Goal: Task Accomplishment & Management: Use online tool/utility

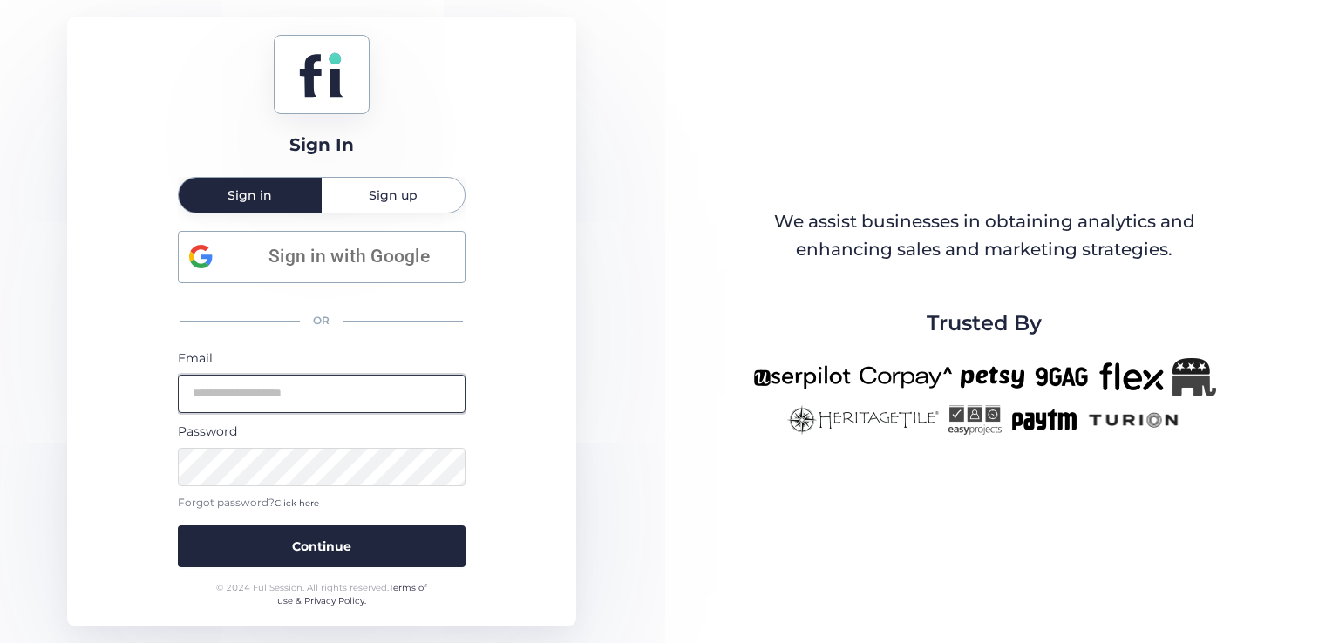
click at [313, 380] on input "email" at bounding box center [322, 394] width 288 height 38
type input "**********"
click at [178, 526] on button "Continue" at bounding box center [322, 547] width 288 height 42
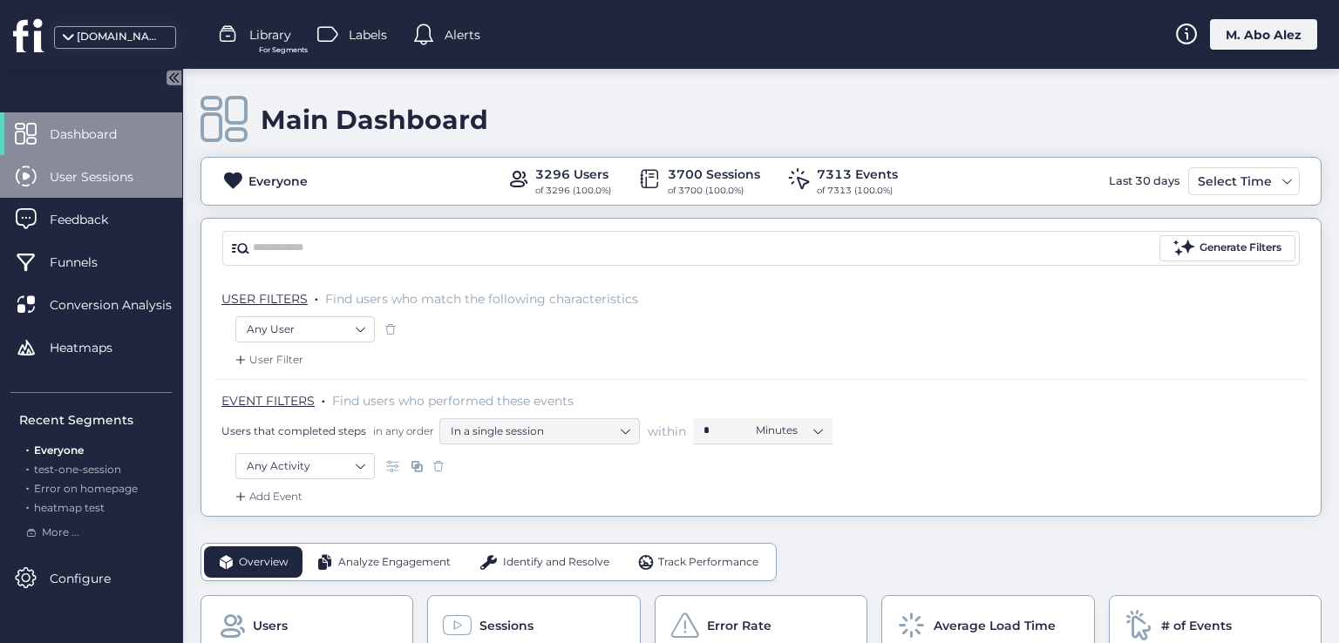
click at [136, 180] on span "User Sessions" at bounding box center [105, 176] width 110 height 19
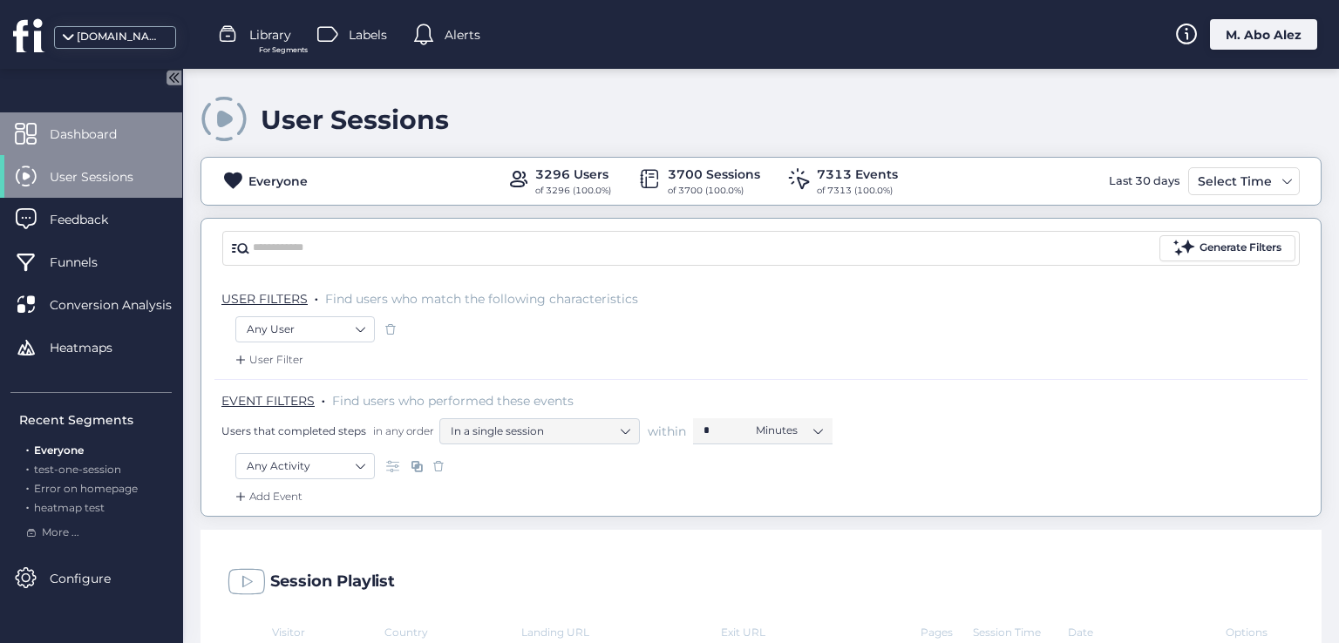
click at [115, 135] on span "Dashboard" at bounding box center [96, 134] width 93 height 19
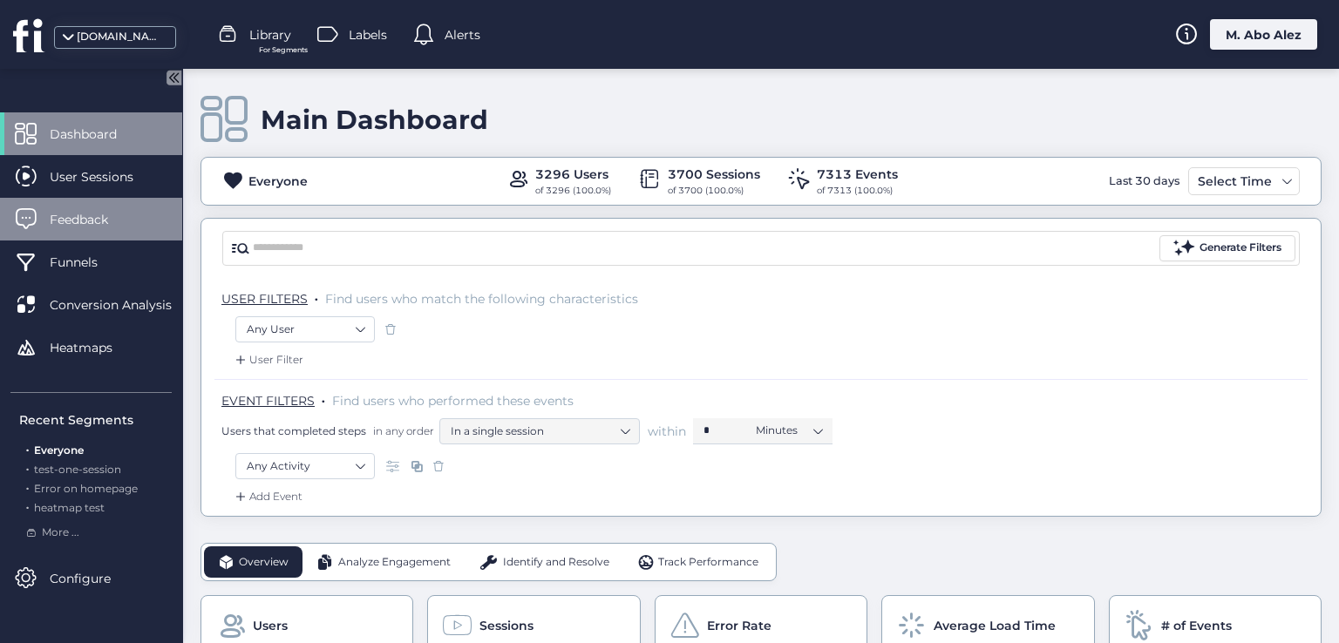
click at [118, 207] on div "Feedback" at bounding box center [91, 219] width 182 height 43
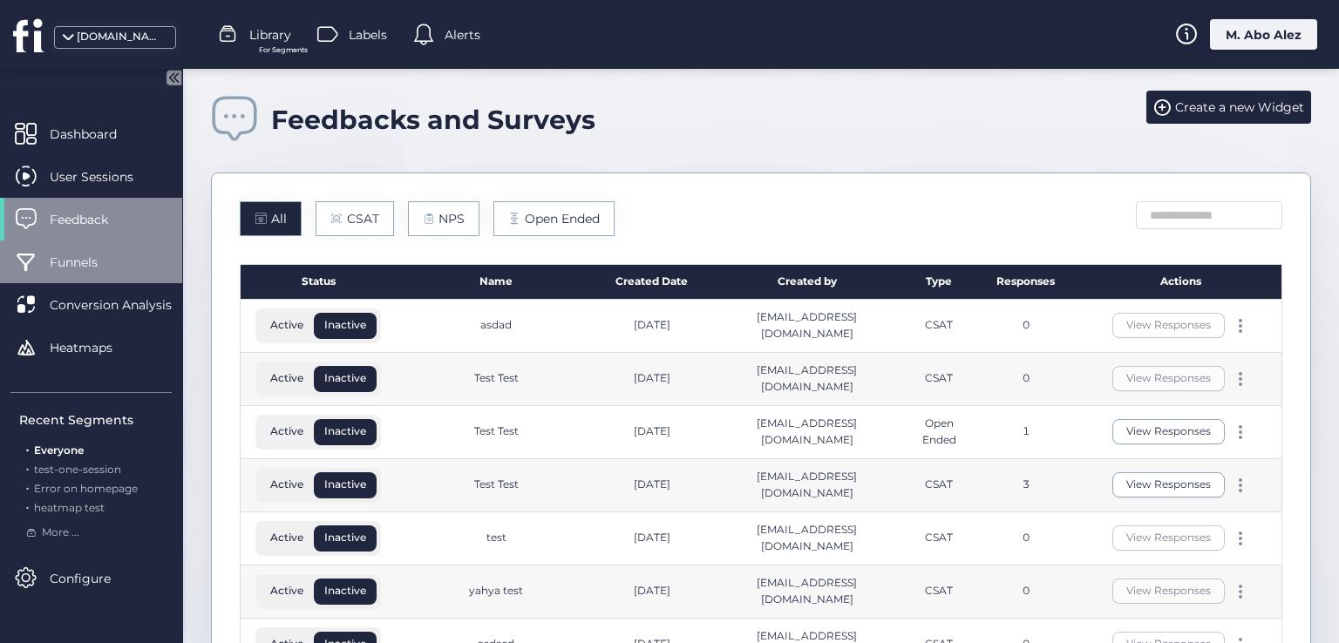
click at [112, 261] on span "Funnels" at bounding box center [87, 262] width 74 height 19
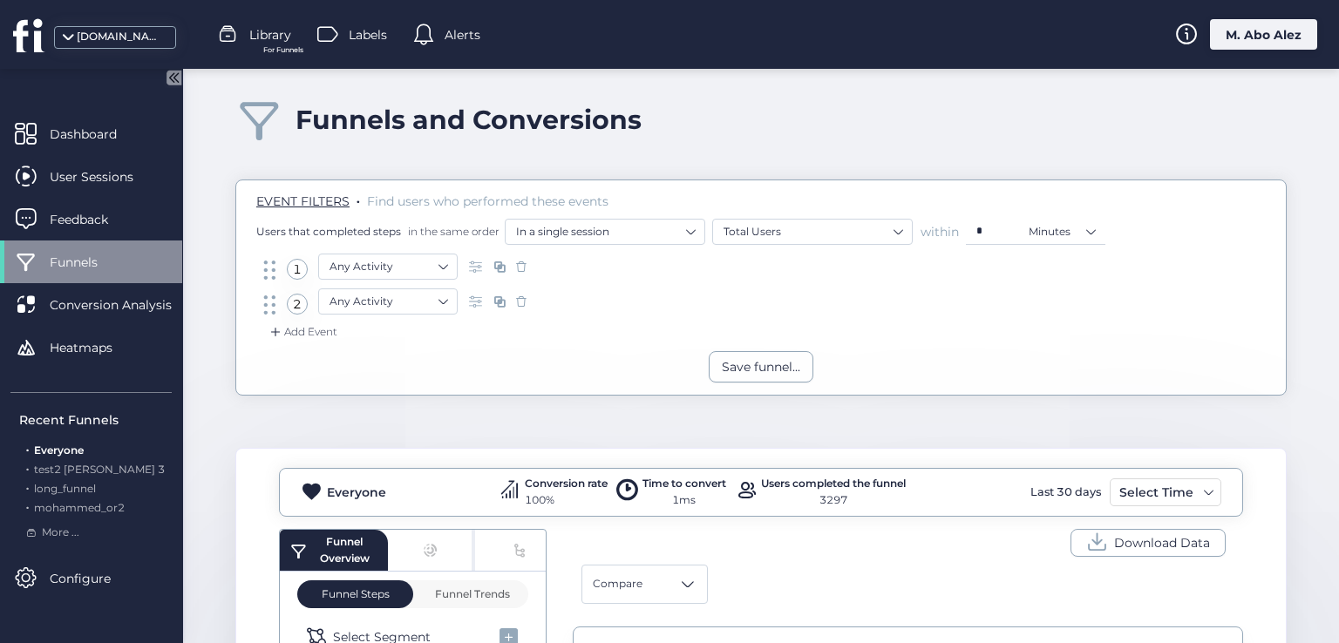
click at [522, 297] on span at bounding box center [521, 301] width 17 height 17
click at [519, 295] on span at bounding box center [521, 301] width 17 height 17
click at [519, 270] on span at bounding box center [521, 266] width 17 height 17
click at [517, 289] on div at bounding box center [521, 302] width 17 height 26
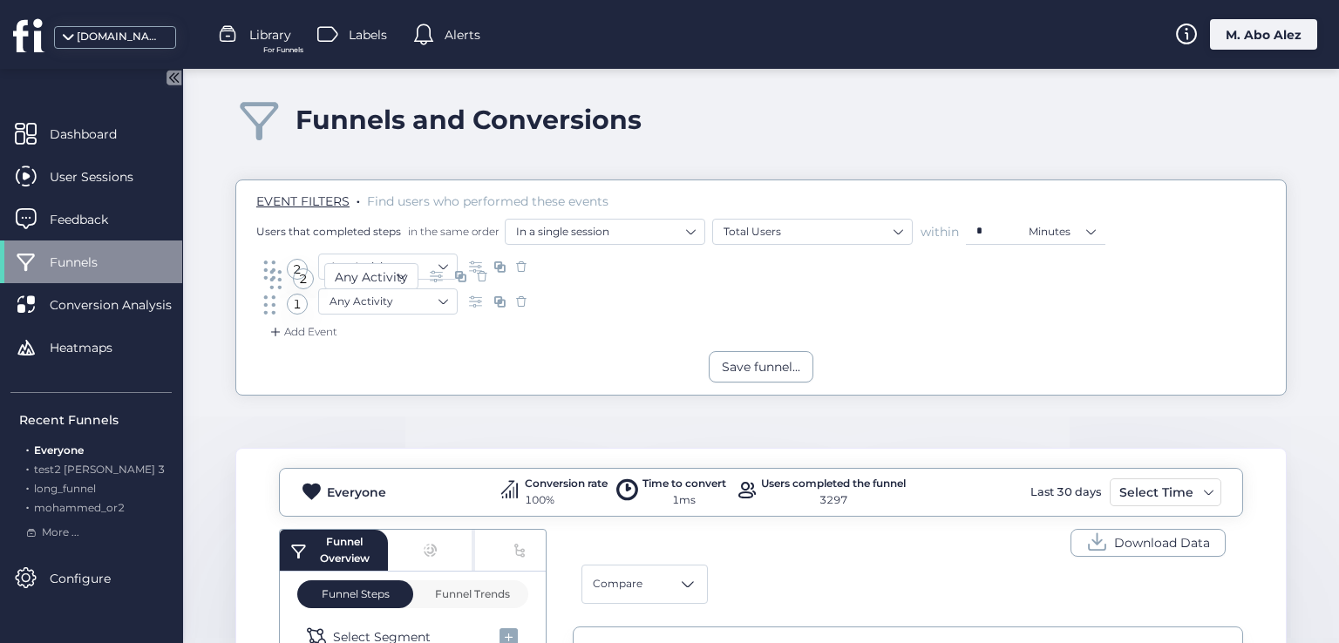
drag, startPoint x: 273, startPoint y: 279, endPoint x: 275, endPoint y: 268, distance: 11.6
drag, startPoint x: 271, startPoint y: 307, endPoint x: 271, endPoint y: 271, distance: 35.7
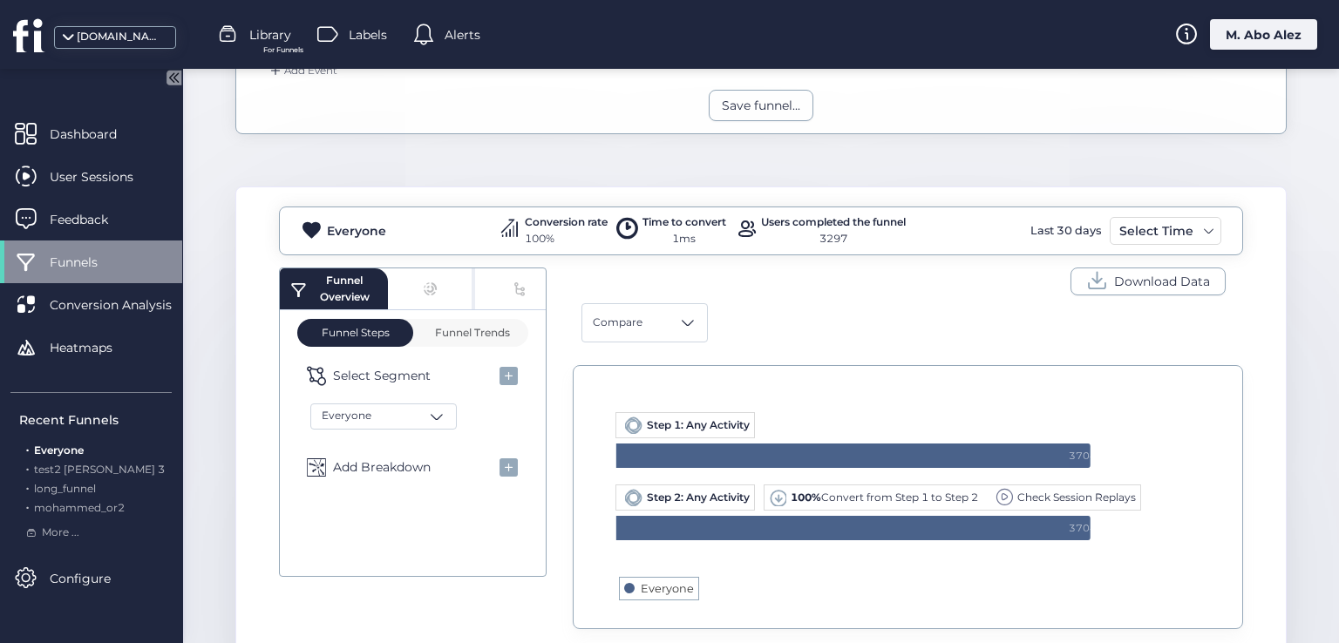
scroll to position [87, 0]
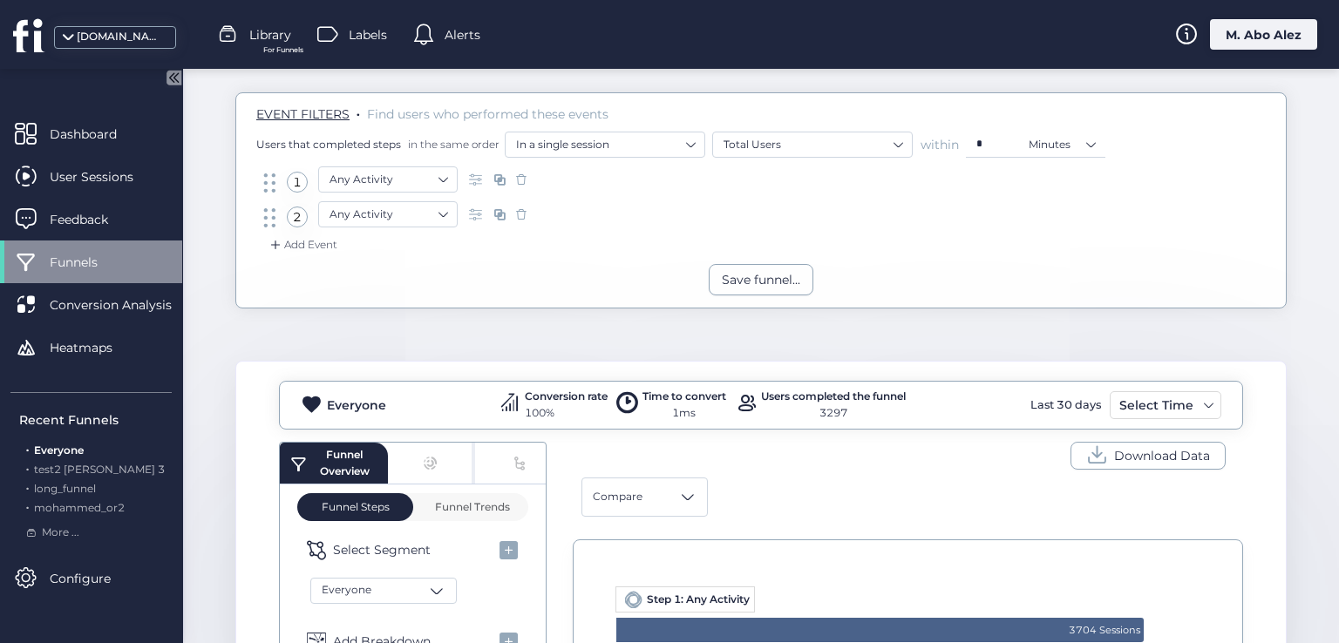
click at [519, 214] on span at bounding box center [521, 214] width 17 height 17
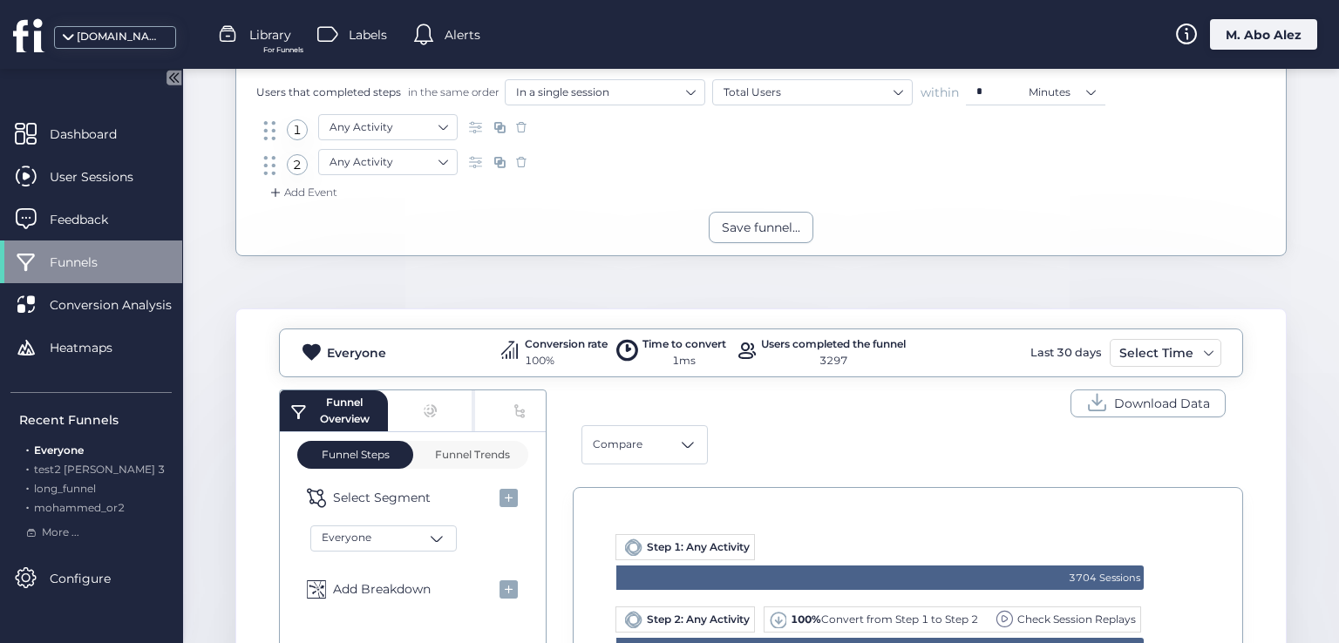
scroll to position [0, 0]
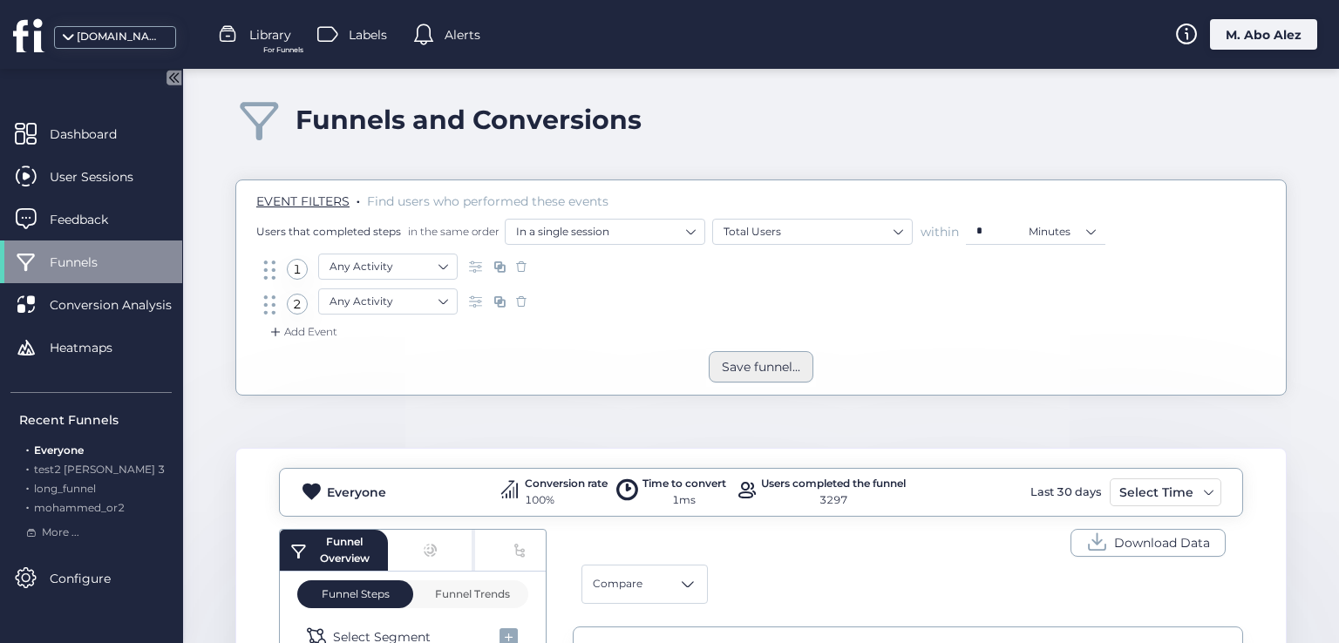
click at [766, 379] on div "Save funnel..." at bounding box center [761, 366] width 105 height 31
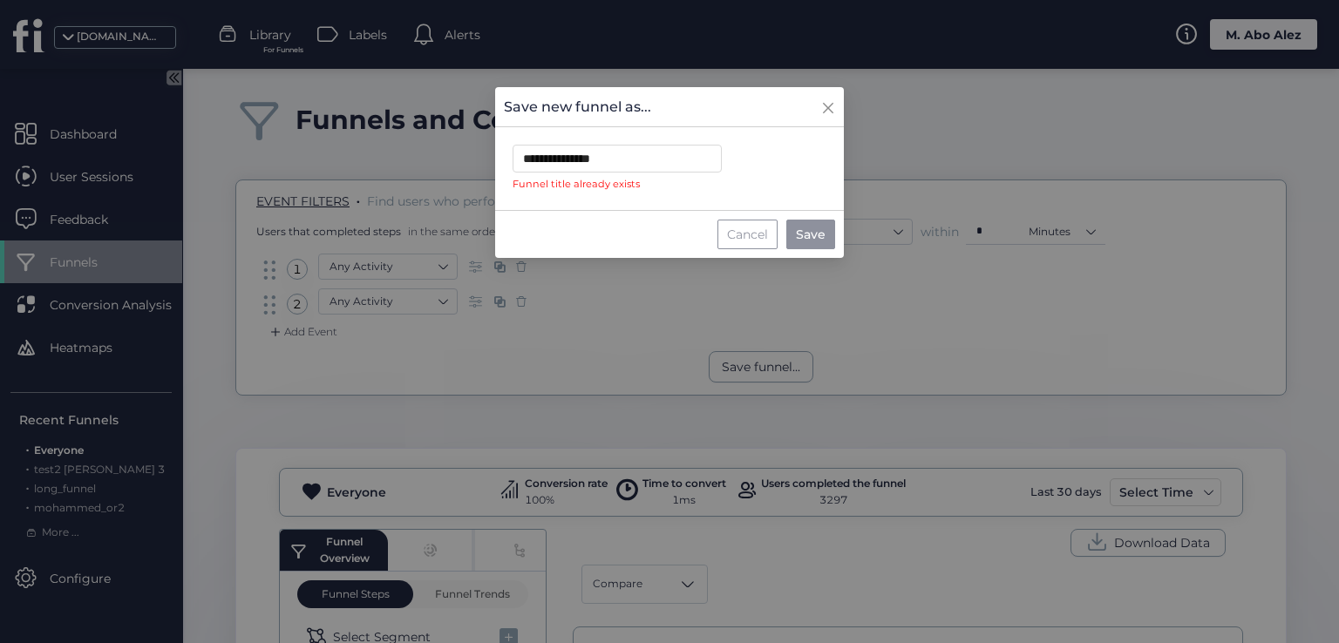
click at [763, 237] on div "Cancel" at bounding box center [747, 235] width 60 height 30
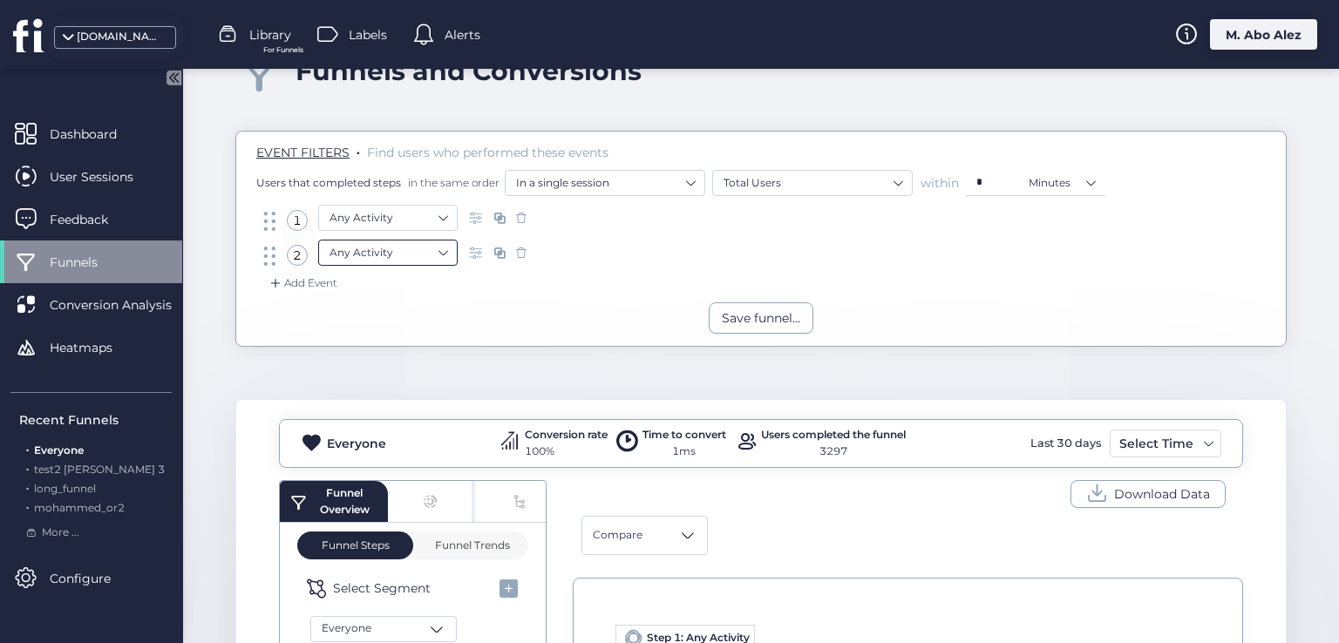
scroll to position [87, 0]
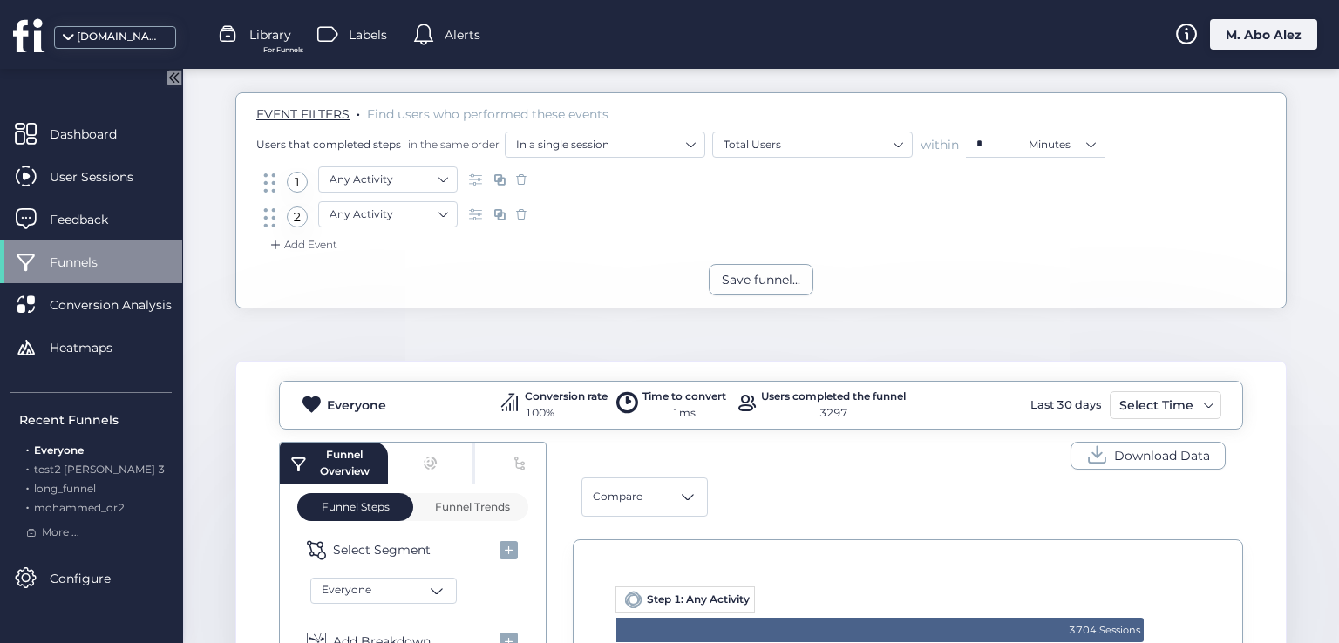
click at [295, 238] on div "Add Event" at bounding box center [302, 244] width 71 height 17
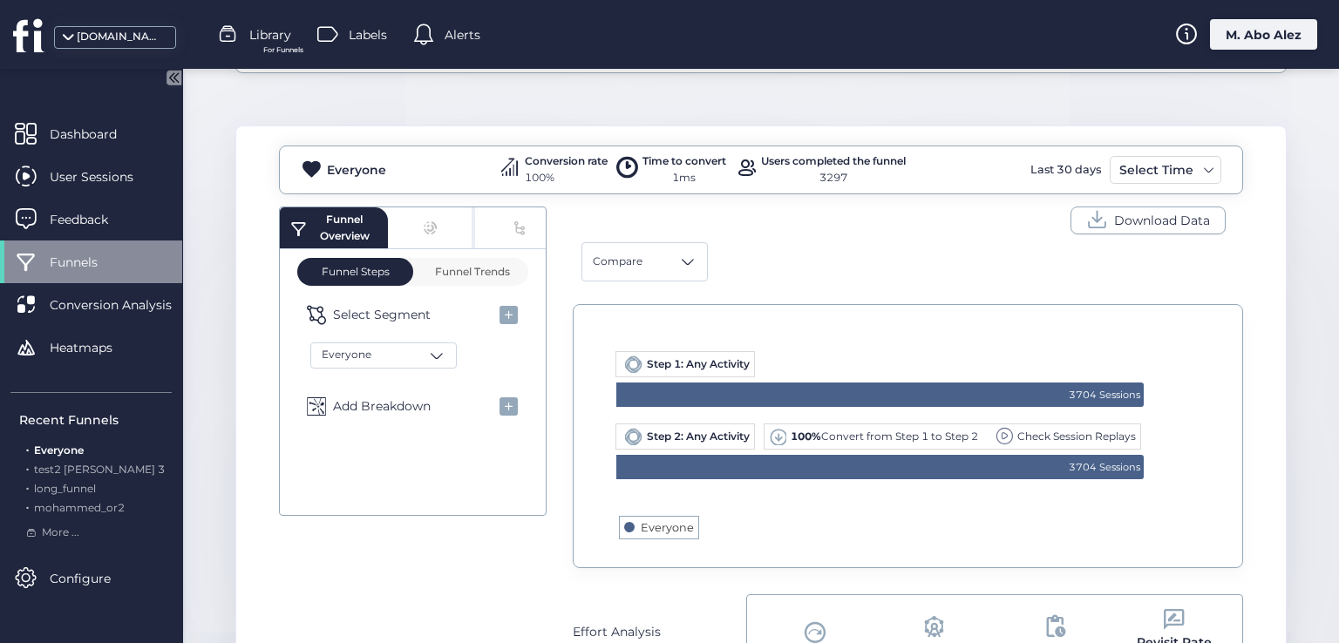
scroll to position [349, 0]
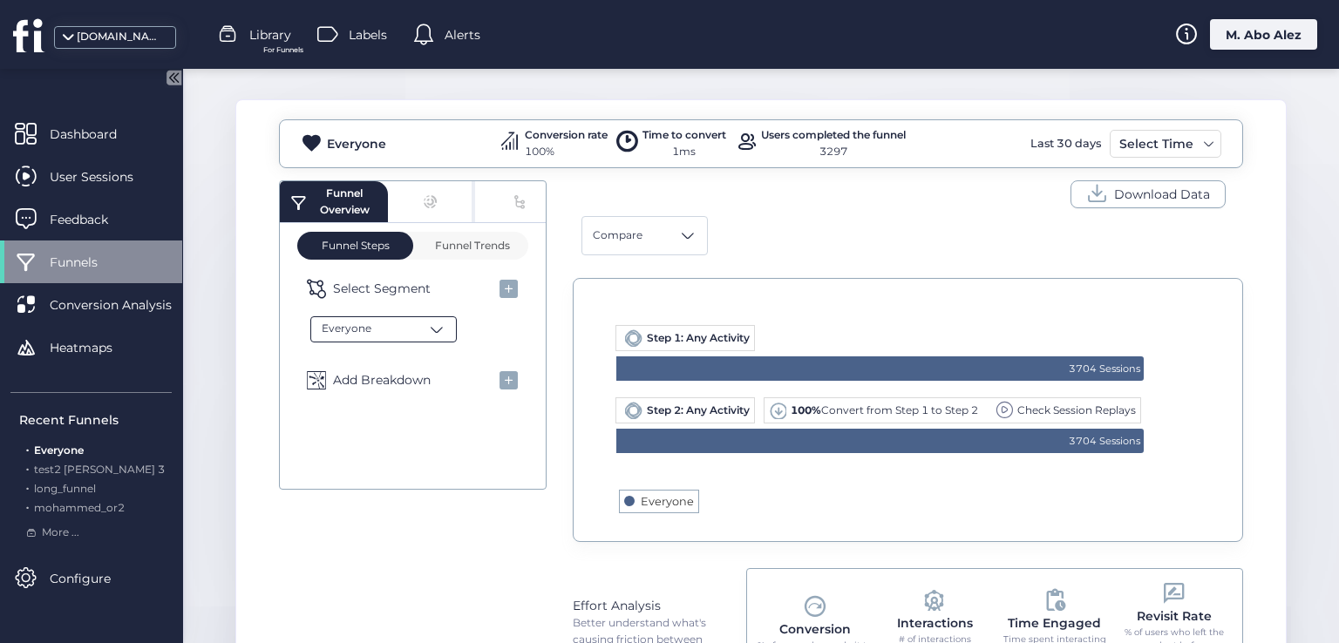
click at [438, 323] on span at bounding box center [436, 329] width 17 height 17
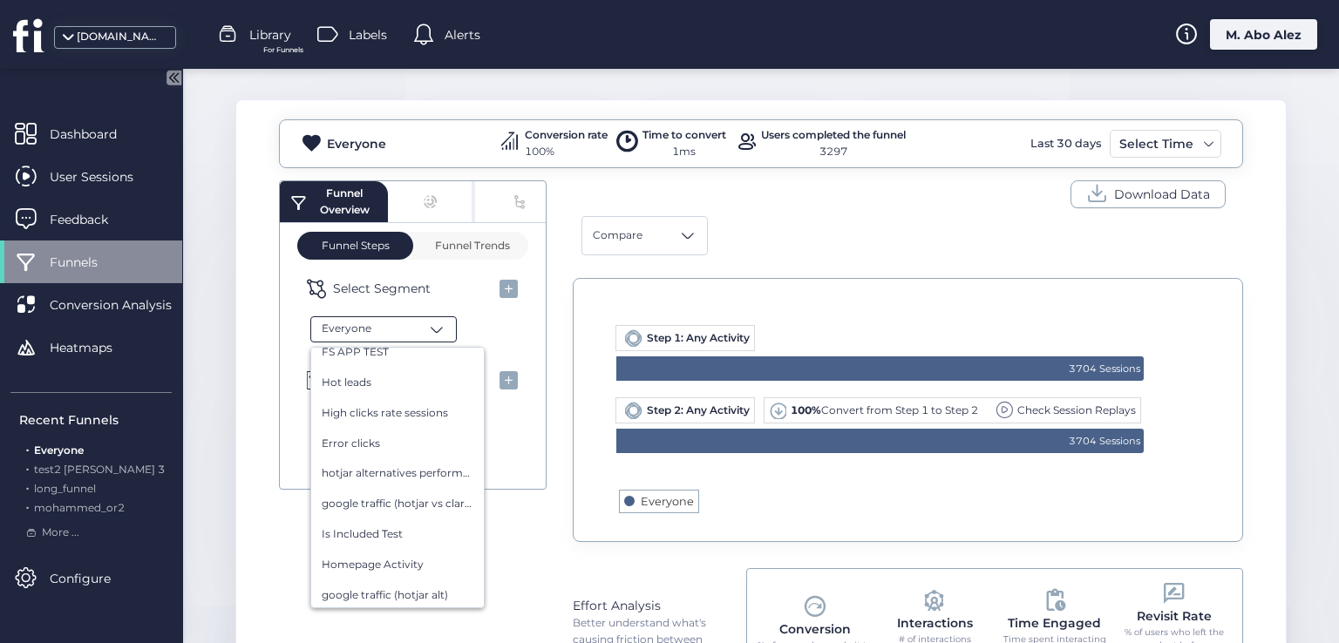
scroll to position [0, 0]
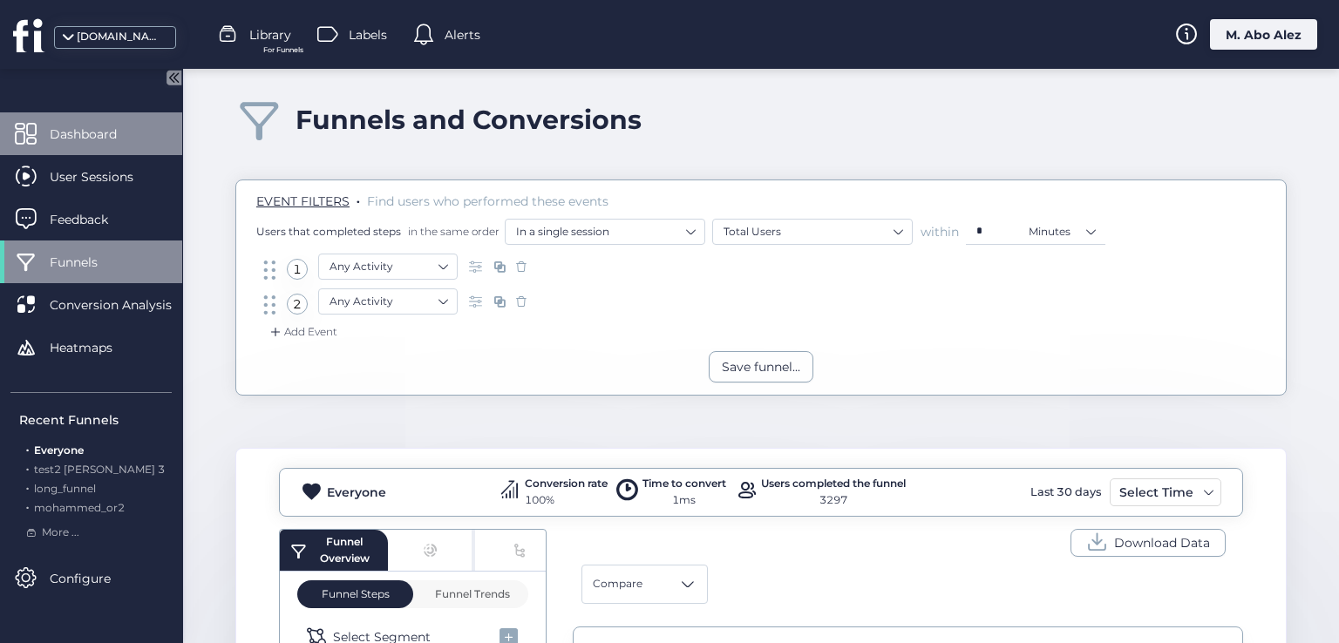
click at [115, 127] on span "Dashboard" at bounding box center [96, 134] width 93 height 19
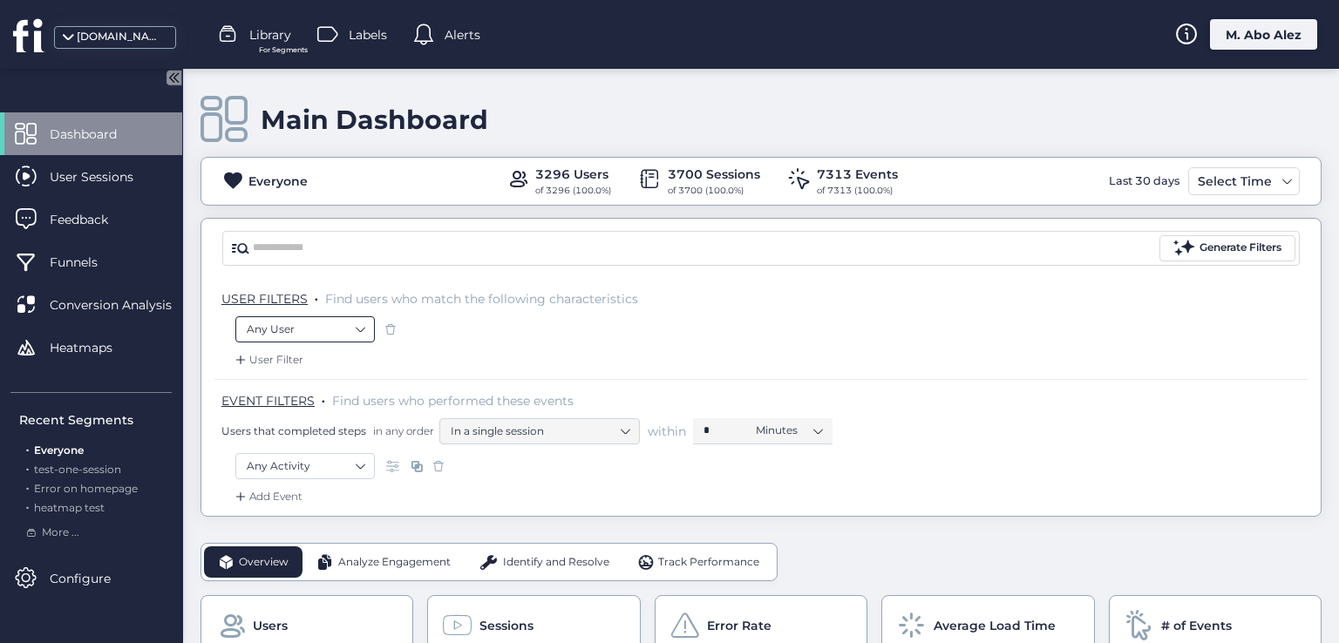
click at [350, 316] on nz-select-item "Any User" at bounding box center [305, 329] width 117 height 26
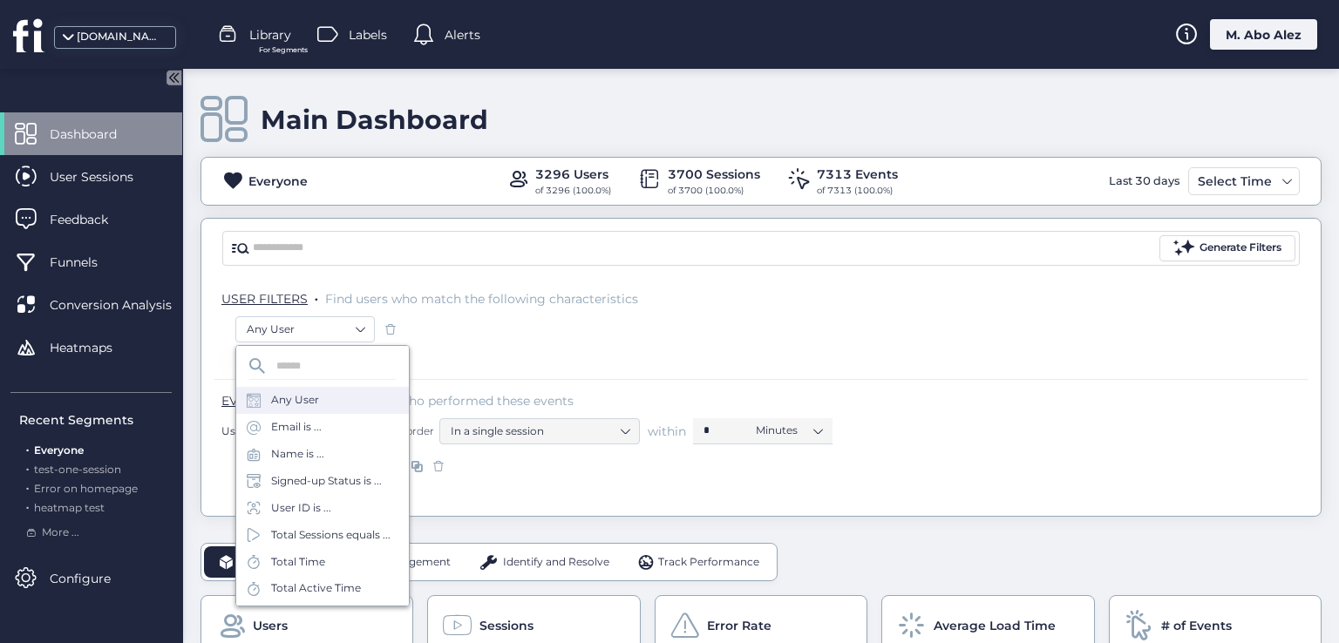
click at [495, 336] on div "Any User" at bounding box center [760, 331] width 1051 height 30
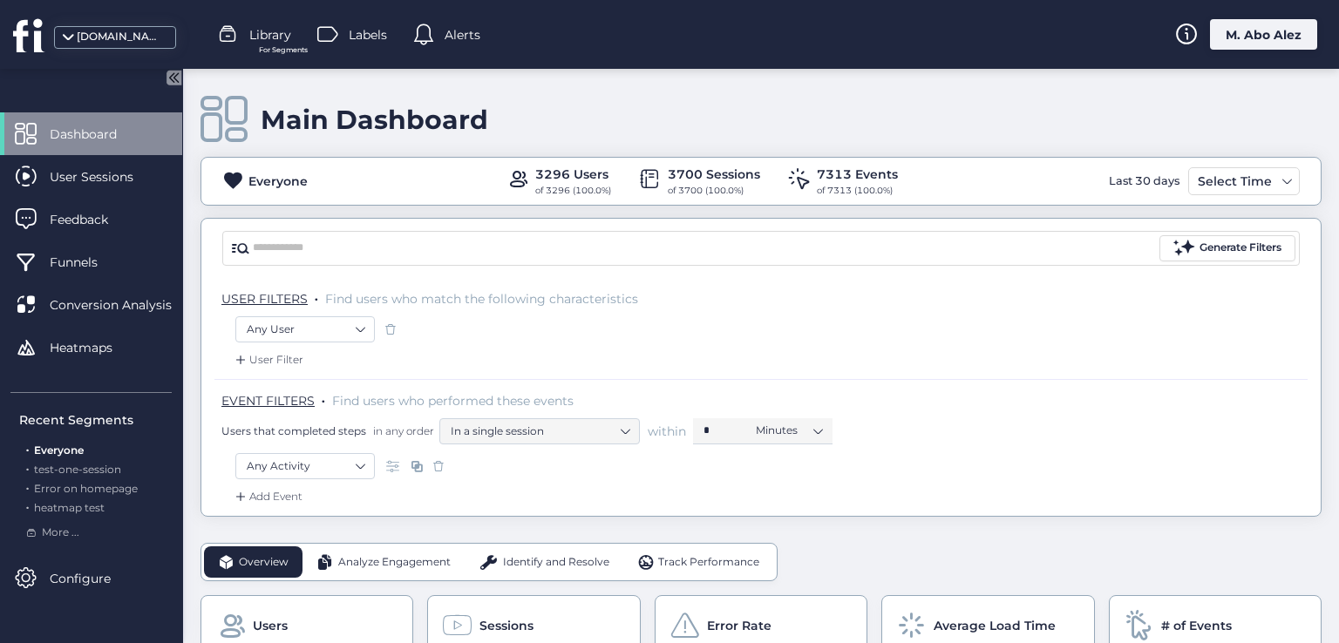
click at [80, 140] on span "Dashboard" at bounding box center [96, 134] width 93 height 19
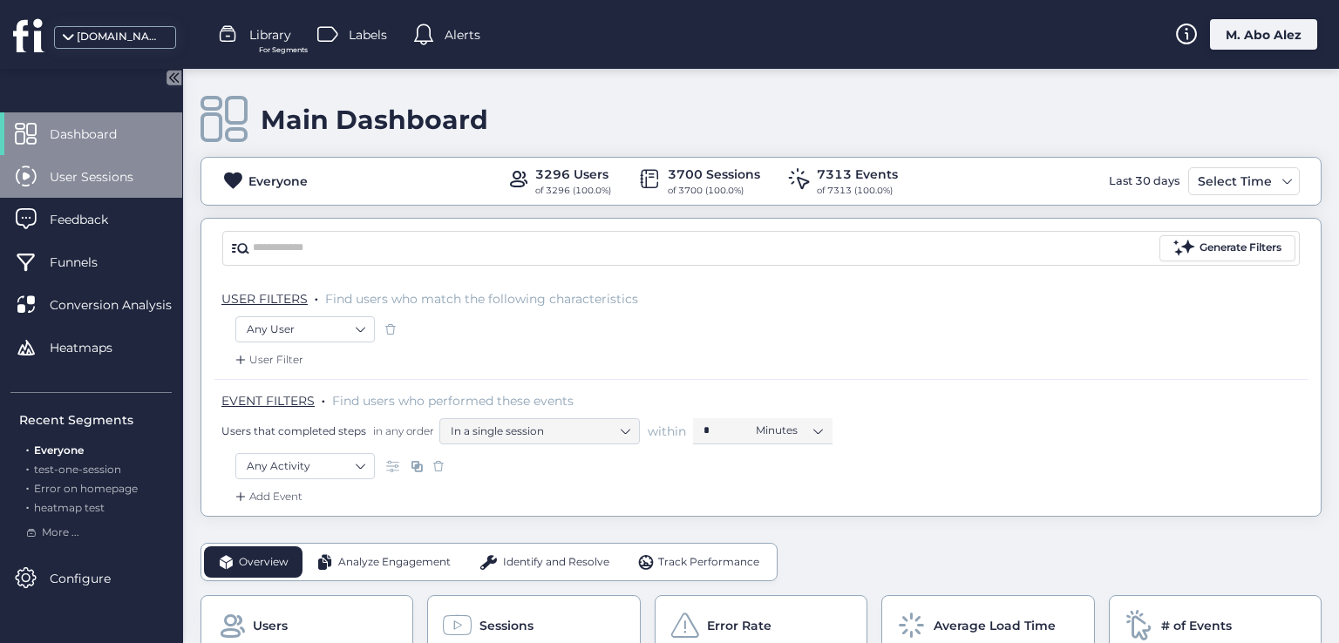
click at [80, 160] on div "User Sessions" at bounding box center [91, 176] width 182 height 43
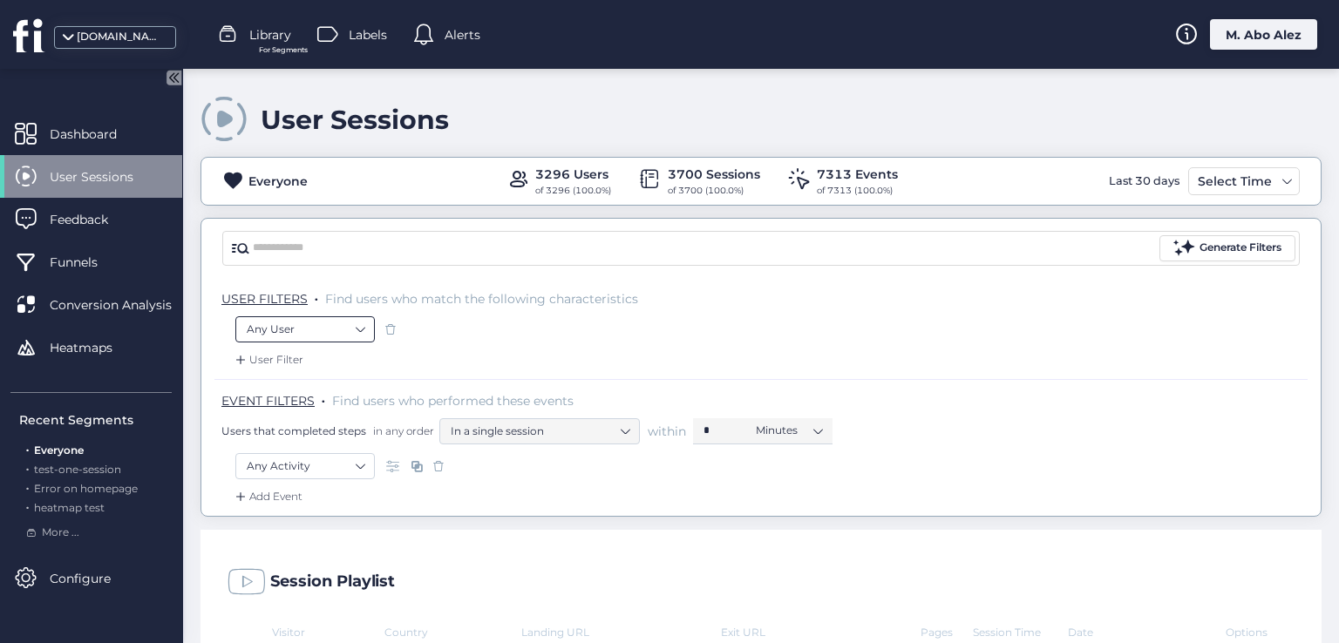
click at [346, 339] on nz-select-item "Any User" at bounding box center [305, 329] width 117 height 26
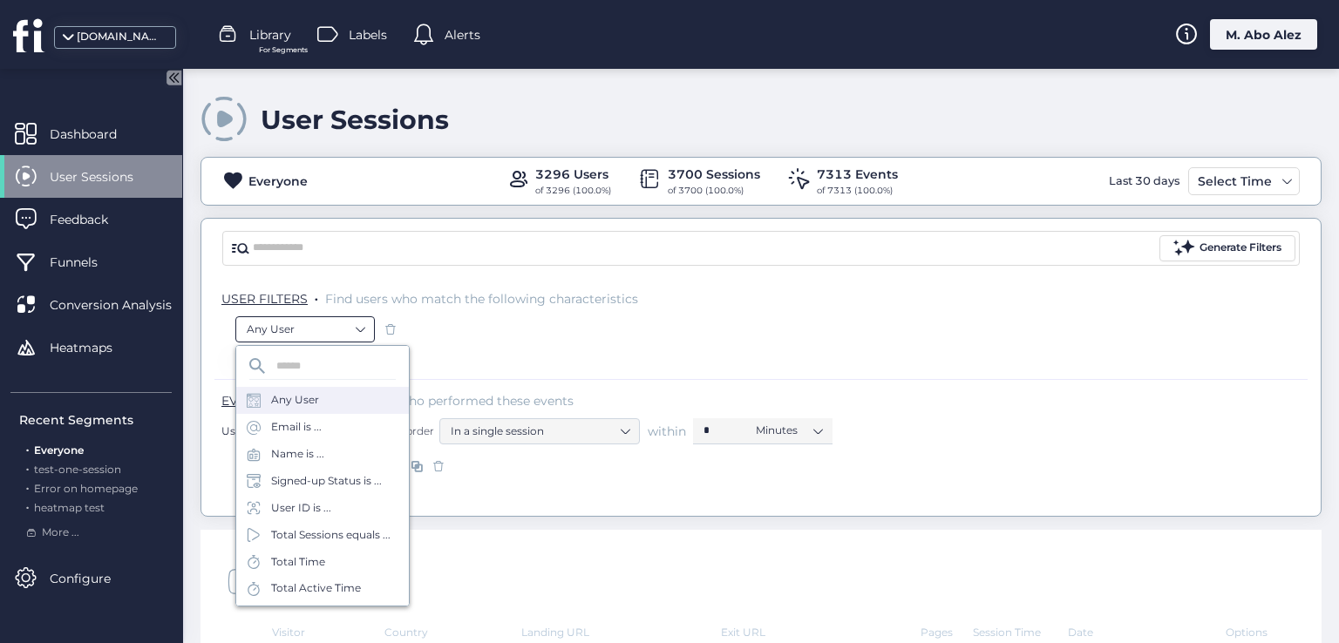
click at [346, 339] on nz-select-item "Any User" at bounding box center [305, 329] width 117 height 26
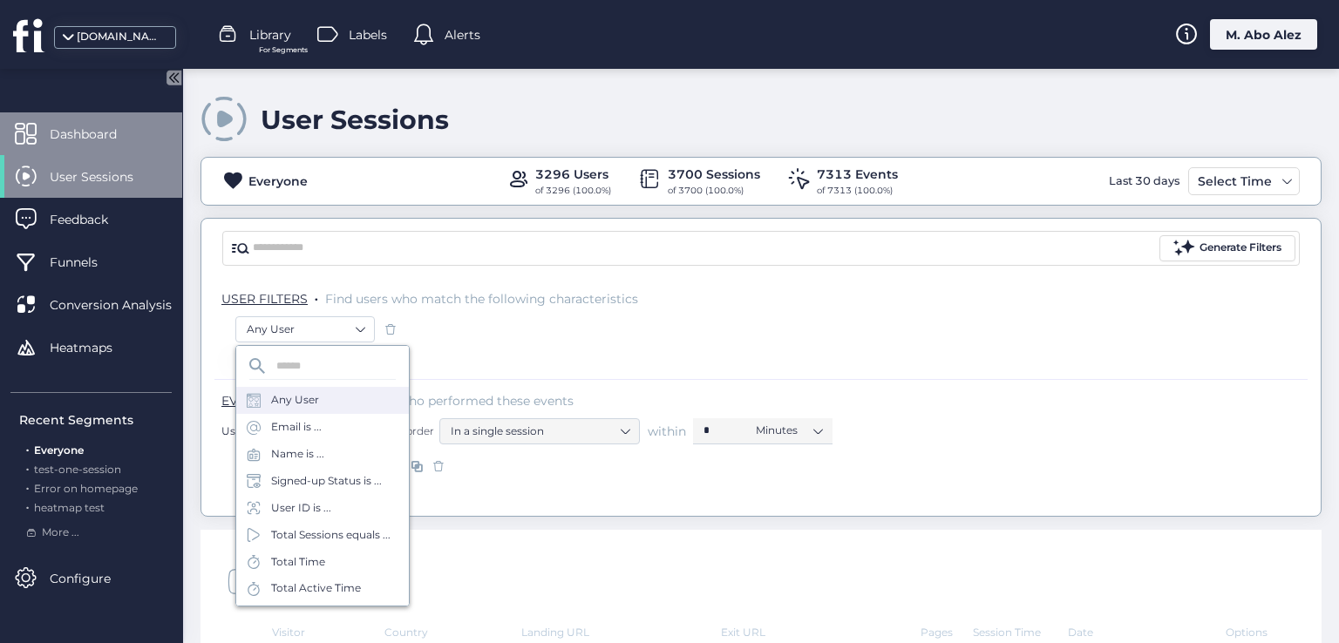
click at [78, 126] on span "Dashboard" at bounding box center [96, 134] width 93 height 19
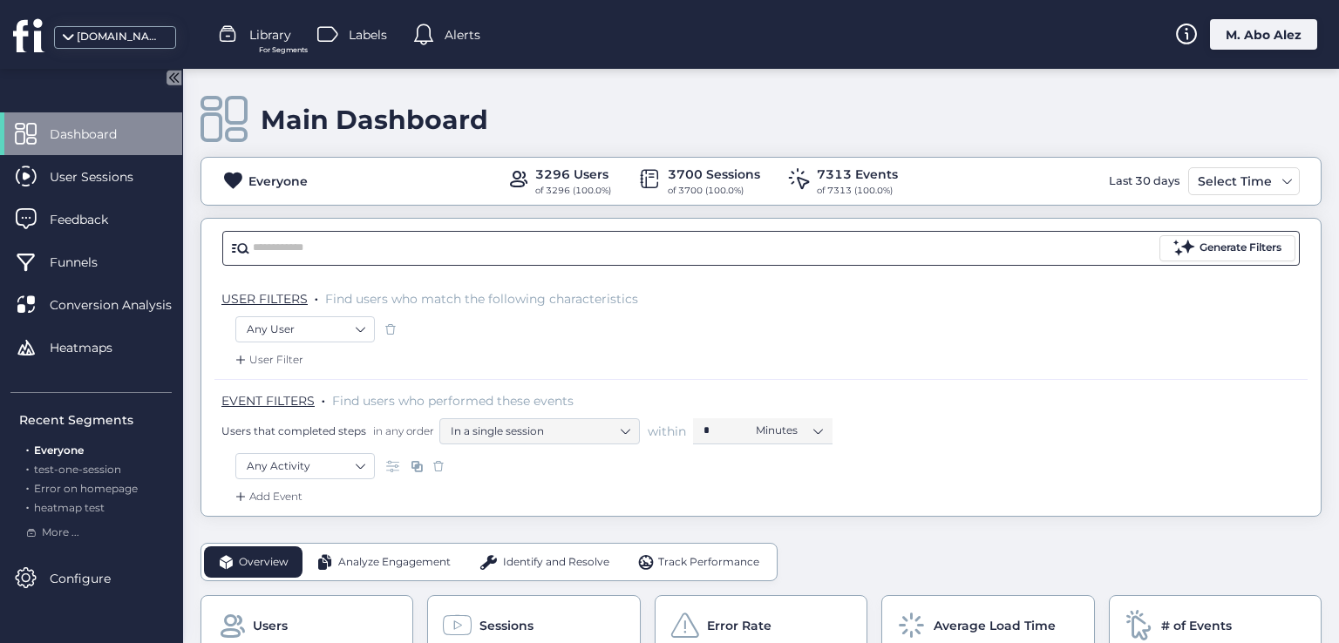
click at [309, 252] on input "text" at bounding box center [704, 248] width 903 height 26
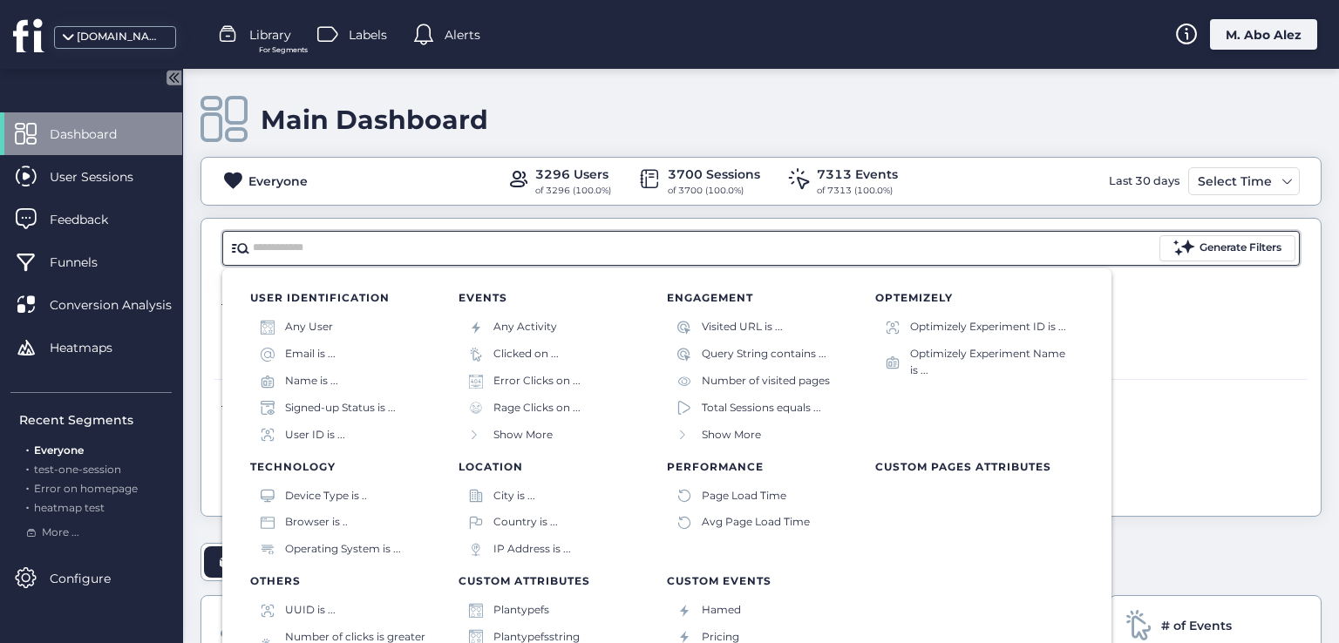
click at [1217, 293] on p "USER FILTERS . Find users who match the following characteristics" at bounding box center [764, 298] width 1086 height 17
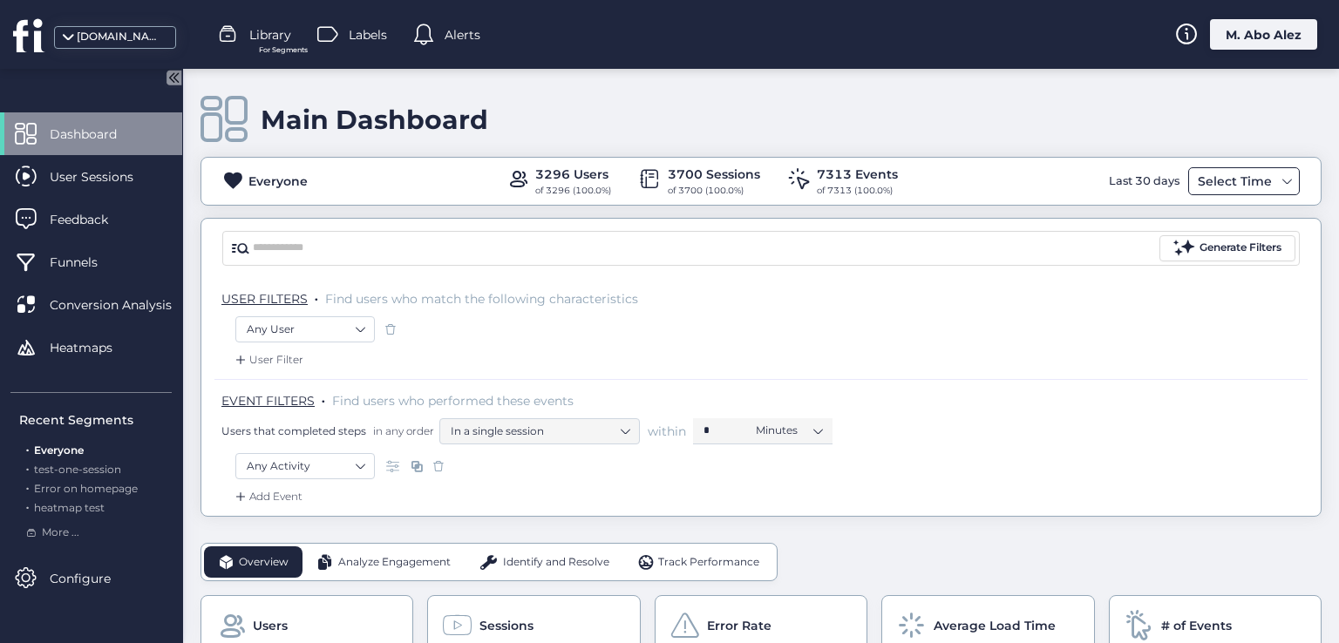
click at [1228, 183] on div "Select Time" at bounding box center [1234, 181] width 83 height 21
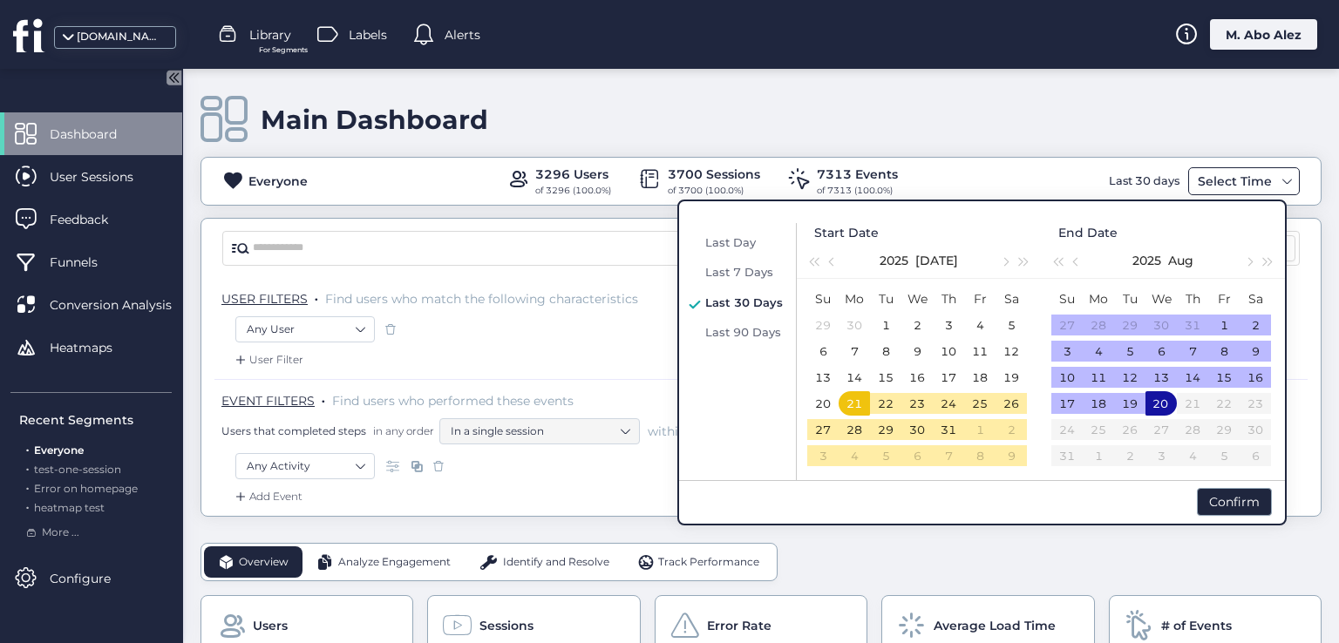
click at [1225, 184] on div "Select Time" at bounding box center [1234, 181] width 83 height 21
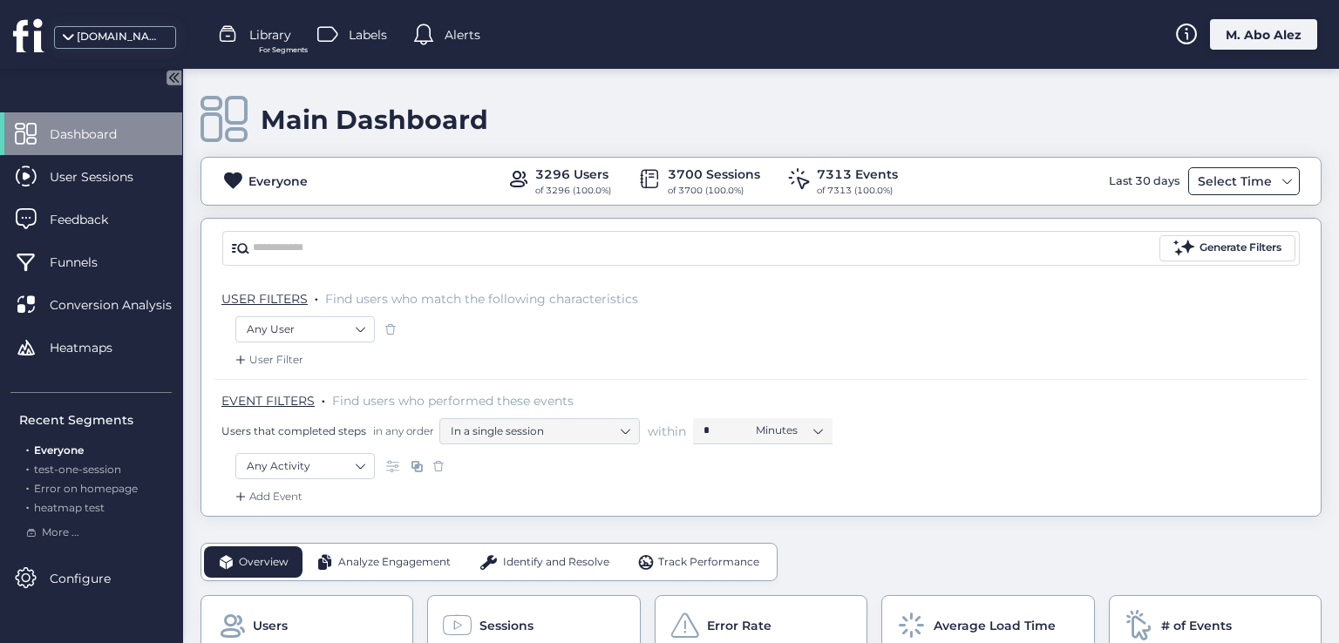
click at [1205, 173] on div "Select Time" at bounding box center [1234, 181] width 83 height 21
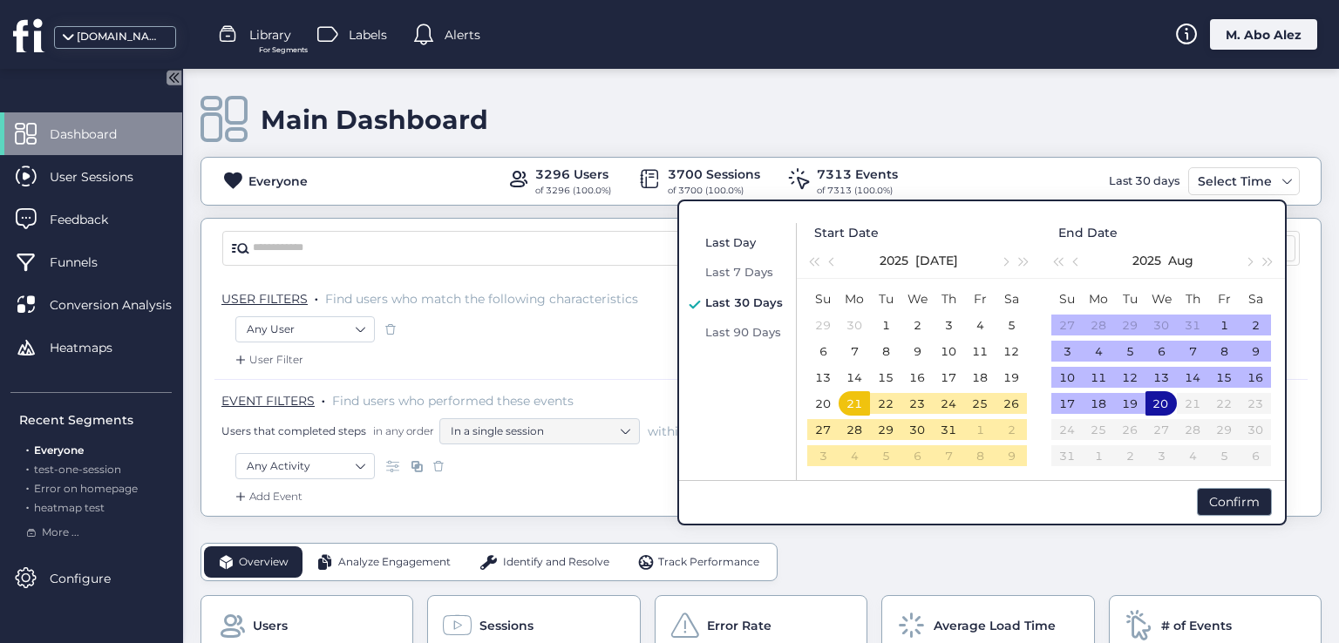
click at [729, 243] on span "Last Day" at bounding box center [730, 242] width 51 height 14
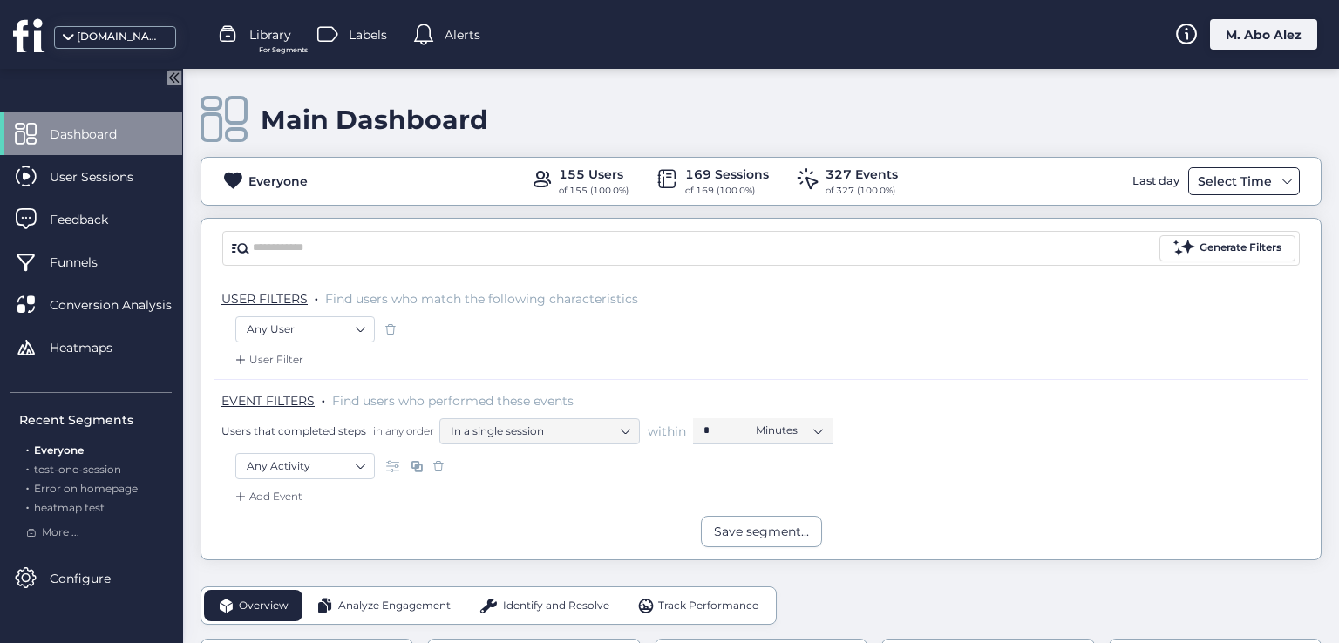
click at [1280, 186] on span at bounding box center [1287, 181] width 14 height 14
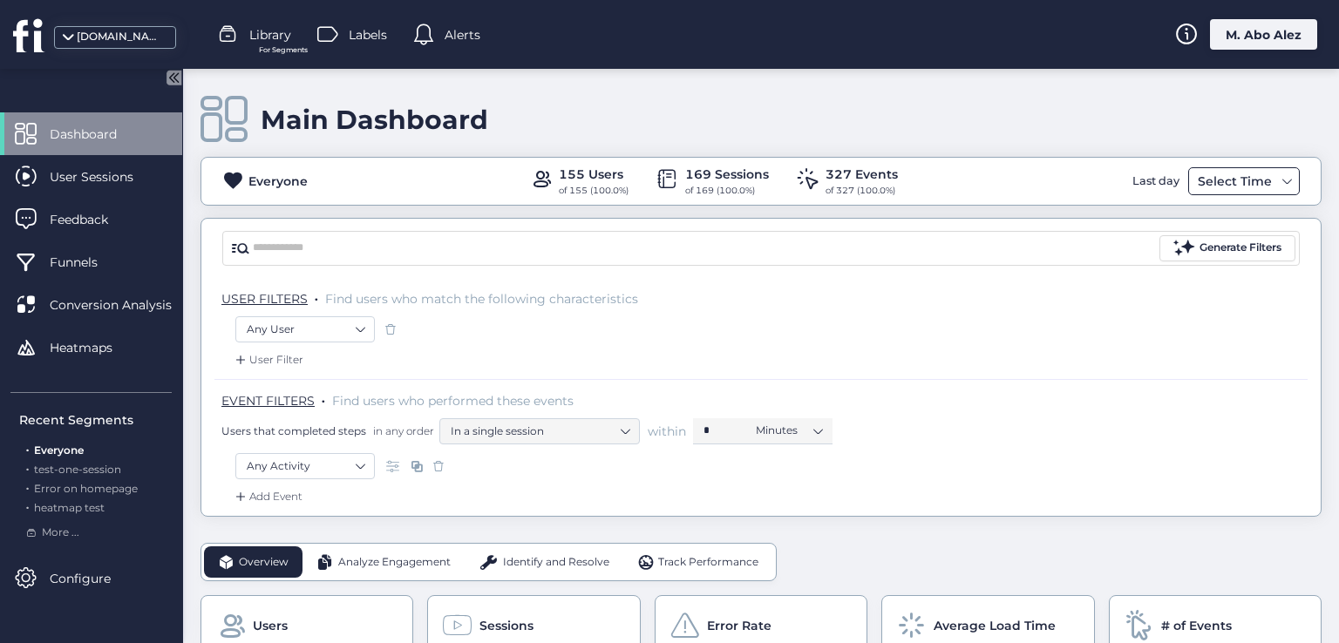
click at [1199, 182] on div "Select Time" at bounding box center [1234, 181] width 83 height 21
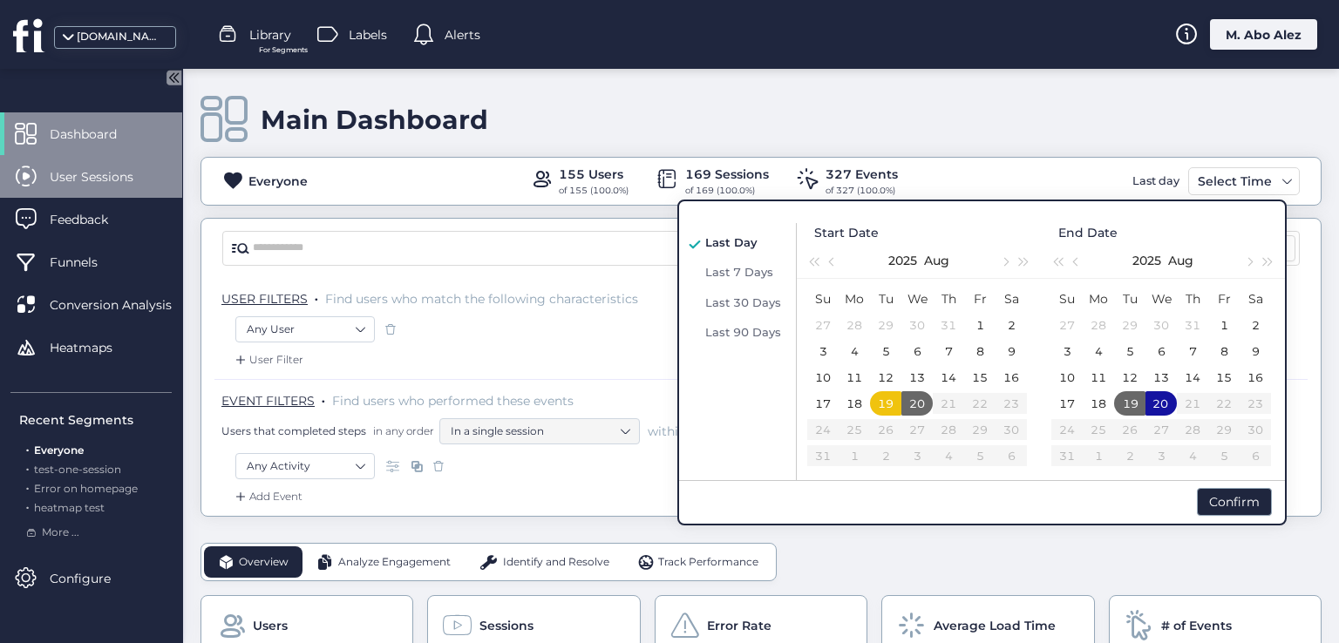
click at [89, 175] on span "User Sessions" at bounding box center [105, 176] width 110 height 19
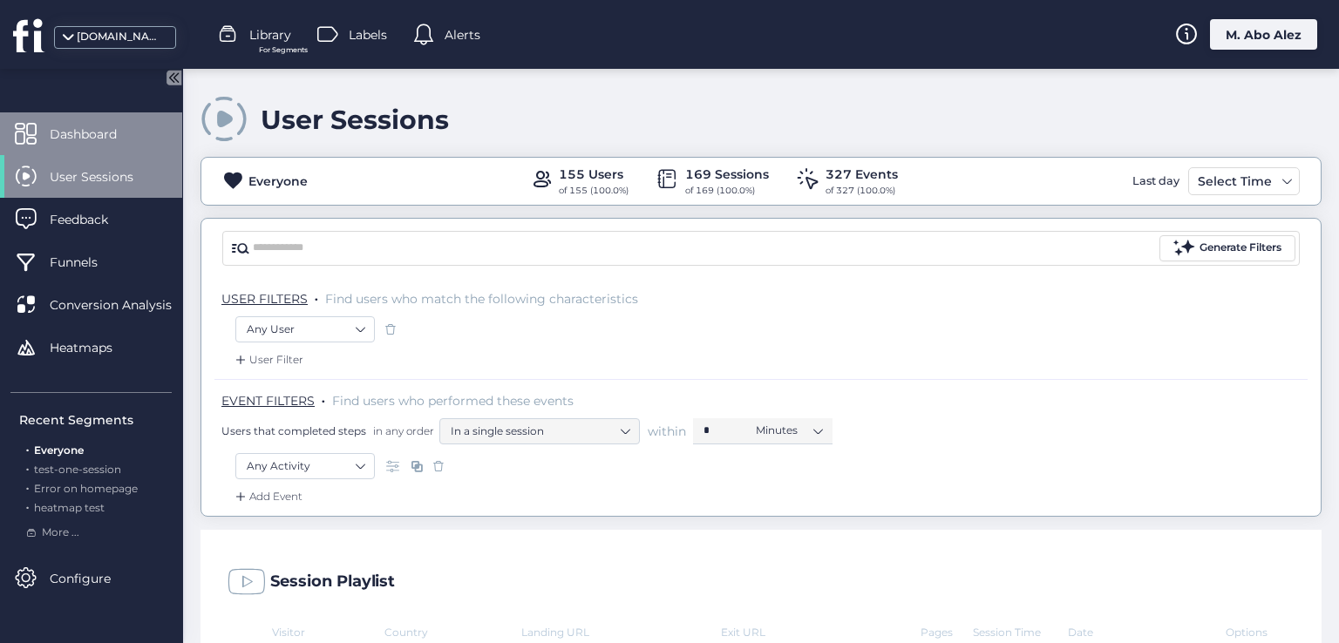
click at [106, 126] on span "Dashboard" at bounding box center [96, 134] width 93 height 19
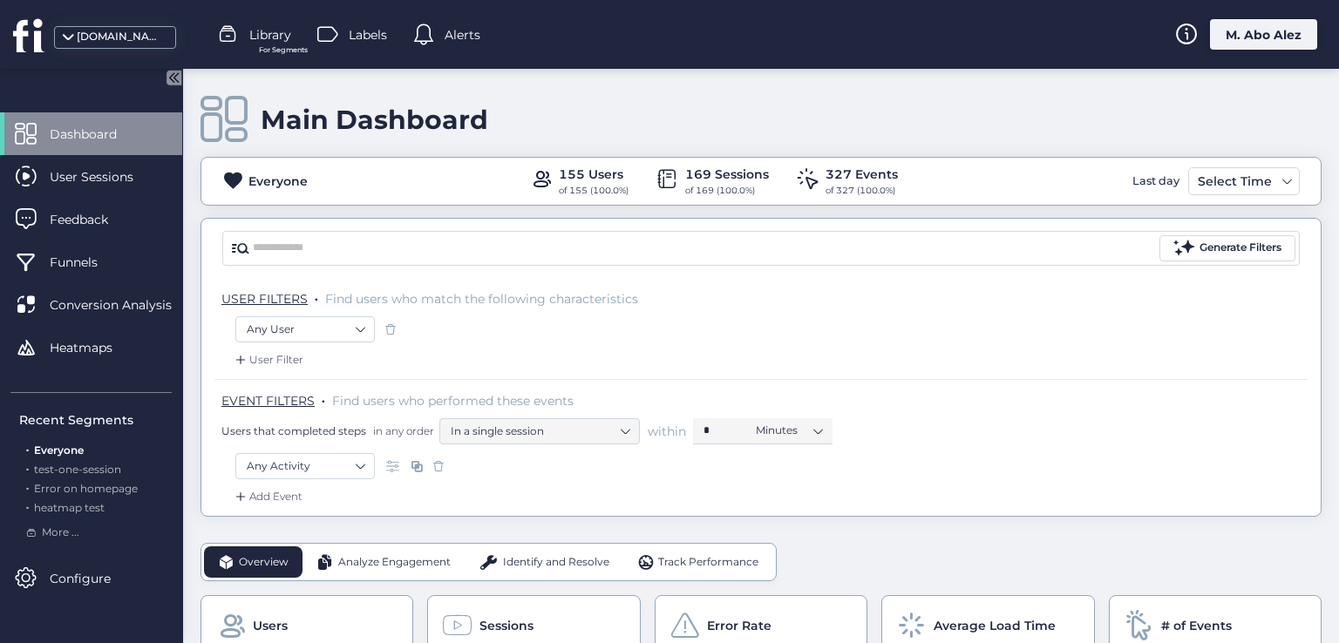
click at [1288, 37] on div "M. Abo Alez" at bounding box center [1263, 34] width 107 height 31
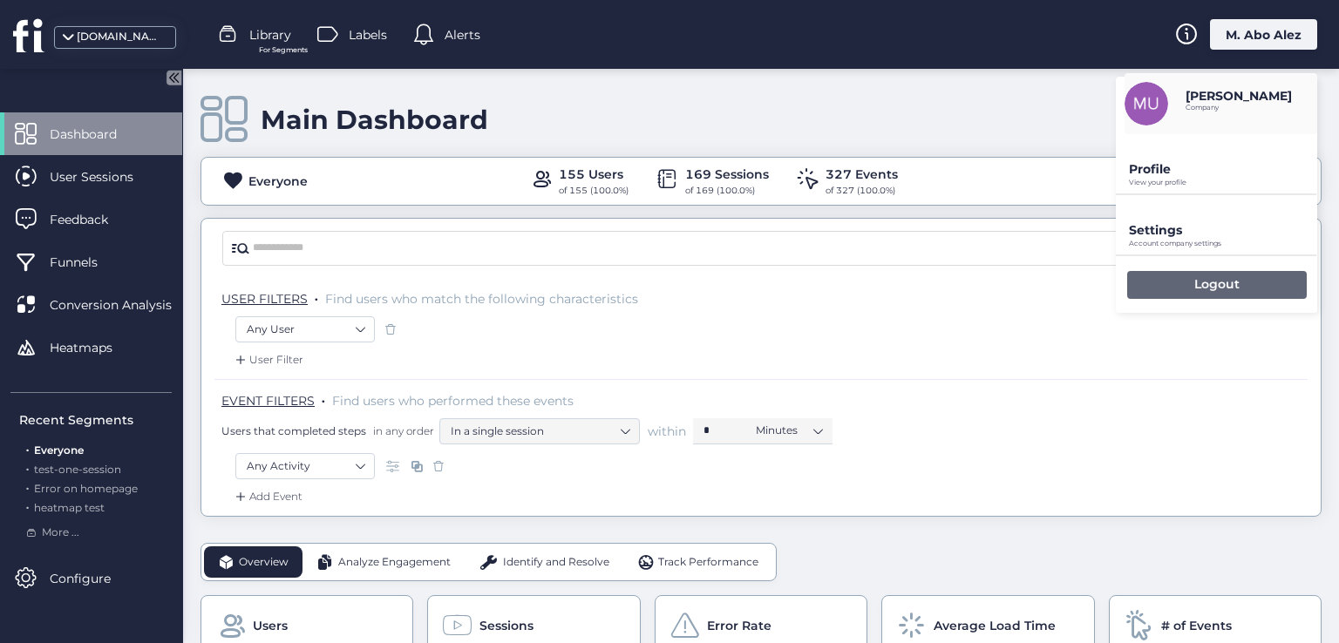
click at [1185, 285] on div "Logout" at bounding box center [1217, 285] width 180 height 28
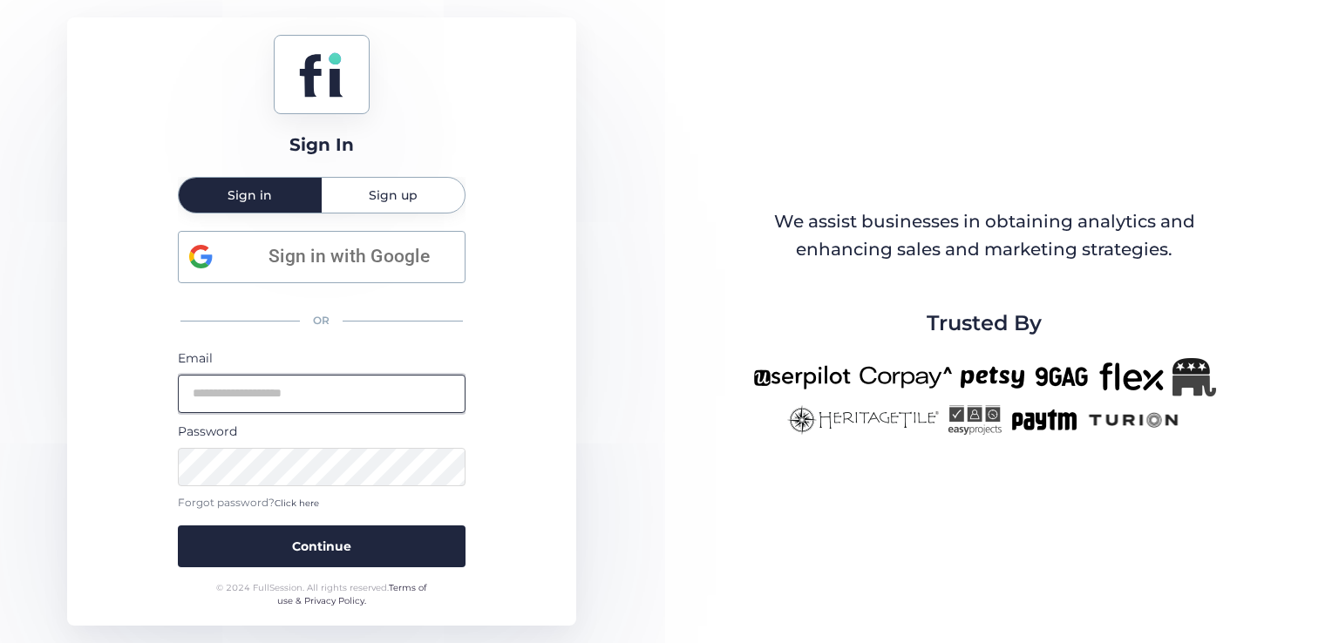
click at [314, 384] on input "email" at bounding box center [322, 394] width 288 height 38
type input "**********"
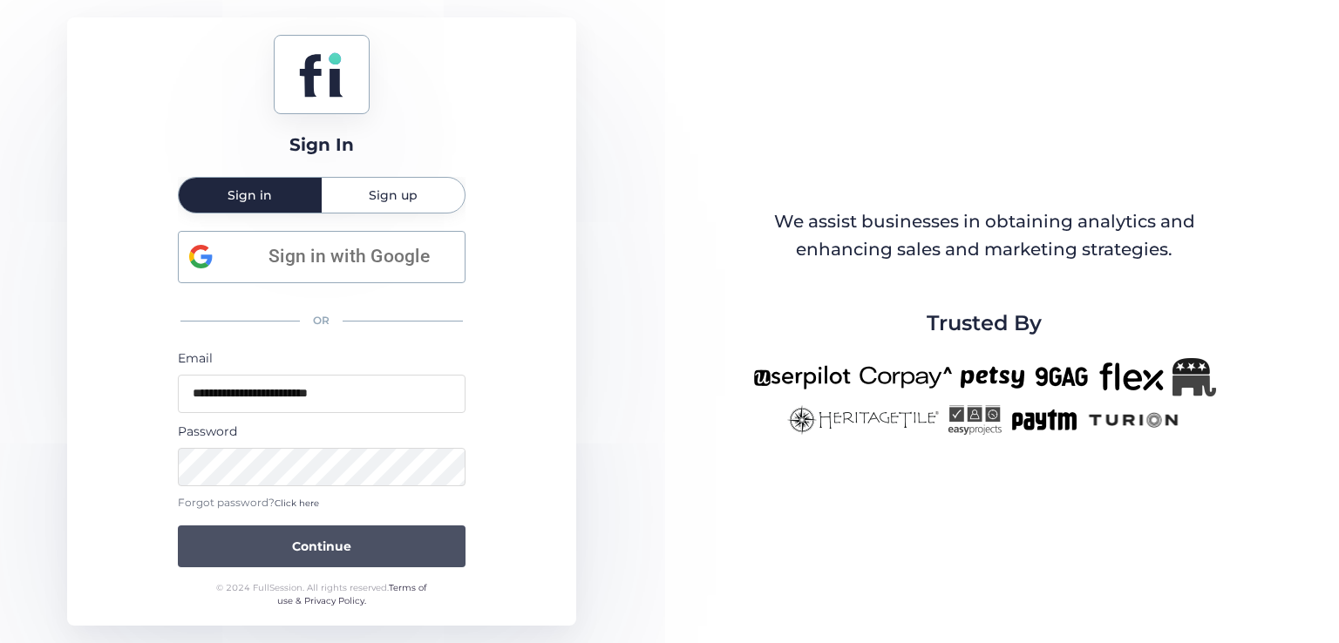
click at [395, 536] on button "Continue" at bounding box center [322, 547] width 288 height 42
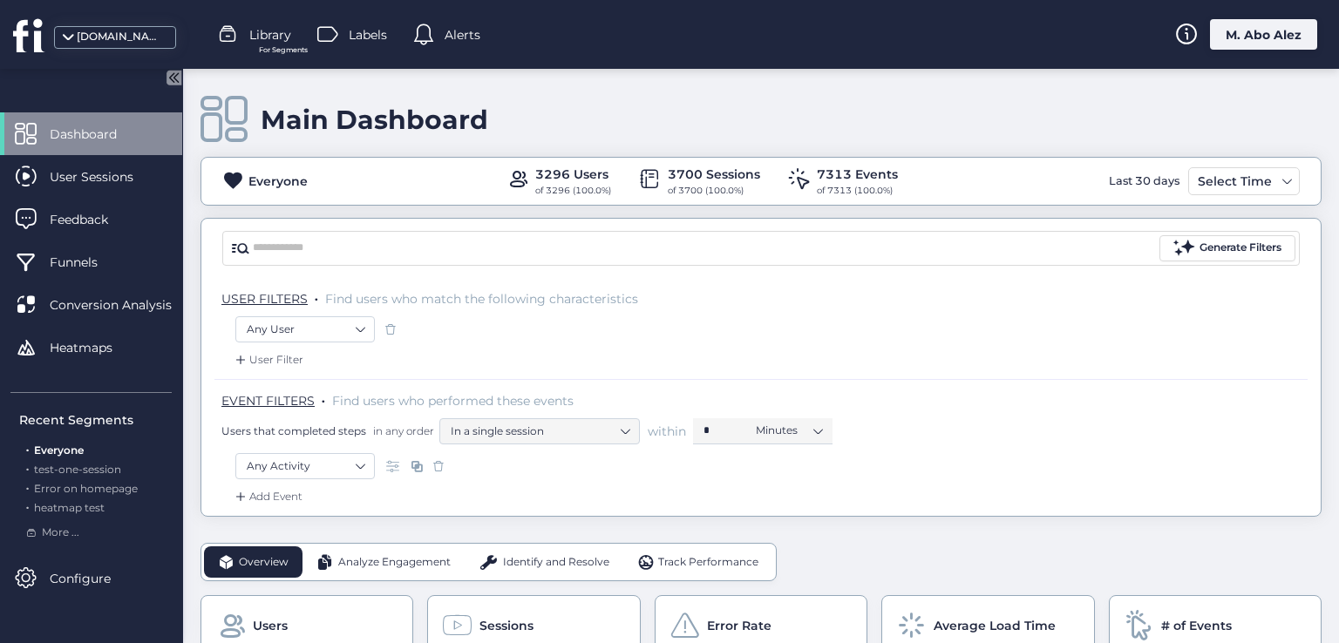
click at [839, 401] on div "EVENT FILTERS . Find users who performed these events Users that completed step…" at bounding box center [764, 418] width 1086 height 52
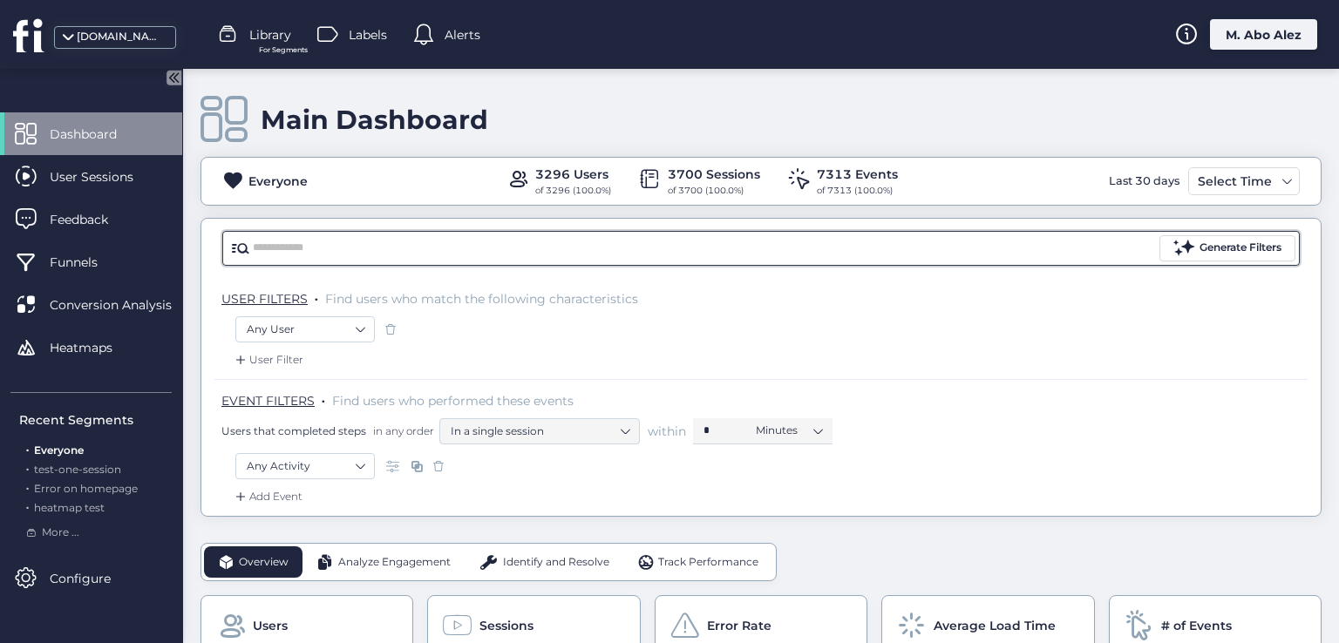
click at [354, 235] on input "text" at bounding box center [704, 248] width 903 height 26
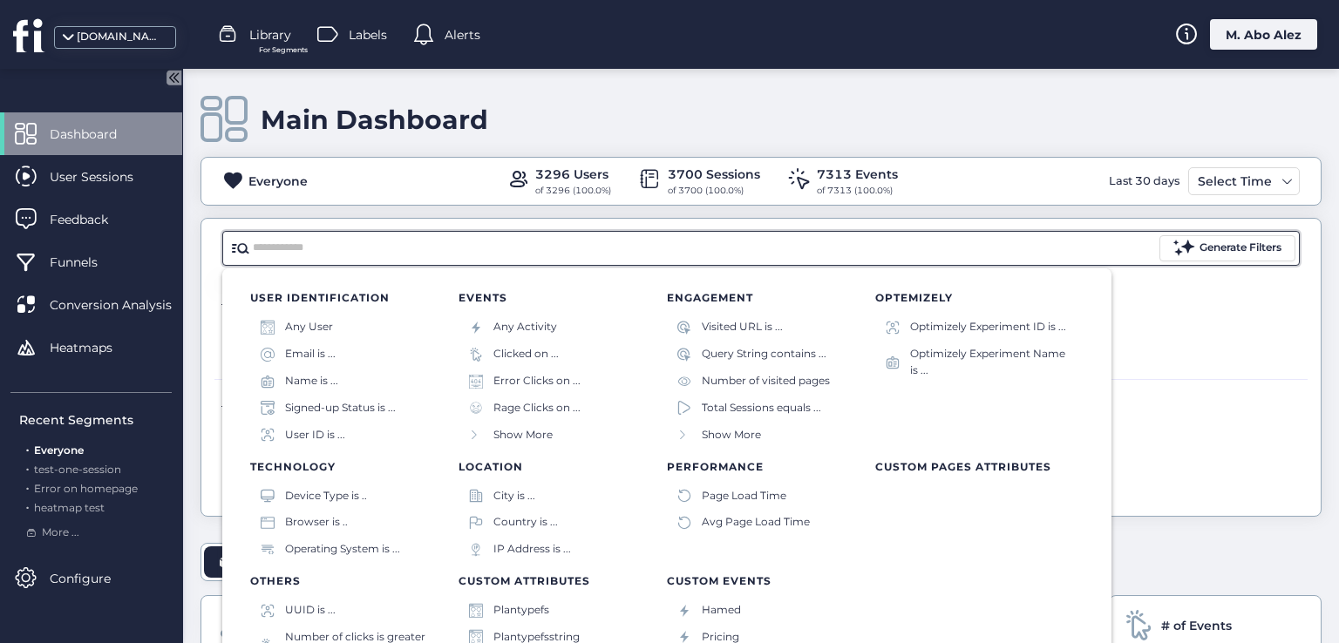
click at [201, 294] on div "USER FILTERS . Find users who match the following characteristics Any User User…" at bounding box center [760, 397] width 1119 height 238
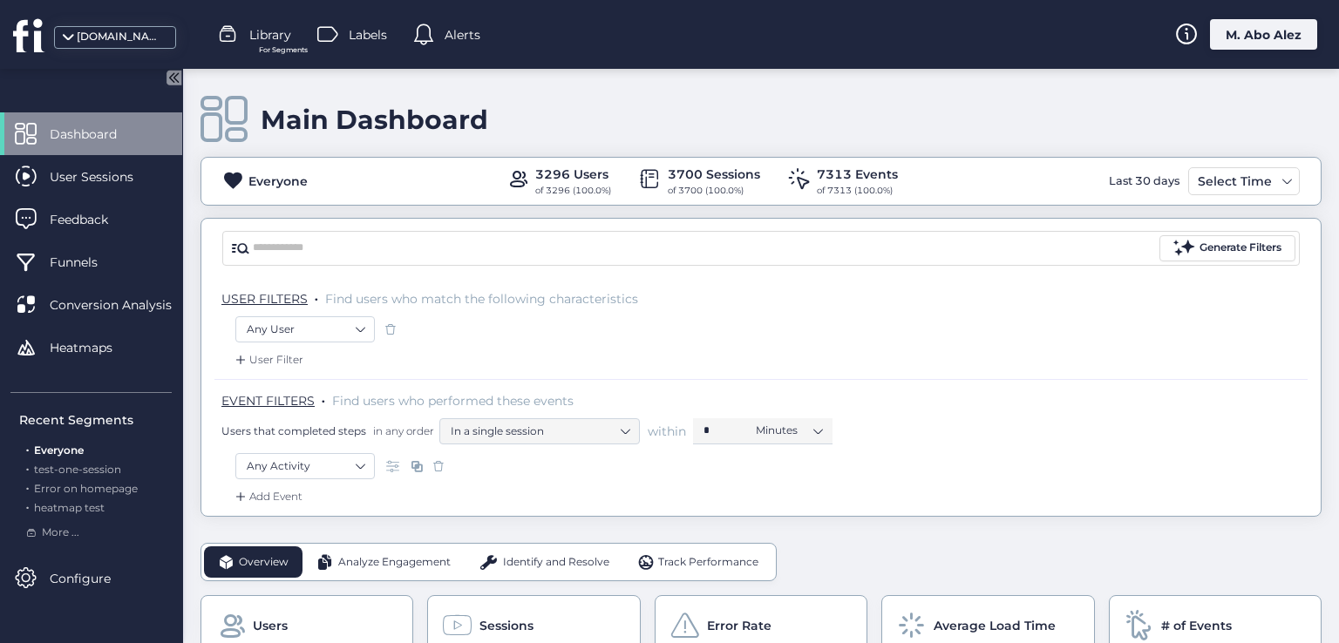
click at [418, 464] on span at bounding box center [416, 466] width 17 height 17
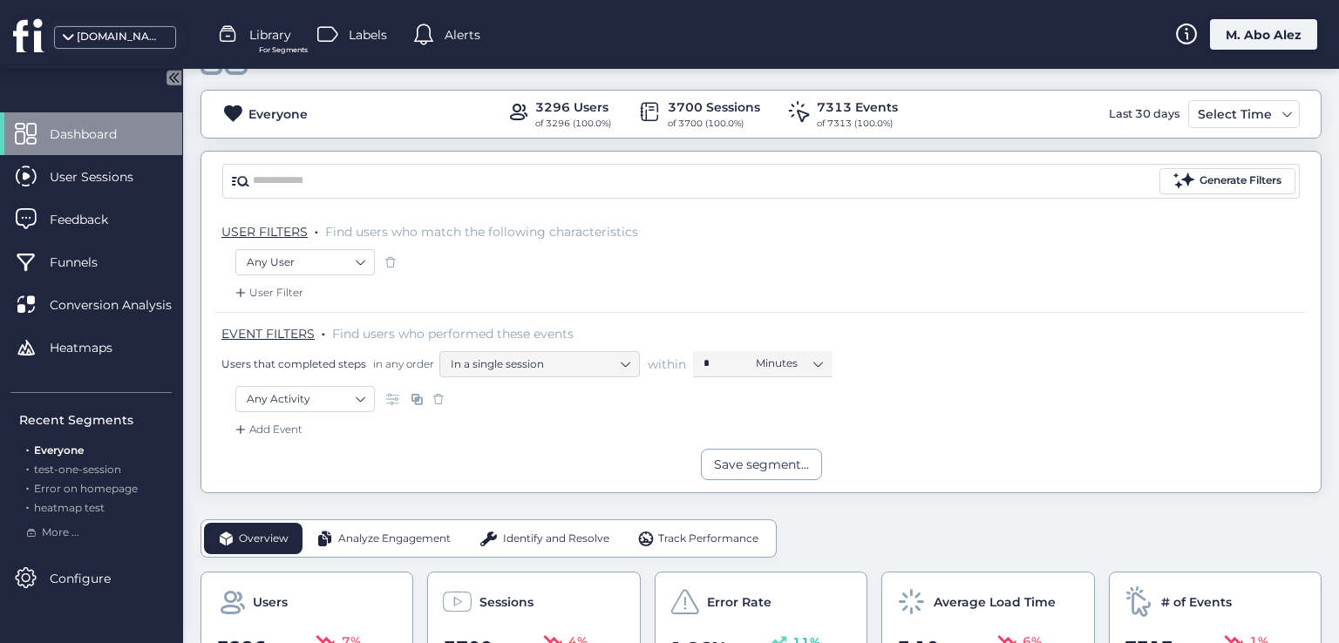
scroll to position [174, 0]
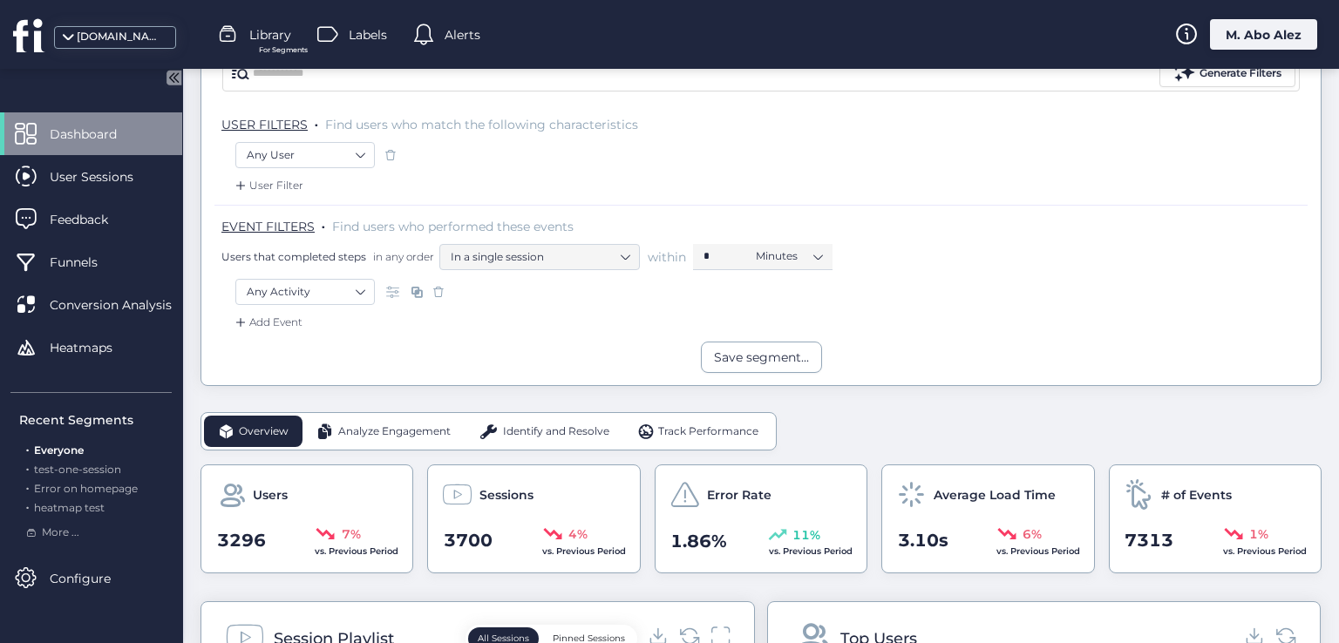
click at [413, 294] on span at bounding box center [416, 291] width 17 height 17
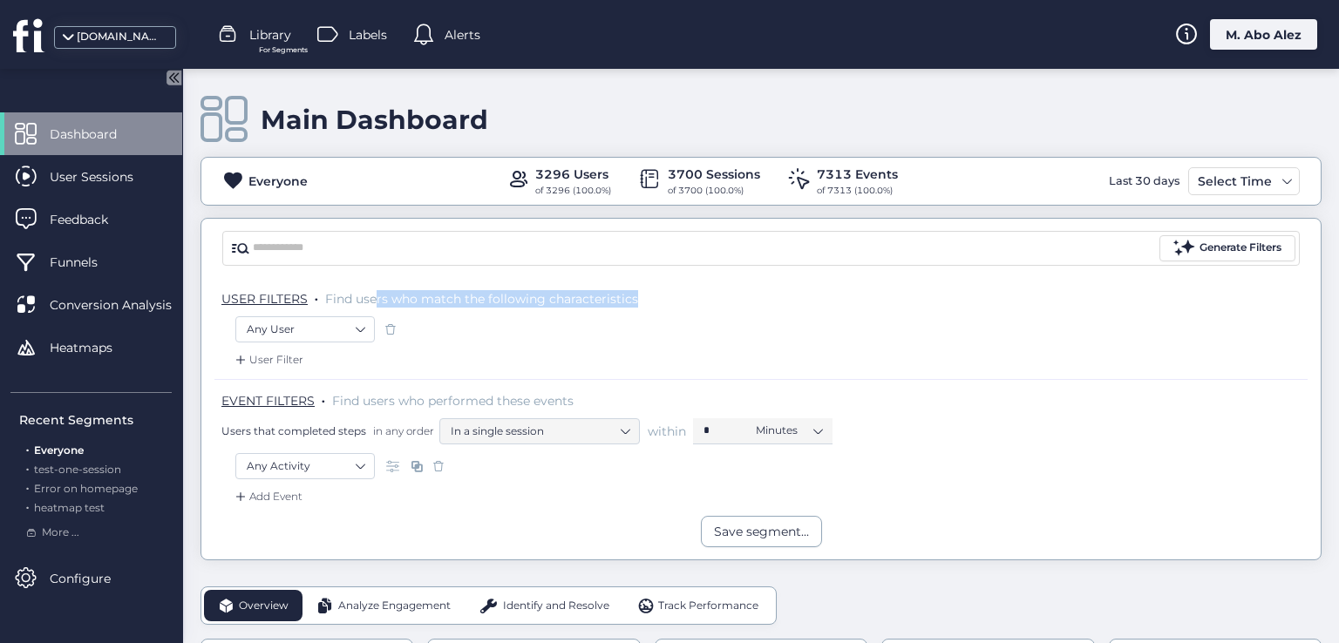
drag, startPoint x: 635, startPoint y: 301, endPoint x: 307, endPoint y: 303, distance: 328.6
click at [363, 309] on div "USER FILTERS . Find users who match the following characteristics" at bounding box center [760, 297] width 1093 height 38
click at [272, 295] on span "USER FILTERS" at bounding box center [264, 299] width 86 height 16
click at [257, 297] on span "USER FILTERS" at bounding box center [264, 299] width 86 height 16
click at [275, 398] on span "EVENT FILTERS" at bounding box center [267, 401] width 93 height 16
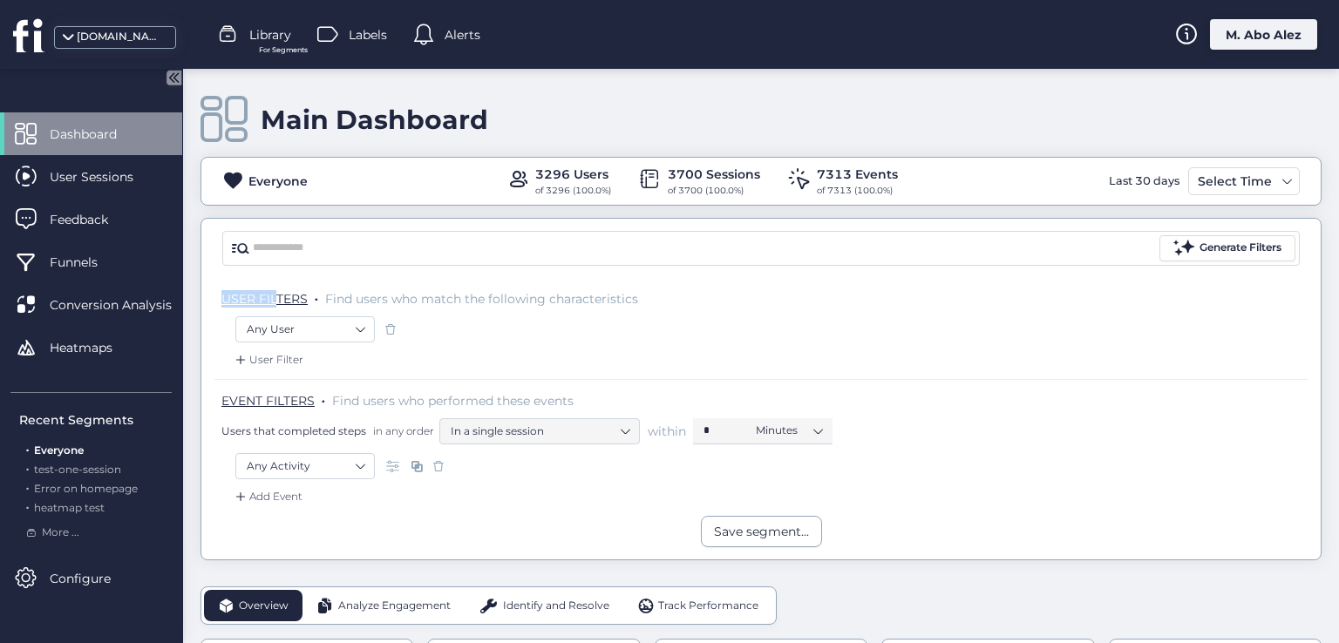
drag, startPoint x: 216, startPoint y: 296, endPoint x: 277, endPoint y: 308, distance: 62.1
click at [277, 308] on div "USER FILTERS . Find users who match the following characteristics" at bounding box center [760, 297] width 1093 height 38
click at [309, 307] on div "USER FILTERS . Find users who match the following characteristics" at bounding box center [760, 297] width 1093 height 38
click at [175, 78] on icon at bounding box center [175, 77] width 4 height 9
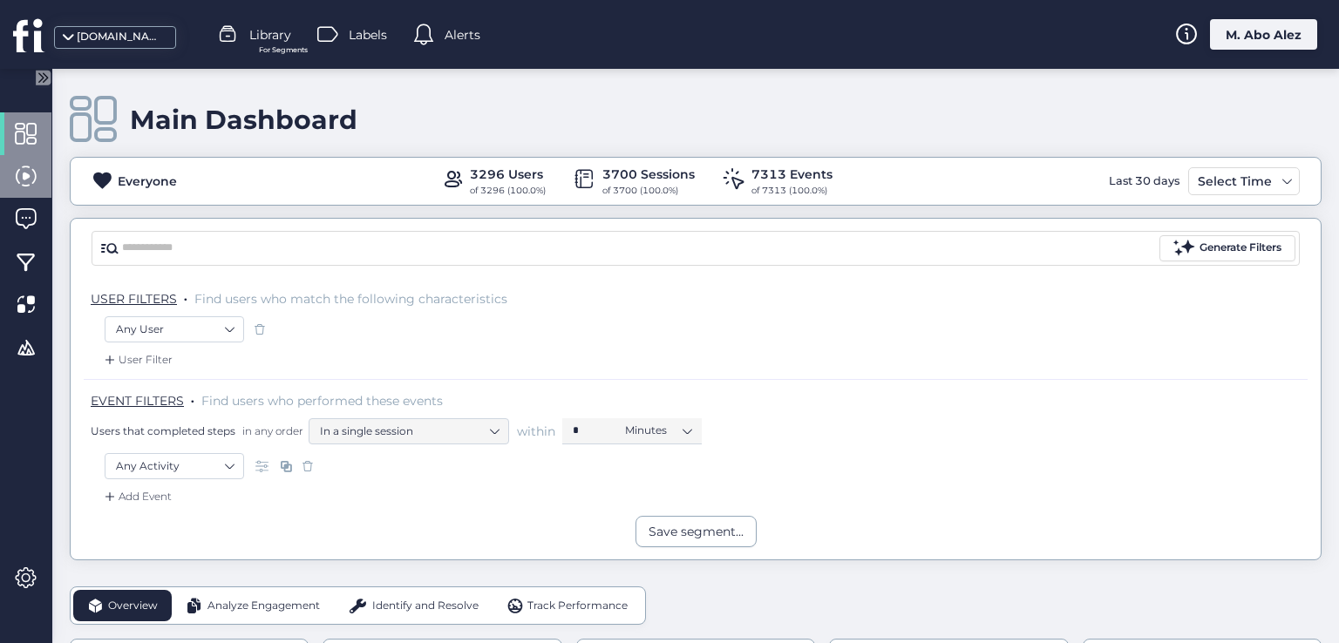
click at [28, 177] on span at bounding box center [26, 177] width 22 height 22
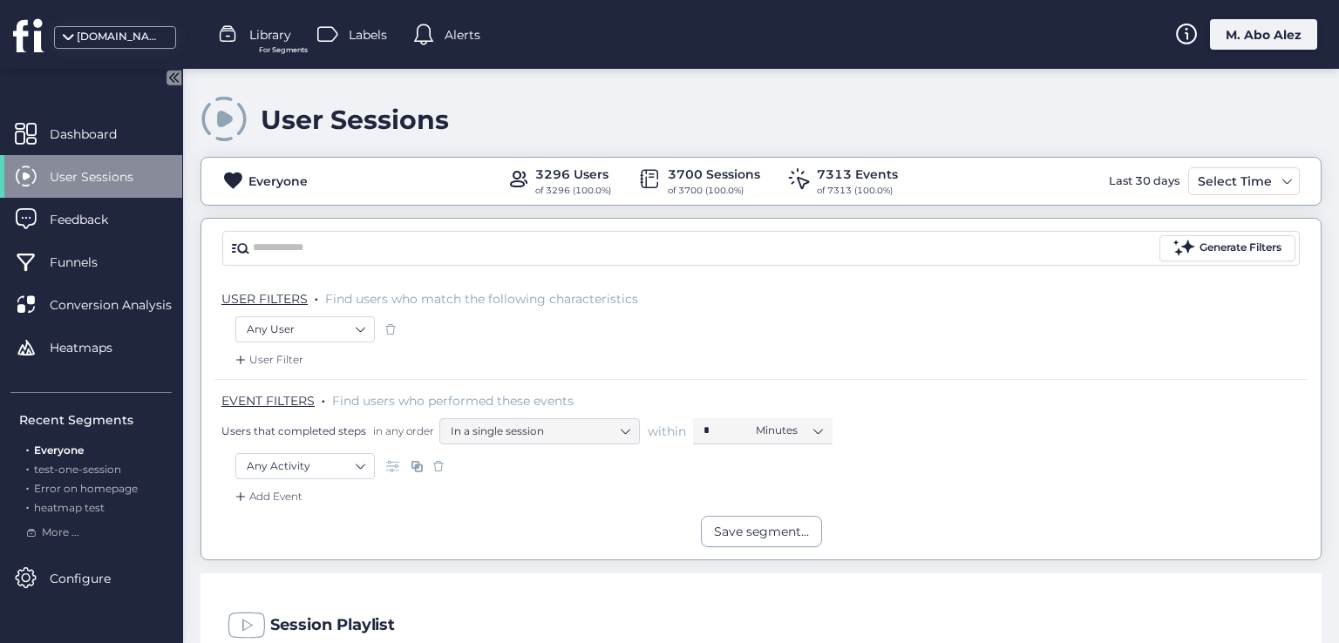
click at [178, 78] on icon at bounding box center [175, 77] width 4 height 9
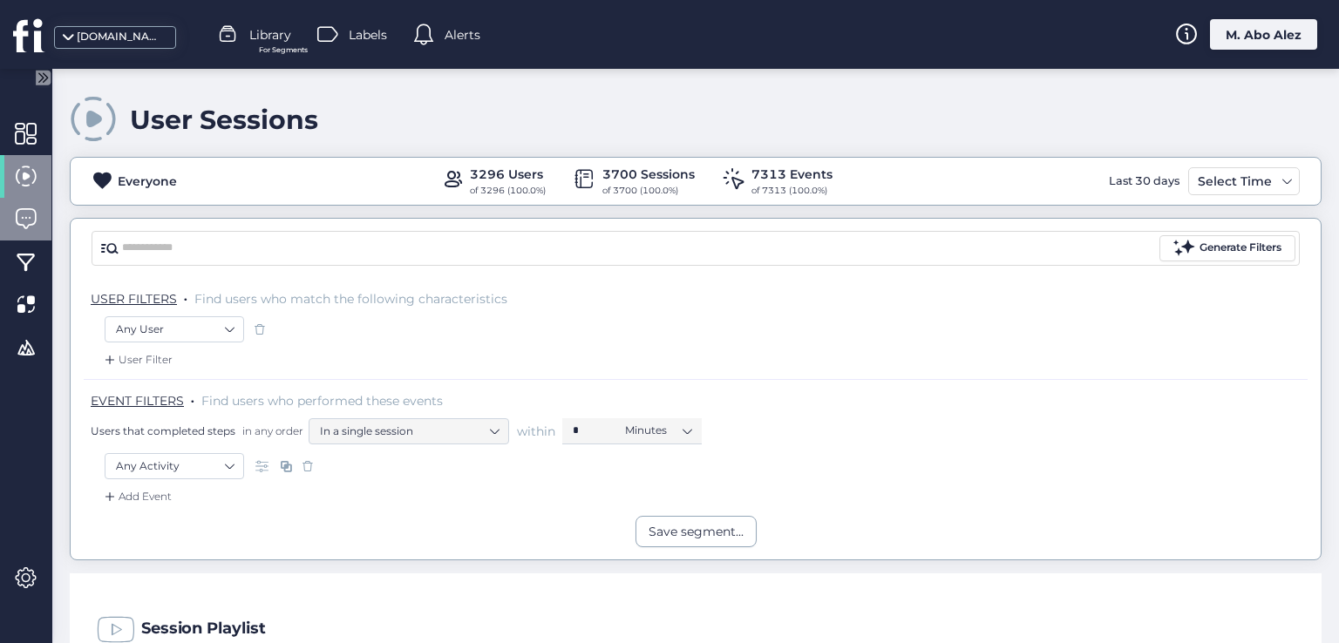
click at [35, 219] on span at bounding box center [26, 219] width 22 height 22
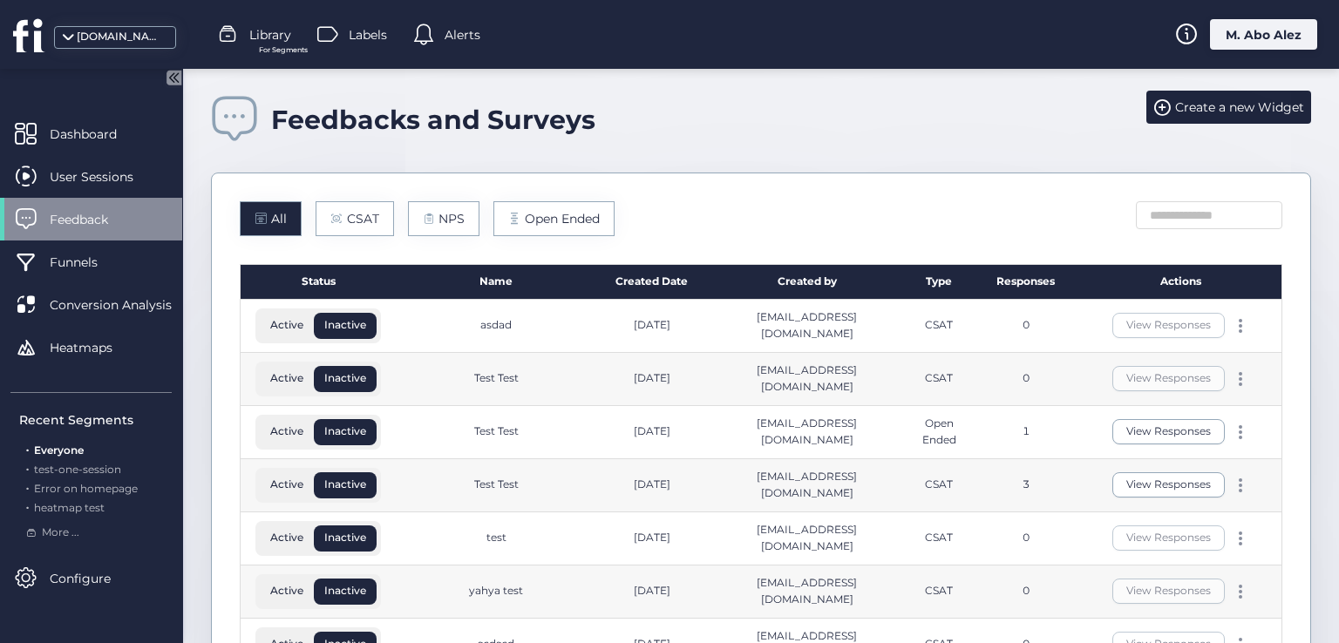
click at [174, 78] on icon at bounding box center [175, 77] width 4 height 9
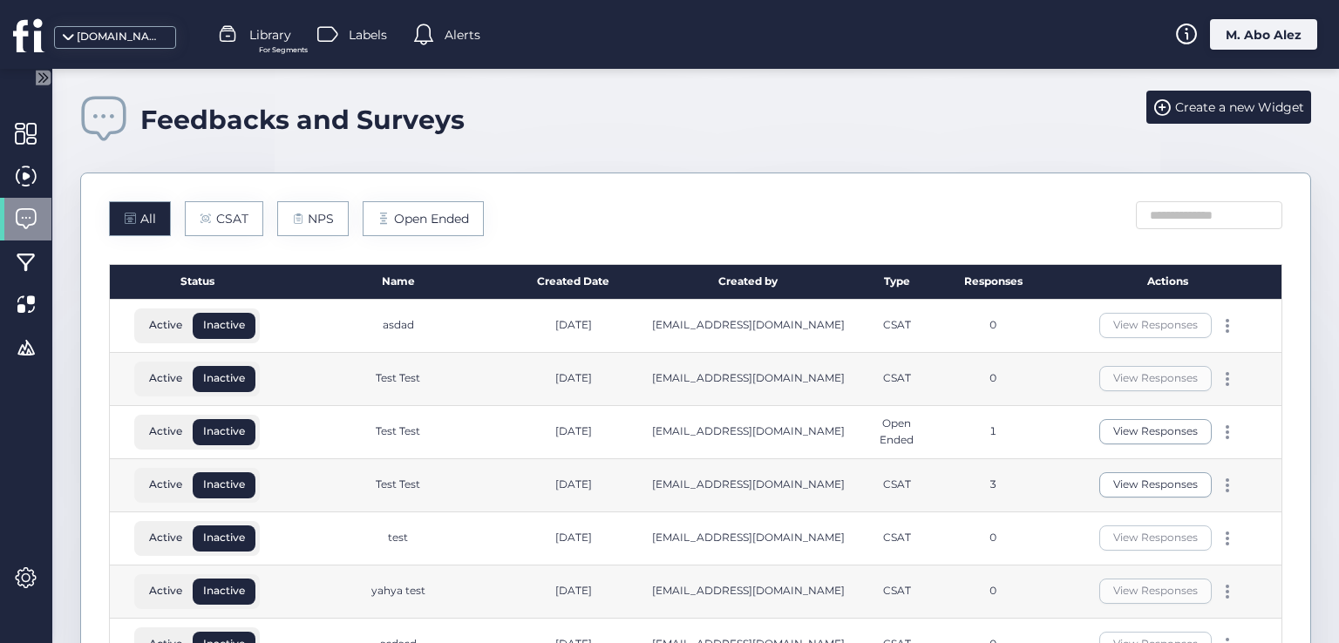
click at [44, 420] on div at bounding box center [25, 355] width 51 height 487
click at [26, 430] on div at bounding box center [25, 355] width 51 height 487
click at [24, 407] on div at bounding box center [25, 355] width 51 height 487
drag, startPoint x: 32, startPoint y: 433, endPoint x: 32, endPoint y: 461, distance: 27.9
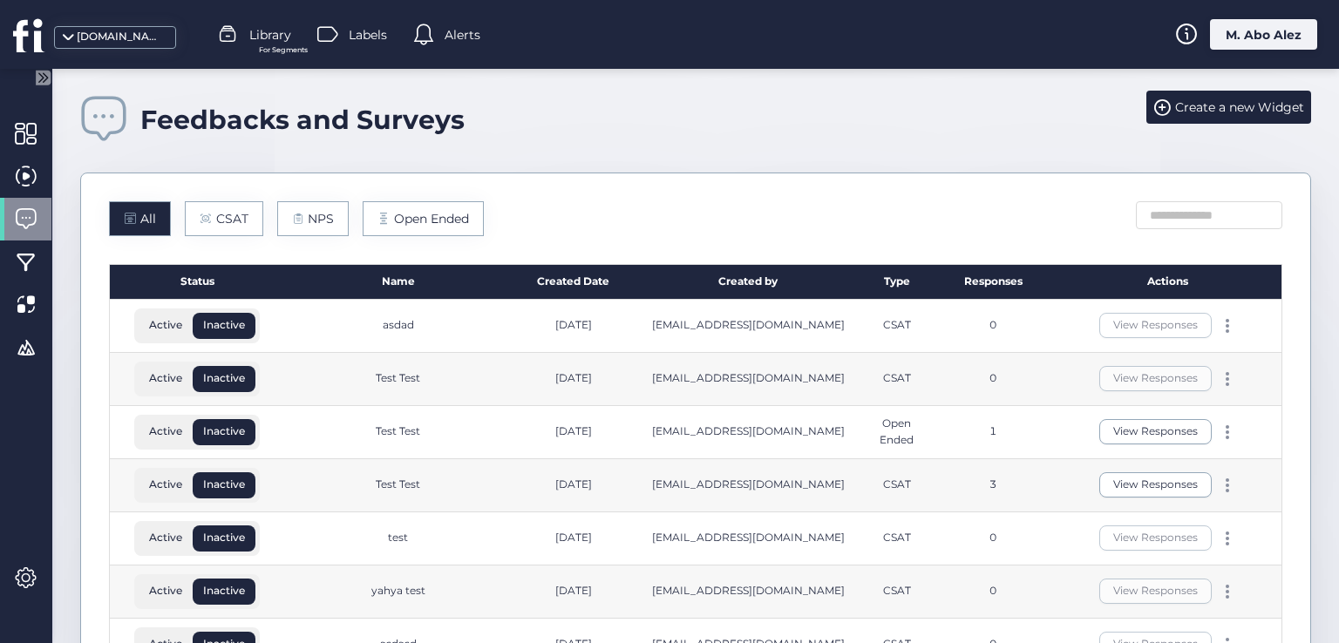
click at [32, 435] on div at bounding box center [25, 355] width 51 height 487
click at [35, 523] on div at bounding box center [25, 355] width 51 height 487
click at [35, 549] on div at bounding box center [25, 355] width 51 height 487
click at [35, 566] on div at bounding box center [25, 578] width 51 height 43
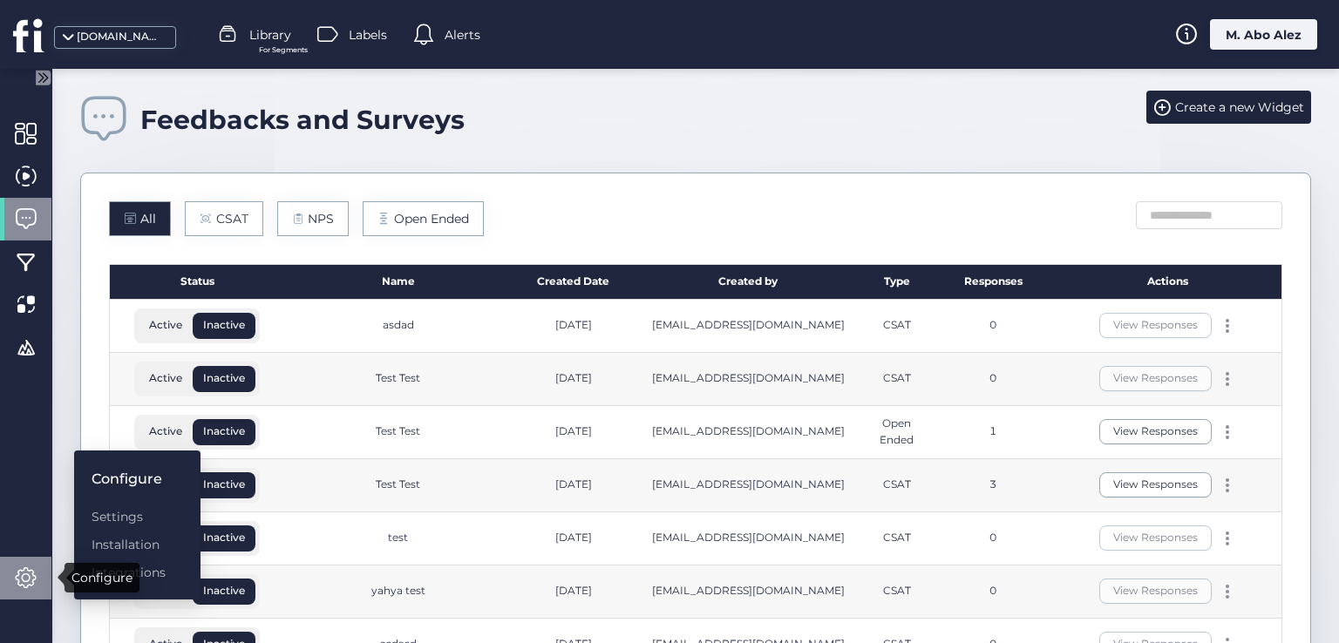
click at [35, 566] on div at bounding box center [25, 578] width 51 height 43
click at [23, 423] on div at bounding box center [25, 355] width 51 height 487
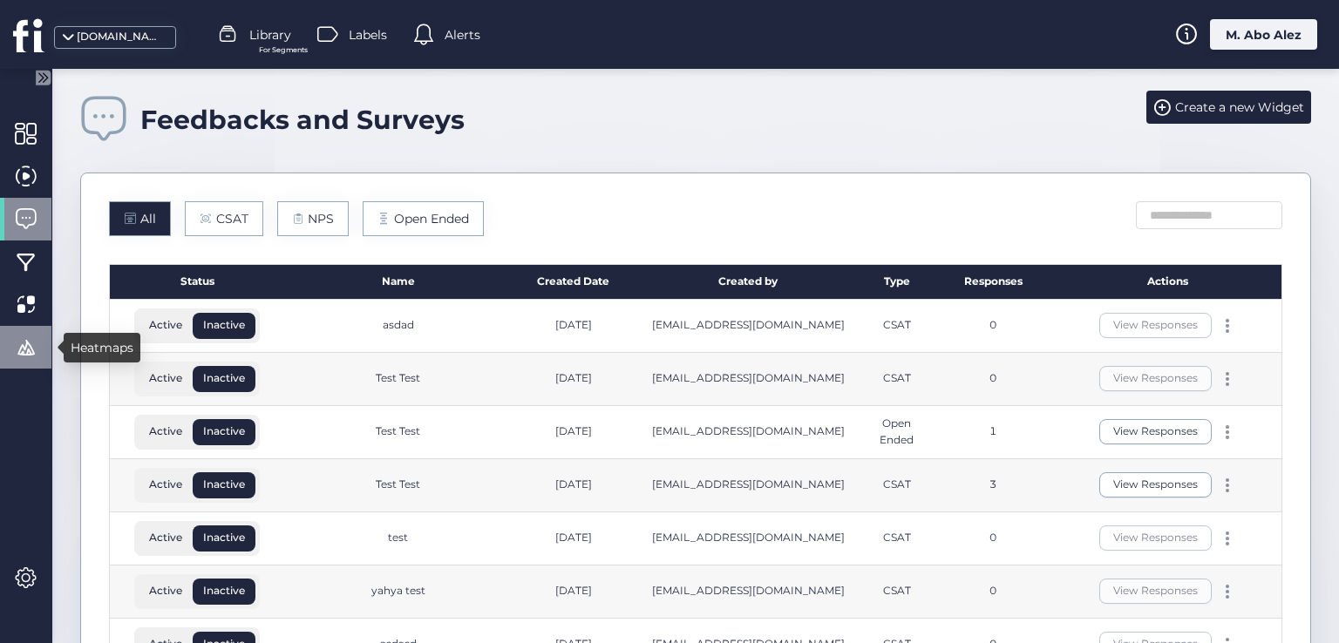
click at [38, 332] on div at bounding box center [25, 347] width 51 height 43
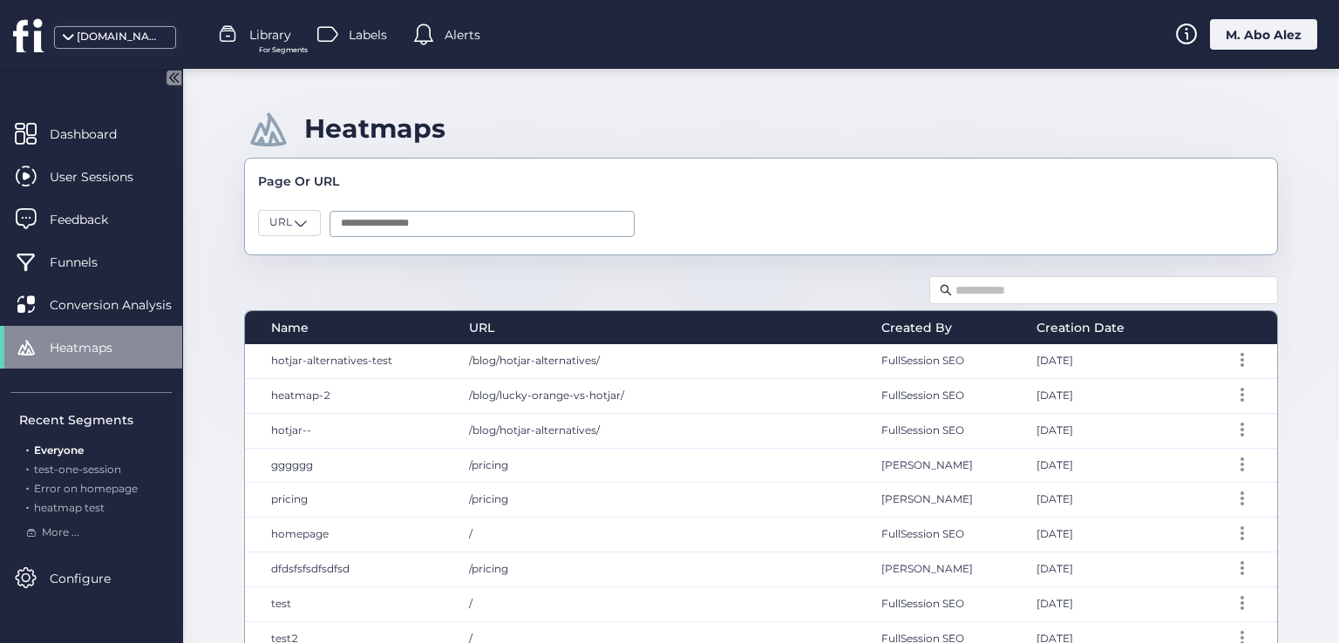
click at [170, 76] on icon at bounding box center [171, 77] width 4 height 9
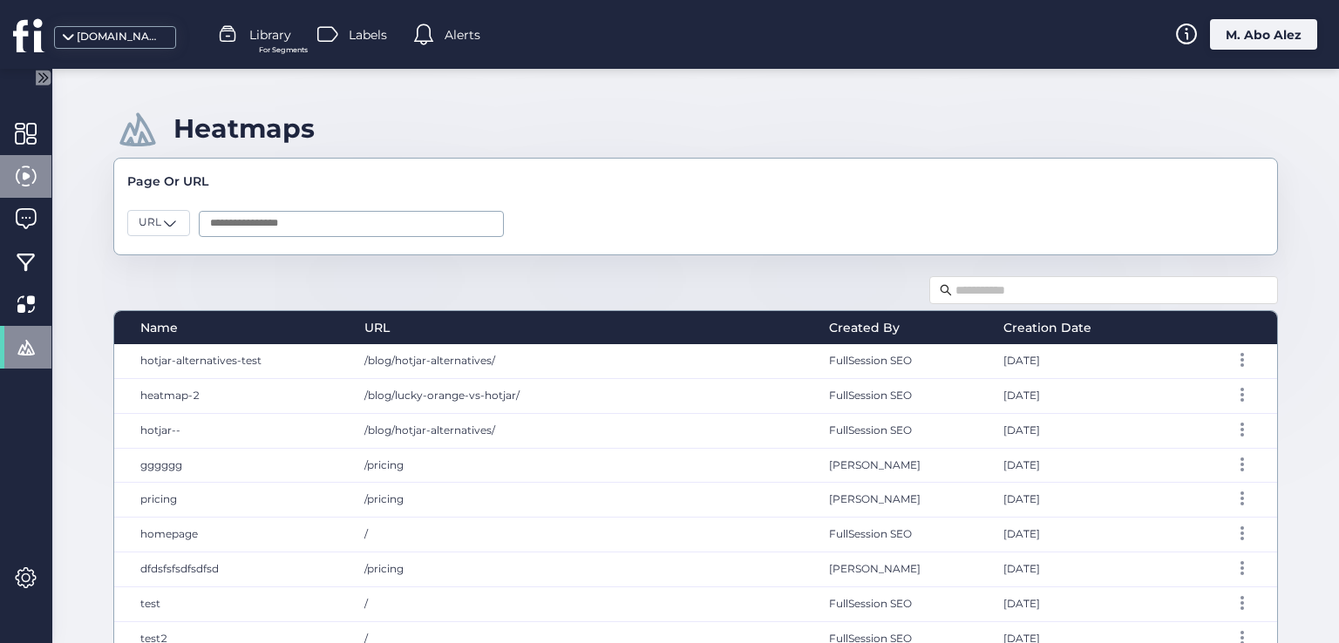
click at [24, 168] on span at bounding box center [26, 177] width 22 height 22
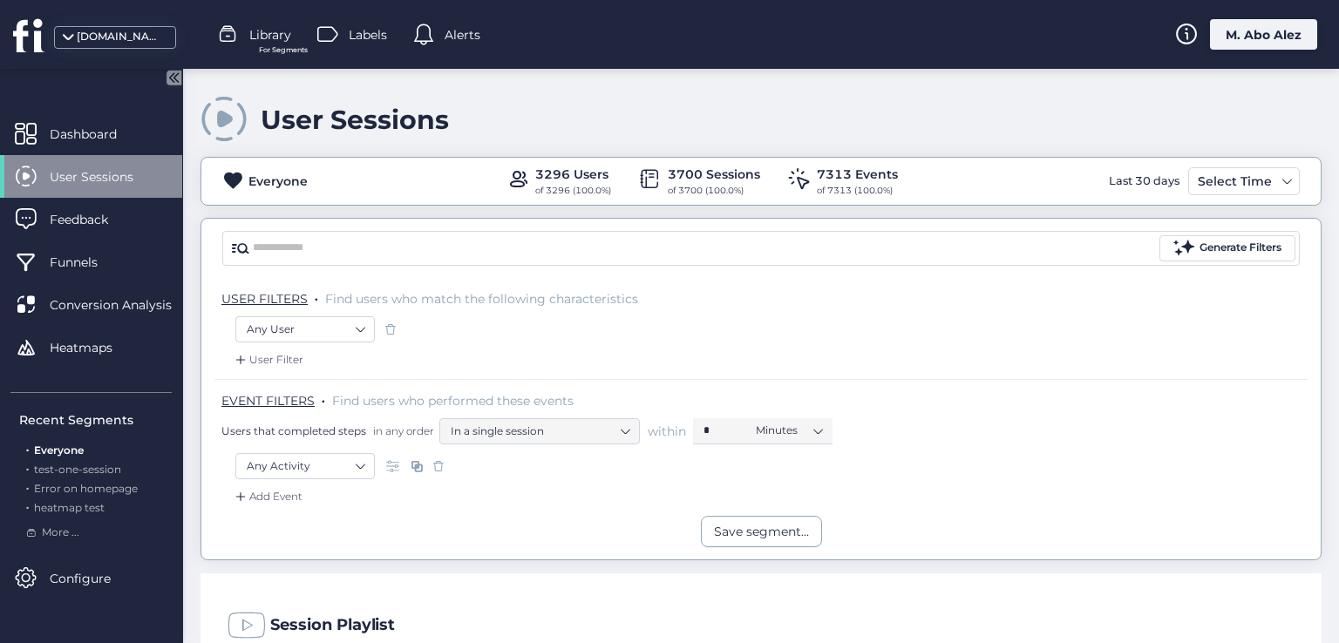
click at [172, 81] on icon at bounding box center [173, 77] width 15 height 15
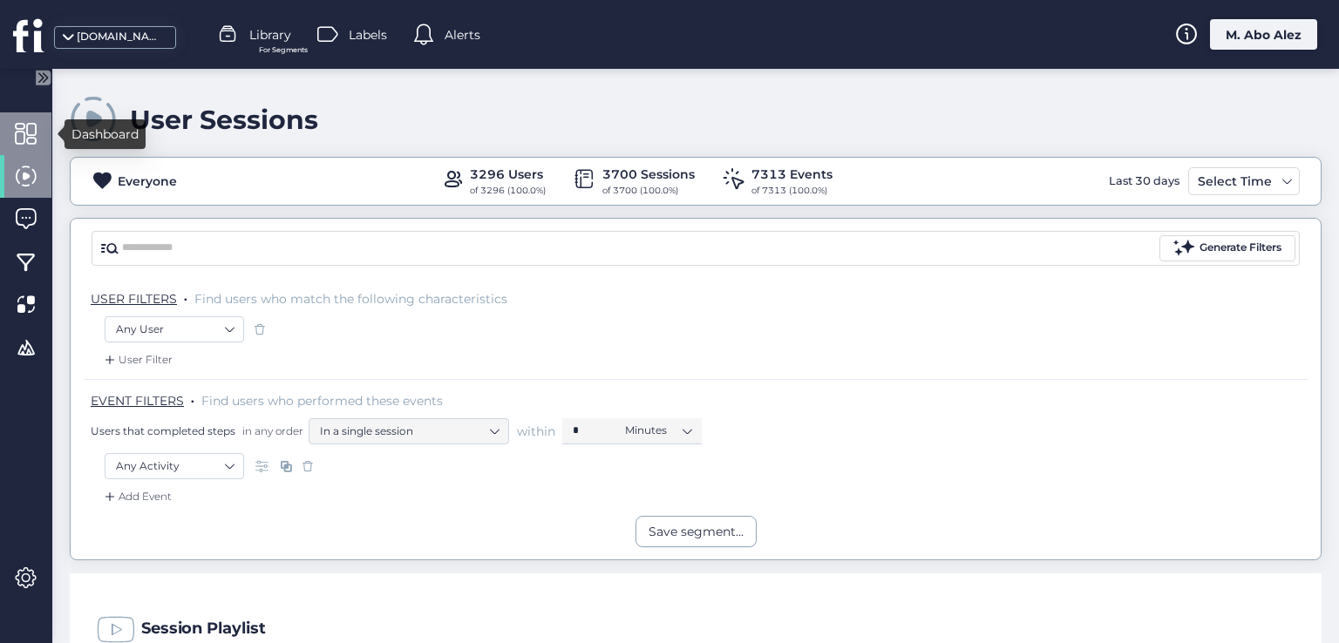
click at [44, 138] on div at bounding box center [25, 133] width 51 height 43
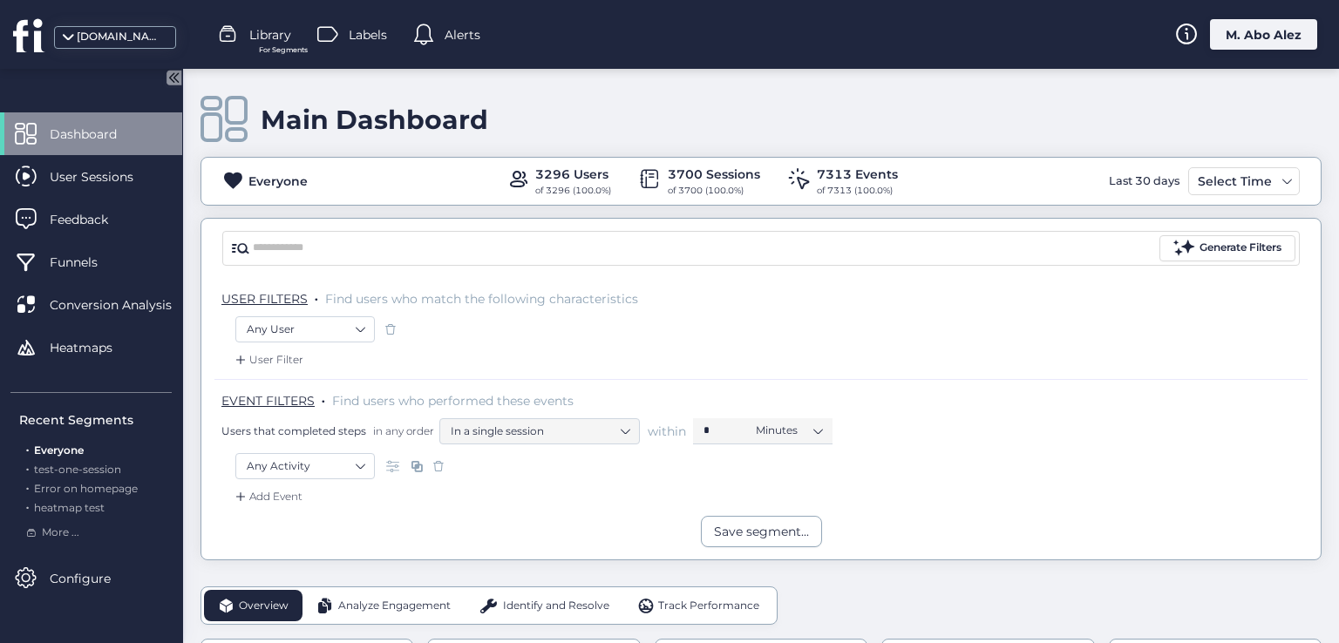
click at [161, 81] on icon at bounding box center [171, 77] width 22 height 22
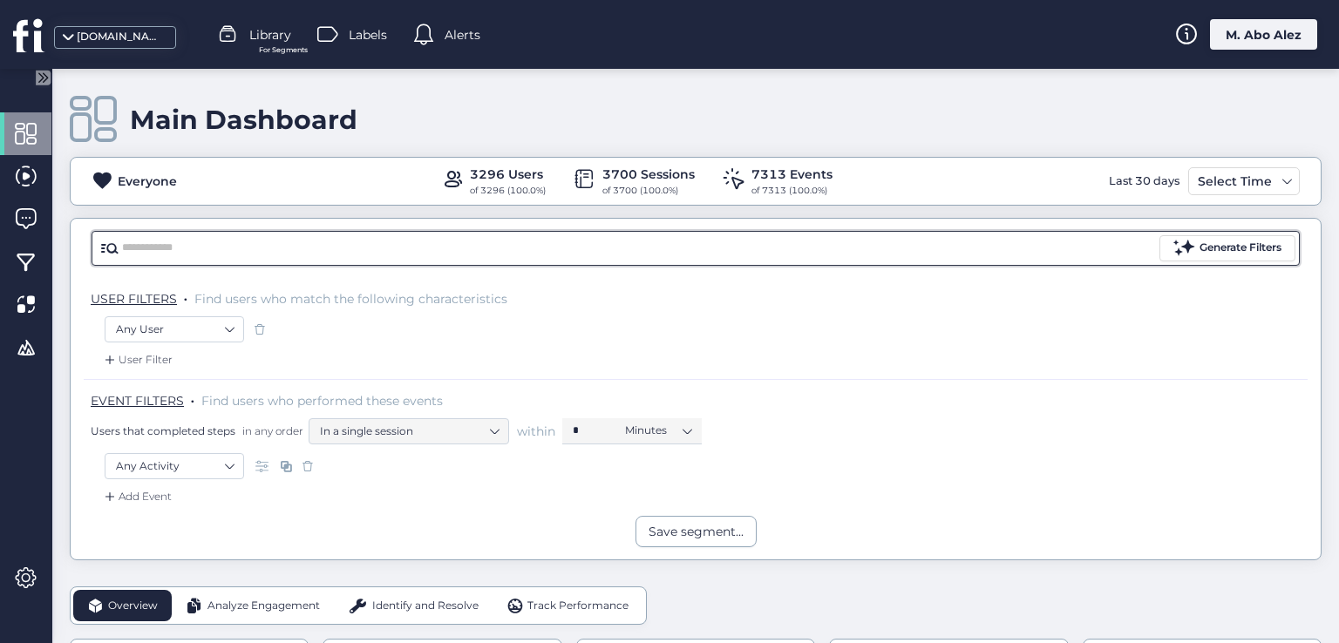
click at [194, 258] on input "text" at bounding box center [639, 248] width 1034 height 26
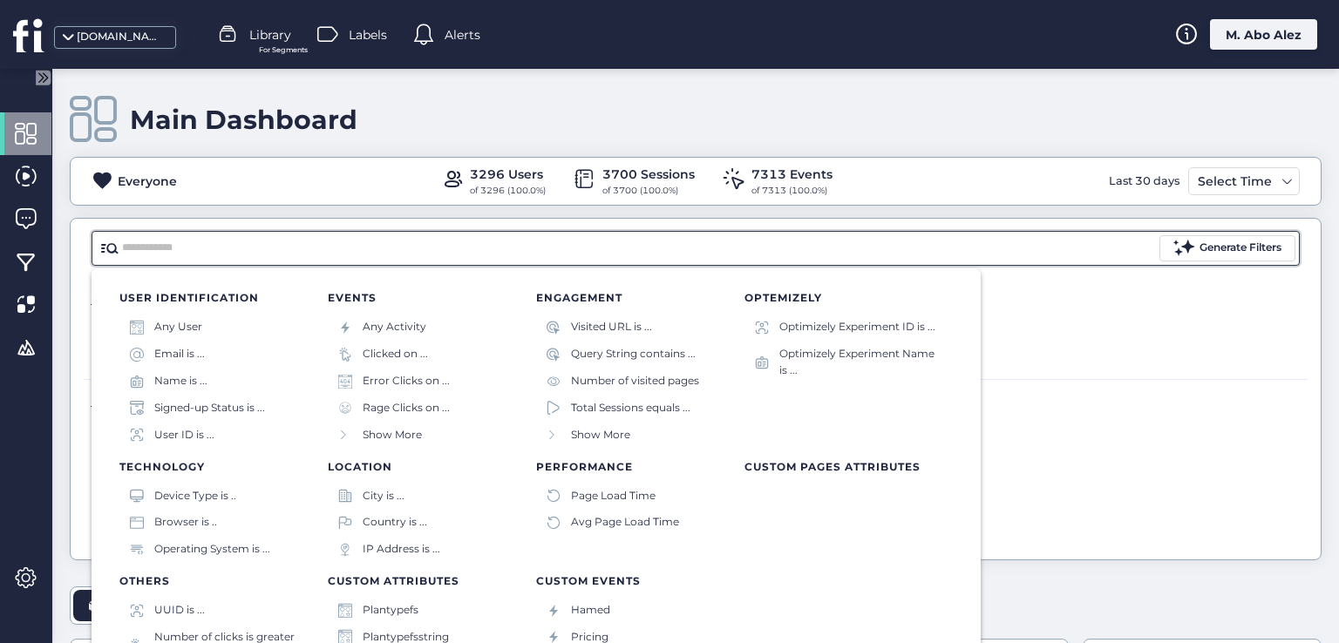
click at [1126, 379] on div "EVENT FILTERS . Find users who performed these events Users that completed step…" at bounding box center [696, 416] width 1224 height 74
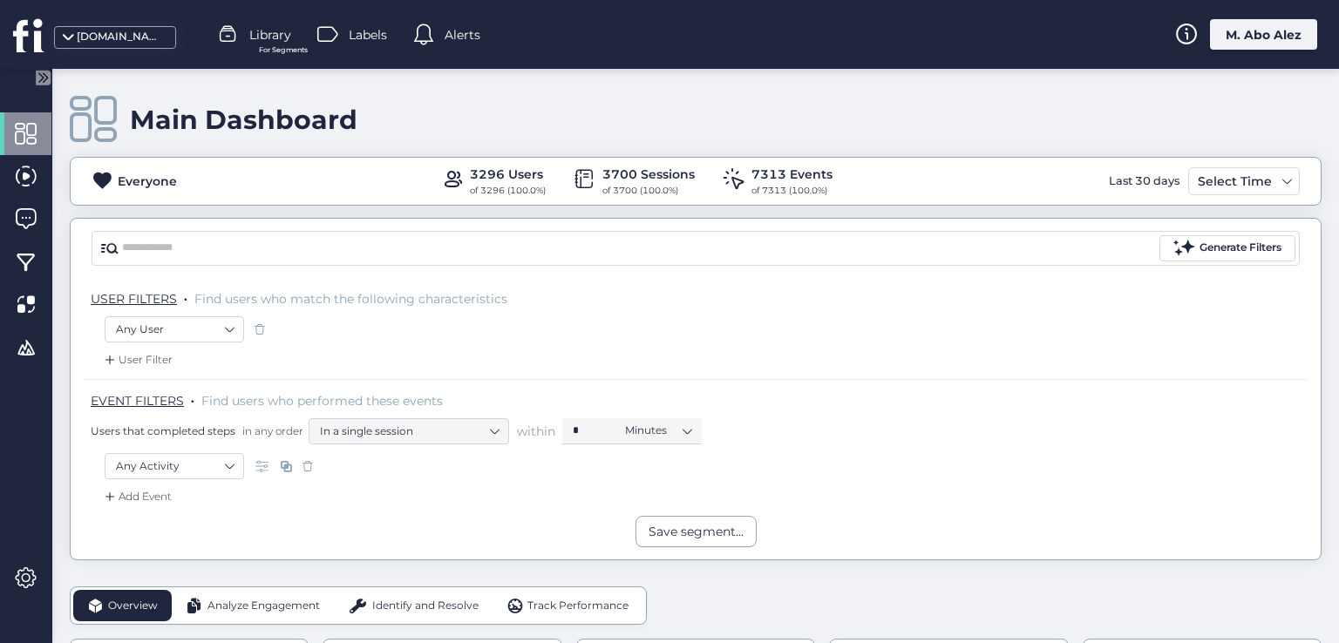
drag, startPoint x: 543, startPoint y: 241, endPoint x: 590, endPoint y: 632, distance: 393.3
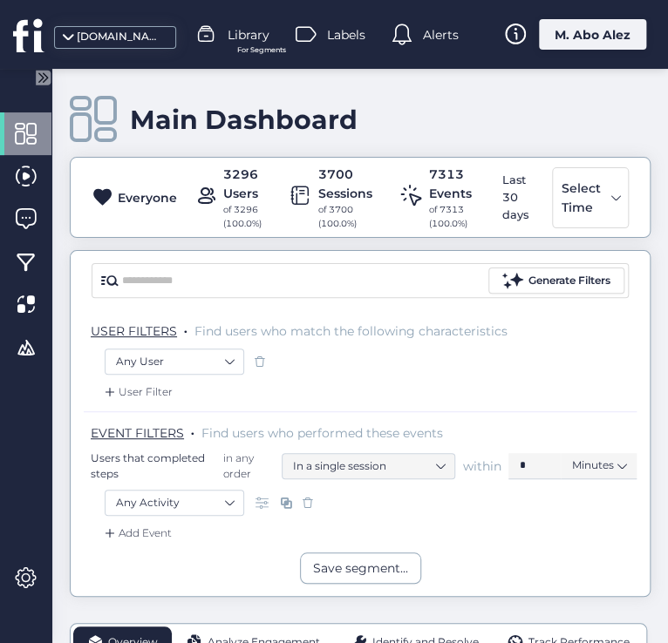
click at [258, 360] on span at bounding box center [259, 361] width 17 height 17
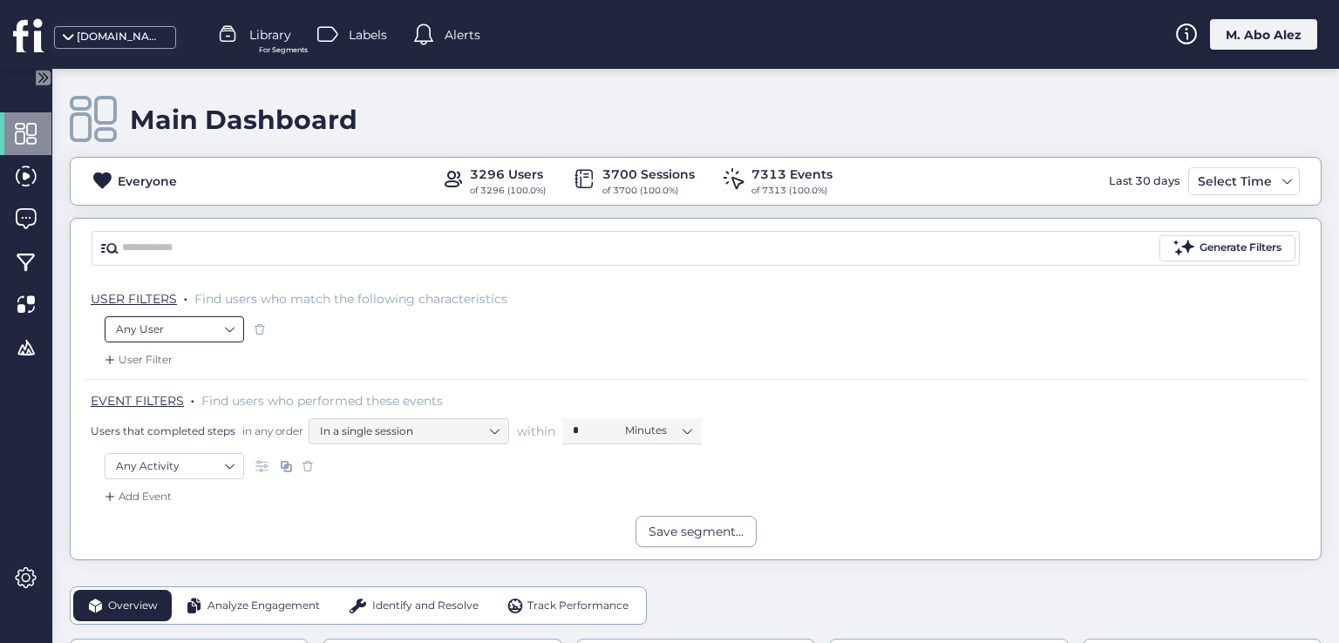
click at [229, 336] on nz-select-item "Any User" at bounding box center [174, 329] width 117 height 26
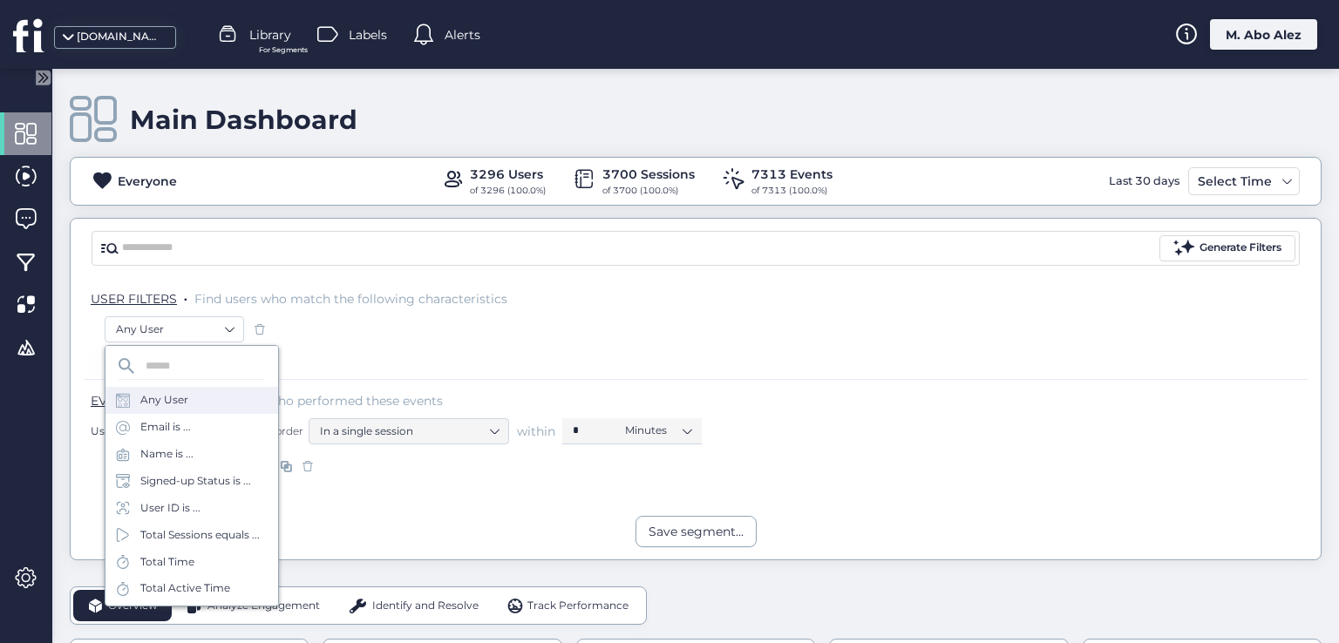
click at [335, 353] on div "User Filter" at bounding box center [696, 365] width 1224 height 28
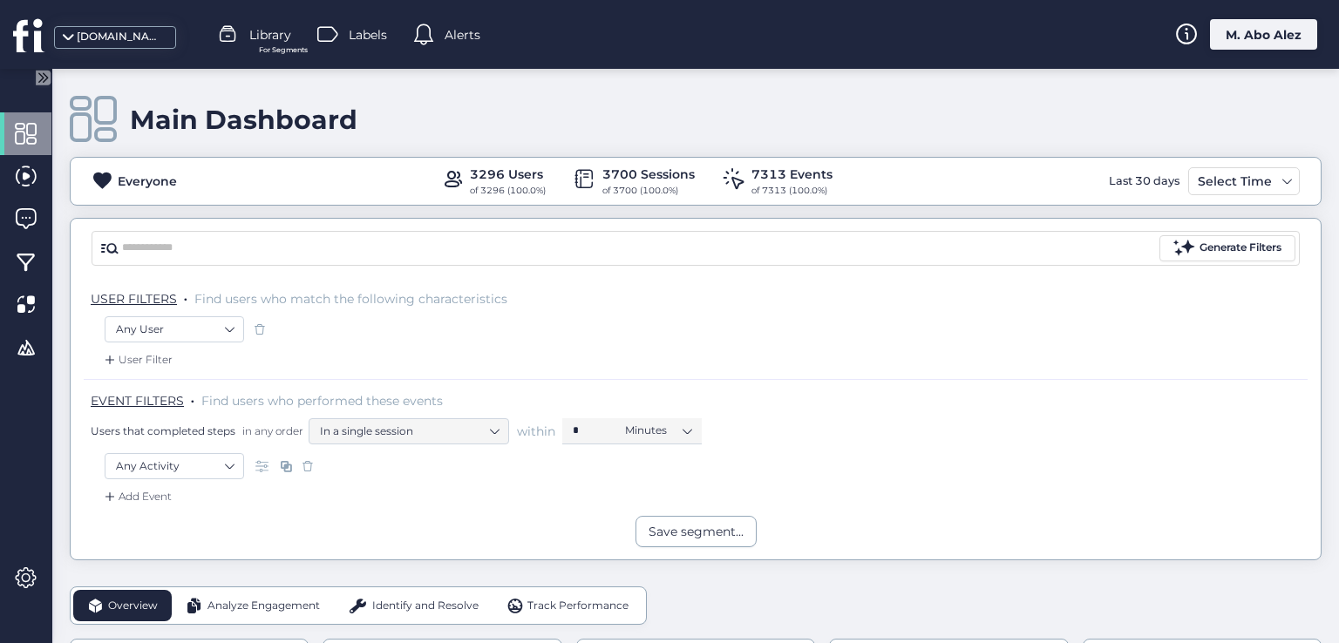
click at [109, 357] on span at bounding box center [109, 359] width 17 height 17
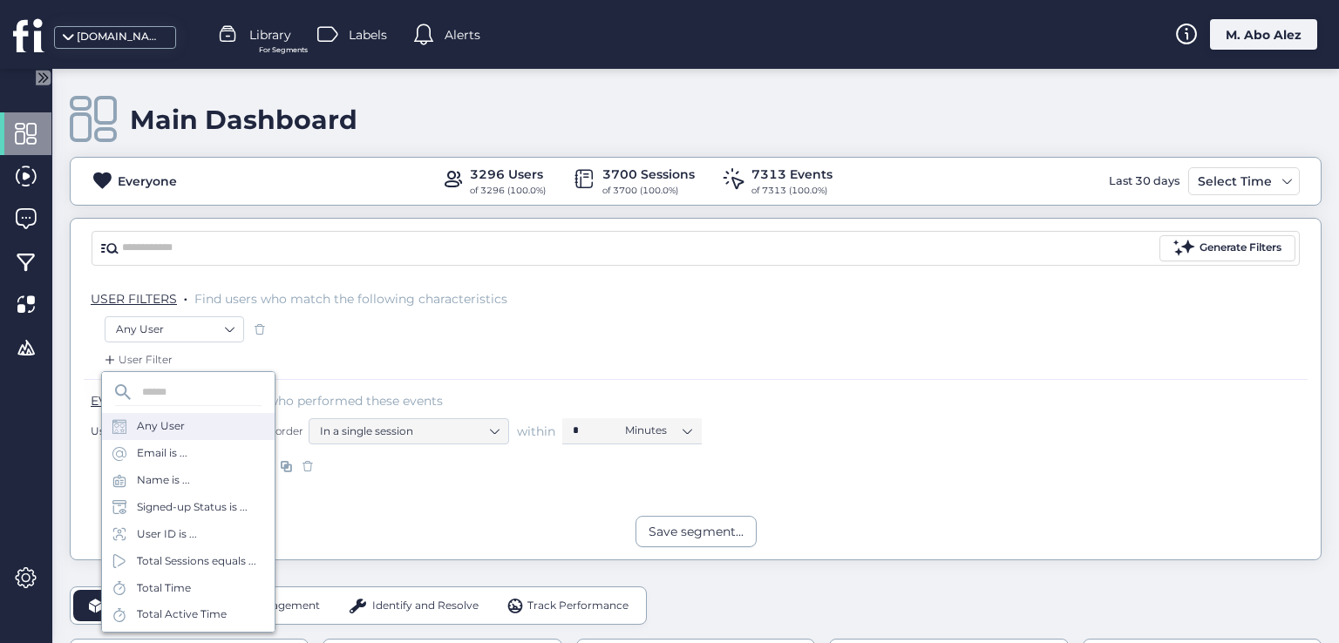
click at [176, 424] on div "Any User" at bounding box center [161, 426] width 48 height 17
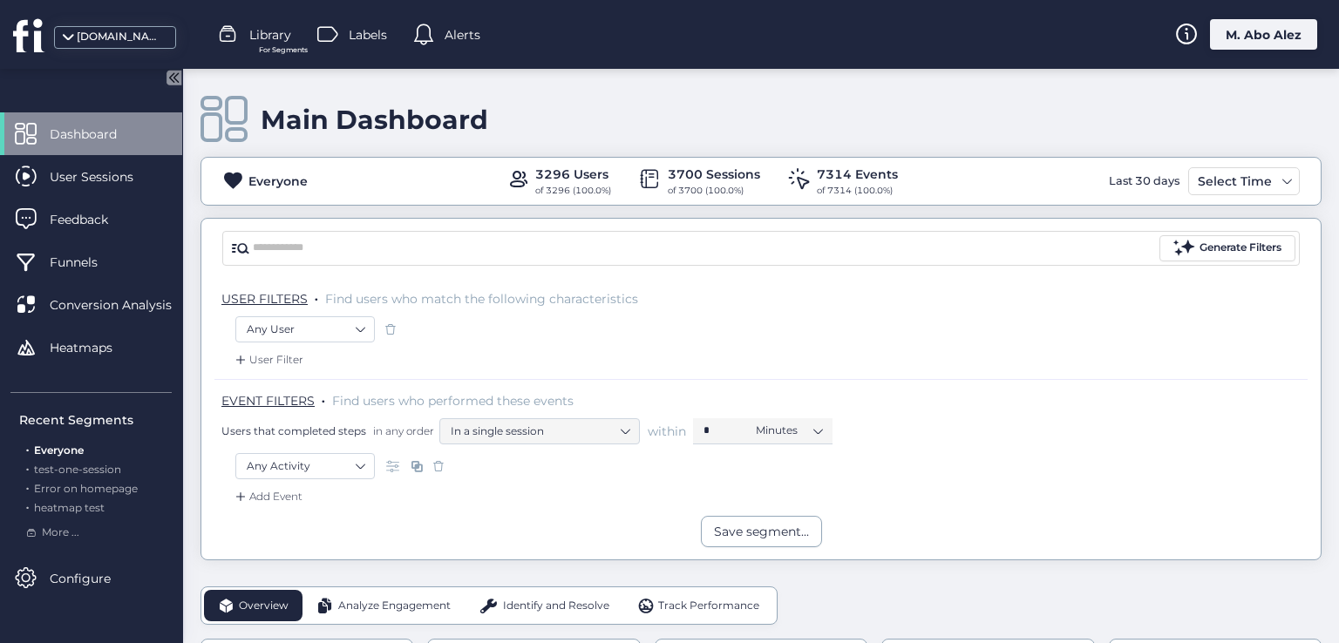
click at [173, 78] on icon at bounding box center [171, 77] width 4 height 9
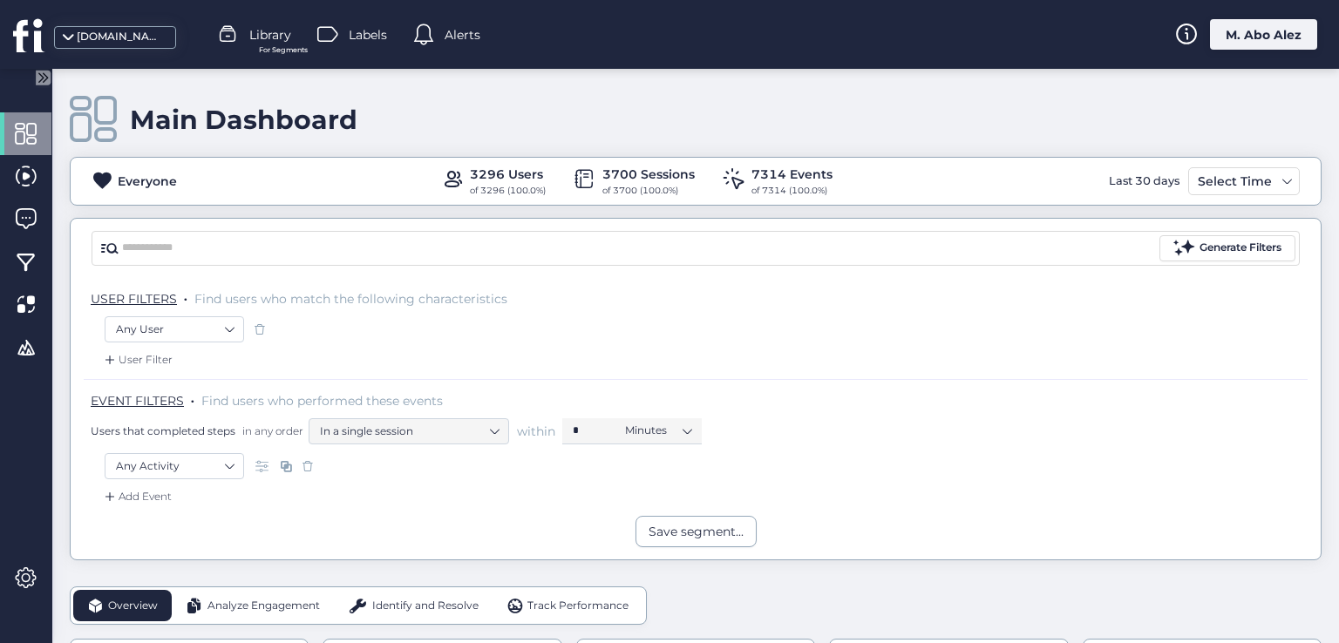
click at [127, 355] on div "User Filter" at bounding box center [136, 359] width 71 height 17
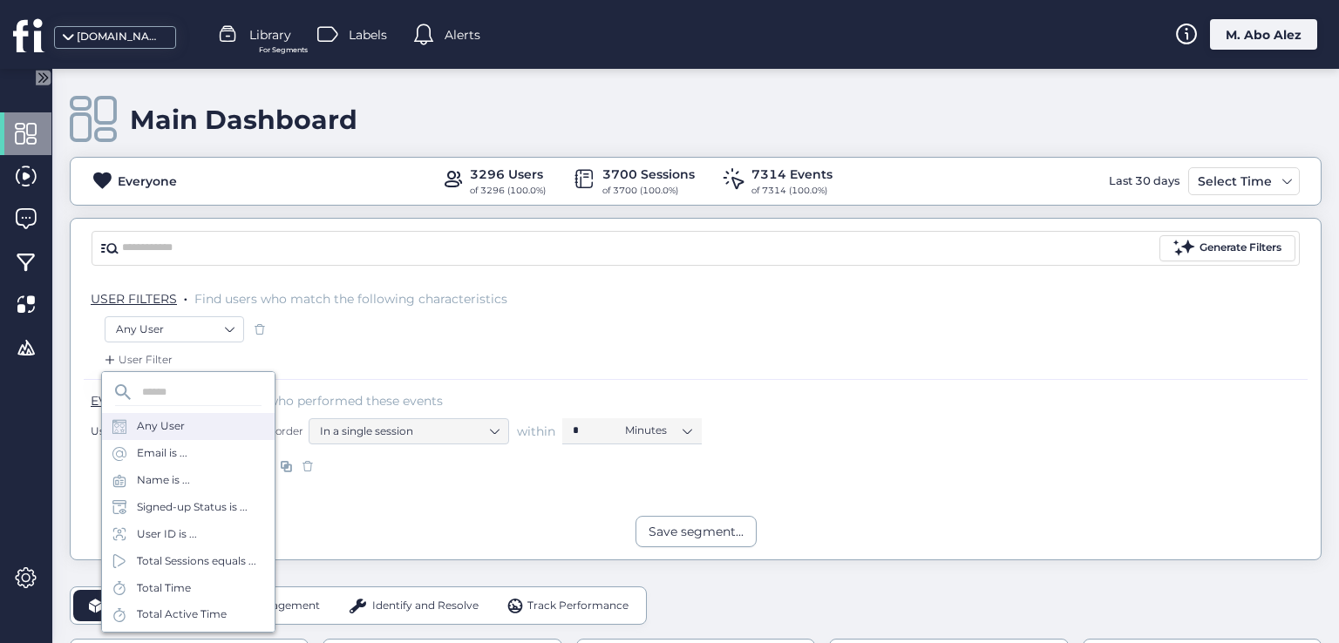
click at [181, 423] on div "Any User" at bounding box center [161, 426] width 48 height 17
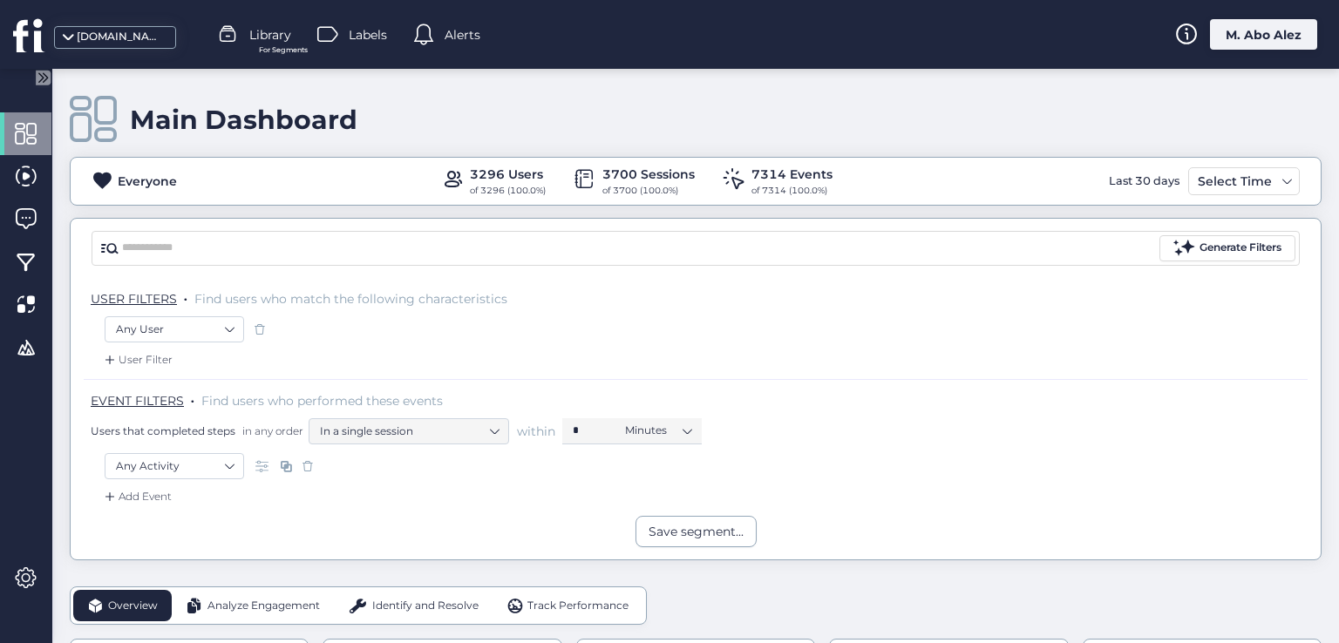
click at [123, 360] on div "User Filter" at bounding box center [136, 359] width 71 height 17
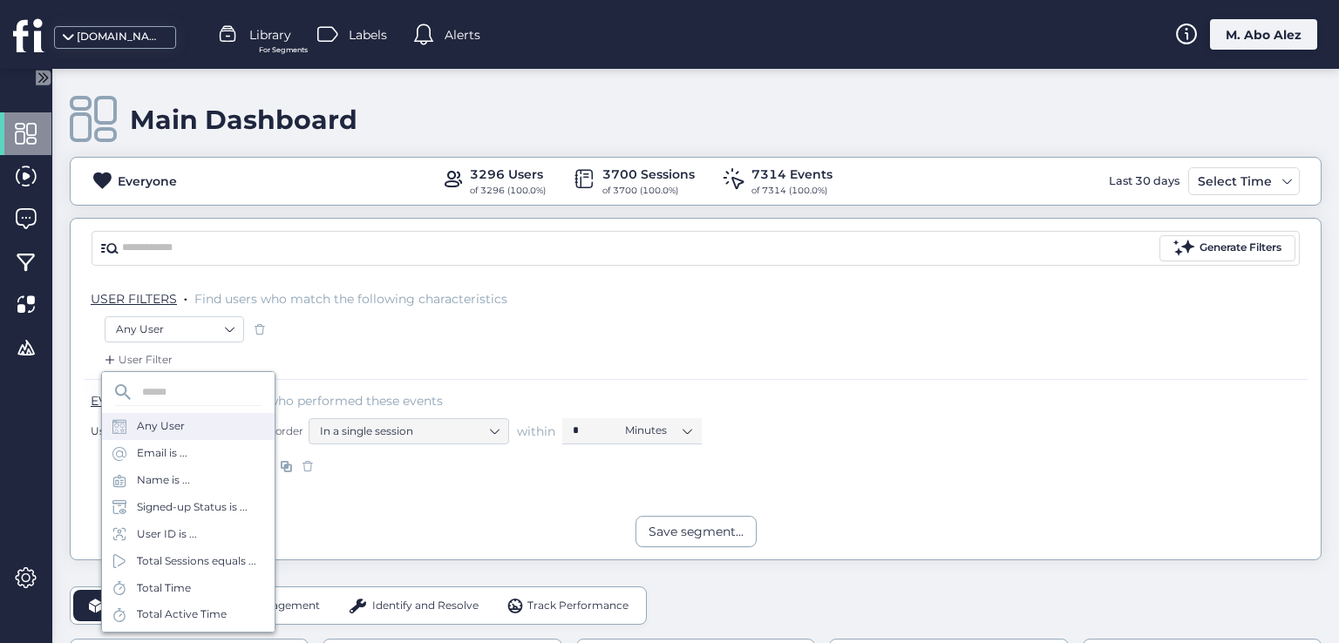
click at [197, 425] on div "Any User" at bounding box center [188, 426] width 173 height 27
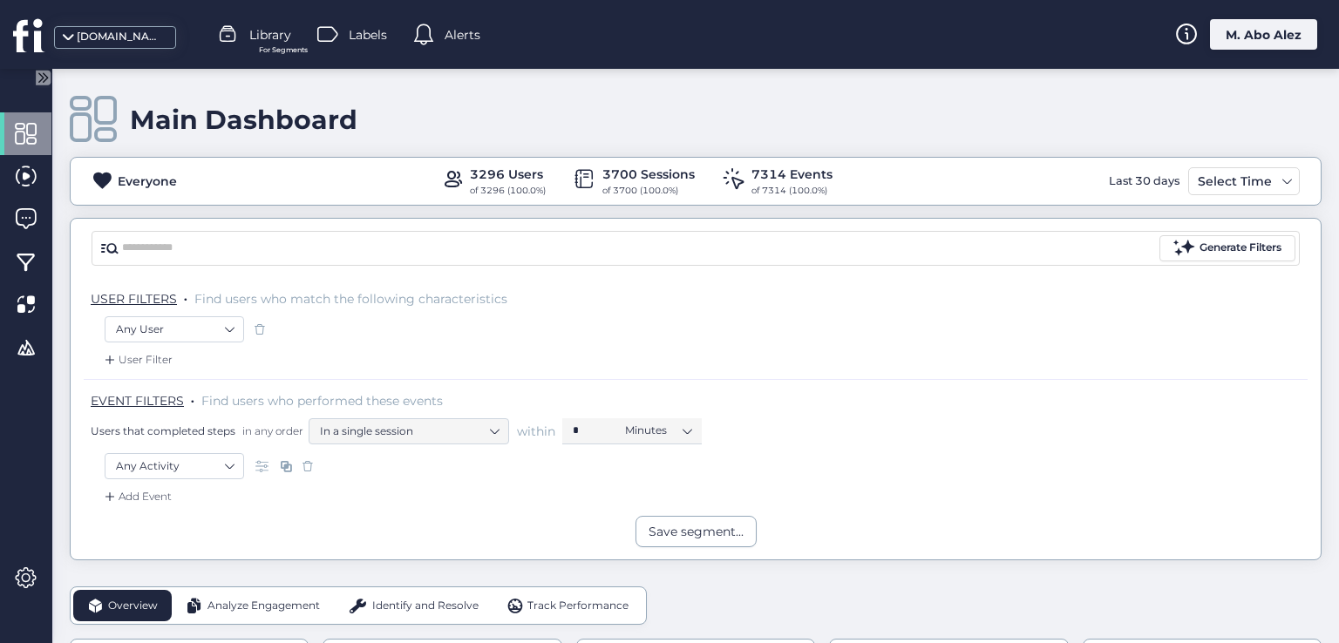
click at [60, 338] on div "Main Dashboard Everyone 3296 Users of 3296 (100.0%) 3700 Sessions of 3700 (100.…" at bounding box center [695, 356] width 1287 height 574
click at [113, 362] on span at bounding box center [109, 359] width 17 height 17
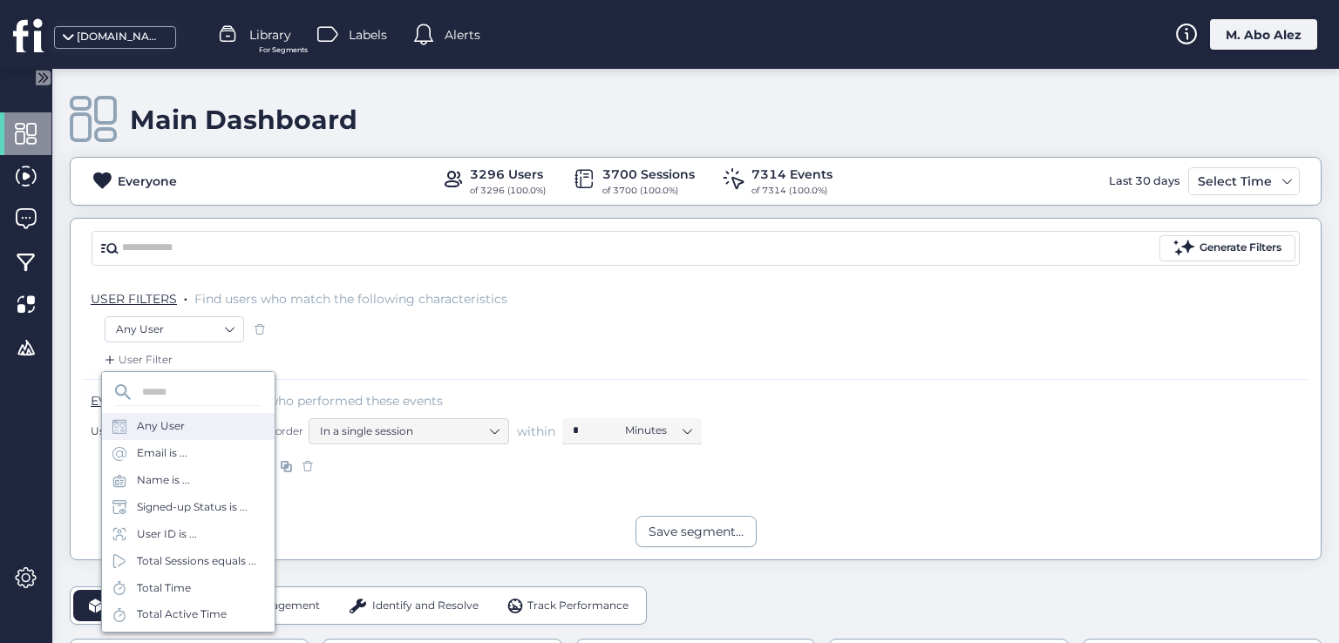
click at [188, 431] on div "Any User" at bounding box center [188, 426] width 173 height 27
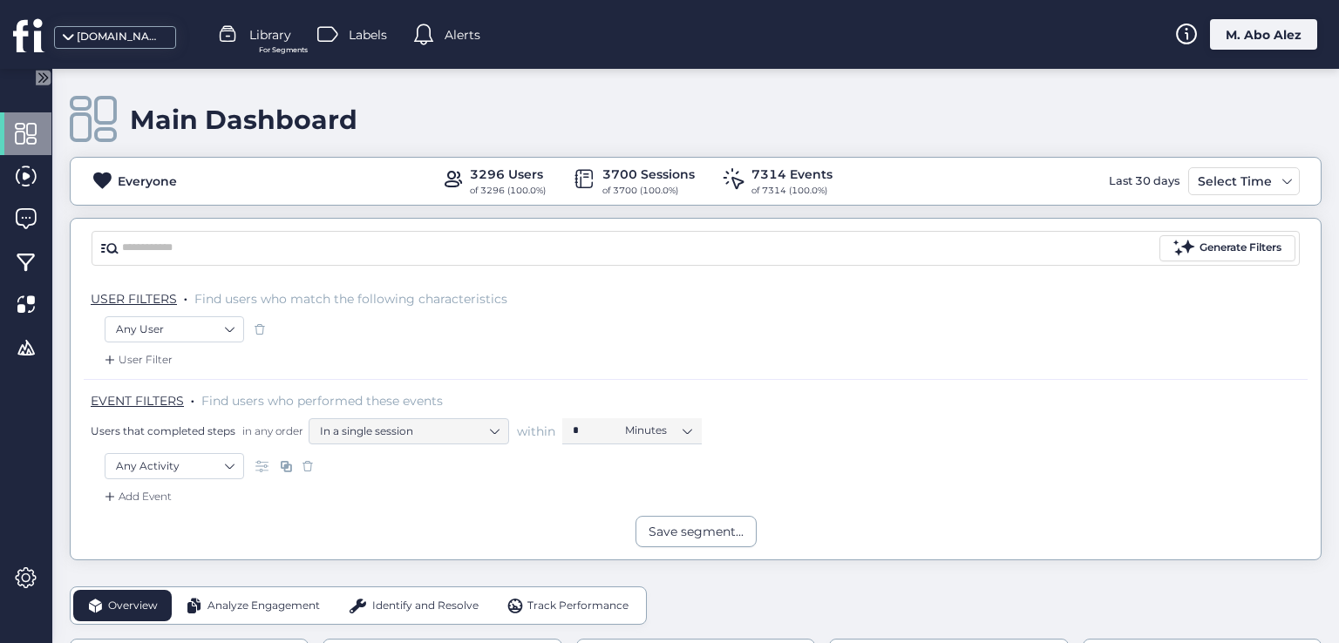
click at [261, 325] on span at bounding box center [259, 329] width 17 height 17
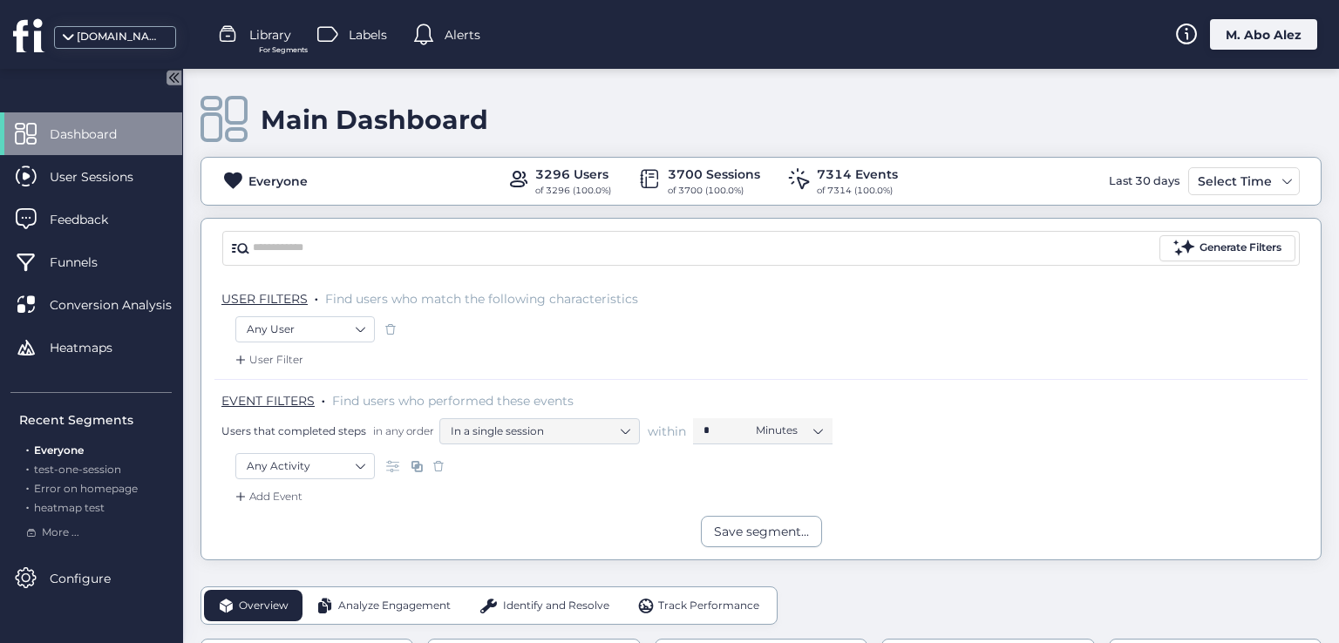
click at [174, 85] on icon at bounding box center [173, 77] width 15 height 15
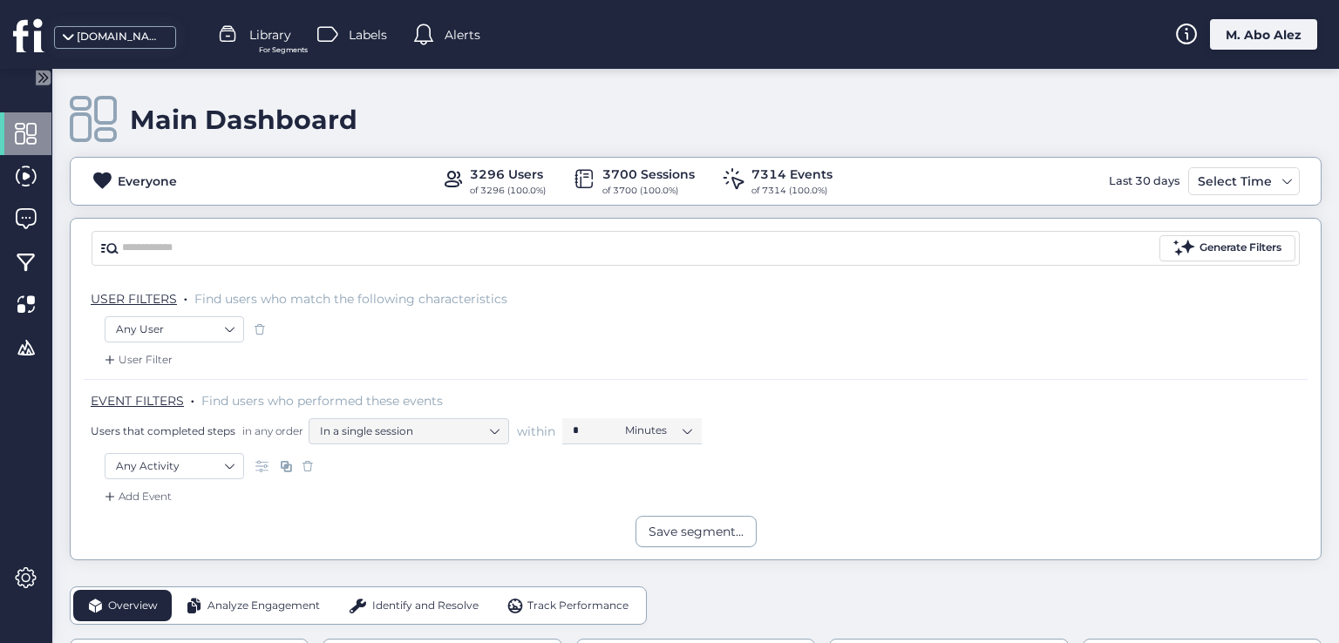
click at [265, 325] on span at bounding box center [259, 329] width 17 height 17
click at [148, 354] on div "User Filter" at bounding box center [136, 359] width 71 height 17
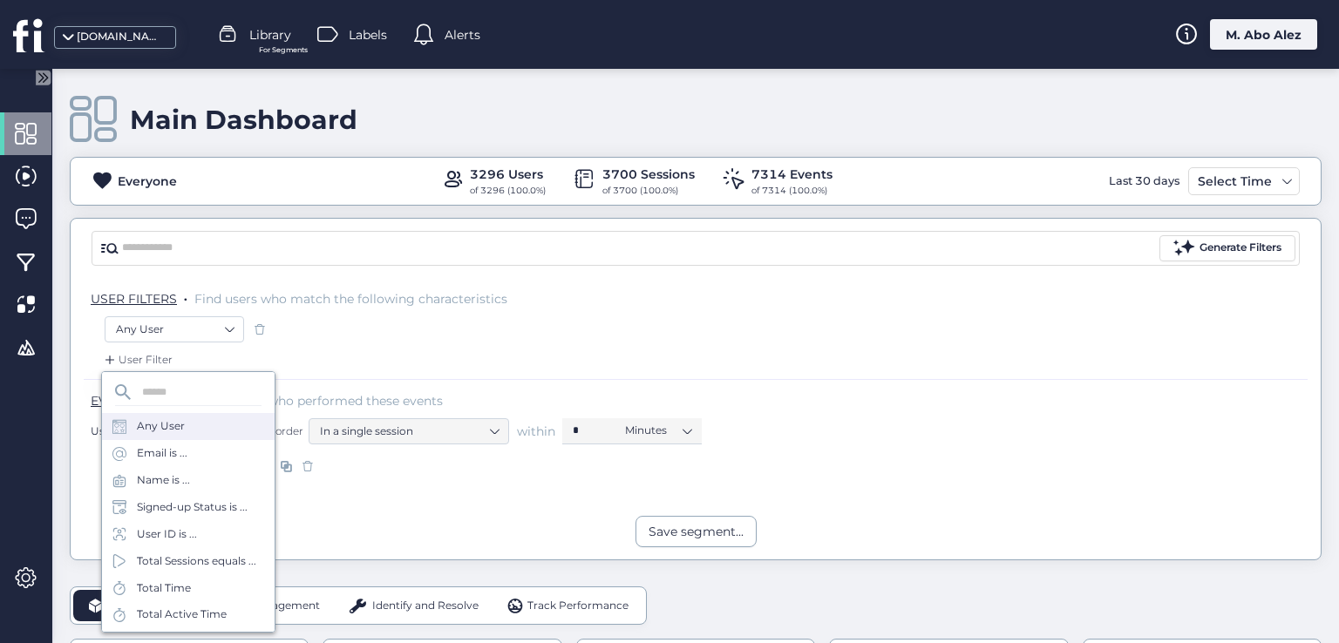
click at [192, 418] on div "Any User" at bounding box center [188, 426] width 173 height 27
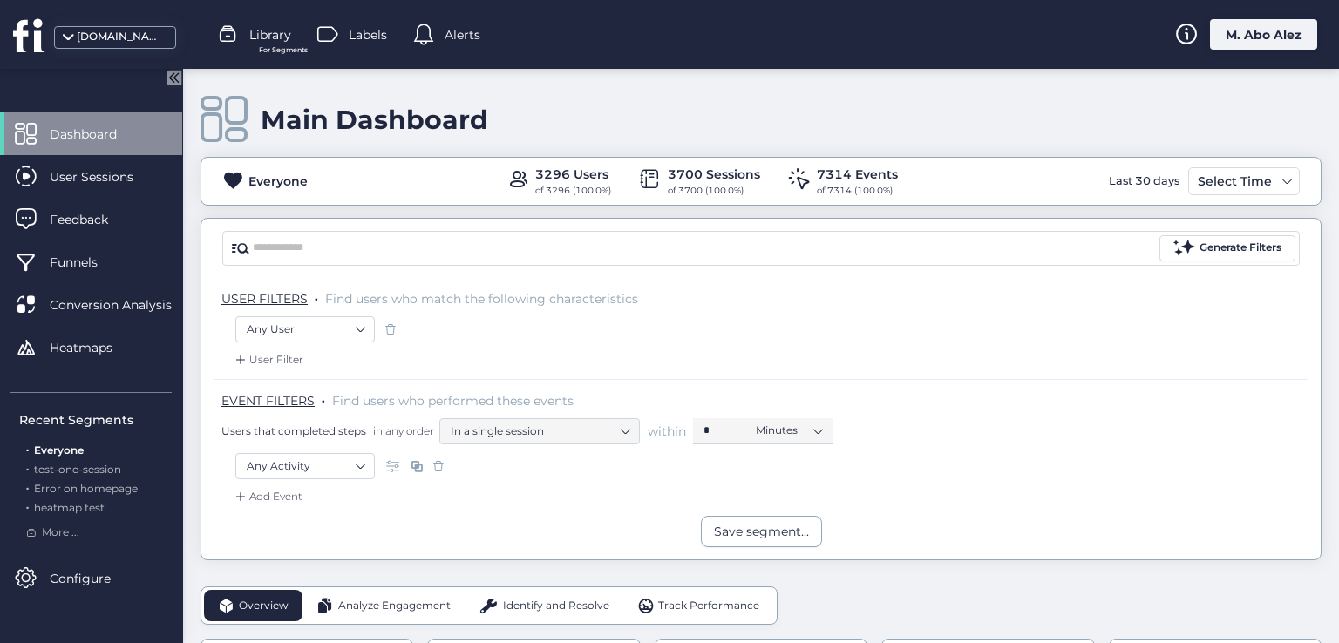
click at [171, 77] on icon at bounding box center [171, 77] width 4 height 9
click at [387, 325] on span at bounding box center [390, 329] width 17 height 17
click at [244, 363] on span at bounding box center [240, 359] width 17 height 17
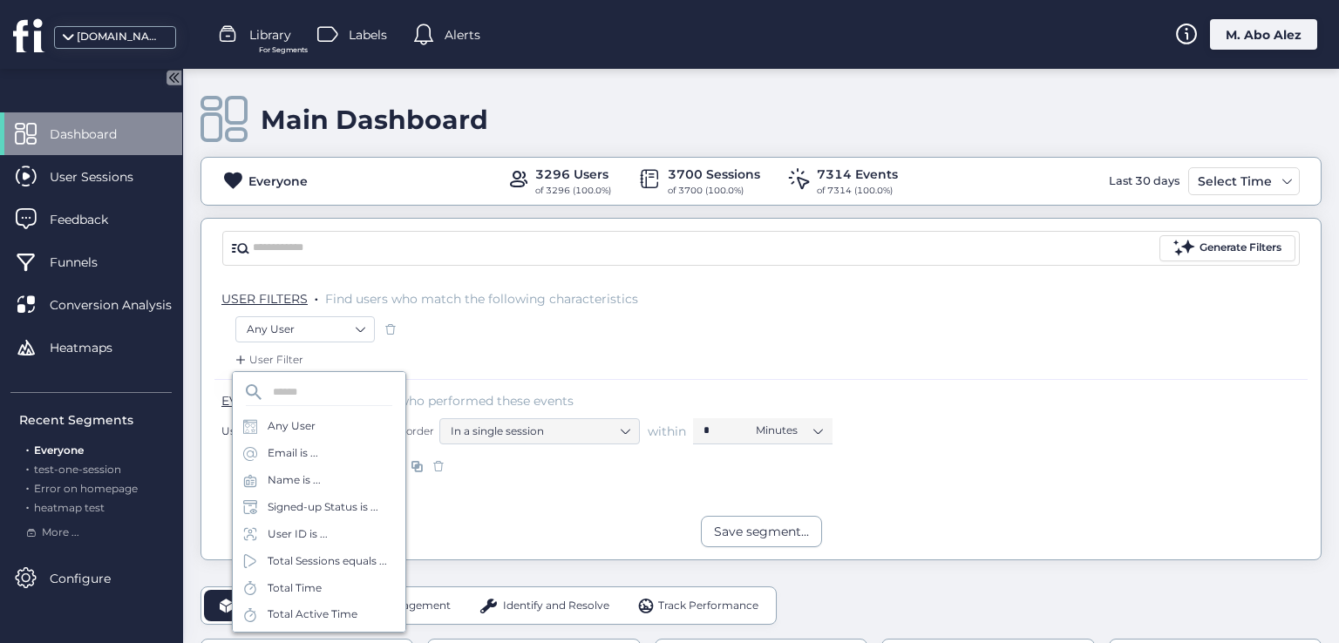
click at [174, 76] on icon at bounding box center [175, 77] width 4 height 9
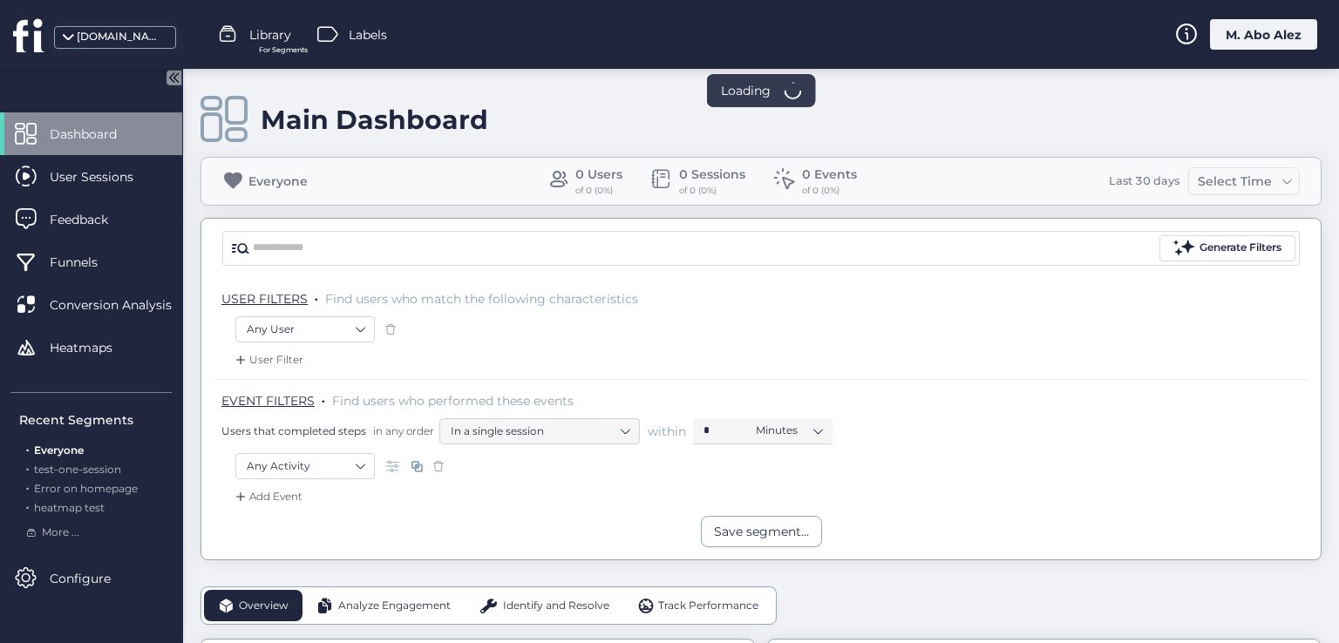
click at [166, 78] on icon at bounding box center [171, 77] width 22 height 22
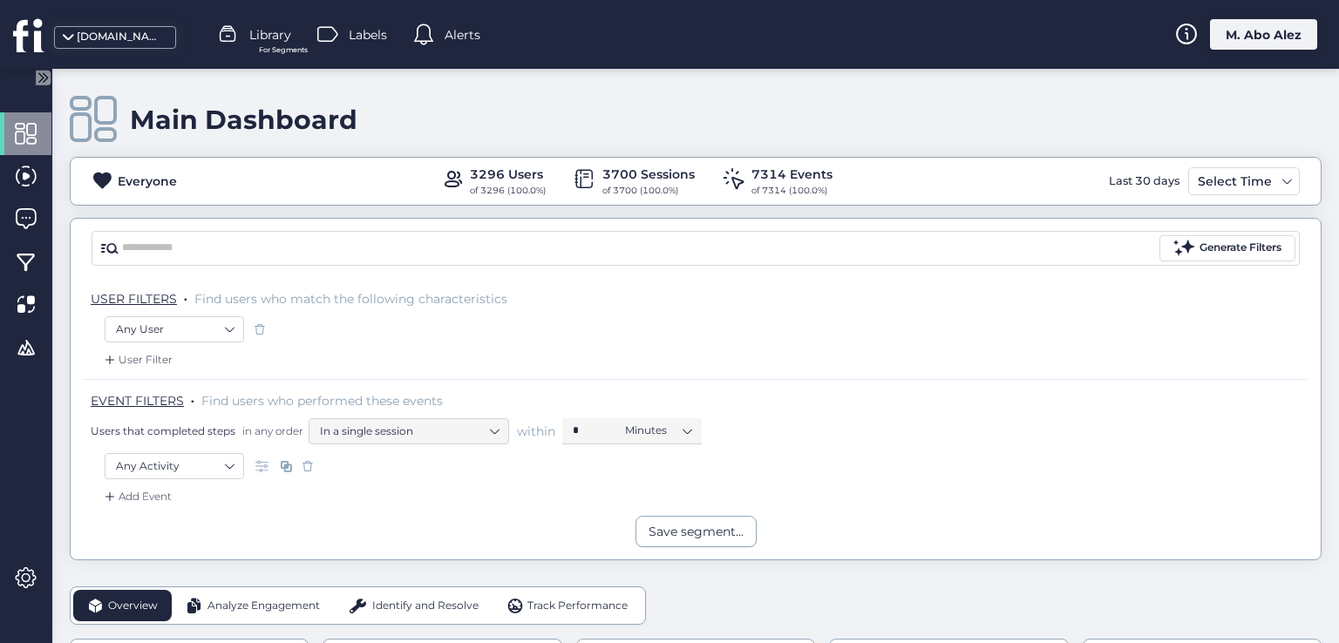
click at [261, 323] on span at bounding box center [259, 329] width 17 height 17
click at [158, 357] on div "User Filter" at bounding box center [136, 359] width 71 height 17
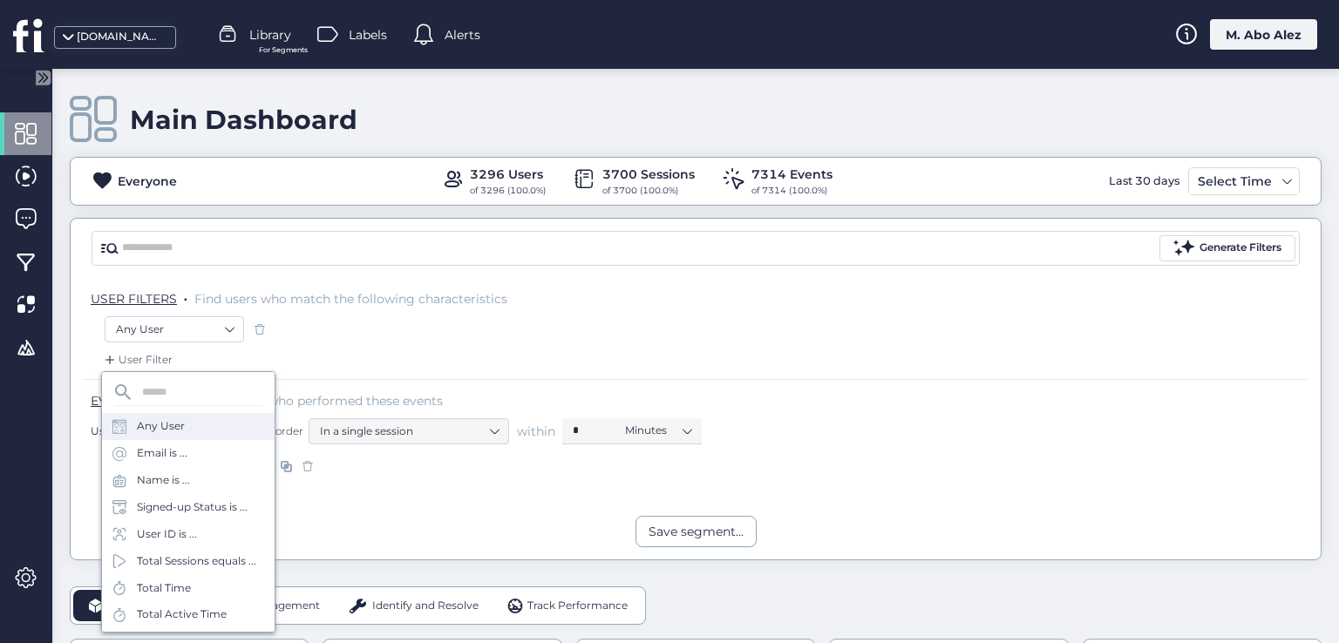
click at [157, 431] on div "Any User" at bounding box center [161, 426] width 48 height 17
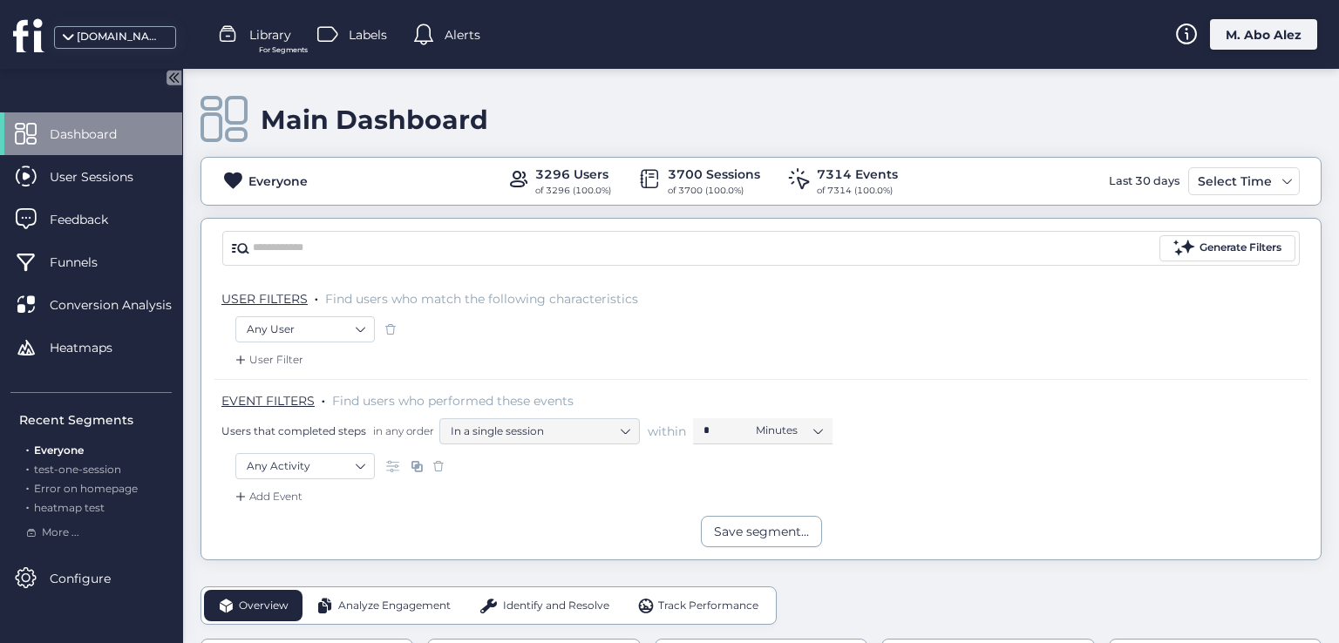
click at [165, 76] on icon at bounding box center [171, 77] width 22 height 22
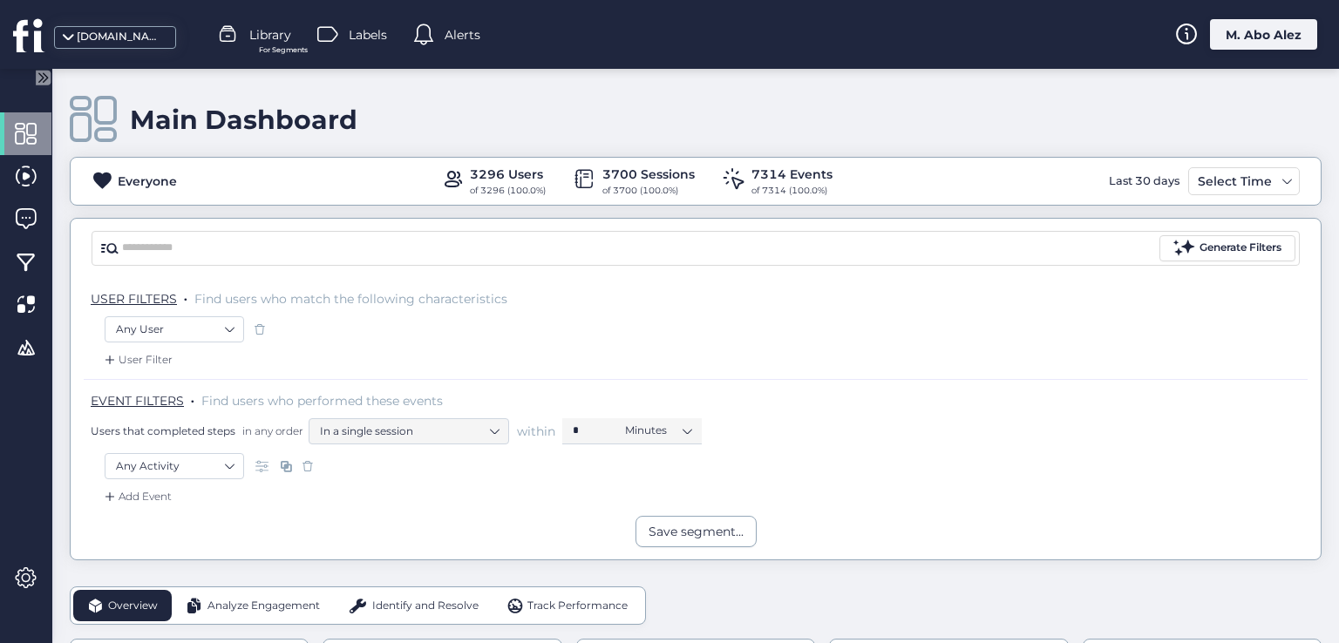
click at [261, 332] on span at bounding box center [259, 329] width 17 height 17
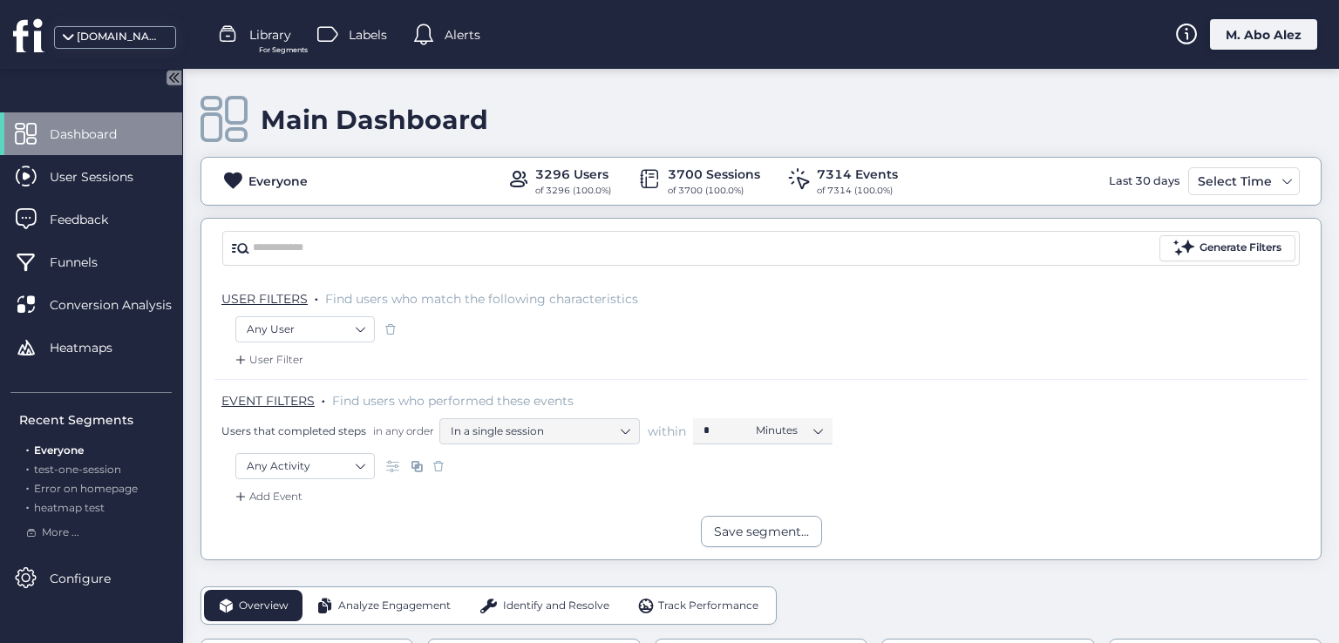
click at [173, 74] on icon at bounding box center [171, 77] width 4 height 9
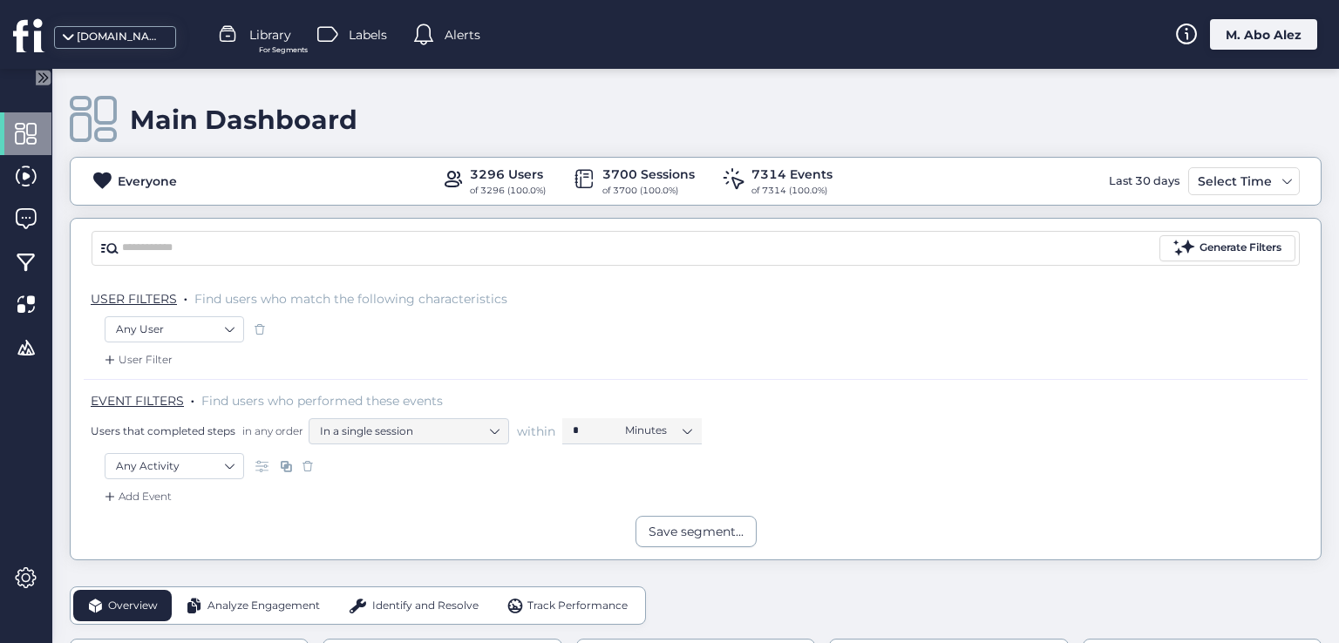
click at [260, 329] on span at bounding box center [259, 329] width 17 height 17
click at [167, 354] on div "User Filter" at bounding box center [136, 359] width 71 height 17
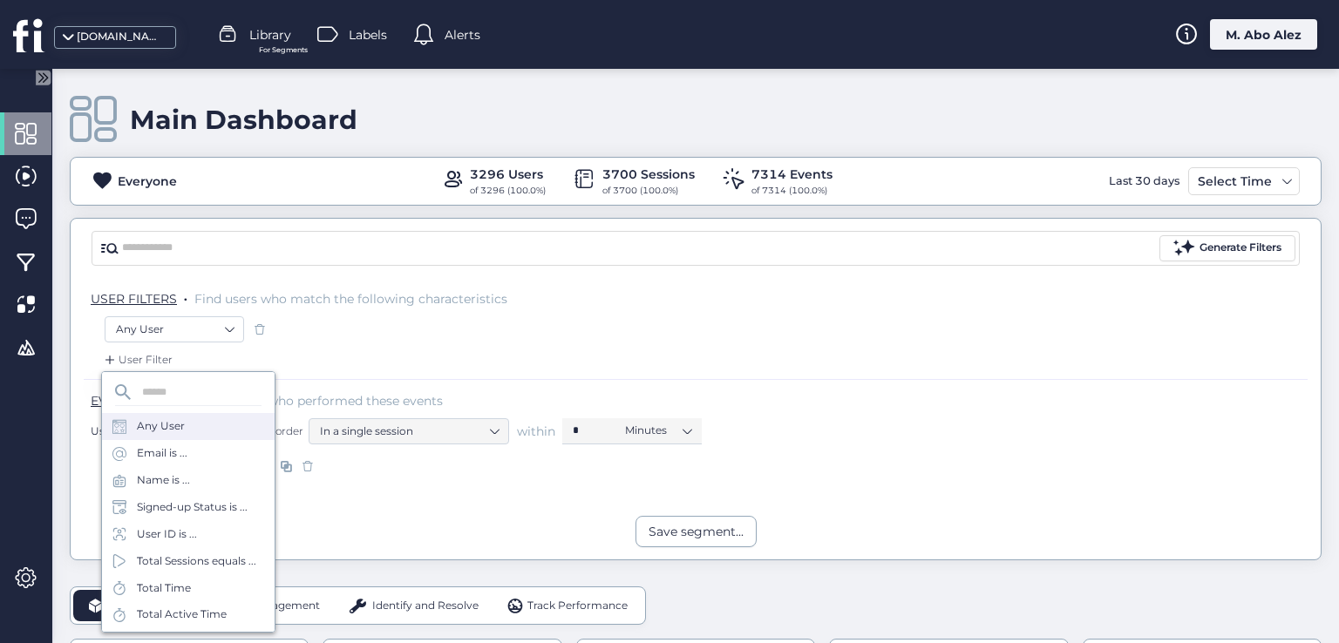
click at [193, 418] on div "Any User" at bounding box center [188, 426] width 173 height 27
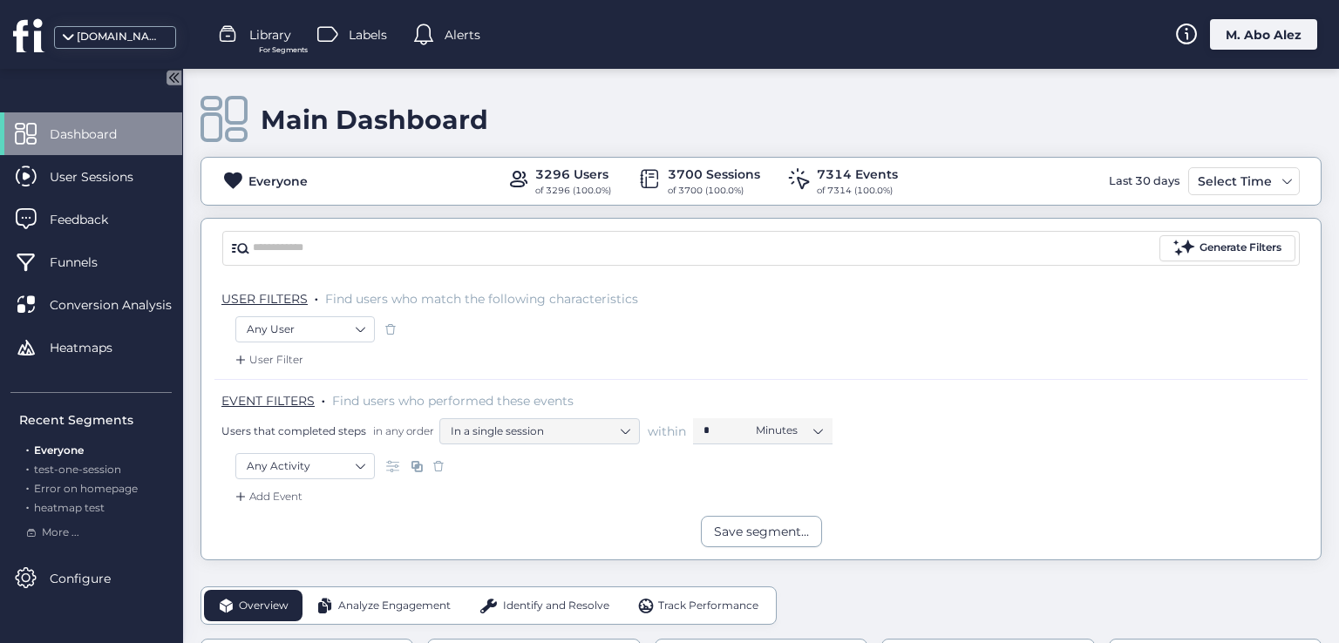
click at [180, 76] on icon at bounding box center [173, 77] width 15 height 15
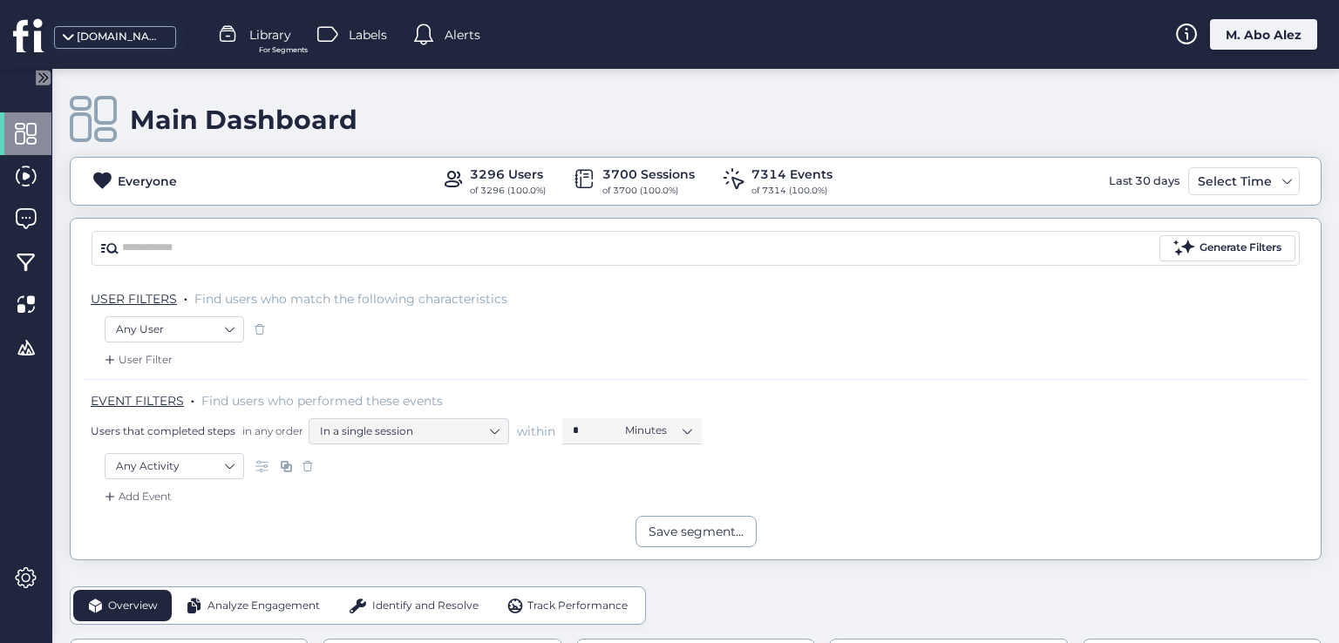
click at [267, 465] on span at bounding box center [263, 466] width 17 height 17
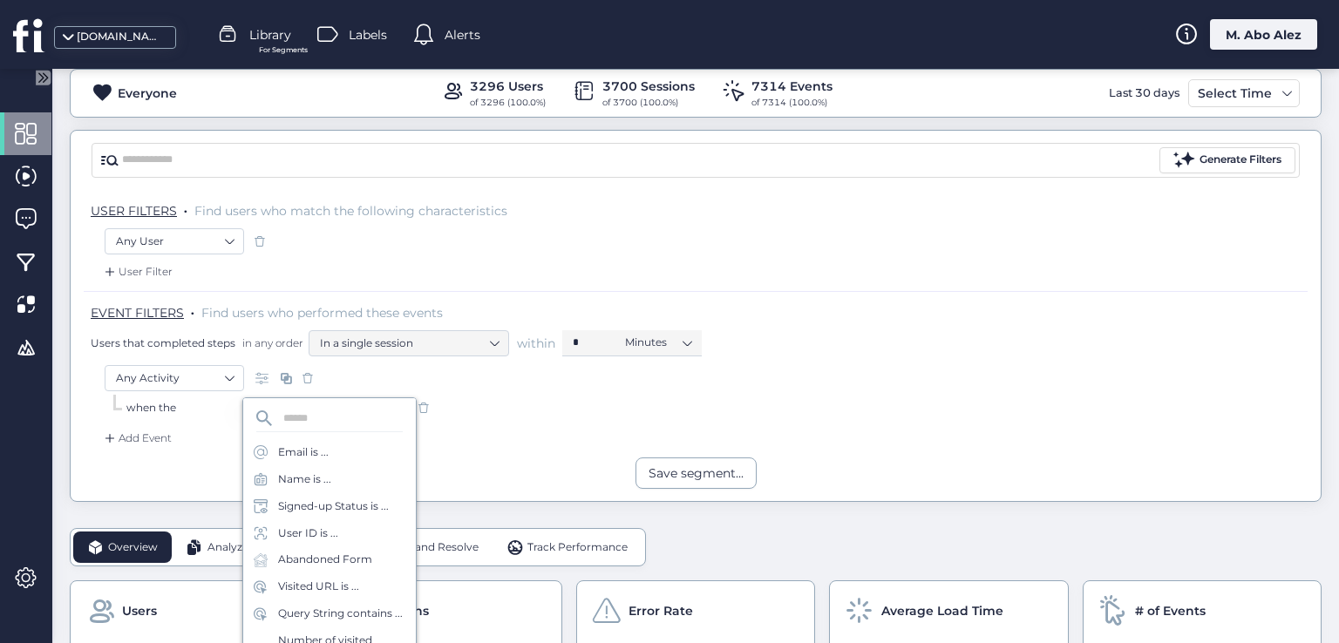
scroll to position [174, 0]
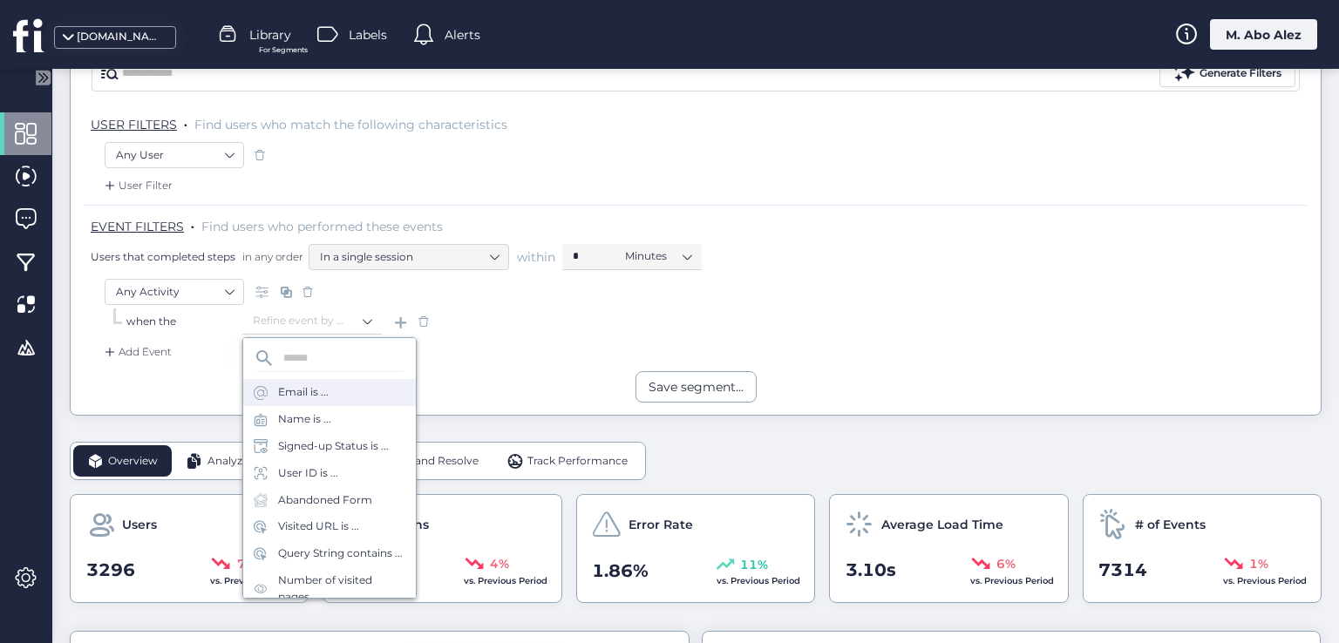
click at [344, 397] on div "Email is ..." at bounding box center [329, 392] width 173 height 27
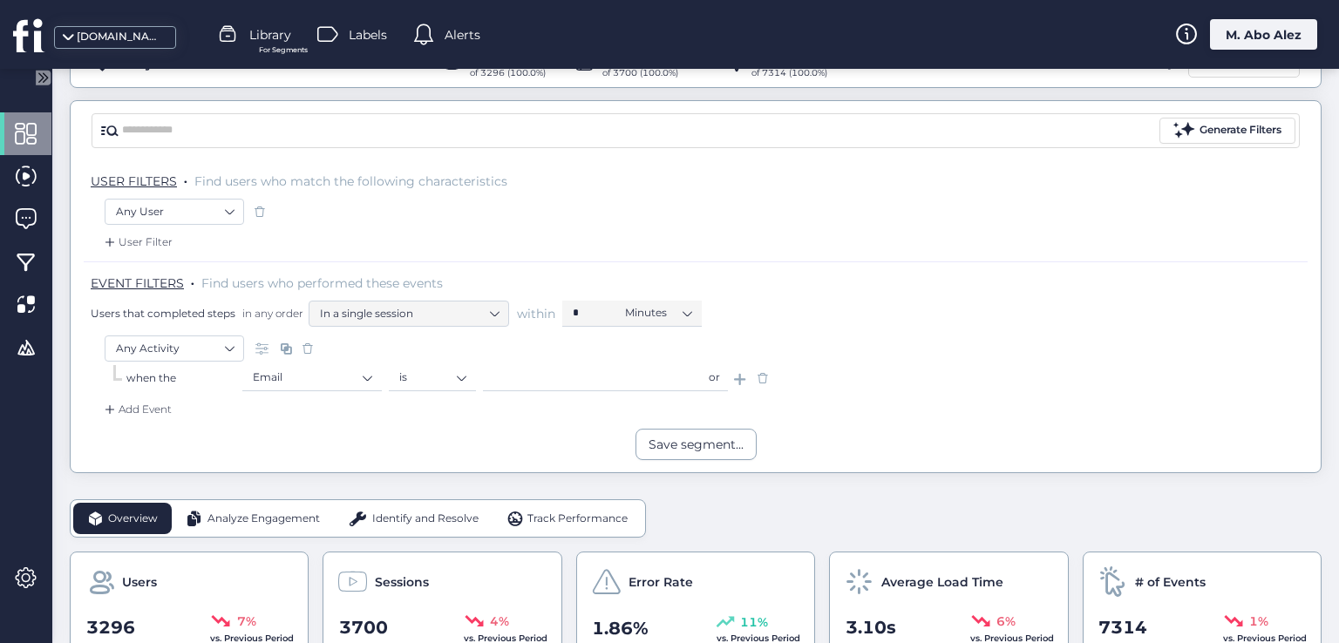
scroll to position [0, 0]
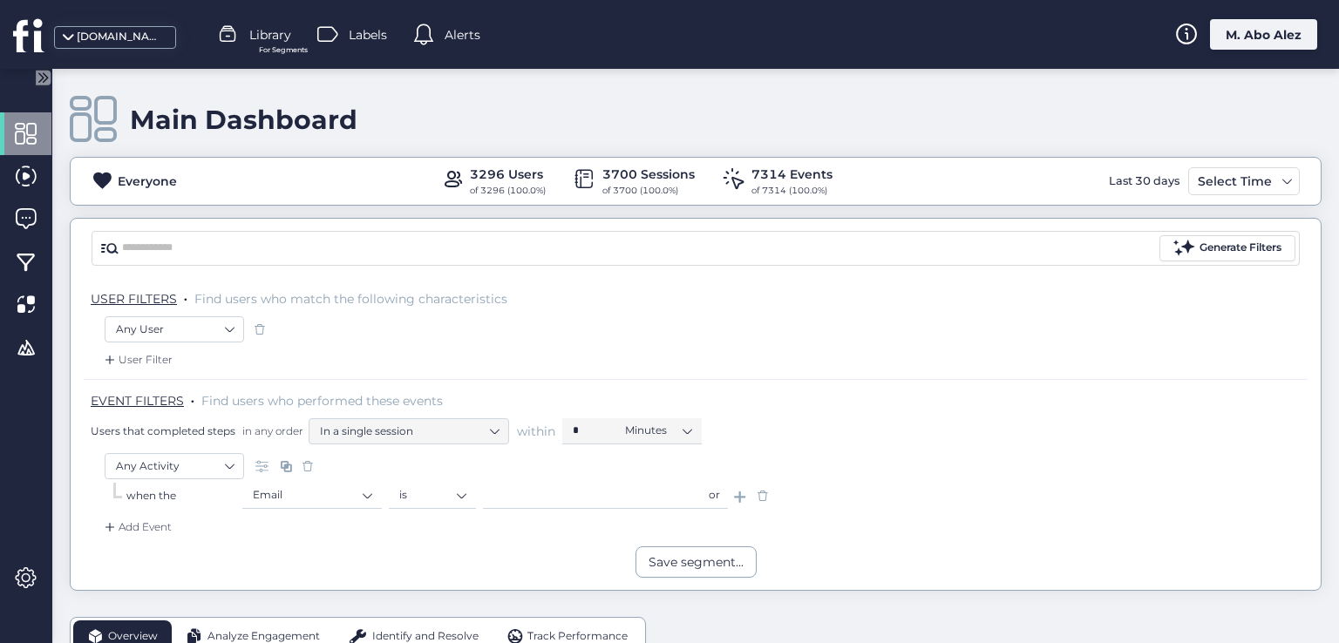
click at [311, 465] on span at bounding box center [307, 466] width 17 height 17
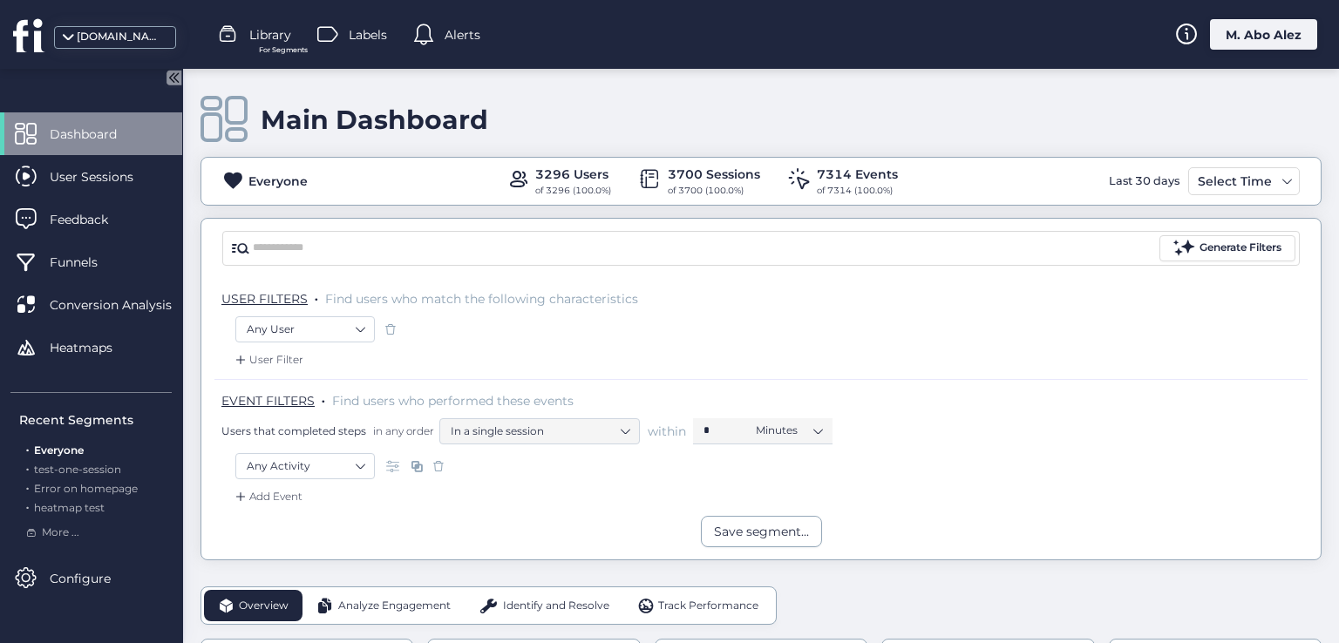
click at [173, 68] on div "[DOMAIN_NAME]" at bounding box center [100, 34] width 200 height 69
click at [173, 70] on icon at bounding box center [173, 77] width 15 height 15
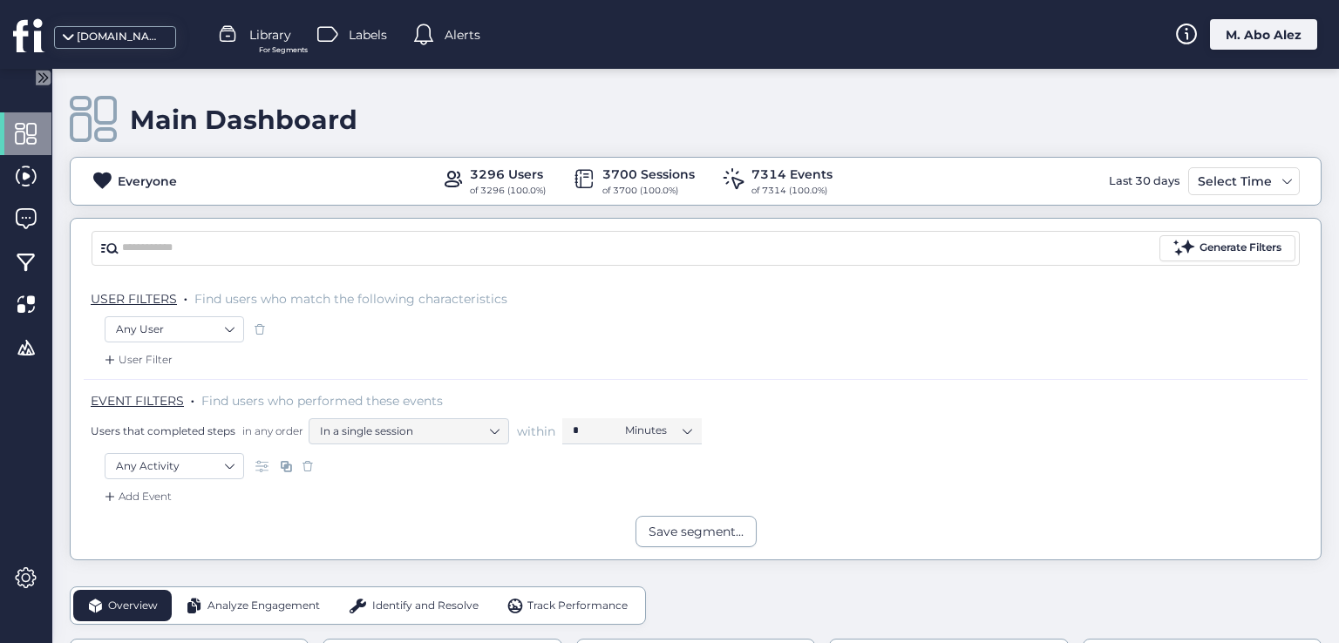
click at [425, 316] on div "Any User" at bounding box center [696, 331] width 1182 height 30
click at [440, 494] on div "Add Event" at bounding box center [696, 502] width 1224 height 28
click at [24, 220] on span at bounding box center [26, 219] width 22 height 22
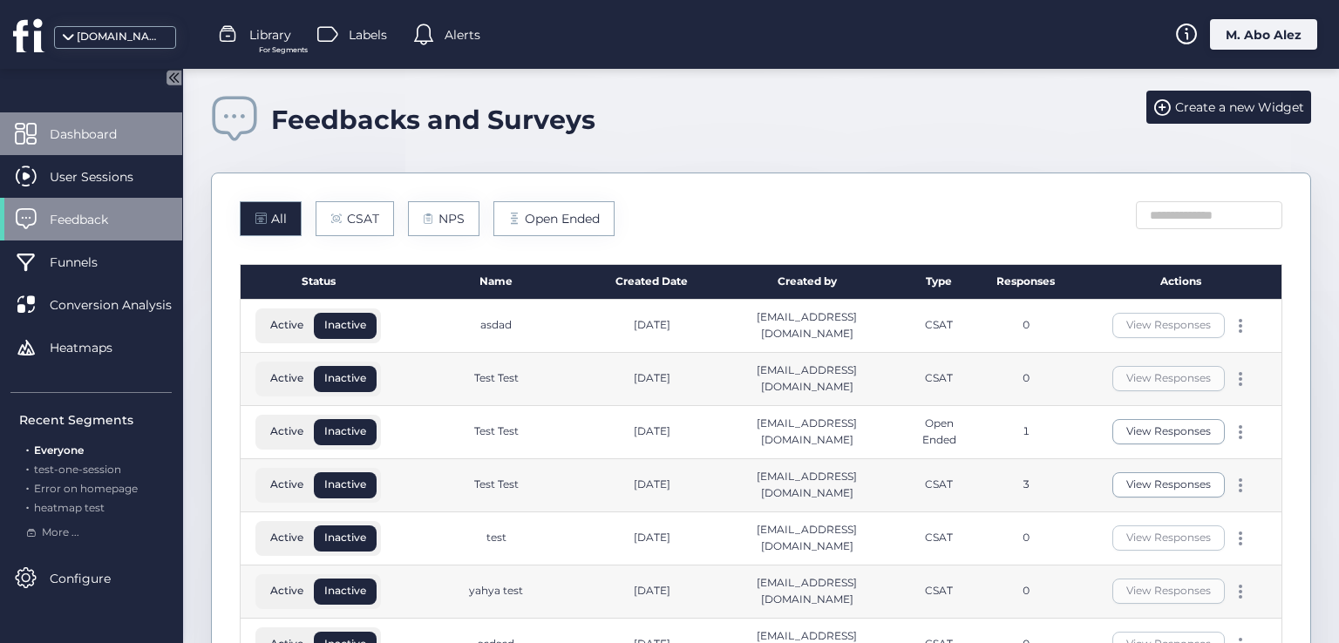
click at [52, 141] on span "Dashboard" at bounding box center [96, 134] width 93 height 19
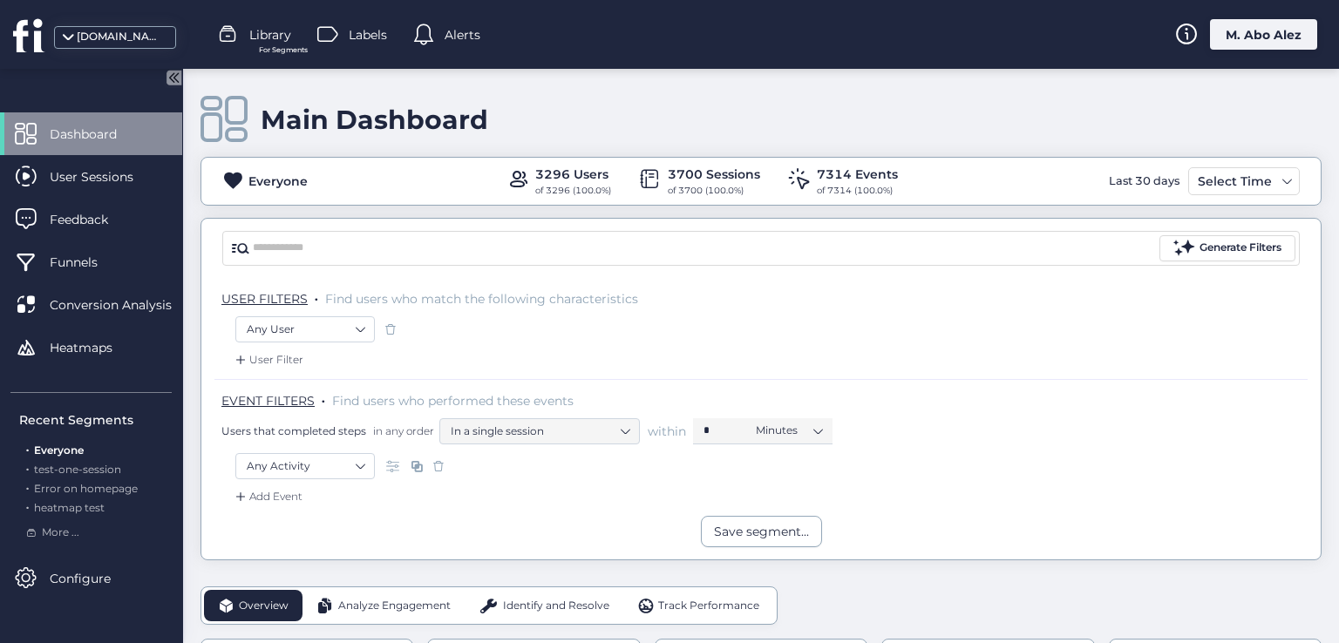
click at [167, 72] on icon at bounding box center [173, 77] width 15 height 15
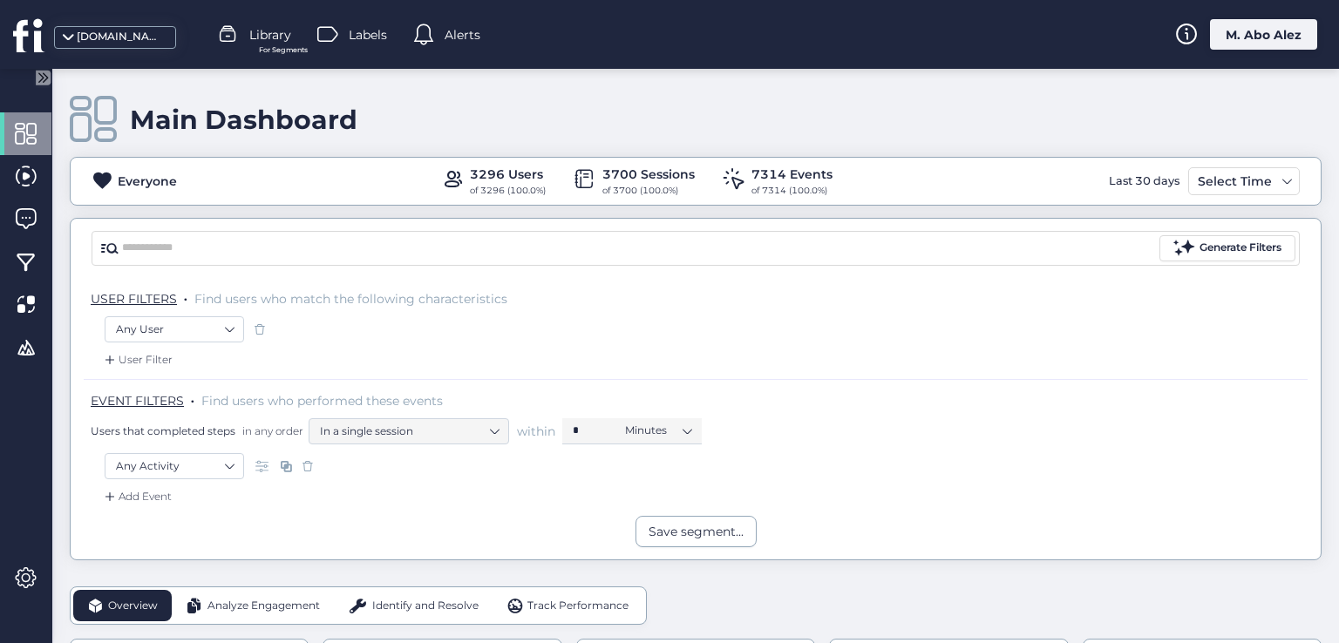
drag, startPoint x: 372, startPoint y: 116, endPoint x: 136, endPoint y: 112, distance: 236.2
click at [136, 112] on div "Main Dashboard" at bounding box center [696, 120] width 1252 height 50
copy div "Main Dashboard"
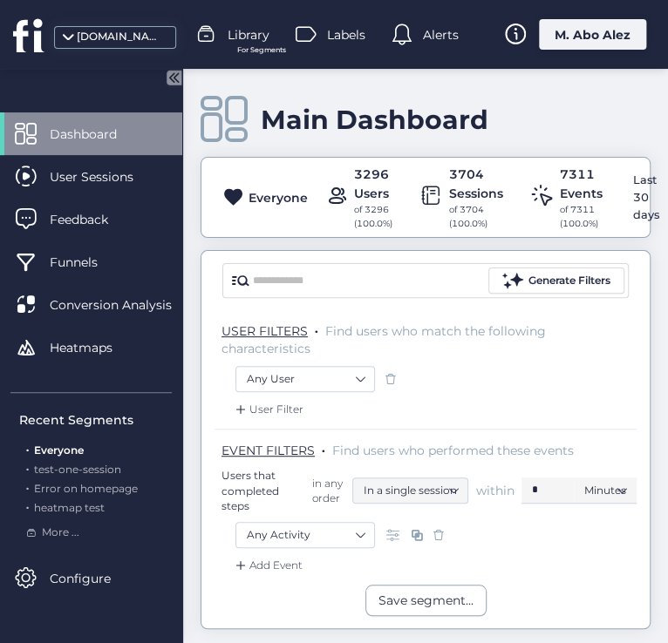
click at [169, 78] on icon at bounding box center [171, 77] width 4 height 9
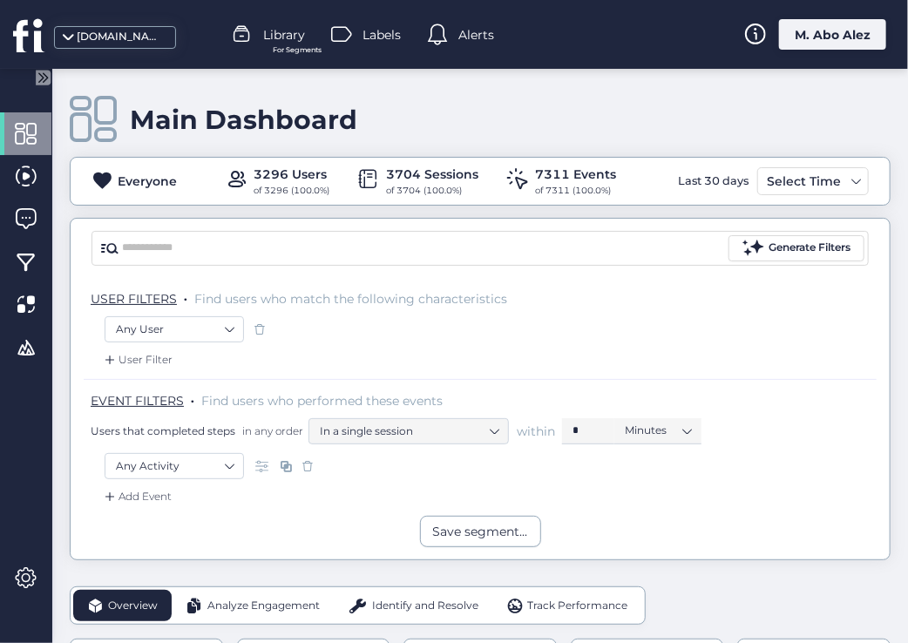
click at [53, 78] on div "Main Dashboard Everyone 3296 Users of 3296 (100.0%) 3704 Sessions of 3704 (100.…" at bounding box center [480, 356] width 856 height 574
click at [45, 74] on icon at bounding box center [45, 77] width 4 height 9
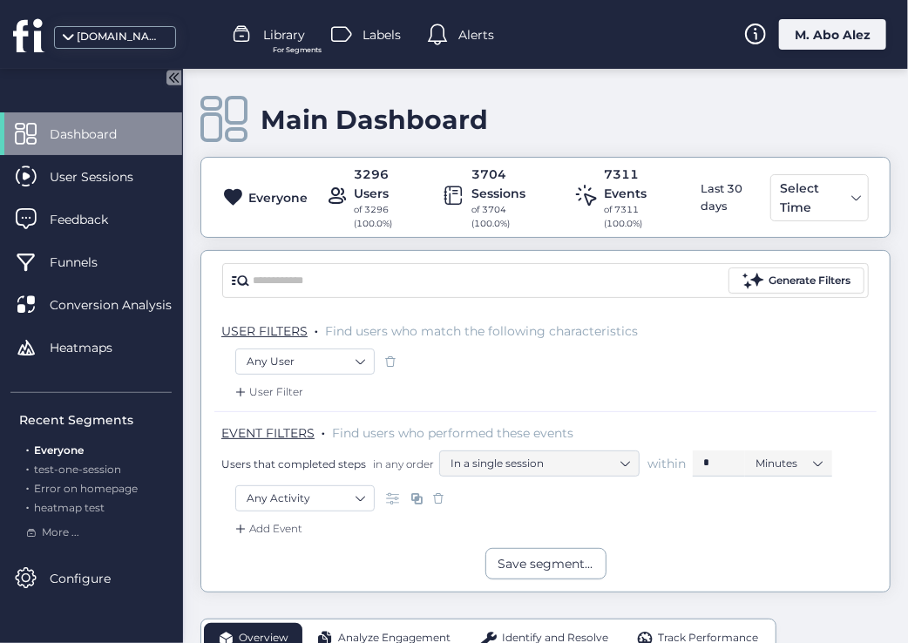
click at [169, 80] on icon at bounding box center [173, 77] width 15 height 15
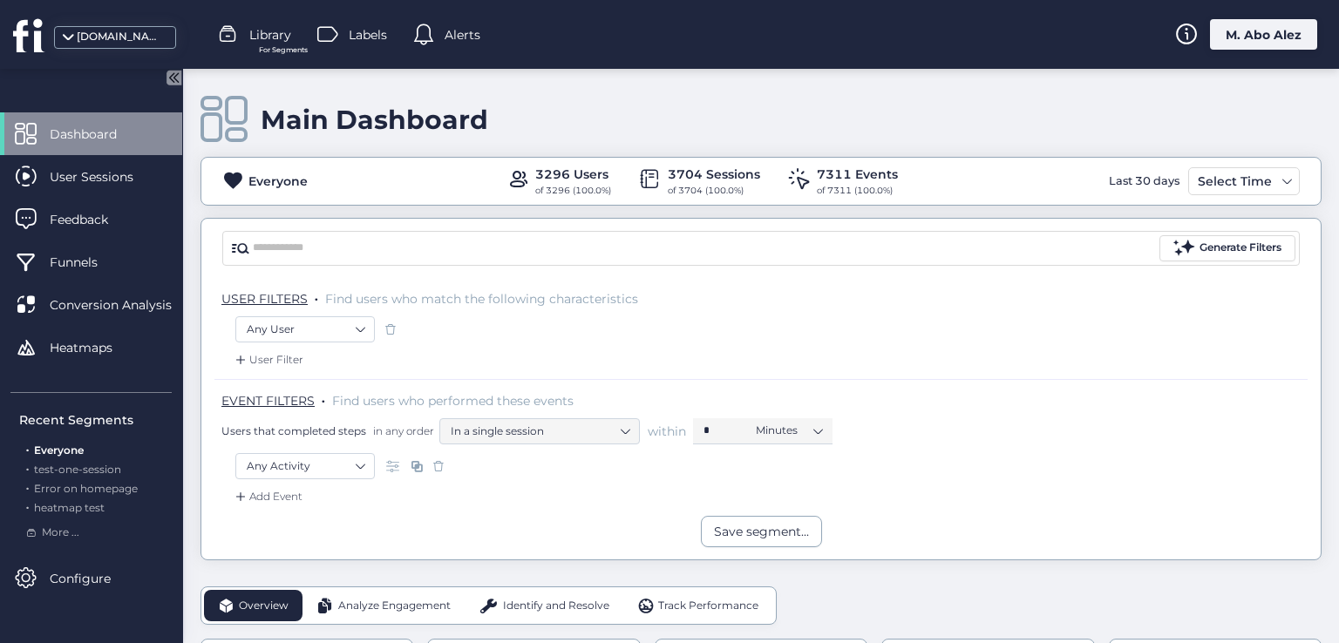
click at [907, 31] on div "M. Abo Alez" at bounding box center [1263, 34] width 107 height 31
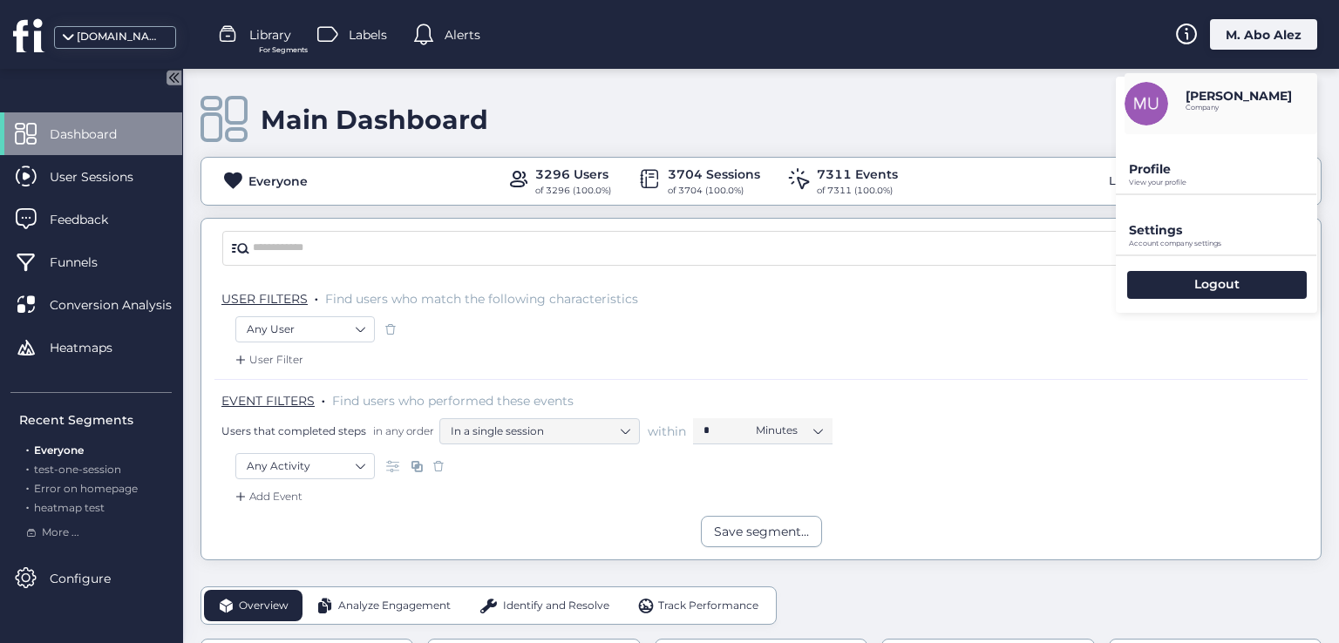
click at [903, 143] on div "Main Dashboard" at bounding box center [760, 120] width 1121 height 50
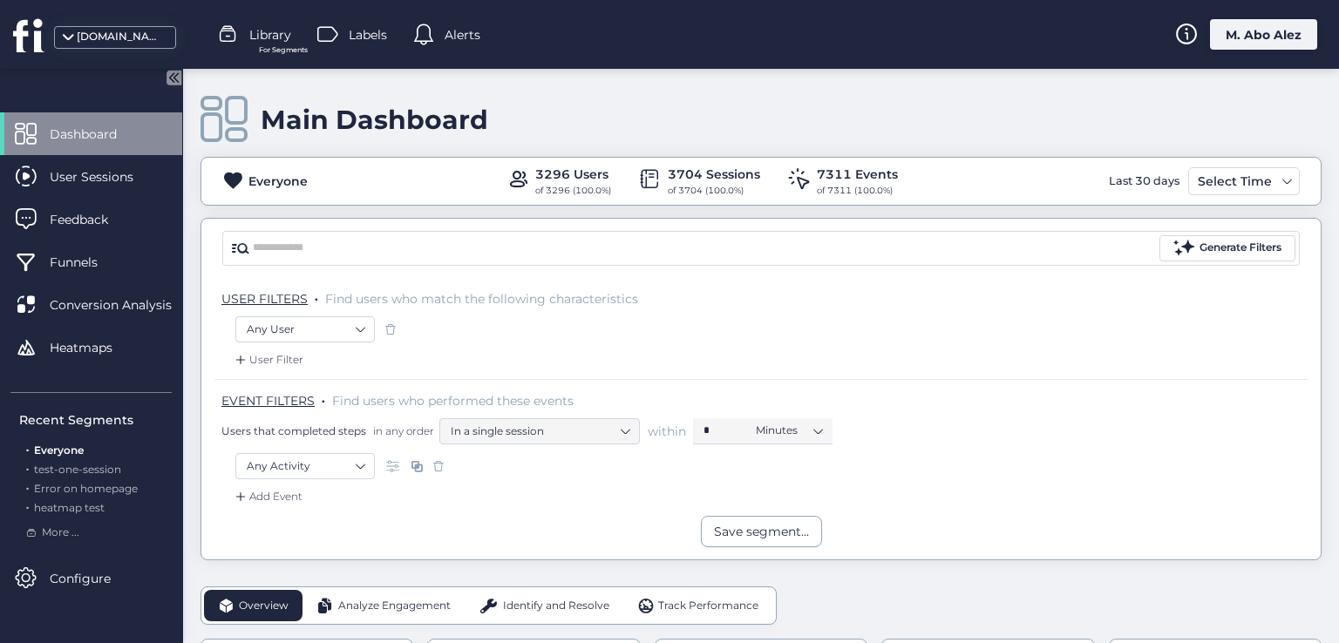
drag, startPoint x: 801, startPoint y: 296, endPoint x: 743, endPoint y: 339, distance: 72.4
click at [743, 339] on div "Any User" at bounding box center [760, 331] width 1051 height 30
click at [390, 329] on span at bounding box center [390, 329] width 17 height 17
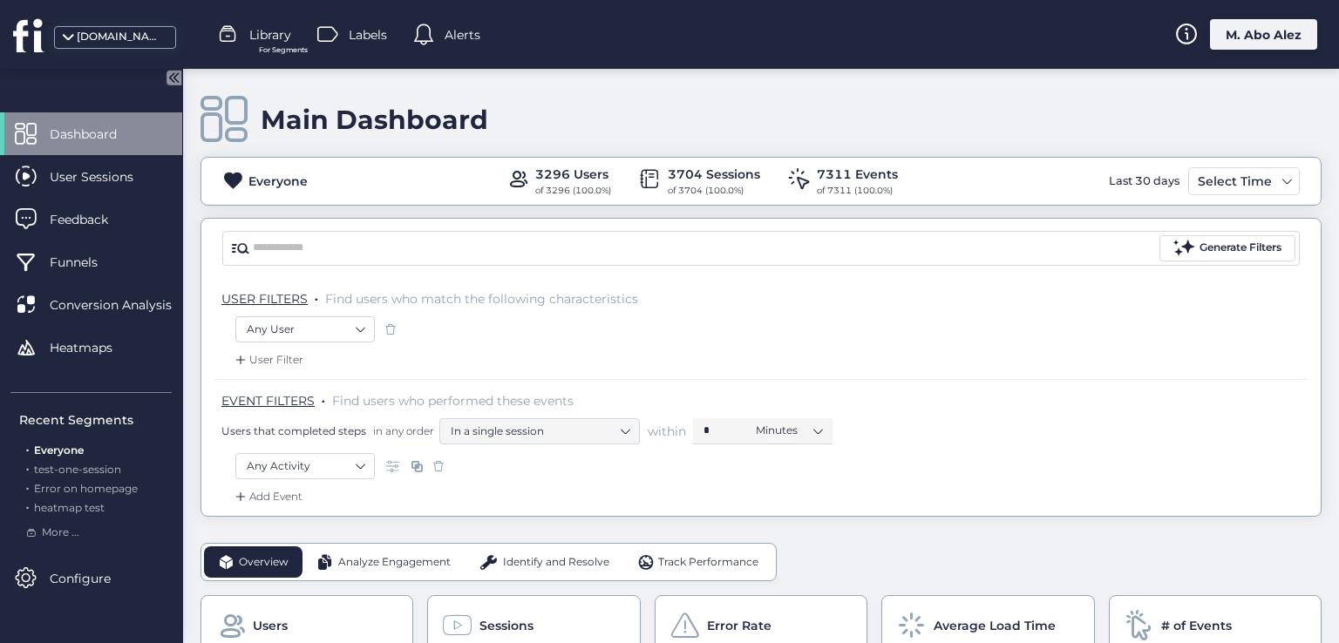
click at [549, 296] on span "Find users who match the following characteristics" at bounding box center [481, 299] width 313 height 16
click at [390, 329] on span at bounding box center [390, 329] width 17 height 17
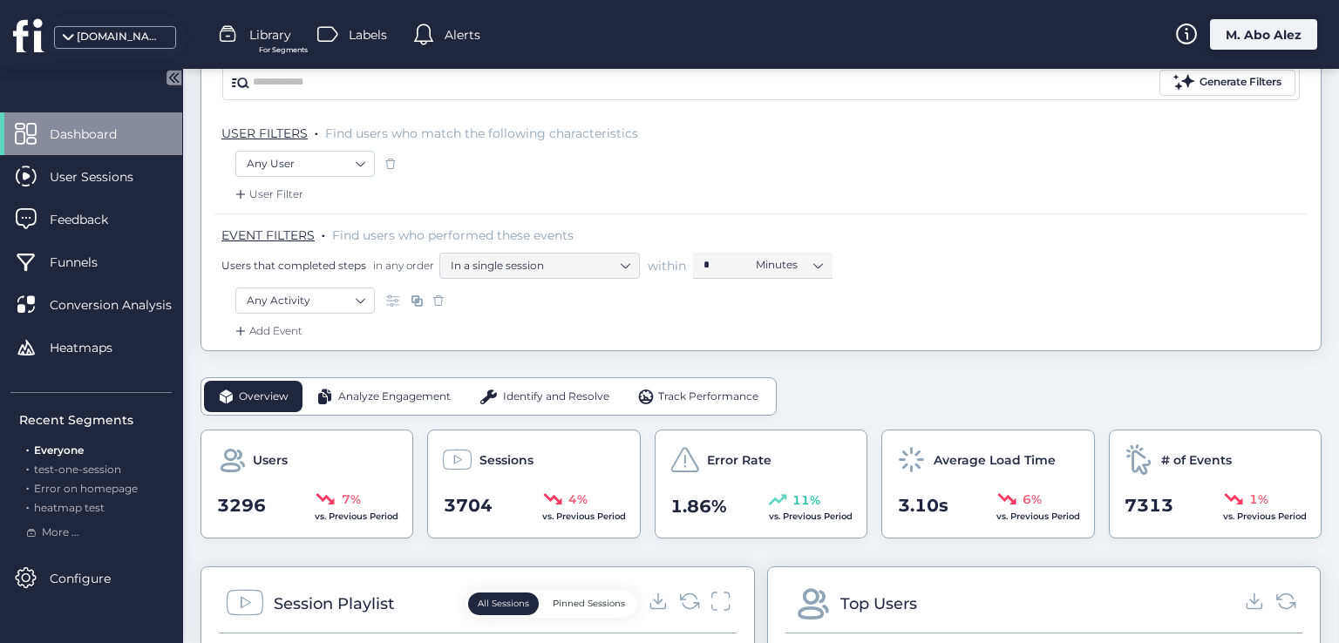
scroll to position [174, 0]
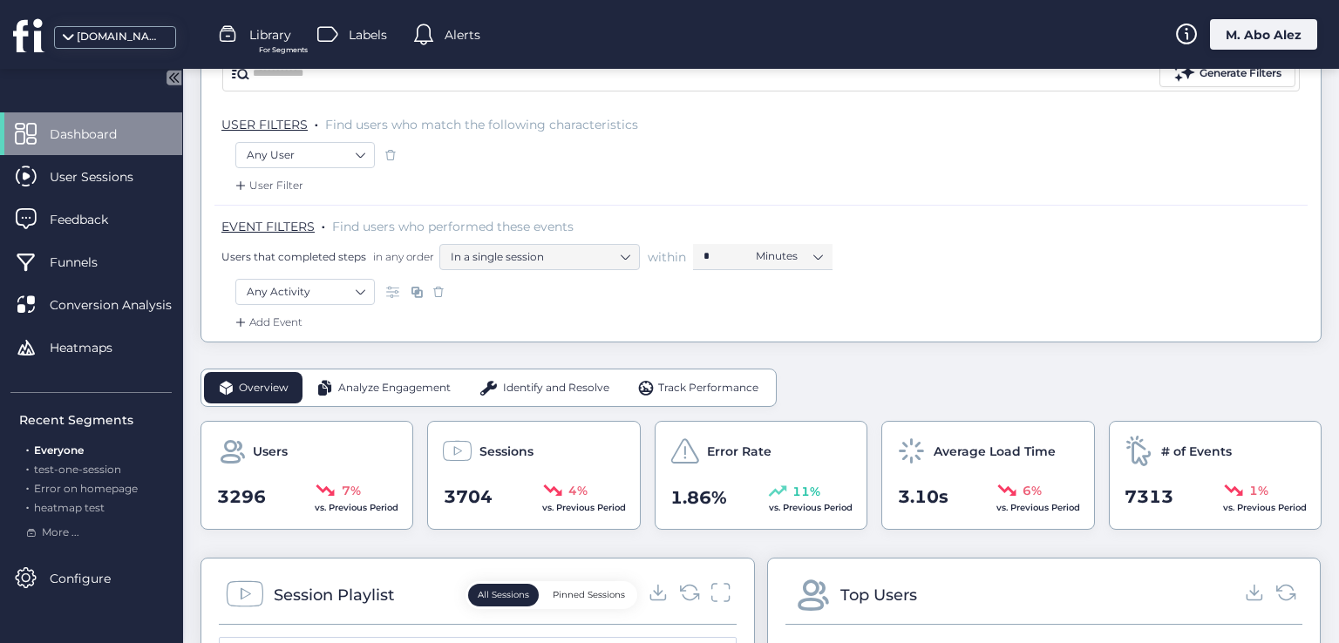
click at [434, 290] on span at bounding box center [438, 291] width 17 height 17
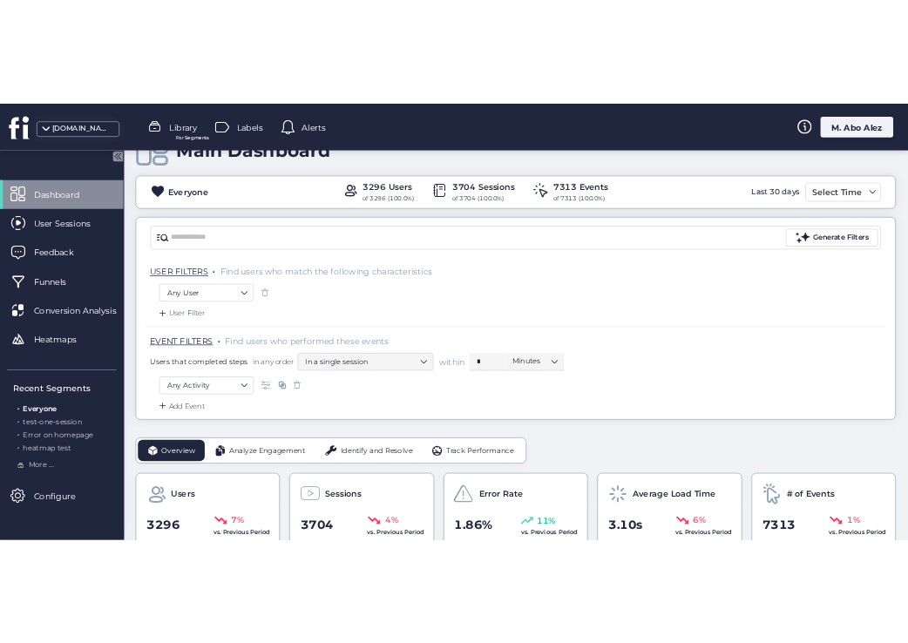
scroll to position [0, 0]
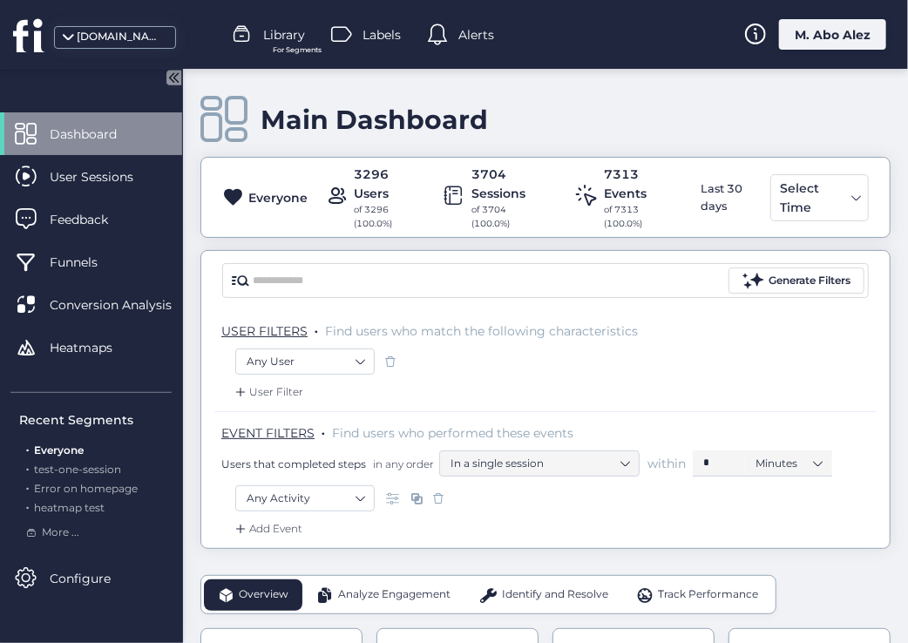
click at [390, 359] on span at bounding box center [390, 361] width 17 height 17
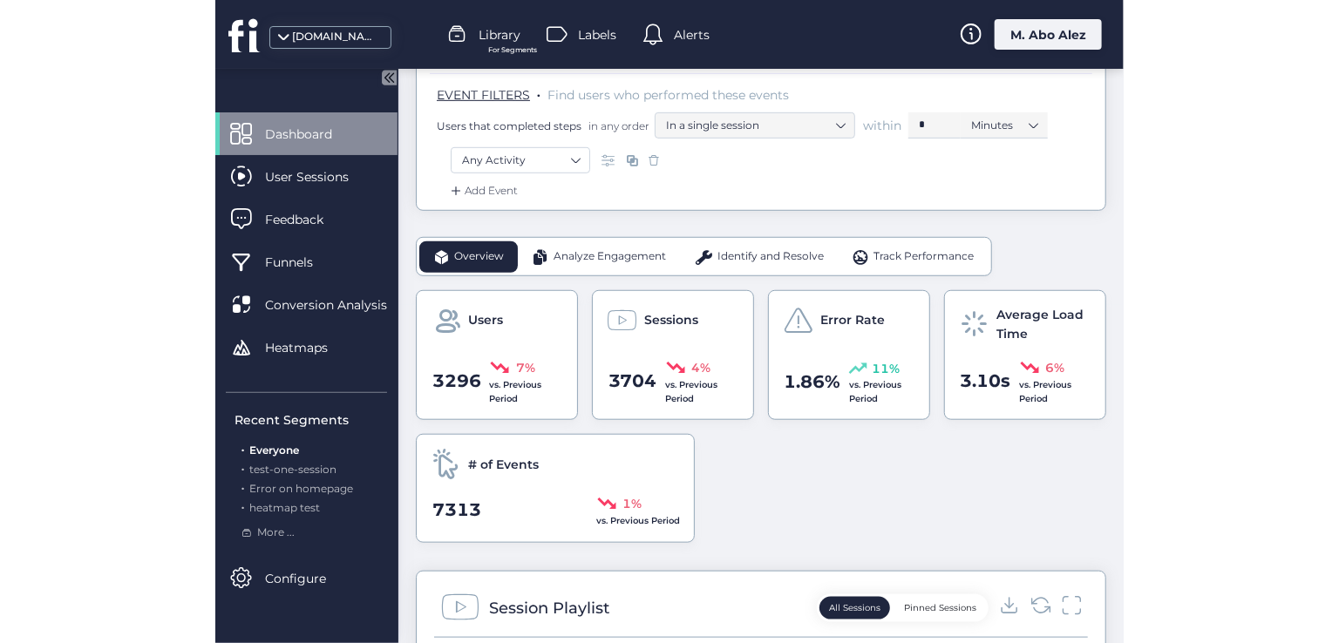
scroll to position [349, 0]
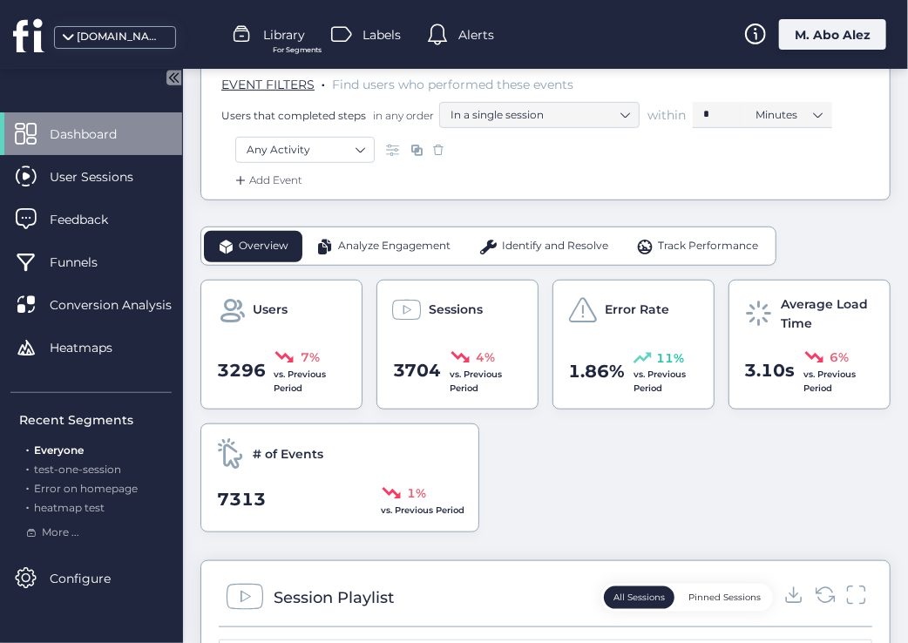
click at [438, 148] on span at bounding box center [438, 149] width 17 height 17
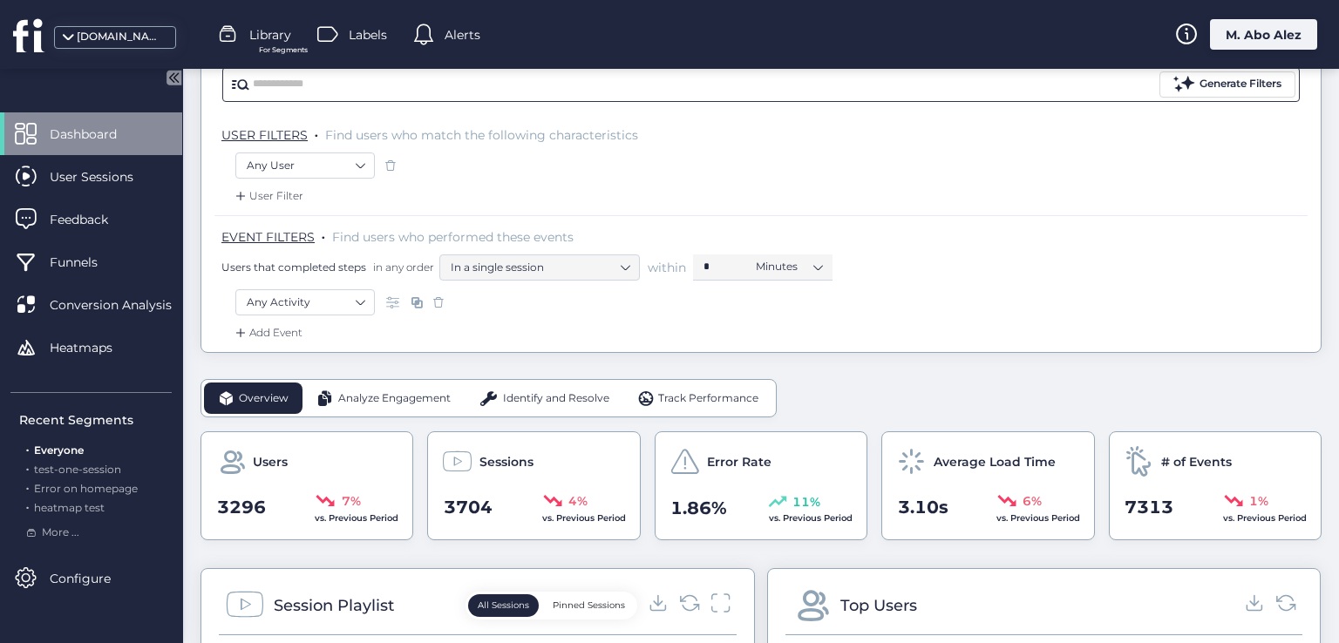
scroll to position [0, 0]
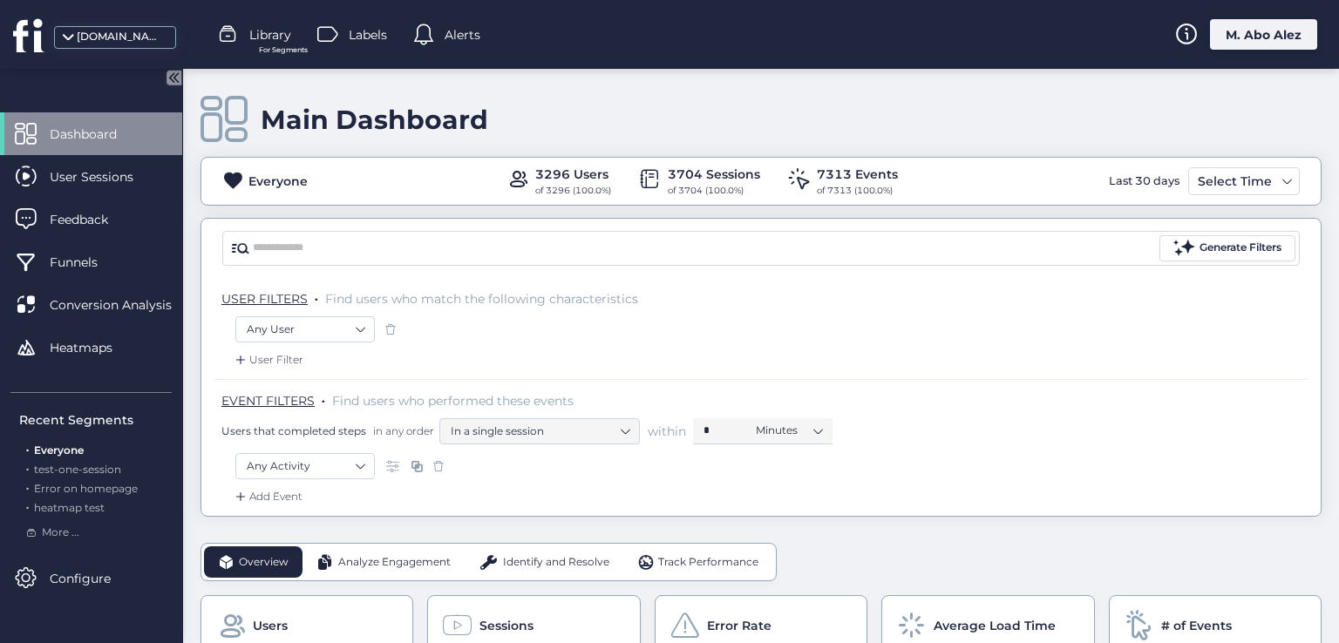
click at [179, 75] on icon at bounding box center [173, 77] width 15 height 15
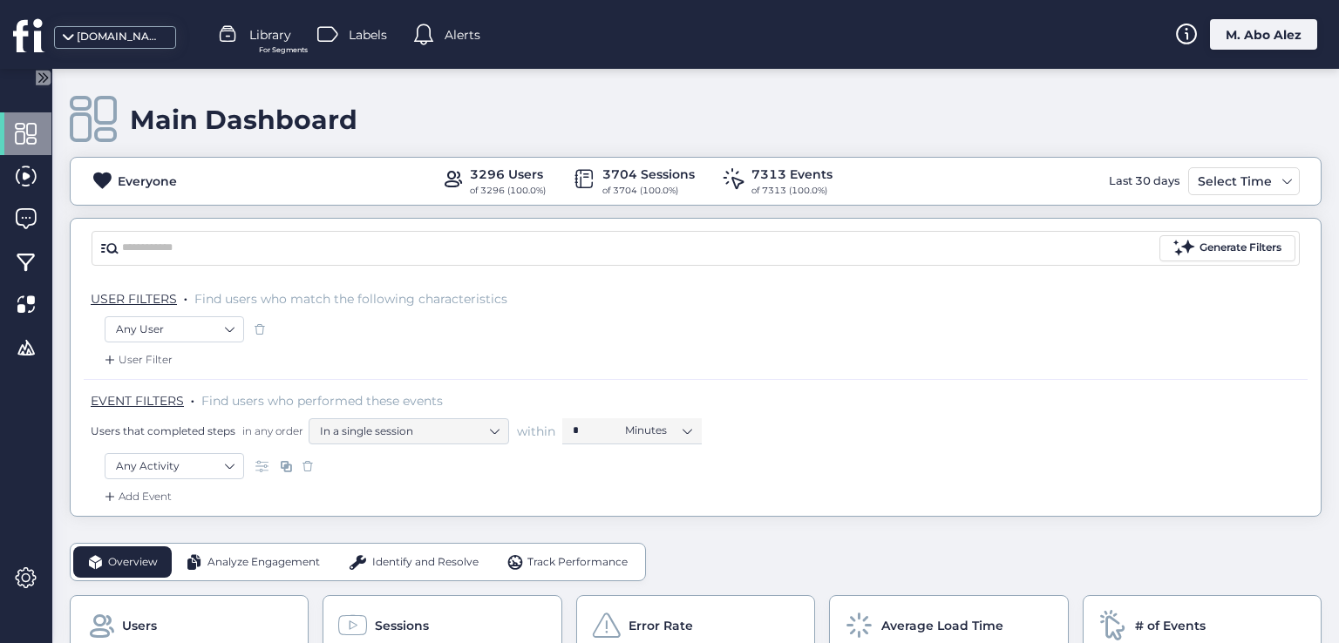
click at [116, 354] on span at bounding box center [109, 359] width 17 height 17
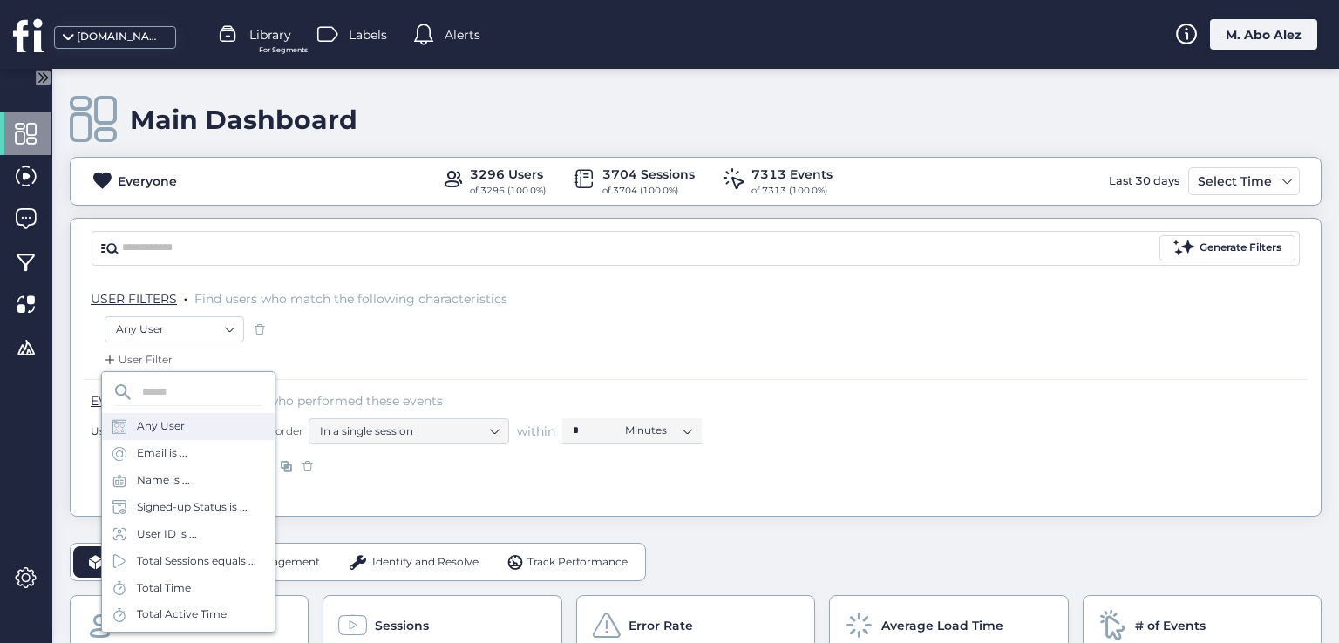
click at [150, 424] on div "Any User" at bounding box center [161, 426] width 48 height 17
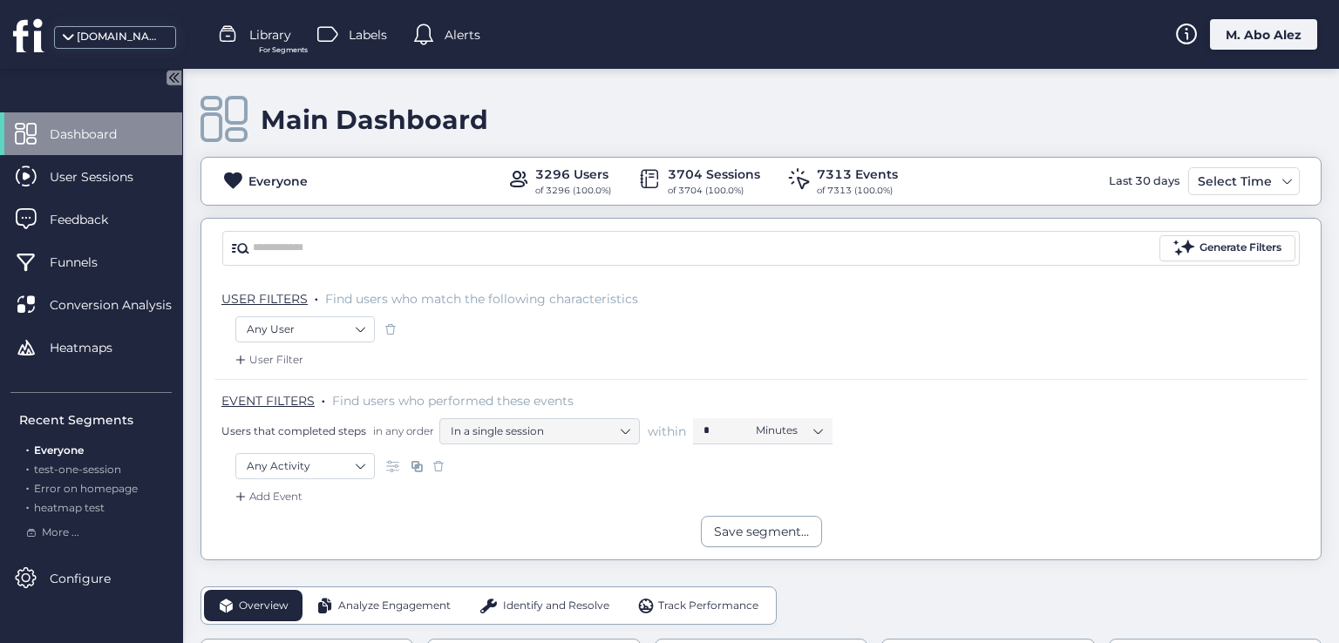
click at [175, 71] on icon at bounding box center [173, 77] width 15 height 15
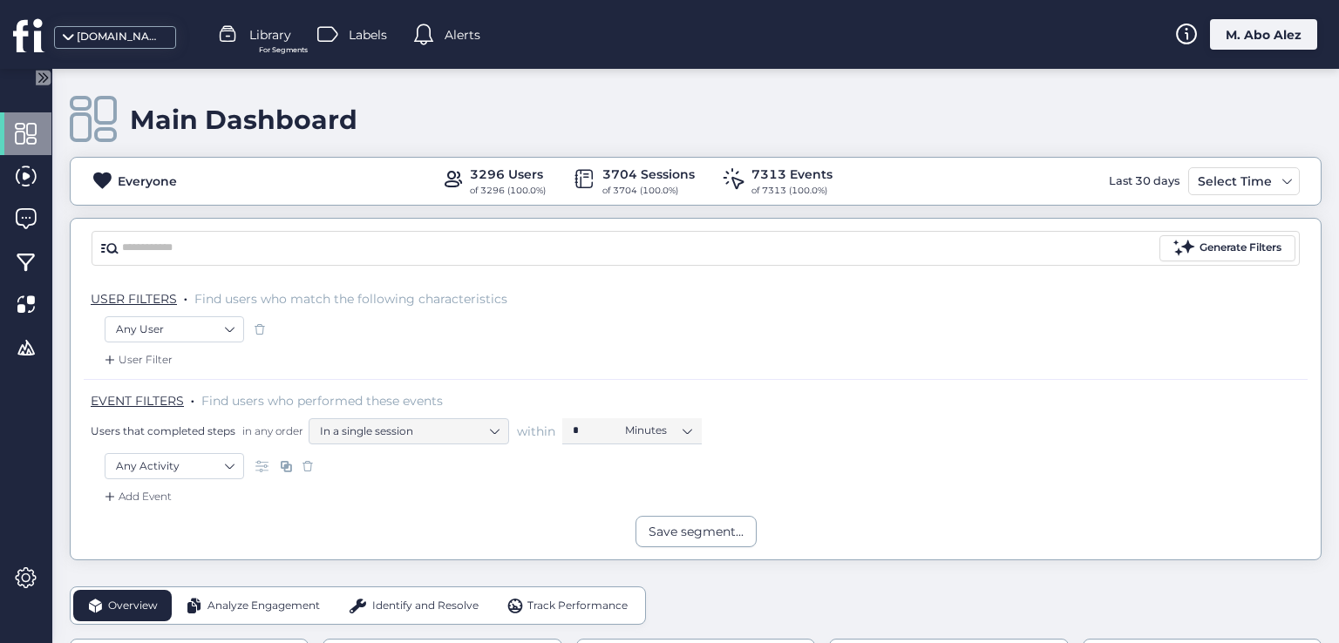
click at [147, 353] on div "User Filter" at bounding box center [136, 359] width 71 height 17
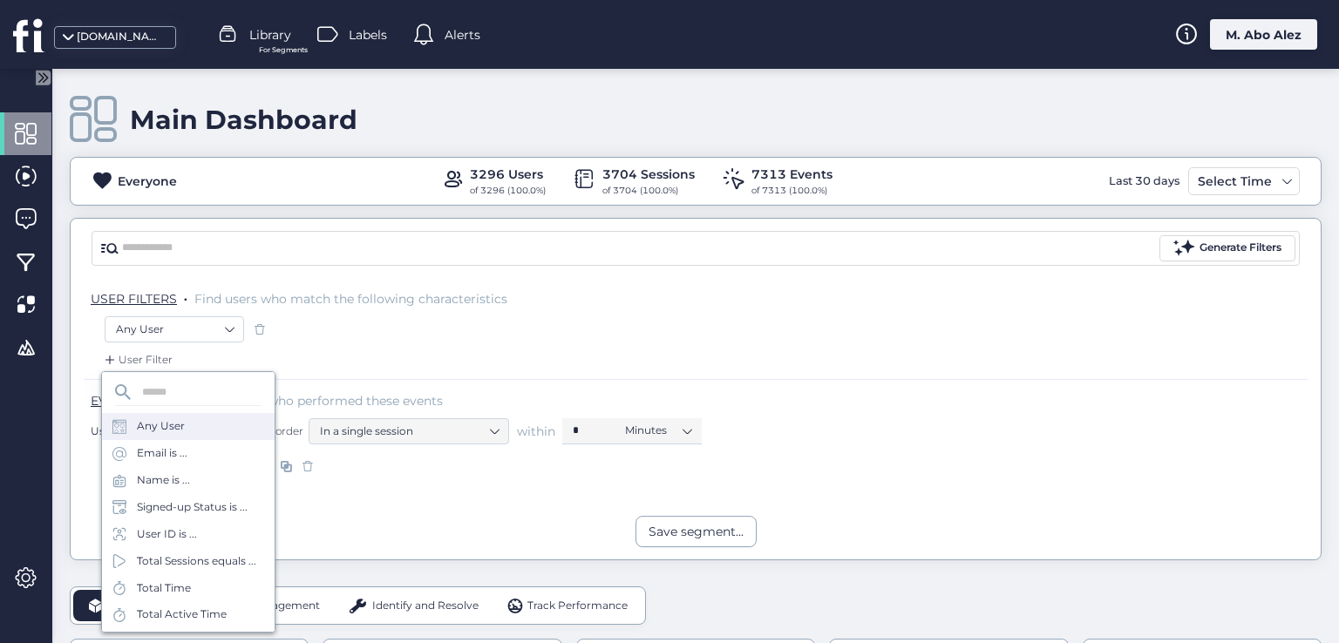
click at [174, 431] on div "Any User" at bounding box center [161, 426] width 48 height 17
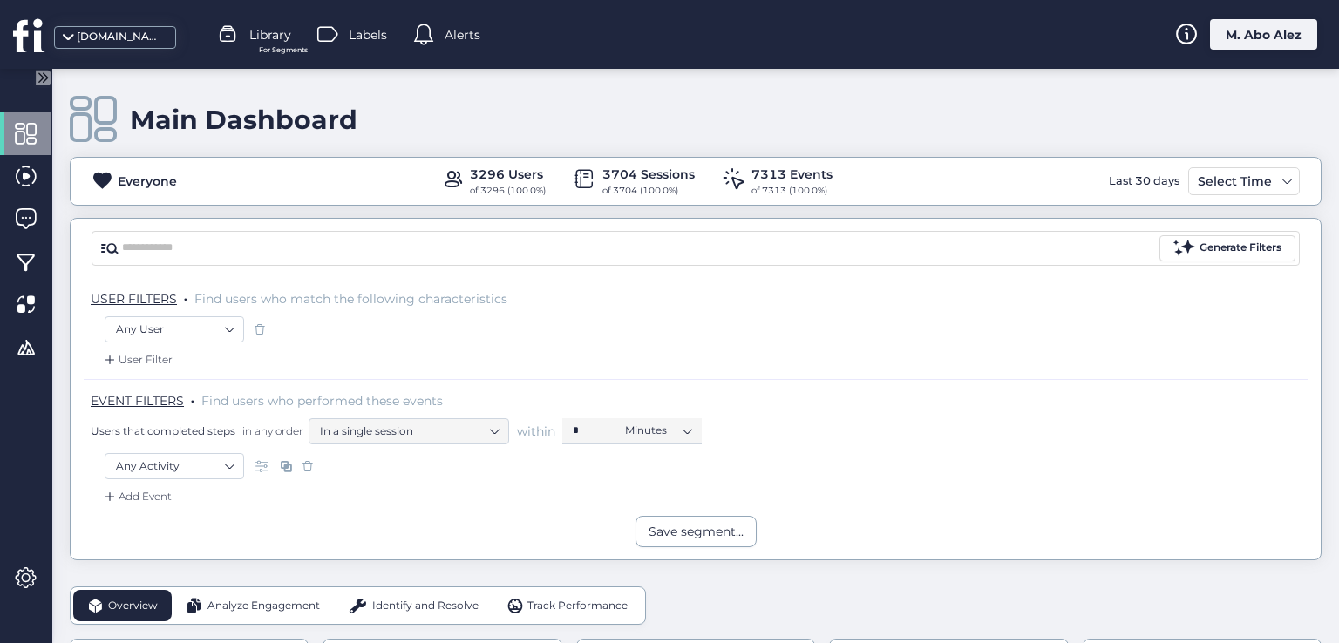
click at [150, 357] on div "User Filter" at bounding box center [136, 359] width 71 height 17
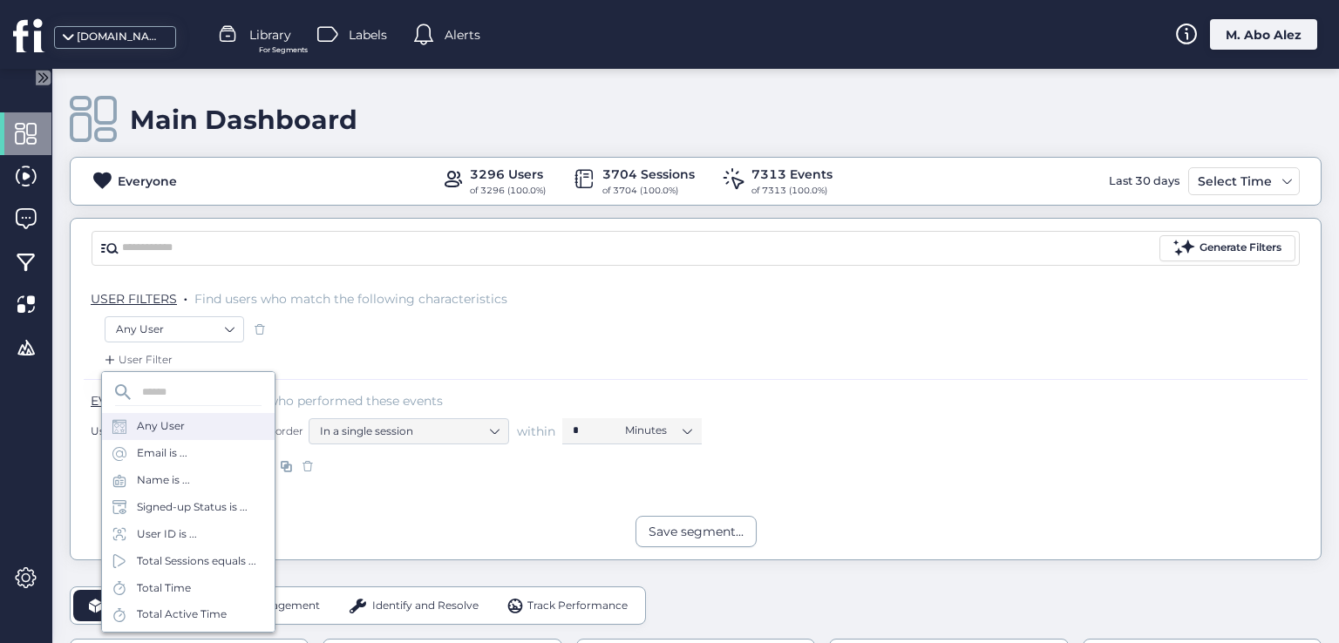
click at [182, 426] on div "Any User" at bounding box center [161, 426] width 48 height 17
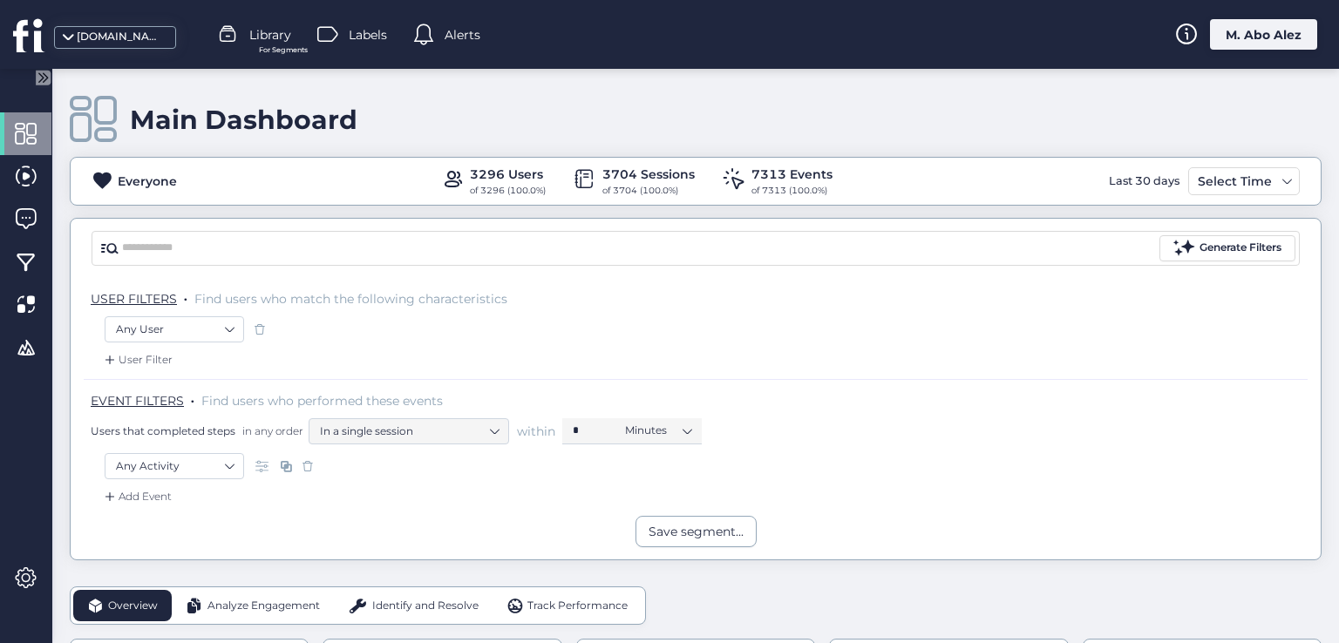
click at [148, 488] on div "Add Event" at bounding box center [136, 496] width 71 height 17
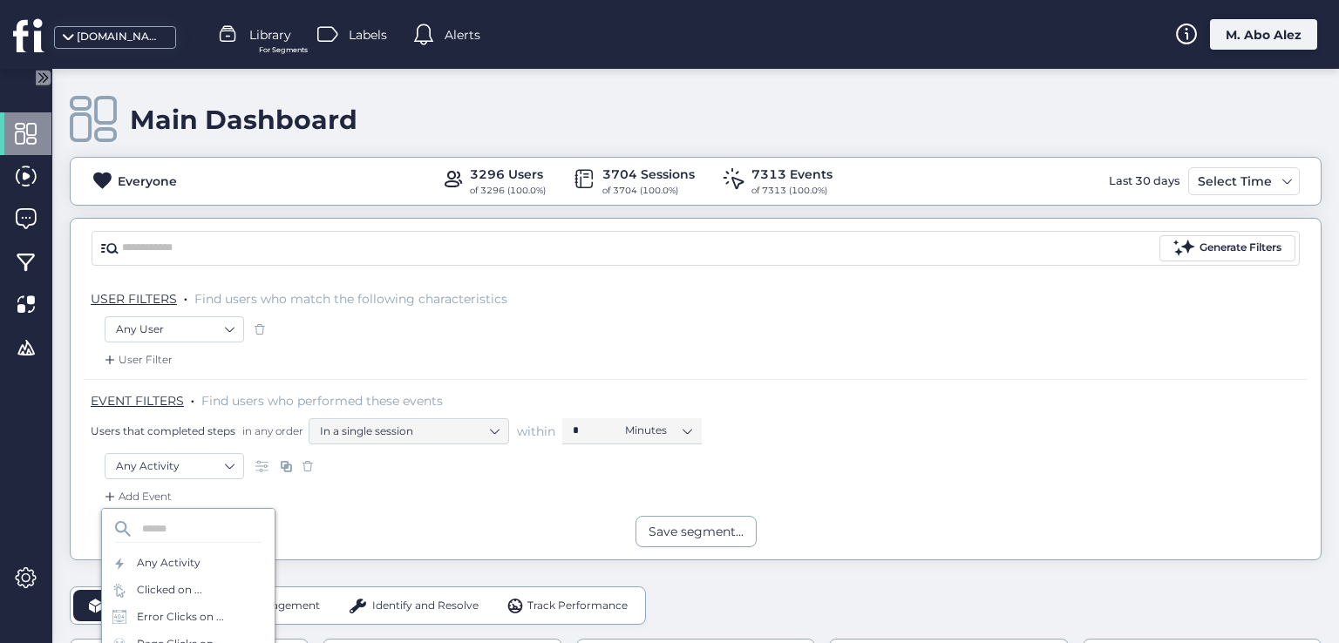
click at [241, 493] on div "Add Event" at bounding box center [696, 502] width 1224 height 28
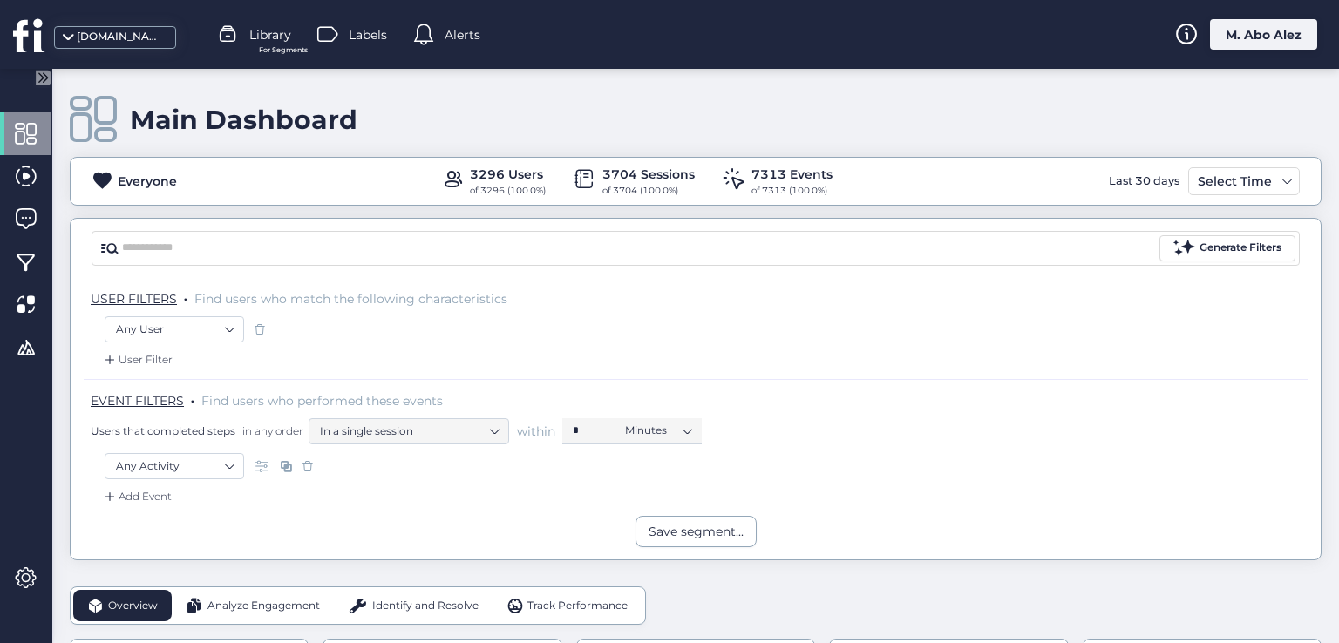
click at [143, 494] on div "Add Event" at bounding box center [136, 496] width 71 height 17
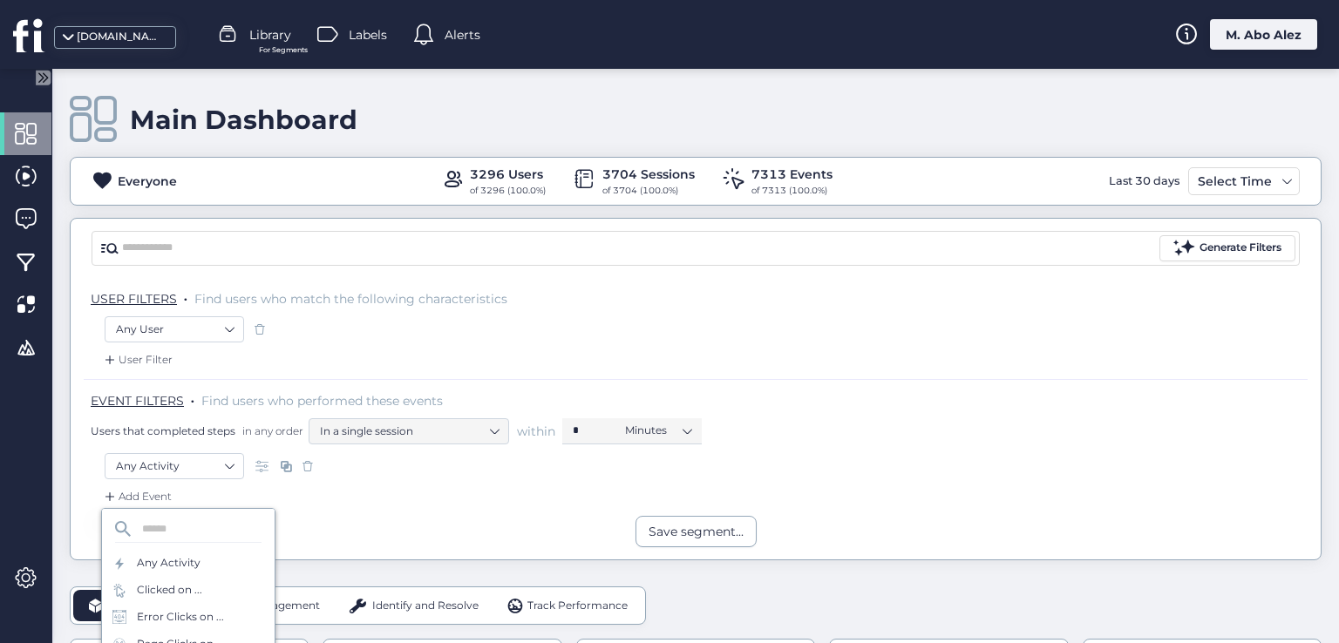
click at [143, 358] on div "User Filter" at bounding box center [136, 359] width 71 height 17
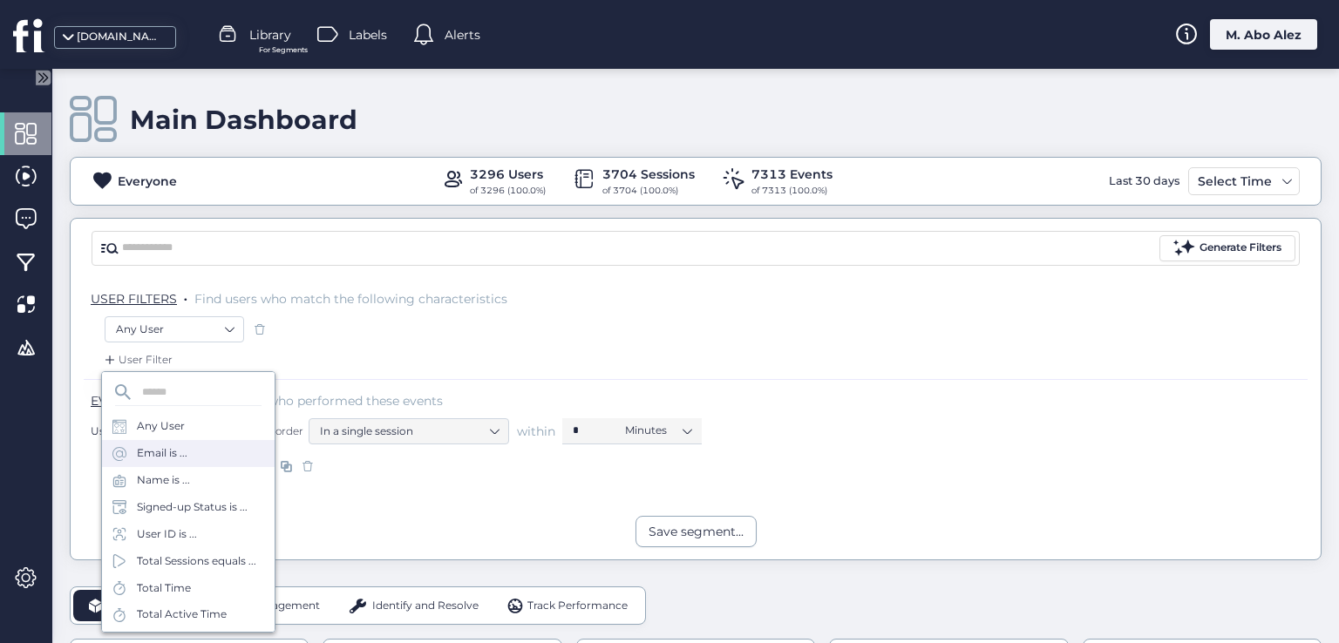
click at [172, 460] on div "Email is ..." at bounding box center [162, 453] width 51 height 17
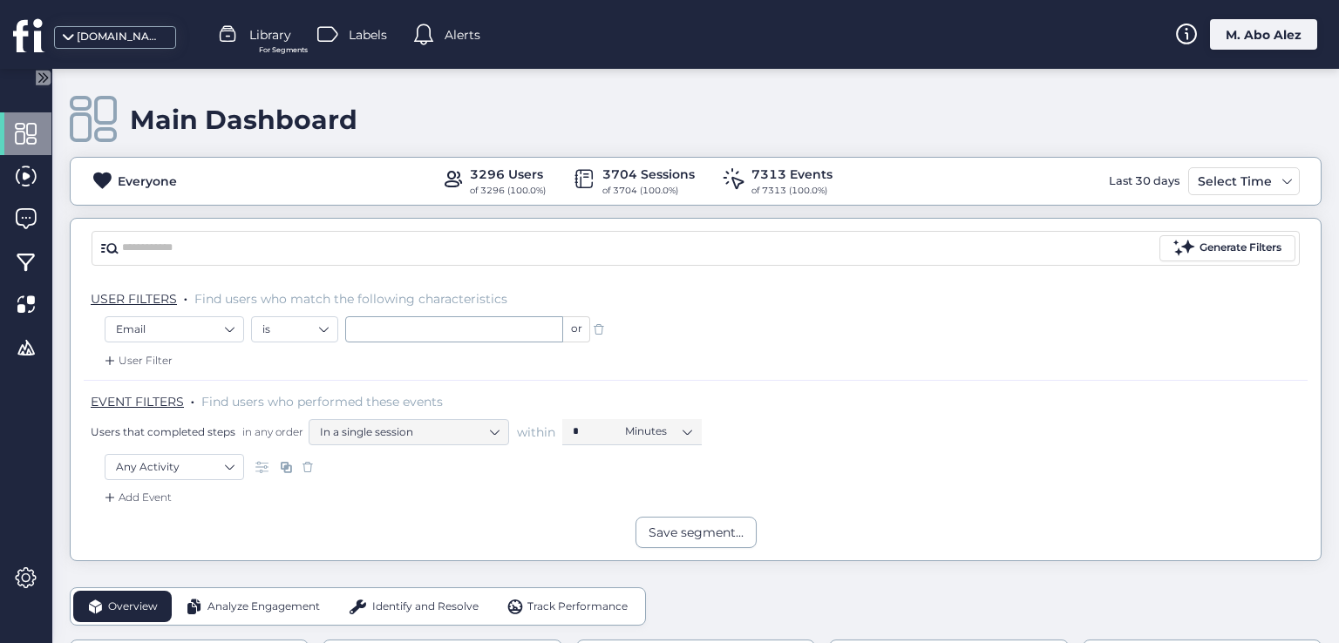
click at [599, 329] on span at bounding box center [598, 329] width 17 height 17
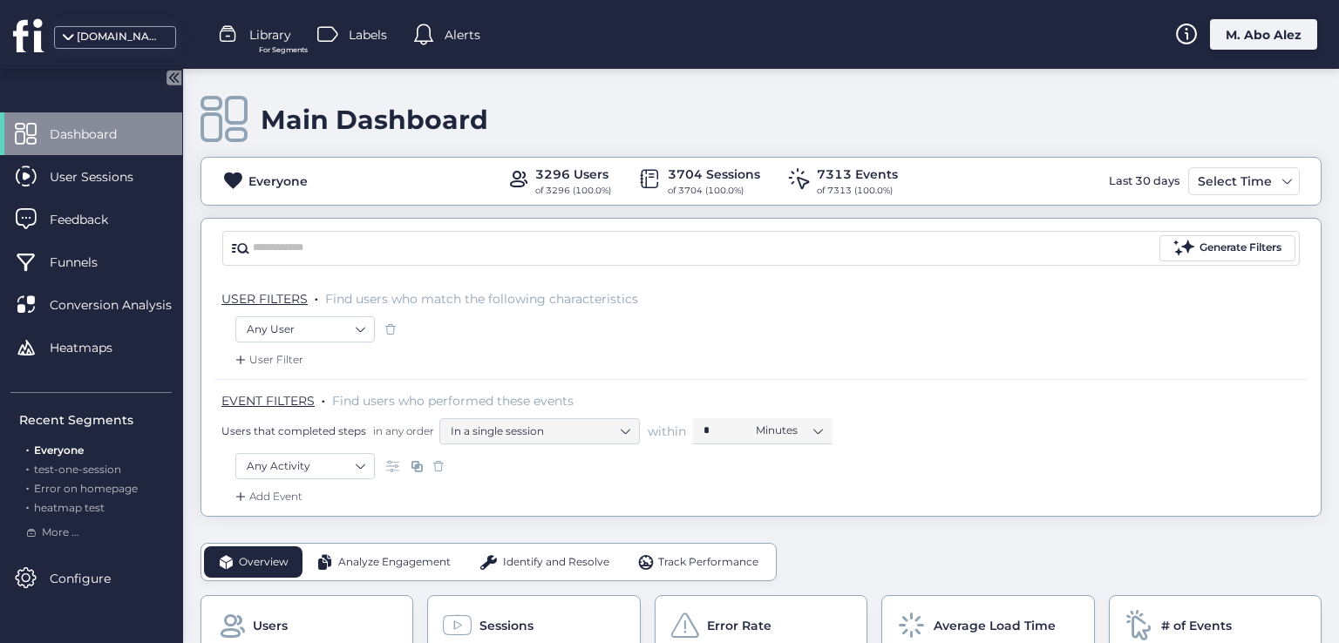
click at [171, 77] on icon at bounding box center [171, 77] width 4 height 9
click at [175, 80] on icon at bounding box center [173, 77] width 15 height 15
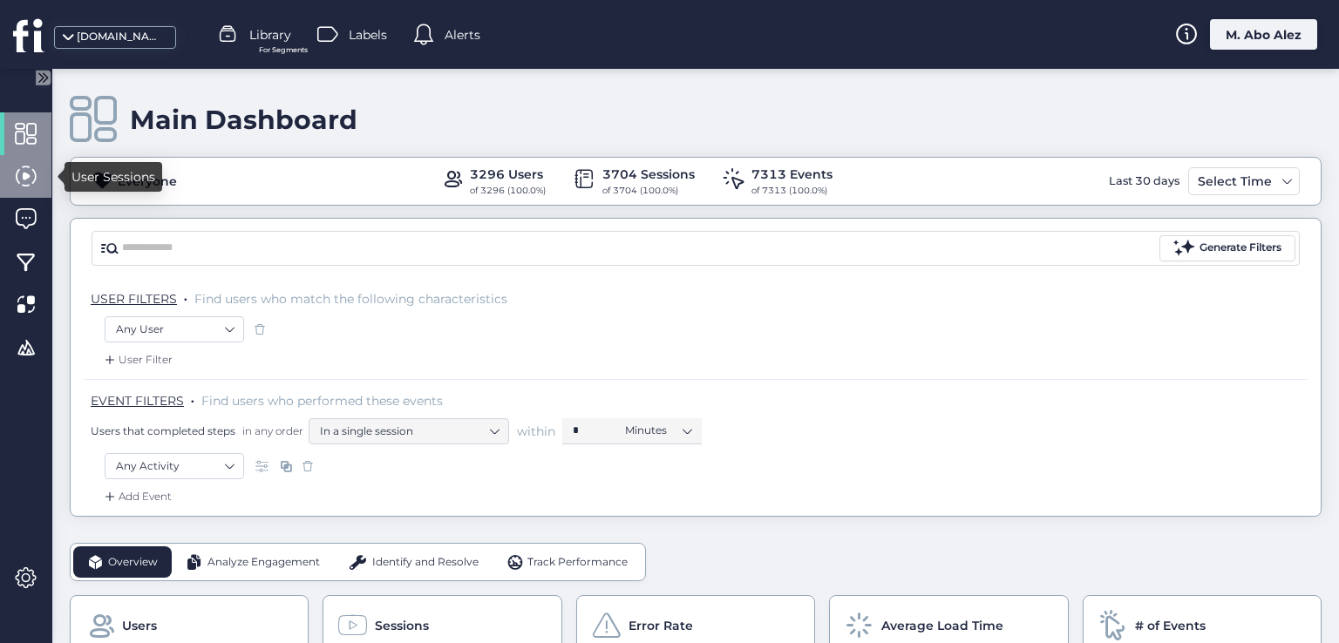
click at [12, 186] on div at bounding box center [25, 176] width 51 height 43
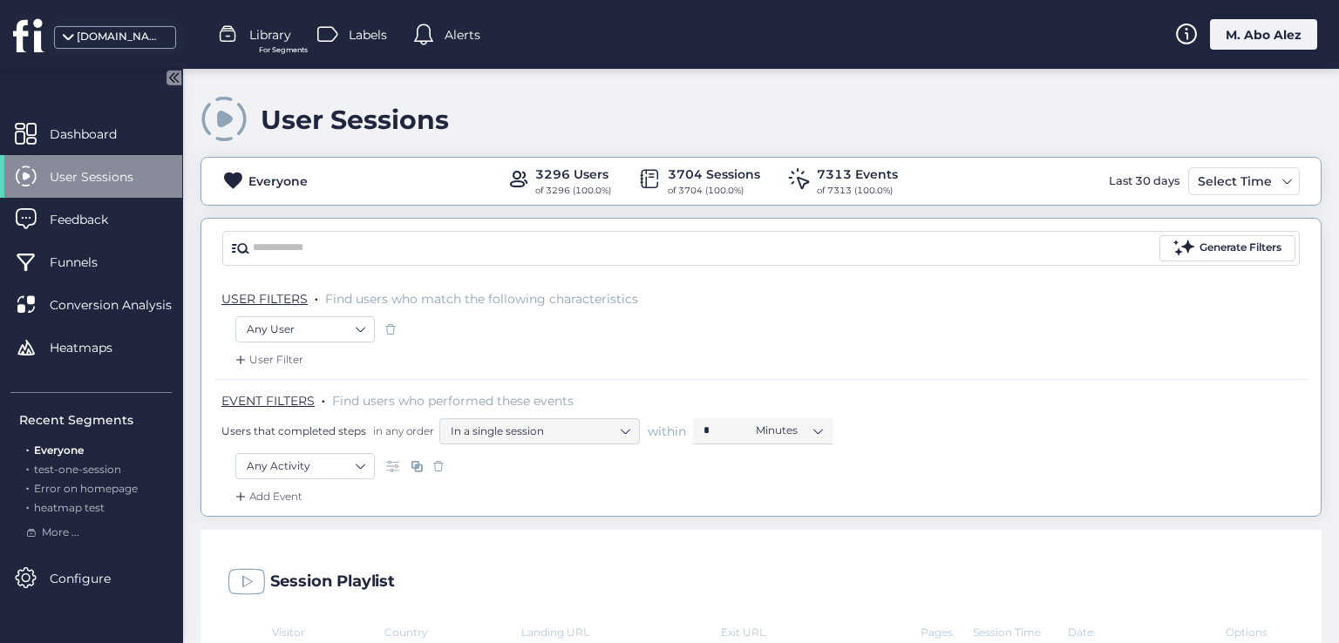
click at [179, 81] on icon at bounding box center [173, 77] width 15 height 15
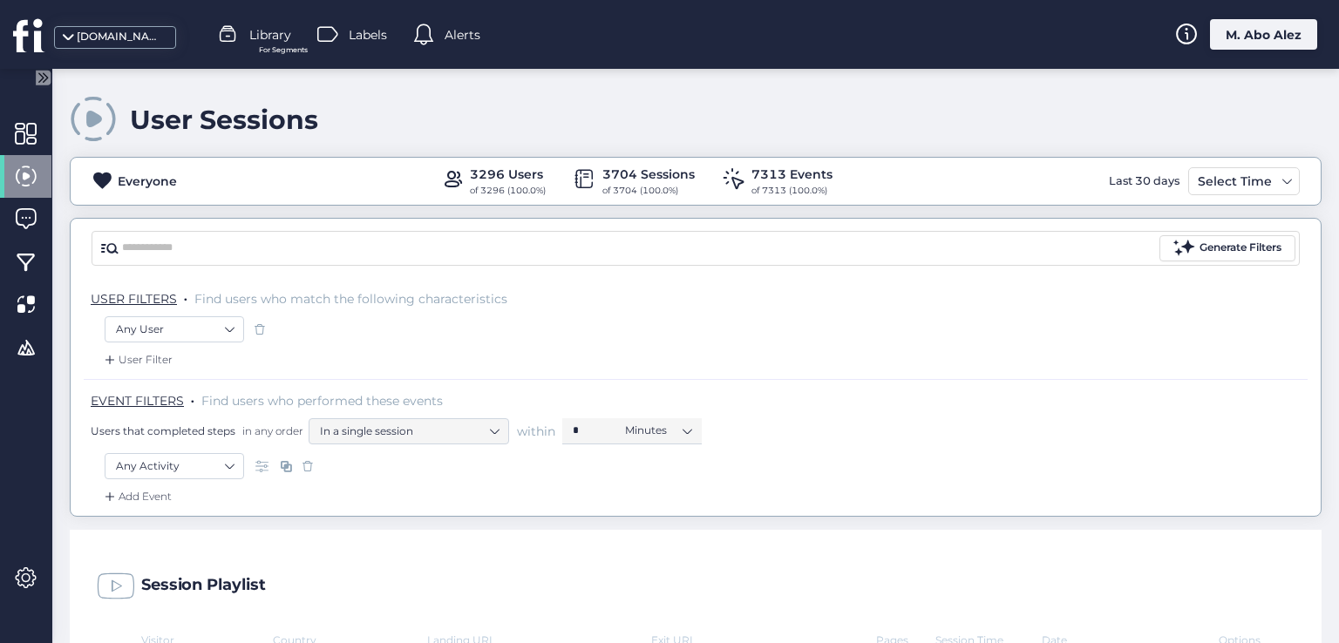
click at [769, 351] on div "User Filter" at bounding box center [696, 365] width 1224 height 28
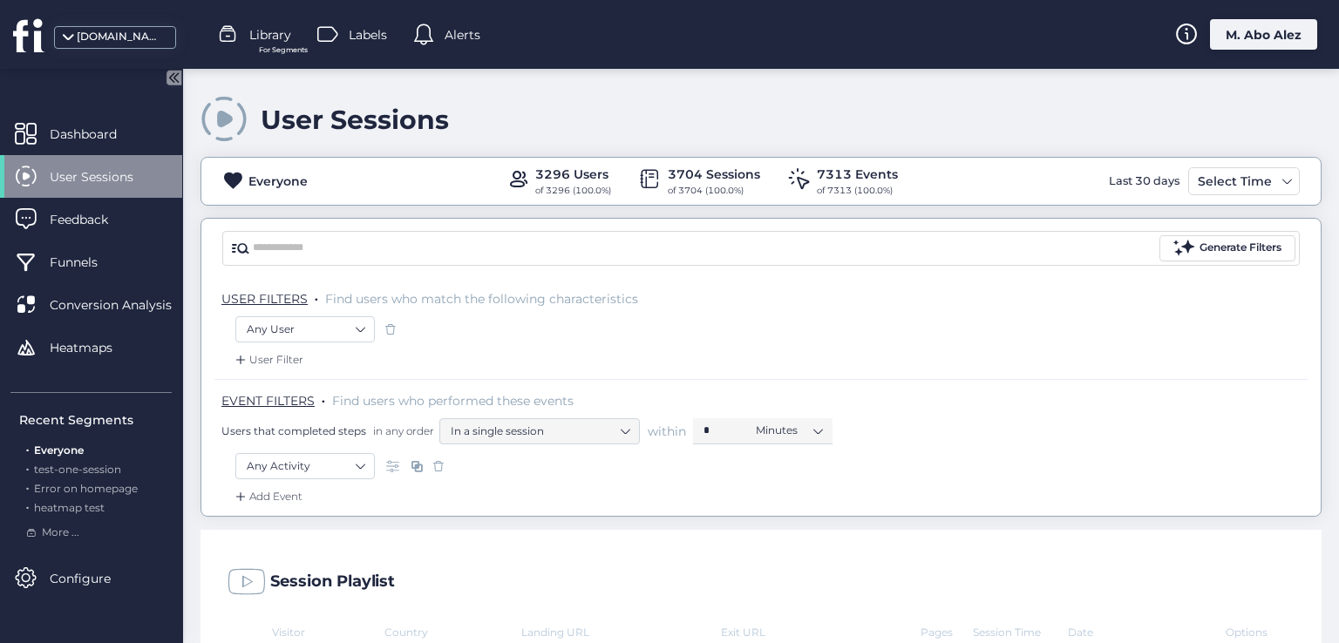
click at [174, 78] on icon at bounding box center [175, 77] width 4 height 9
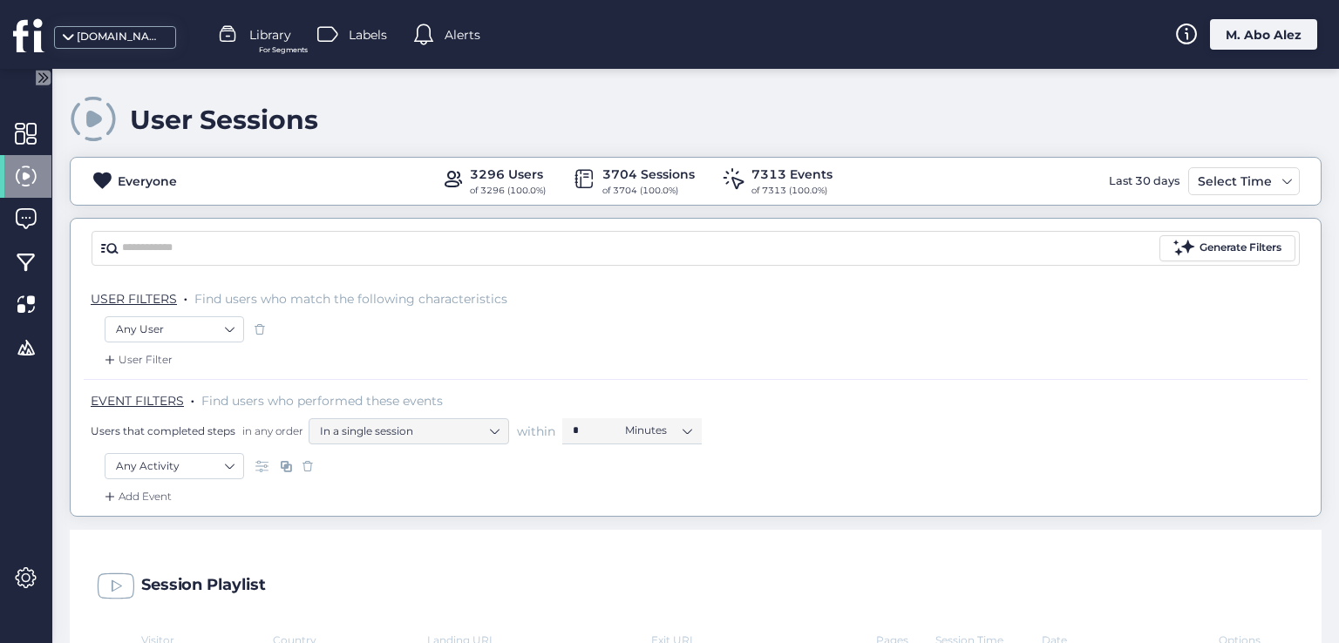
click at [287, 465] on span at bounding box center [285, 466] width 17 height 17
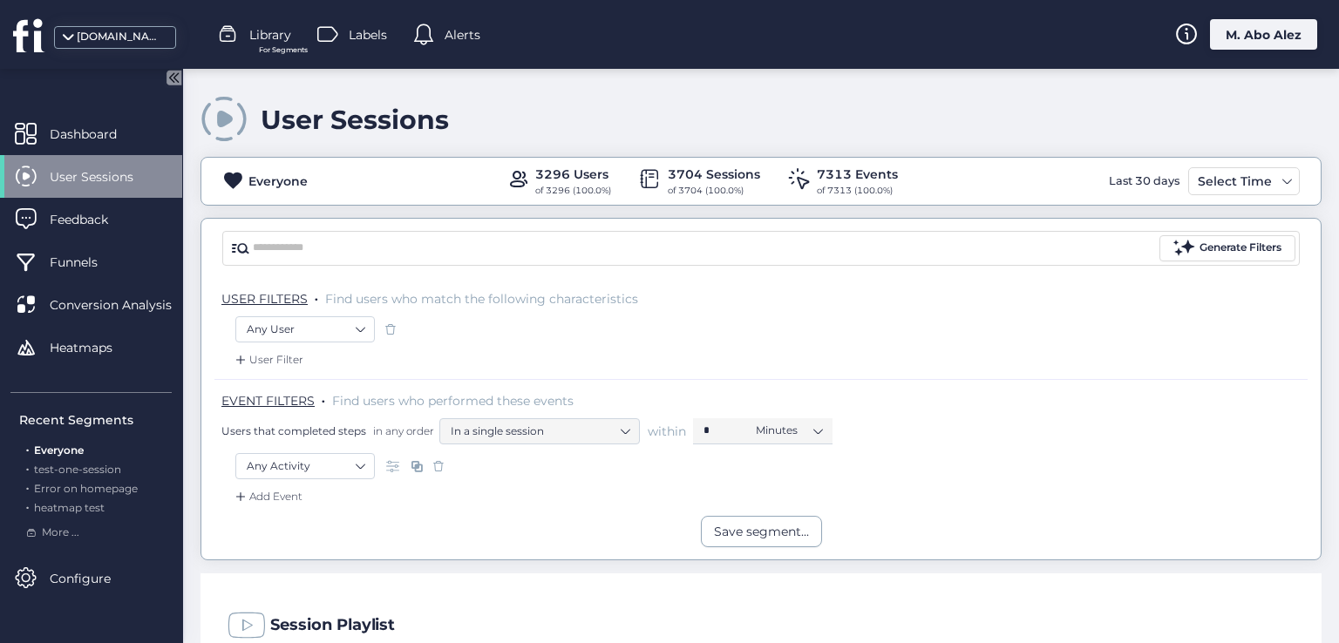
click at [384, 461] on div at bounding box center [417, 466] width 70 height 26
click at [394, 468] on span at bounding box center [394, 466] width 17 height 17
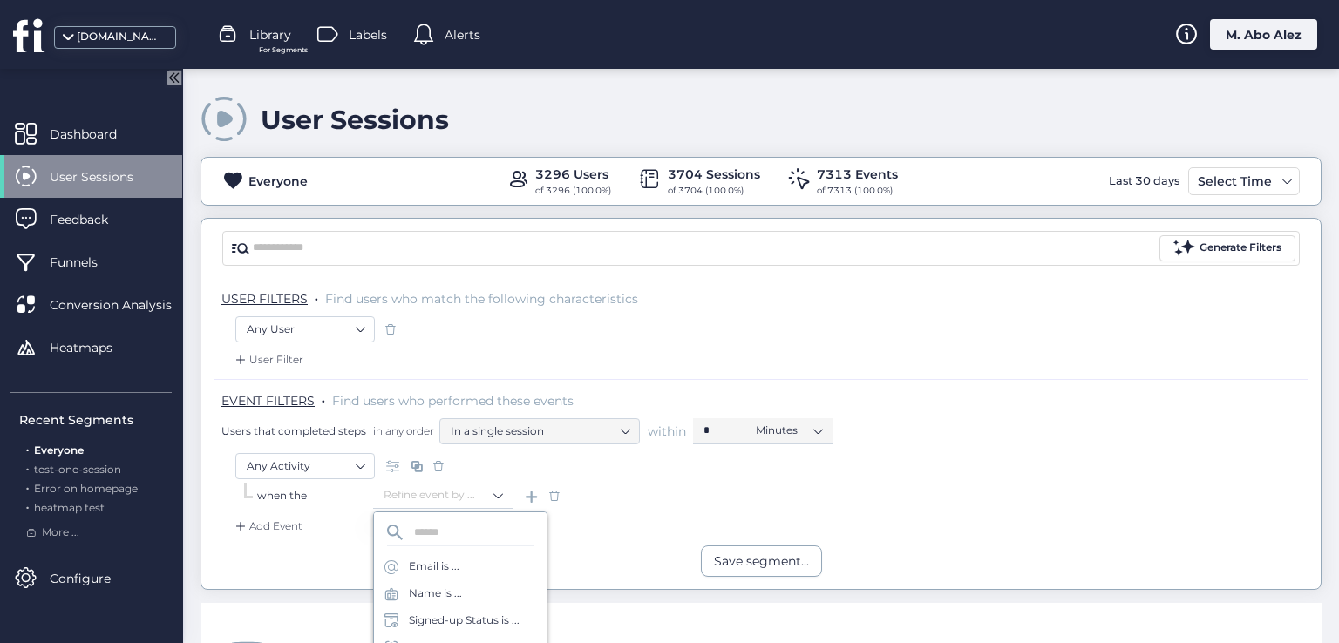
click at [384, 467] on div at bounding box center [417, 466] width 70 height 26
click at [547, 496] on span at bounding box center [554, 495] width 17 height 17
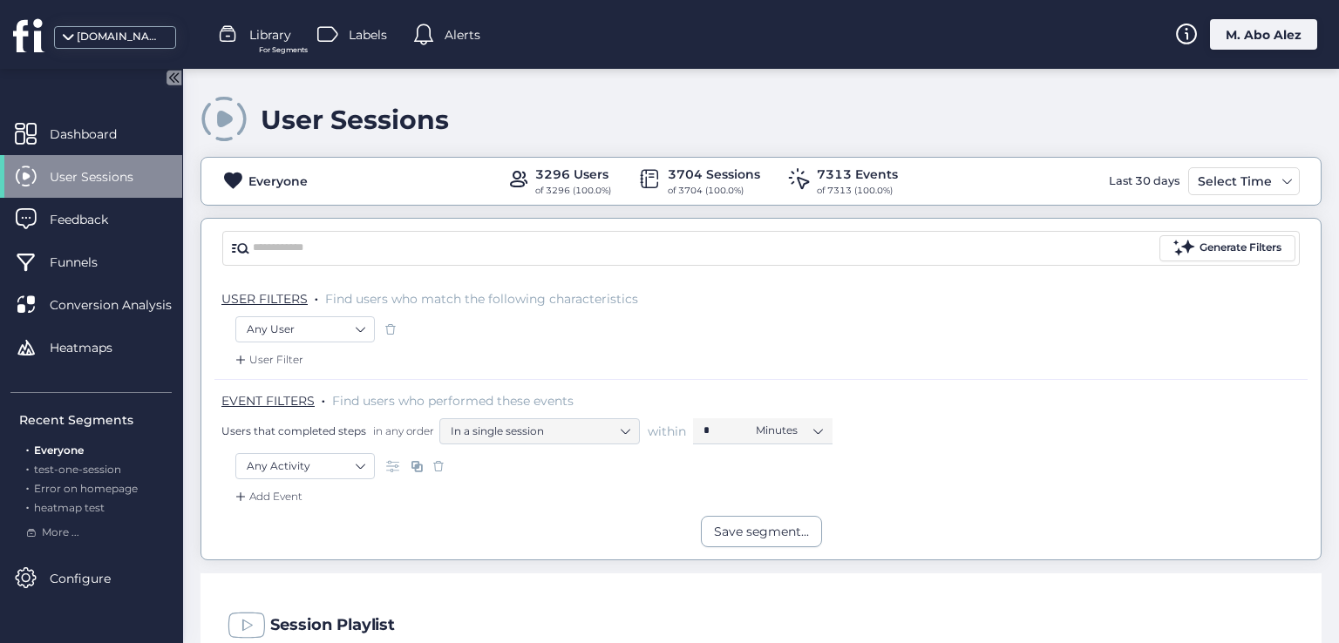
click at [419, 465] on span at bounding box center [416, 466] width 17 height 17
click at [296, 491] on div "Add Event" at bounding box center [267, 496] width 71 height 17
click at [311, 594] on div "Clicked on ..." at bounding box center [300, 590] width 65 height 17
click at [517, 465] on span at bounding box center [510, 466] width 17 height 17
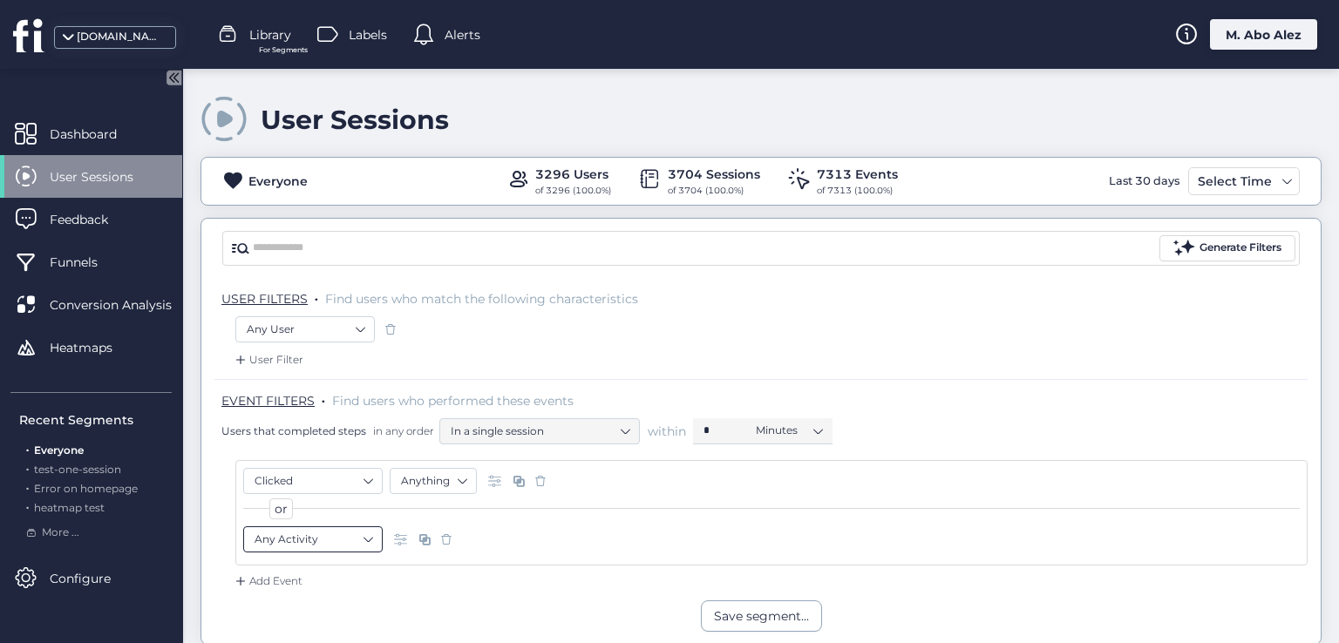
scroll to position [87, 0]
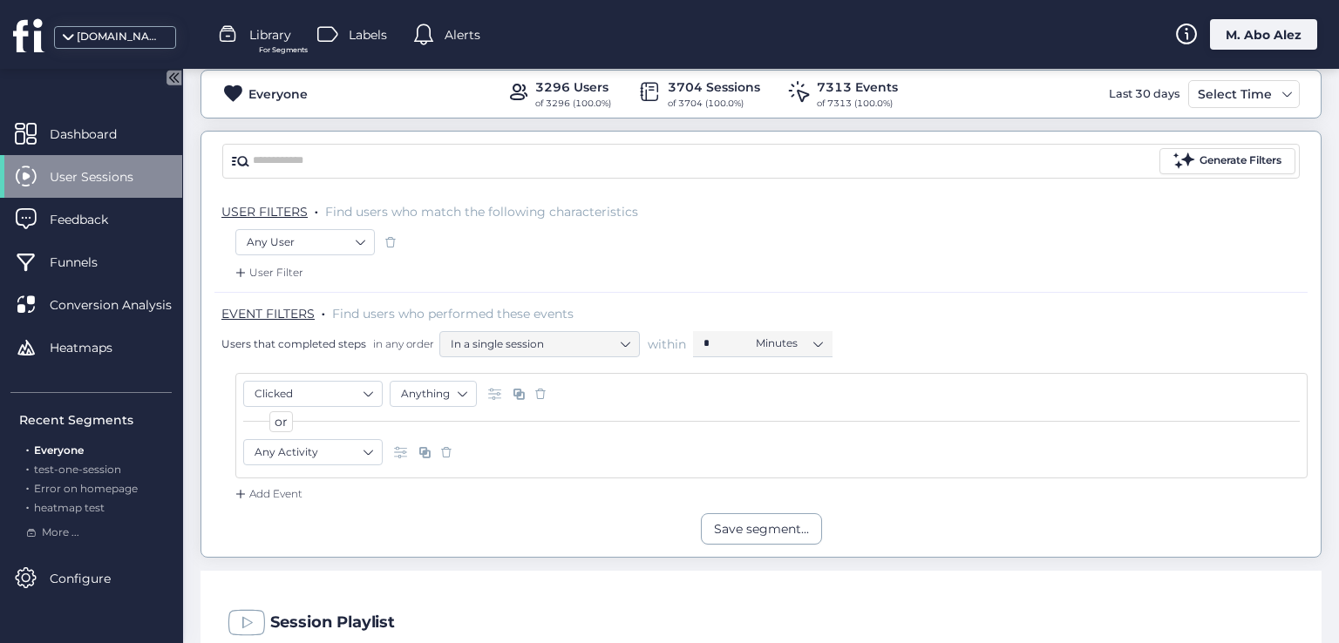
click at [425, 451] on span at bounding box center [424, 452] width 17 height 17
click at [404, 447] on span at bounding box center [402, 452] width 17 height 17
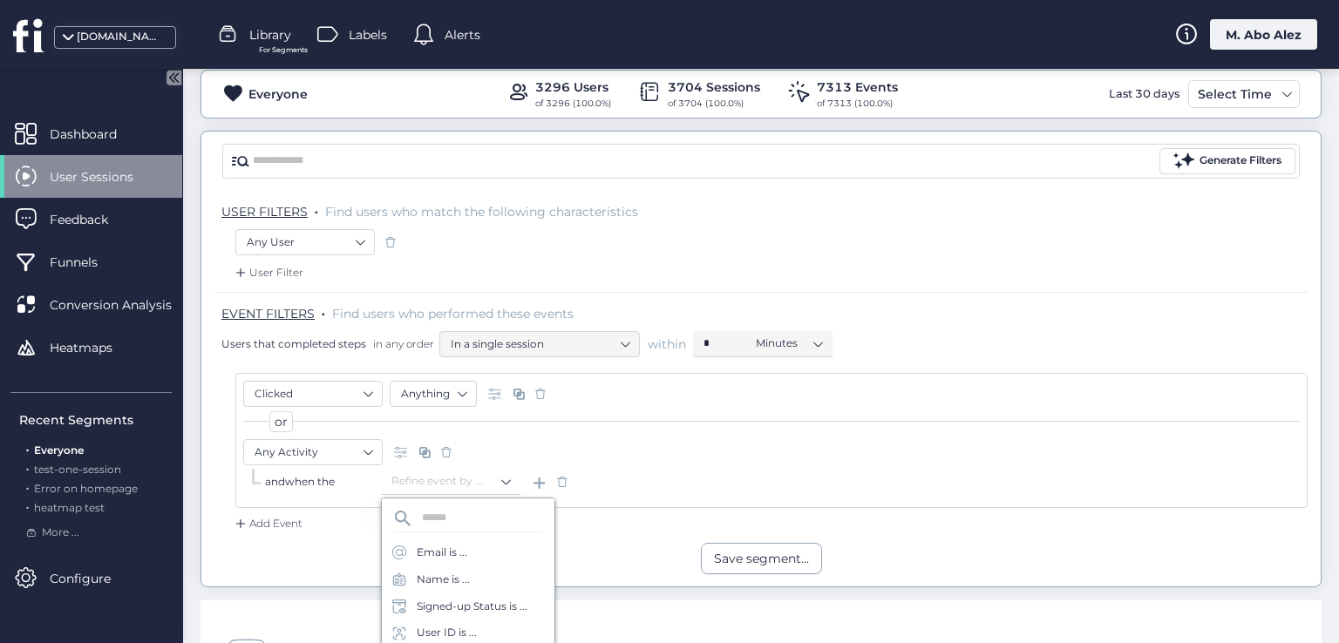
click at [357, 518] on div "Add Event" at bounding box center [760, 529] width 1093 height 28
click at [445, 454] on span at bounding box center [446, 452] width 17 height 17
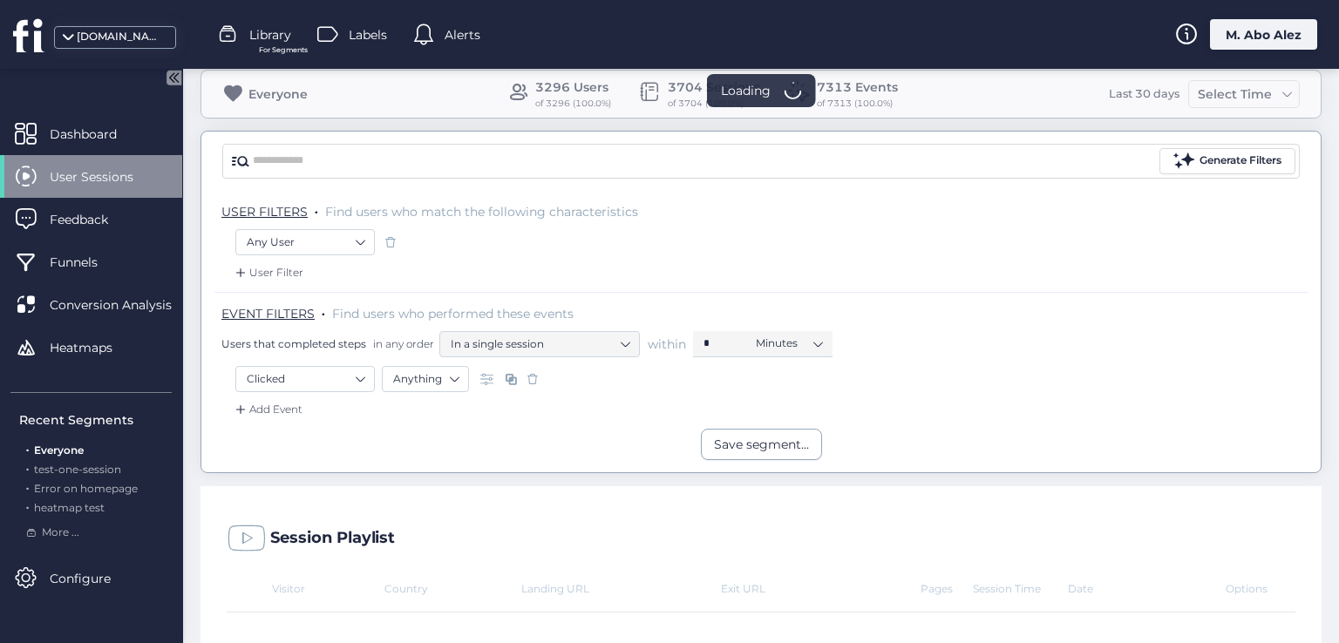
click at [530, 381] on span at bounding box center [532, 378] width 17 height 17
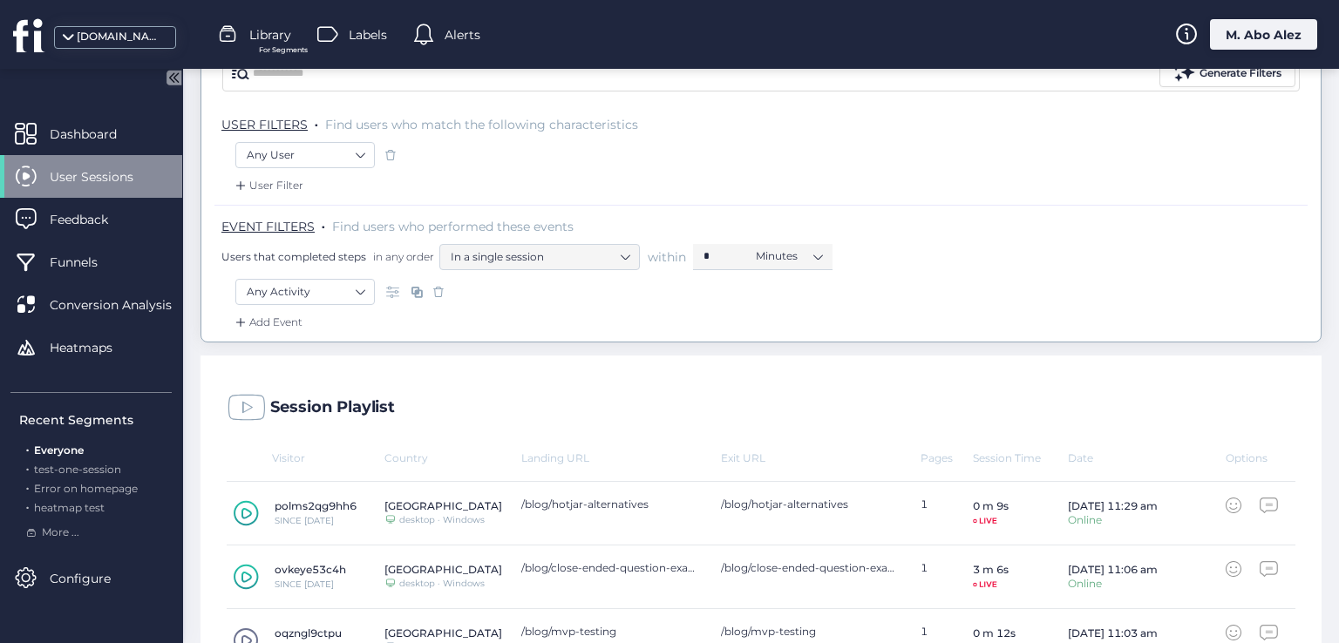
scroll to position [87, 0]
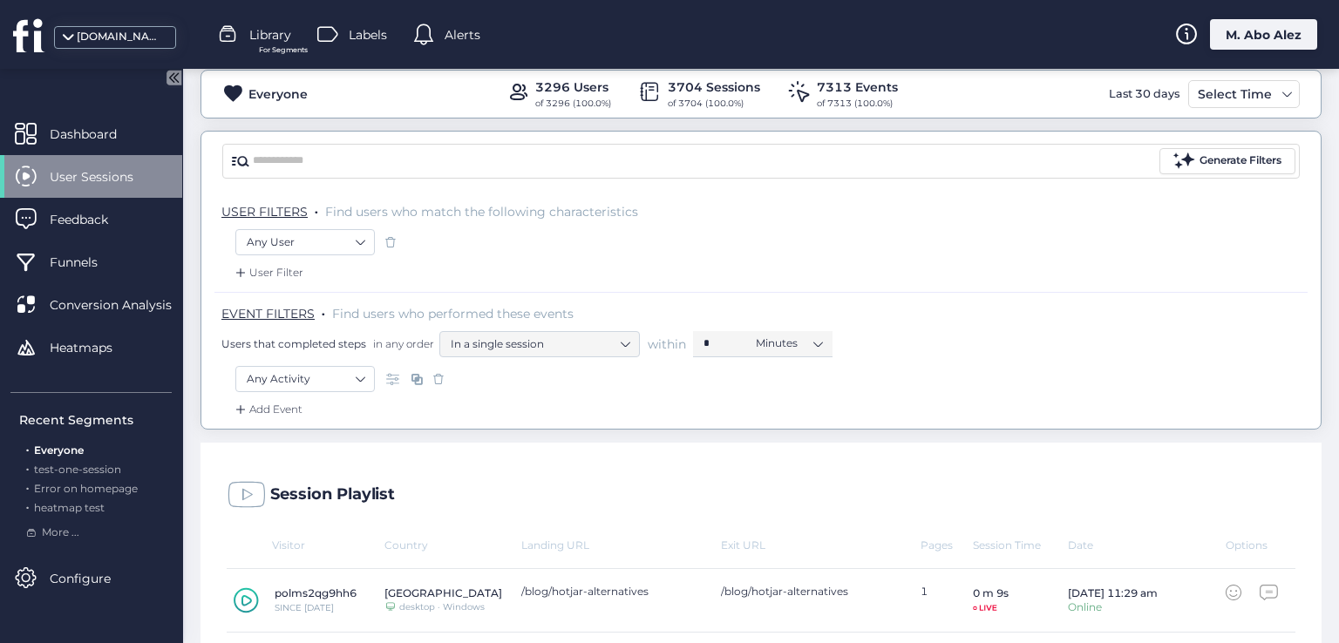
click at [415, 377] on span at bounding box center [416, 378] width 17 height 17
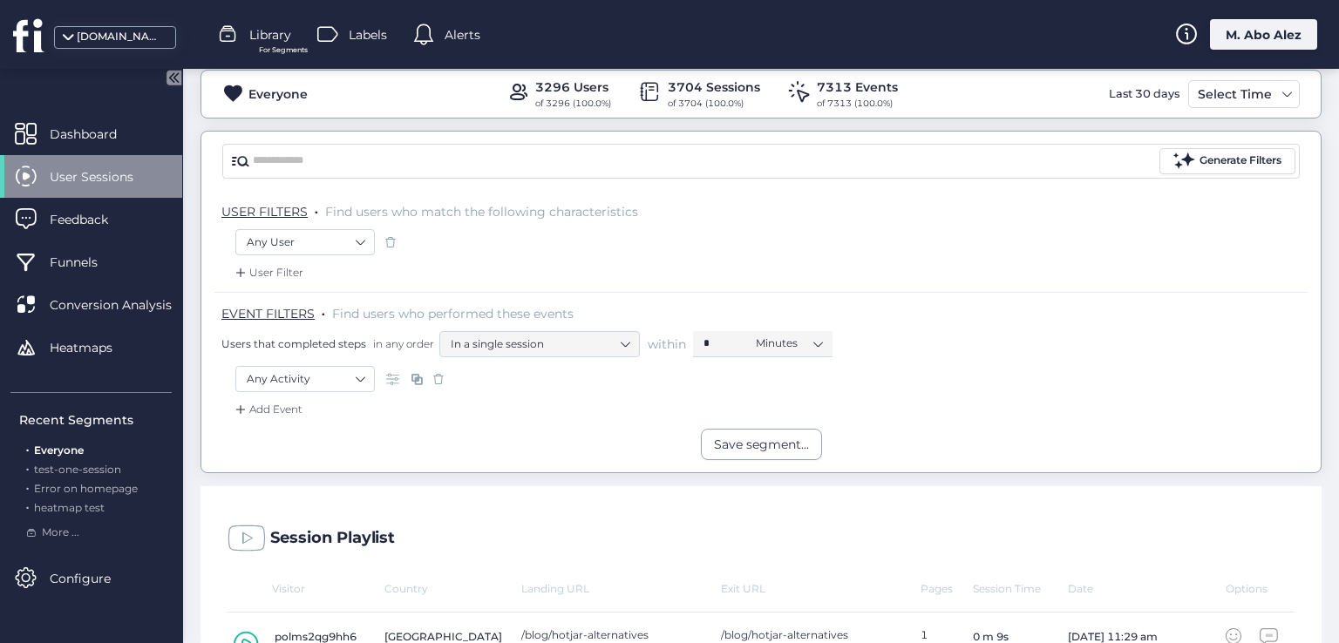
click at [251, 410] on div "Add Event" at bounding box center [267, 409] width 71 height 17
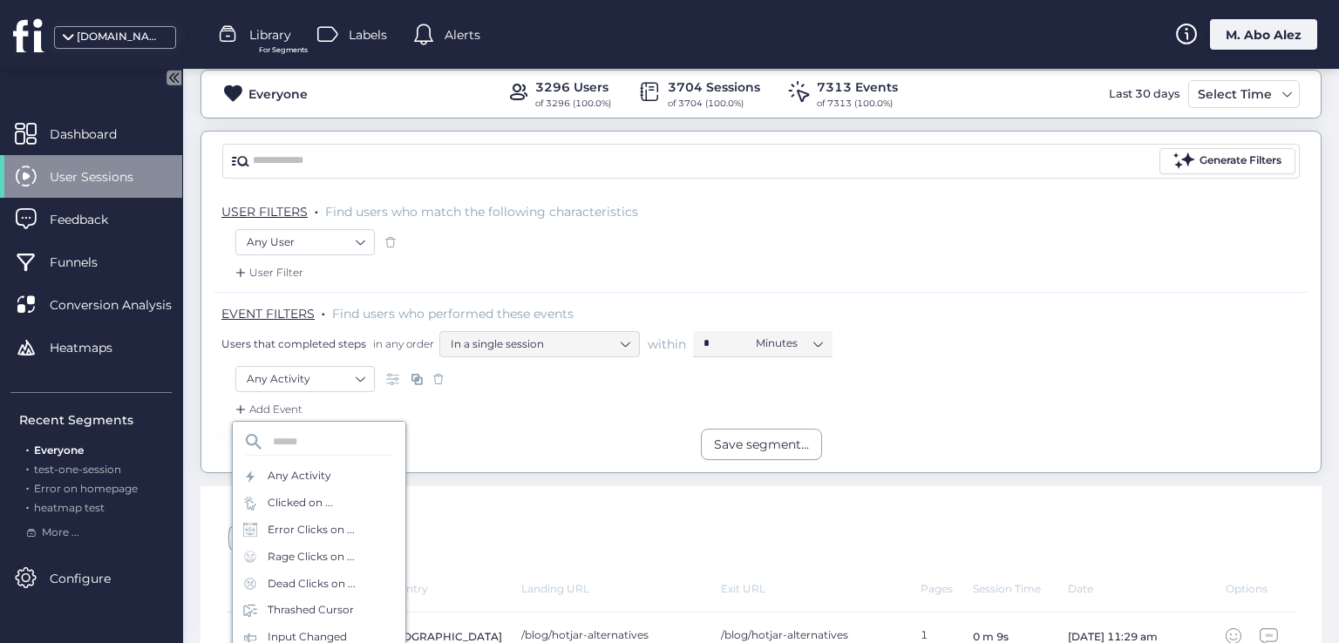
click at [450, 410] on div "Add Event" at bounding box center [760, 415] width 1093 height 28
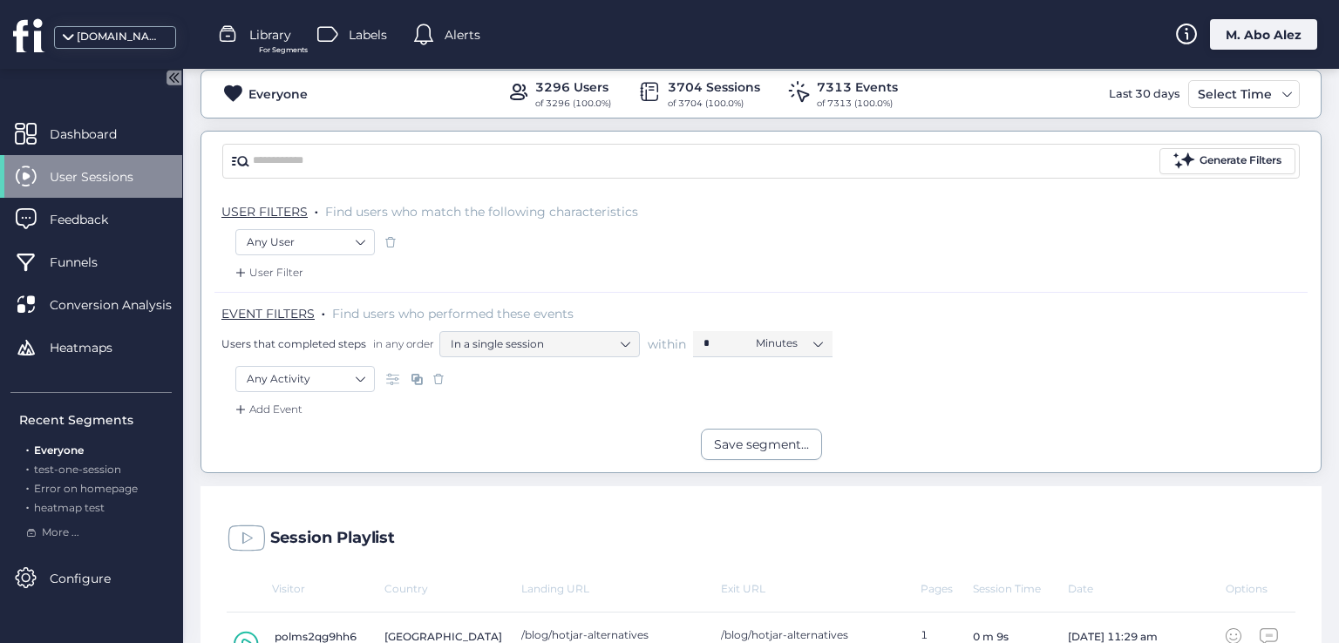
click at [268, 412] on div "Add Event" at bounding box center [267, 409] width 71 height 17
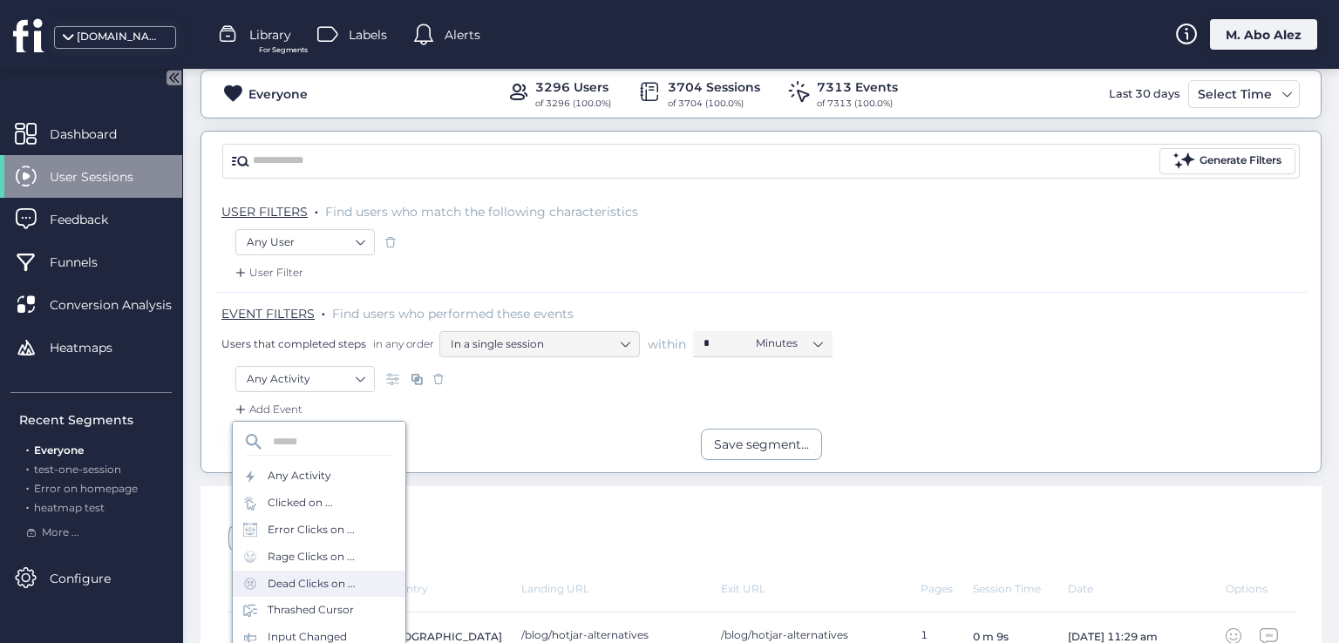
click at [307, 571] on div "Dead Clicks on ..." at bounding box center [319, 584] width 173 height 27
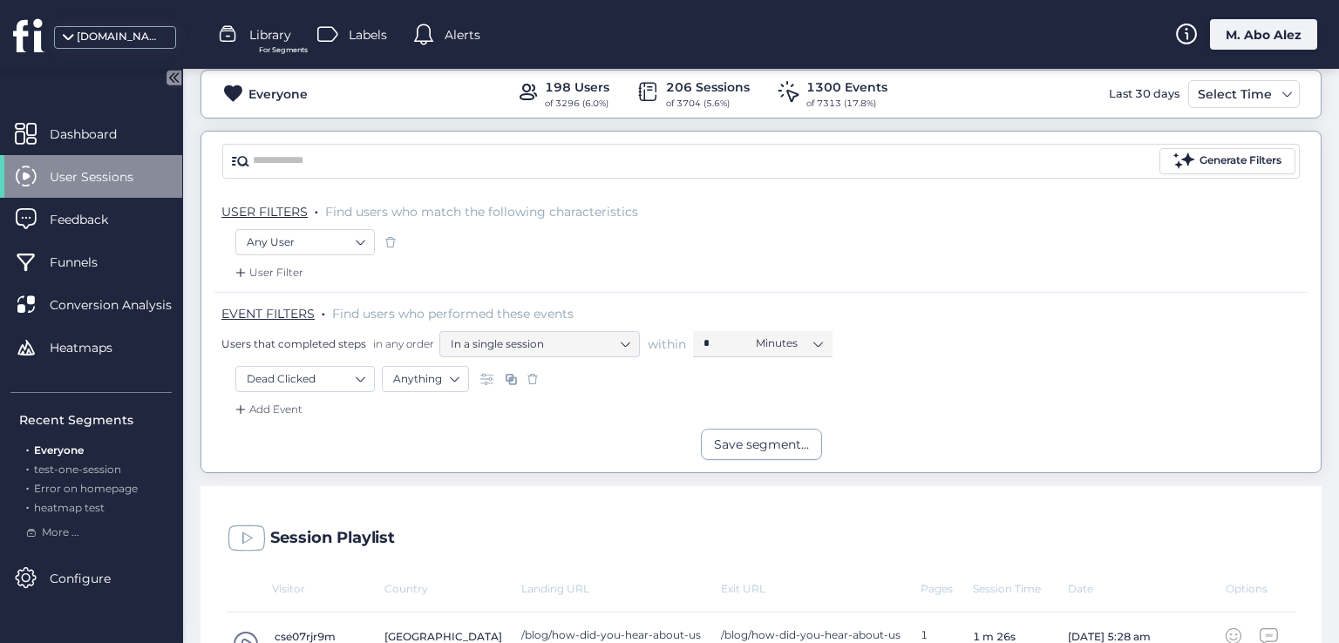
click at [506, 370] on span at bounding box center [510, 378] width 17 height 17
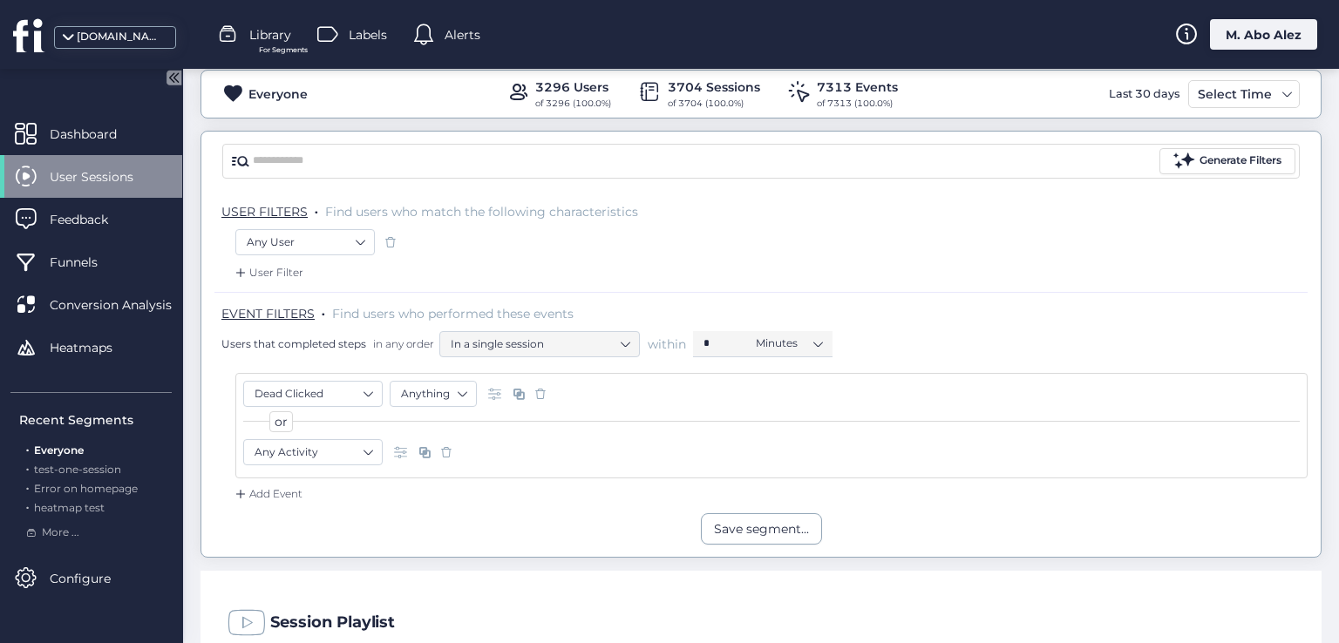
click at [533, 397] on span at bounding box center [540, 393] width 17 height 17
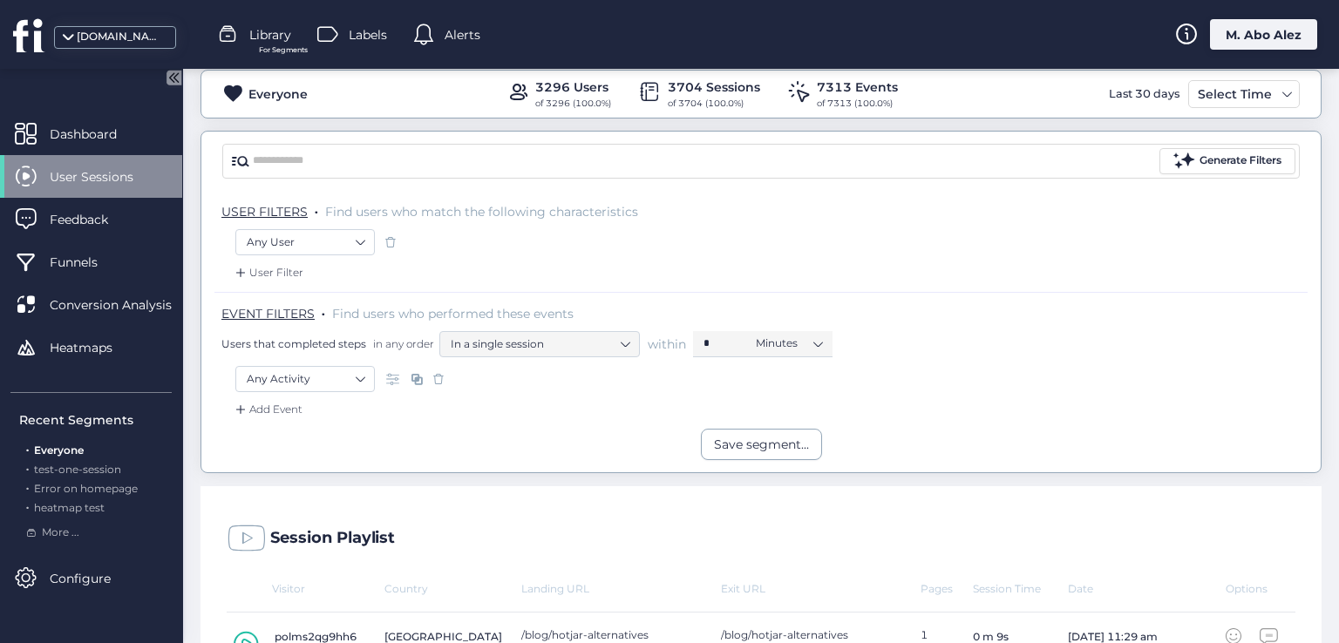
click at [438, 384] on span at bounding box center [438, 378] width 17 height 17
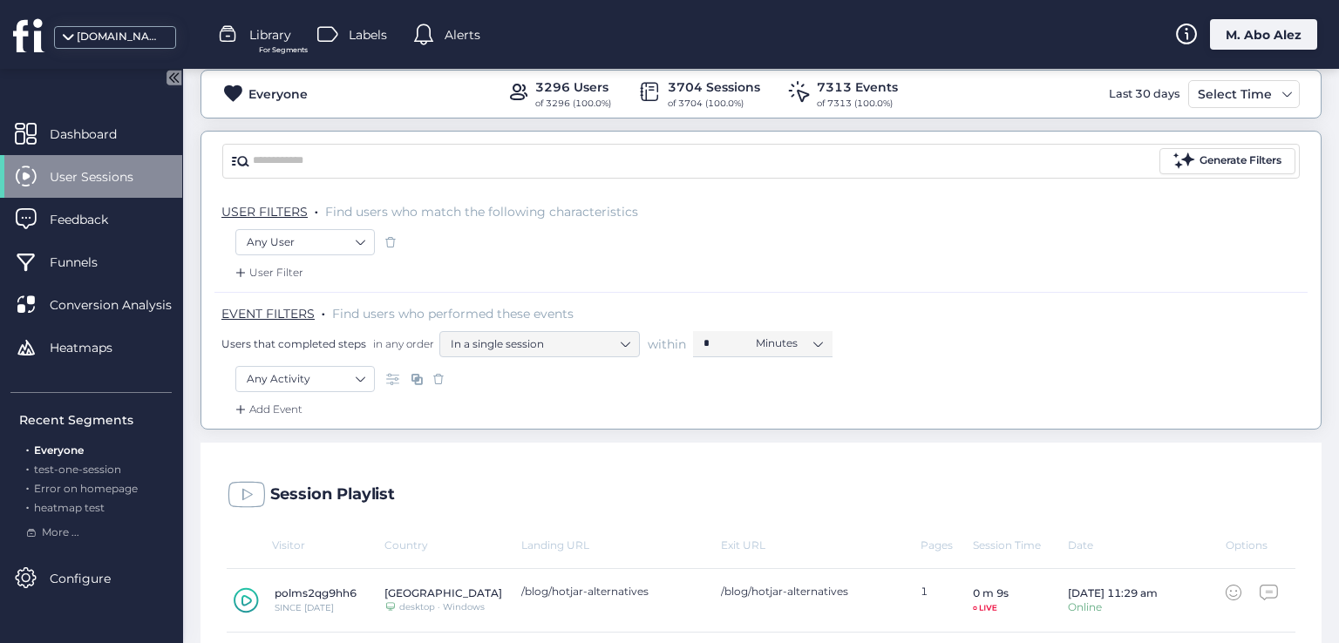
click at [254, 312] on span "EVENT FILTERS" at bounding box center [267, 314] width 93 height 16
click at [356, 241] on nz-select-item "Any User" at bounding box center [305, 242] width 117 height 26
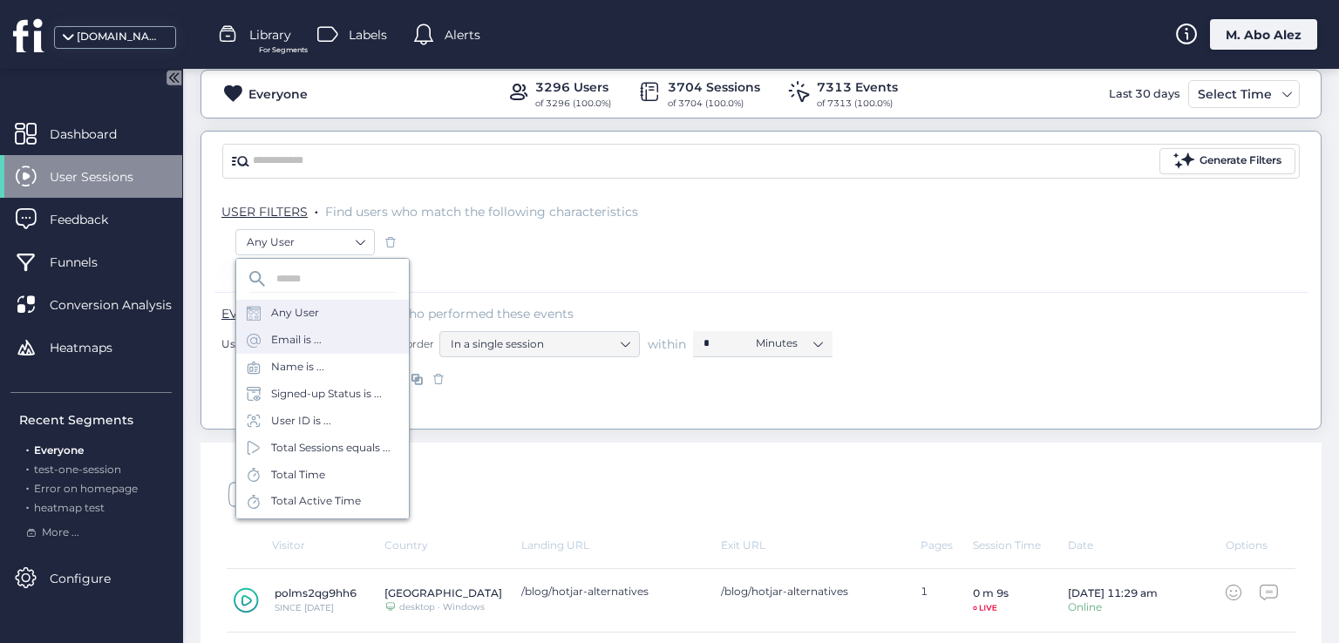
click at [323, 352] on div "Email is ..." at bounding box center [322, 340] width 173 height 27
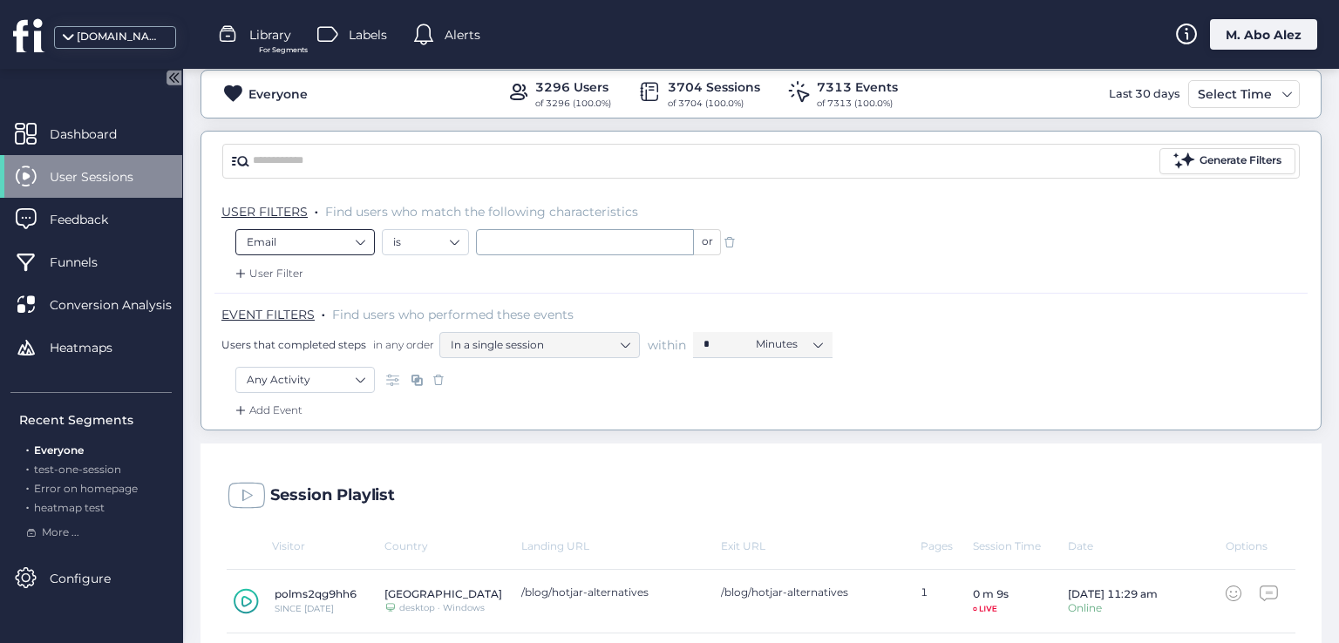
click at [347, 241] on nz-select-item "Email" at bounding box center [305, 242] width 117 height 26
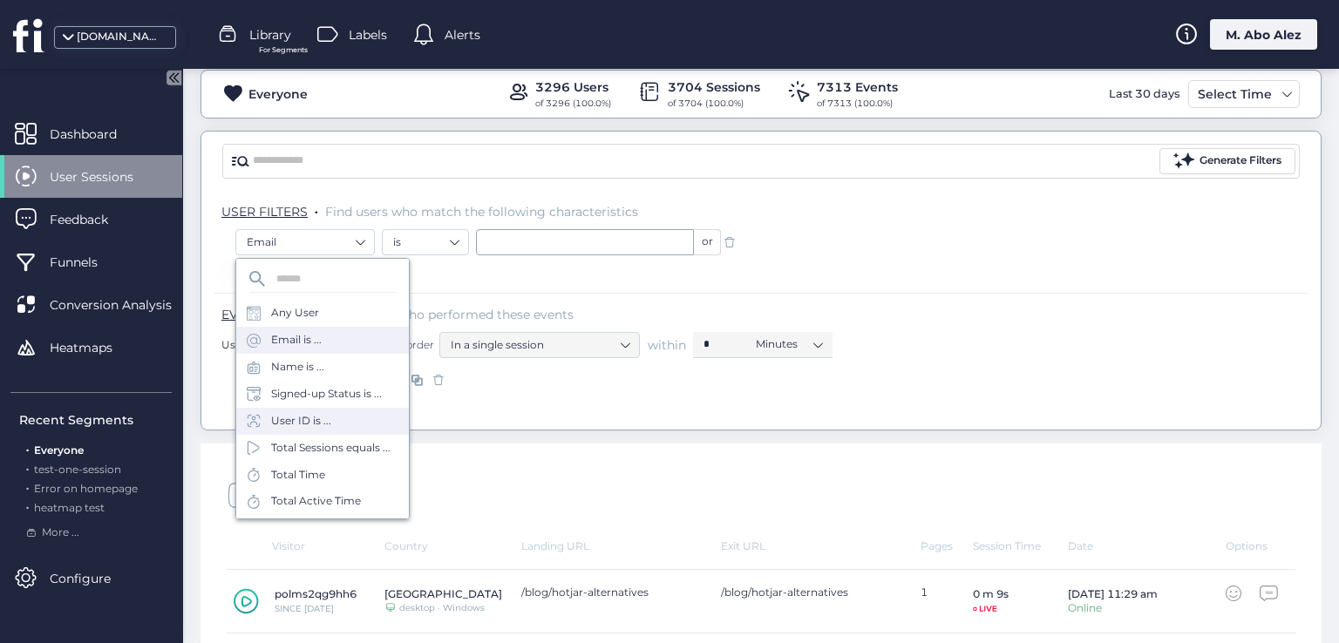
click at [327, 411] on div "User ID is ..." at bounding box center [322, 421] width 173 height 27
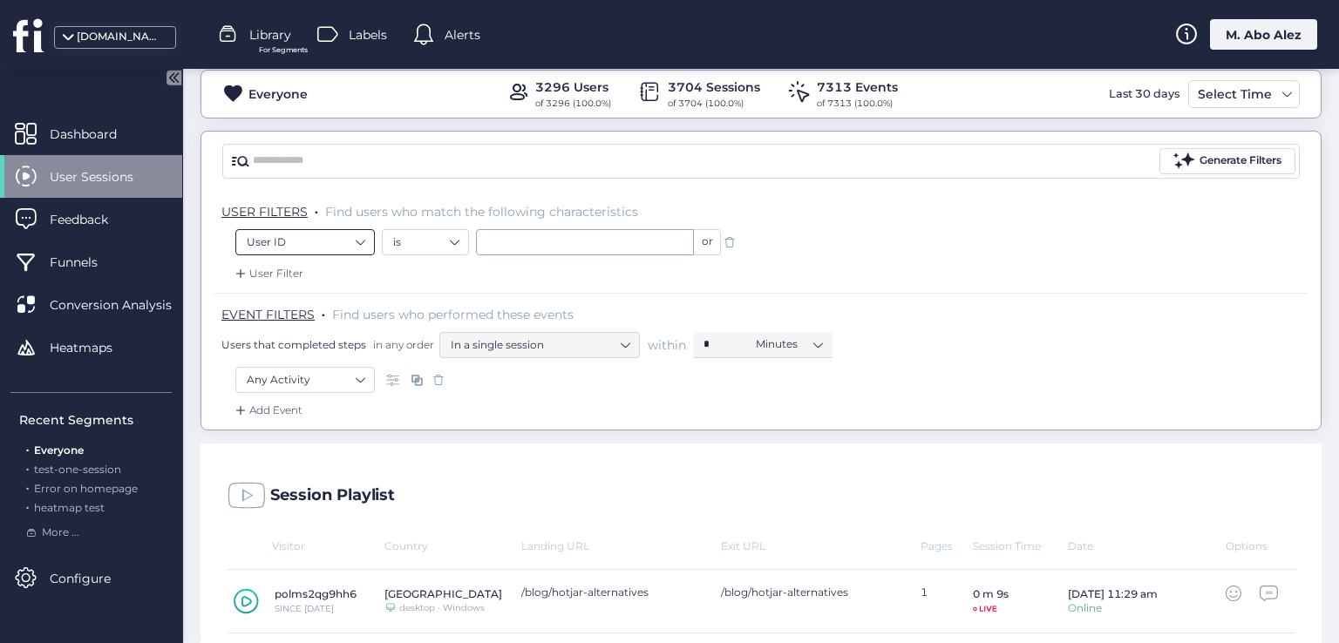
click at [359, 244] on nz-select-item "User ID" at bounding box center [305, 242] width 117 height 26
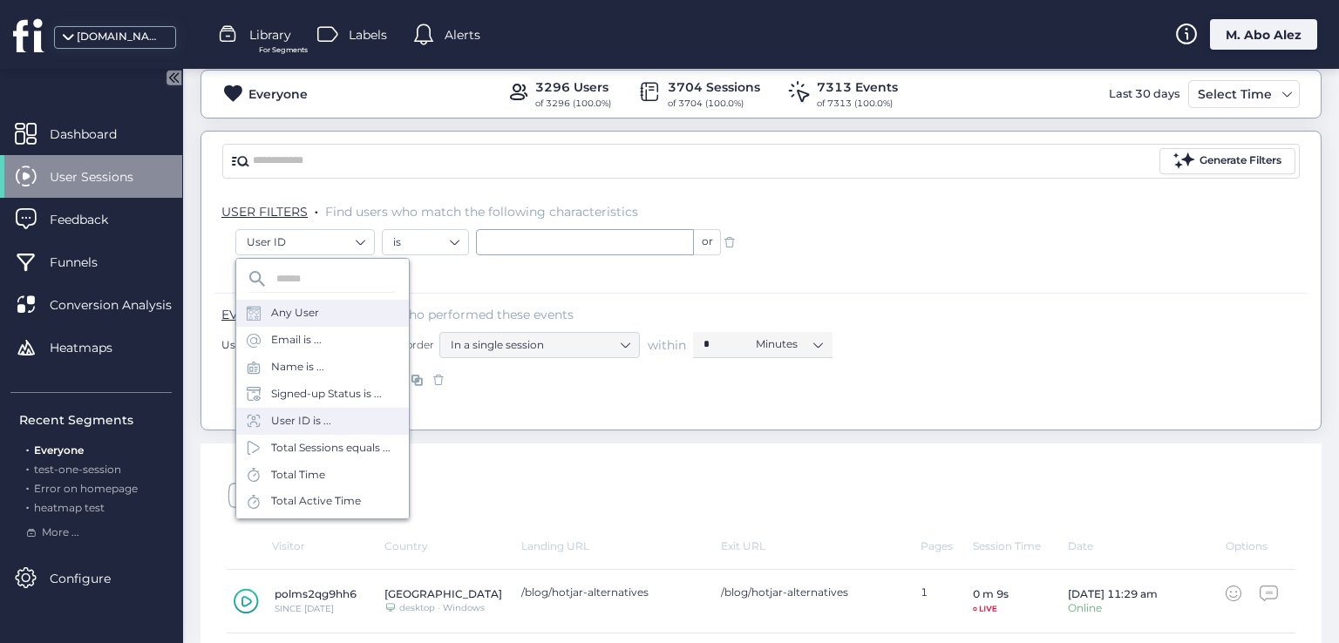
click at [338, 320] on div "Any User" at bounding box center [322, 313] width 173 height 27
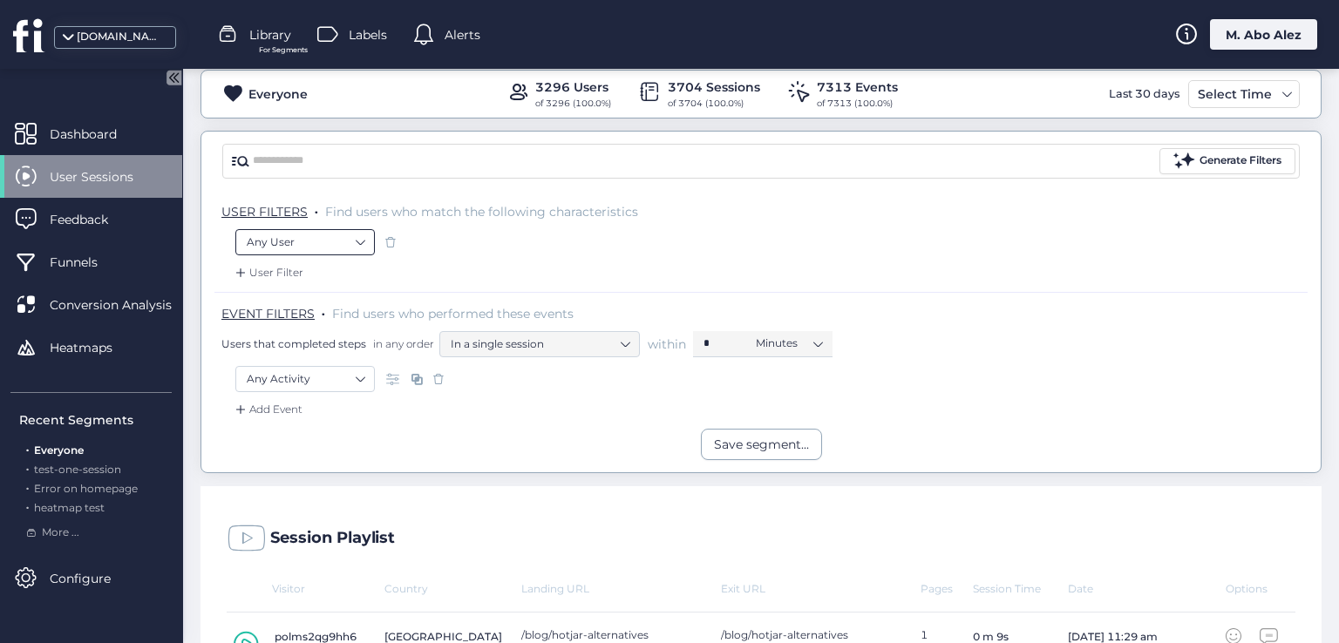
click at [350, 245] on nz-select-item "Any User" at bounding box center [305, 242] width 117 height 26
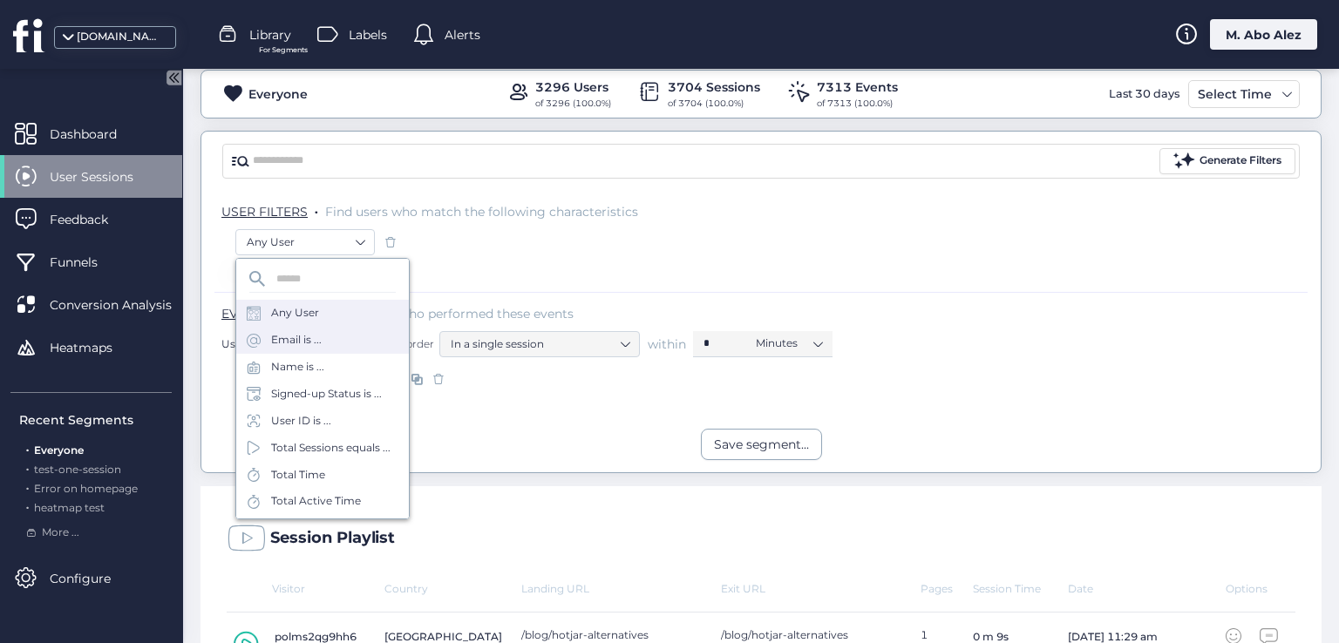
click at [343, 329] on div "Email is ..." at bounding box center [322, 340] width 173 height 27
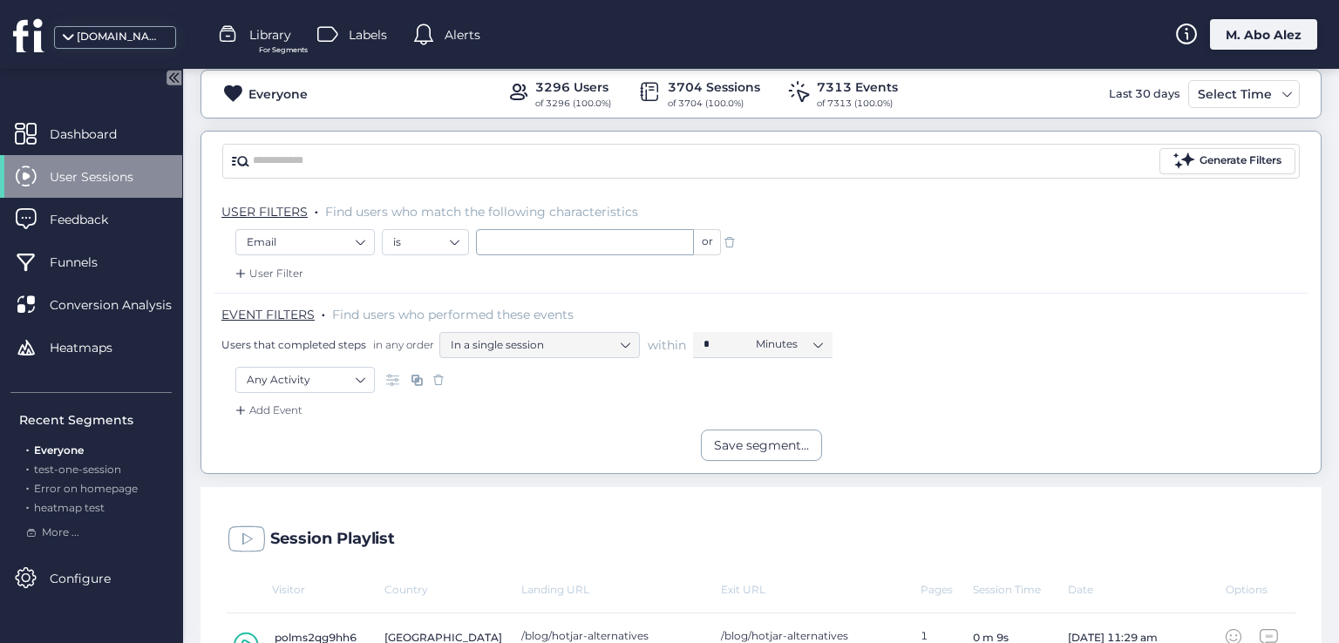
click at [730, 240] on span at bounding box center [729, 242] width 17 height 17
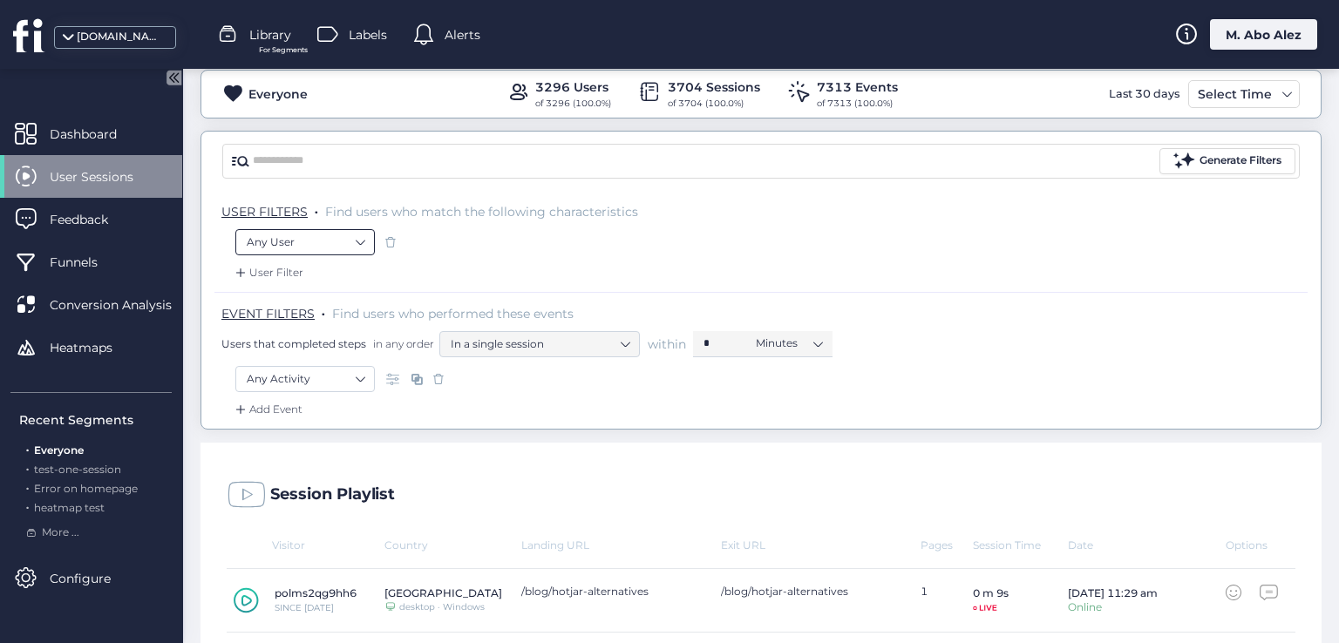
click at [348, 235] on nz-select-item "Any User" at bounding box center [305, 242] width 117 height 26
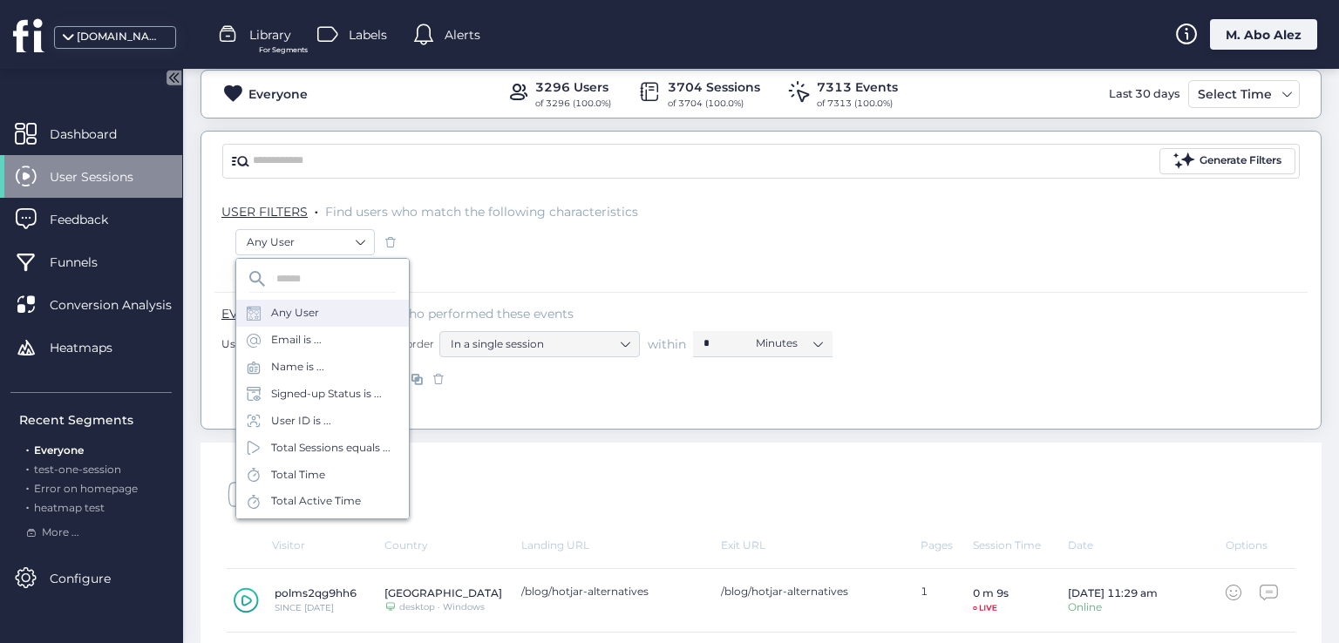
click at [350, 311] on div "Any User" at bounding box center [322, 313] width 173 height 27
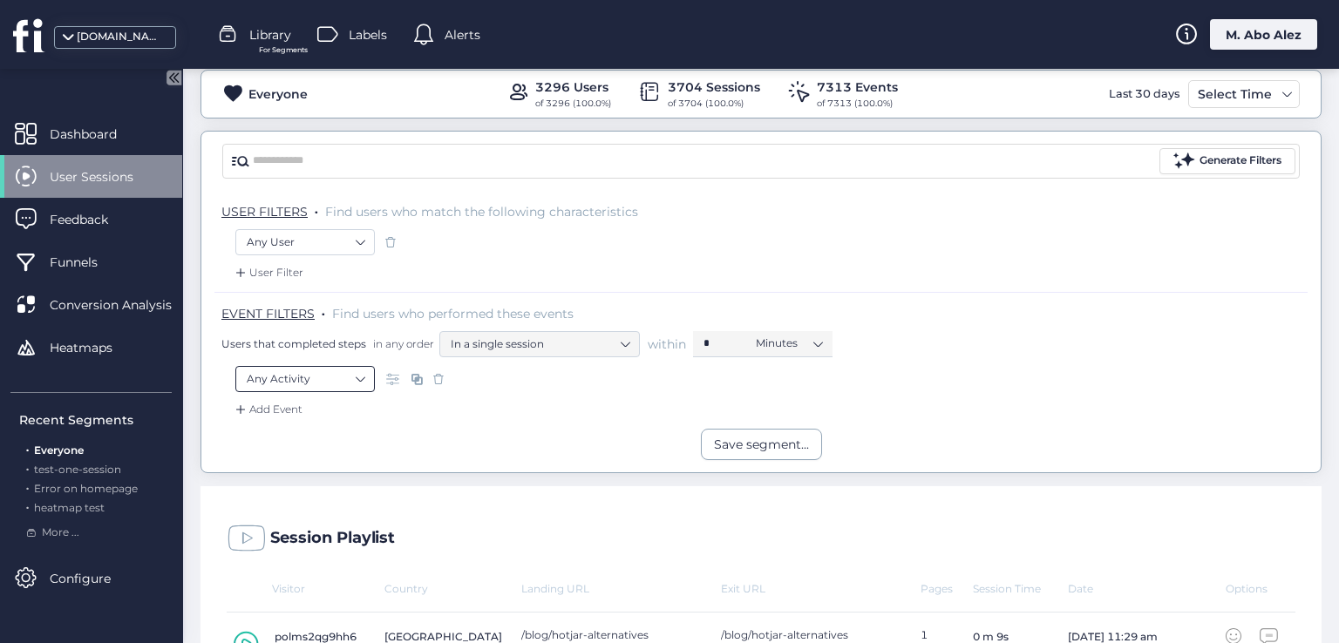
click at [363, 377] on nz-select-item "Any Activity" at bounding box center [305, 379] width 117 height 26
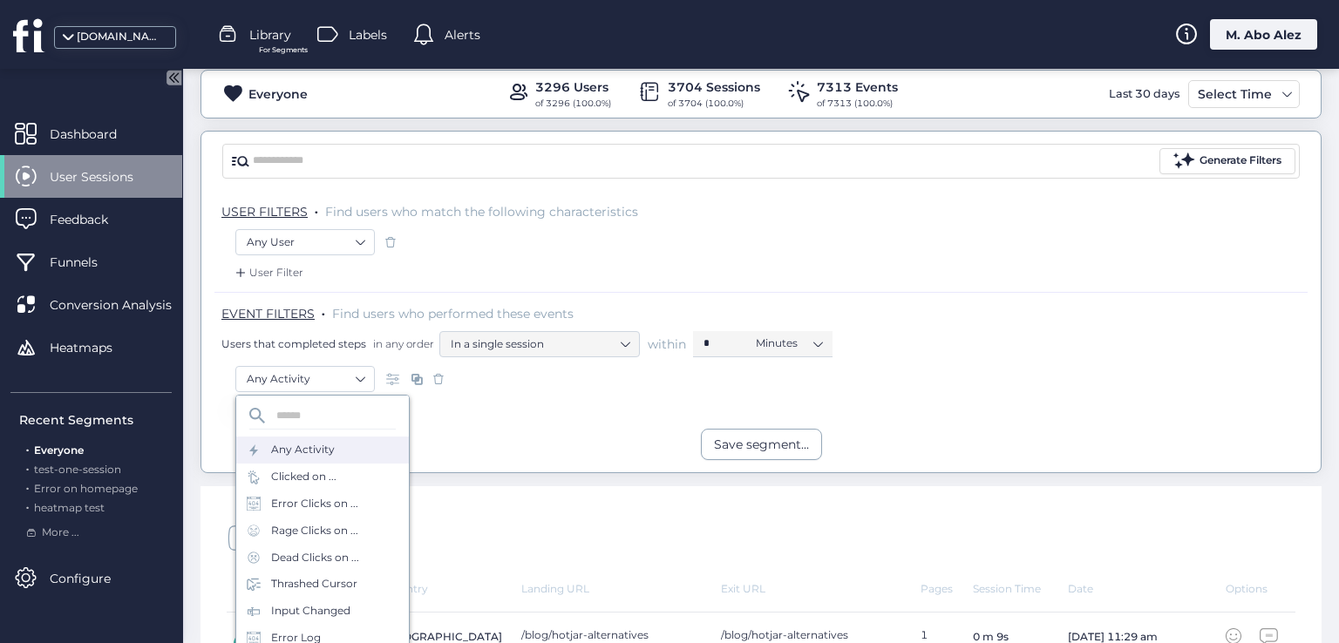
click at [357, 445] on div "Any Activity" at bounding box center [322, 450] width 173 height 27
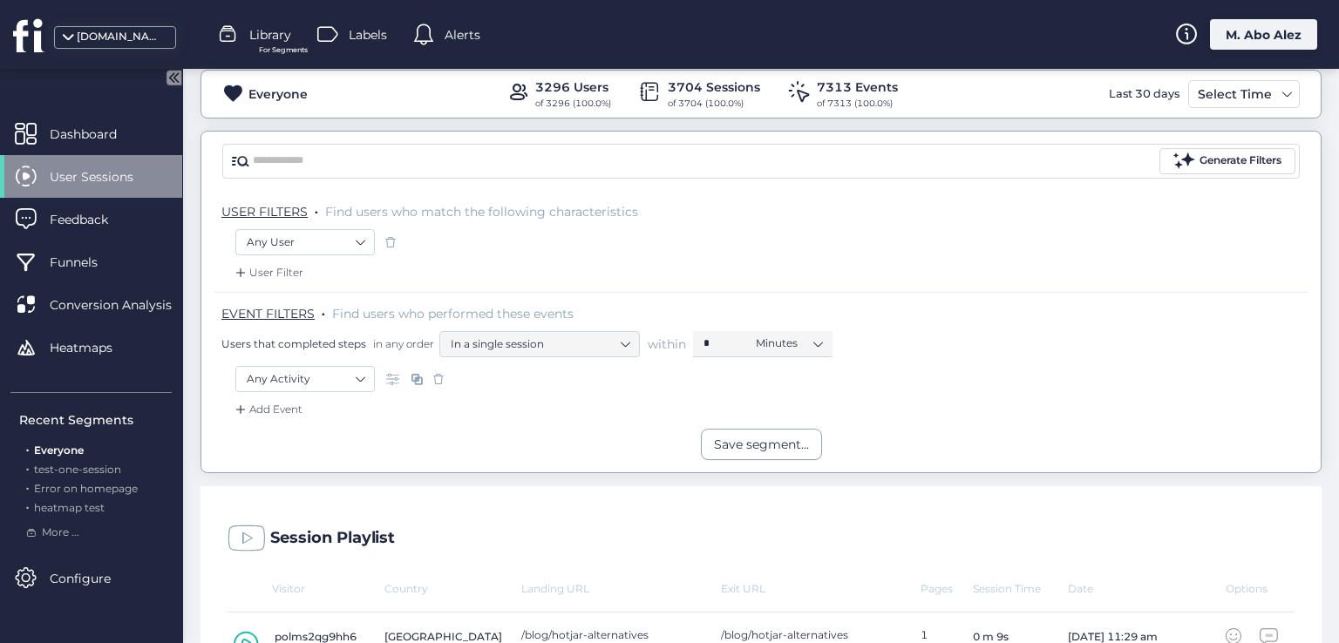
click at [391, 381] on span at bounding box center [394, 378] width 17 height 17
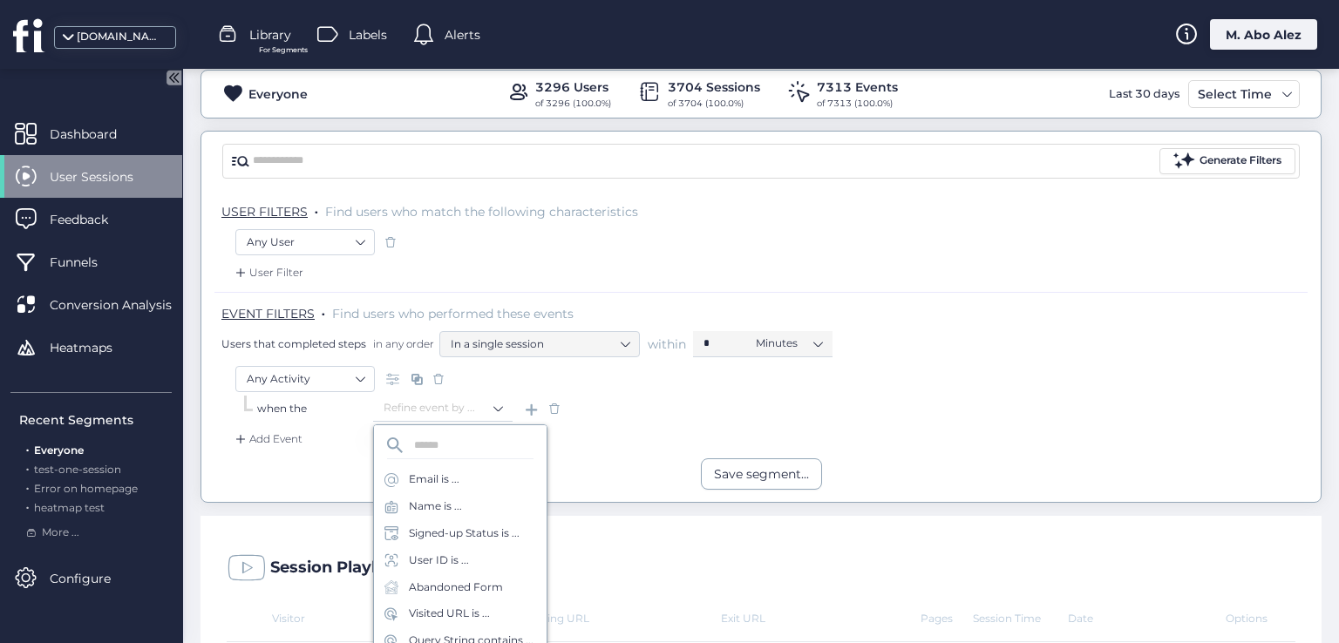
click at [547, 410] on span at bounding box center [554, 408] width 17 height 17
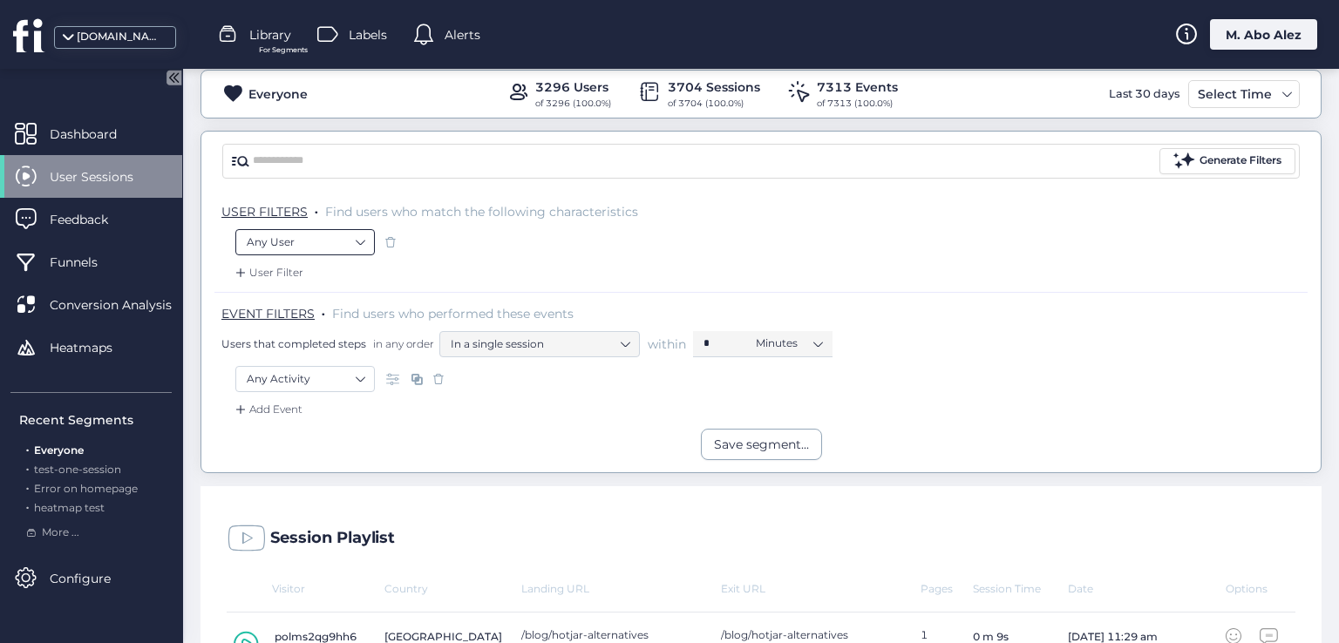
click at [357, 236] on nz-select-item "Any User" at bounding box center [305, 242] width 117 height 26
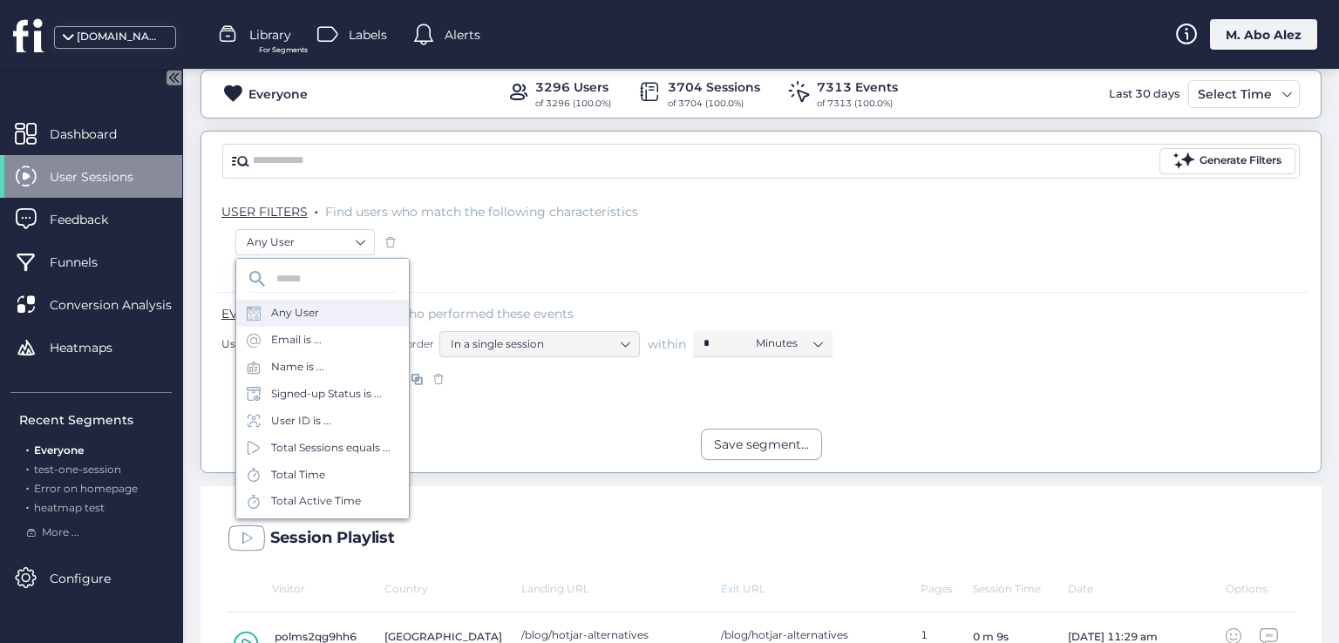
click at [295, 316] on div "Any User" at bounding box center [295, 313] width 48 height 17
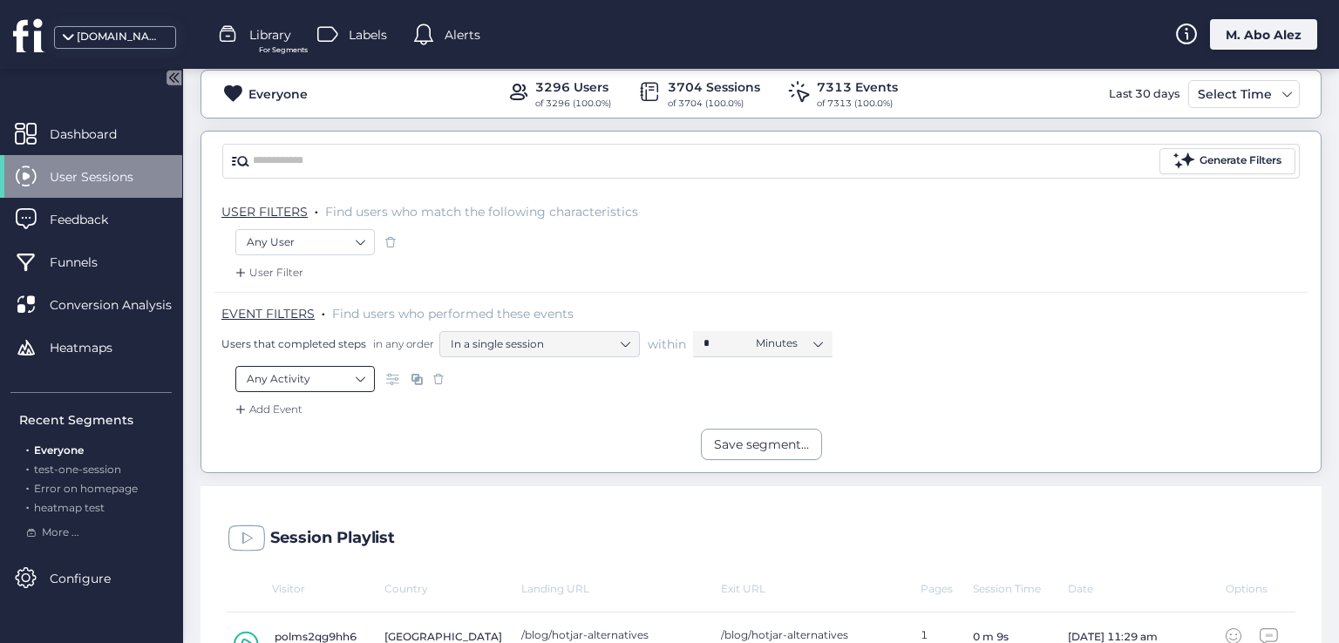
click at [333, 382] on nz-select-item "Any Activity" at bounding box center [305, 379] width 117 height 26
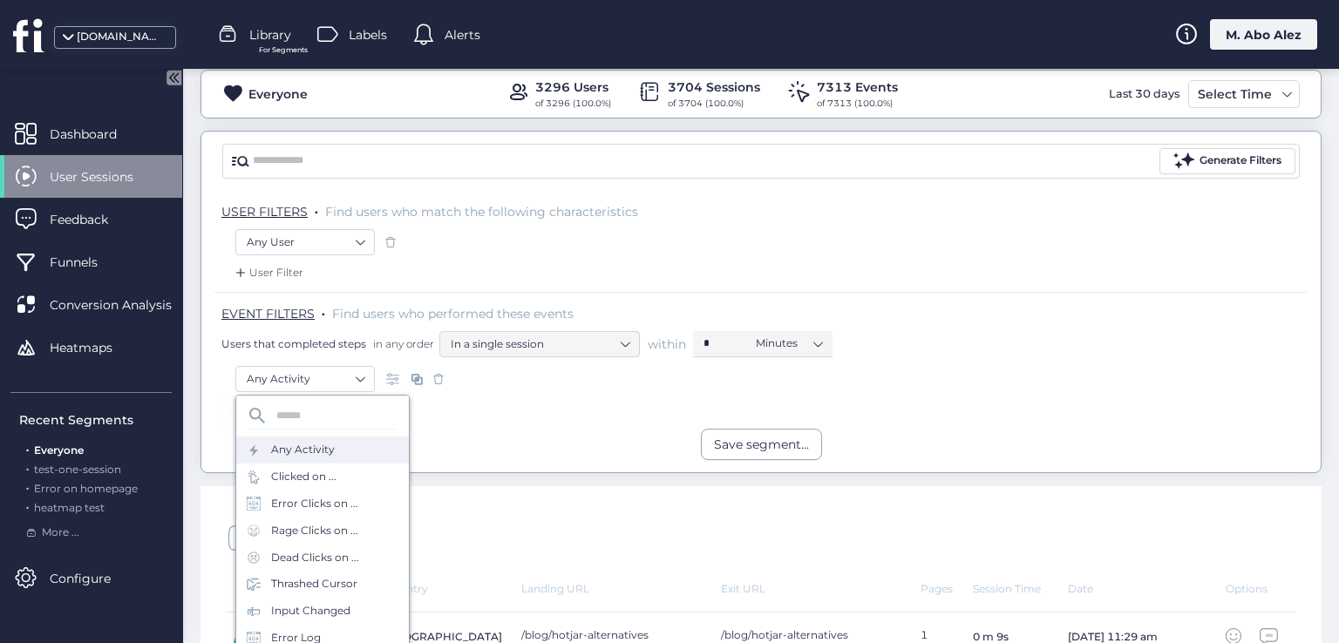
click at [328, 455] on div "Any Activity" at bounding box center [303, 450] width 64 height 17
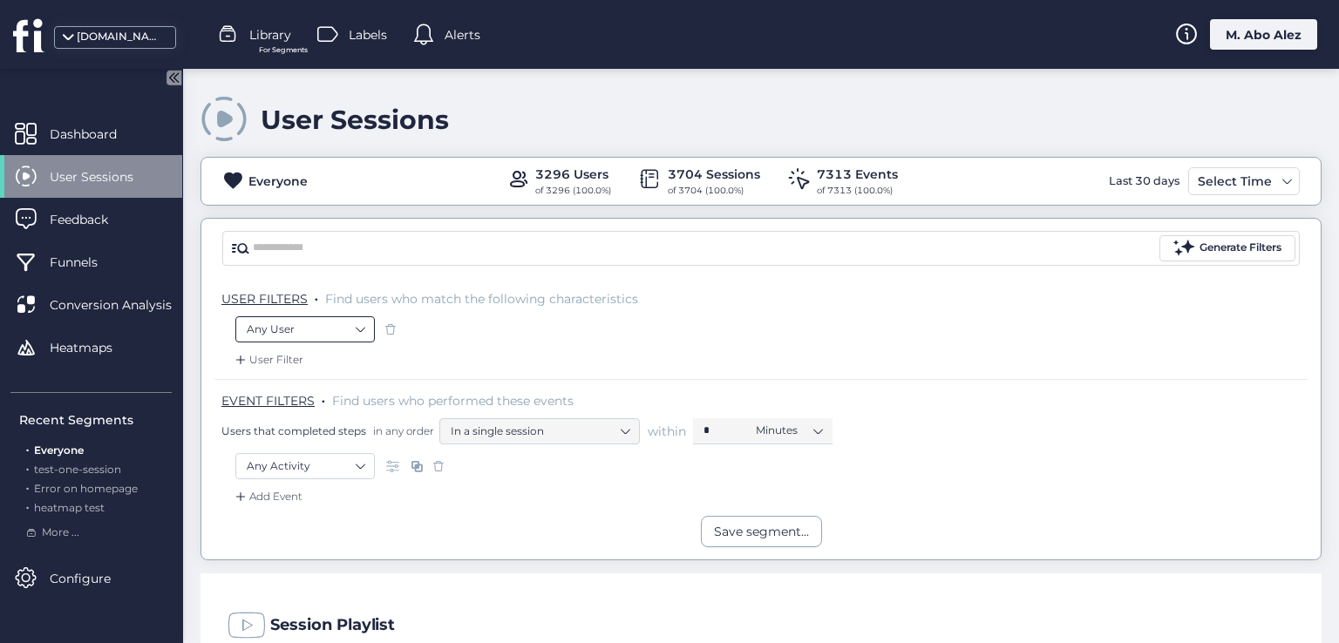
click at [313, 231] on nz-input-group "Generate Filters" at bounding box center [760, 248] width 1077 height 35
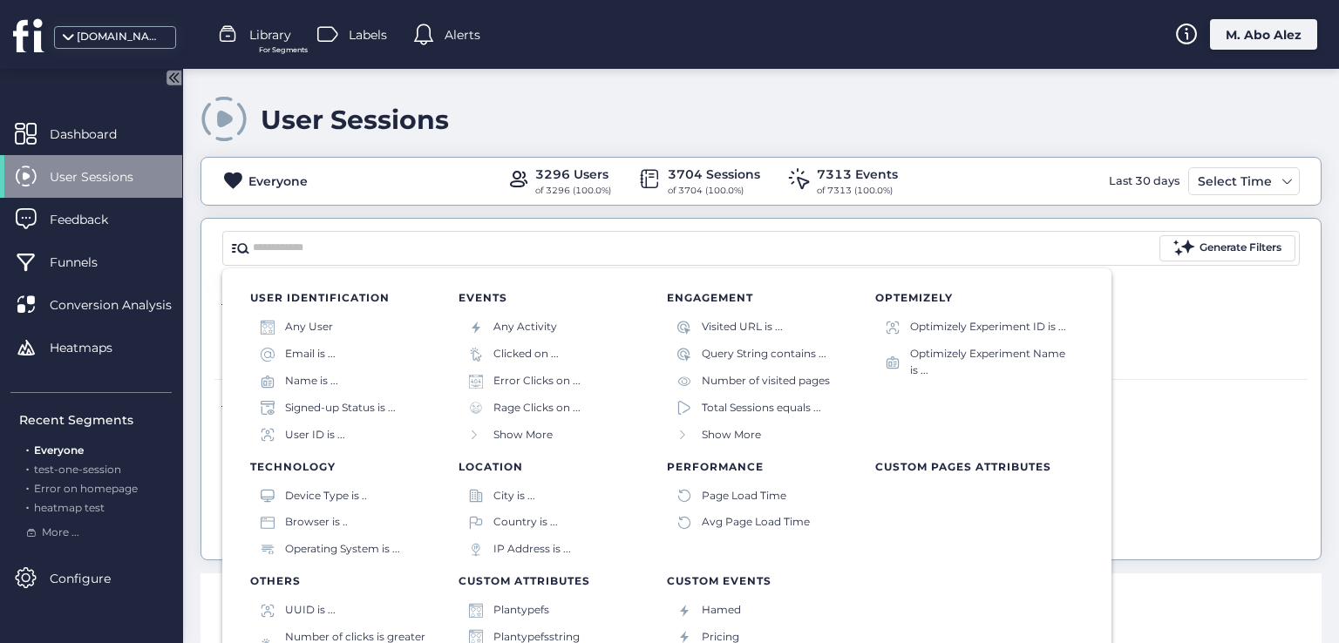
click at [212, 258] on div "Generate Filters" at bounding box center [760, 248] width 1119 height 59
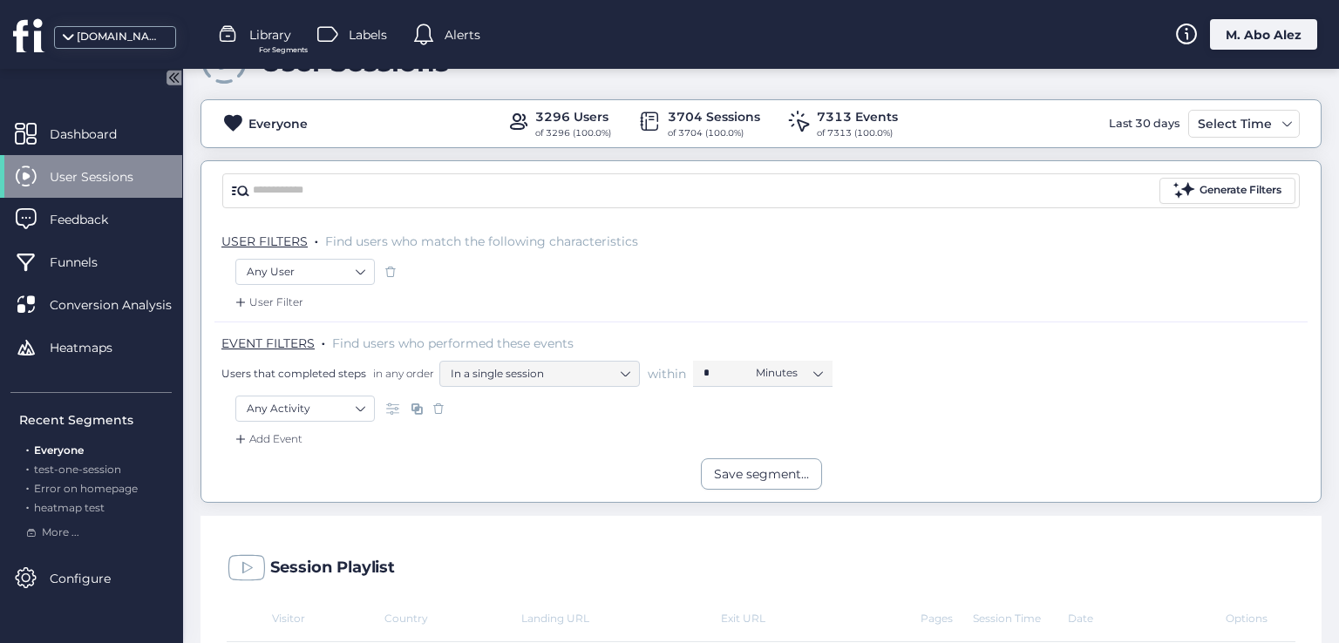
scroll to position [87, 0]
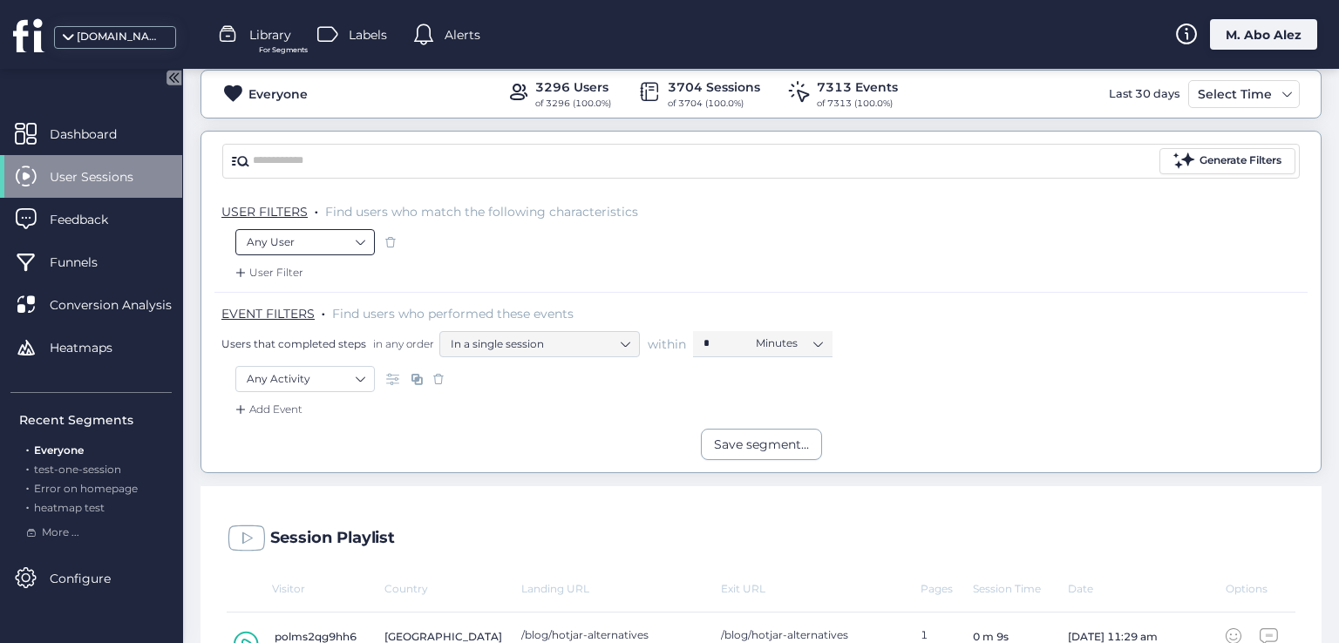
click at [336, 249] on nz-select-item "Any User" at bounding box center [305, 242] width 117 height 26
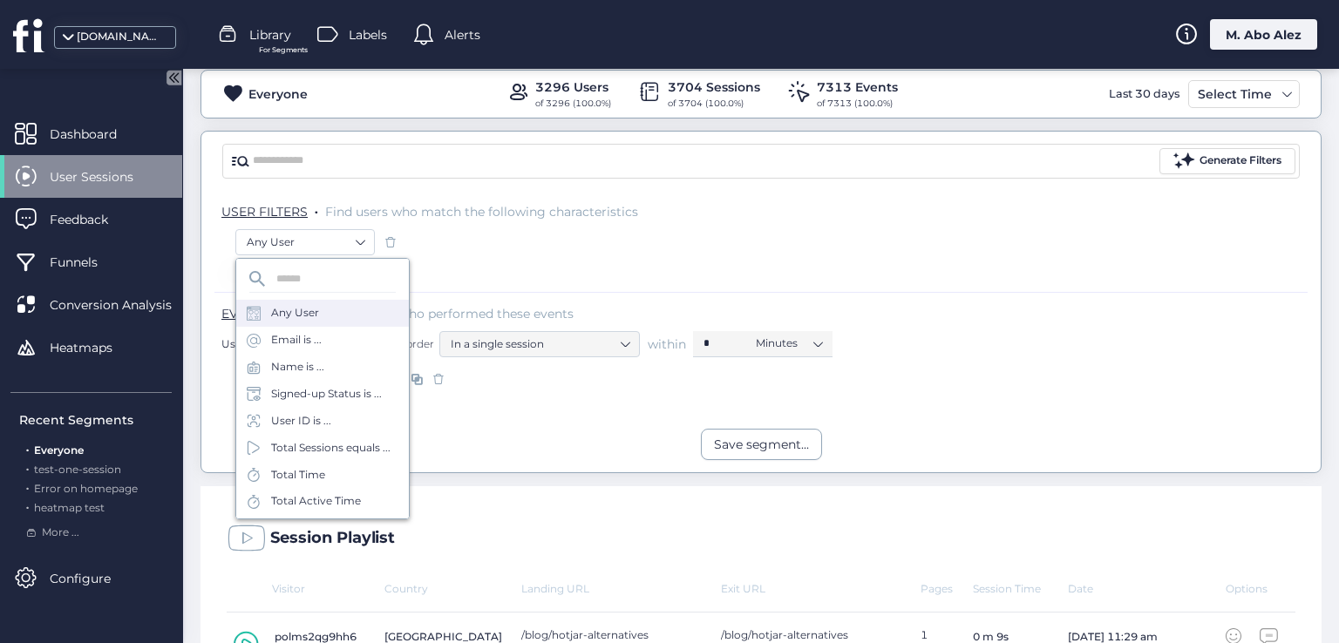
click at [318, 319] on div "Any User" at bounding box center [322, 313] width 173 height 27
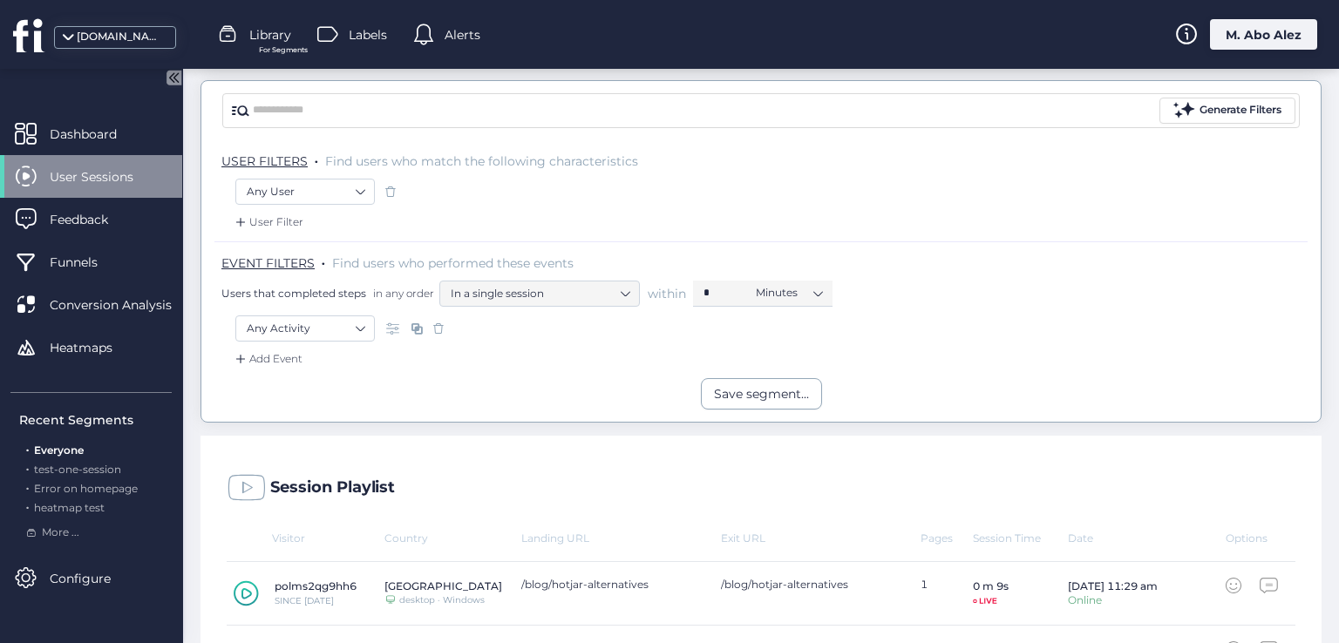
scroll to position [0, 0]
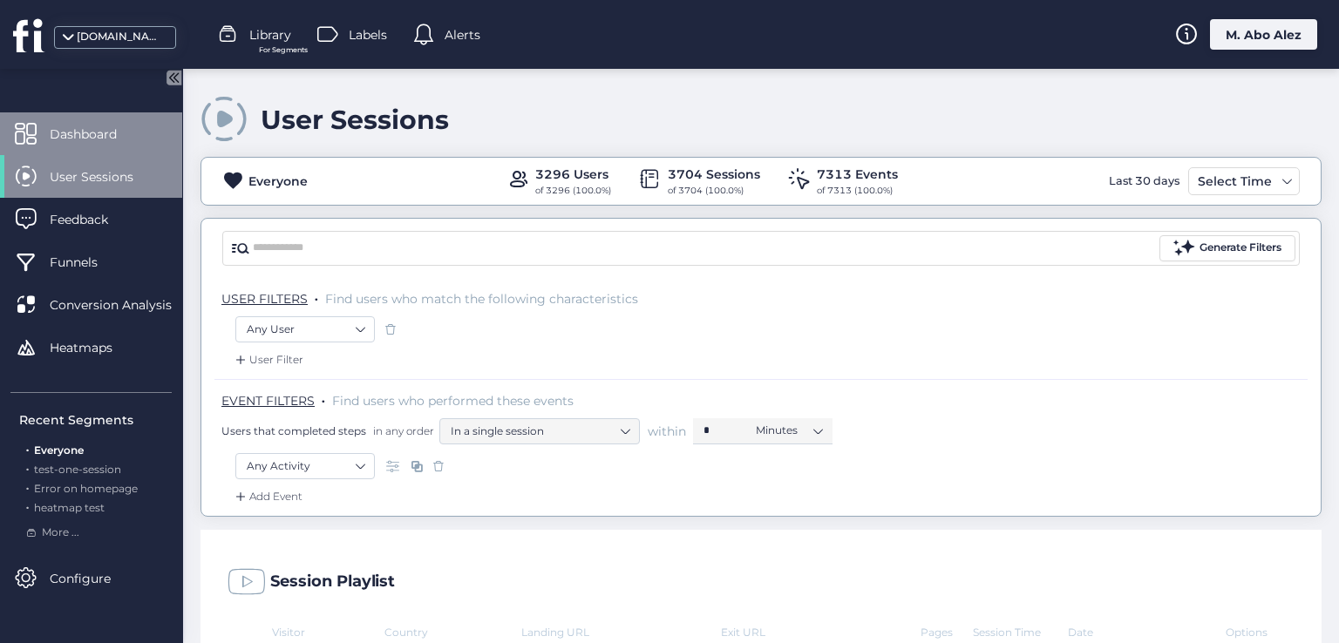
click at [101, 126] on span "Dashboard" at bounding box center [96, 134] width 93 height 19
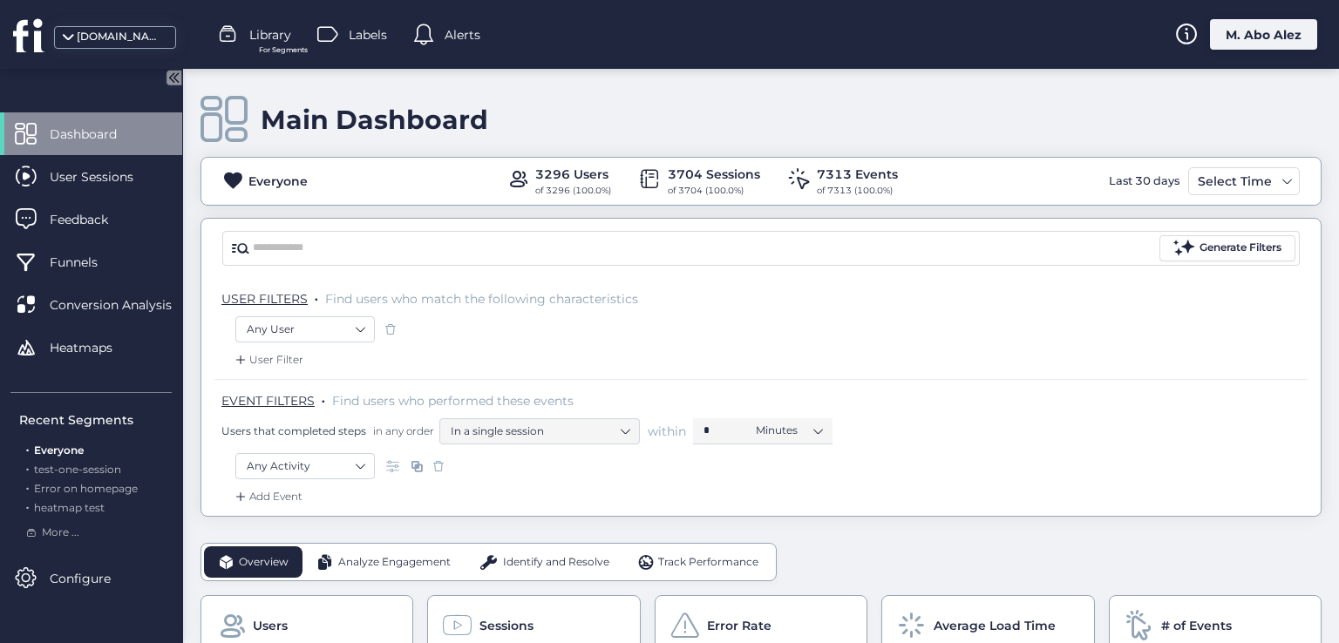
click at [345, 473] on nz-select-item "Any Activity" at bounding box center [305, 466] width 117 height 26
click at [337, 530] on div "Any Activity" at bounding box center [322, 537] width 173 height 27
click at [321, 318] on nz-select-item "Any User" at bounding box center [305, 329] width 117 height 26
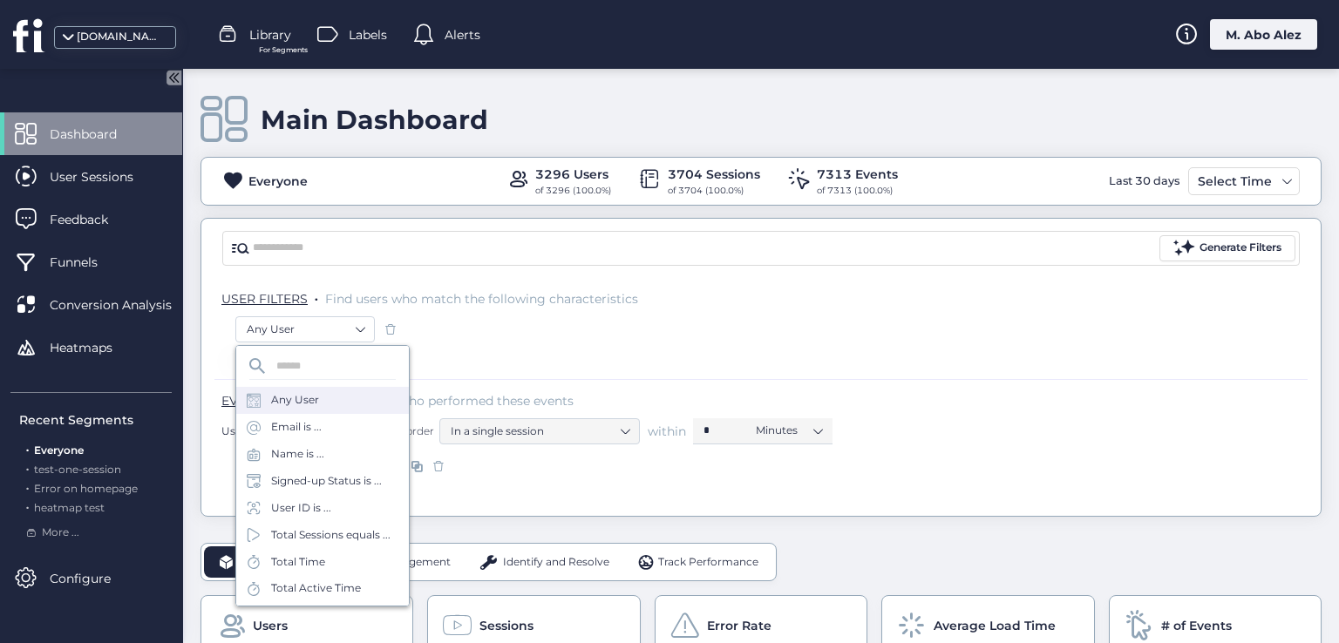
click at [321, 404] on div "Any User" at bounding box center [322, 400] width 173 height 27
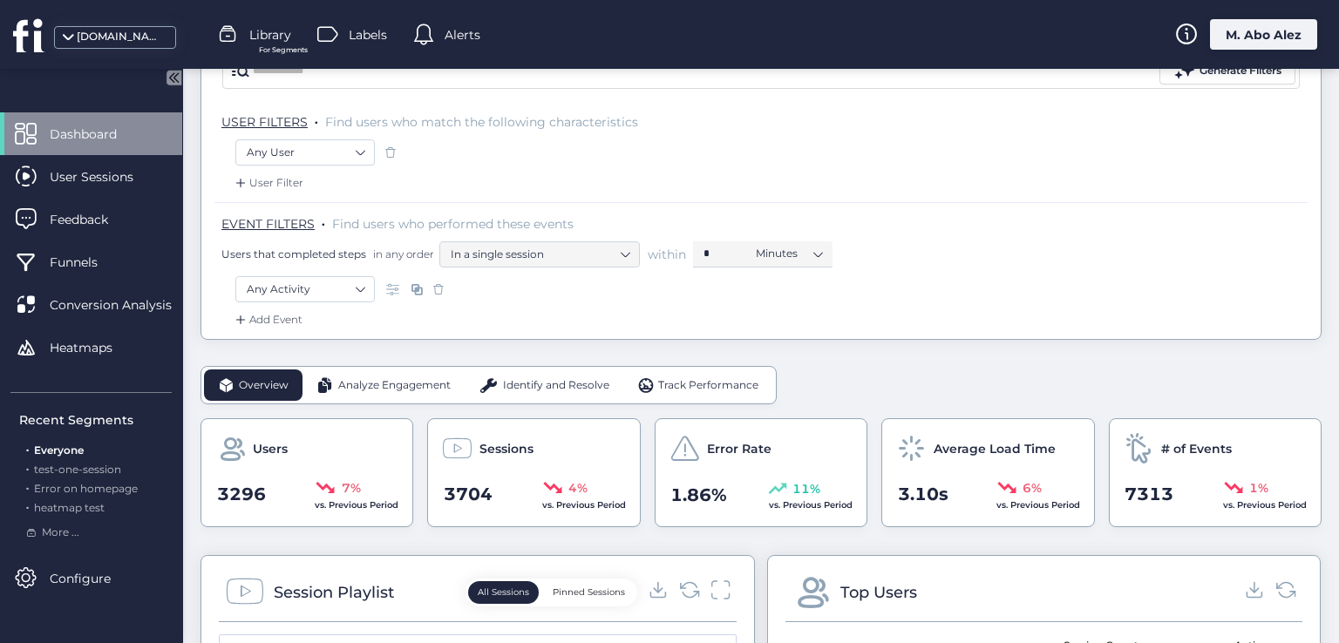
scroll to position [174, 0]
click at [445, 287] on span at bounding box center [438, 291] width 17 height 17
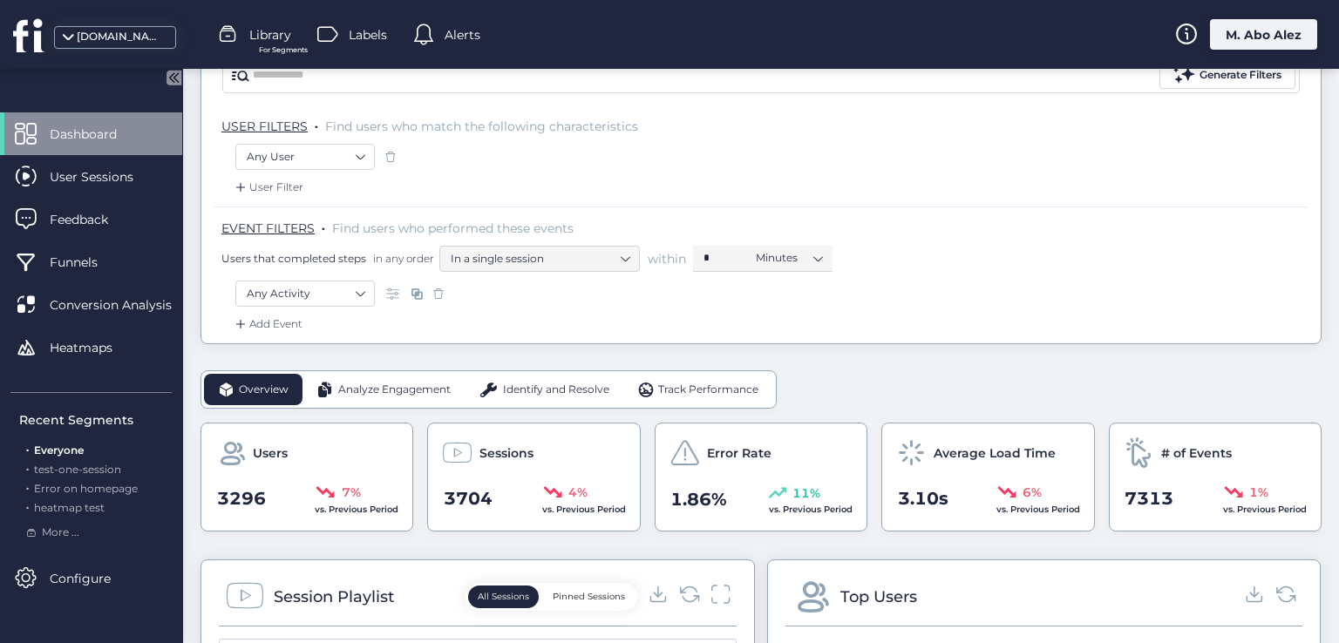
scroll to position [174, 0]
click at [387, 151] on span at bounding box center [390, 154] width 17 height 17
click at [437, 286] on span at bounding box center [438, 291] width 17 height 17
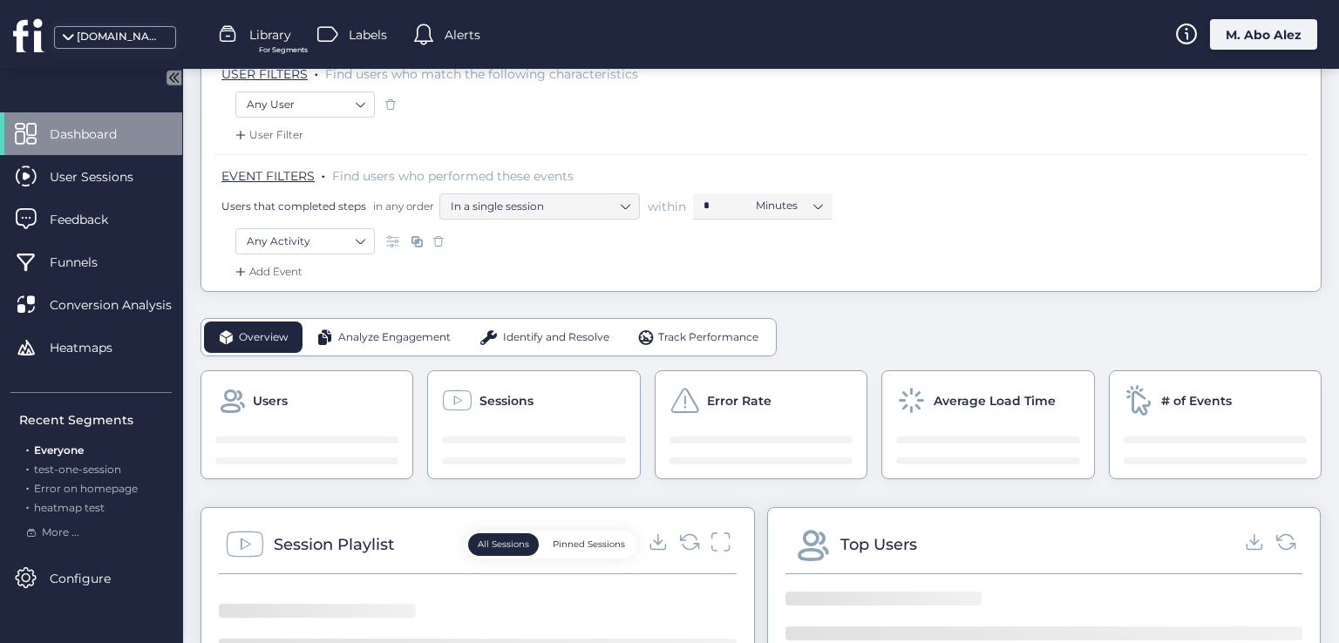
scroll to position [261, 0]
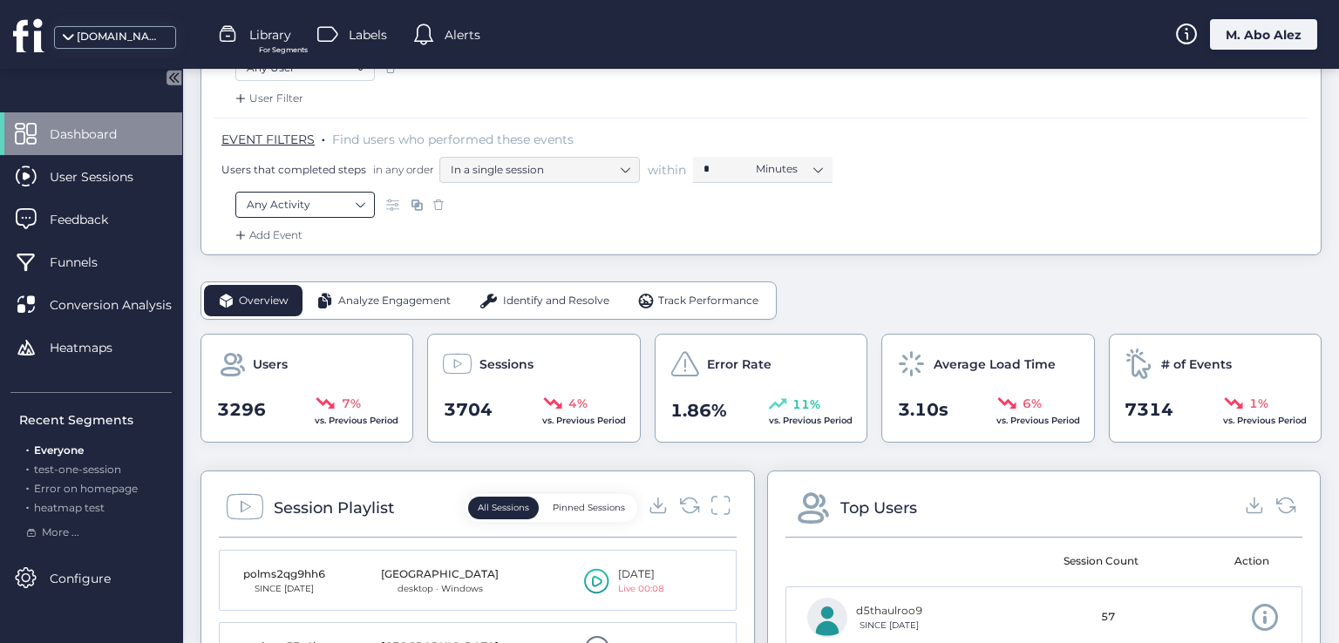
click at [362, 200] on nz-select-item "Any Activity" at bounding box center [305, 205] width 117 height 26
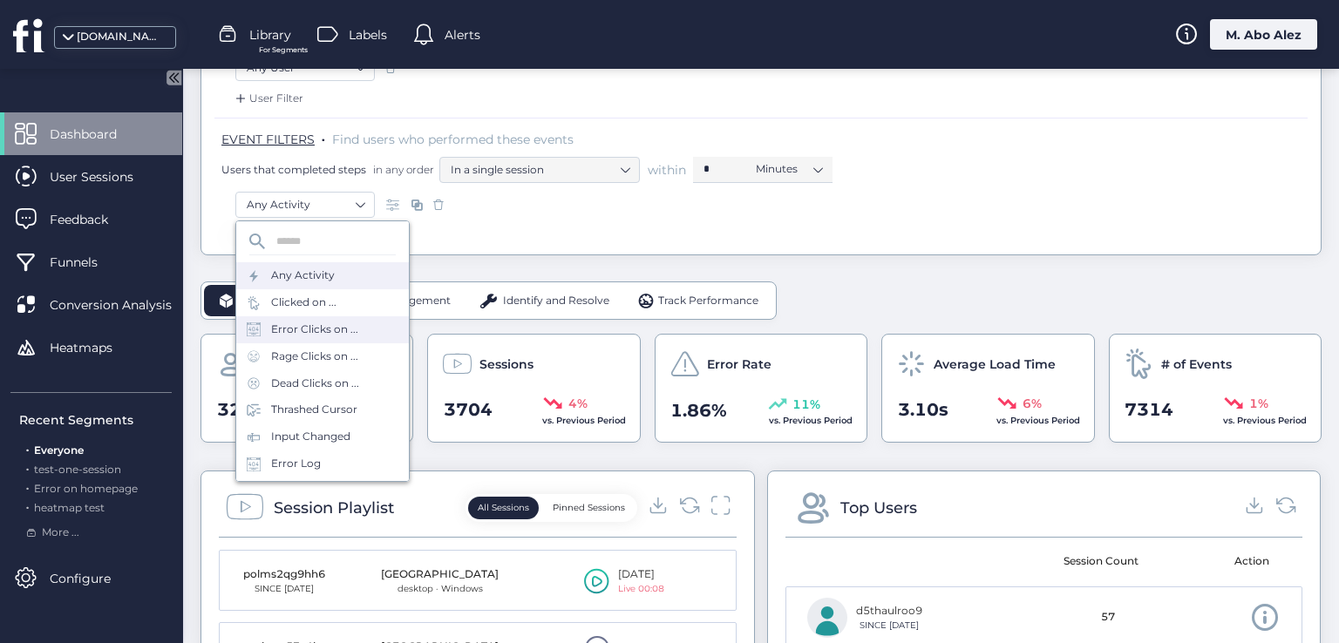
click at [308, 339] on div "Error Clicks on ..." at bounding box center [322, 329] width 173 height 27
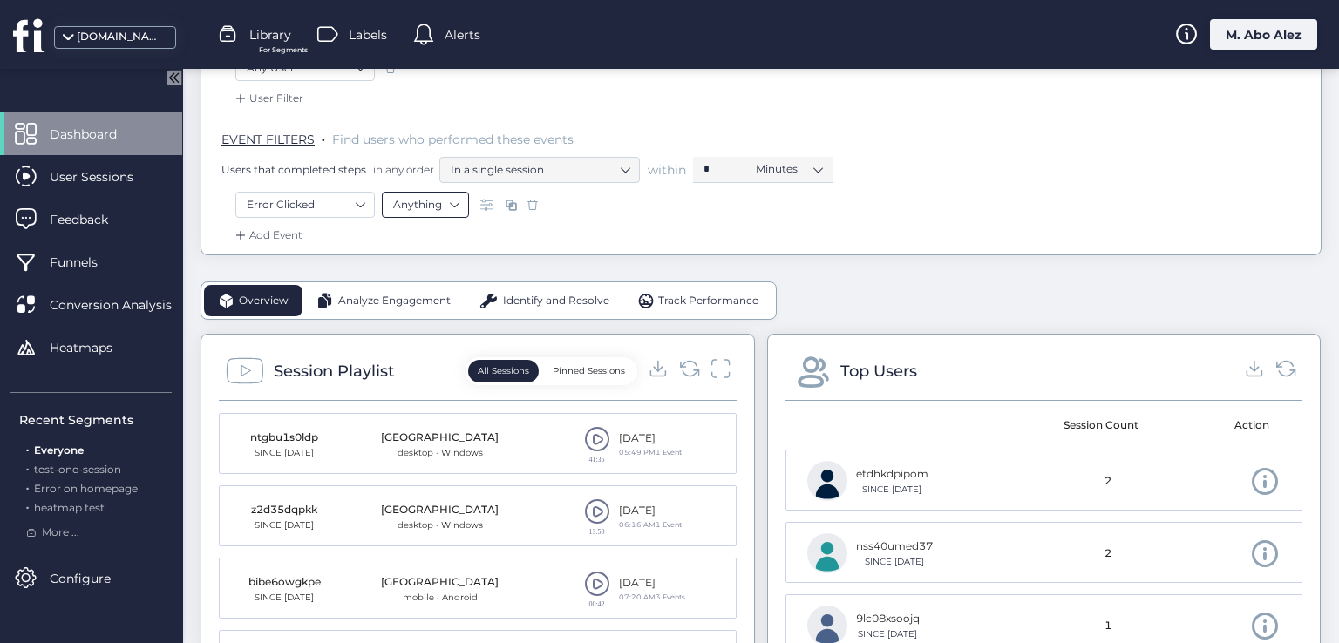
click at [415, 198] on nz-select-item "Anything" at bounding box center [425, 205] width 65 height 26
click at [437, 287] on div "Element" at bounding box center [425, 281] width 65 height 13
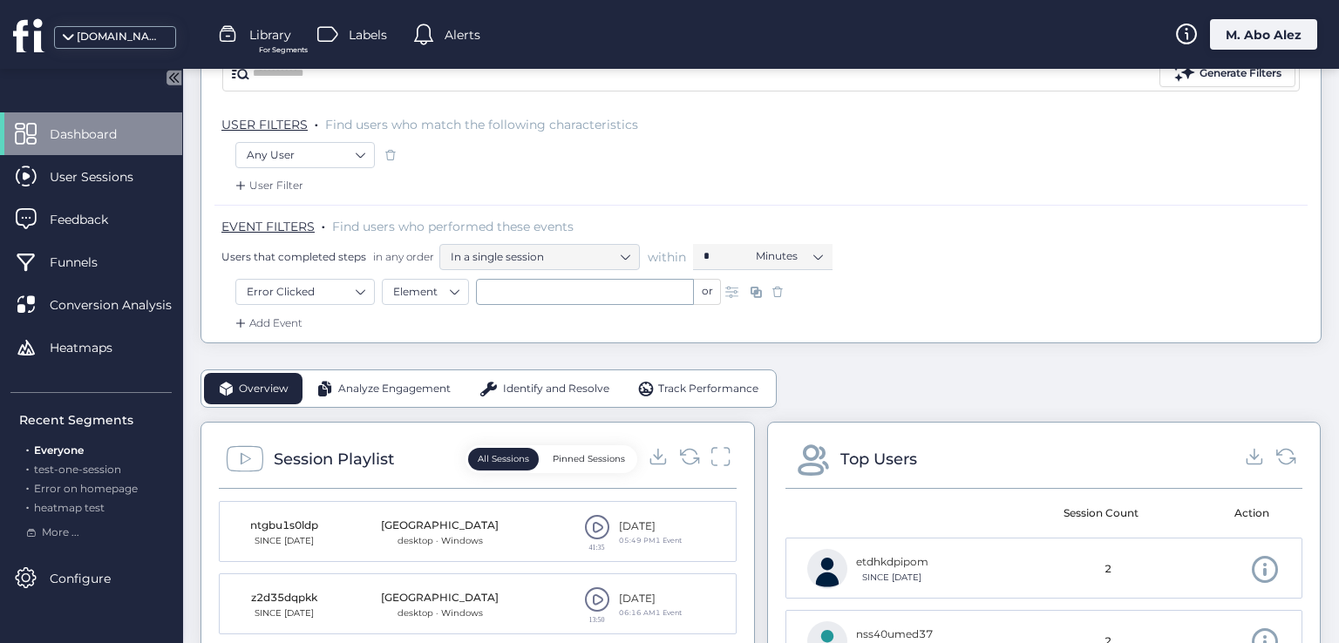
click at [776, 289] on span at bounding box center [777, 291] width 17 height 17
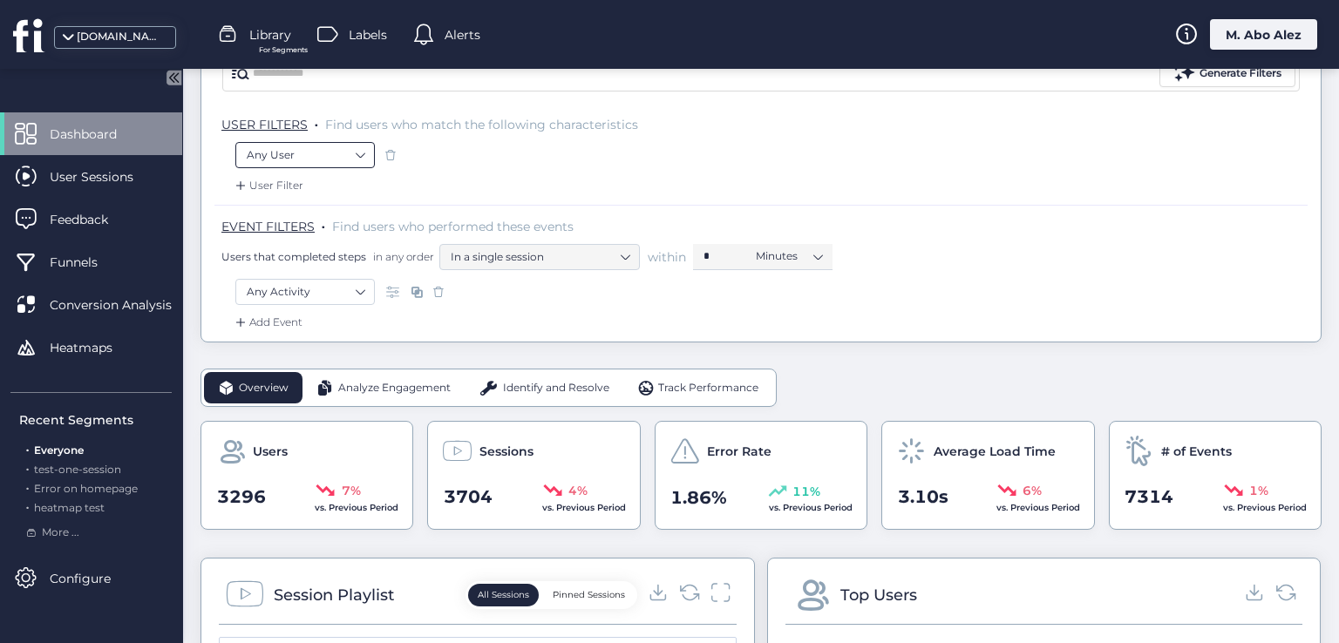
click at [354, 164] on nz-select-item "Any User" at bounding box center [305, 155] width 117 height 26
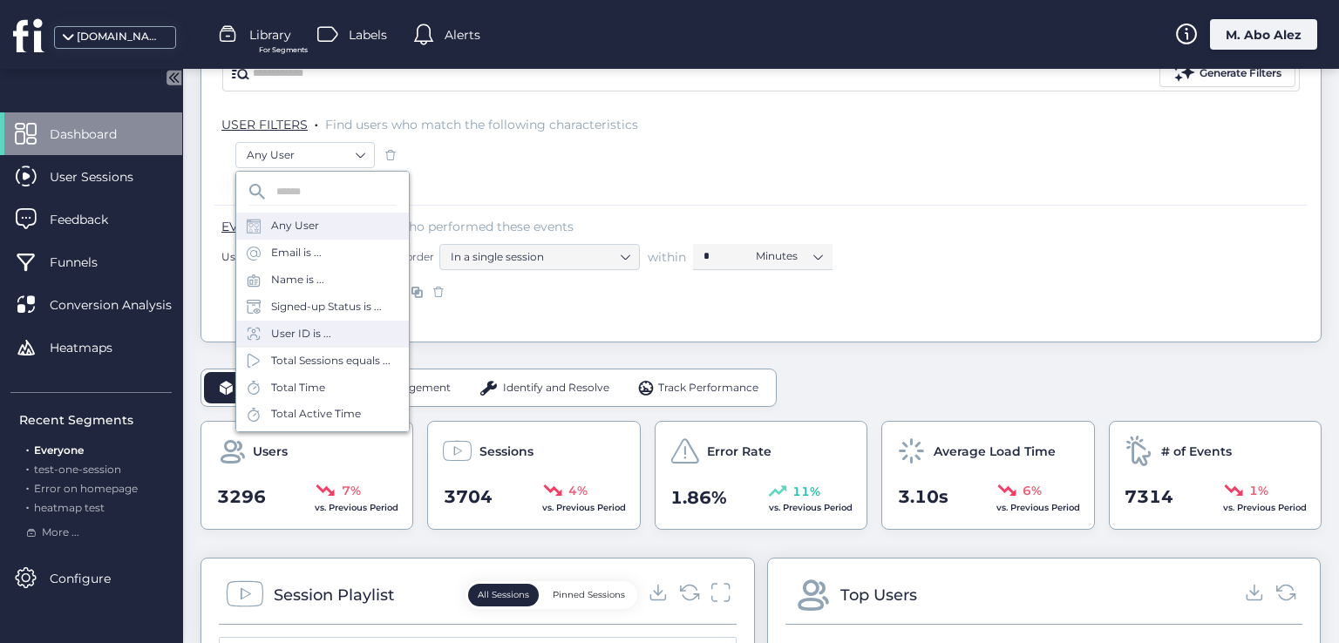
click at [320, 332] on div "User ID is ..." at bounding box center [301, 334] width 60 height 17
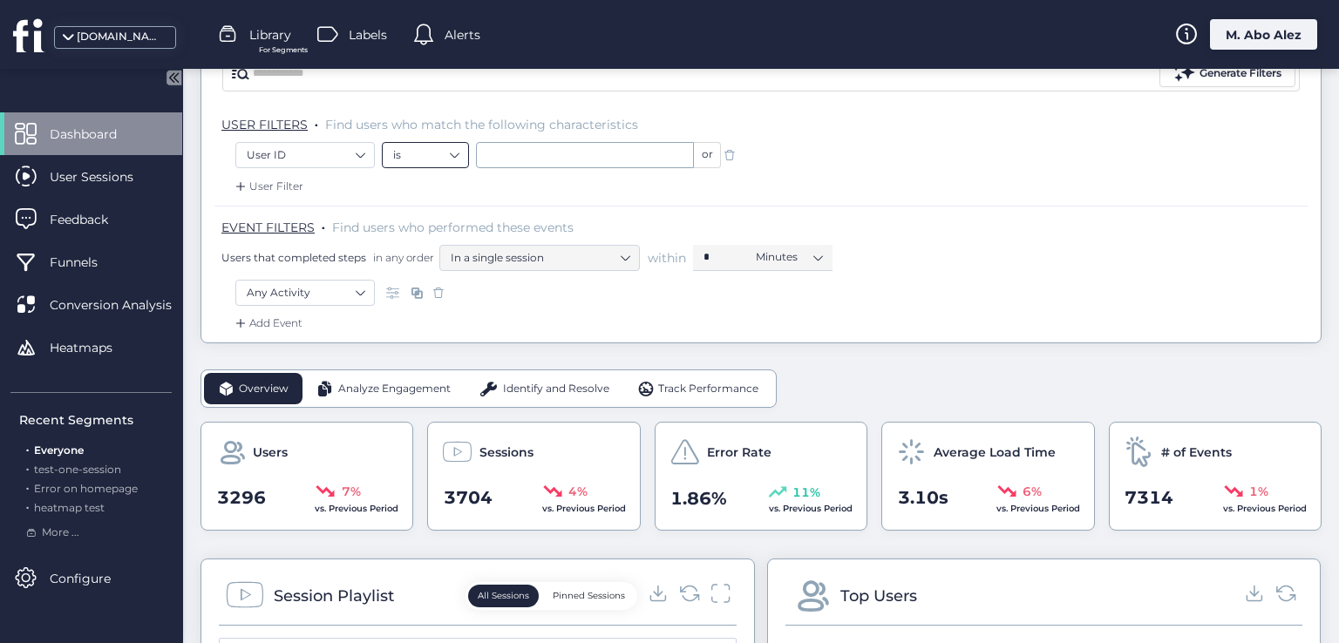
click at [411, 152] on nz-select-item "is" at bounding box center [425, 155] width 65 height 26
click at [429, 212] on div "contains" at bounding box center [425, 207] width 65 height 13
click at [513, 145] on input "text" at bounding box center [585, 155] width 218 height 26
type input "*"
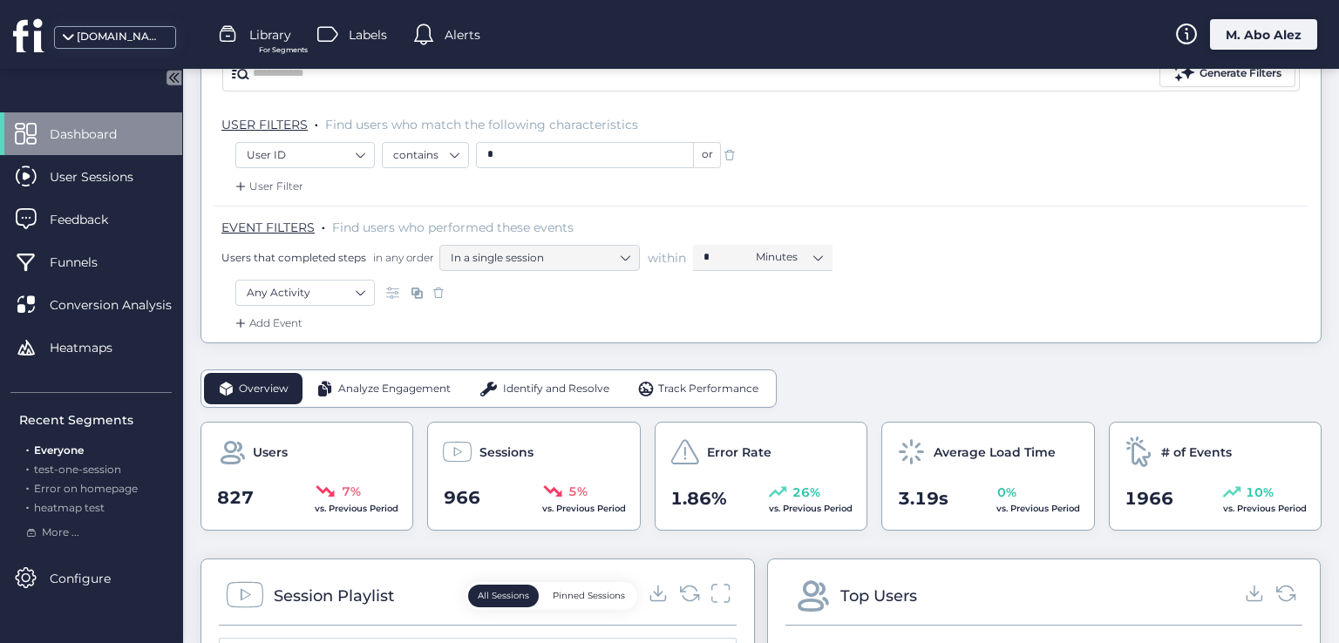
click at [728, 161] on span at bounding box center [729, 154] width 17 height 17
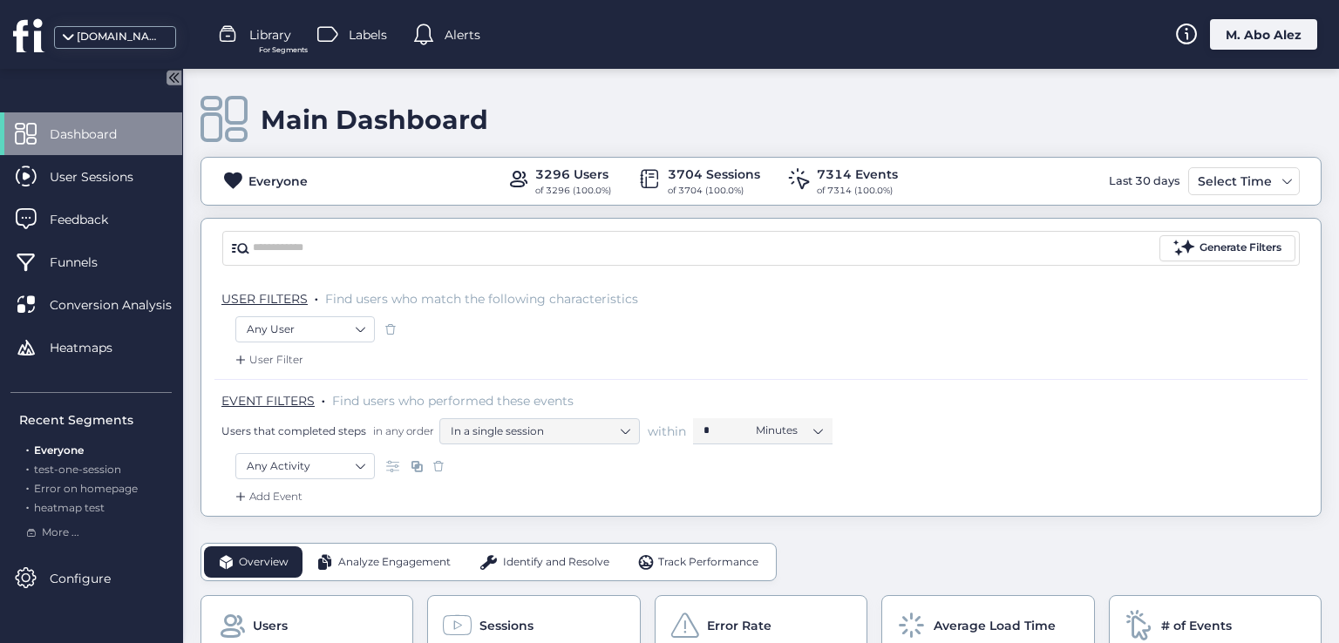
click at [430, 466] on span at bounding box center [438, 466] width 17 height 17
click at [732, 220] on div "Generate Filters" at bounding box center [760, 248] width 1119 height 59
drag, startPoint x: 731, startPoint y: 214, endPoint x: 740, endPoint y: 256, distance: 42.7
click at [740, 256] on div "Main Dashboard Everyone 3296 Users of 3296 (100.0%) 3704 Sessions of 3704 (100.…" at bounding box center [760, 293] width 1121 height 448
click at [307, 286] on div "USER FILTERS . Find users who match the following characteristics" at bounding box center [760, 297] width 1093 height 38
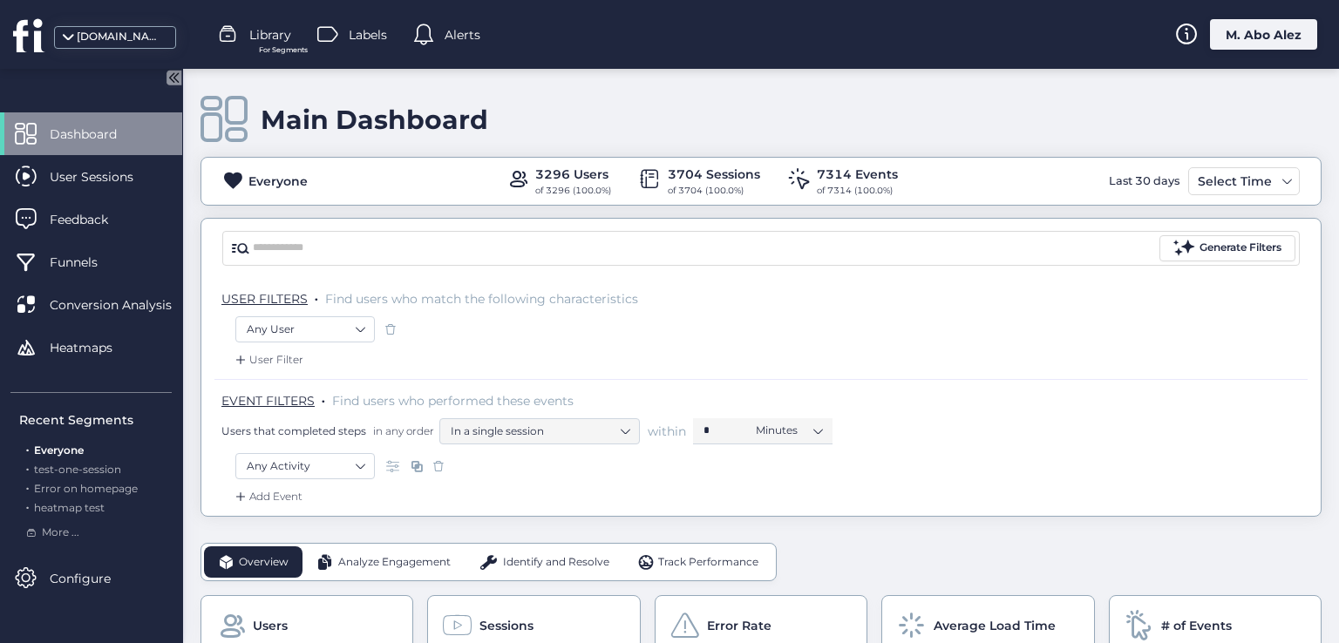
click at [542, 60] on div "fullsession.io Library For Segments Labels Alerts M. Abo Alez" at bounding box center [669, 34] width 1339 height 69
click at [175, 74] on icon at bounding box center [173, 77] width 15 height 15
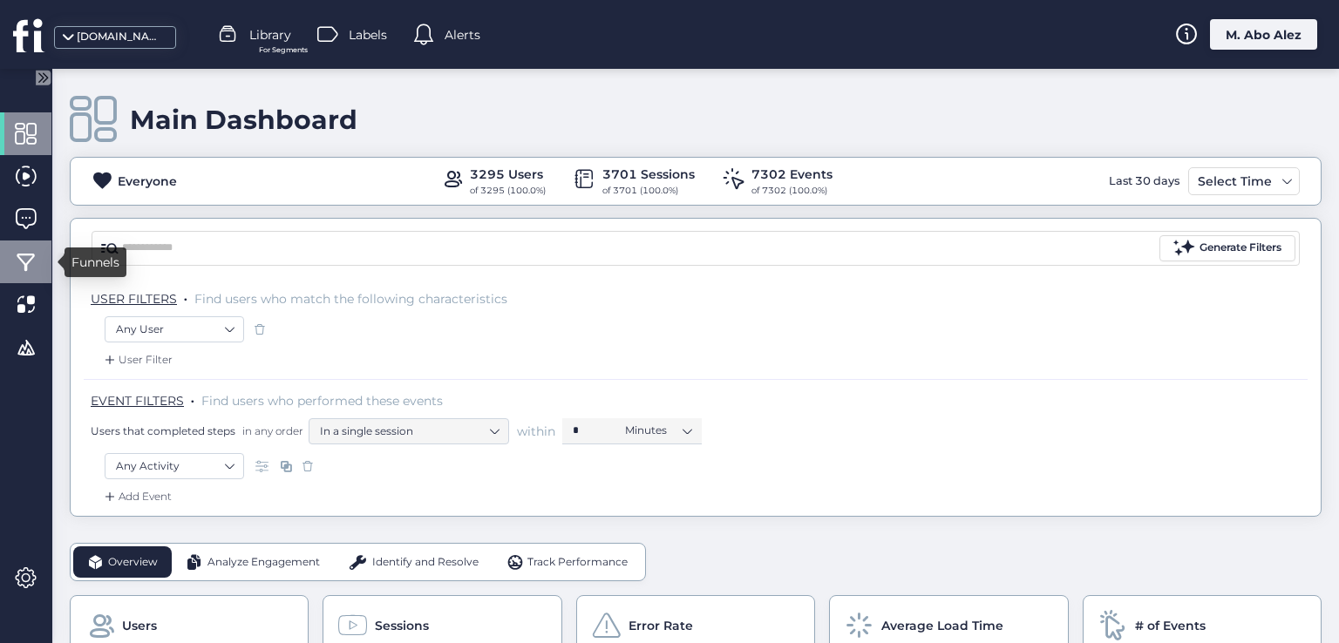
click at [26, 259] on span at bounding box center [26, 262] width 22 height 22
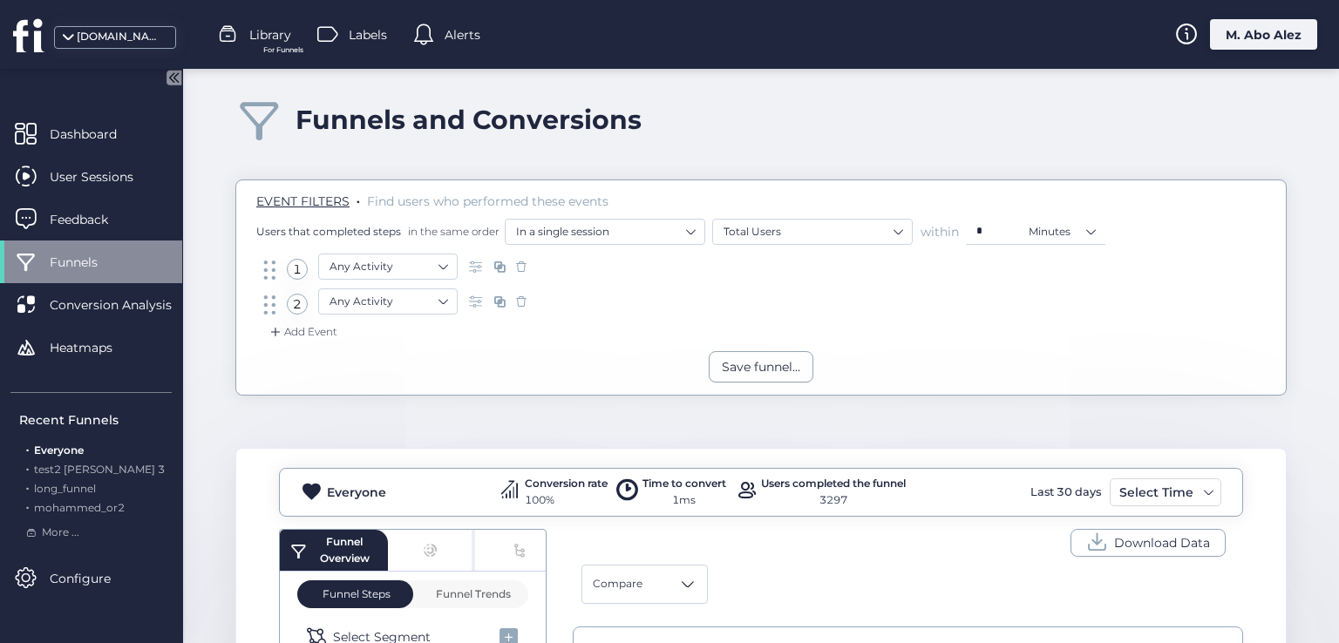
click at [174, 78] on icon at bounding box center [175, 77] width 4 height 9
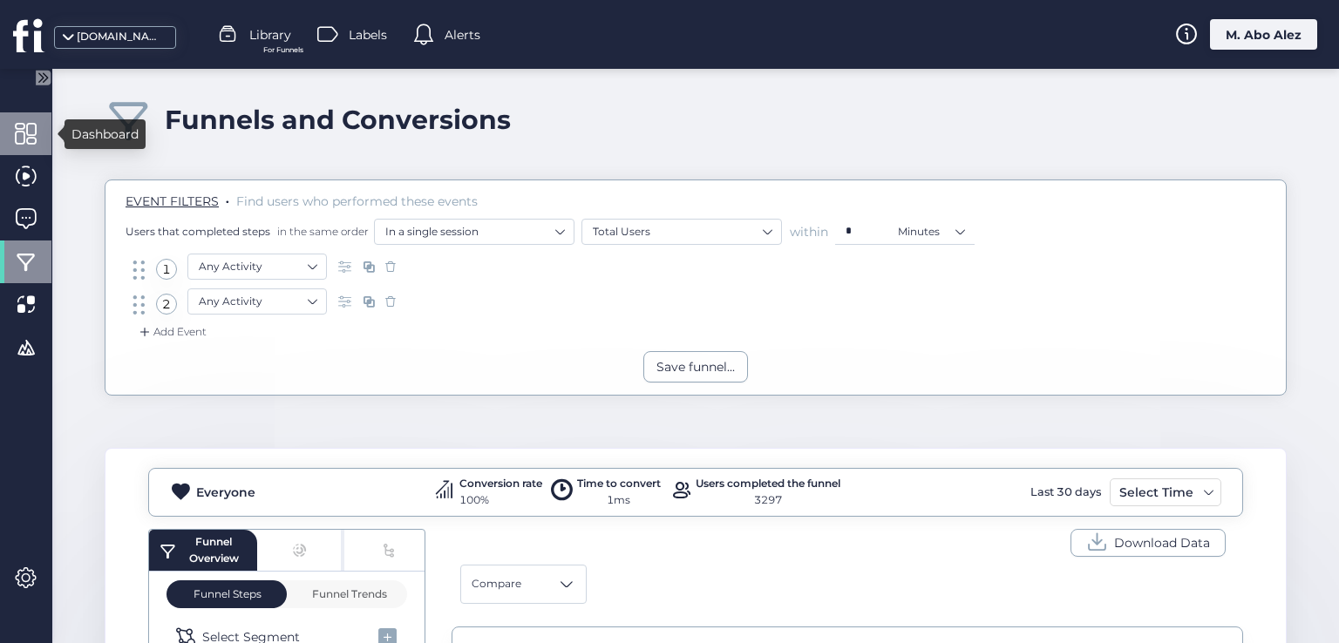
click at [34, 137] on span at bounding box center [26, 134] width 22 height 22
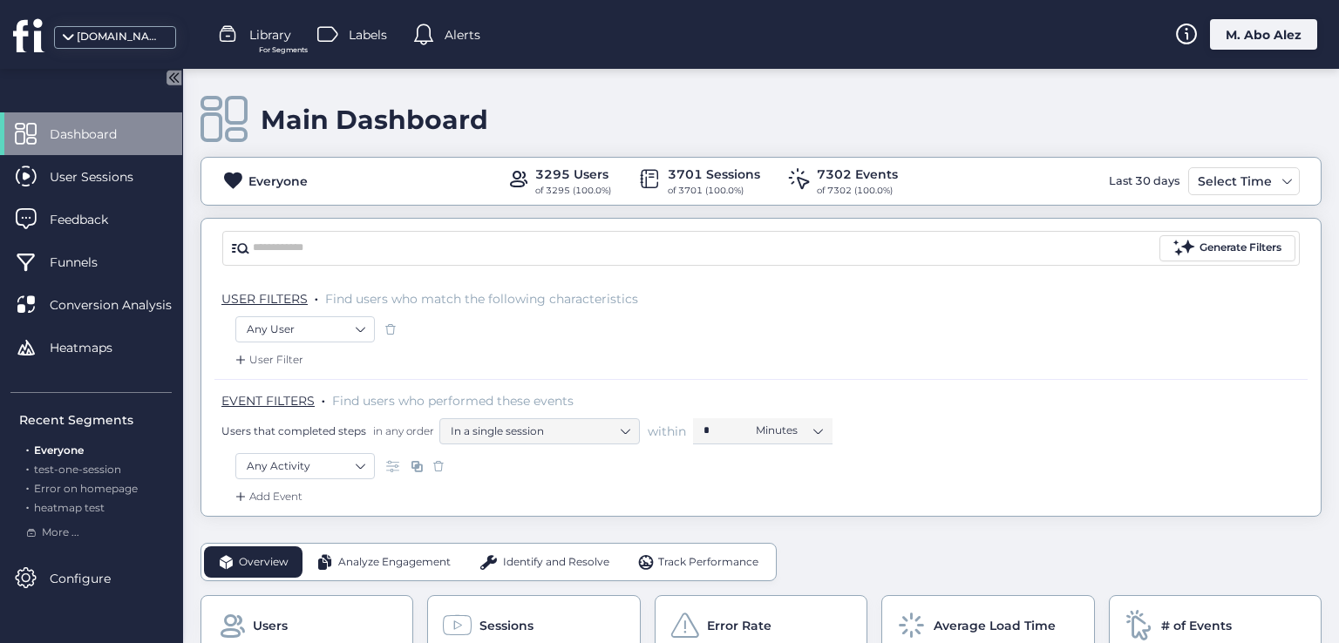
click at [173, 81] on icon at bounding box center [171, 77] width 4 height 9
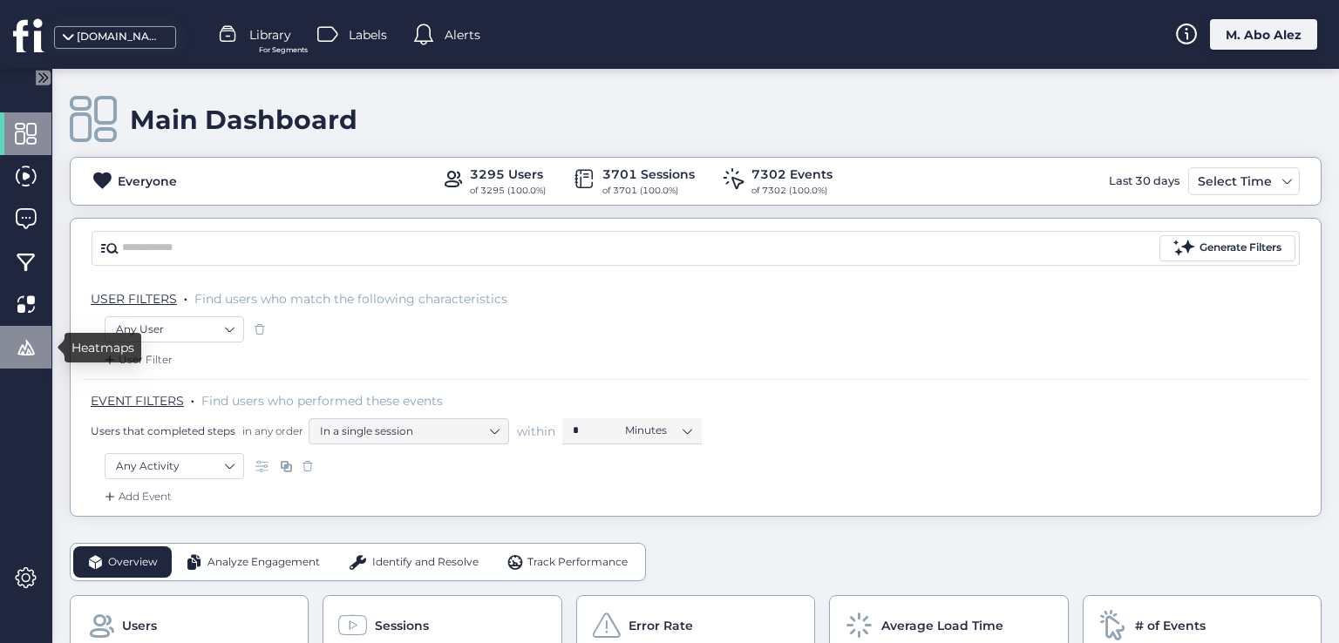
click at [28, 350] on span at bounding box center [26, 347] width 22 height 22
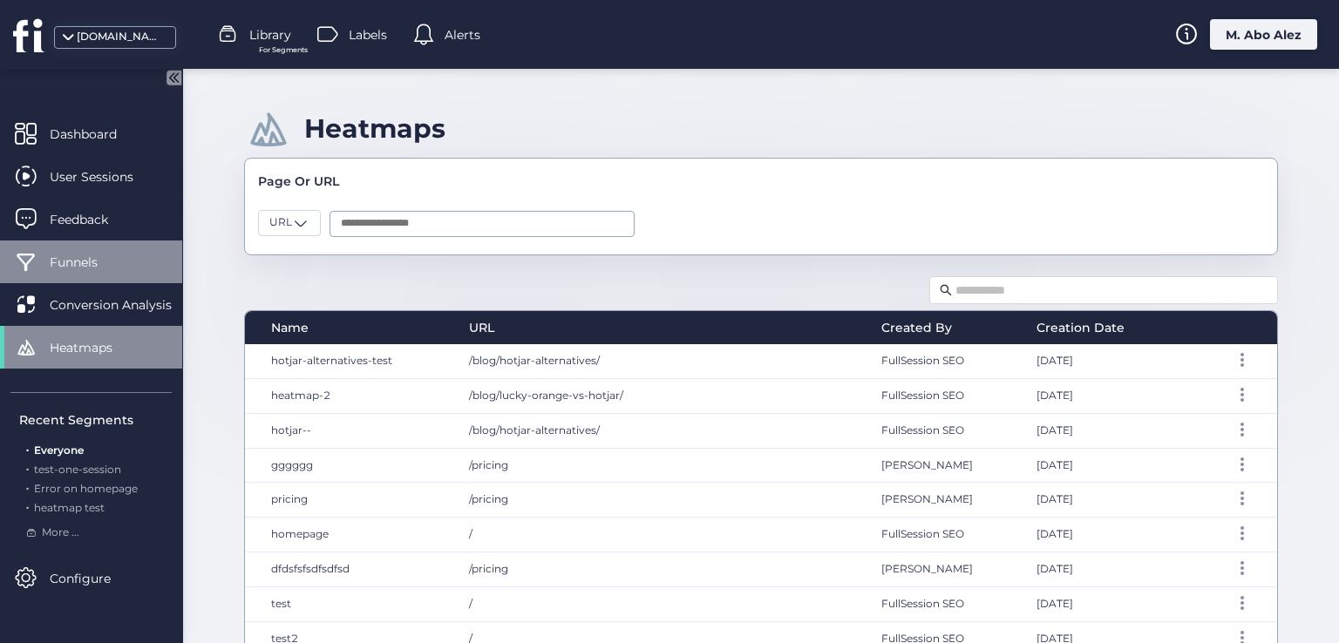
click at [96, 249] on div "Funnels" at bounding box center [91, 262] width 182 height 43
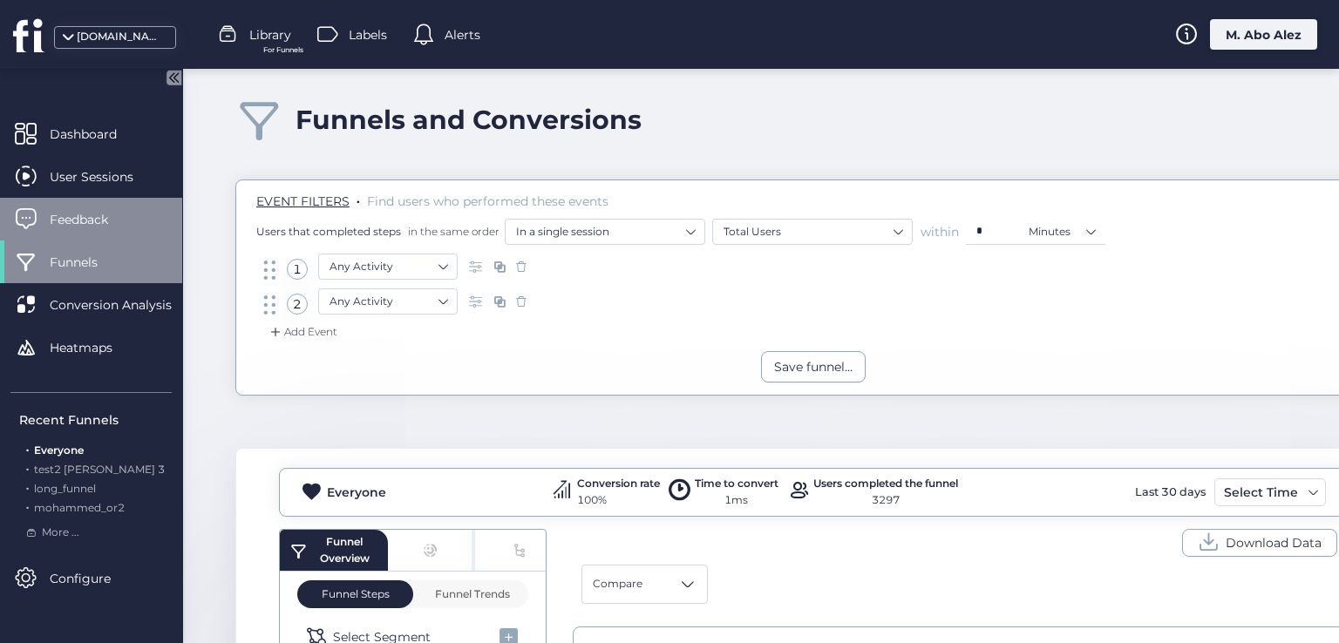
click at [100, 226] on span "Feedback" at bounding box center [92, 219] width 85 height 19
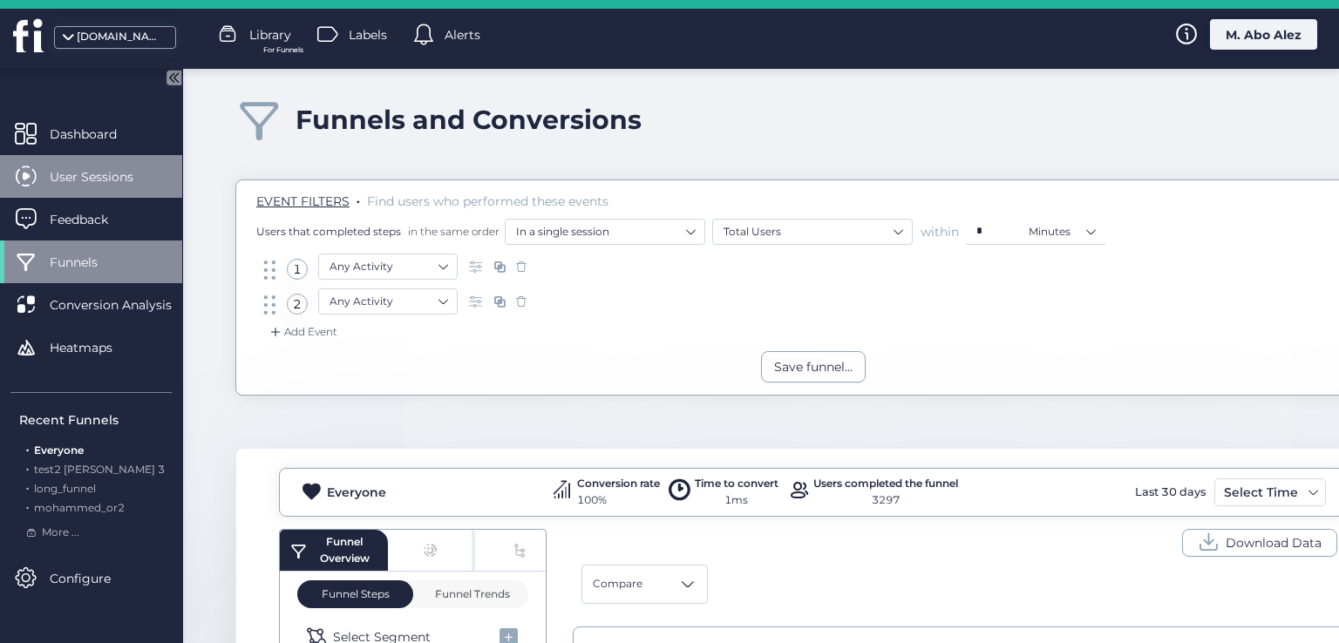
click at [100, 183] on span "User Sessions" at bounding box center [105, 176] width 110 height 19
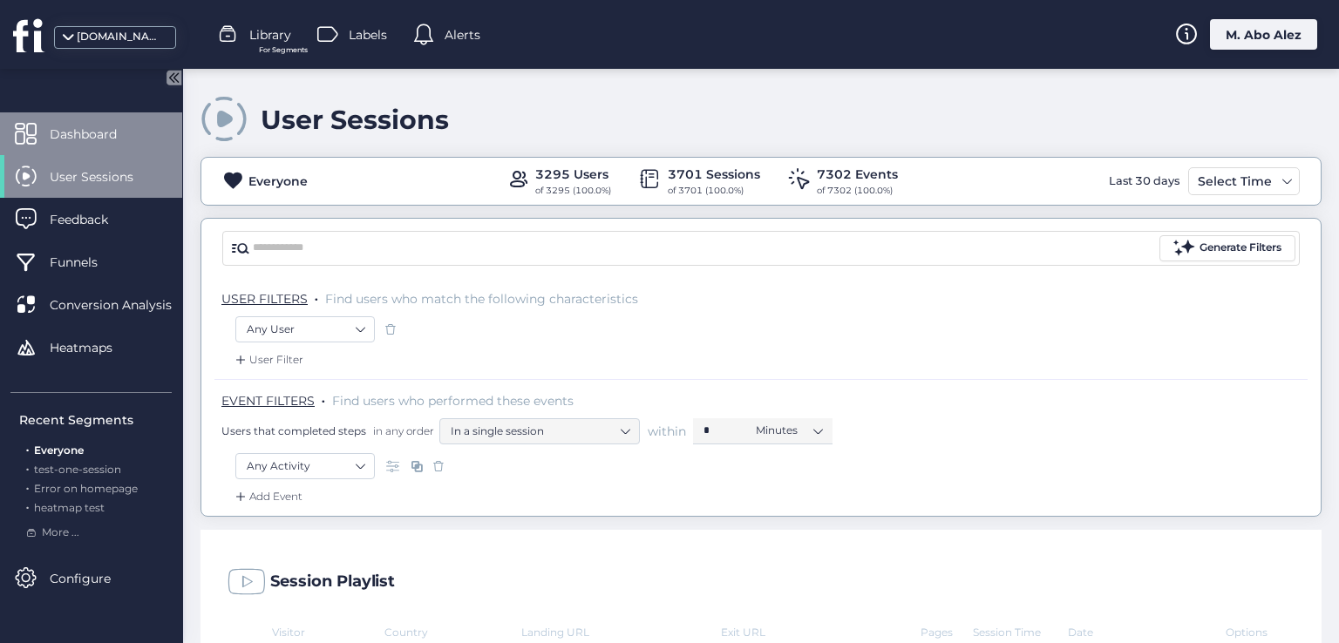
click at [98, 148] on div "Dashboard" at bounding box center [91, 133] width 182 height 43
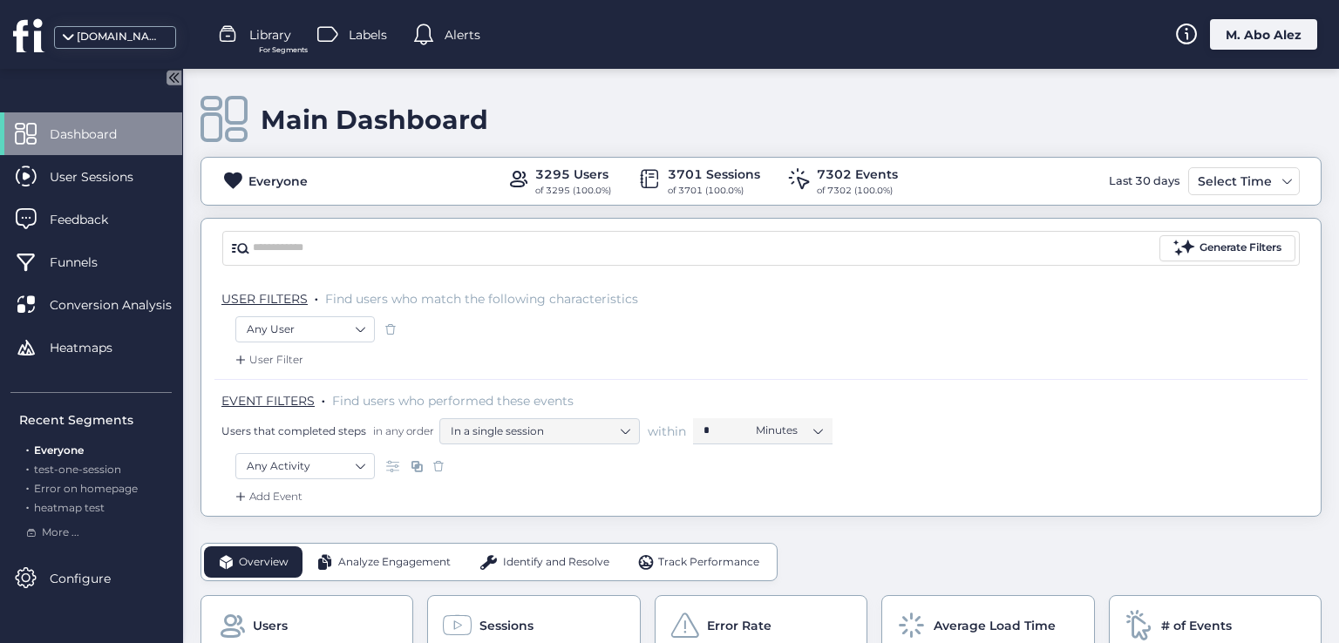
click at [167, 76] on icon at bounding box center [173, 77] width 15 height 15
click at [181, 81] on icon at bounding box center [171, 77] width 22 height 22
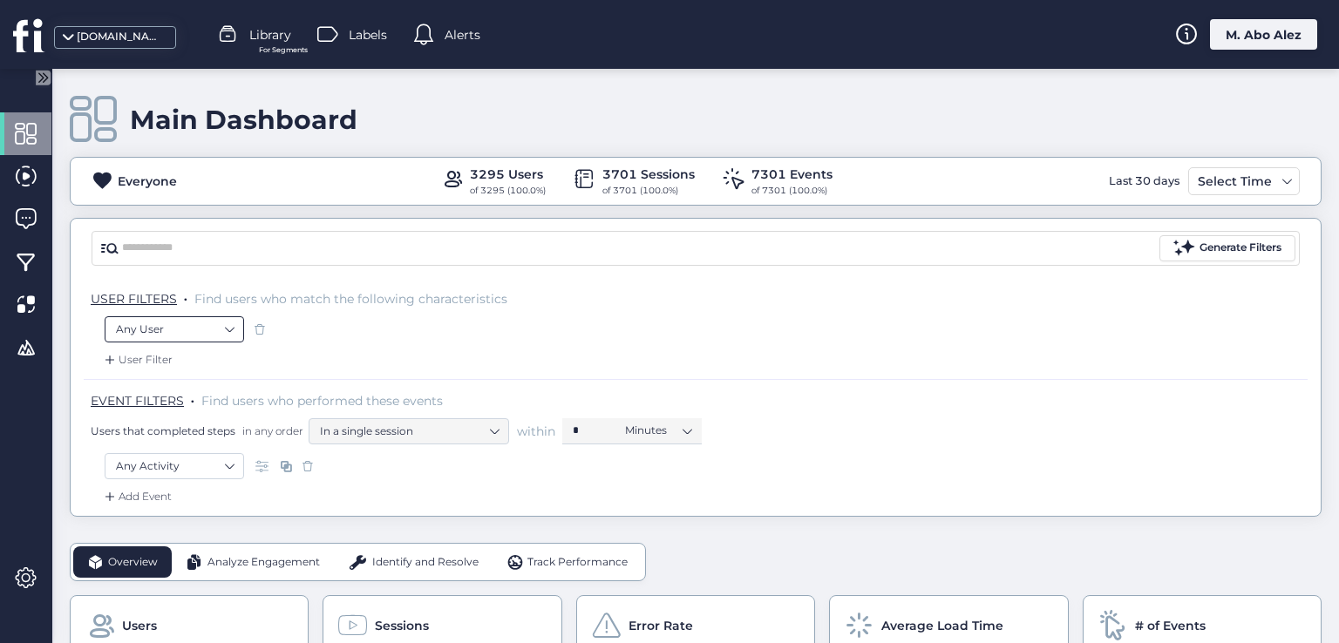
click at [192, 331] on nz-select-item "Any User" at bounding box center [174, 329] width 117 height 26
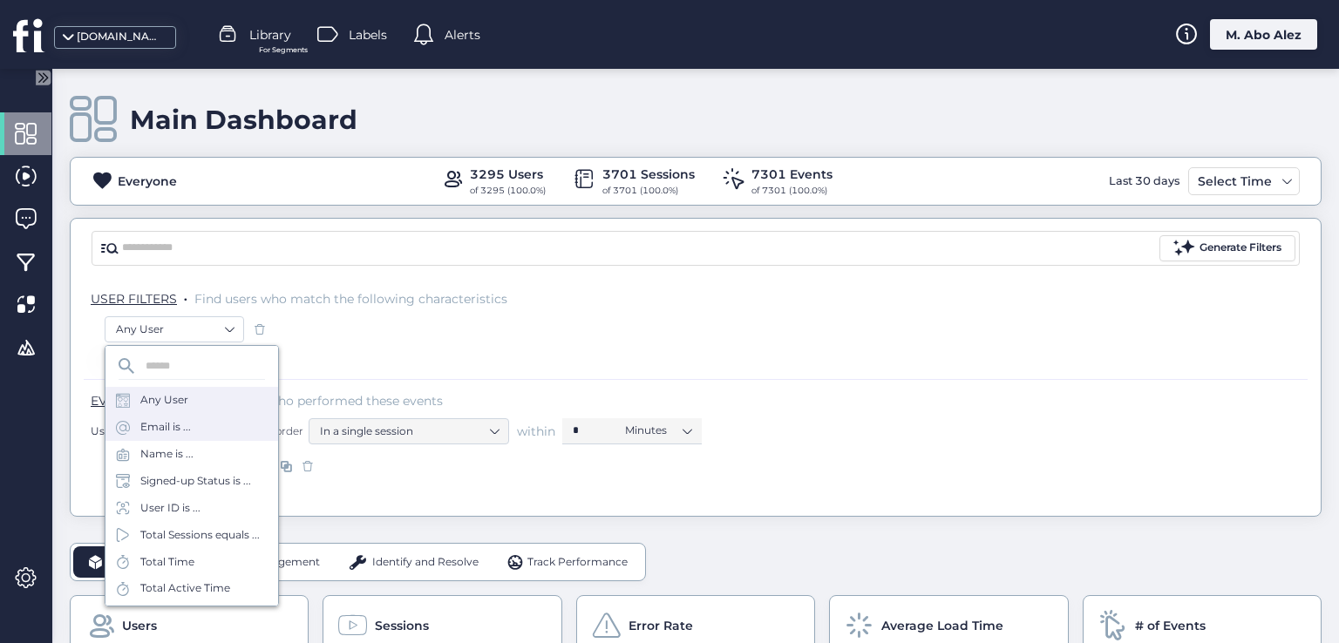
click at [196, 419] on div "Email is ..." at bounding box center [191, 427] width 173 height 27
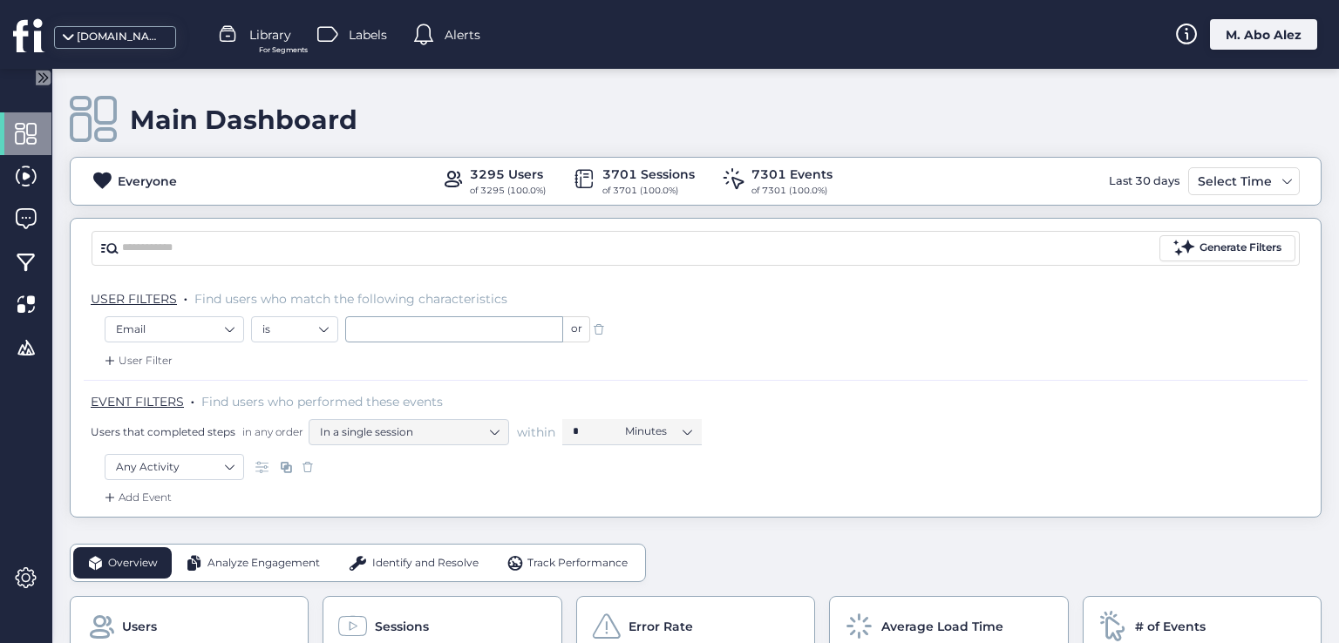
click at [600, 324] on span at bounding box center [598, 329] width 17 height 17
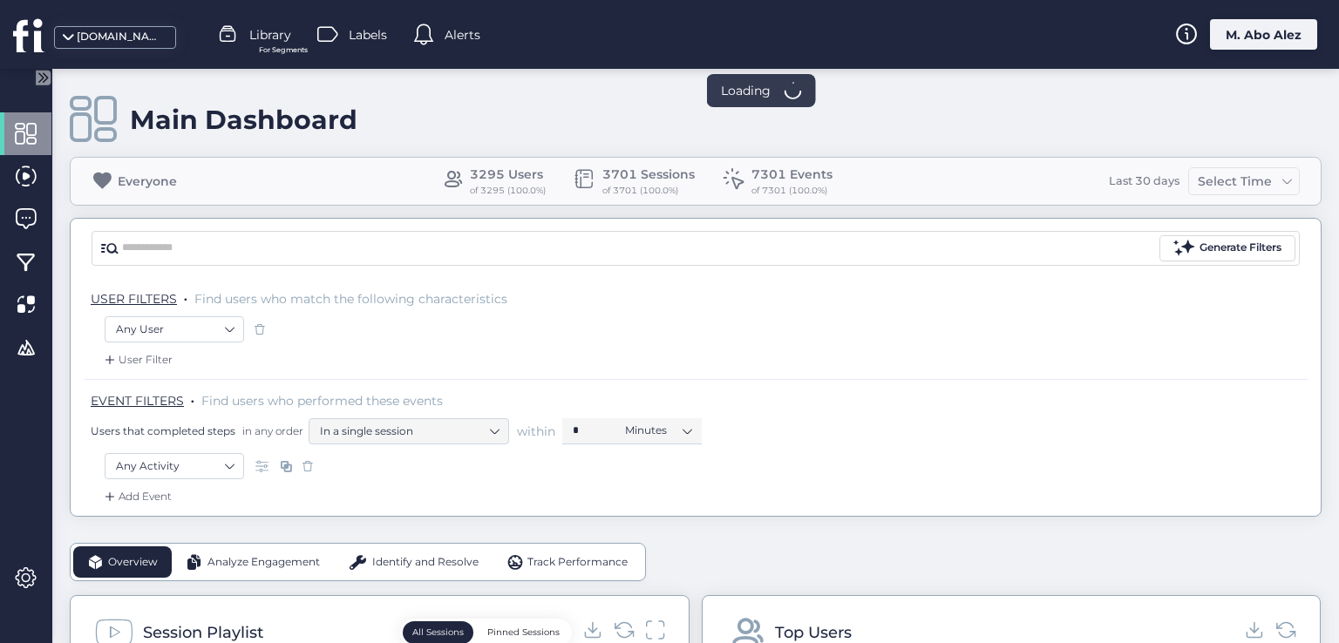
click at [164, 353] on div "User Filter" at bounding box center [136, 359] width 71 height 17
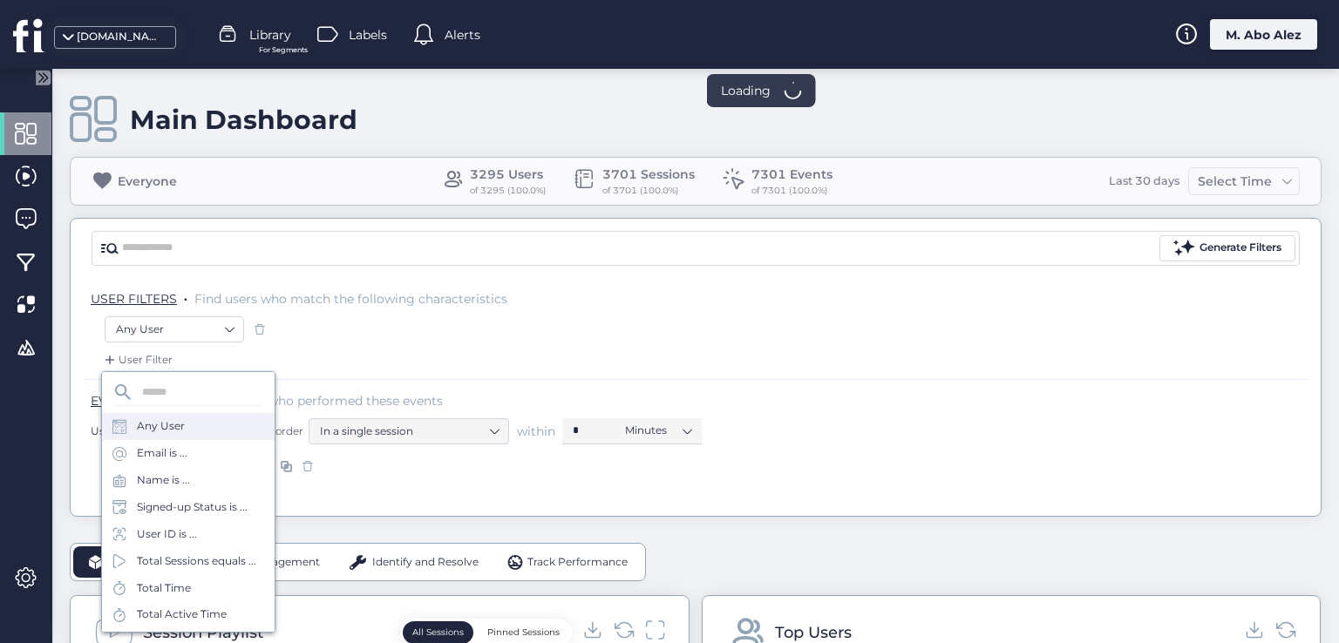
click at [197, 425] on div "Any User" at bounding box center [188, 426] width 173 height 27
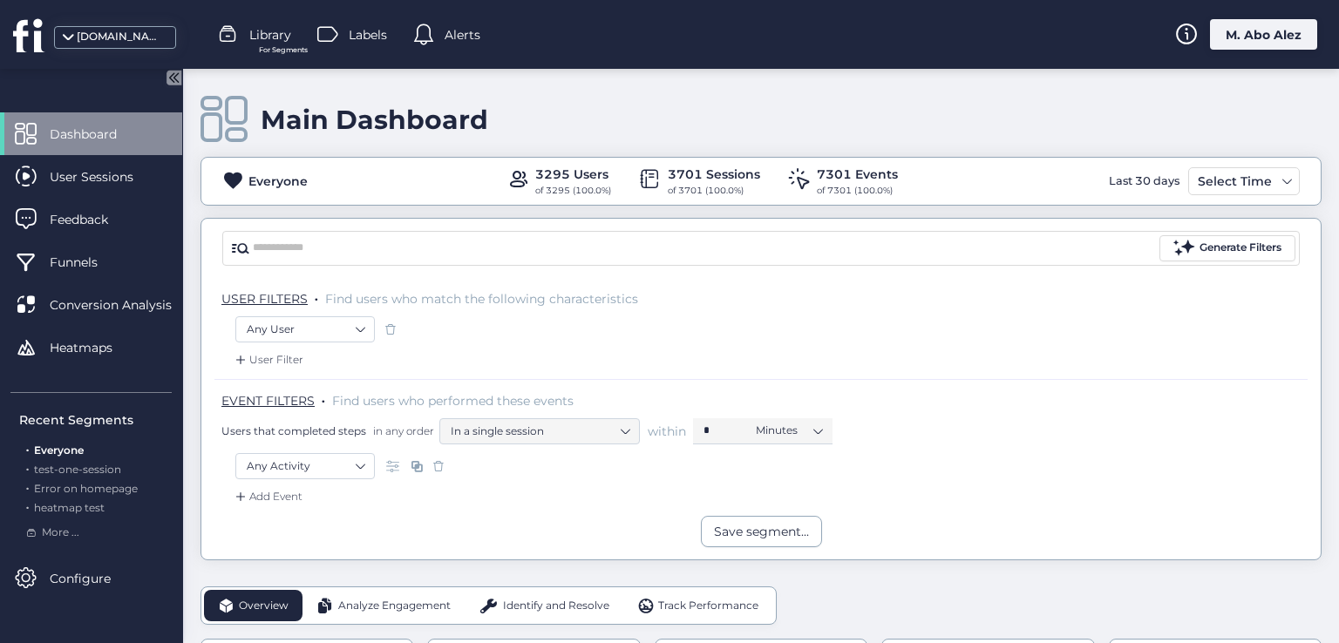
click at [176, 71] on icon at bounding box center [173, 77] width 15 height 15
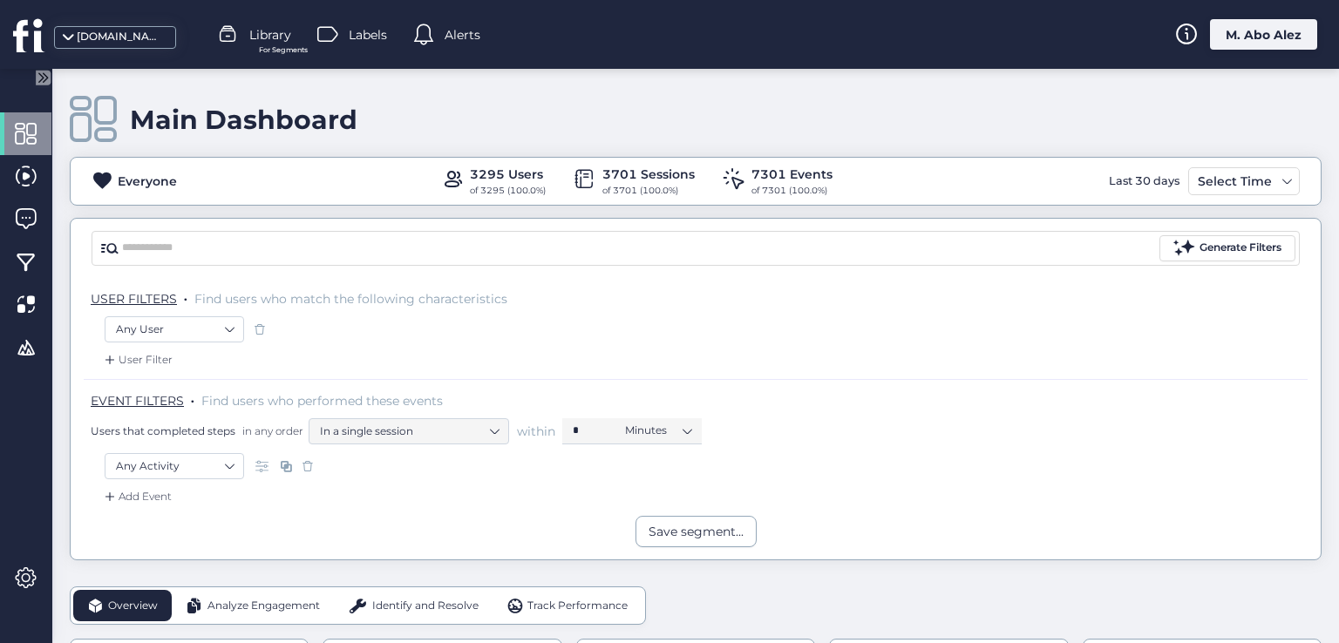
click at [261, 325] on span at bounding box center [259, 329] width 17 height 17
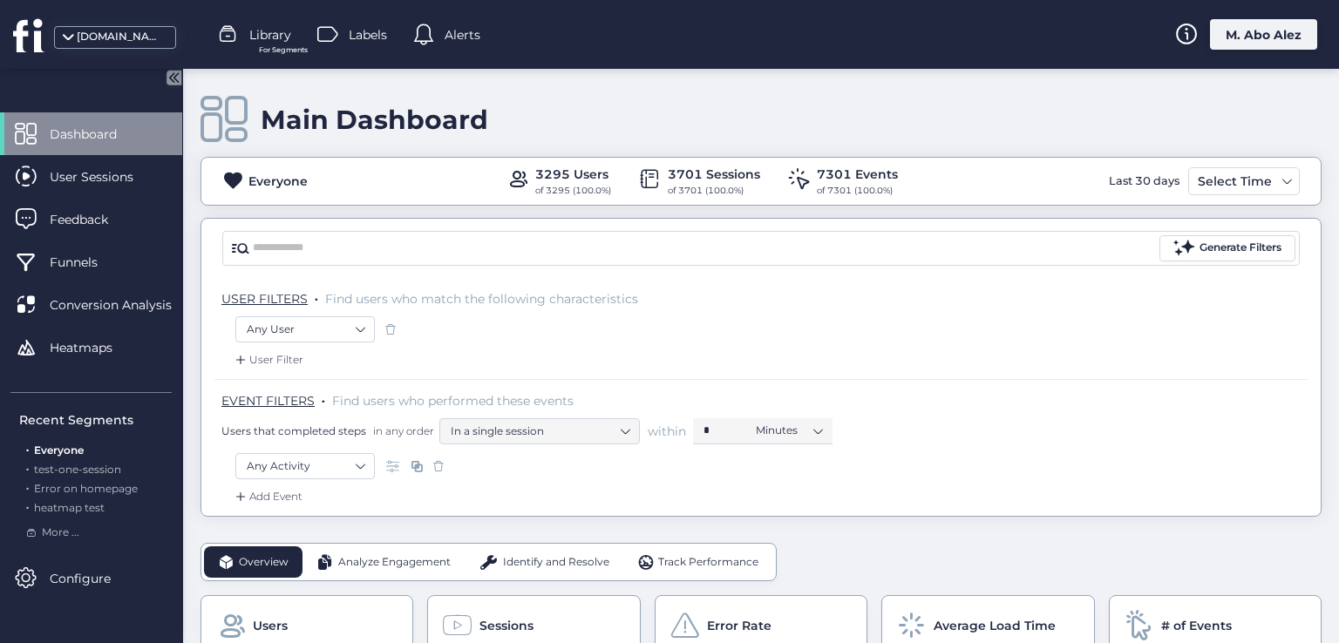
click at [173, 79] on icon at bounding box center [171, 77] width 4 height 9
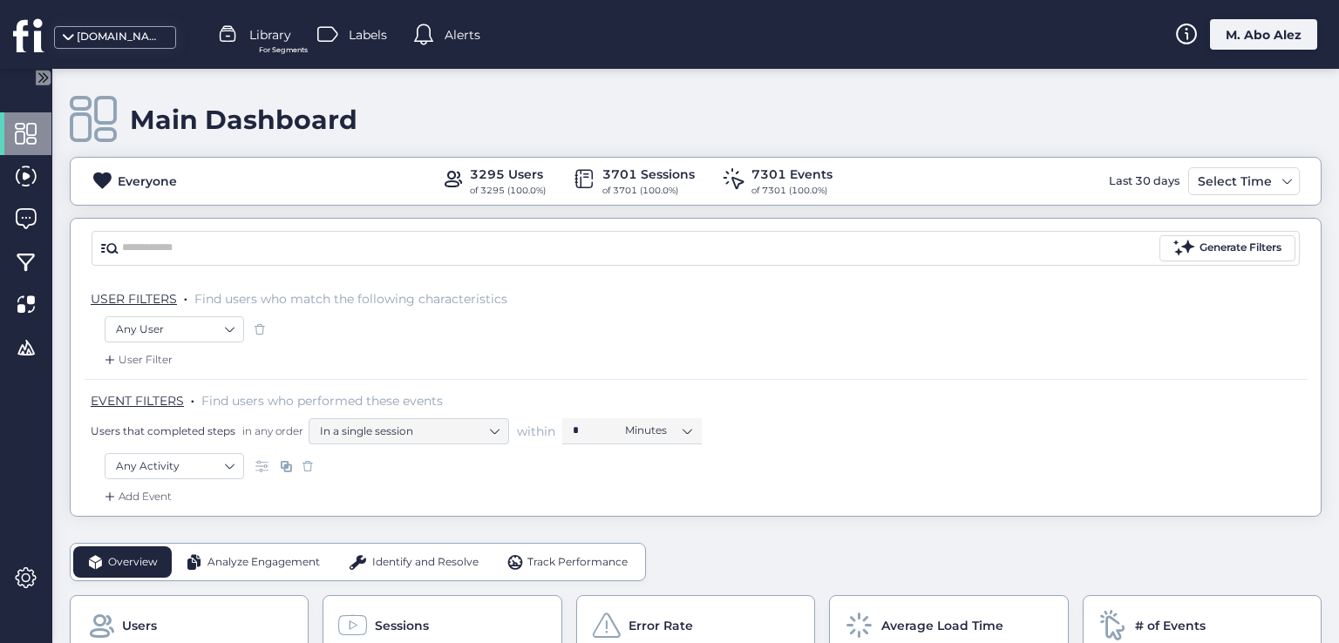
click at [160, 357] on div "User Filter" at bounding box center [136, 359] width 71 height 17
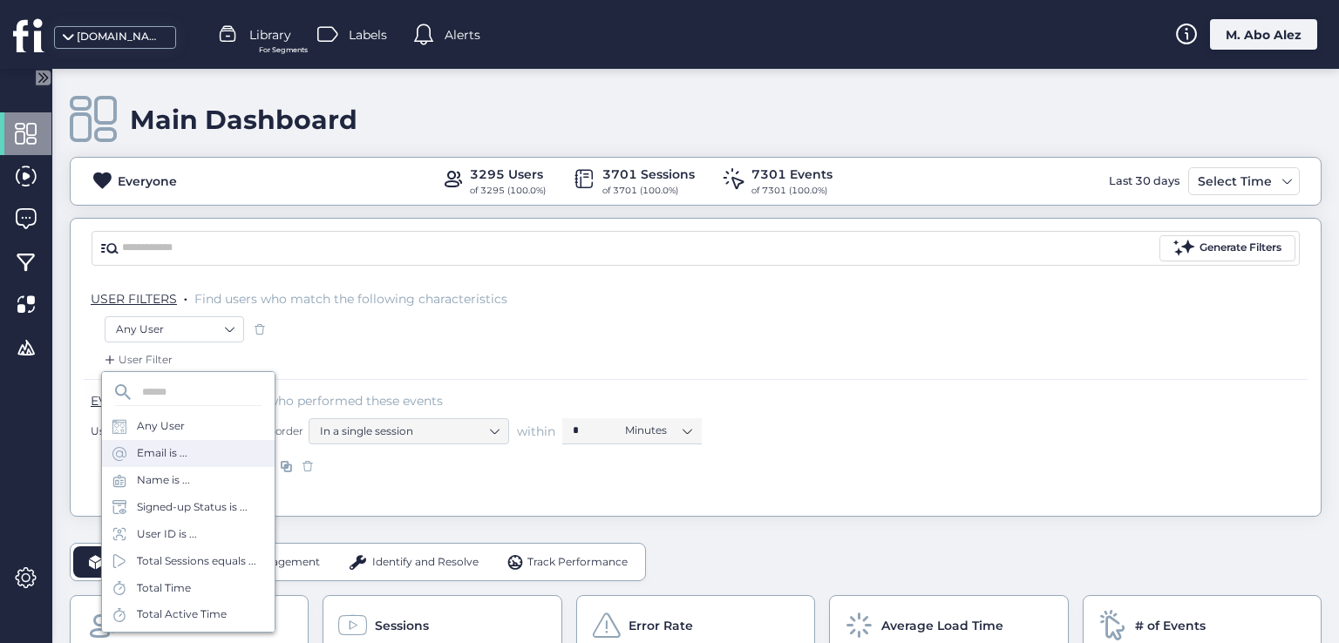
click at [167, 463] on div "Email is ..." at bounding box center [188, 453] width 173 height 27
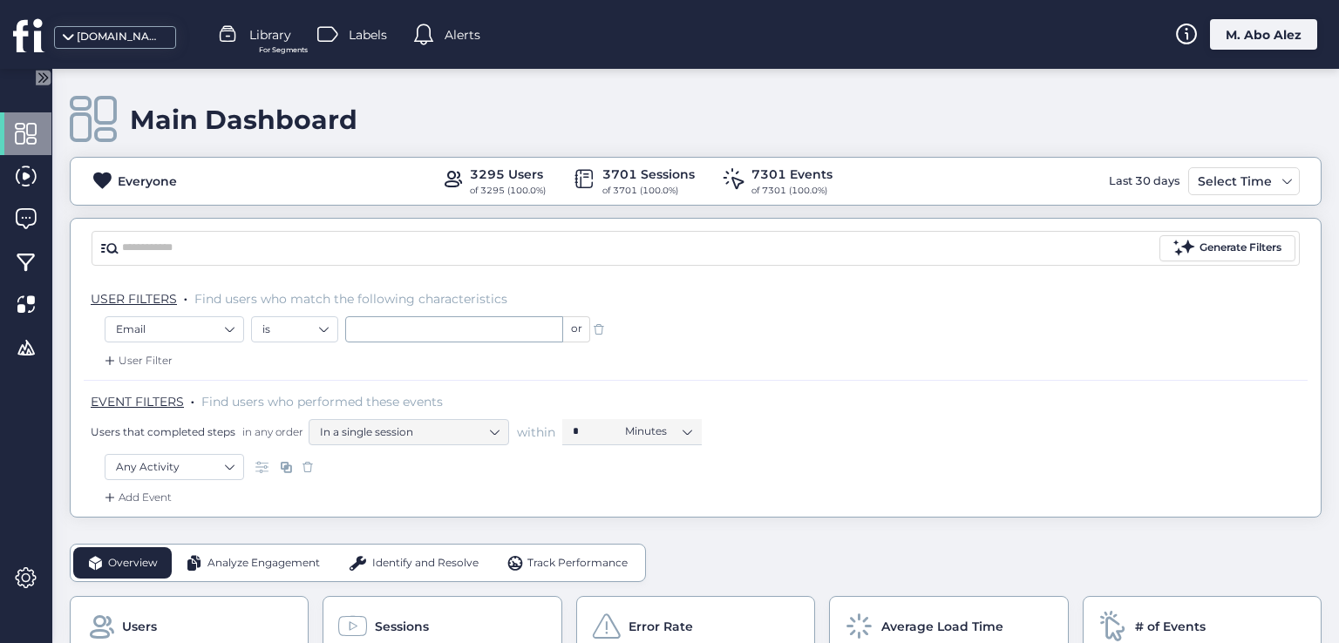
click at [593, 323] on span at bounding box center [598, 329] width 17 height 17
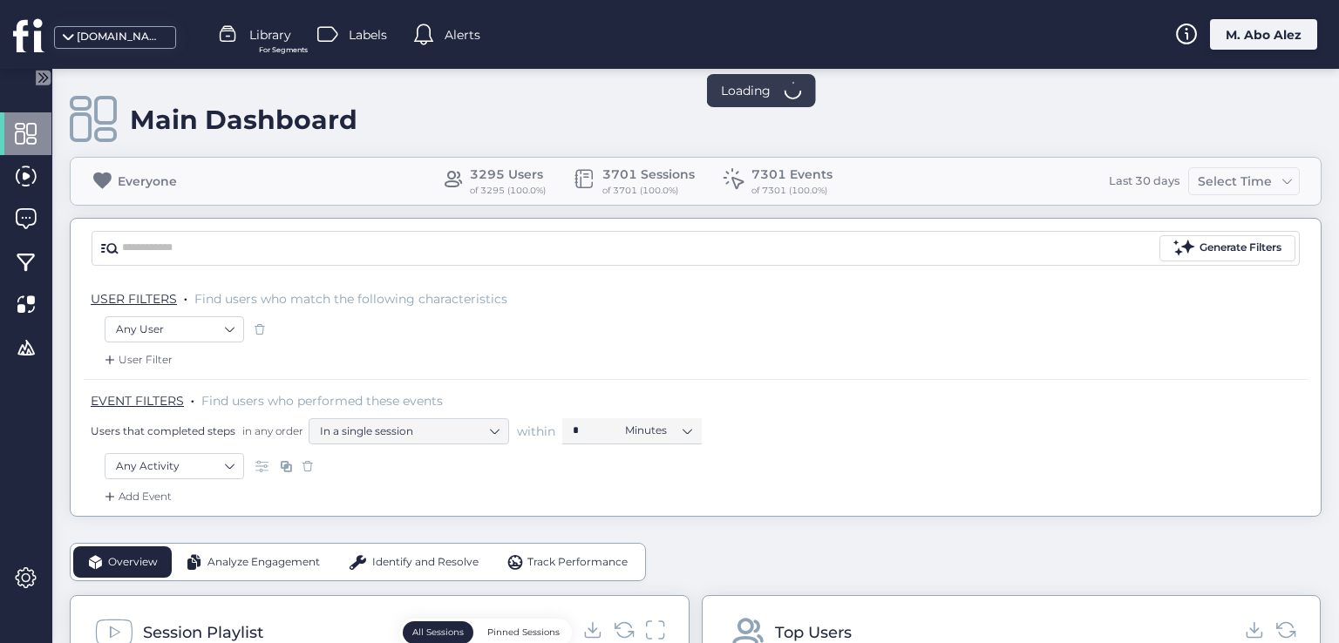
click at [261, 322] on span at bounding box center [259, 329] width 17 height 17
click at [155, 358] on div "User Filter" at bounding box center [136, 359] width 71 height 17
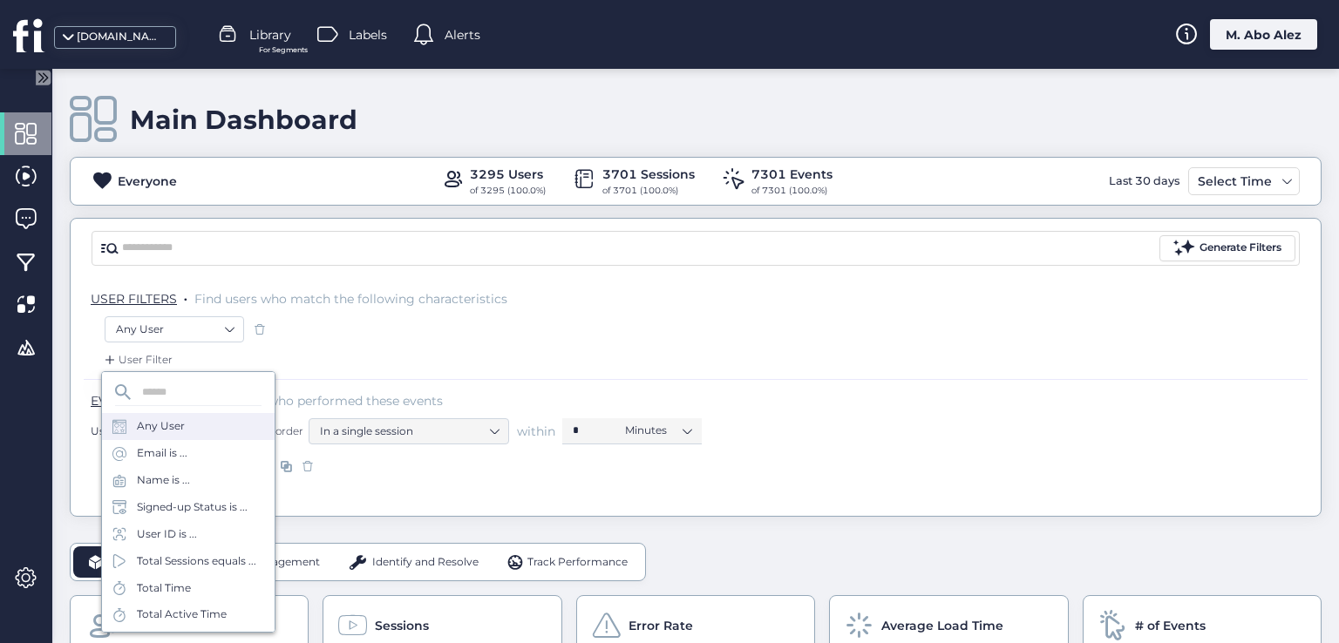
click at [179, 438] on div "Any User" at bounding box center [188, 426] width 173 height 27
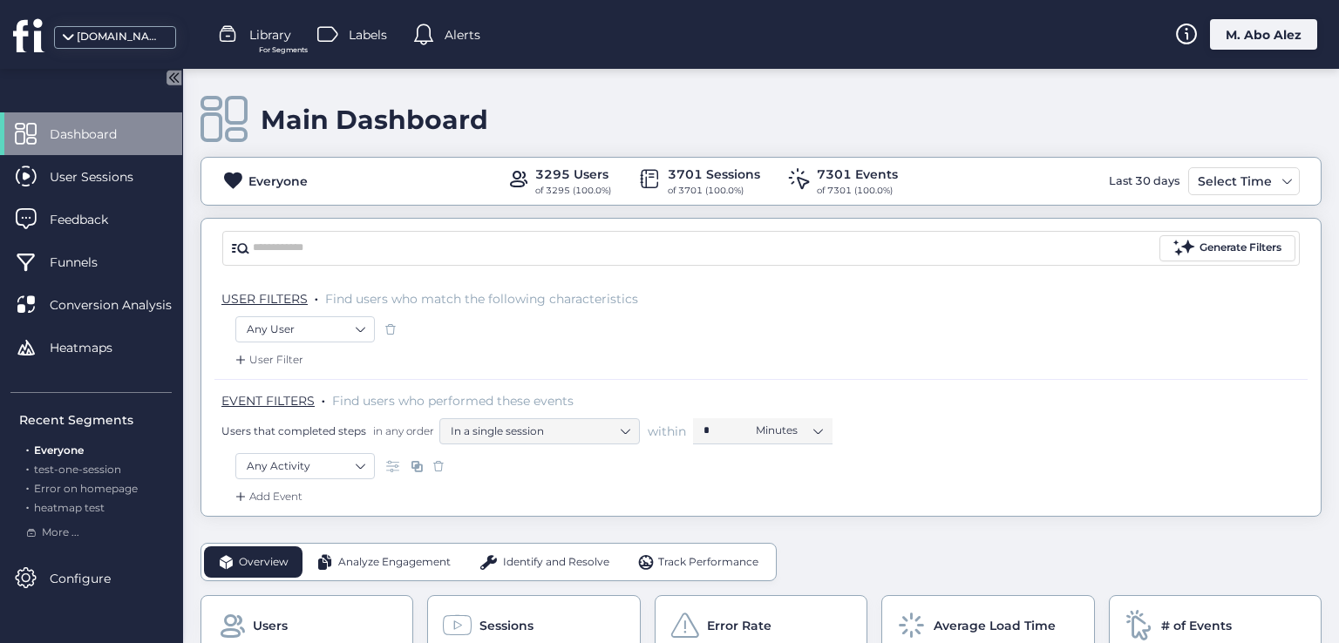
click at [167, 81] on icon at bounding box center [173, 77] width 15 height 15
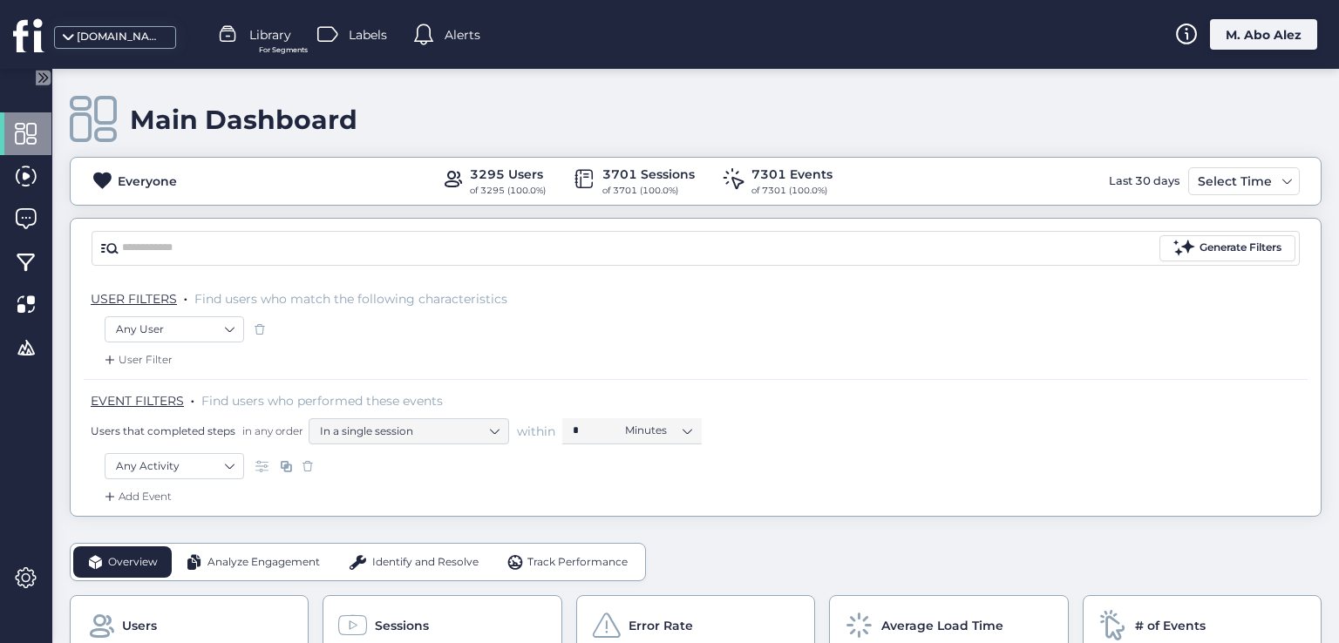
click at [214, 554] on span "Analyze Engagement" at bounding box center [263, 562] width 112 height 17
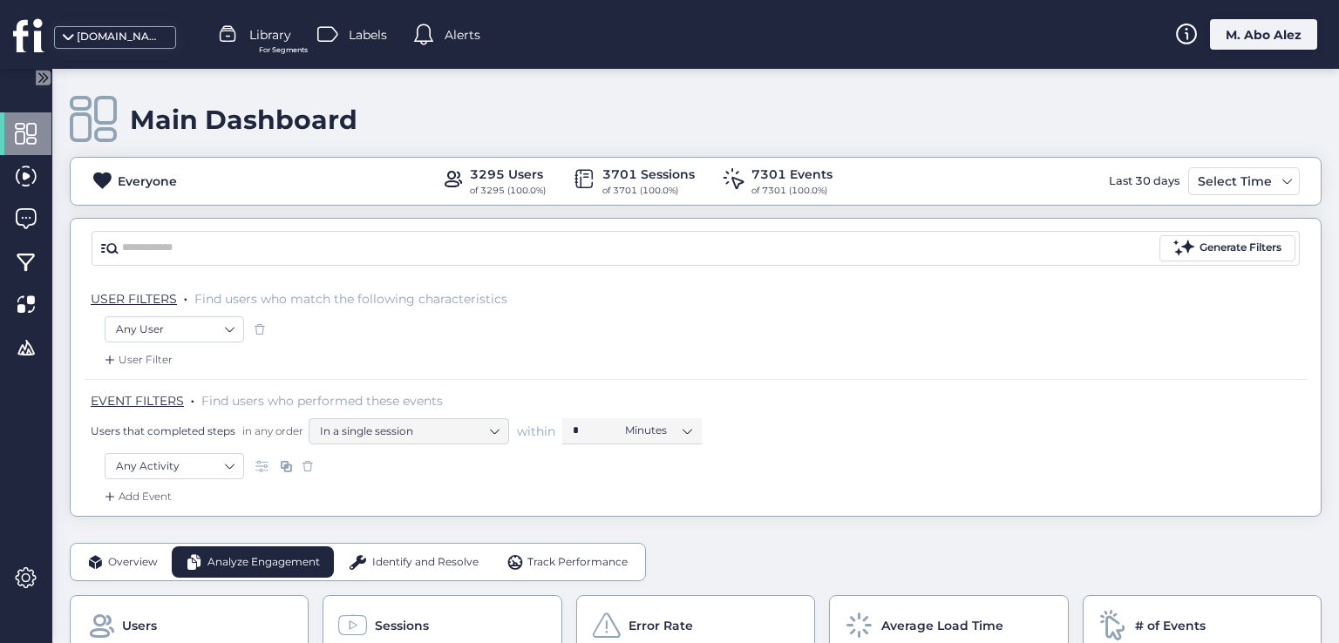
click at [368, 575] on div "Identify and Resolve" at bounding box center [413, 562] width 159 height 31
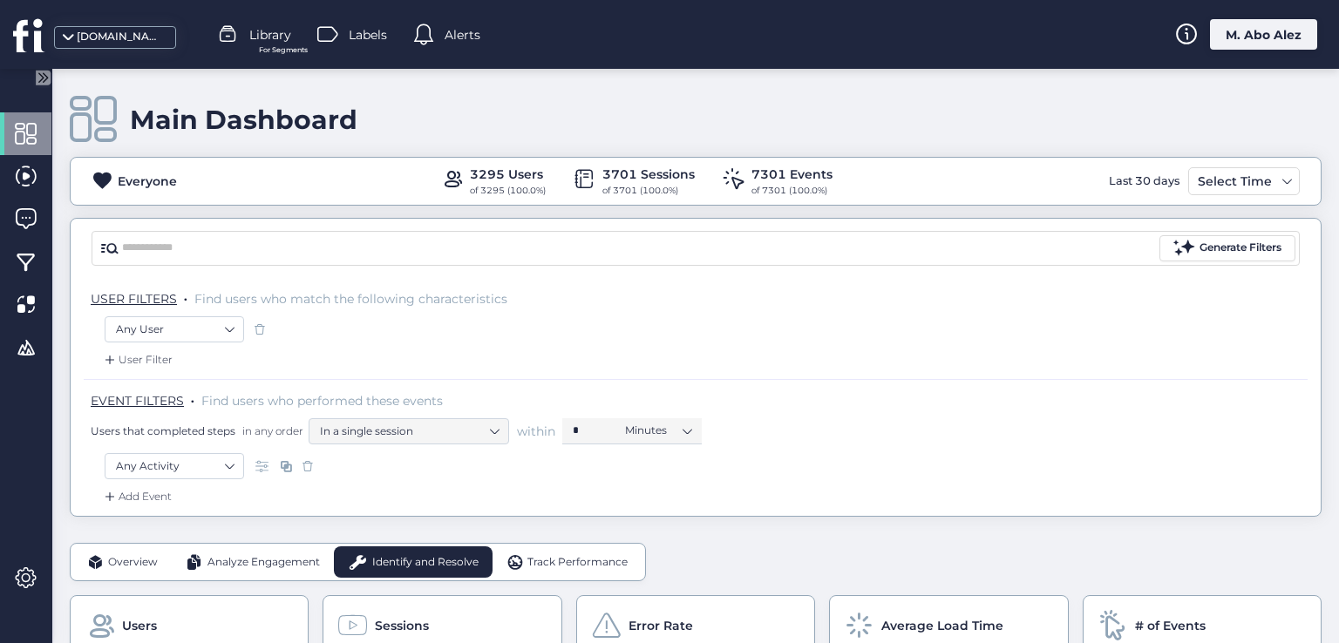
click at [527, 567] on span "Track Performance" at bounding box center [577, 562] width 100 height 17
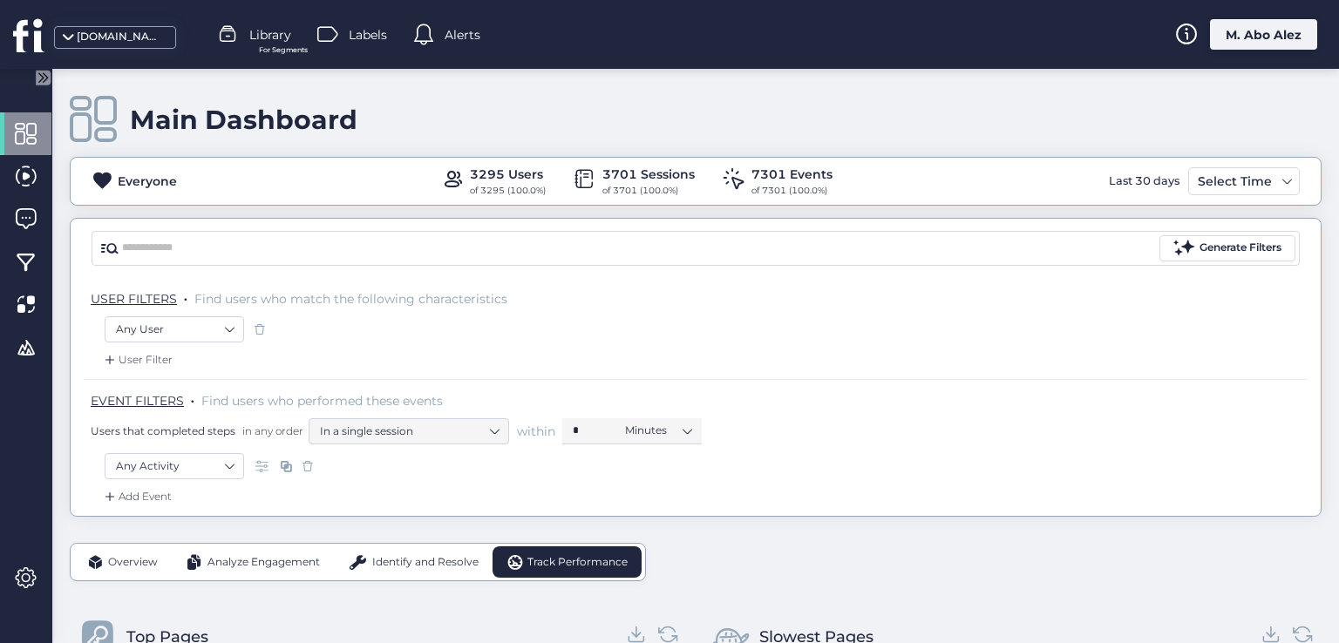
click at [94, 560] on span at bounding box center [95, 561] width 17 height 17
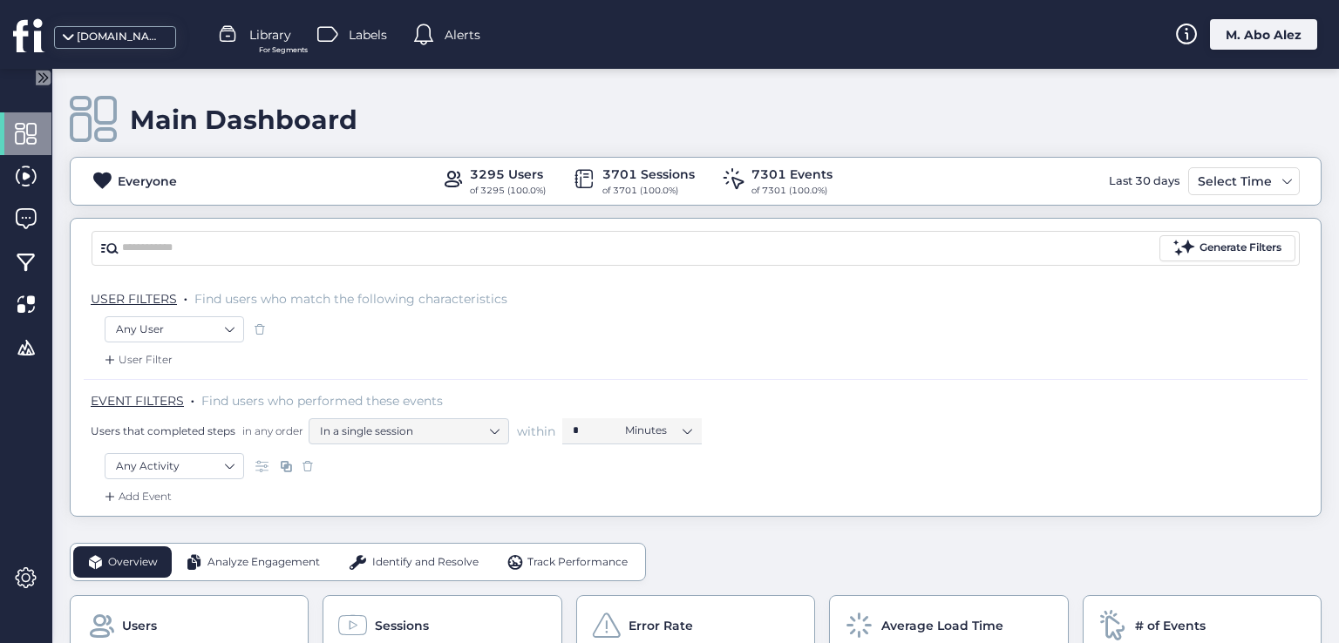
click at [146, 496] on div "Add Event" at bounding box center [136, 496] width 71 height 17
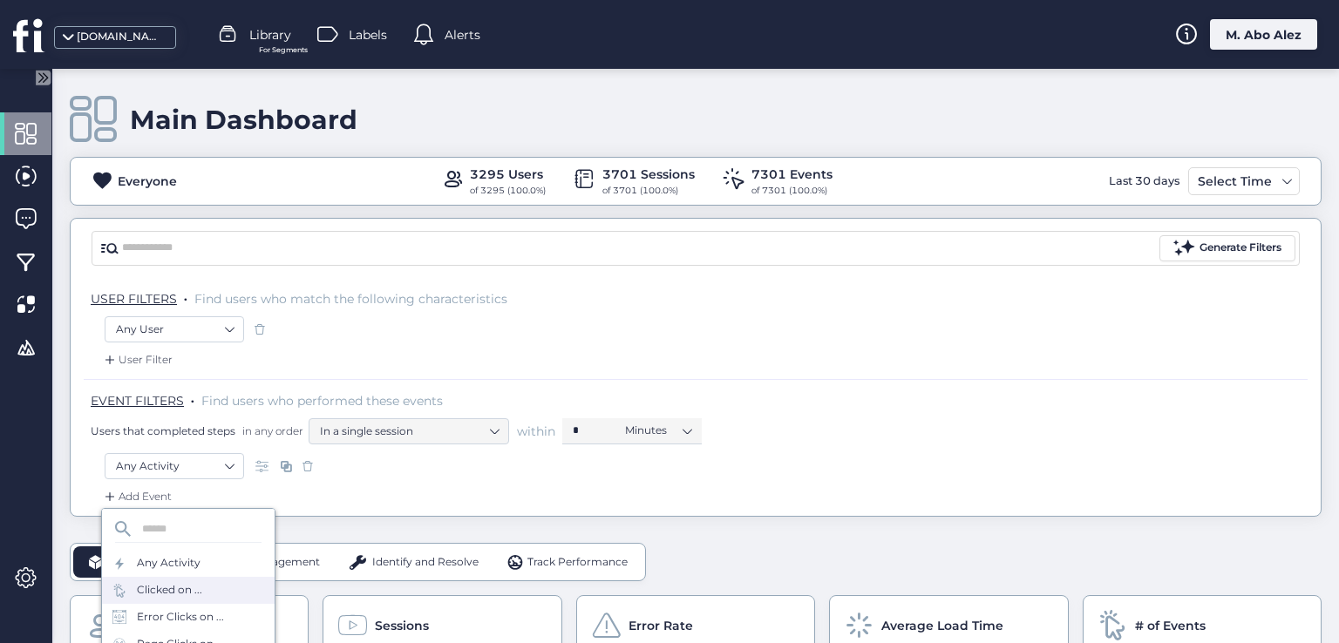
click at [167, 582] on div "Clicked on ..." at bounding box center [169, 590] width 65 height 17
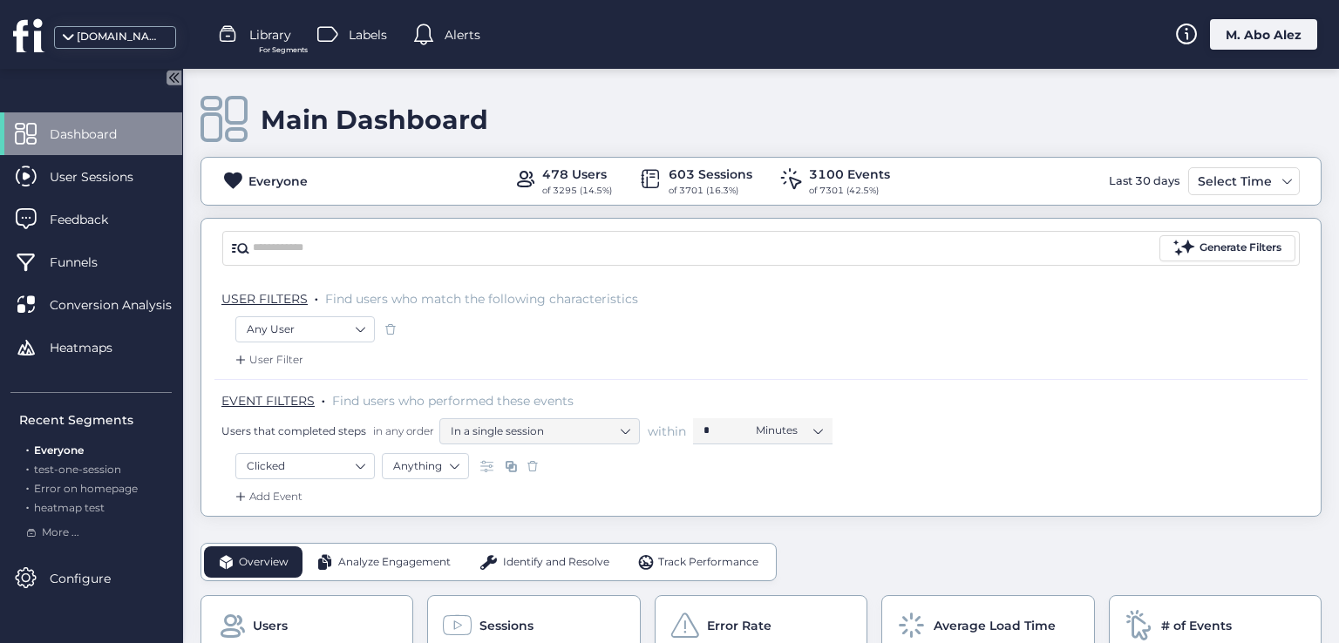
click at [530, 465] on span at bounding box center [532, 466] width 17 height 17
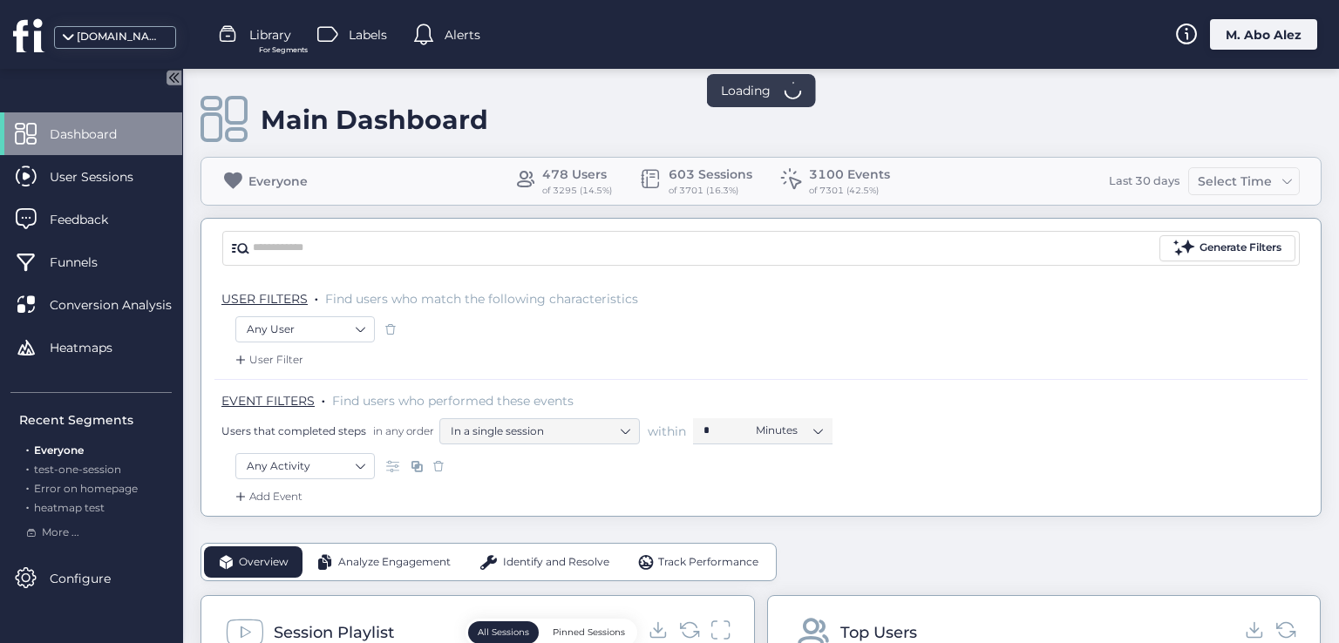
click at [171, 76] on icon at bounding box center [171, 77] width 4 height 9
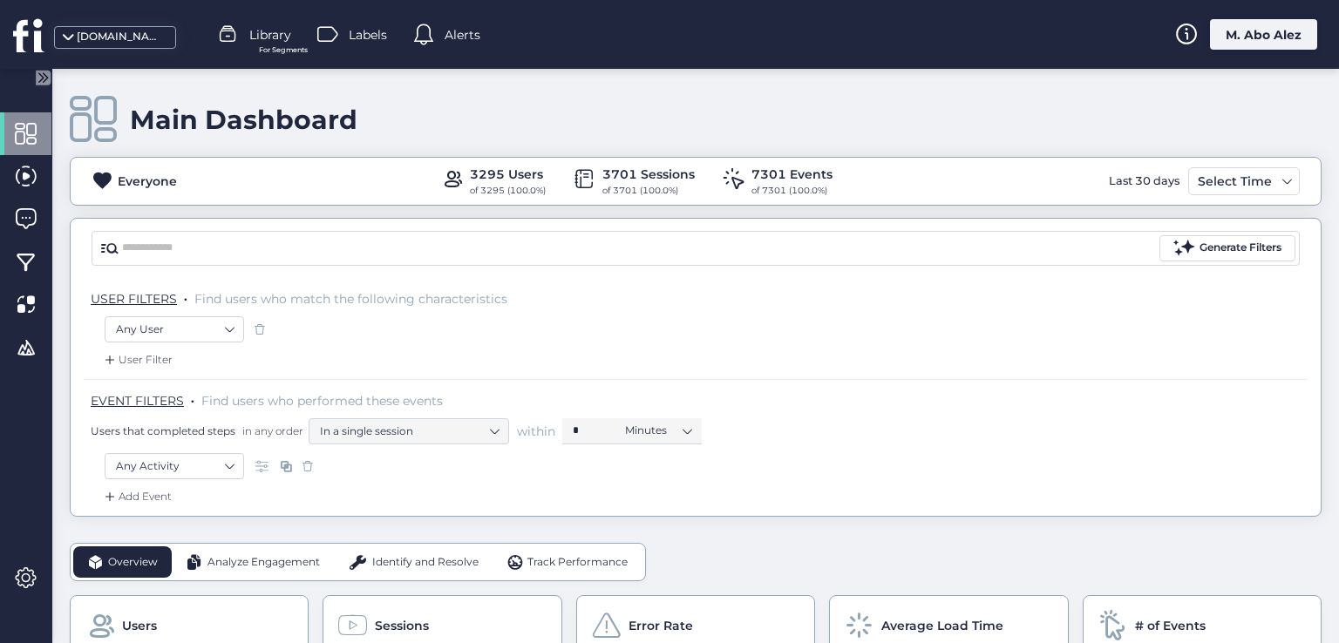
click at [261, 328] on span at bounding box center [259, 329] width 17 height 17
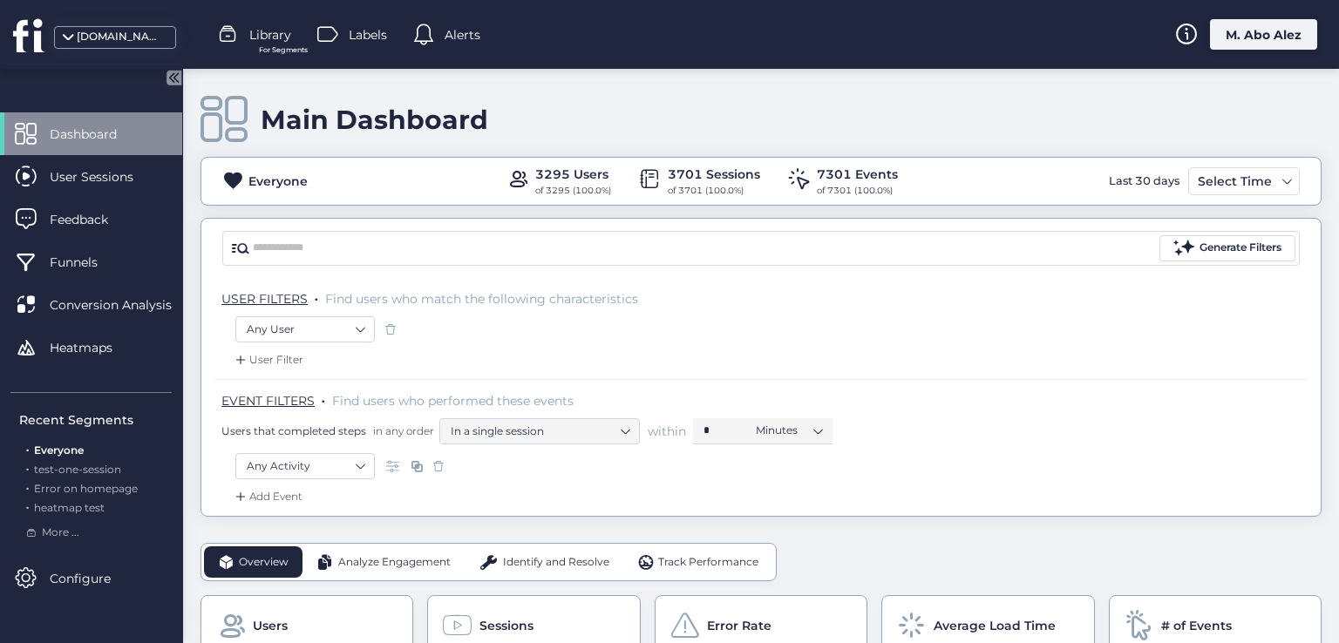
click at [179, 75] on icon at bounding box center [173, 77] width 15 height 15
click at [618, 332] on div "Any User" at bounding box center [760, 331] width 1051 height 30
click at [390, 332] on span at bounding box center [390, 329] width 17 height 17
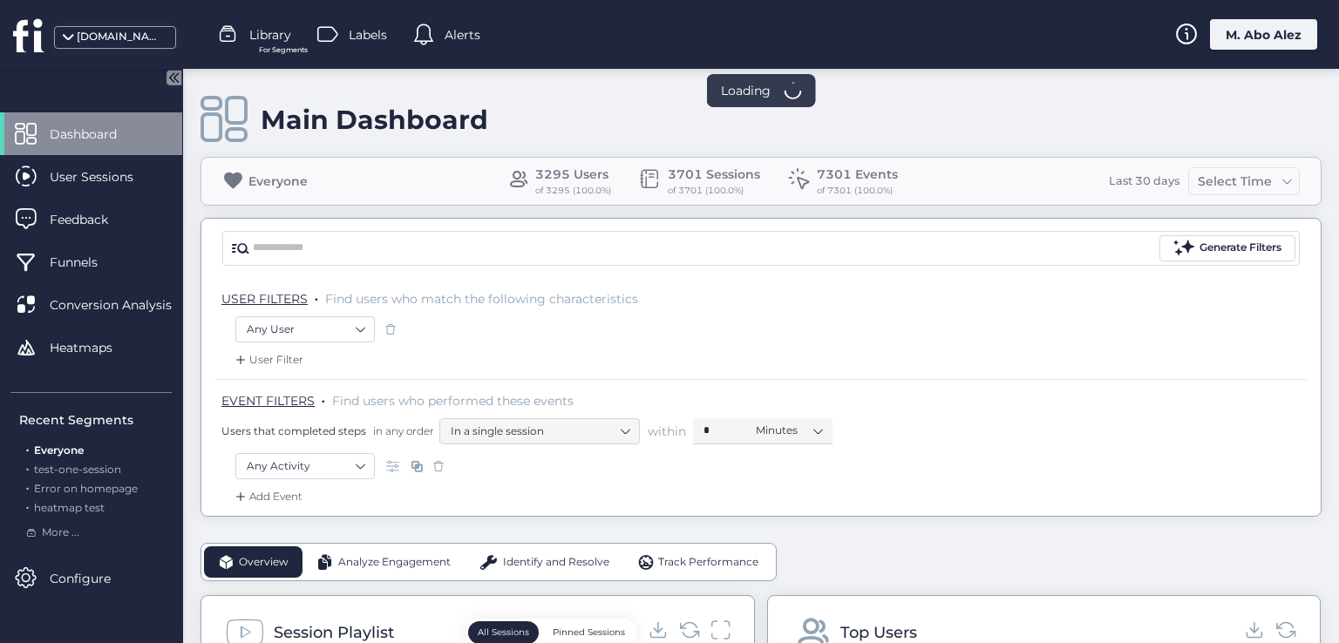
click at [172, 71] on icon at bounding box center [173, 77] width 15 height 15
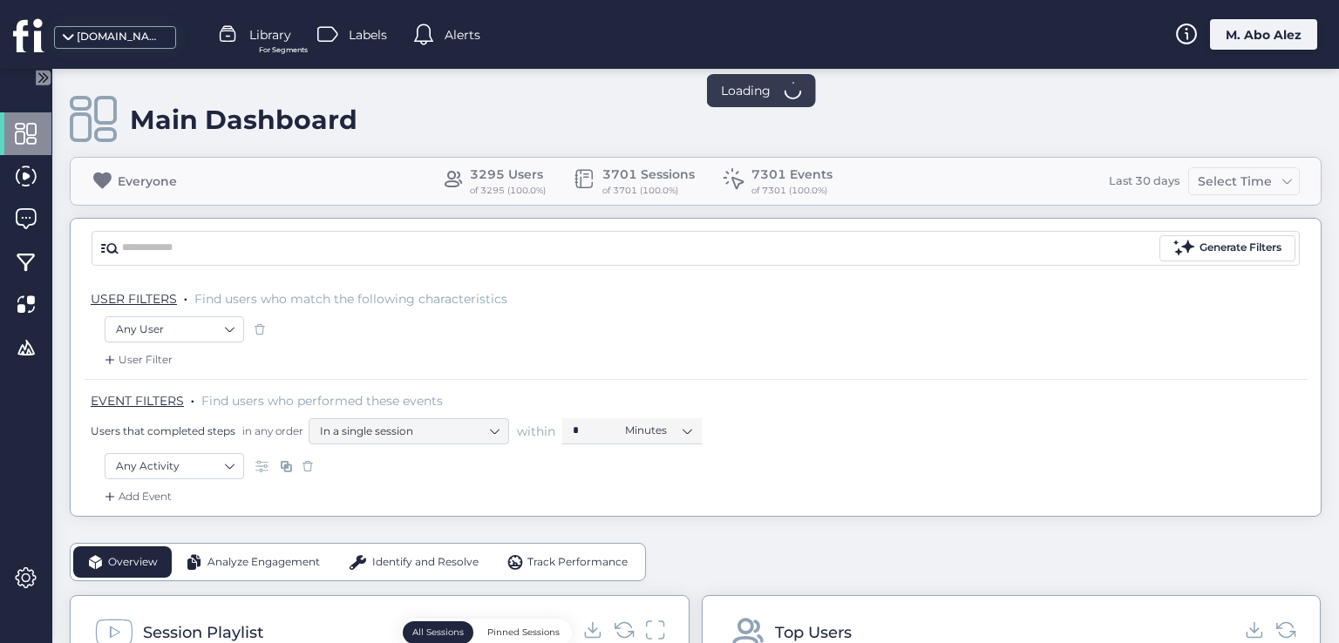
click at [262, 327] on span at bounding box center [259, 329] width 17 height 17
click at [261, 332] on span at bounding box center [259, 329] width 17 height 17
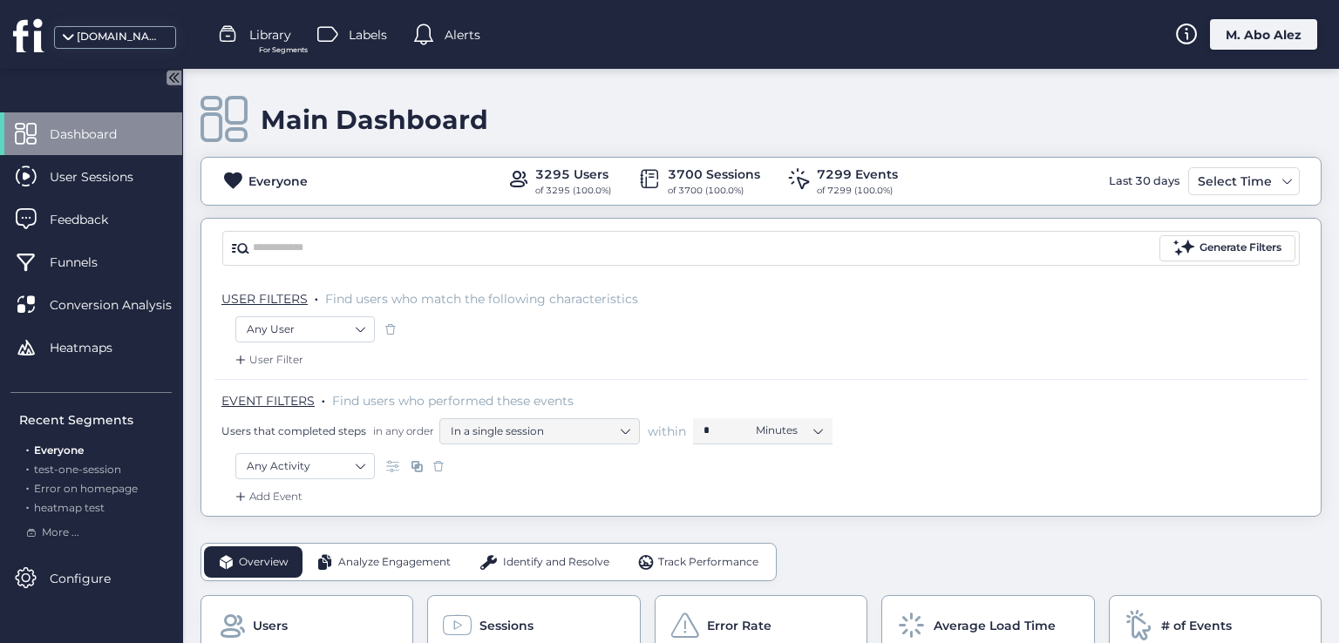
click at [164, 80] on icon at bounding box center [171, 77] width 22 height 22
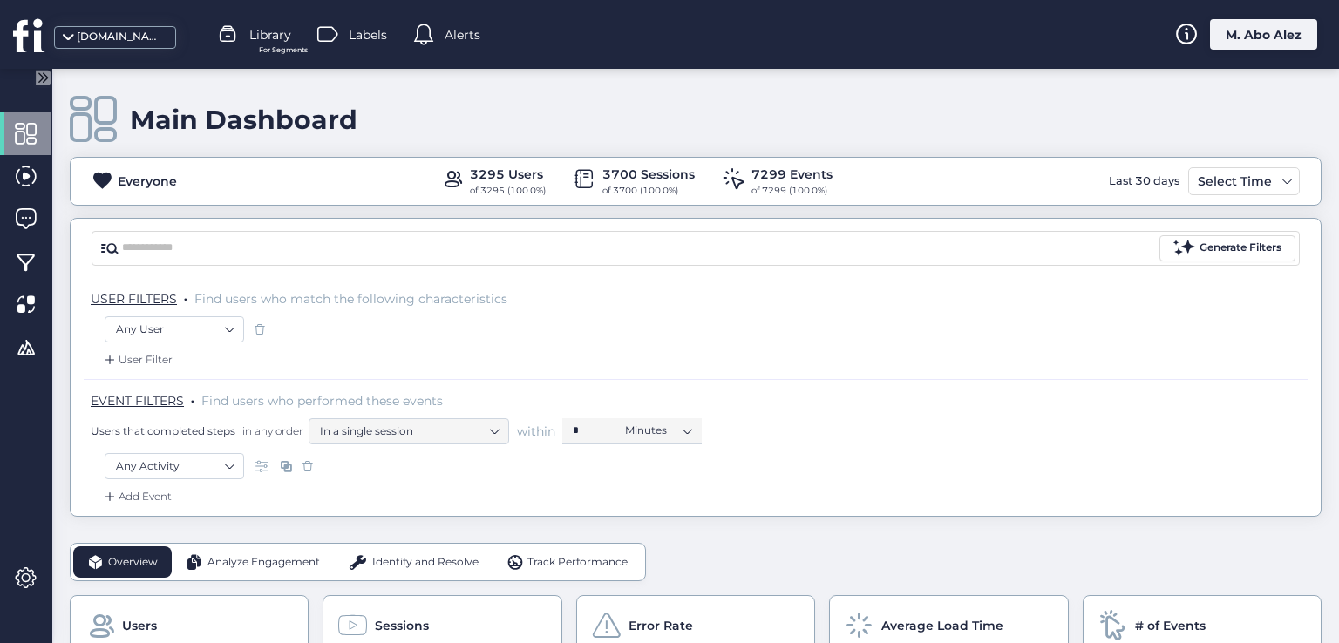
click at [153, 353] on div "User Filter" at bounding box center [136, 359] width 71 height 17
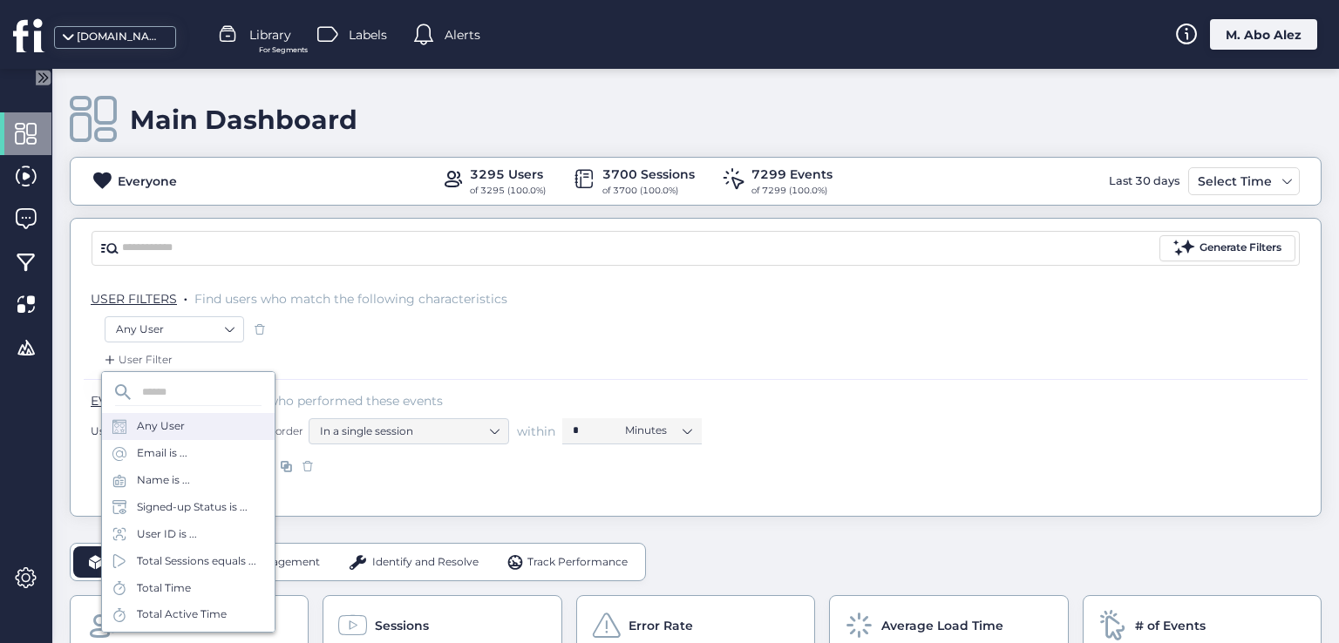
click at [169, 434] on div "Any User" at bounding box center [161, 426] width 48 height 17
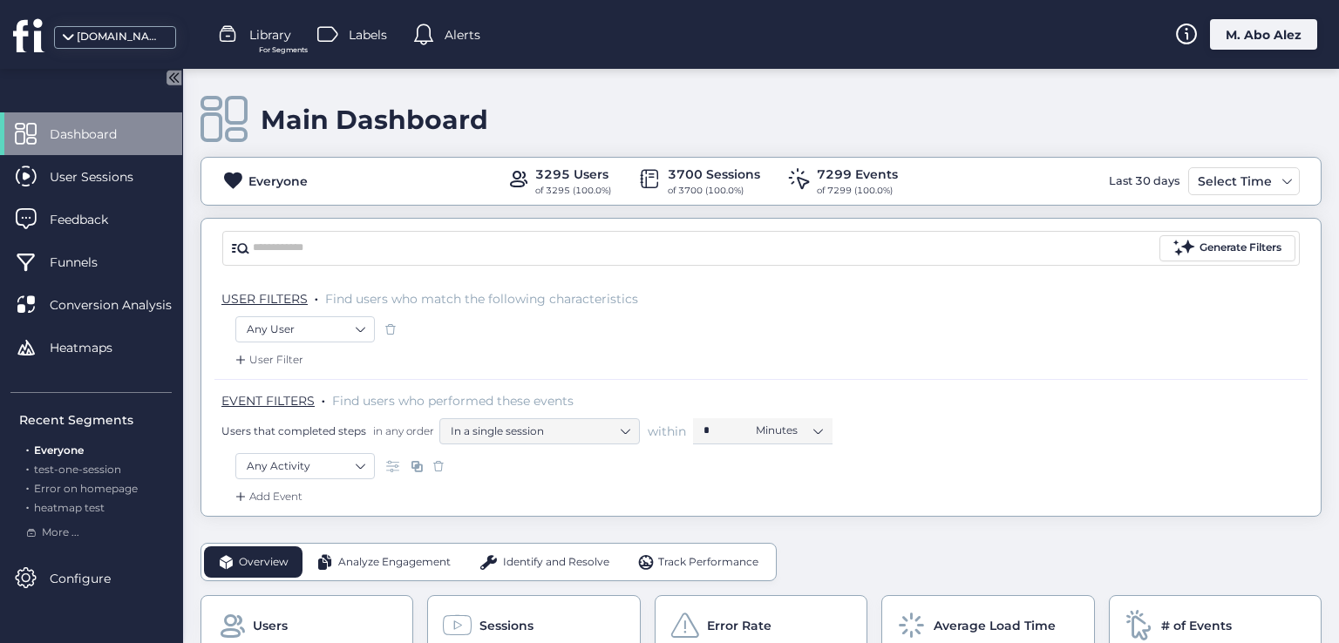
click at [291, 357] on div "User Filter" at bounding box center [267, 359] width 71 height 17
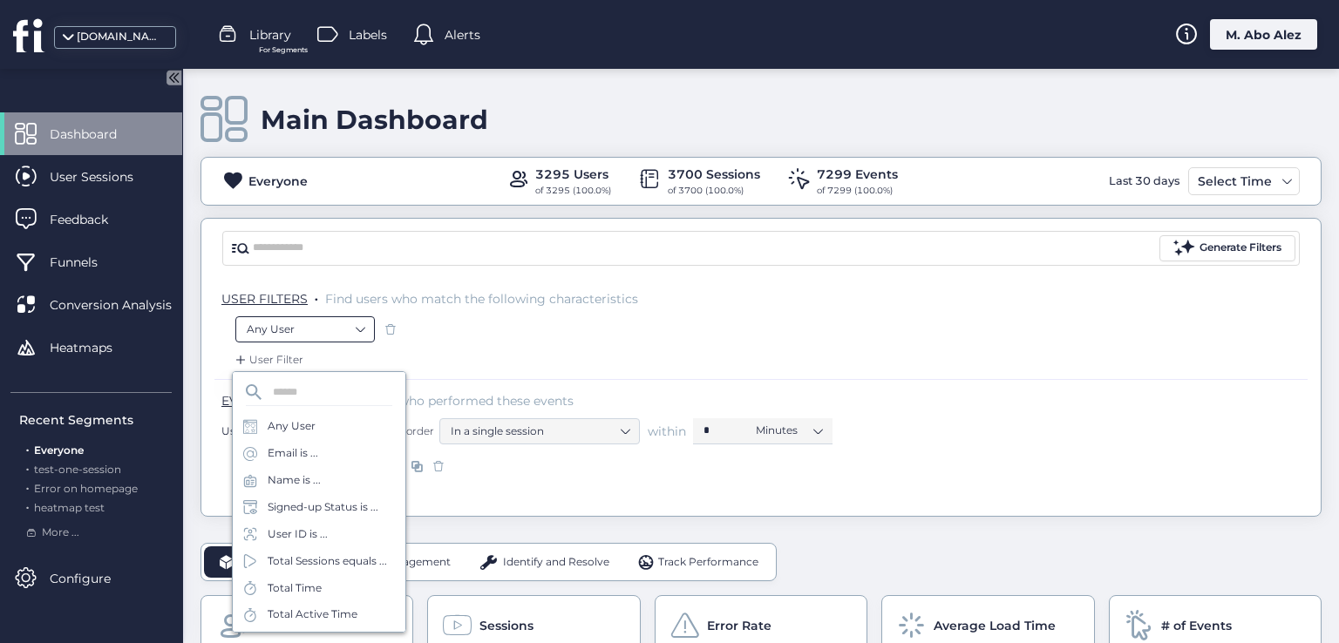
click at [309, 329] on nz-select-item "Any User" at bounding box center [305, 329] width 117 height 26
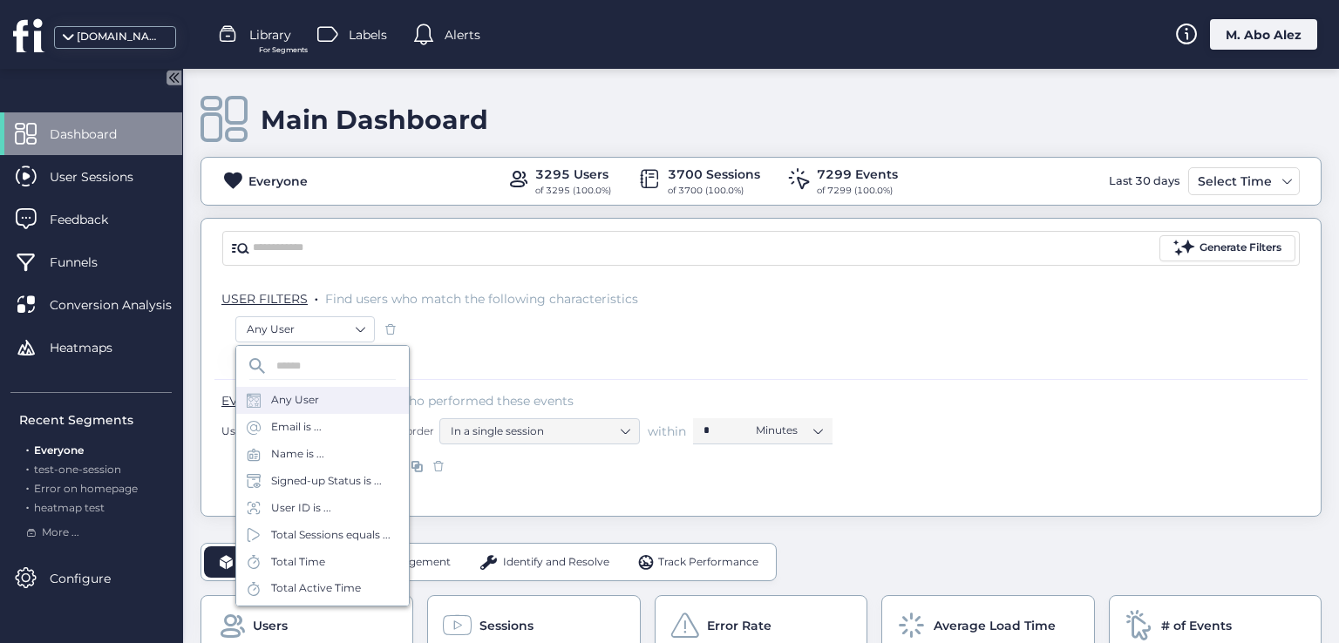
drag, startPoint x: 219, startPoint y: 372, endPoint x: 227, endPoint y: 353, distance: 20.7
click at [227, 353] on div "User Filter" at bounding box center [760, 365] width 1093 height 28
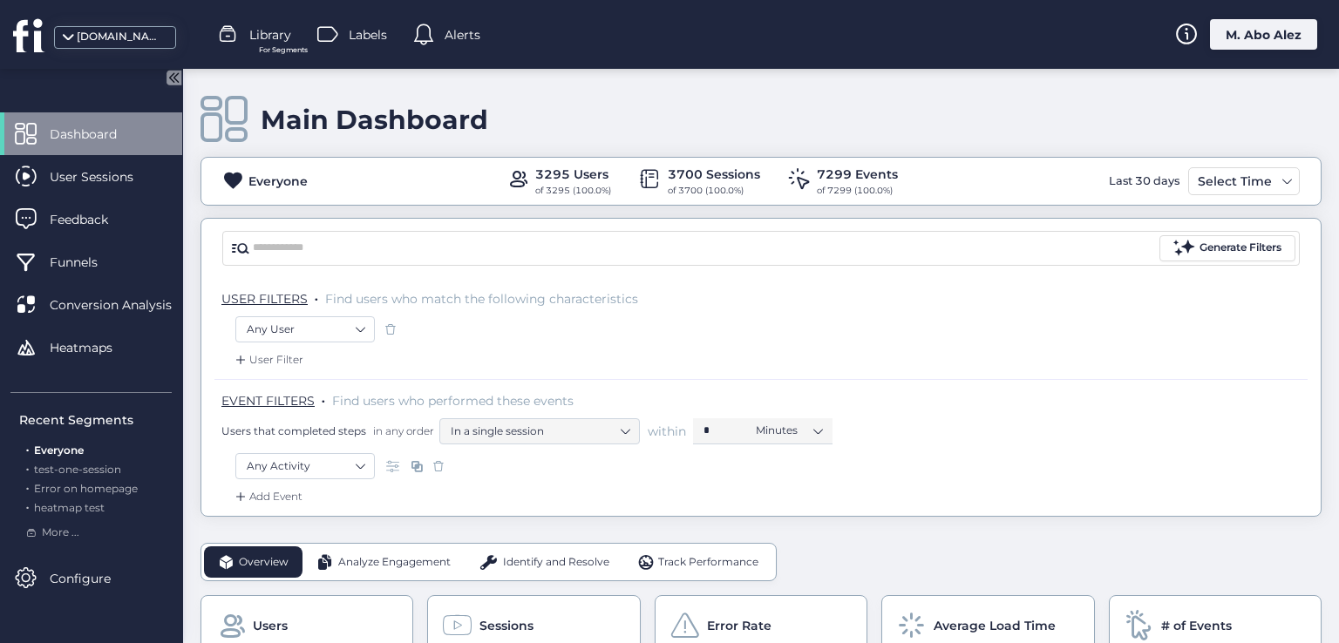
click at [248, 357] on div "User Filter" at bounding box center [267, 359] width 71 height 17
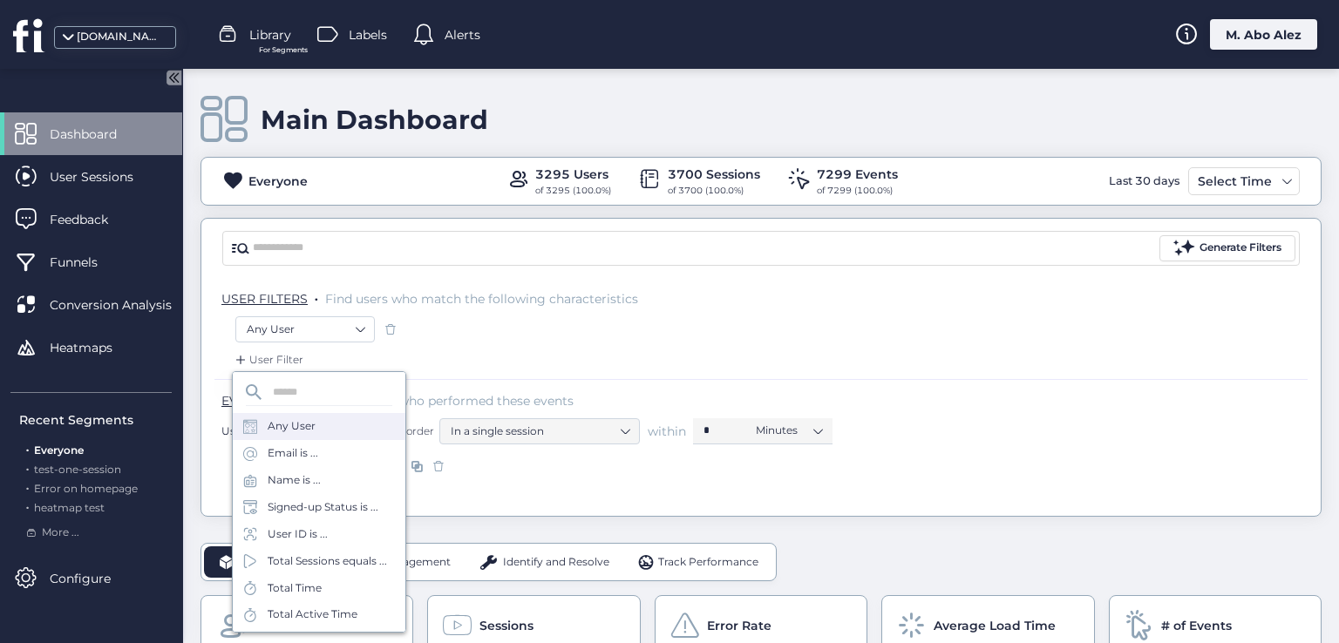
click at [268, 423] on div "Any User" at bounding box center [292, 426] width 48 height 17
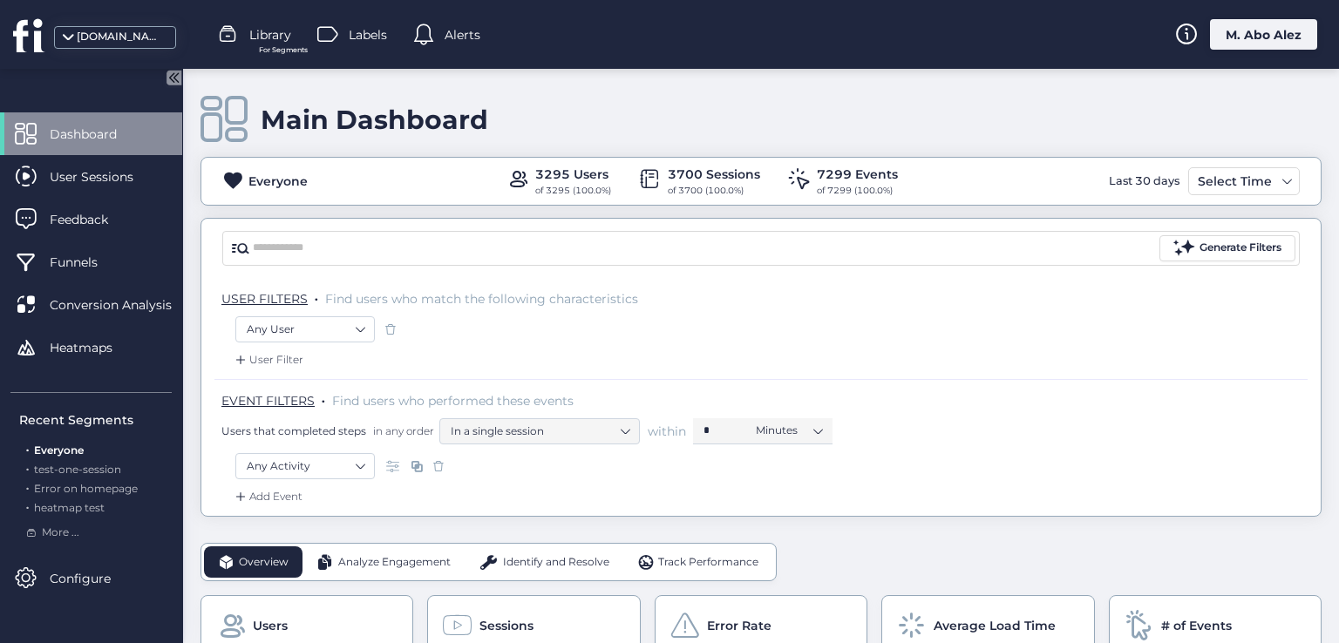
click at [179, 76] on icon at bounding box center [173, 77] width 15 height 15
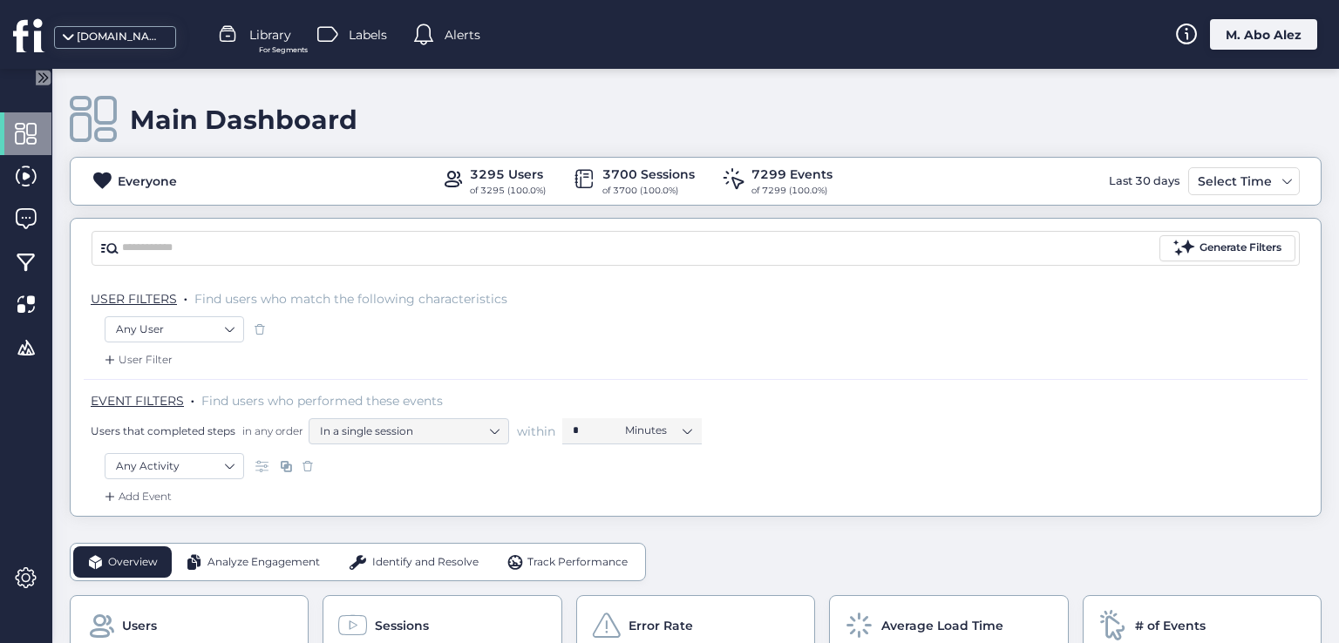
click at [154, 360] on div "User Filter" at bounding box center [136, 359] width 71 height 17
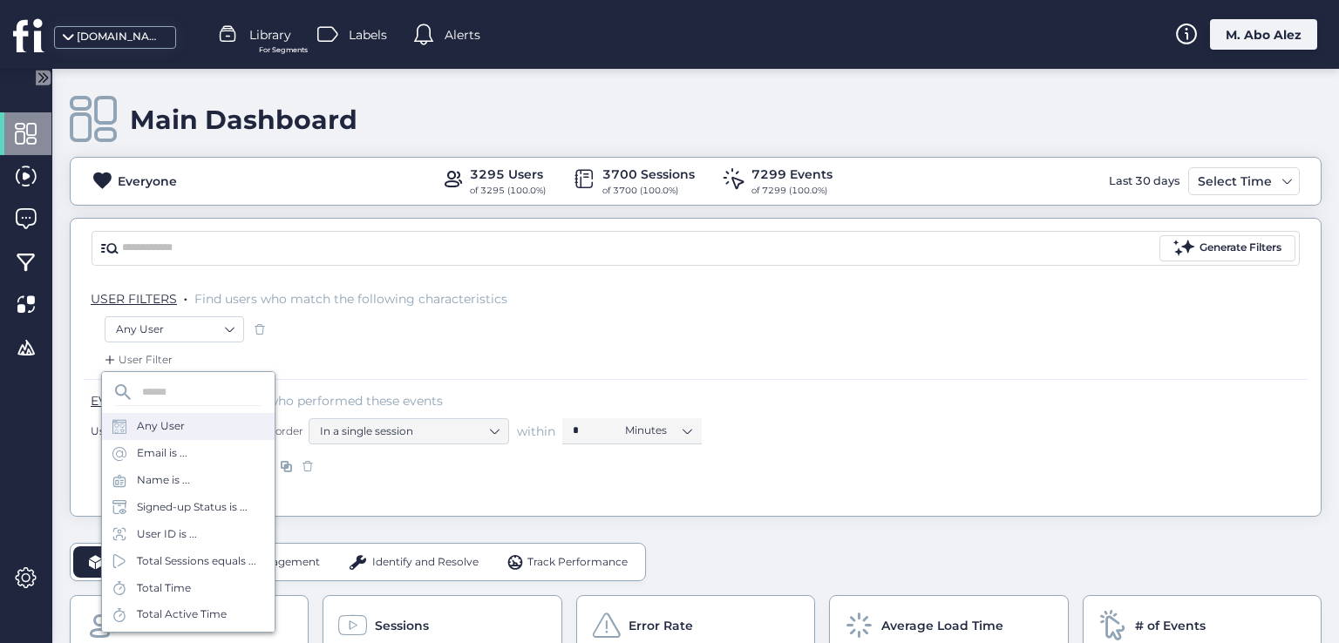
click at [165, 431] on div "Any User" at bounding box center [161, 426] width 48 height 17
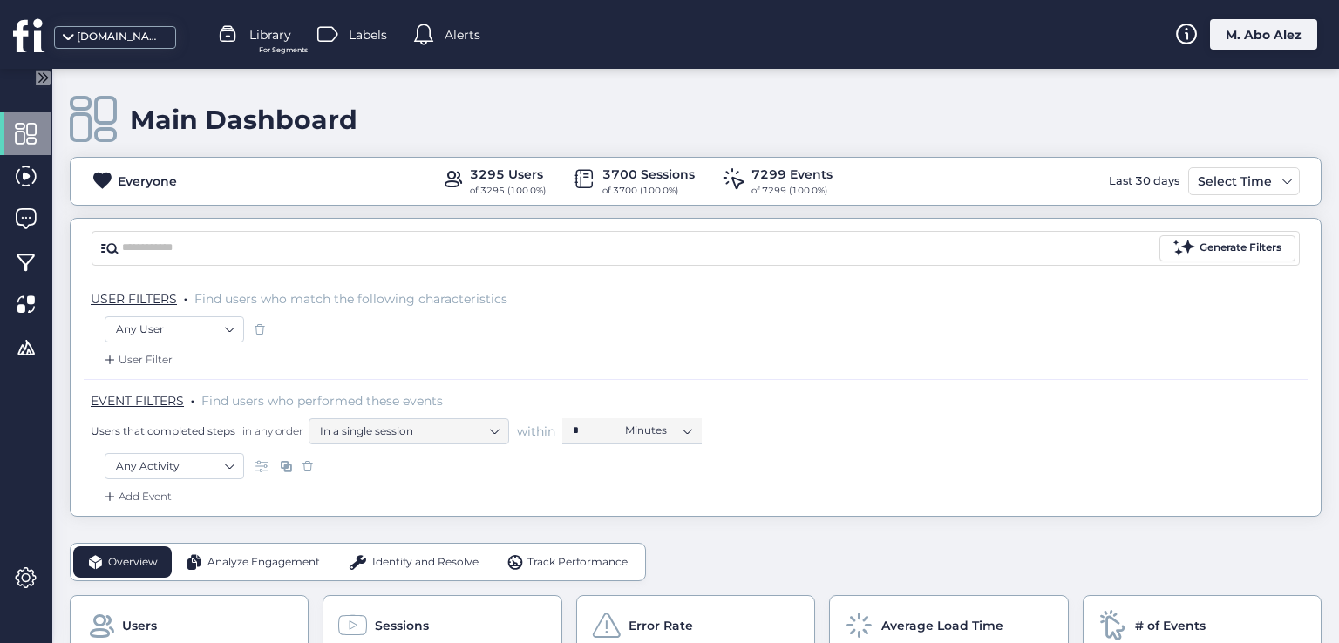
click at [255, 332] on span at bounding box center [259, 329] width 17 height 17
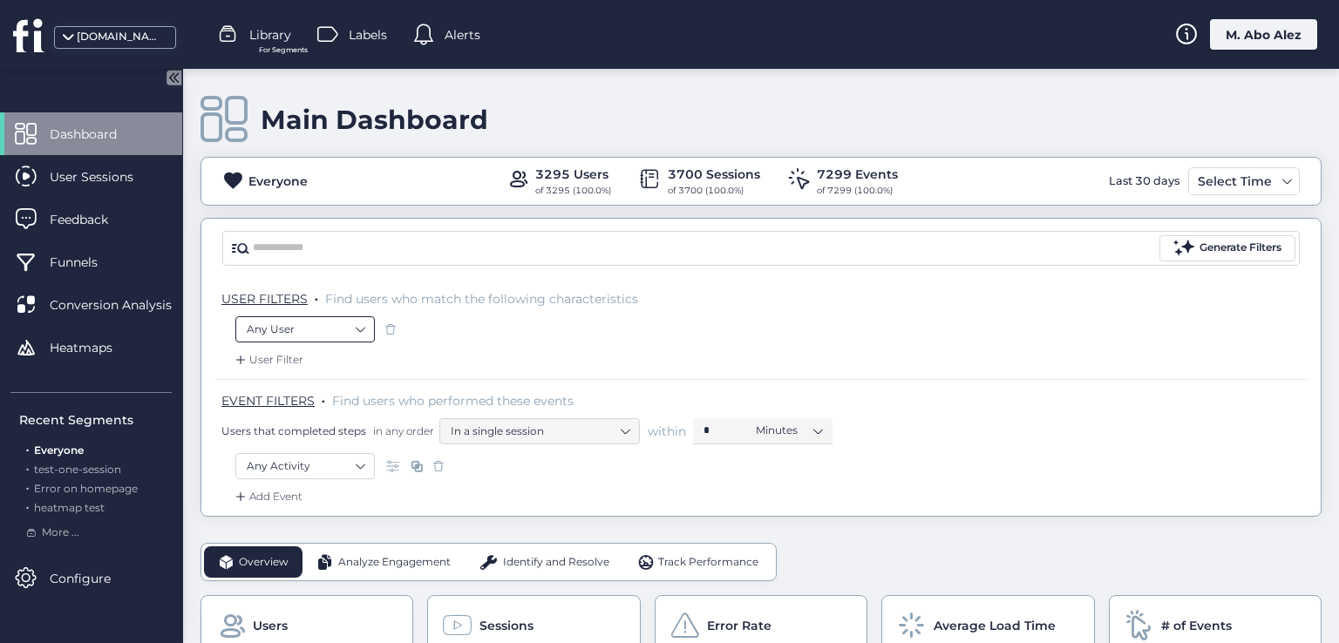
click at [282, 329] on nz-select-item "Any User" at bounding box center [305, 329] width 117 height 26
click at [174, 78] on icon at bounding box center [175, 77] width 4 height 9
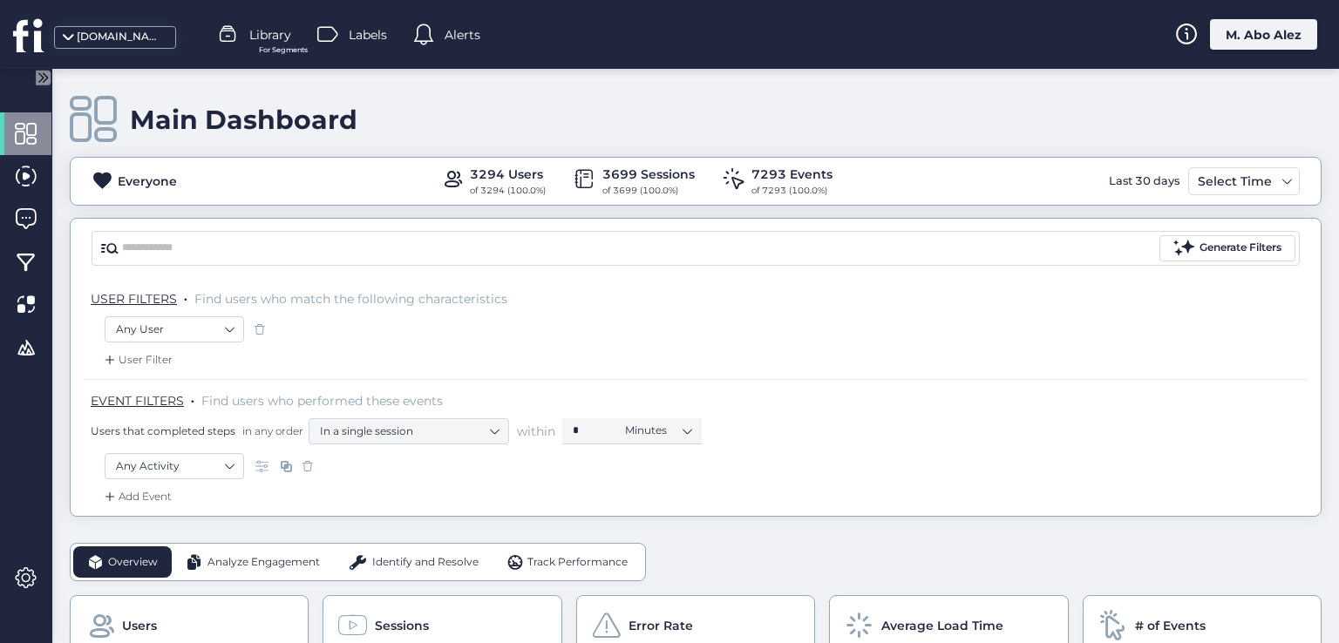
click at [255, 328] on span at bounding box center [259, 329] width 17 height 17
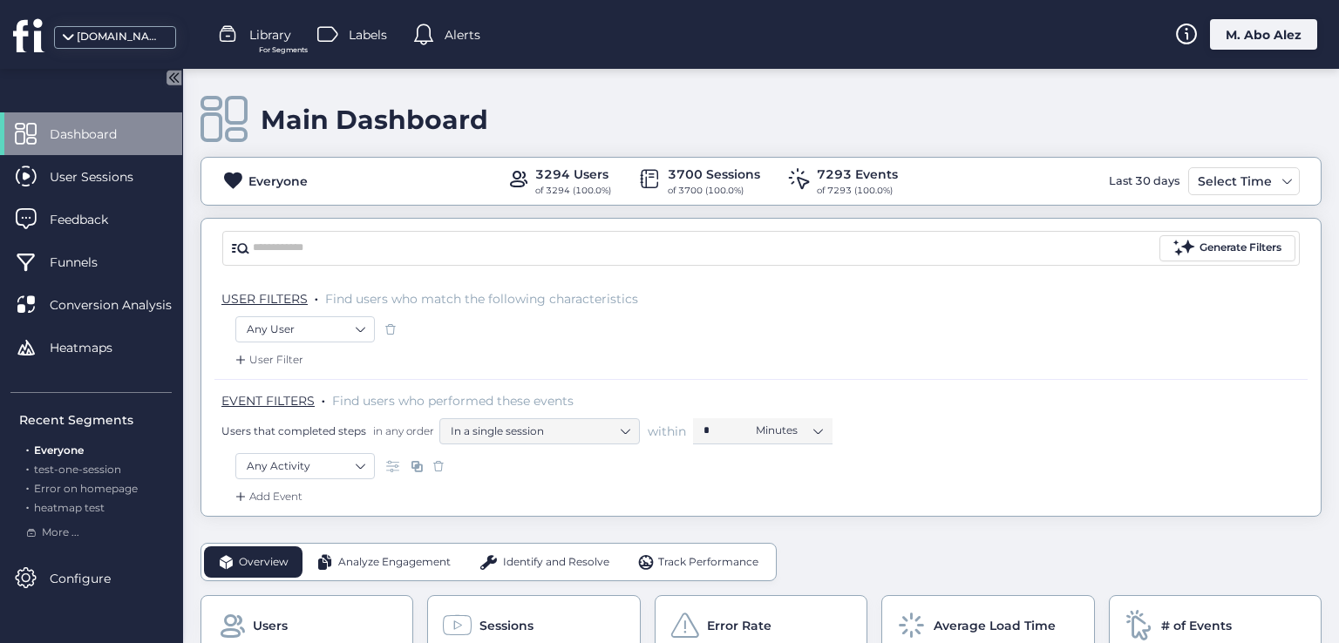
click at [169, 78] on icon at bounding box center [173, 77] width 15 height 15
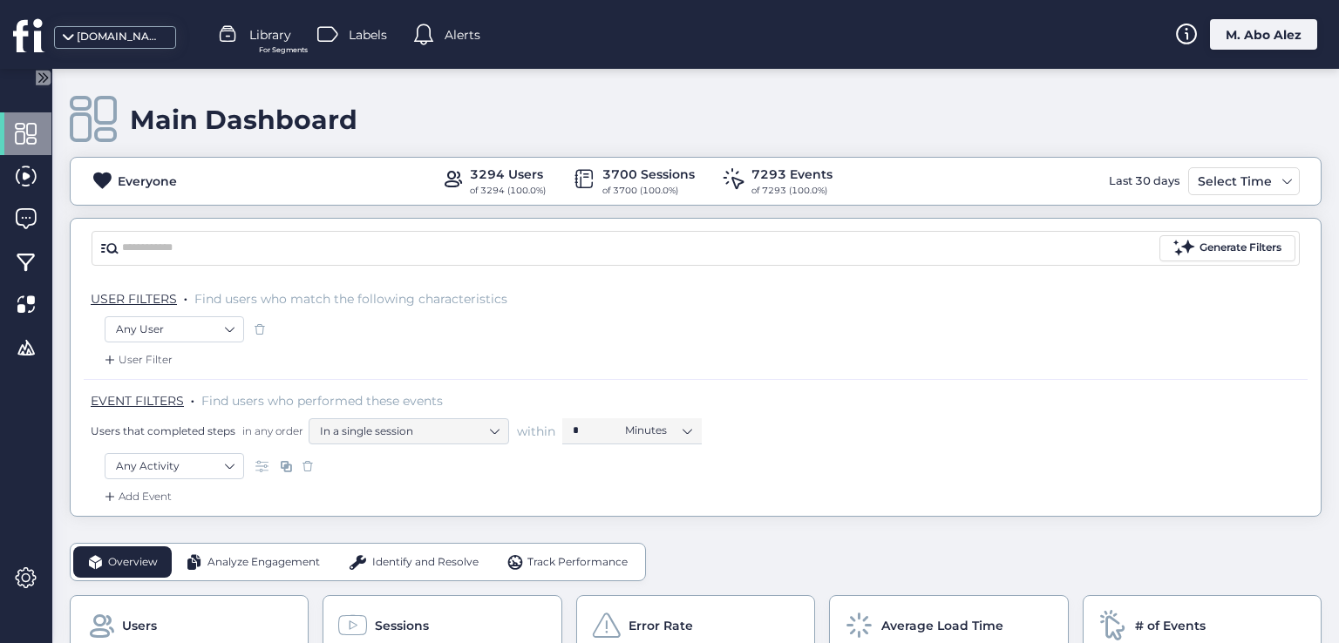
click at [159, 357] on div "User Filter" at bounding box center [136, 359] width 71 height 17
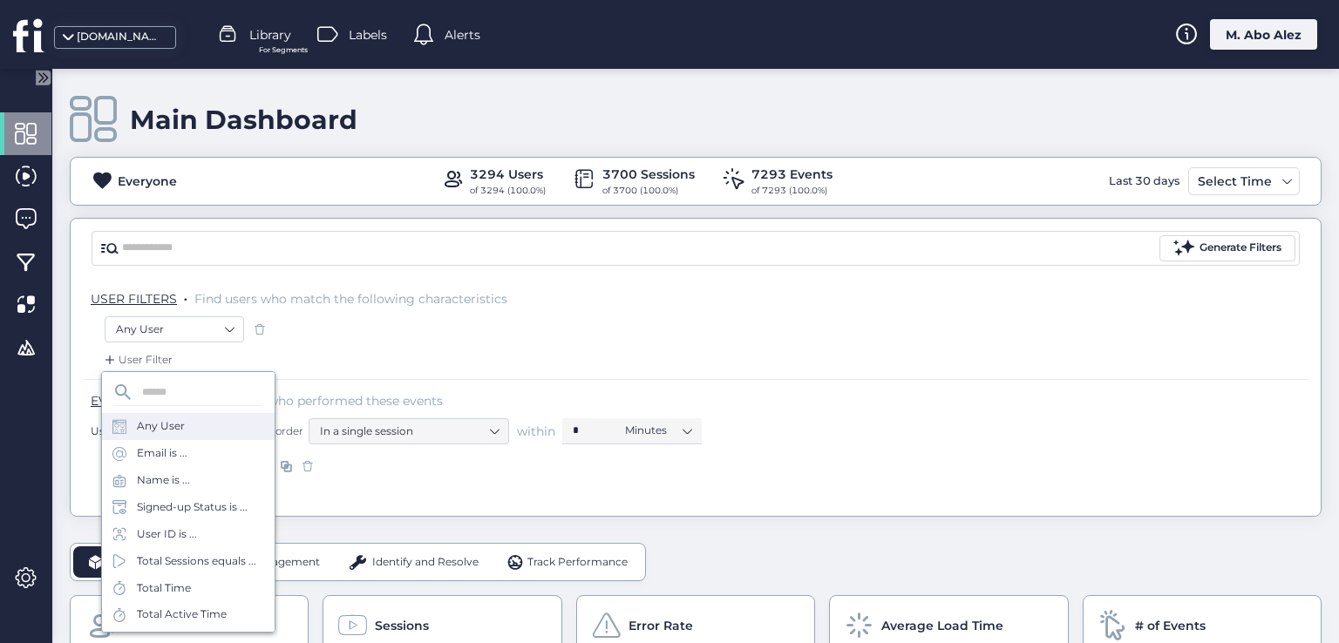
click at [175, 418] on div "Any User" at bounding box center [161, 426] width 48 height 17
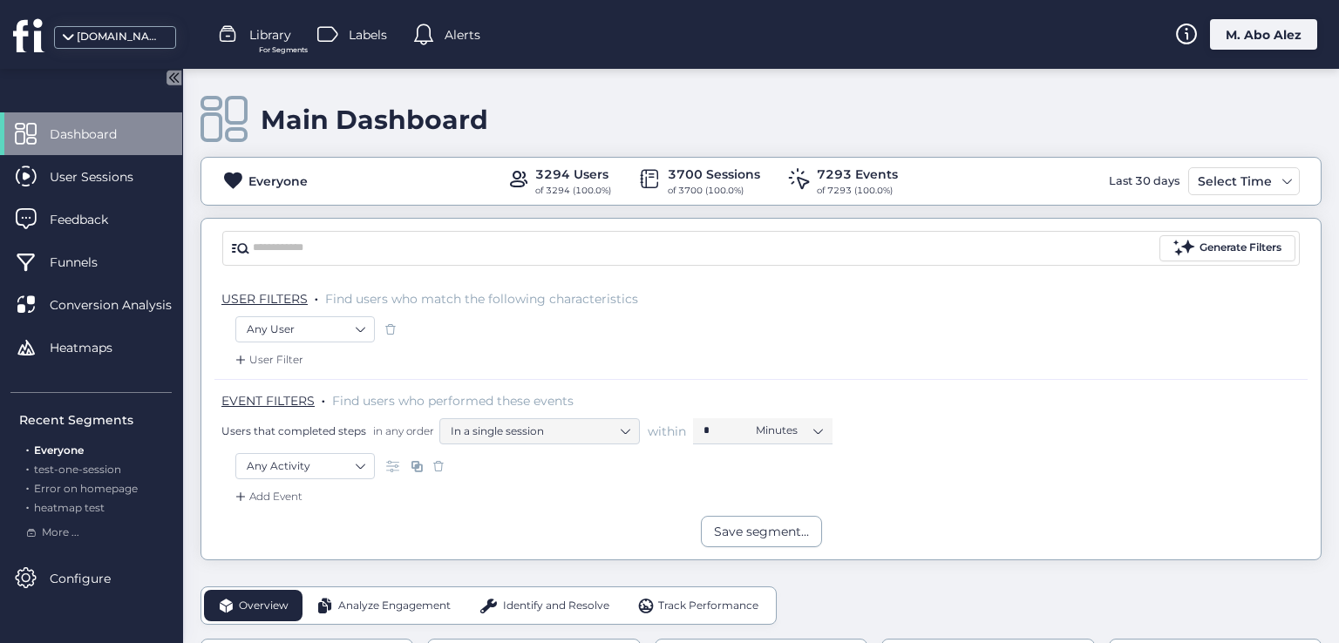
click at [179, 77] on icon at bounding box center [173, 77] width 15 height 15
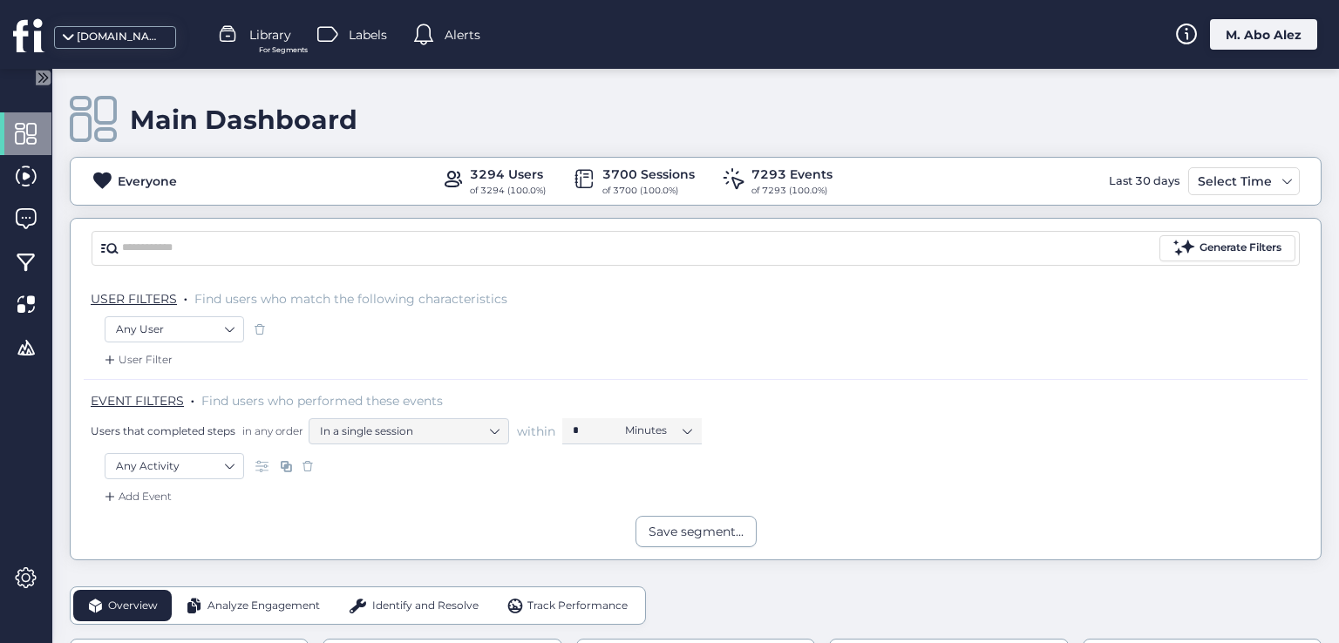
click at [261, 331] on span at bounding box center [259, 329] width 17 height 17
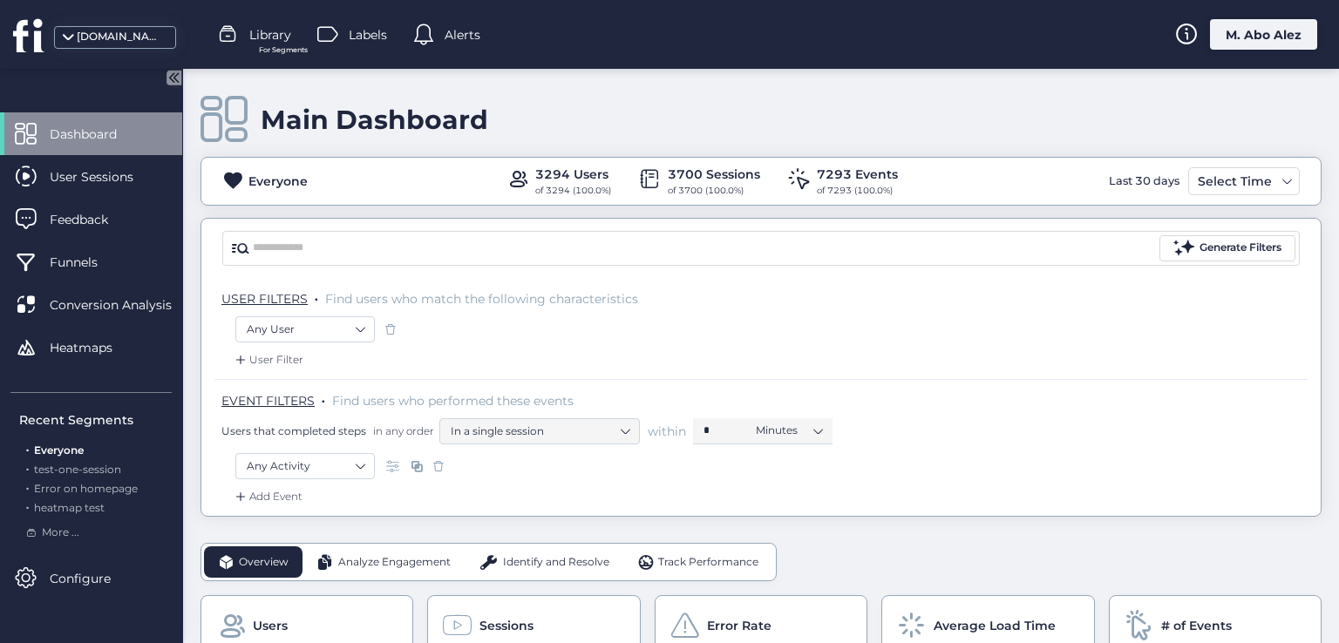
click at [179, 77] on icon at bounding box center [173, 77] width 15 height 15
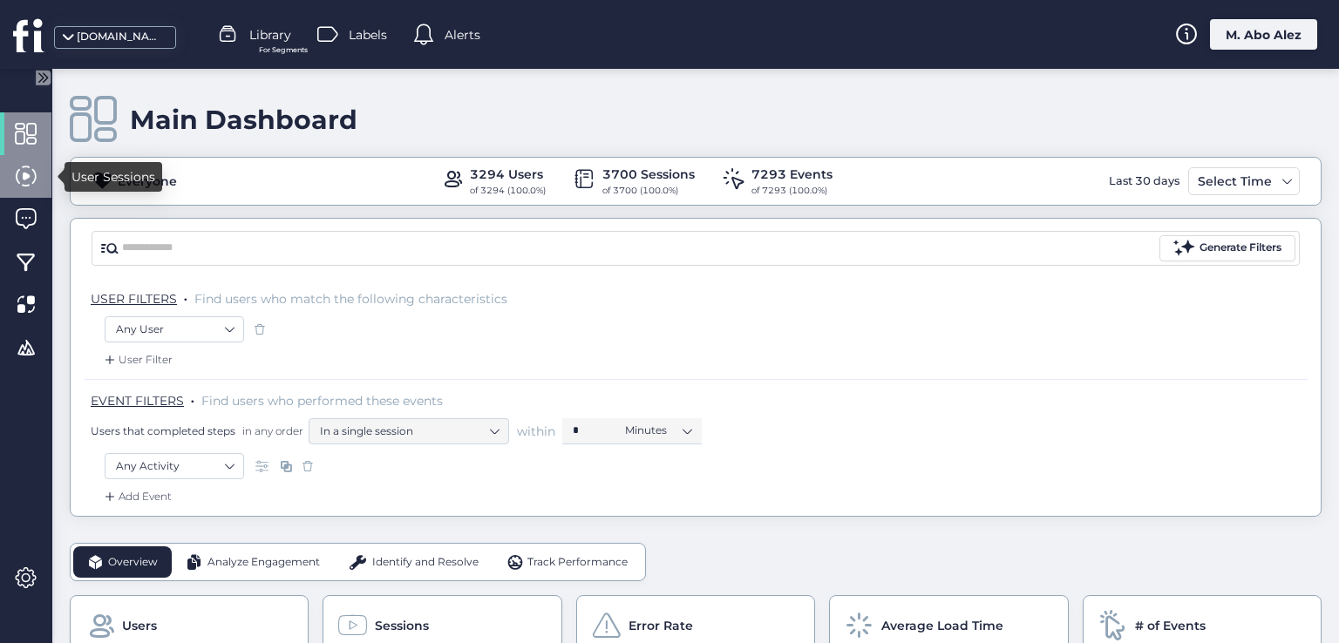
click at [40, 181] on div at bounding box center [25, 176] width 51 height 43
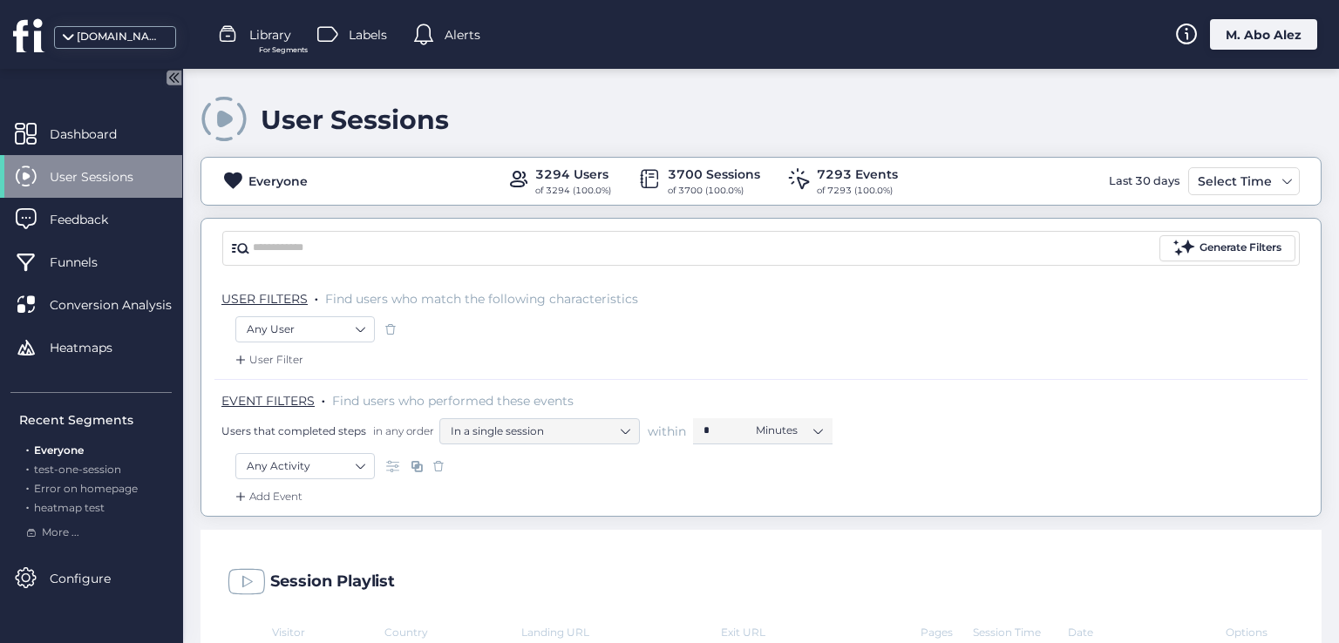
click at [177, 79] on icon at bounding box center [175, 77] width 4 height 9
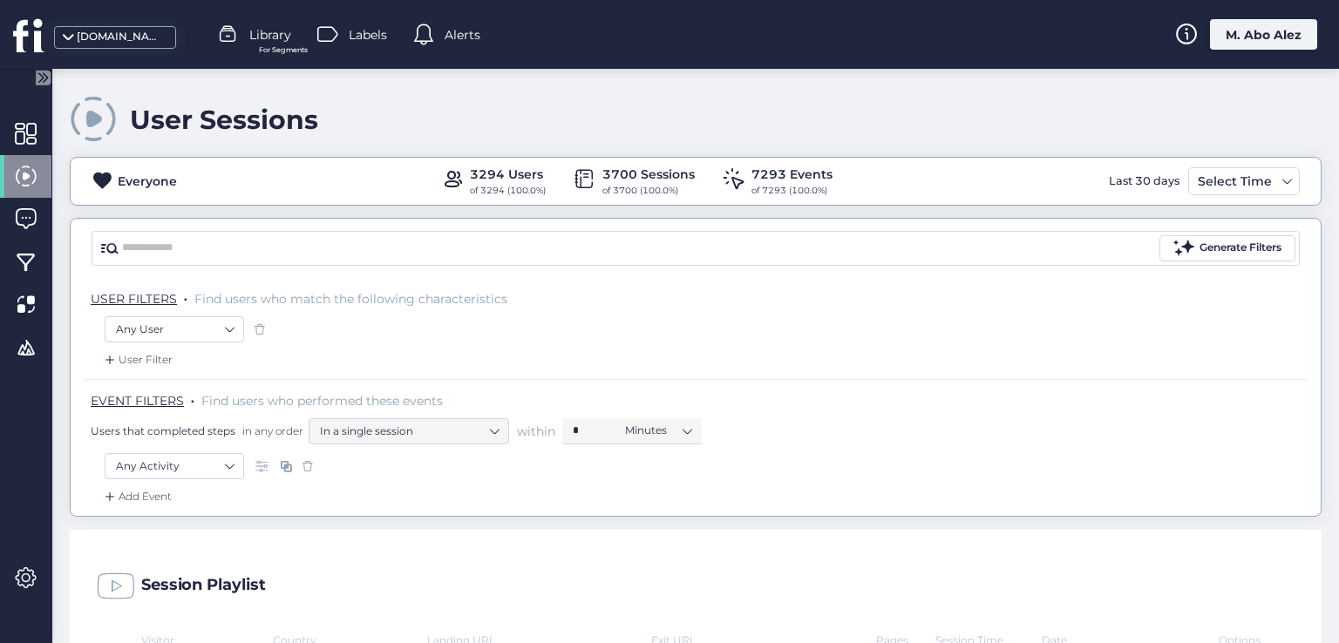
click at [261, 328] on span at bounding box center [259, 329] width 17 height 17
click at [214, 331] on nz-select-item "Any User" at bounding box center [174, 329] width 117 height 26
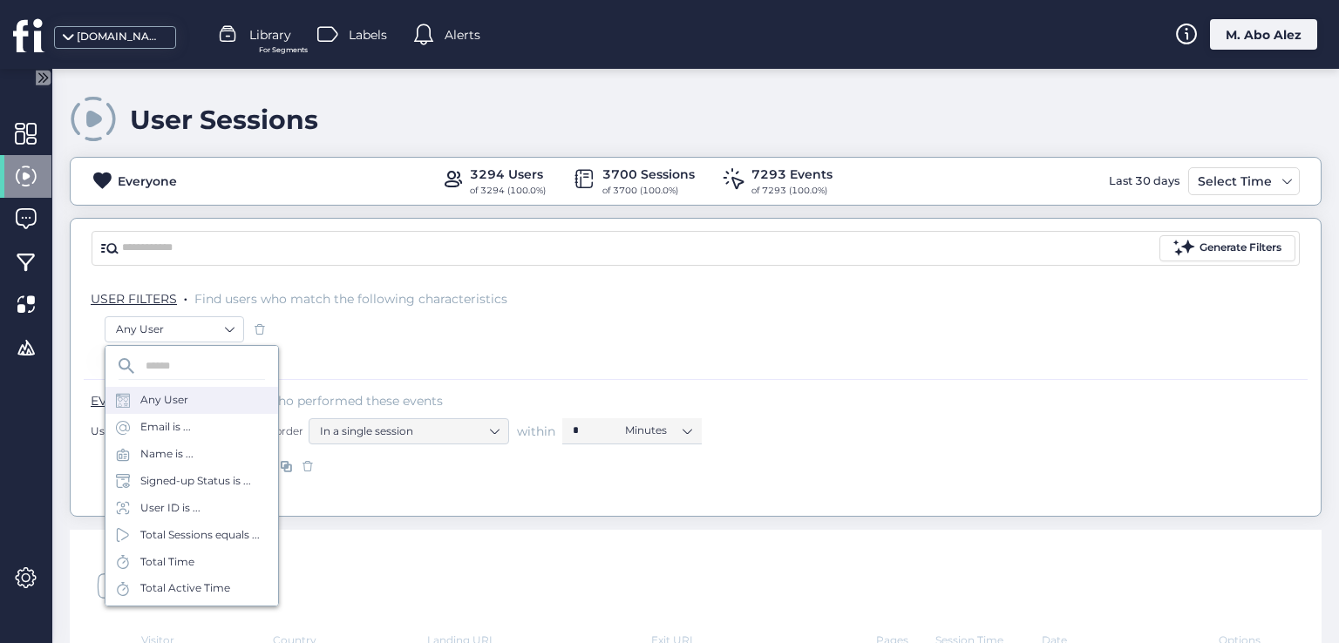
click at [200, 395] on div "Any User" at bounding box center [191, 400] width 173 height 27
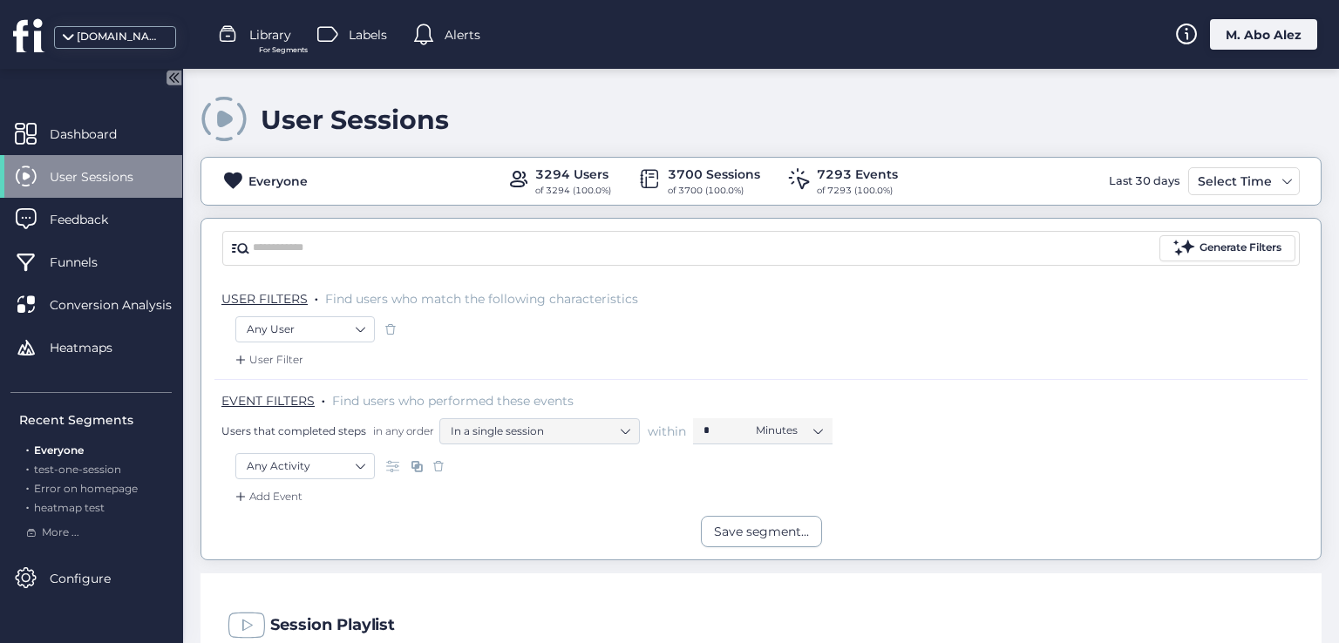
click at [179, 75] on icon at bounding box center [173, 77] width 15 height 15
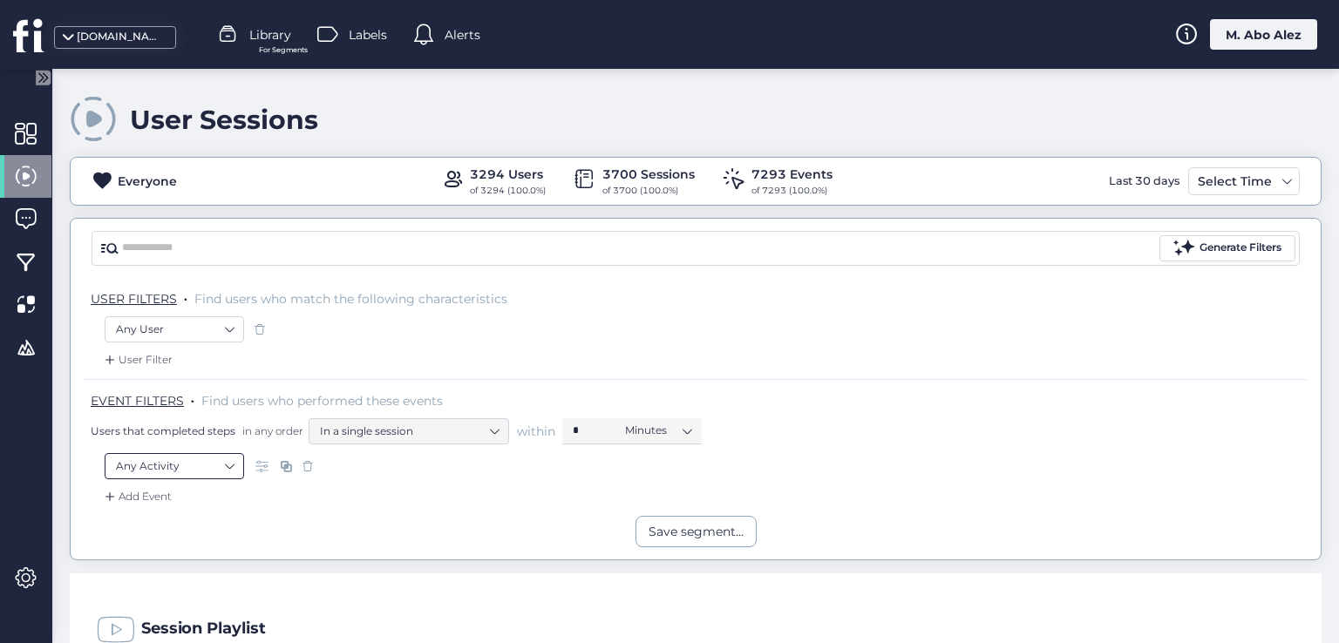
click at [236, 463] on nz-select-top-control "Any Activity" at bounding box center [174, 466] width 139 height 26
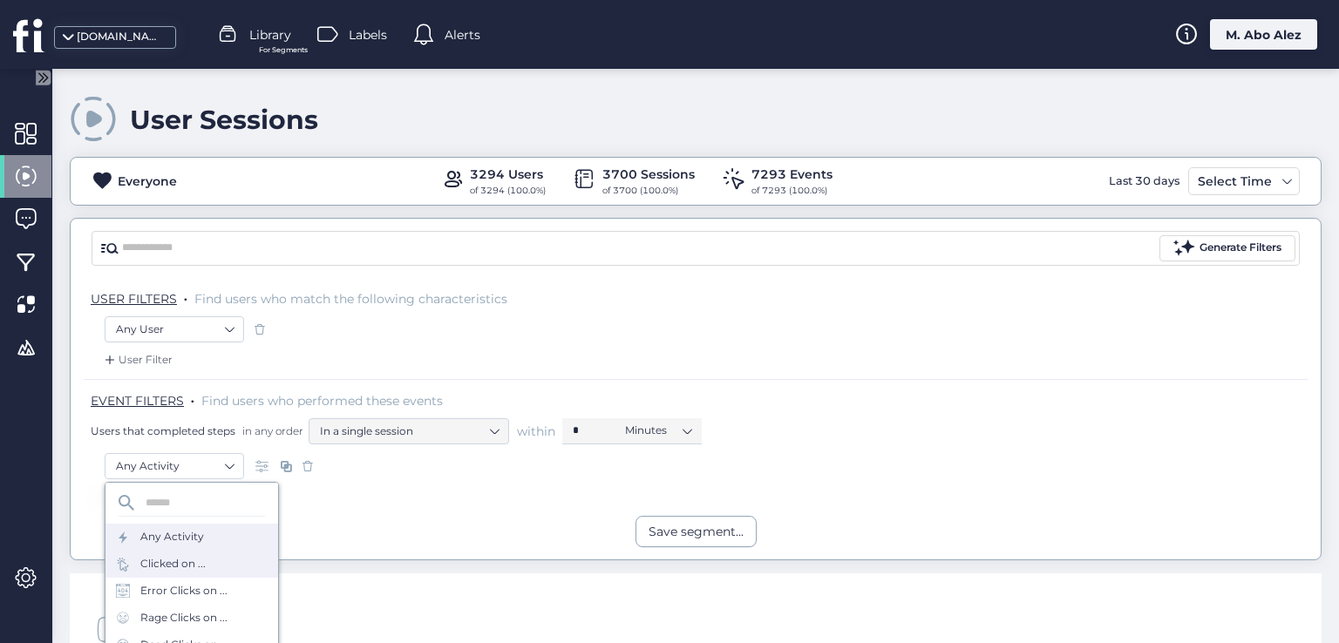
click at [208, 554] on div "Clicked on ..." at bounding box center [191, 564] width 173 height 27
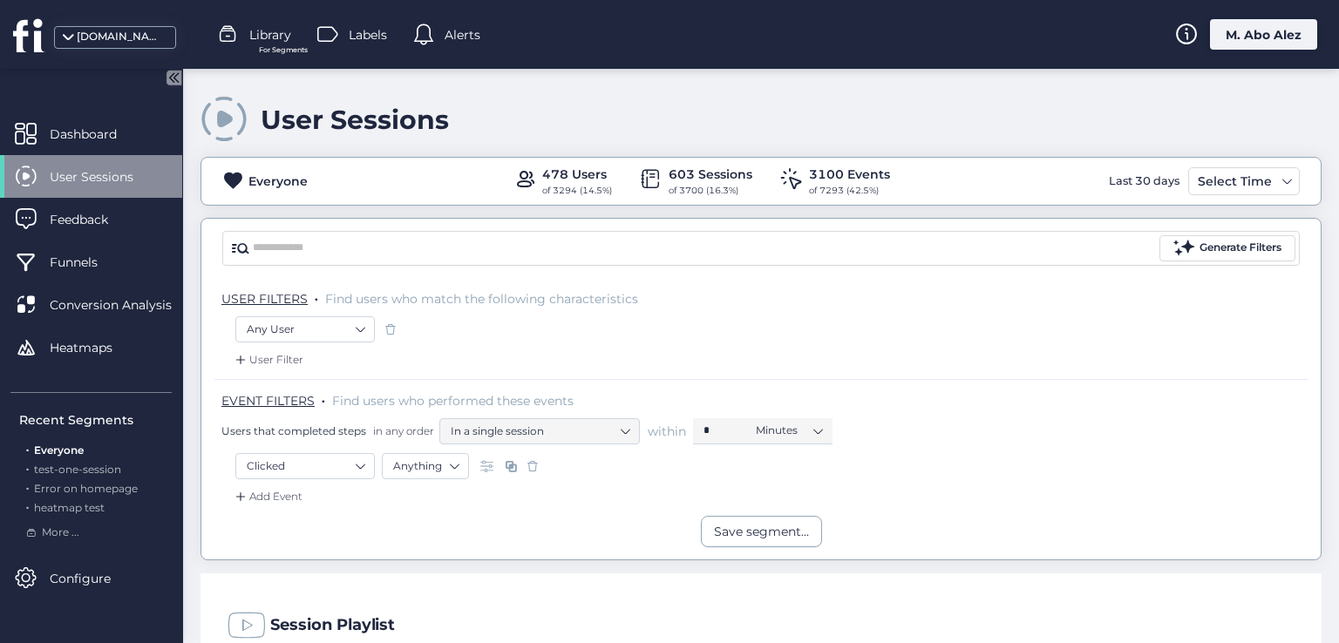
click at [173, 85] on icon at bounding box center [173, 77] width 15 height 15
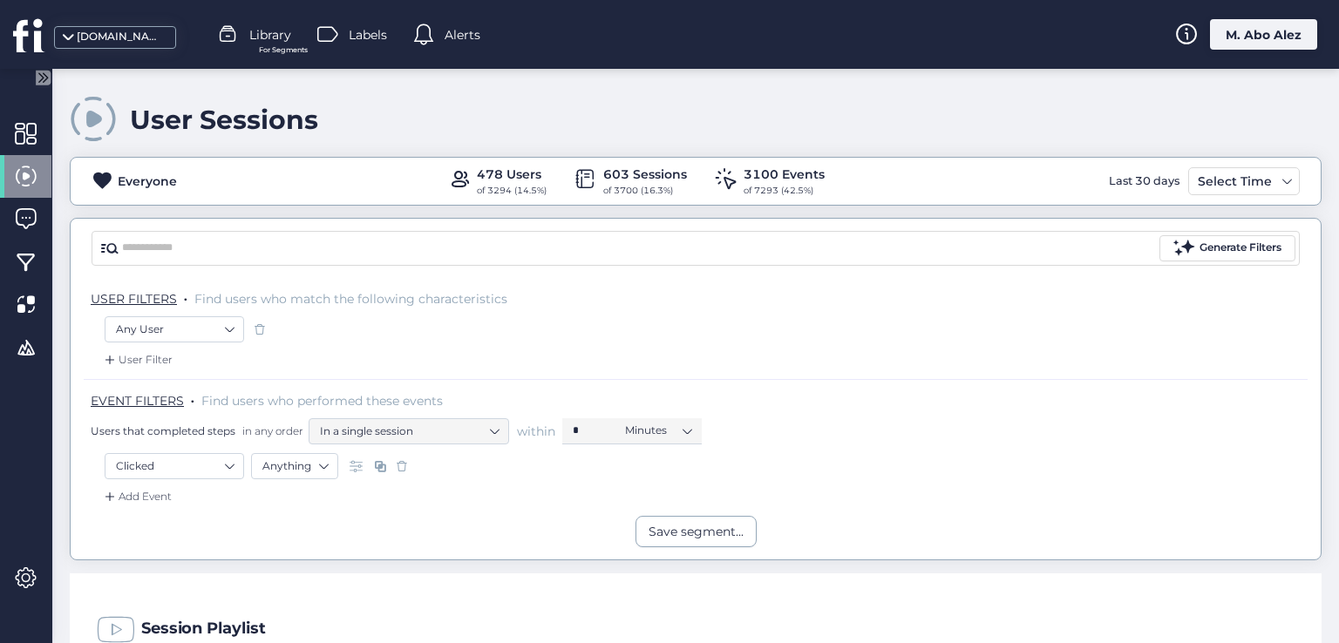
click at [816, 370] on div "User Filter" at bounding box center [696, 365] width 1224 height 28
click at [38, 69] on icon at bounding box center [41, 77] width 22 height 22
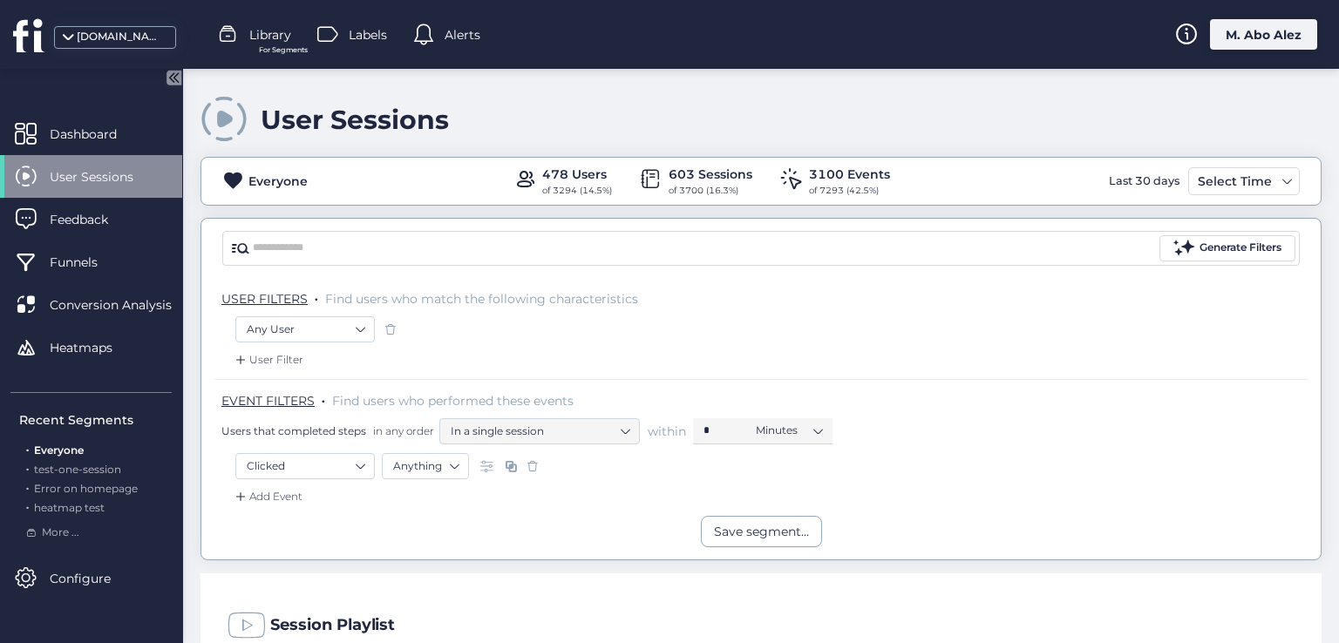
click at [1060, 325] on div "Any User" at bounding box center [760, 331] width 1051 height 30
click at [1091, 306] on div "USER FILTERS . Find users who match the following characteristics" at bounding box center [760, 297] width 1093 height 38
click at [268, 53] on span "For Segments" at bounding box center [283, 49] width 49 height 11
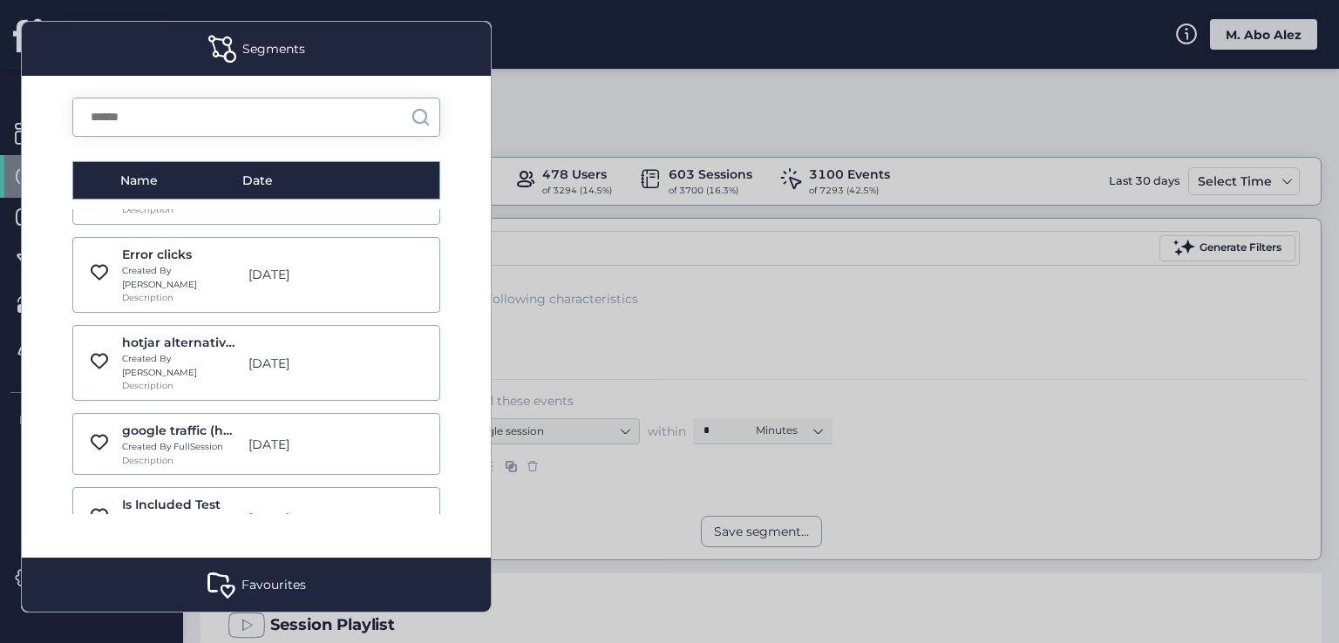
scroll to position [523, 0]
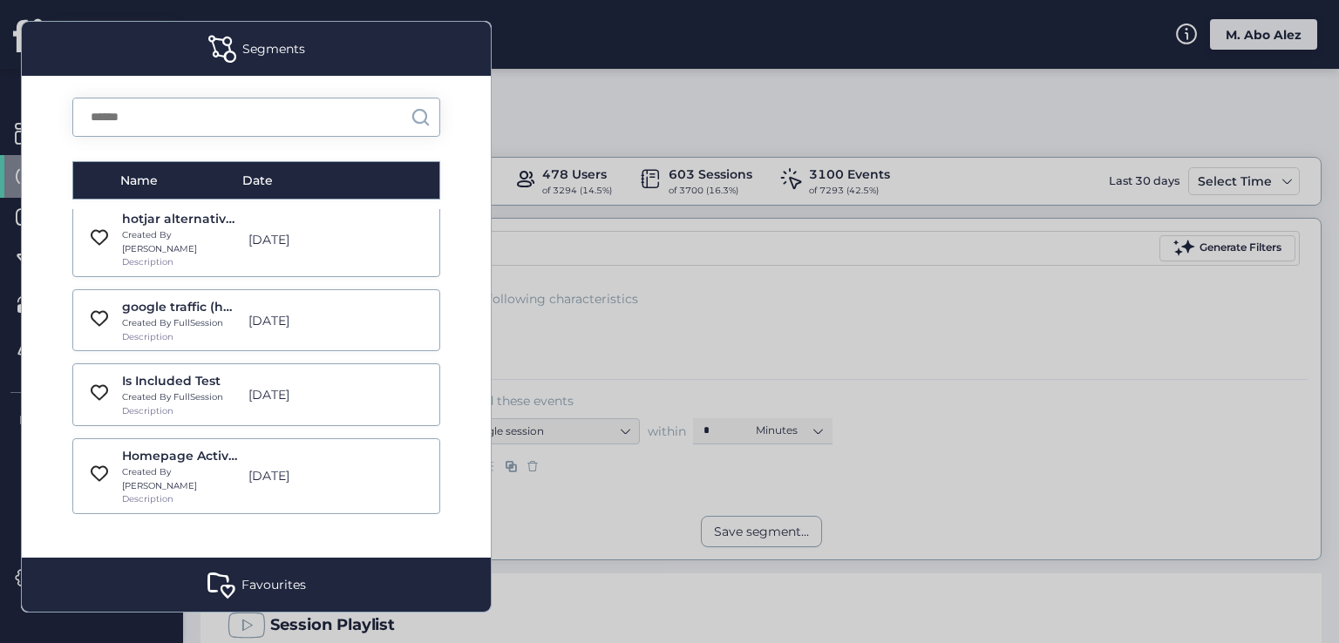
click at [241, 576] on div "Favourites" at bounding box center [273, 584] width 65 height 19
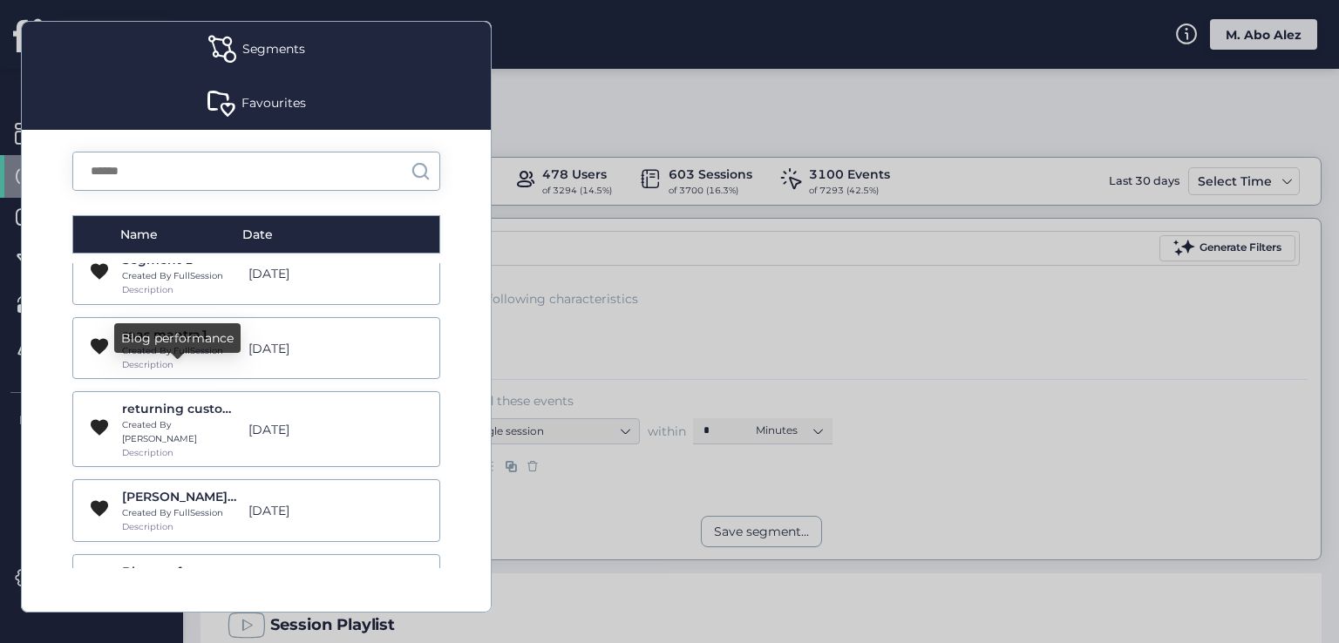
scroll to position [0, 0]
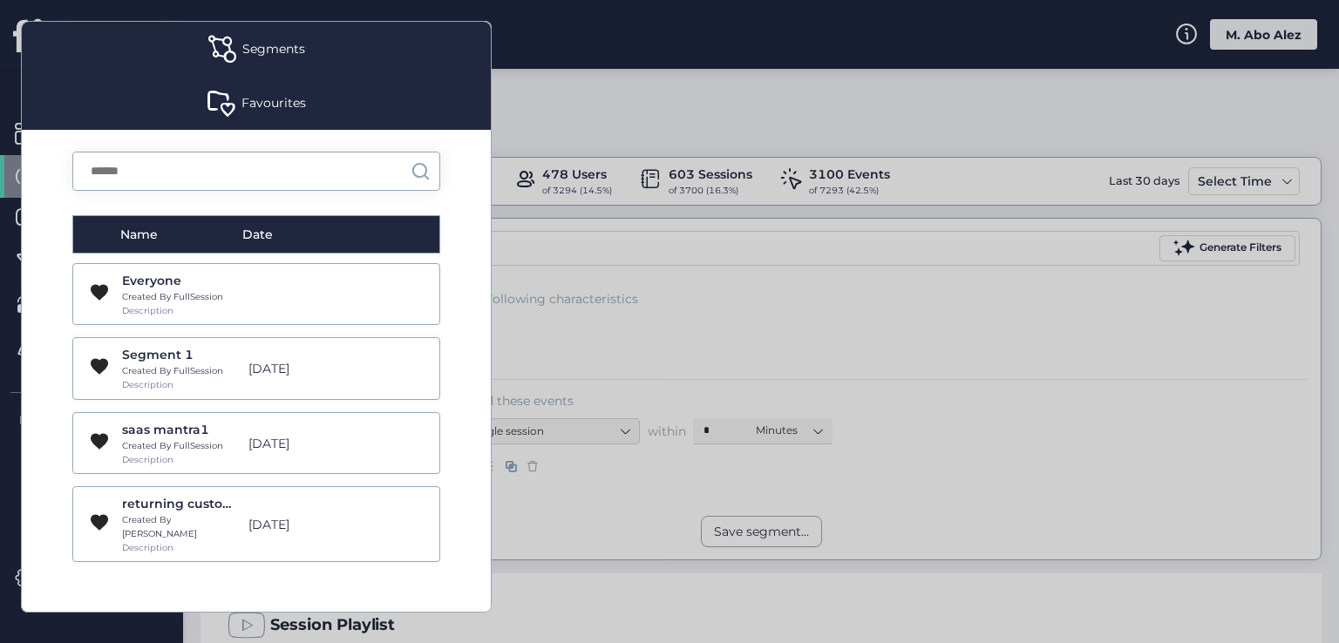
click at [235, 109] on div "Favourites" at bounding box center [256, 103] width 469 height 54
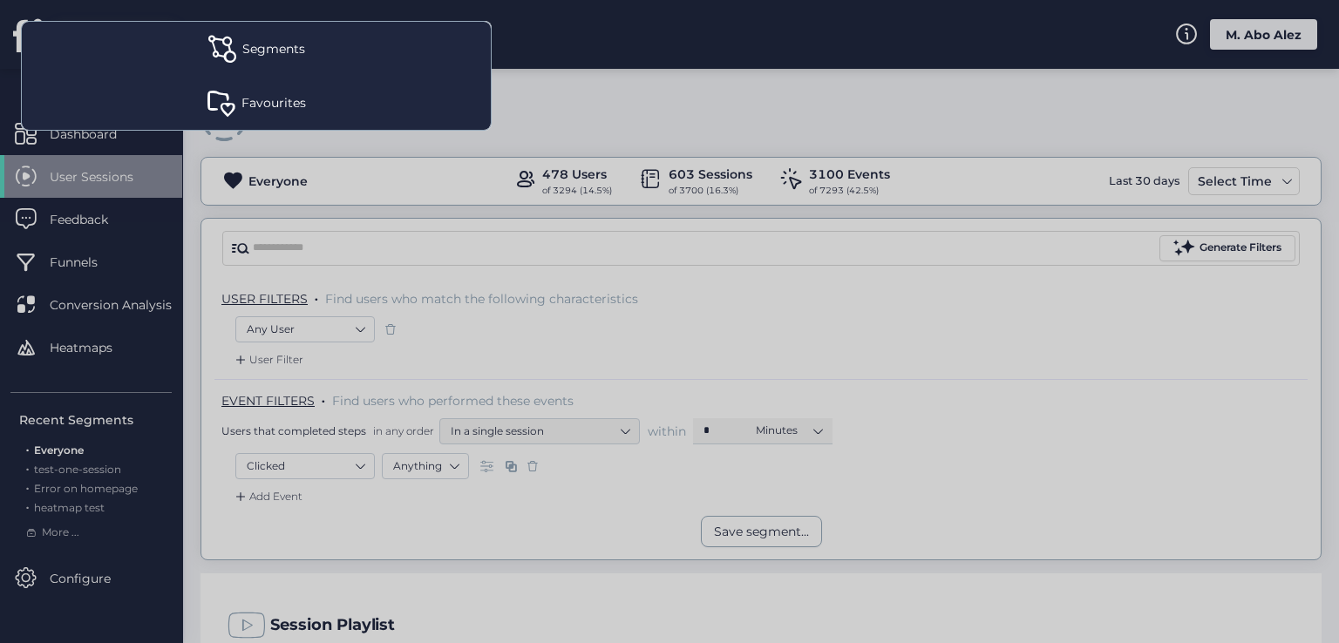
click at [244, 86] on div "Favourites" at bounding box center [256, 103] width 469 height 54
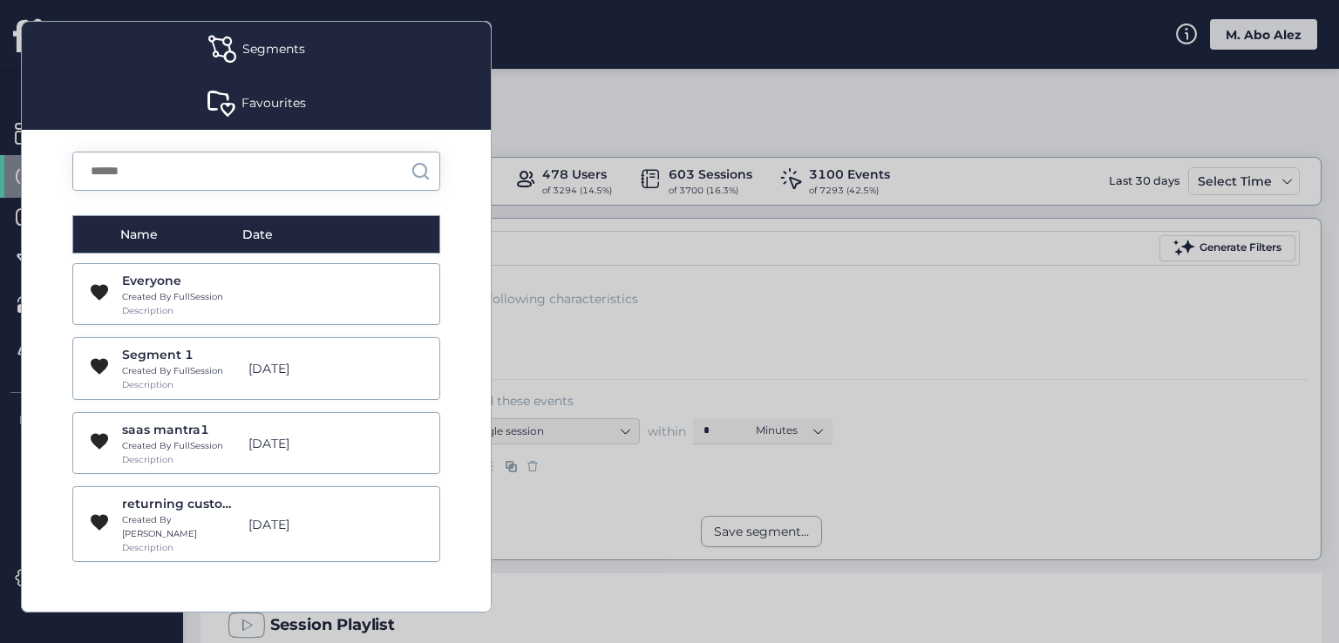
click at [253, 43] on div "Segments" at bounding box center [273, 48] width 63 height 19
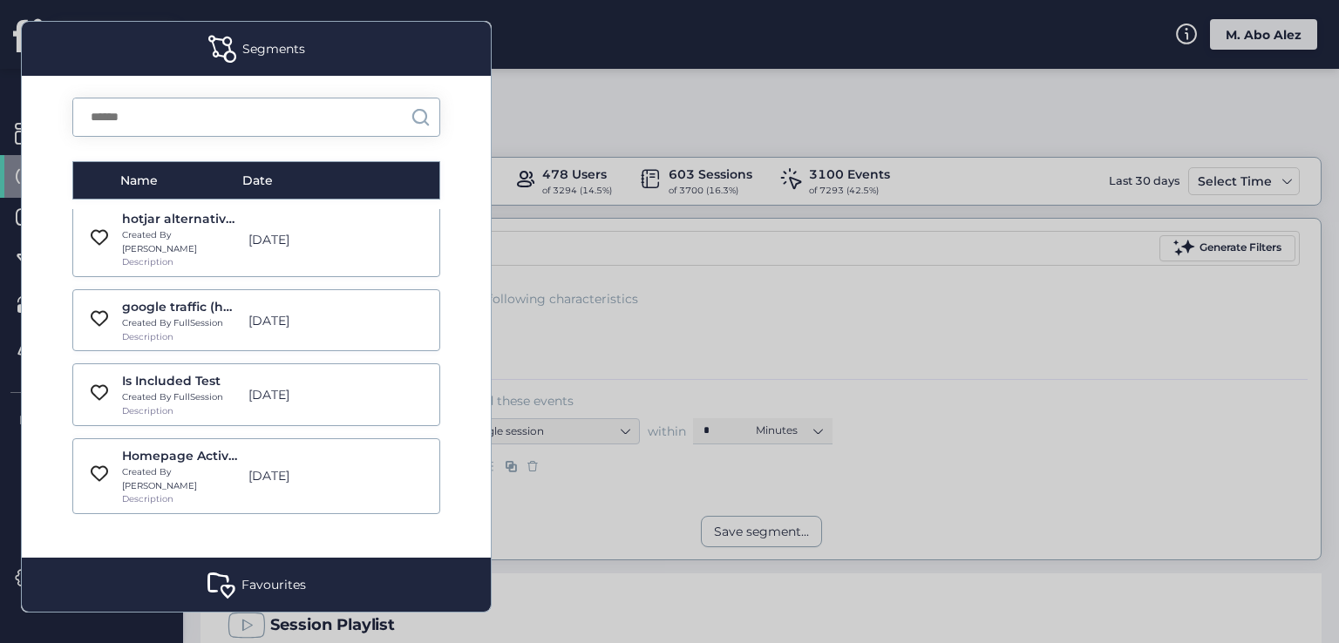
click at [239, 580] on div "Favourites" at bounding box center [256, 585] width 469 height 54
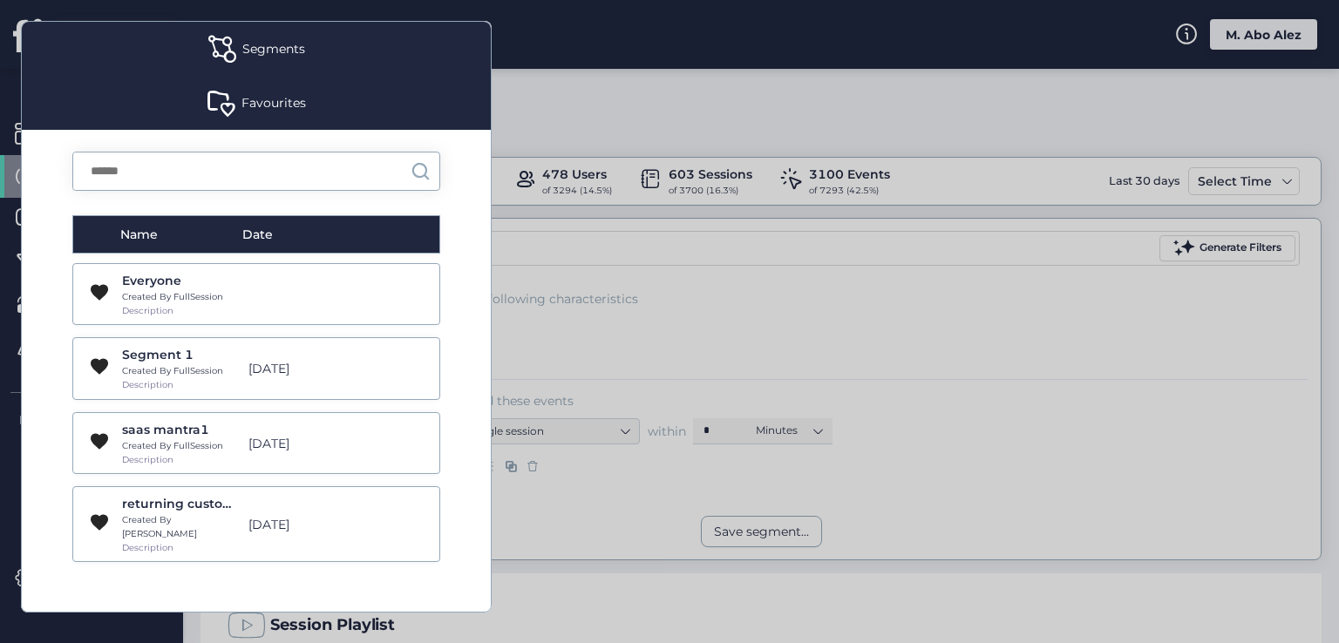
click at [248, 59] on div "Segments" at bounding box center [256, 49] width 469 height 54
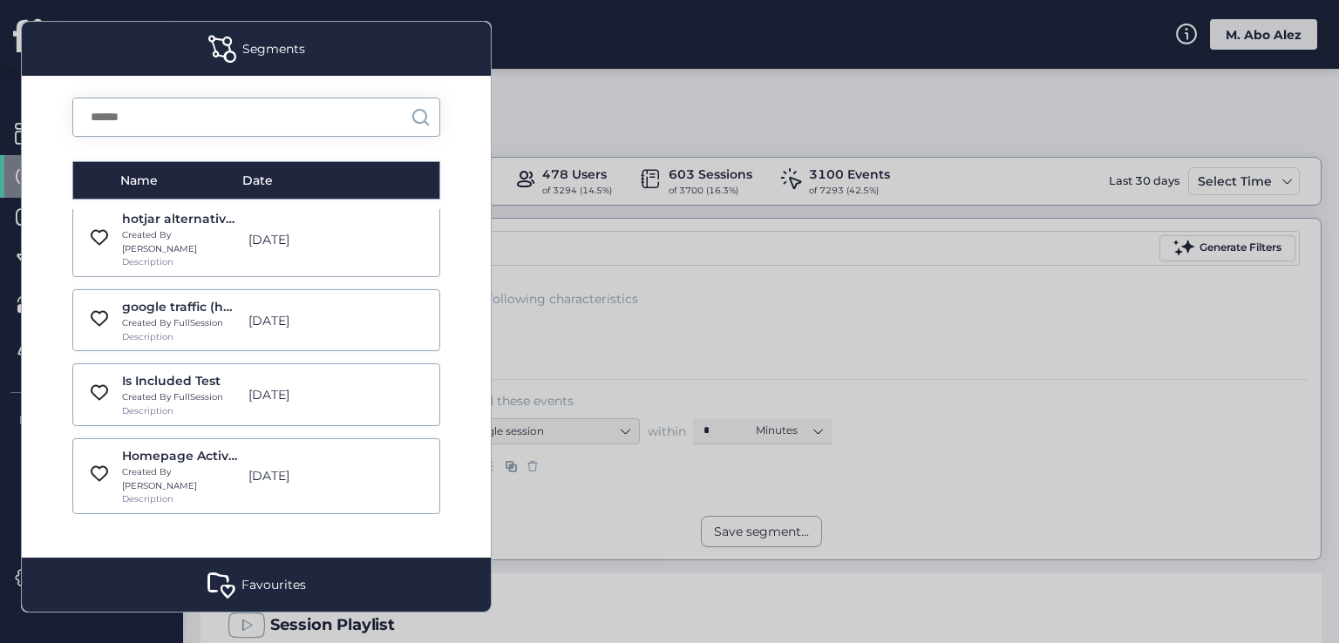
click at [271, 580] on div "Favourites" at bounding box center [273, 584] width 65 height 19
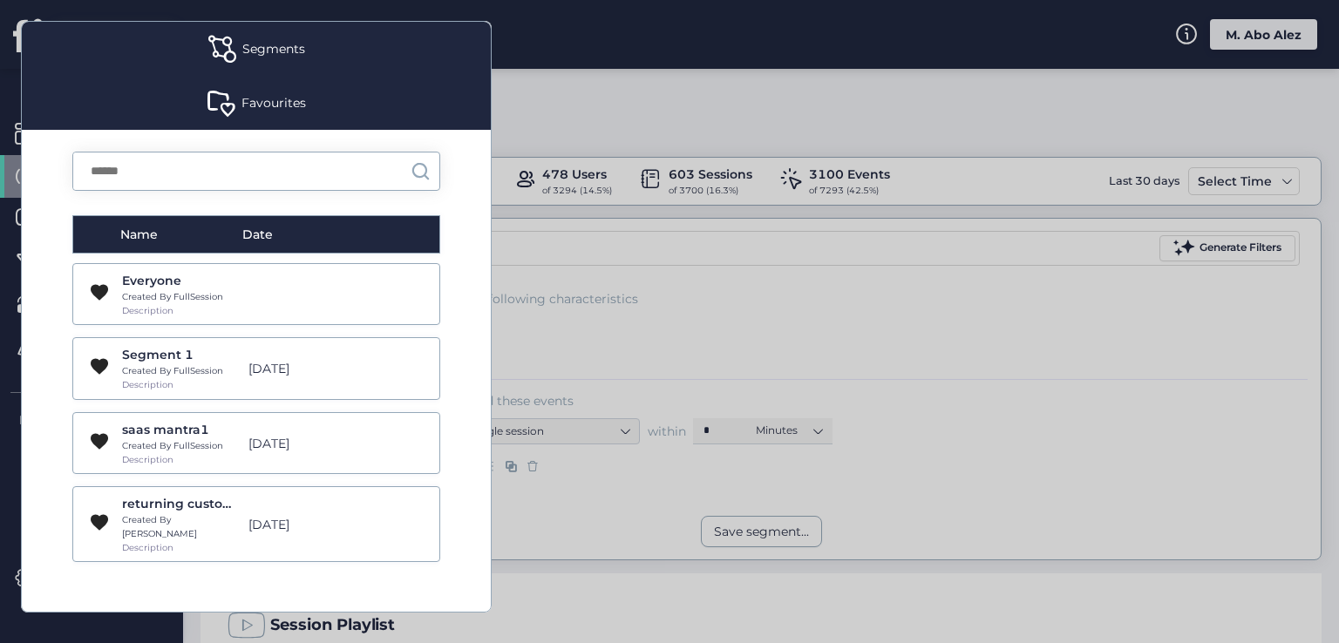
click at [233, 97] on span at bounding box center [221, 103] width 28 height 28
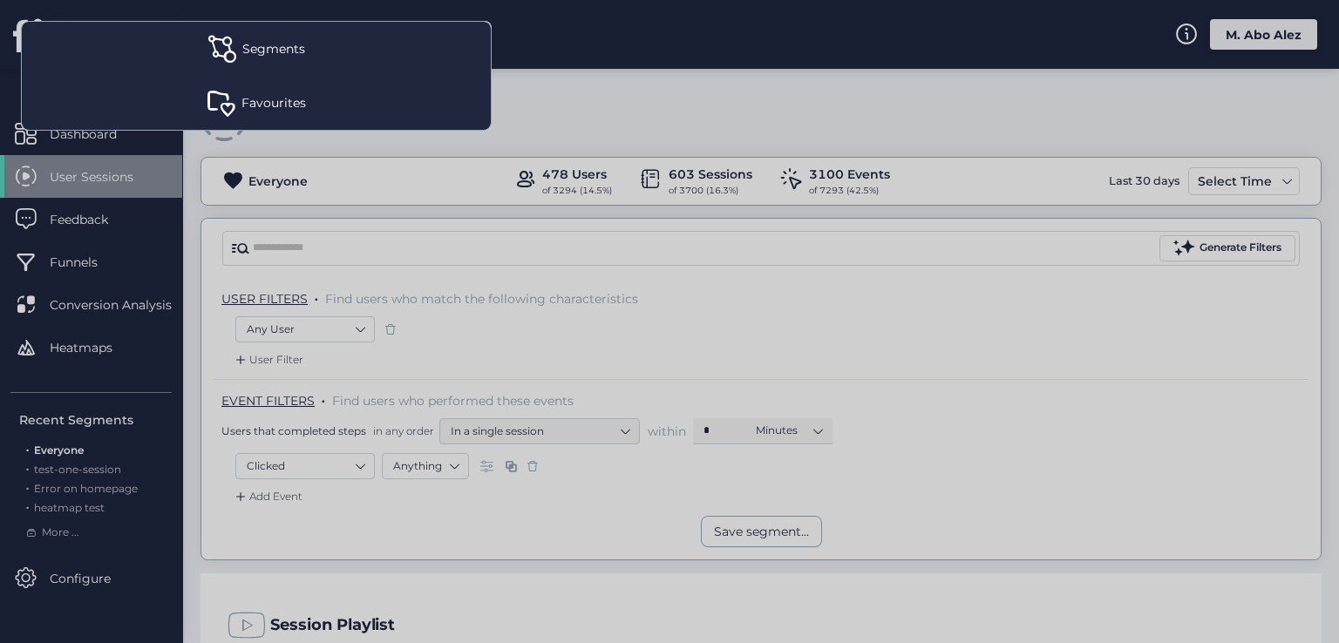
click at [275, 107] on div "Favourites" at bounding box center [273, 102] width 65 height 19
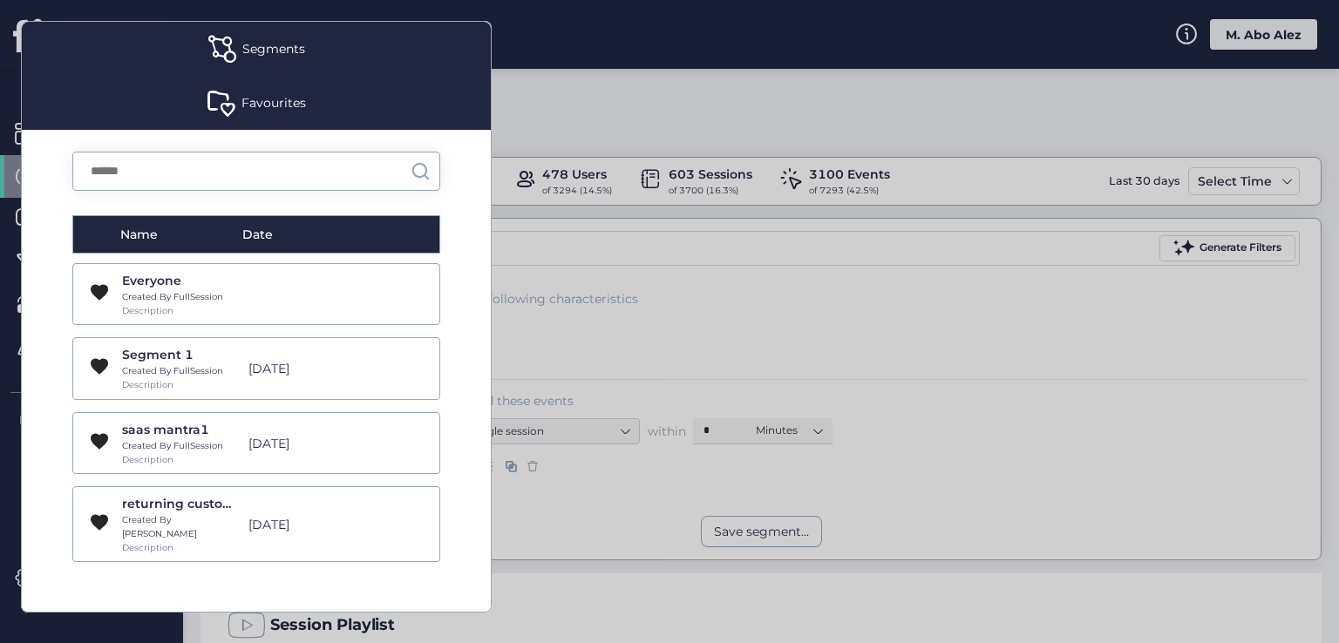
click at [275, 107] on div "Favourites" at bounding box center [273, 102] width 65 height 19
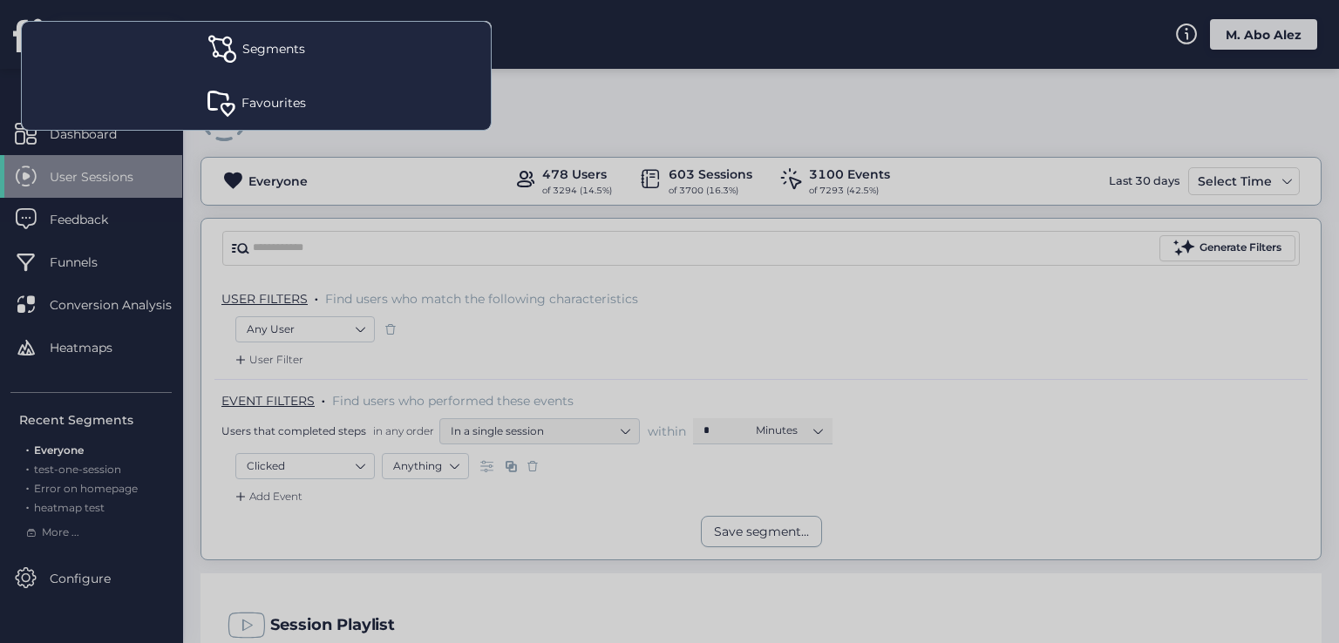
click at [242, 43] on div "Segments" at bounding box center [273, 48] width 63 height 19
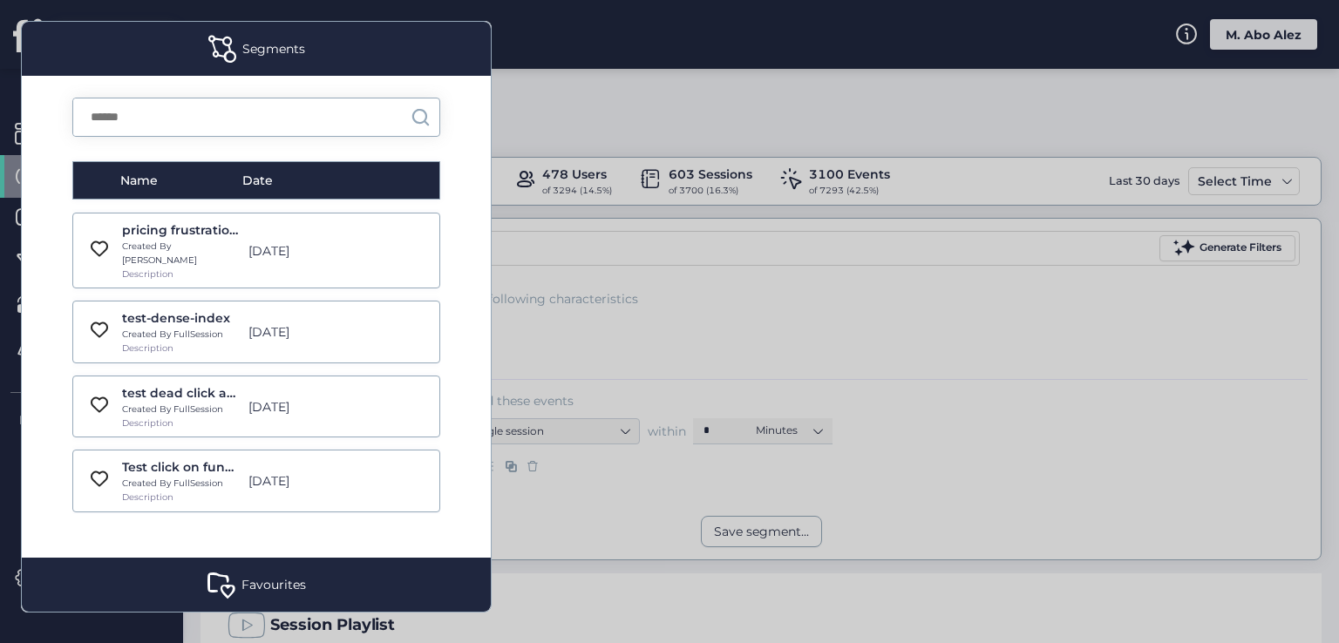
scroll to position [5056, 0]
click at [237, 580] on div "Favourites" at bounding box center [256, 585] width 469 height 54
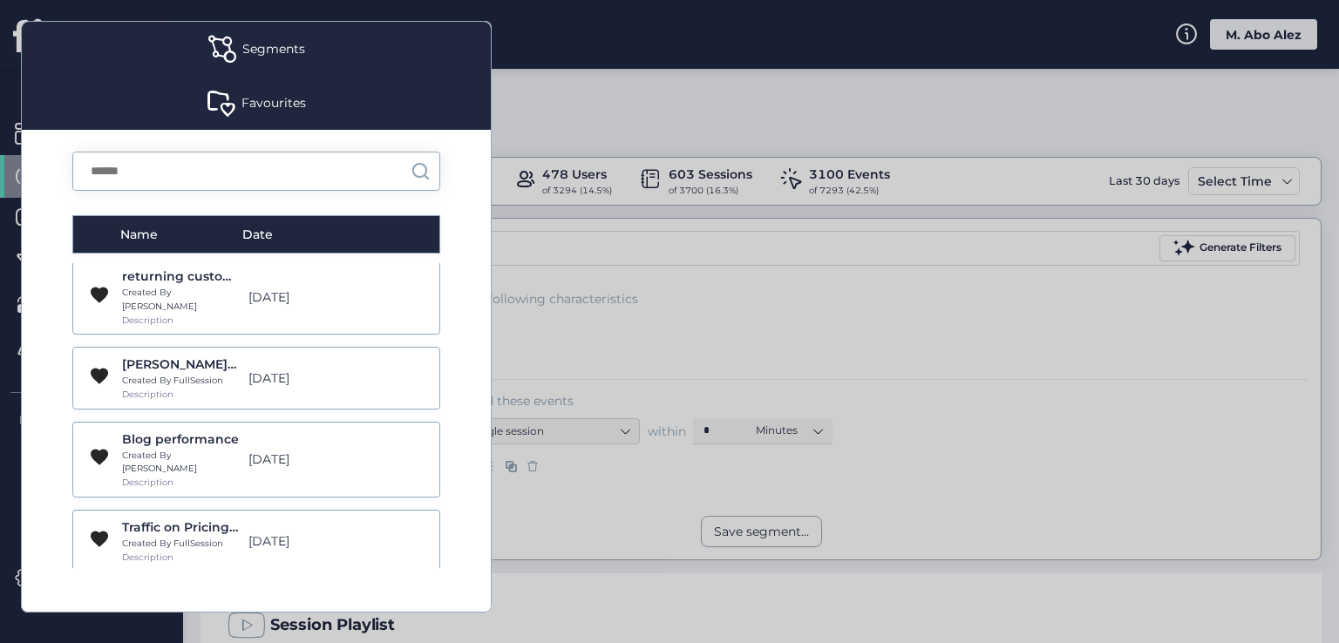
scroll to position [275, 0]
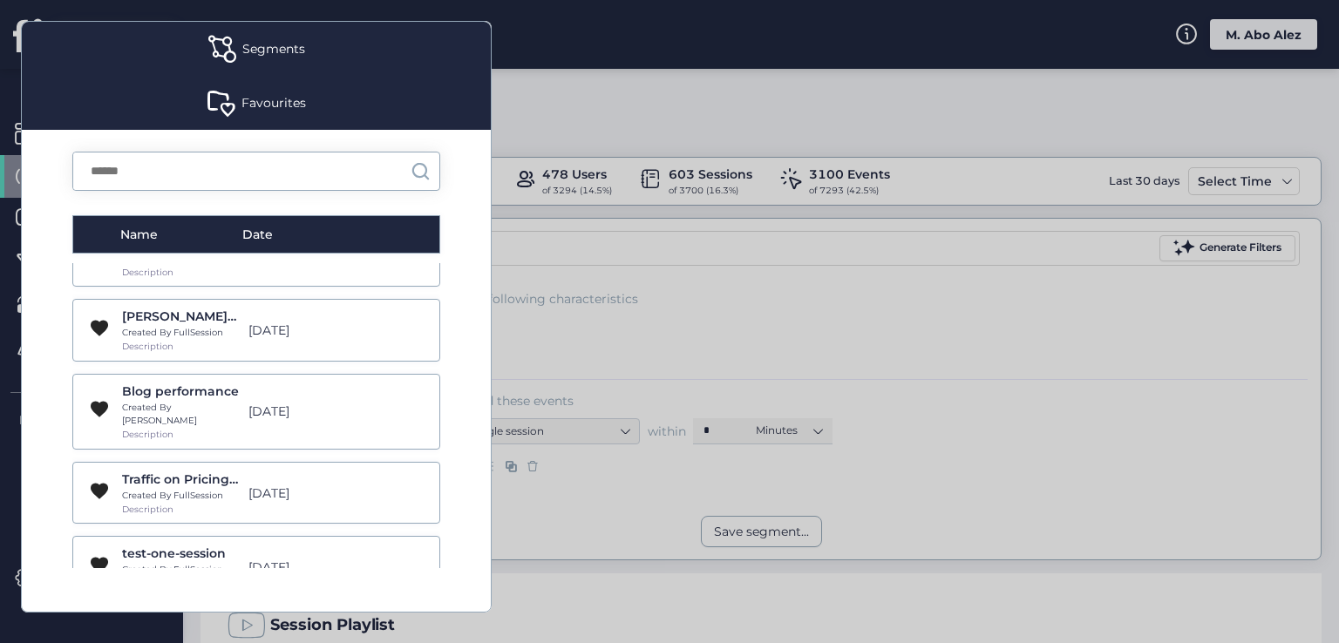
click at [225, 39] on span at bounding box center [222, 49] width 28 height 28
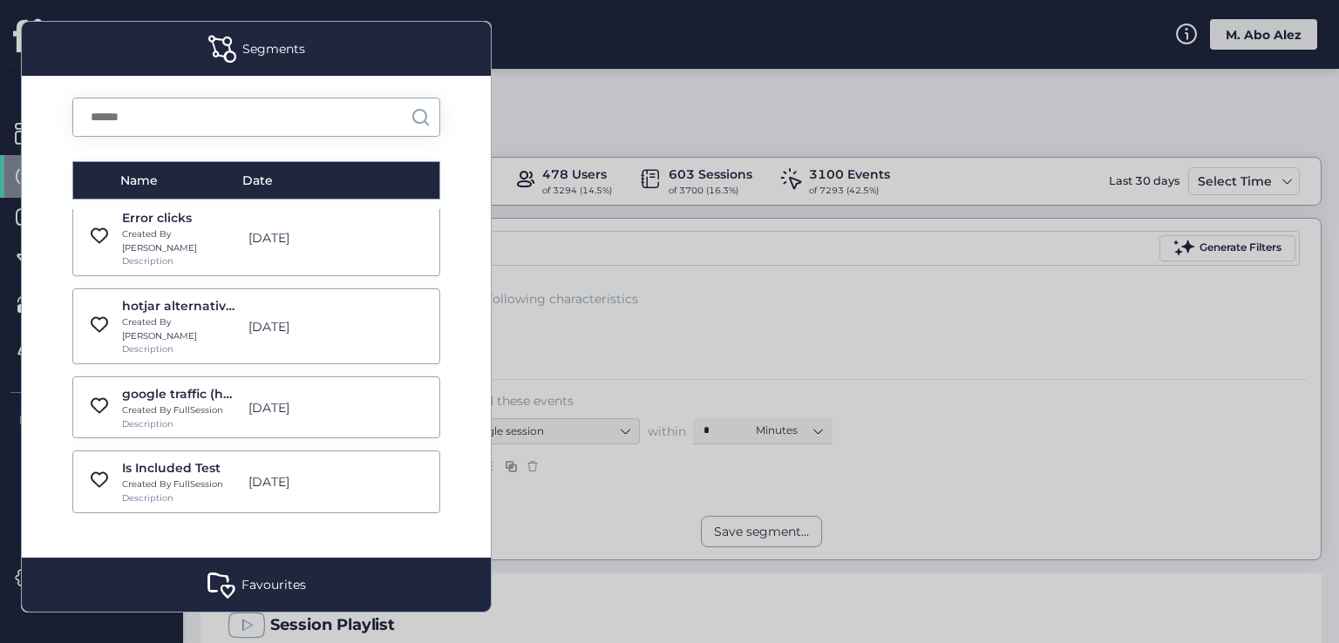
scroll to position [0, 0]
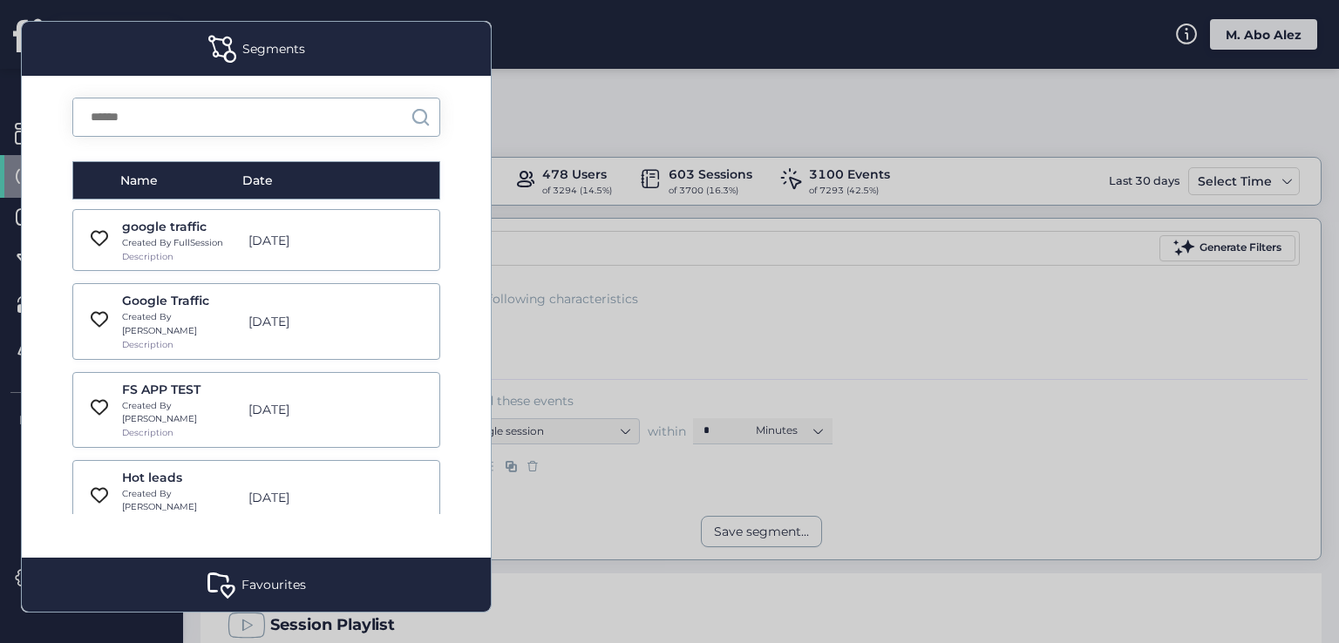
click at [465, 272] on div "Name Date google traffic Created By FullSession Description Jan 7, 2022 Google …" at bounding box center [256, 317] width 469 height 482
click at [567, 268] on div at bounding box center [669, 321] width 1339 height 643
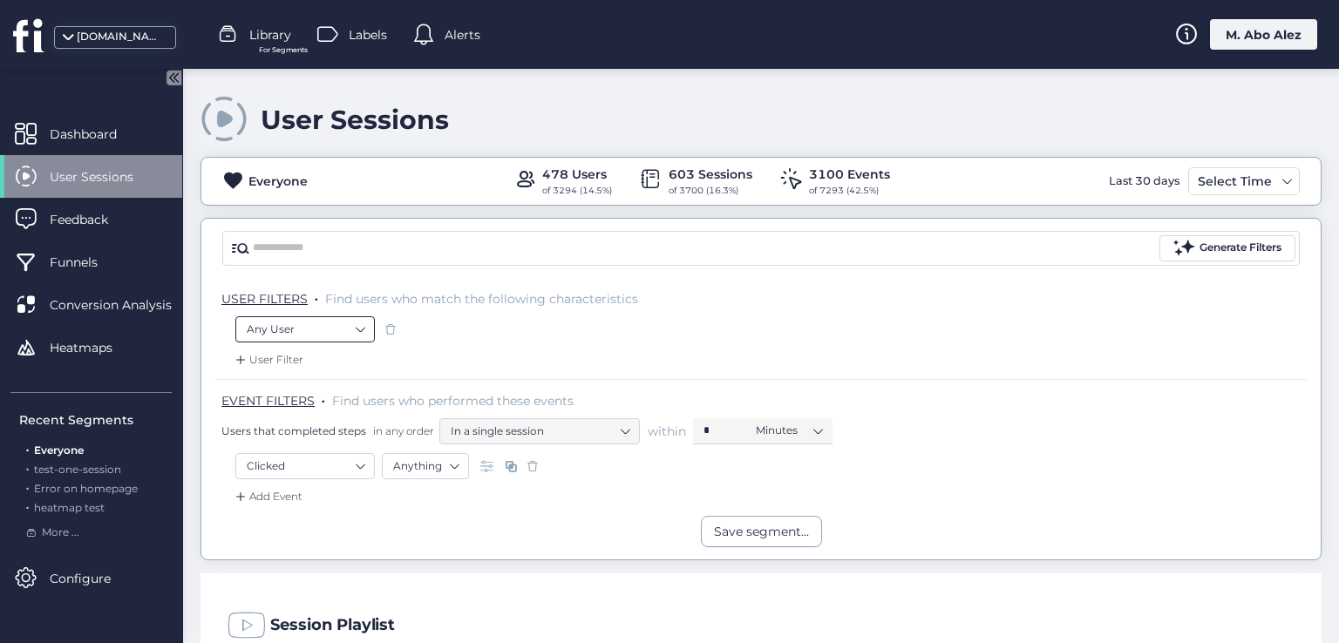
click at [341, 335] on nz-select-item "Any User" at bounding box center [305, 329] width 117 height 26
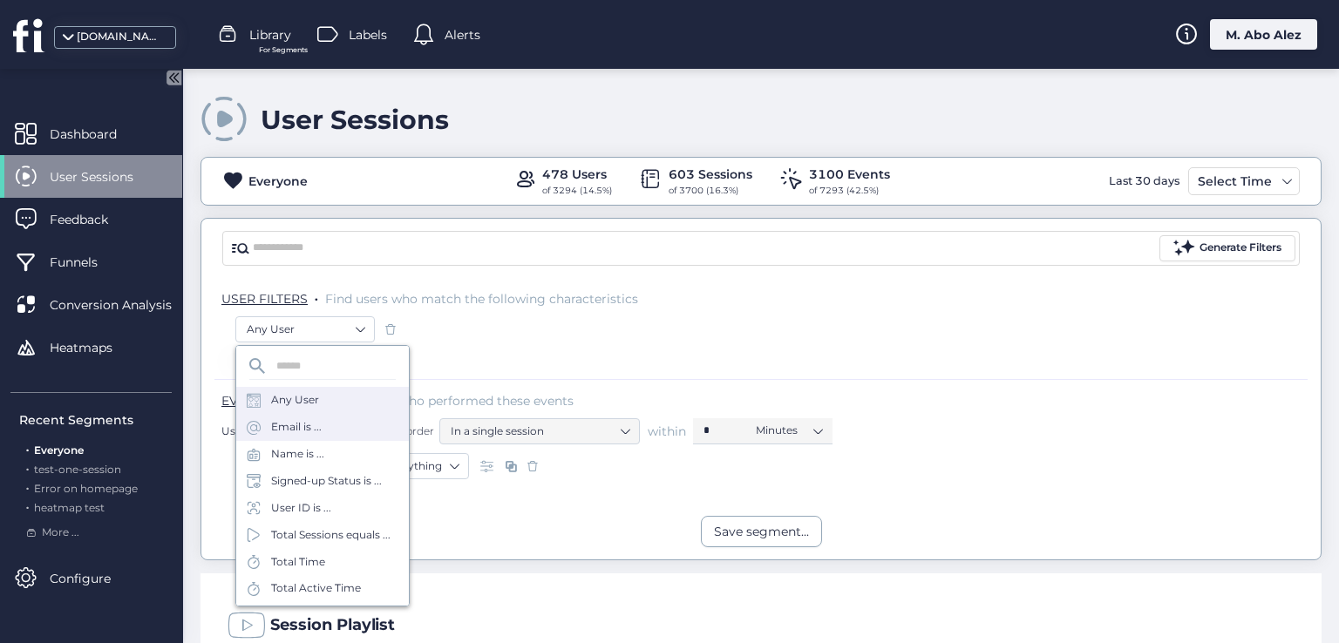
click at [330, 430] on div "Email is ..." at bounding box center [322, 427] width 173 height 27
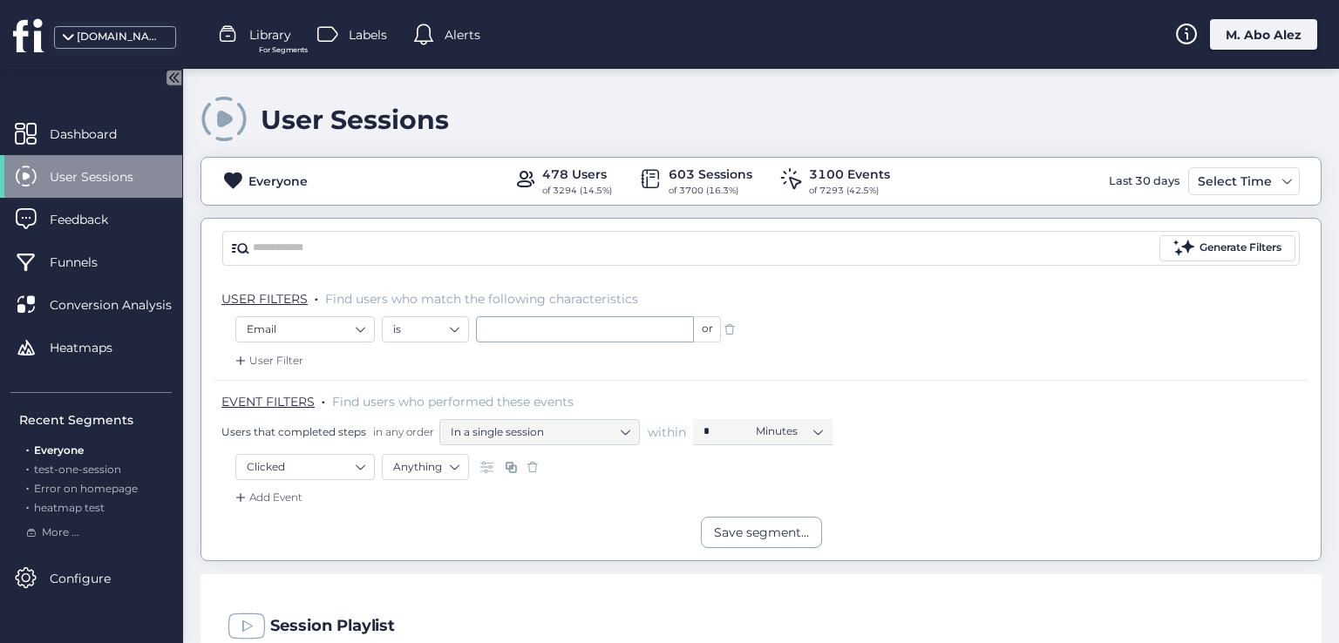
click at [519, 309] on div "USER FILTERS . Find users who match the following characteristics" at bounding box center [760, 297] width 1093 height 38
click at [526, 318] on input "text" at bounding box center [585, 329] width 218 height 26
type input "*"
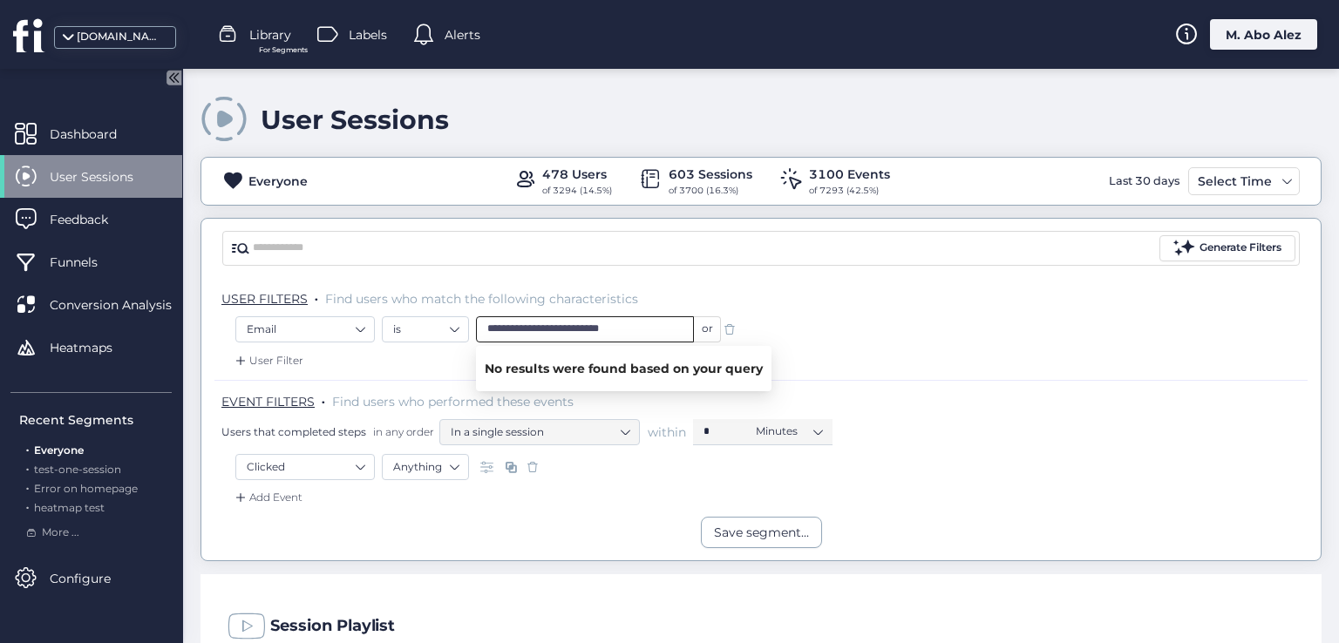
type input "**********"
click at [436, 363] on div "User Filter" at bounding box center [760, 366] width 1093 height 28
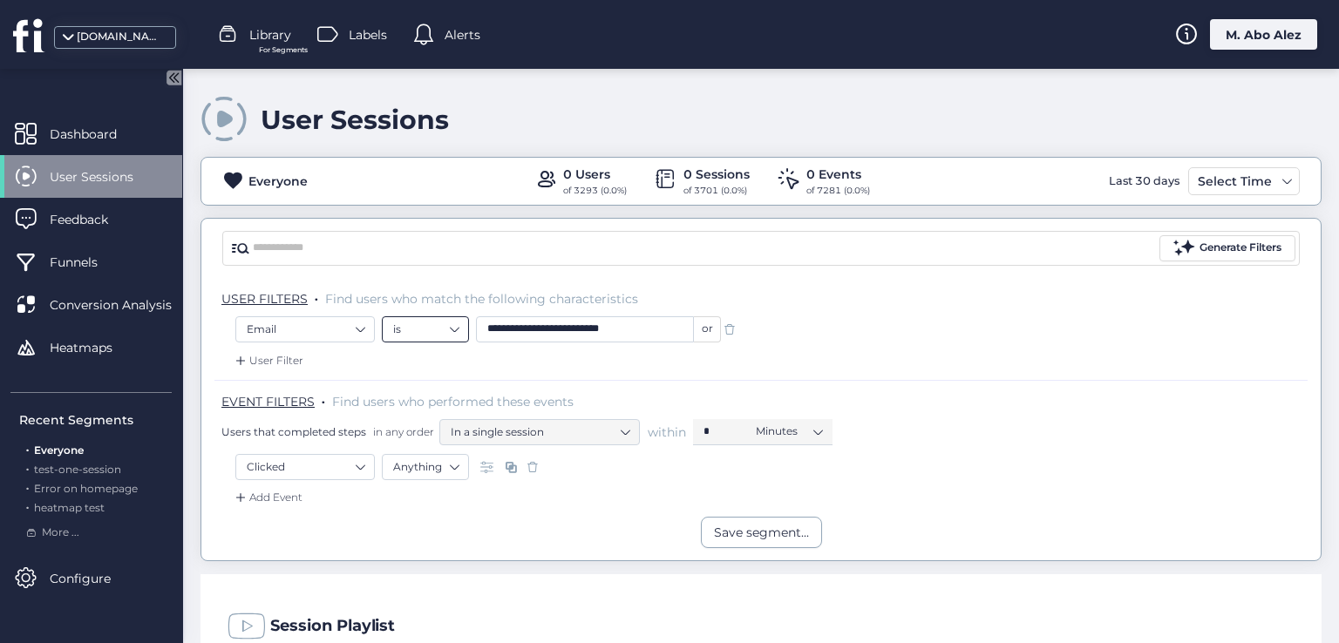
click at [427, 329] on nz-select-item "is" at bounding box center [425, 329] width 65 height 26
click at [521, 366] on div "User Filter" at bounding box center [760, 366] width 1093 height 28
click at [330, 465] on nz-select-item "Clicked" at bounding box center [305, 467] width 117 height 26
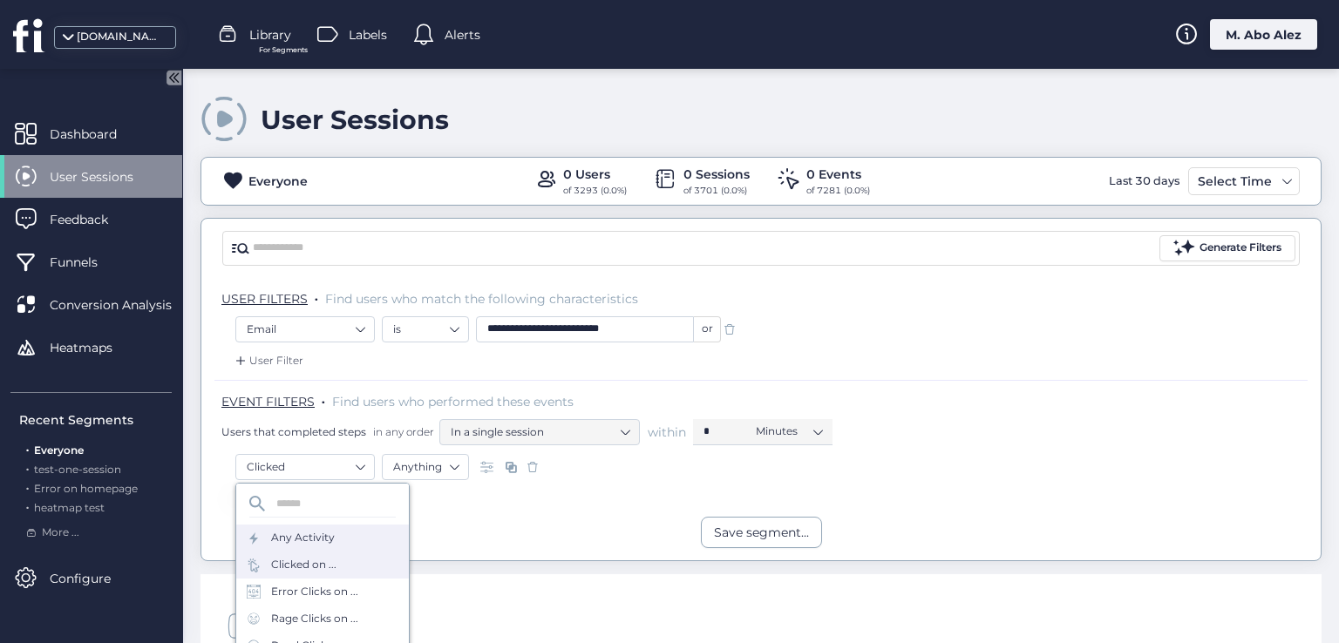
click at [324, 533] on div "Any Activity" at bounding box center [303, 538] width 64 height 17
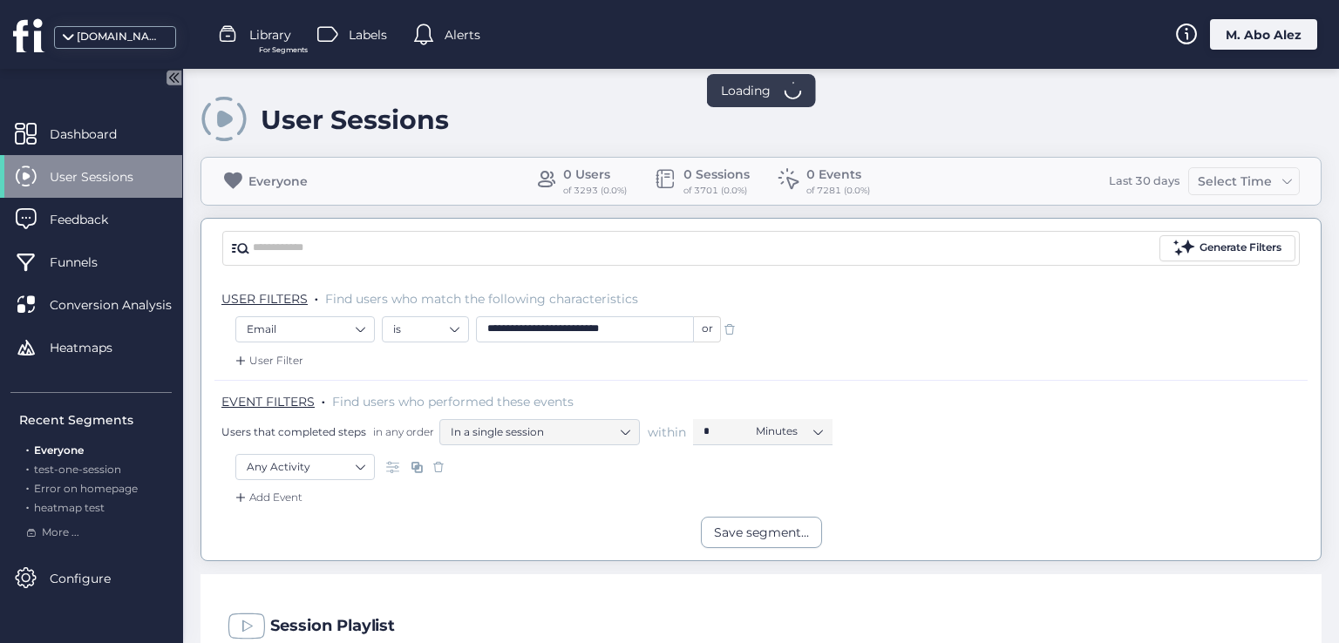
click at [433, 498] on div "Add Event" at bounding box center [760, 503] width 1093 height 28
click at [291, 357] on div "User Filter" at bounding box center [267, 360] width 71 height 17
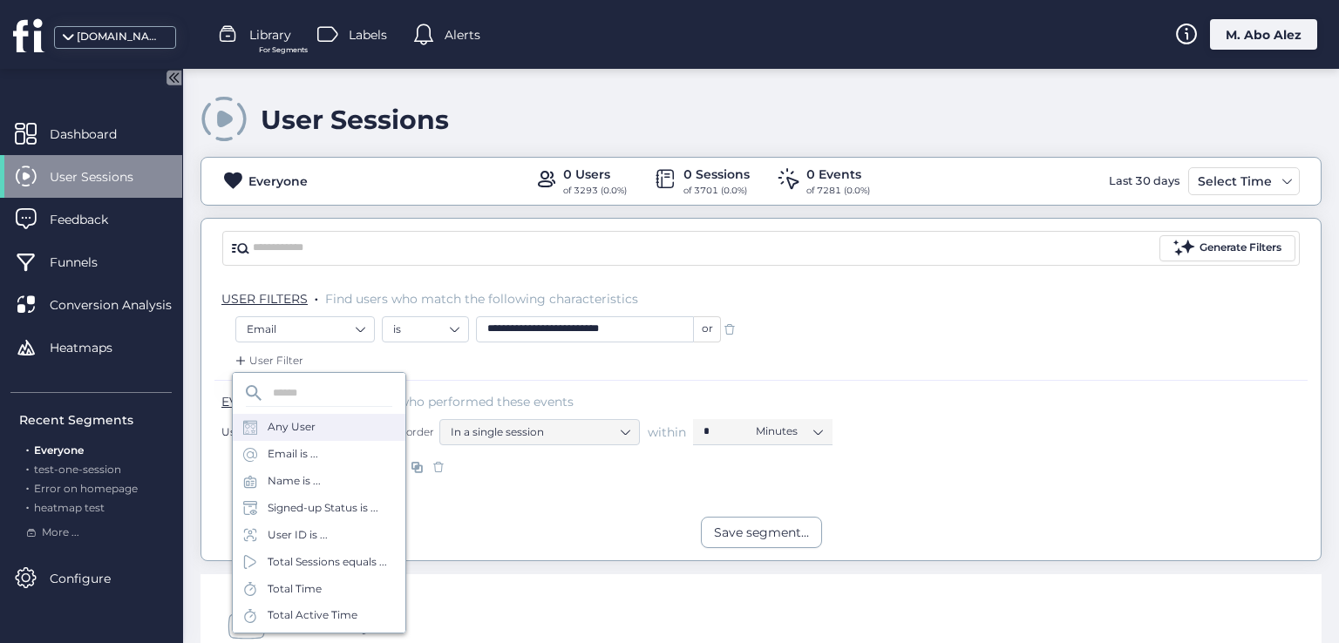
click at [301, 423] on div "Any User" at bounding box center [292, 427] width 48 height 17
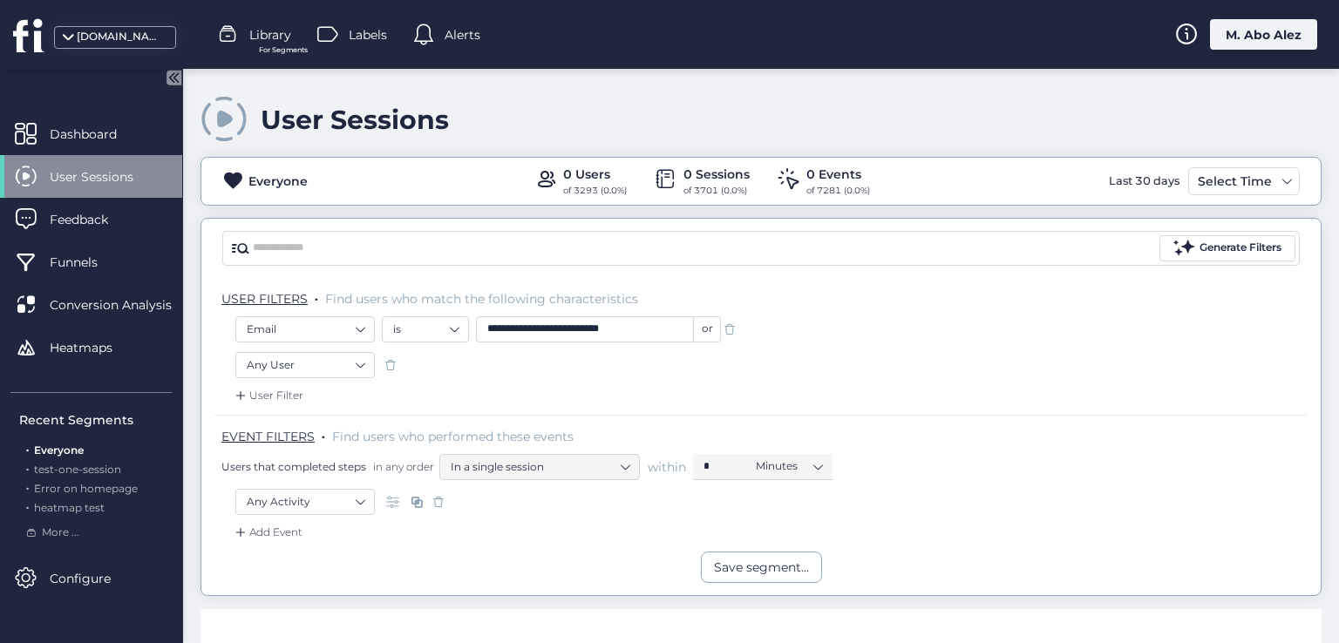
click at [729, 331] on span at bounding box center [729, 329] width 17 height 17
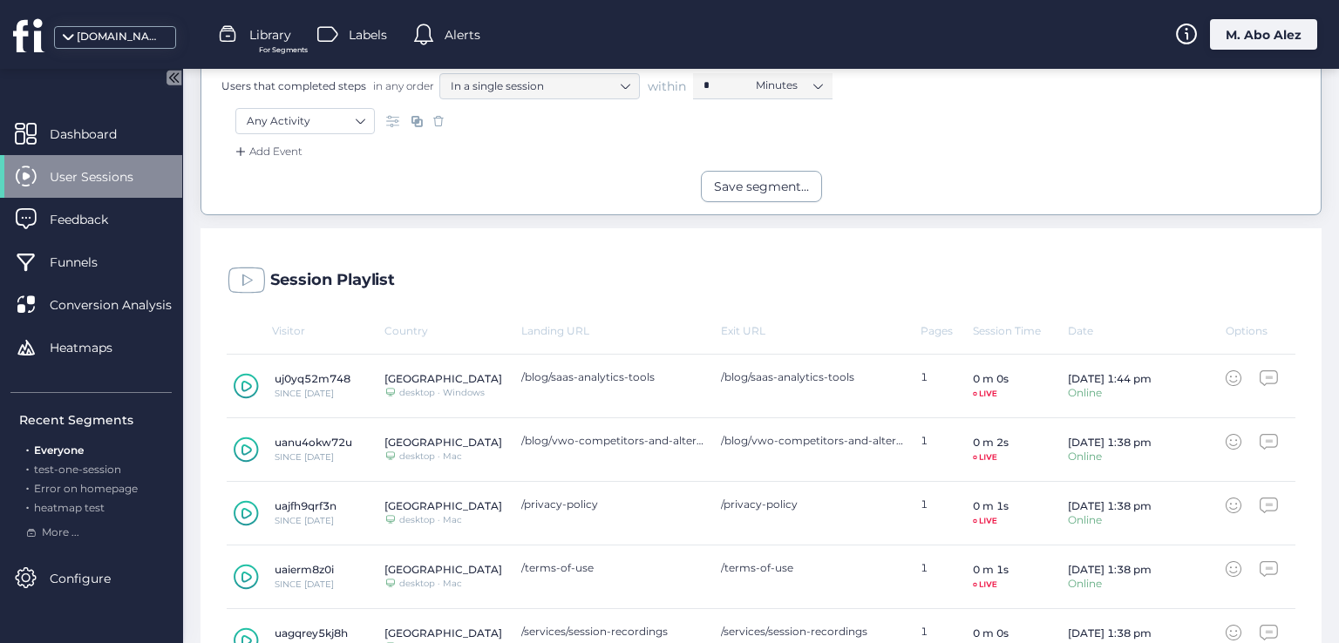
scroll to position [349, 0]
click at [252, 378] on icon at bounding box center [246, 383] width 25 height 26
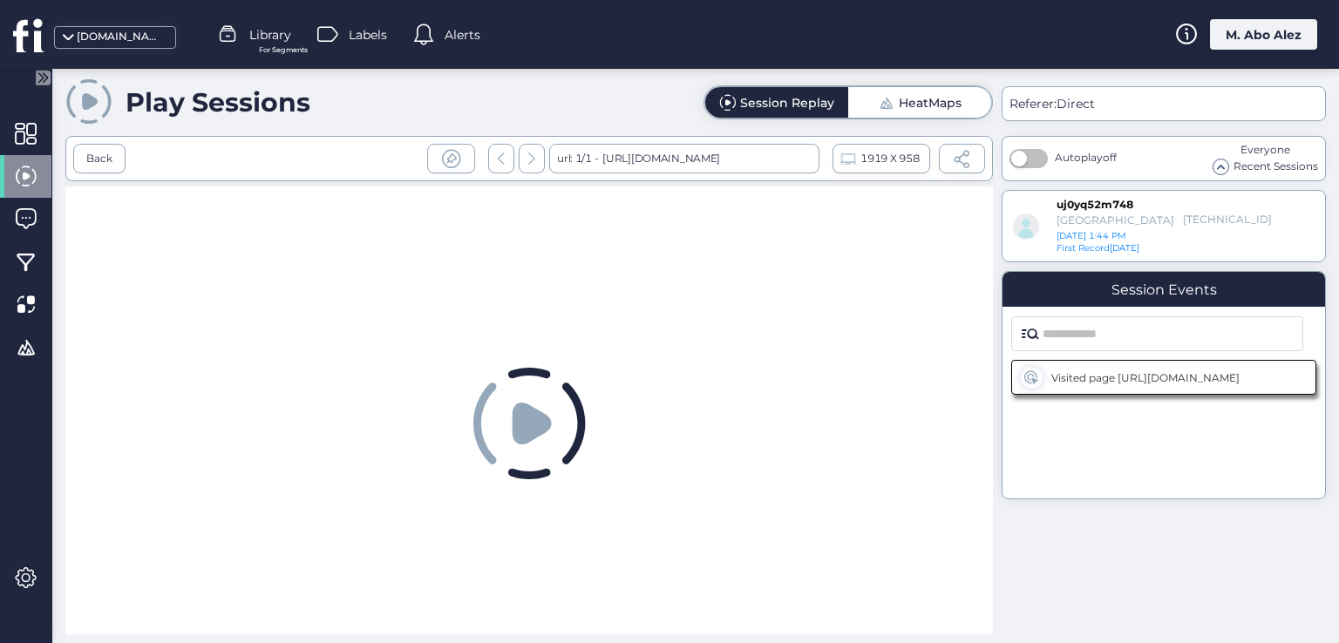
click at [526, 412] on icon at bounding box center [531, 424] width 39 height 42
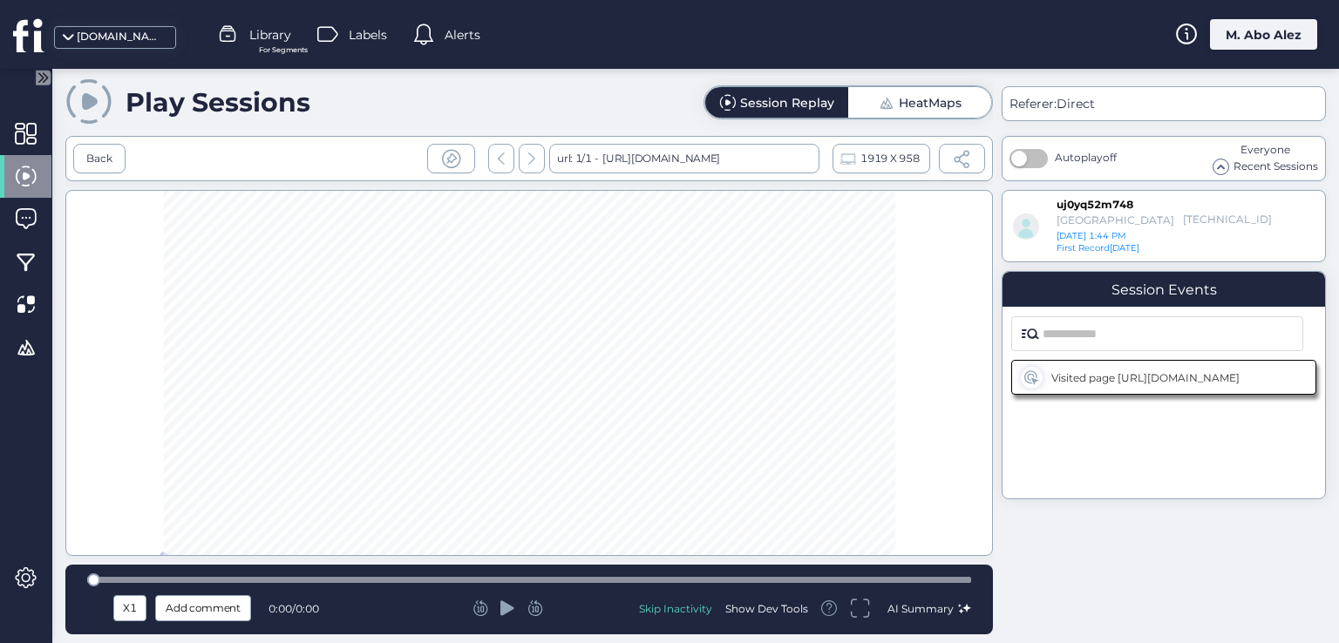
click at [505, 611] on icon at bounding box center [507, 608] width 14 height 15
click at [505, 615] on icon at bounding box center [507, 608] width 14 height 15
click at [112, 153] on div "Back" at bounding box center [99, 159] width 52 height 30
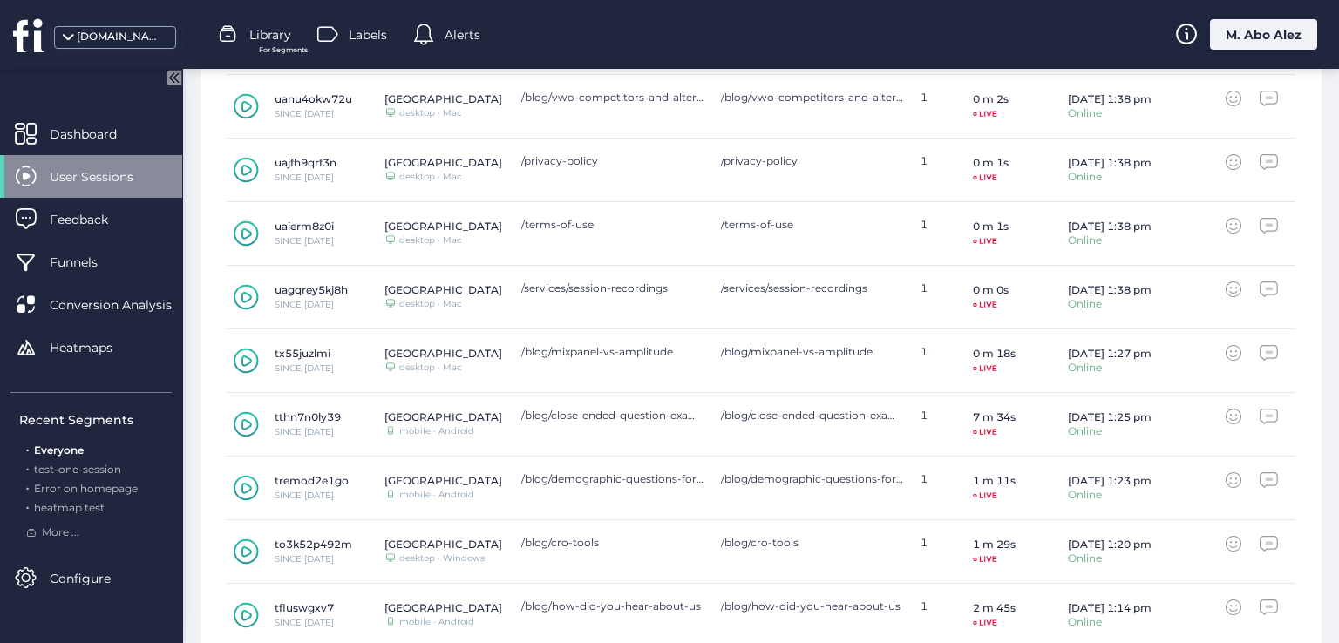
scroll to position [697, 0]
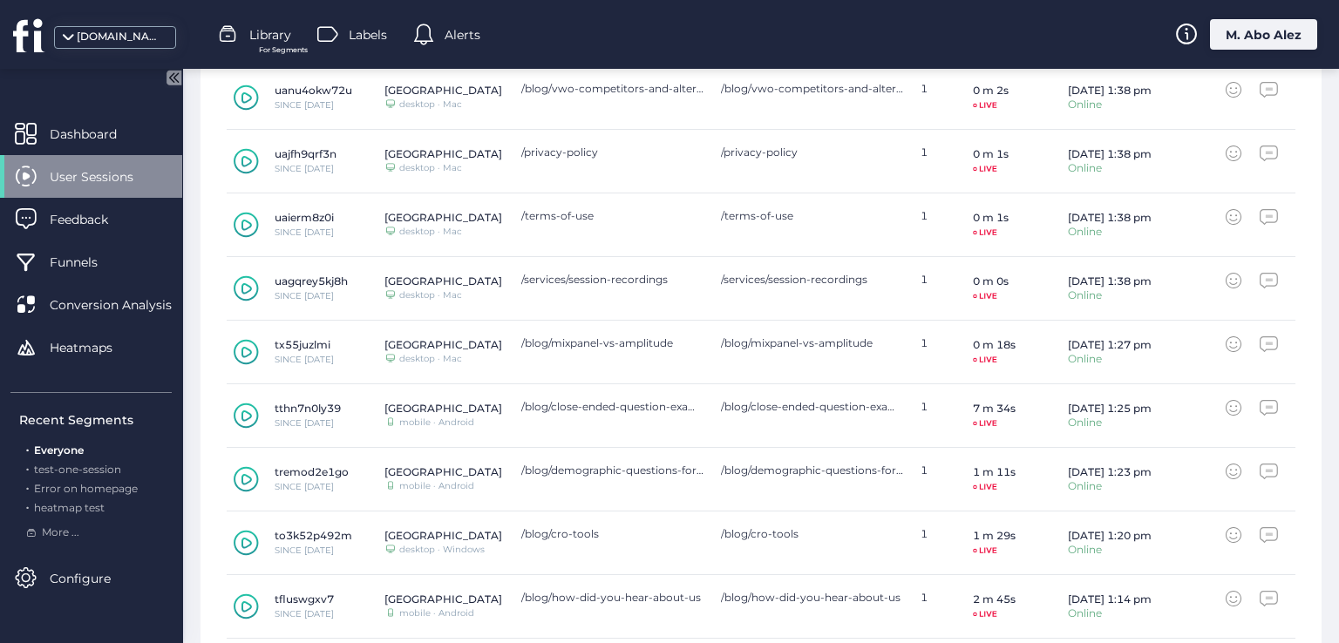
click at [241, 353] on icon at bounding box center [246, 352] width 10 height 11
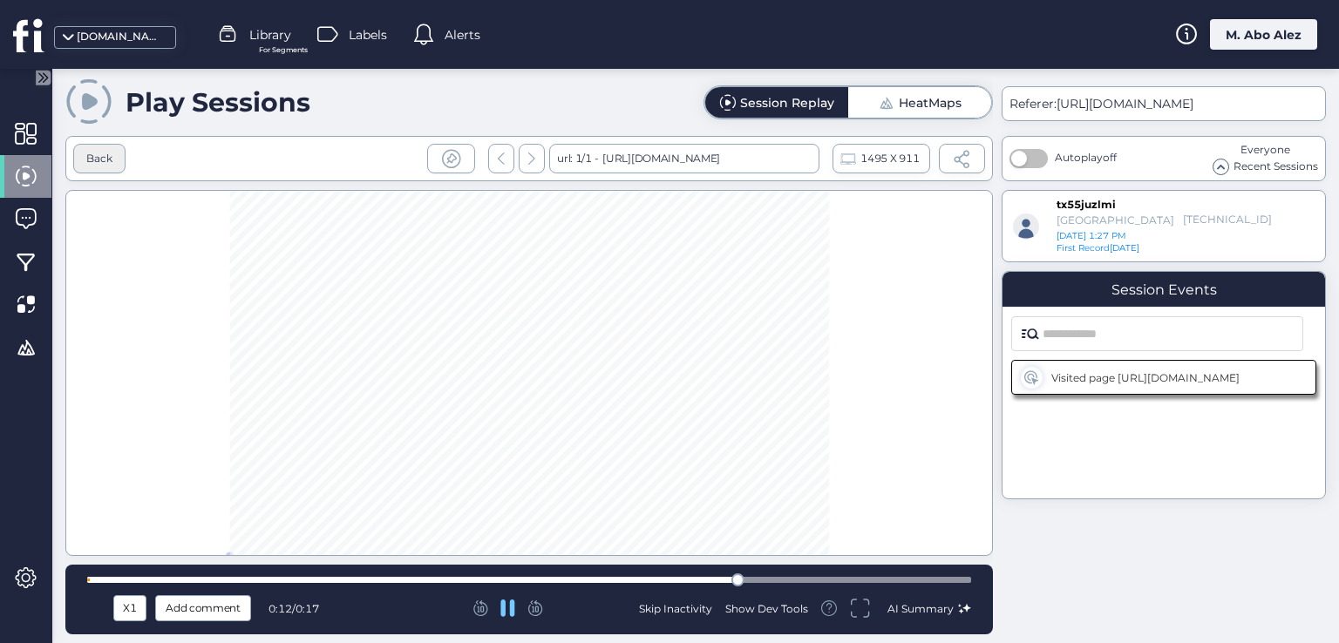
click at [100, 154] on div "Back" at bounding box center [99, 159] width 26 height 17
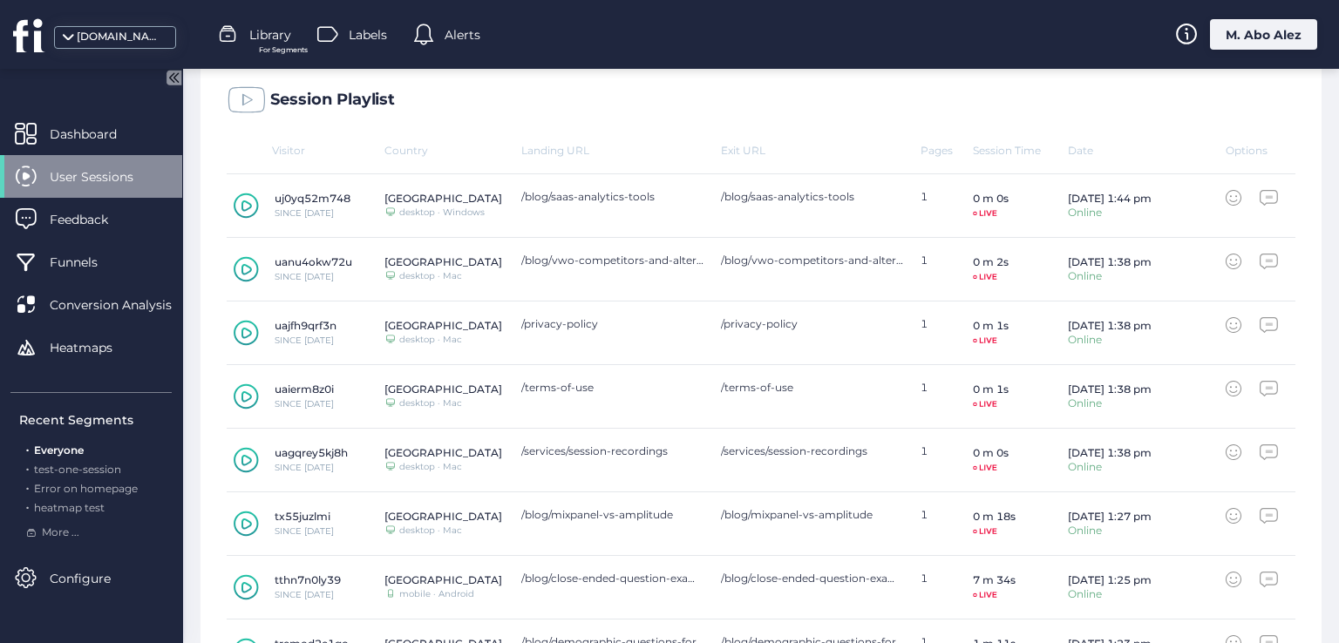
scroll to position [610, 0]
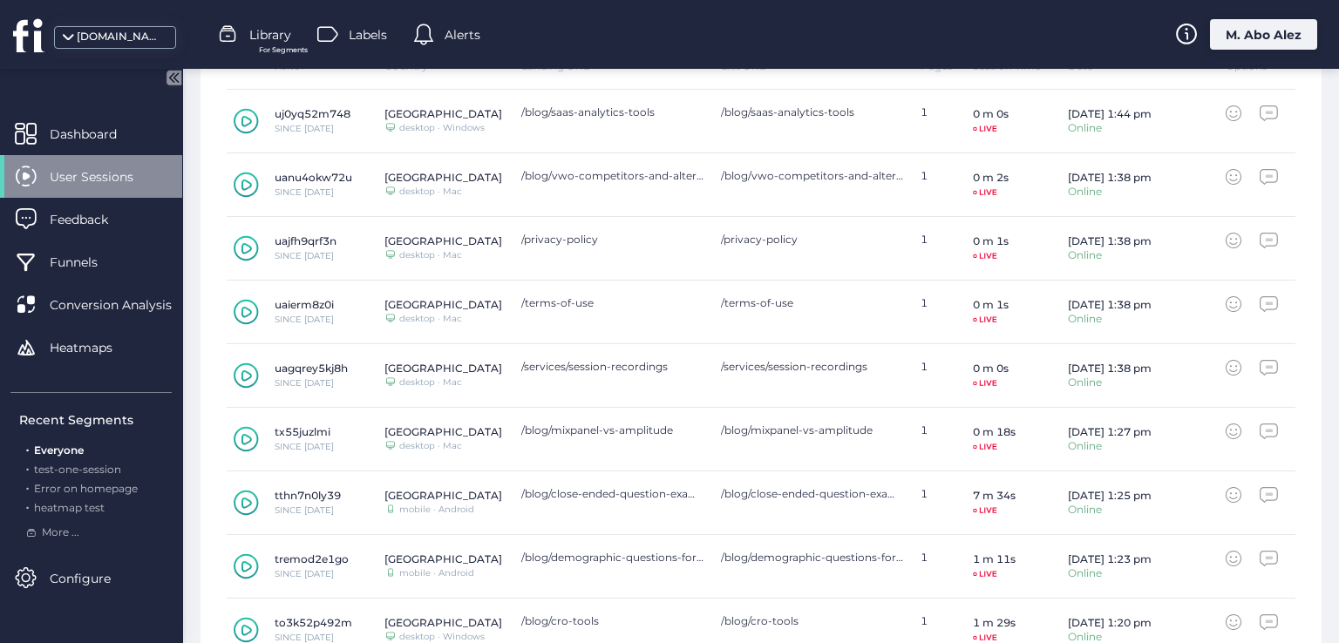
click at [251, 499] on icon at bounding box center [246, 503] width 10 height 11
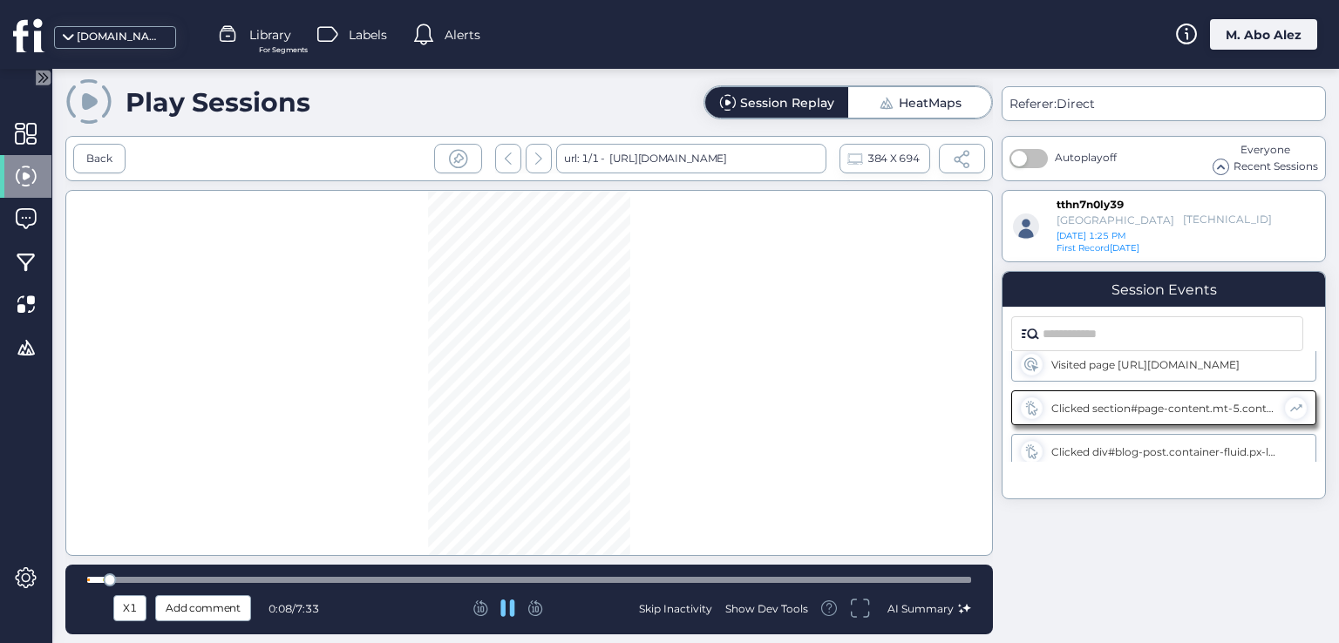
scroll to position [19, 0]
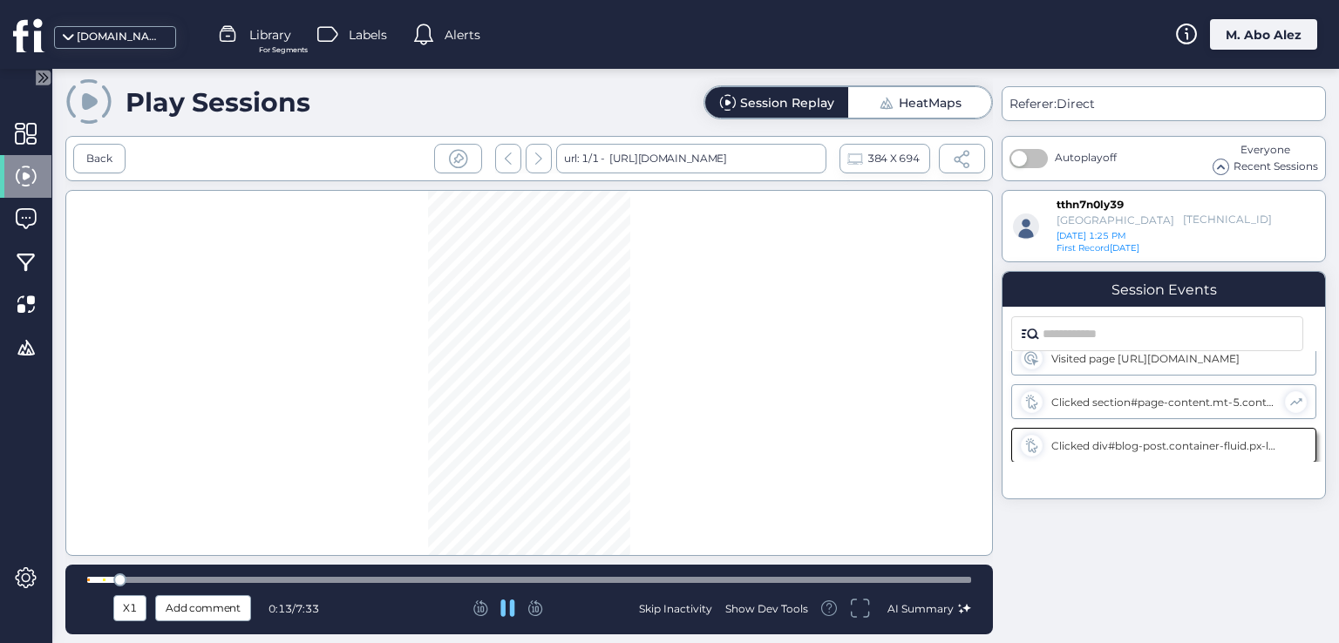
click at [136, 606] on div "X1" at bounding box center [130, 608] width 24 height 19
click at [134, 518] on span "X2" at bounding box center [130, 516] width 17 height 19
click at [236, 577] on div at bounding box center [529, 580] width 884 height 6
click at [271, 577] on div at bounding box center [529, 580] width 884 height 6
click at [310, 577] on div at bounding box center [529, 580] width 884 height 6
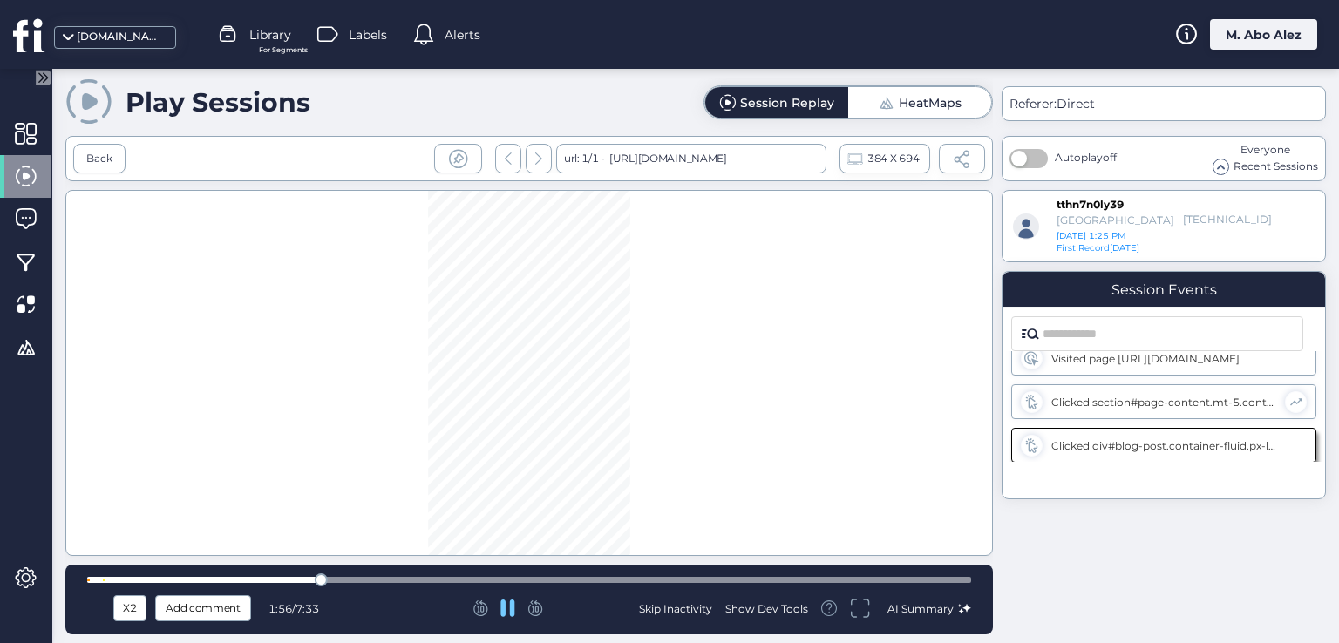
click at [341, 577] on div at bounding box center [529, 580] width 884 height 6
click at [366, 577] on div at bounding box center [529, 580] width 884 height 6
click at [392, 577] on div at bounding box center [529, 580] width 884 height 6
click at [421, 577] on div at bounding box center [529, 580] width 884 height 6
click at [457, 578] on div at bounding box center [529, 580] width 884 height 6
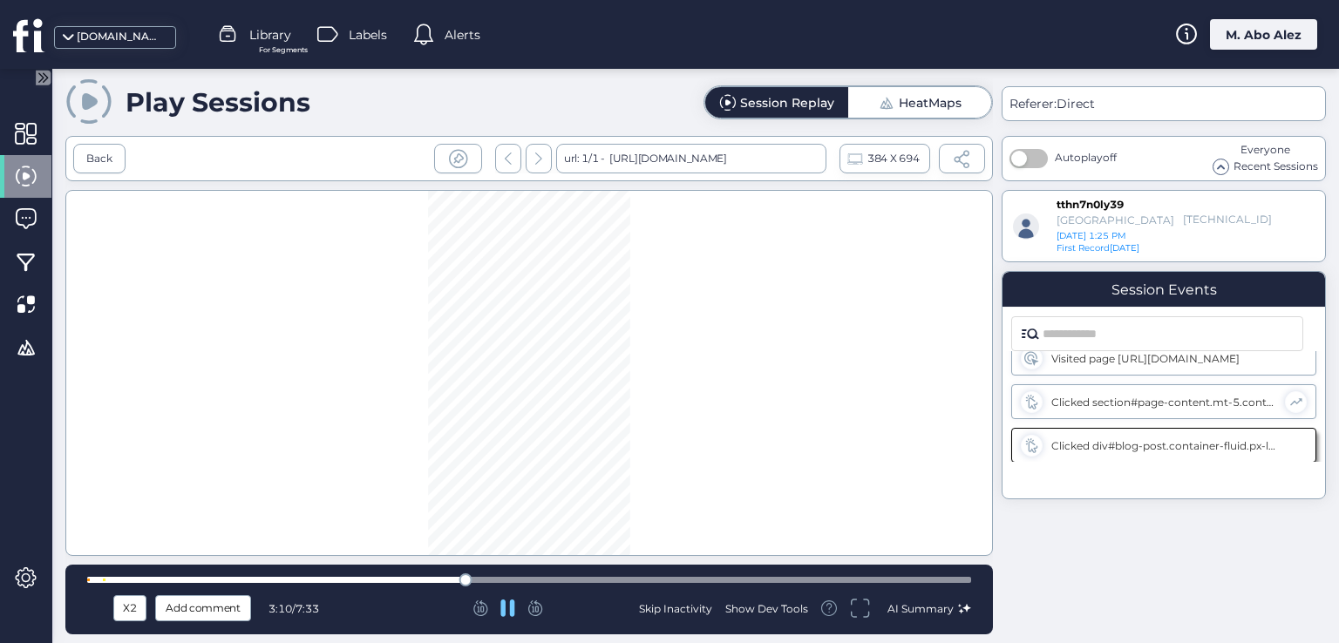
click at [490, 580] on div at bounding box center [529, 580] width 884 height 6
click at [530, 583] on div at bounding box center [529, 580] width 884 height 13
click at [558, 583] on div at bounding box center [529, 580] width 884 height 13
click at [587, 583] on div at bounding box center [529, 580] width 884 height 13
click at [655, 574] on div at bounding box center [529, 580] width 884 height 13
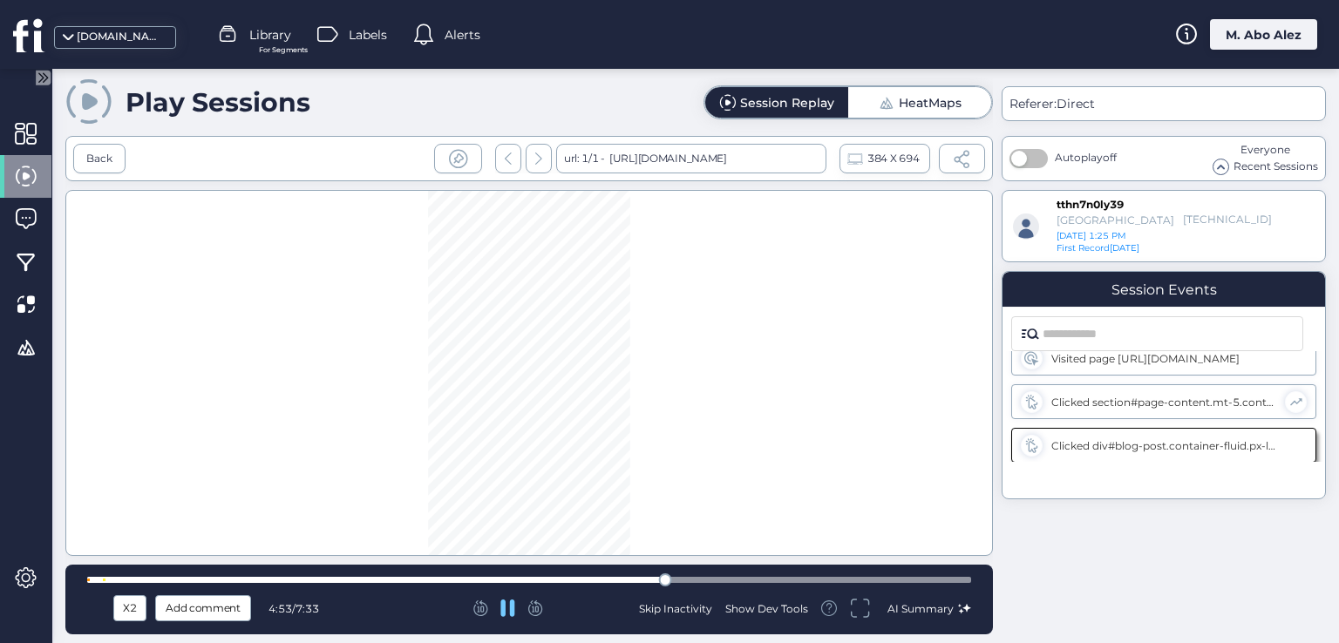
click at [690, 572] on div "X2 Add comment 4:53 / 7:33 Skip Inactivity Show Dev Tools AI Summary" at bounding box center [528, 600] width 927 height 70
click at [692, 574] on div at bounding box center [529, 580] width 884 height 13
click at [731, 570] on div "X2 Add comment 5:11 / 7:33 Skip Inactivity Show Dev Tools AI Summary" at bounding box center [528, 600] width 927 height 70
click at [753, 575] on div at bounding box center [529, 580] width 884 height 13
click at [785, 575] on div at bounding box center [529, 580] width 884 height 13
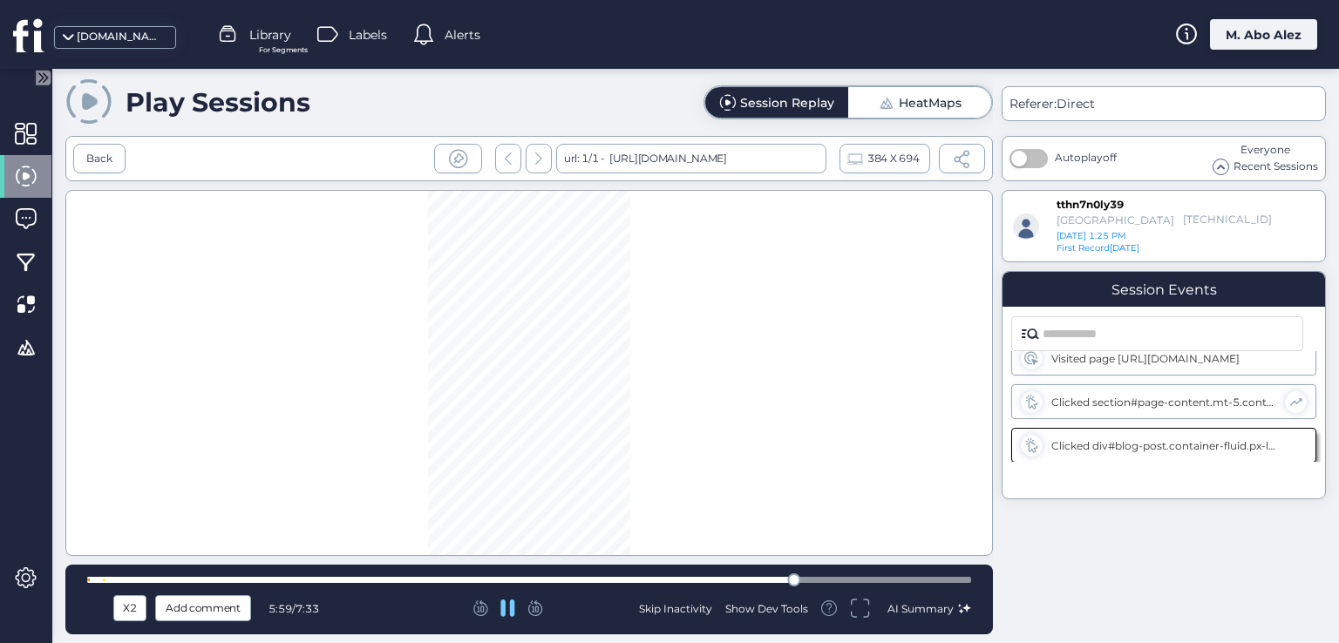
click at [811, 572] on div "X2 Add comment 5:59 / 7:33 Skip Inactivity Show Dev Tools AI Summary" at bounding box center [528, 600] width 927 height 70
click at [112, 154] on div "Back" at bounding box center [99, 159] width 52 height 30
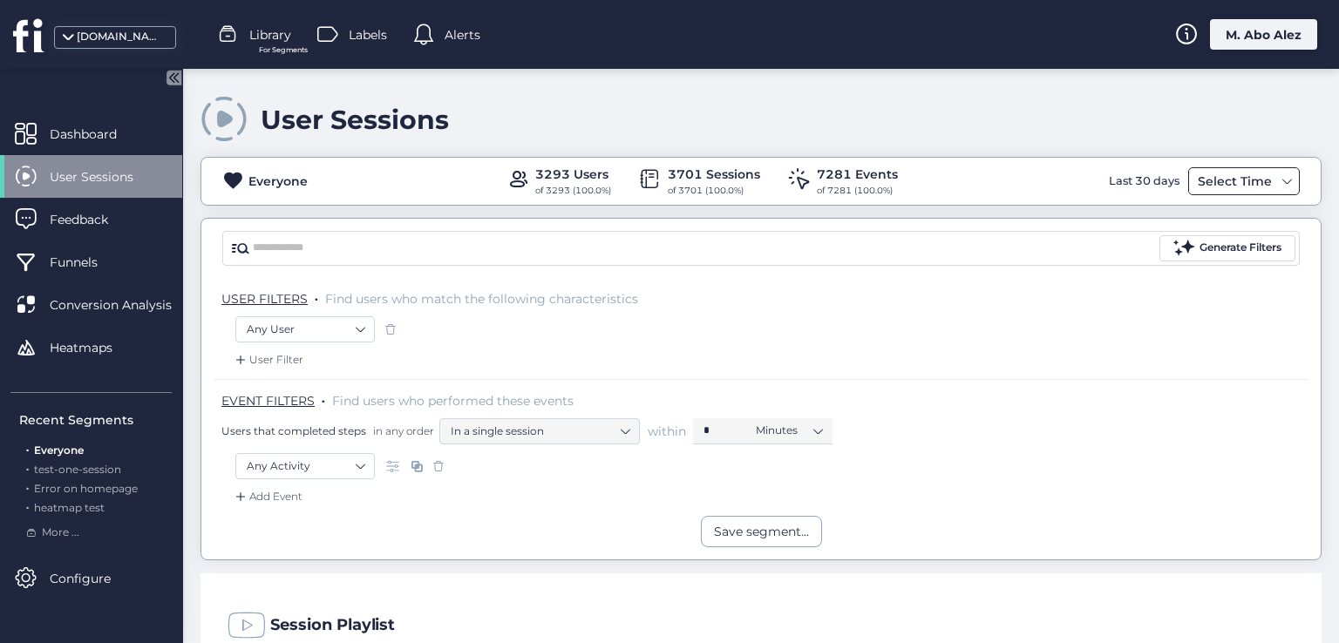
click at [1231, 187] on div "Select Time" at bounding box center [1234, 181] width 83 height 21
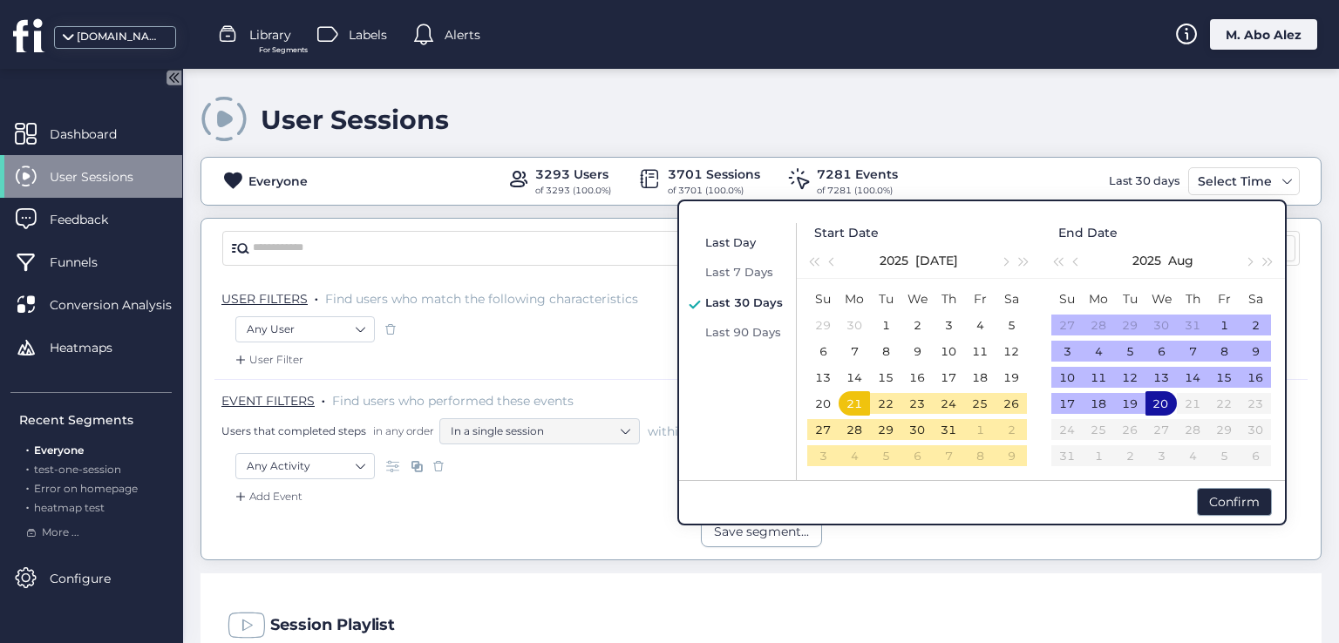
click at [739, 245] on span "Last Day" at bounding box center [730, 242] width 51 height 14
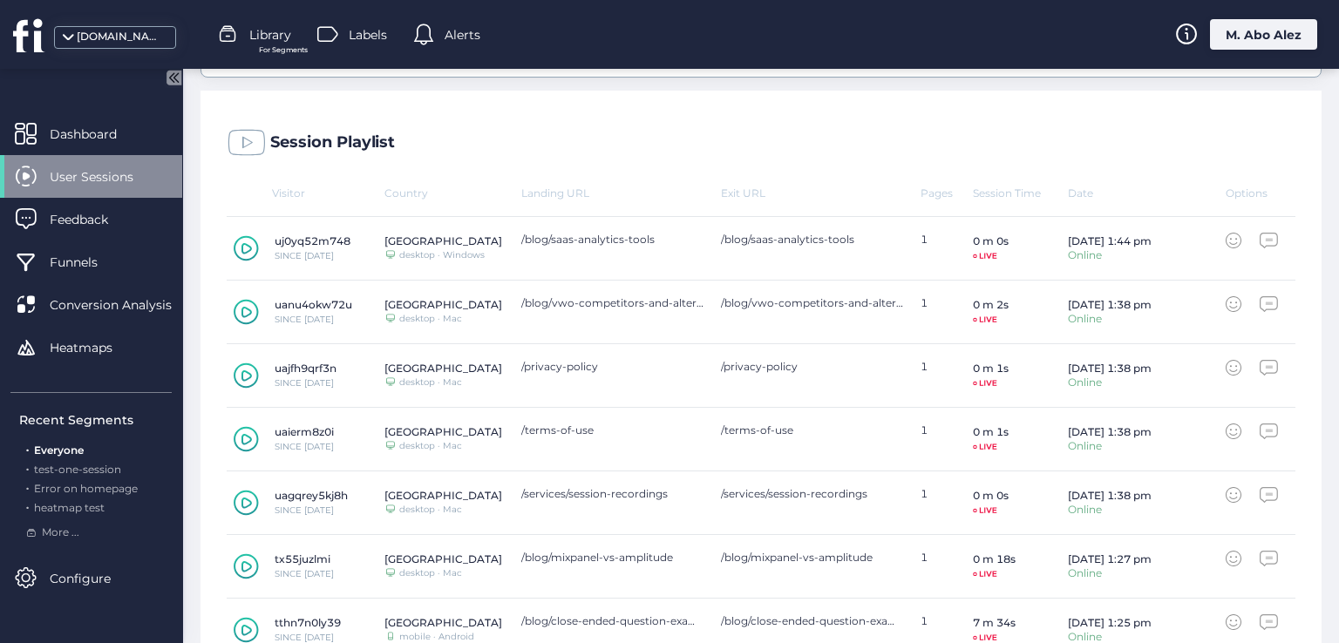
scroll to position [523, 0]
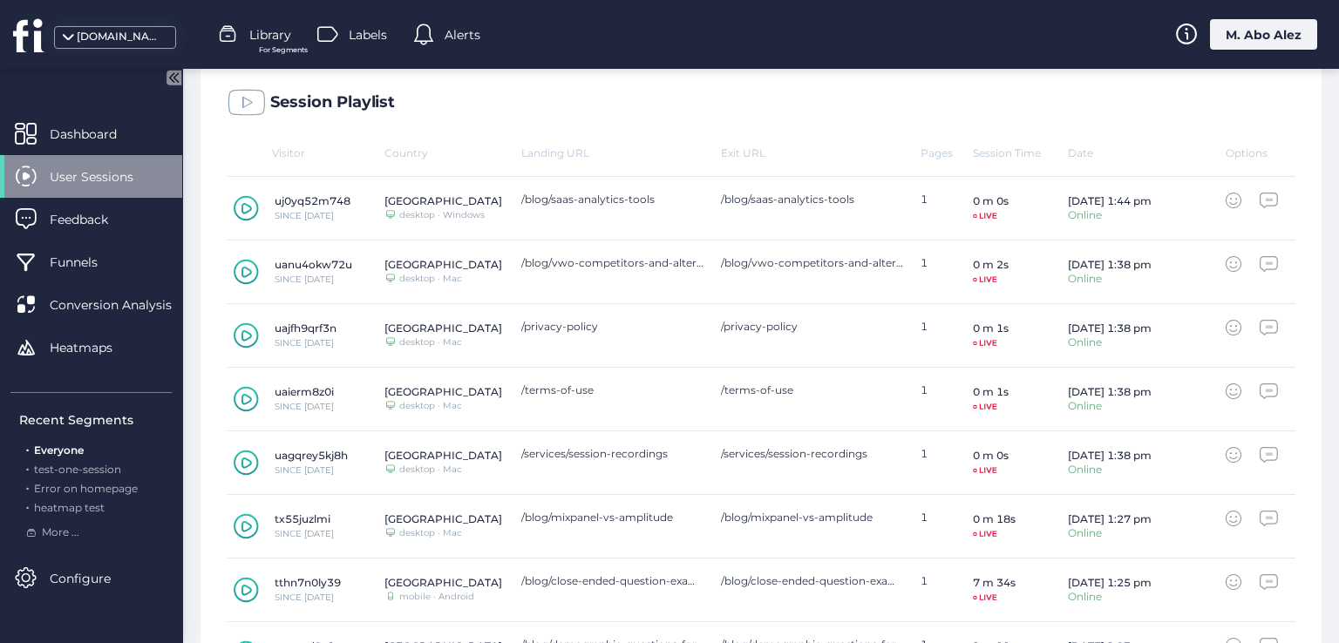
click at [1226, 324] on icon at bounding box center [1234, 328] width 16 height 16
click at [1260, 265] on icon at bounding box center [1269, 264] width 18 height 16
click at [1226, 194] on icon at bounding box center [1234, 201] width 16 height 16
click at [1260, 194] on icon at bounding box center [1269, 201] width 18 height 16
click at [1226, 201] on icon at bounding box center [1234, 201] width 16 height 16
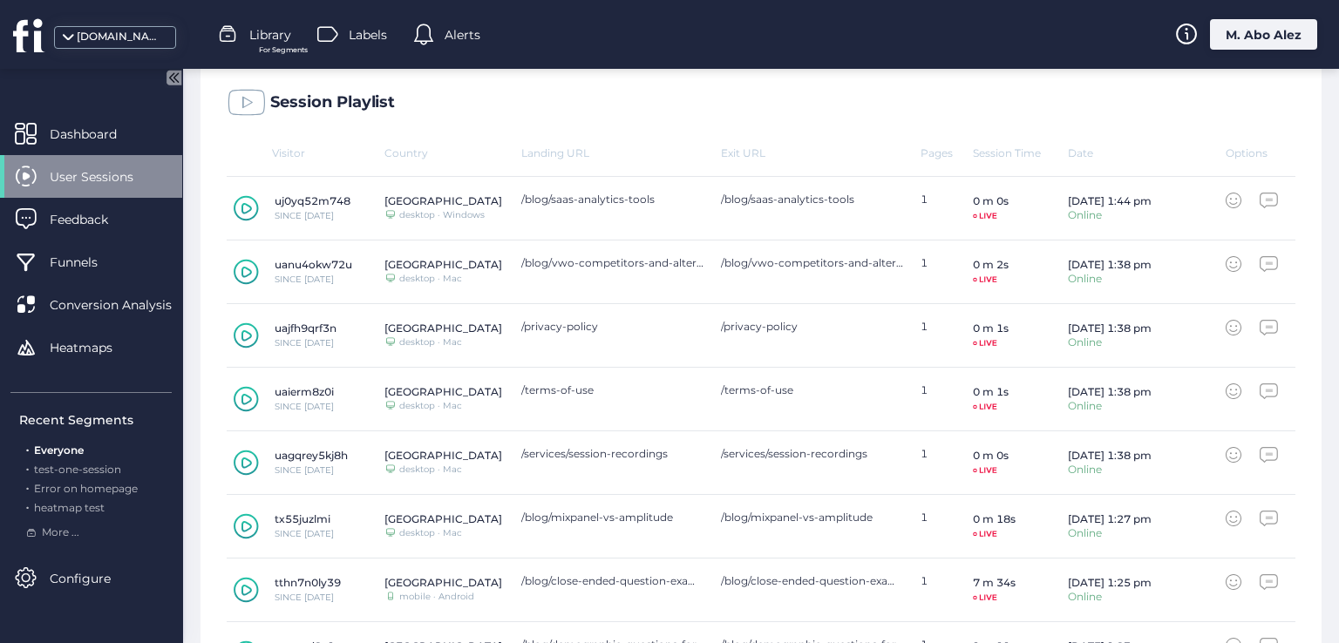
click at [1260, 196] on icon at bounding box center [1269, 201] width 18 height 16
drag, startPoint x: 1213, startPoint y: 199, endPoint x: 1231, endPoint y: 269, distance: 72.7
click at [1226, 200] on icon at bounding box center [1234, 201] width 16 height 16
drag, startPoint x: 1212, startPoint y: 258, endPoint x: 1245, endPoint y: 266, distance: 34.0
click at [1221, 262] on div "uanu4okw72u SINCE AUG 20 United States Desktop/Laptop desktop · Mac /blog/vwo-c…" at bounding box center [761, 273] width 1069 height 64
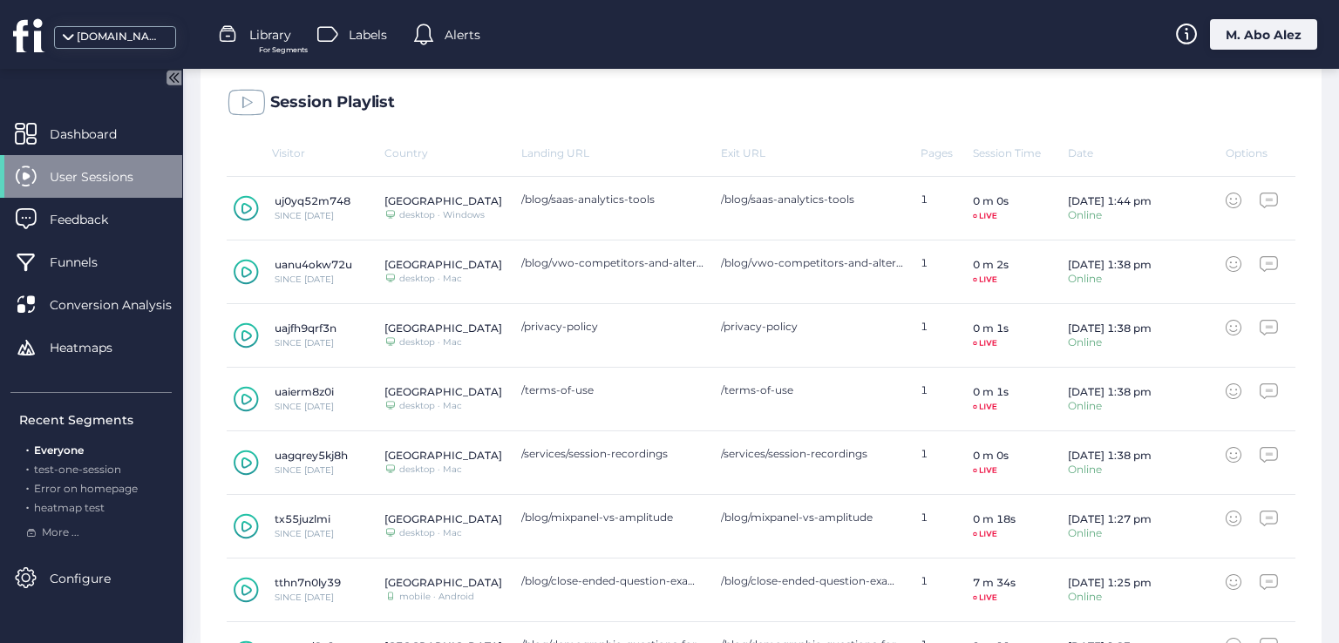
click at [1260, 265] on icon at bounding box center [1269, 264] width 18 height 16
click at [1226, 390] on icon at bounding box center [1234, 392] width 16 height 16
click at [1264, 389] on icon at bounding box center [1269, 392] width 18 height 16
click at [1226, 457] on icon at bounding box center [1234, 455] width 16 height 16
click at [785, 451] on div "/services/session-recordings" at bounding box center [812, 453] width 182 height 13
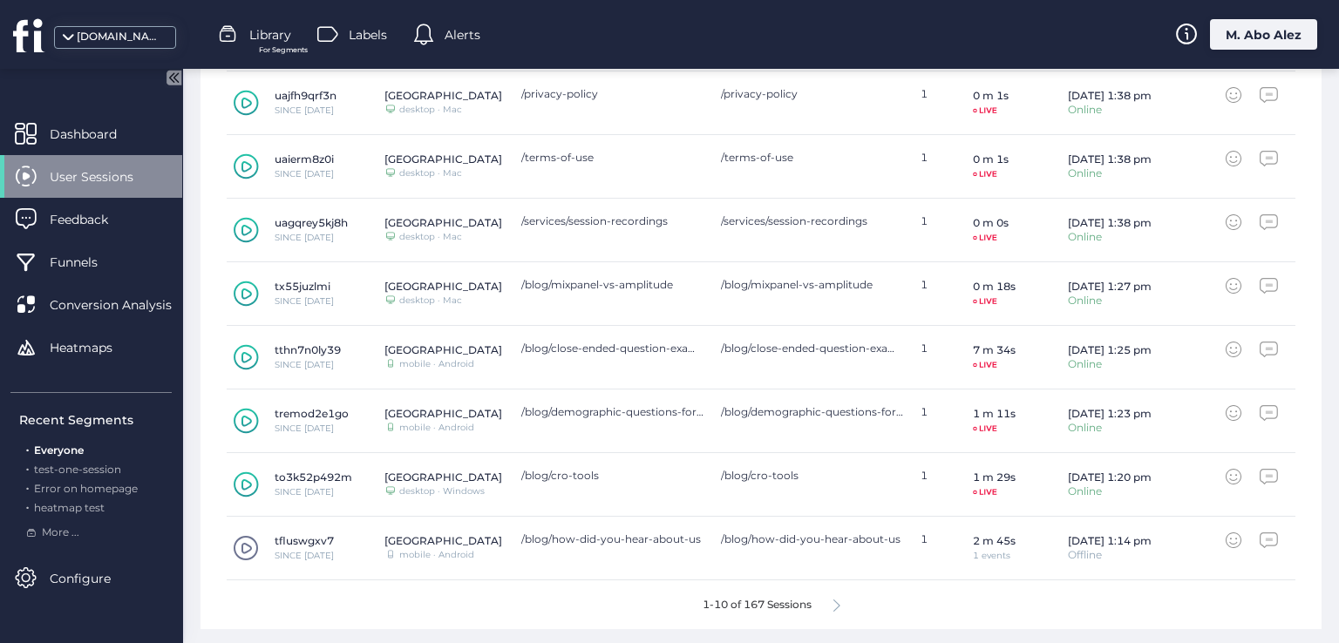
scroll to position [757, 0]
click at [920, 533] on div "1" at bounding box center [946, 547] width 52 height 31
click at [1230, 537] on circle at bounding box center [1231, 538] width 2 height 2
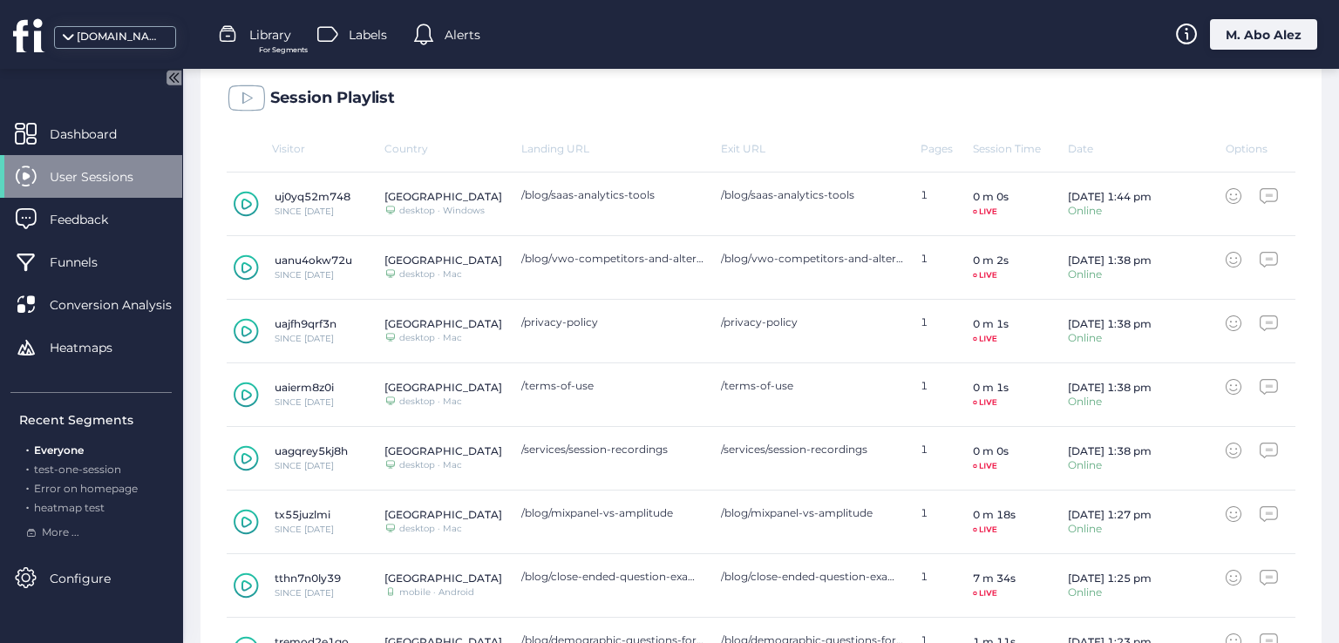
scroll to position [495, 0]
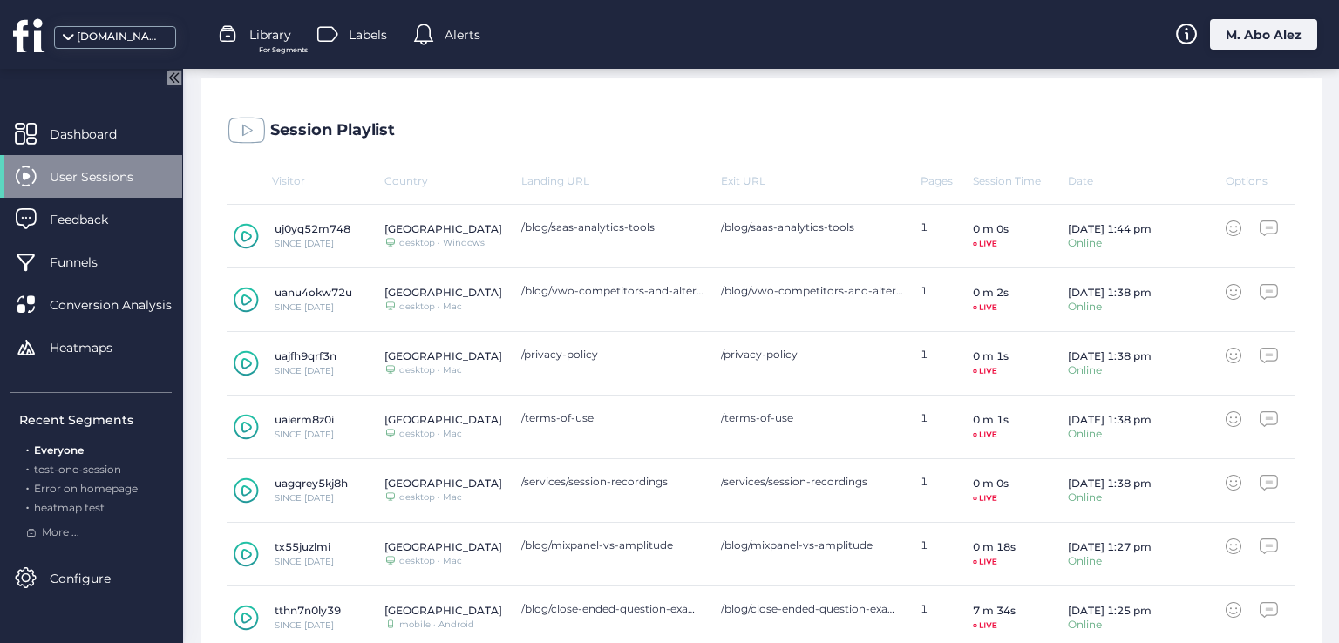
click at [1229, 230] on icon at bounding box center [1233, 231] width 8 height 3
click at [1260, 226] on icon at bounding box center [1269, 229] width 18 height 16
click at [1206, 287] on div "Aug 20, 1:38 pm Online" at bounding box center [1147, 299] width 158 height 31
click at [1226, 291] on icon at bounding box center [1234, 292] width 16 height 16
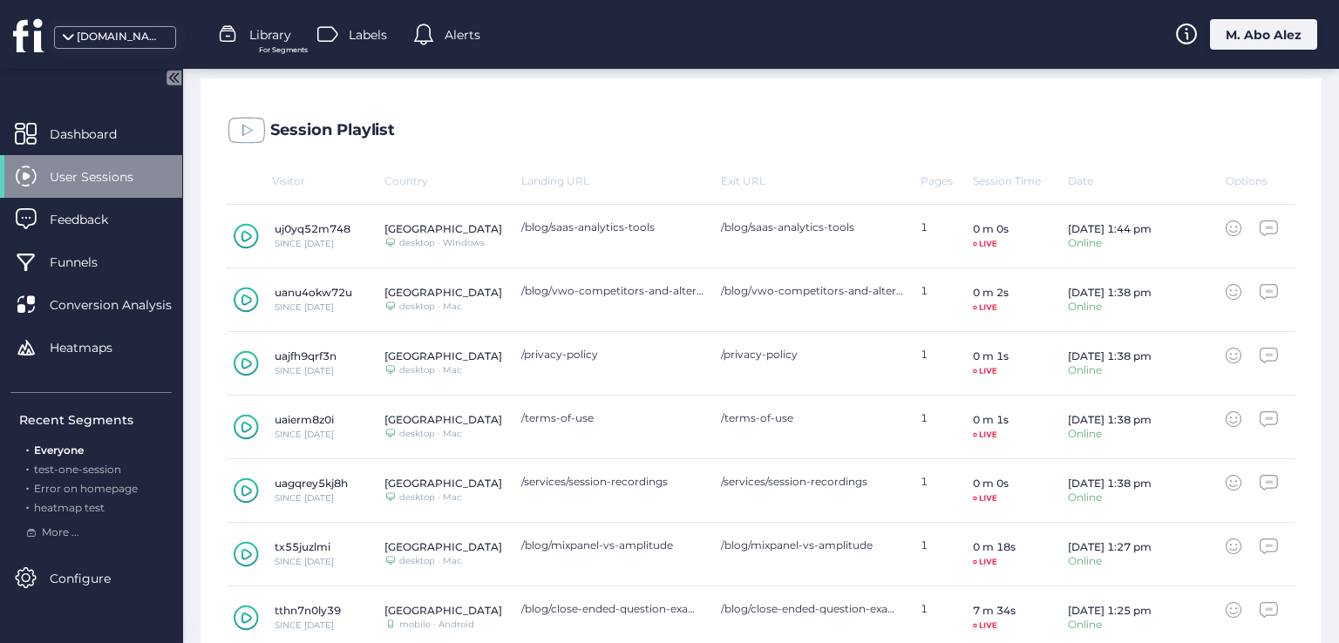
scroll to position [321, 0]
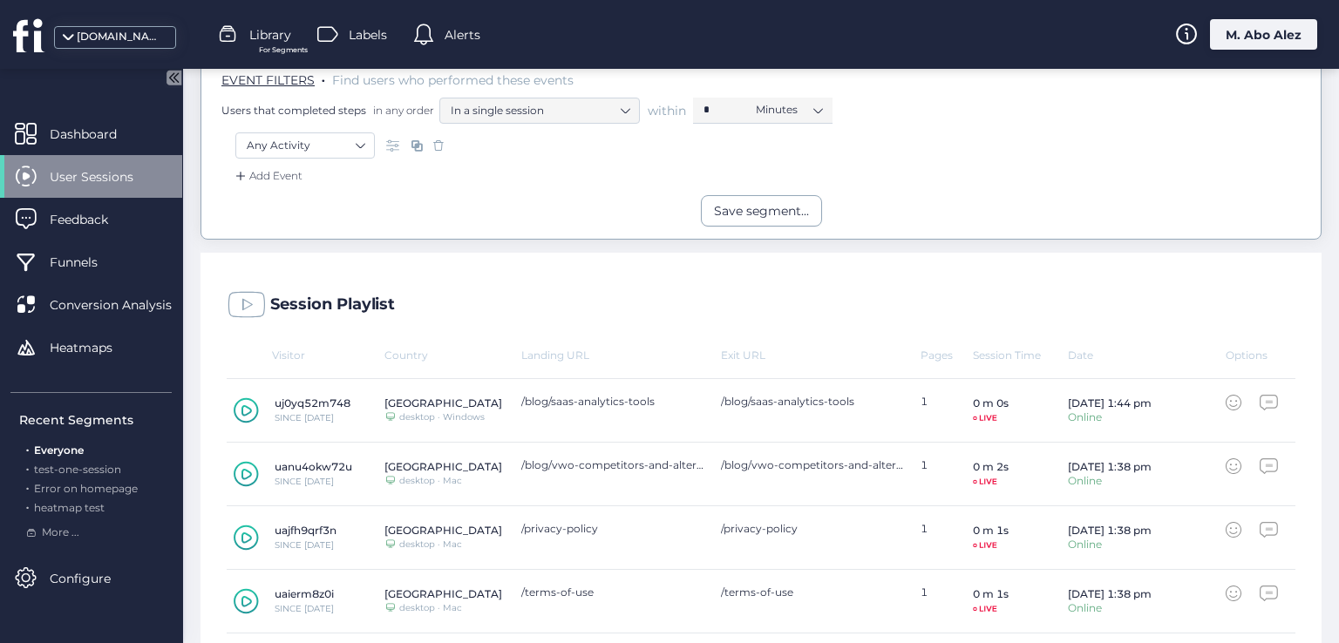
click at [251, 301] on span at bounding box center [246, 305] width 39 height 39
click at [246, 299] on span at bounding box center [246, 305] width 39 height 39
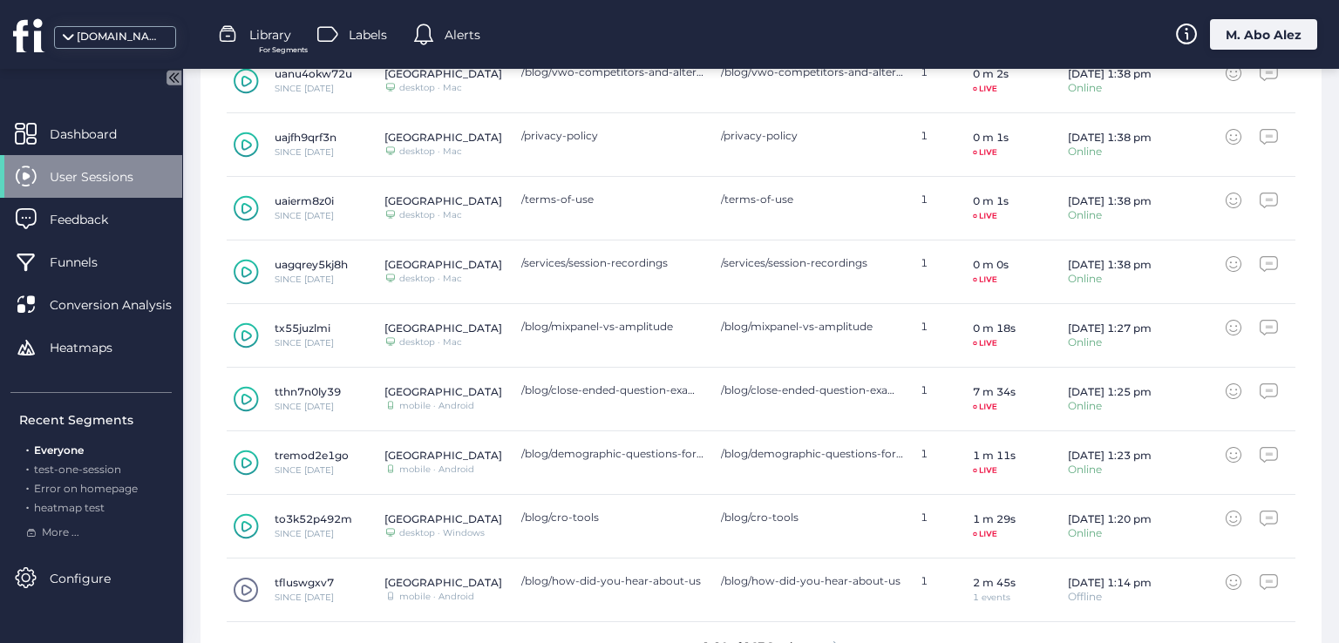
scroll to position [757, 0]
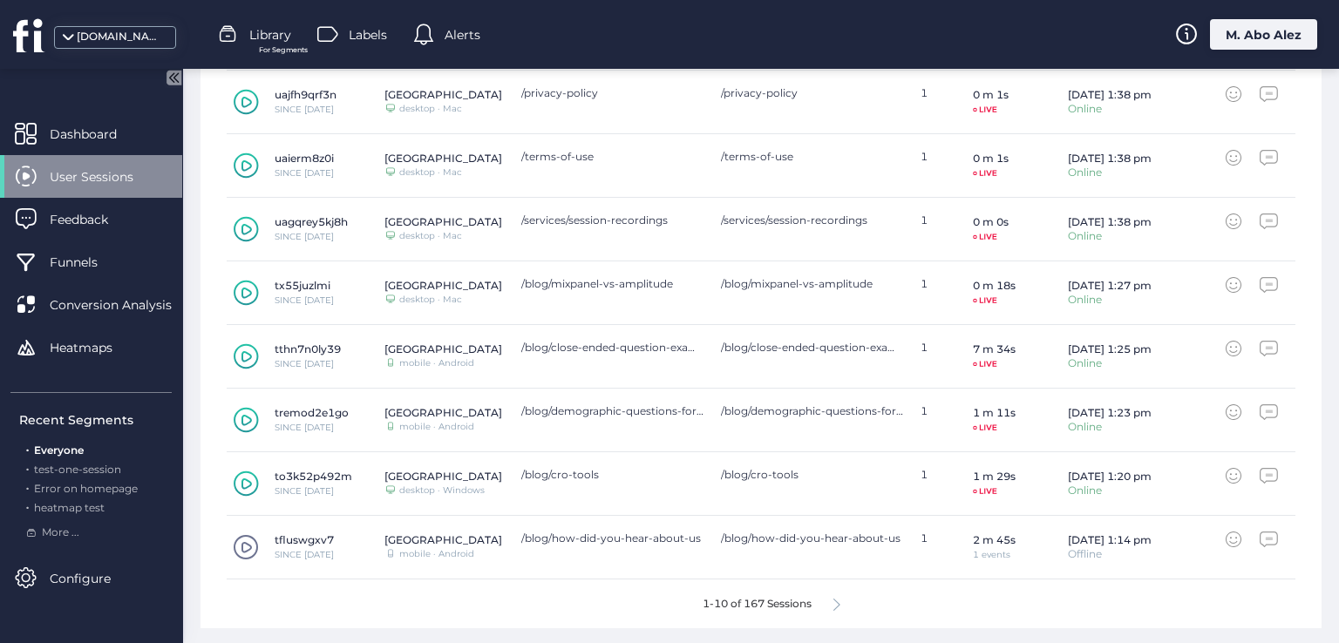
click at [837, 600] on div "1-10 of 167 Sessions" at bounding box center [761, 604] width 1069 height 49
click at [833, 599] on icon at bounding box center [836, 605] width 7 height 13
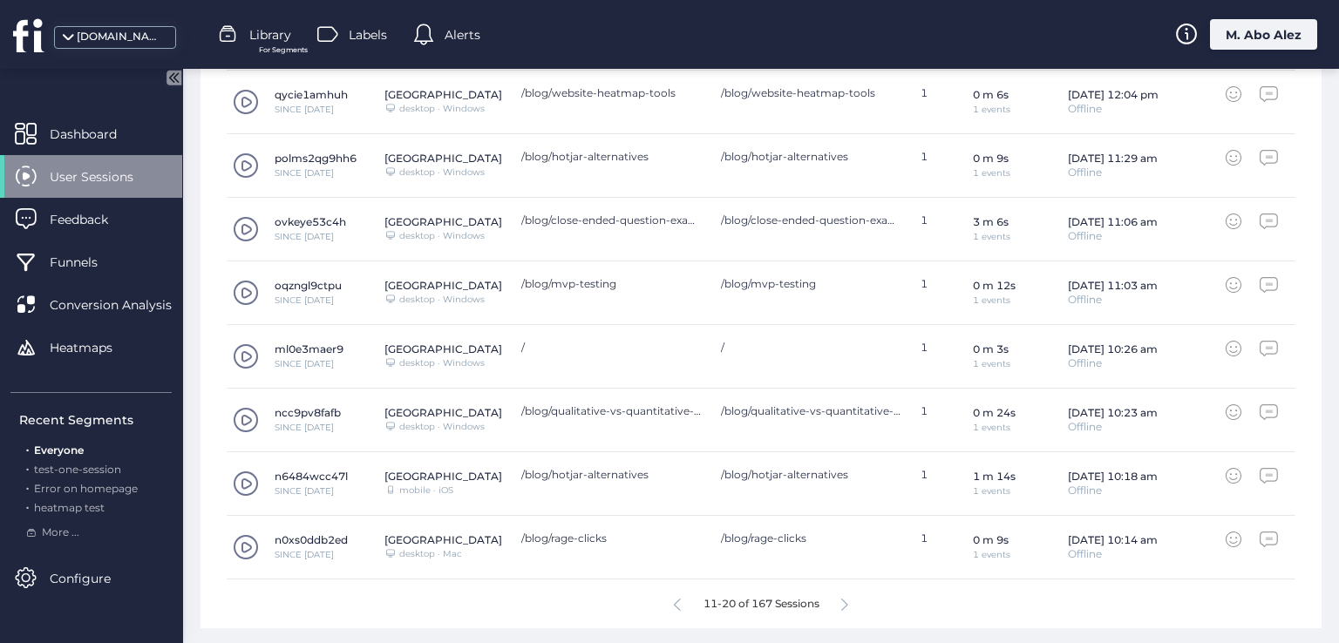
click at [839, 593] on div "11-20 of 167 Sessions" at bounding box center [761, 604] width 1069 height 49
click at [841, 601] on icon at bounding box center [844, 605] width 7 height 13
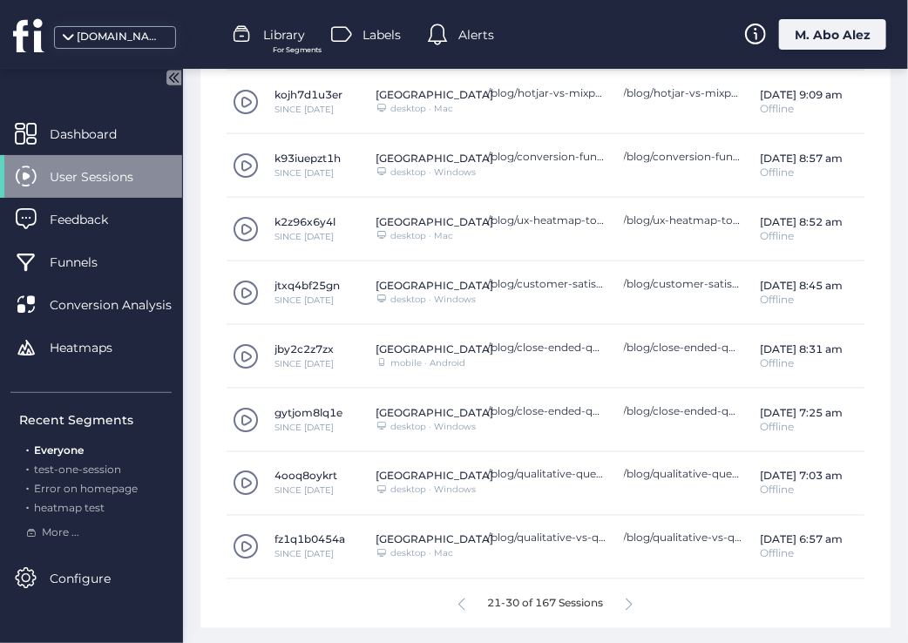
click at [626, 597] on div at bounding box center [629, 603] width 7 height 13
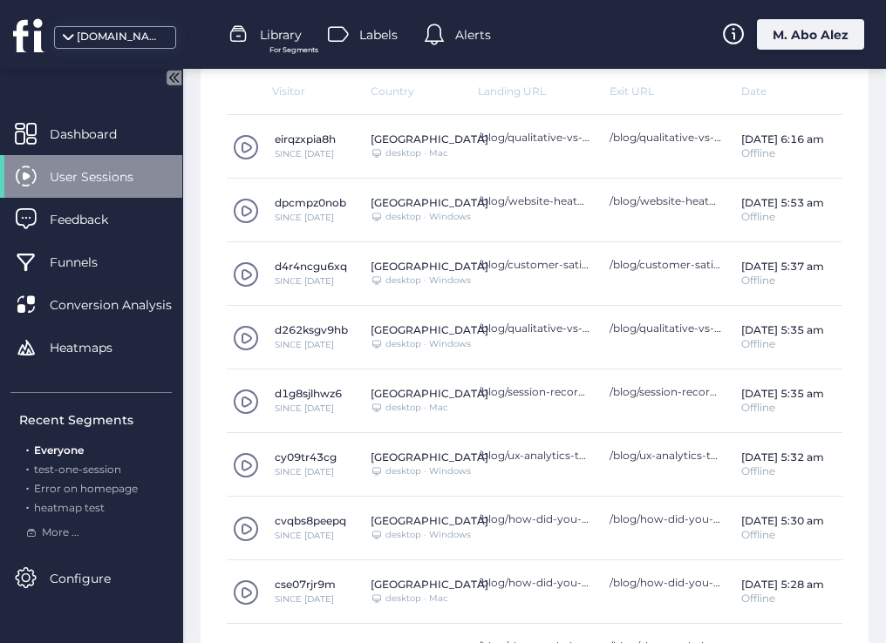
scroll to position [762, 0]
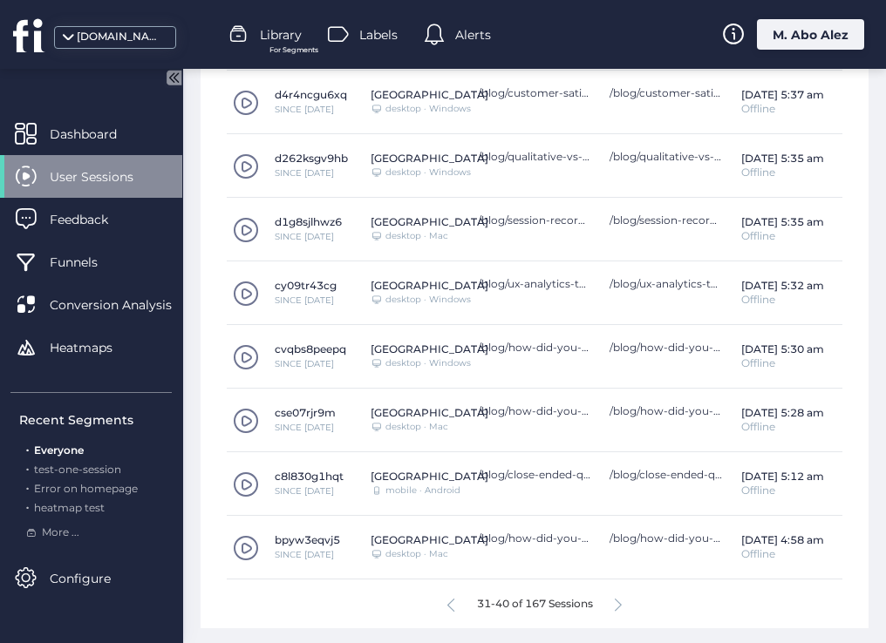
click at [447, 601] on icon at bounding box center [450, 605] width 7 height 13
click at [615, 600] on icon at bounding box center [618, 605] width 7 height 13
click at [615, 602] on icon at bounding box center [618, 605] width 7 height 13
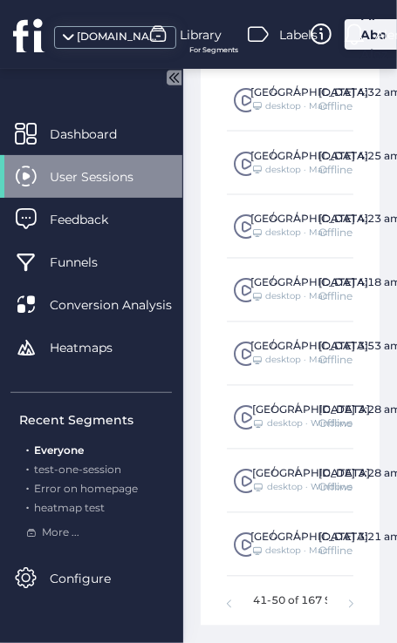
scroll to position [885, 0]
click at [335, 606] on div "41-50 of 167 Sessions" at bounding box center [290, 601] width 126 height 49
click at [349, 604] on icon at bounding box center [351, 605] width 4 height 8
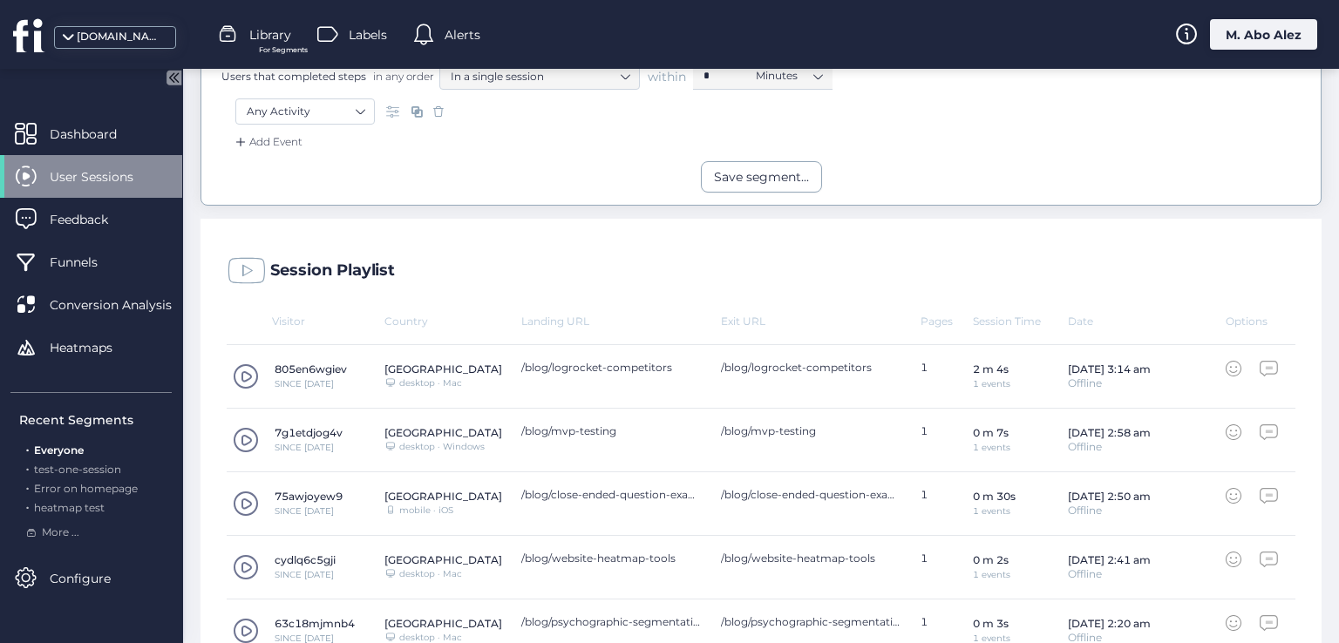
scroll to position [234, 0]
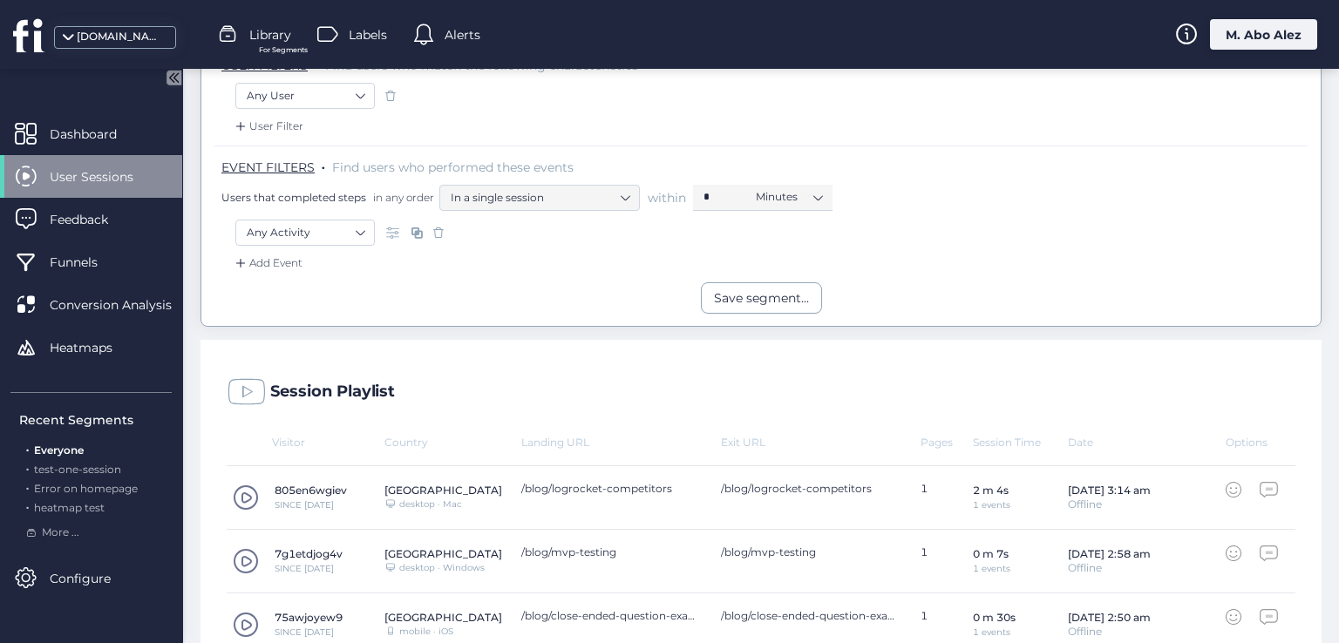
click at [1226, 486] on icon at bounding box center [1234, 490] width 16 height 16
click at [289, 440] on div "Visitor" at bounding box center [306, 442] width 158 height 13
click at [414, 441] on div "Country" at bounding box center [452, 442] width 137 height 13
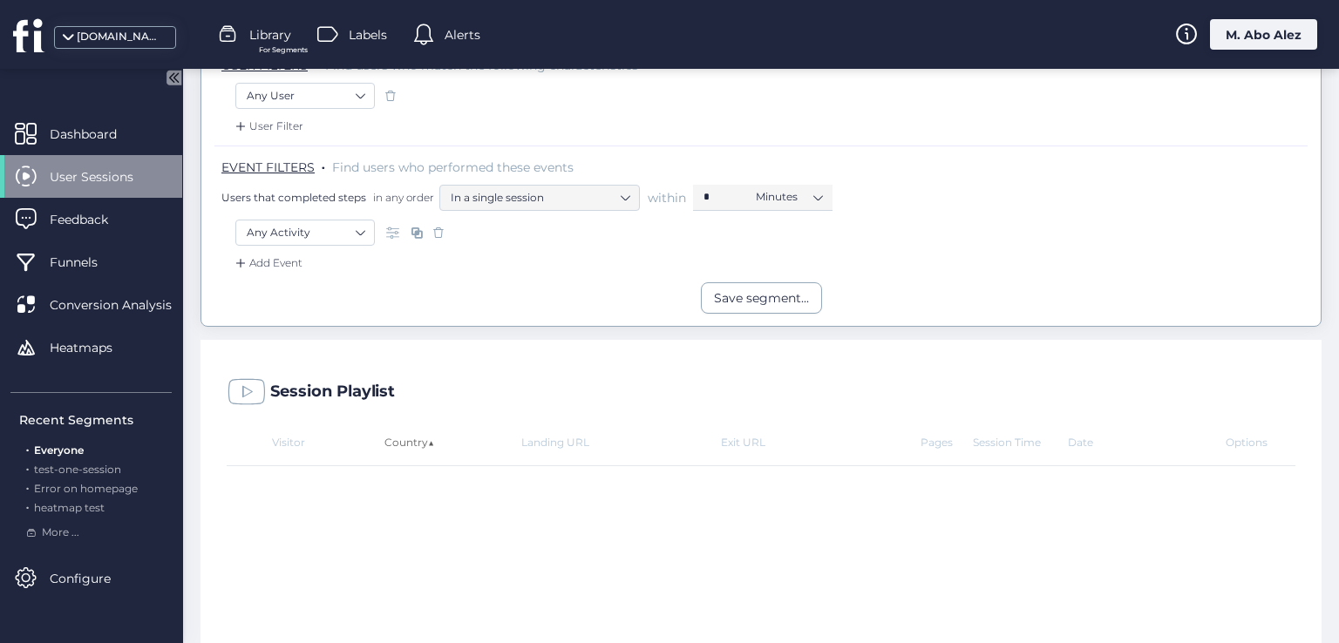
click at [414, 441] on div "Country ▲" at bounding box center [452, 442] width 137 height 13
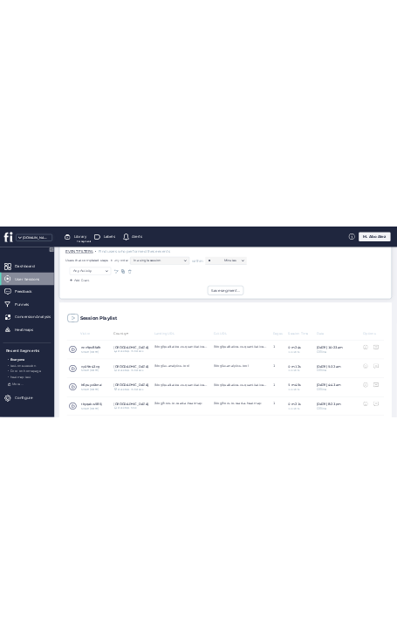
scroll to position [321, 0]
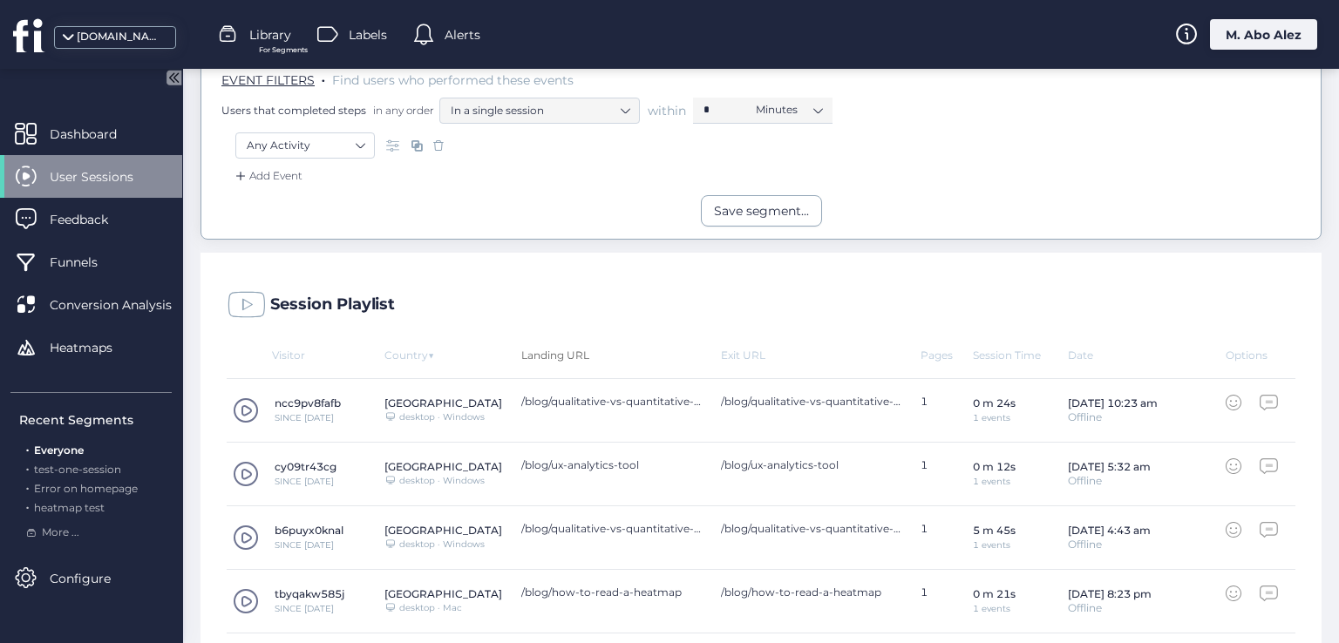
click at [550, 349] on div "Landing URL" at bounding box center [621, 355] width 200 height 13
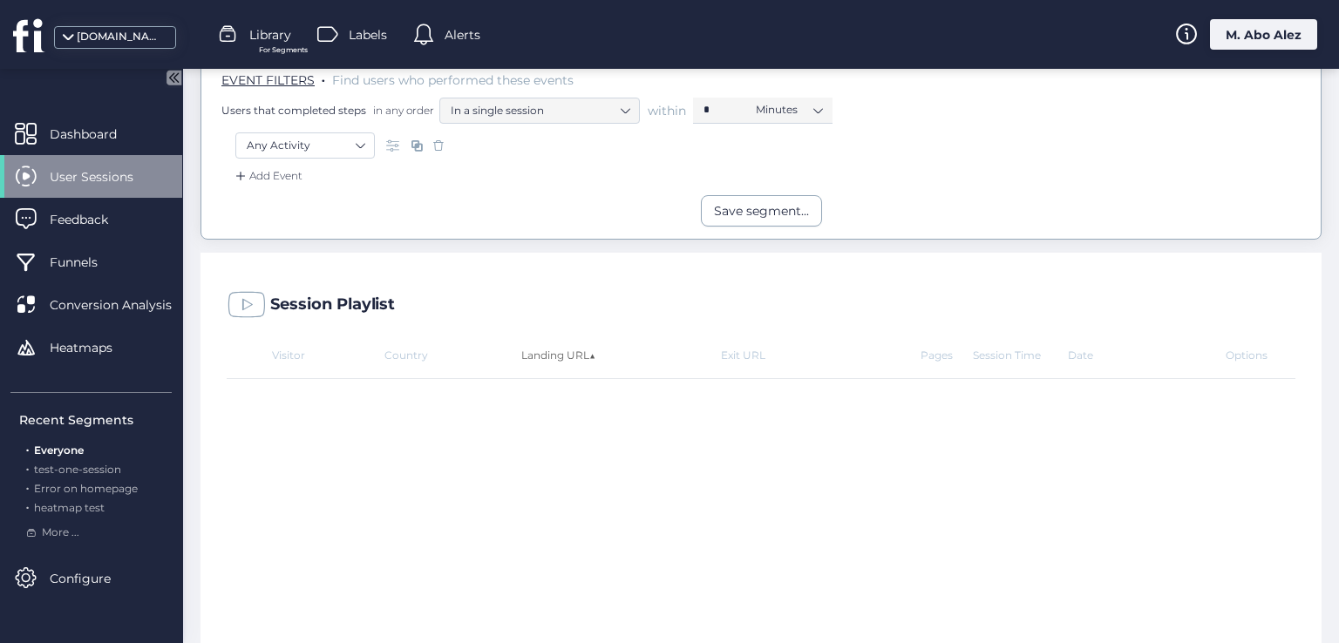
click at [550, 349] on div "Landing URL ▲" at bounding box center [621, 355] width 200 height 13
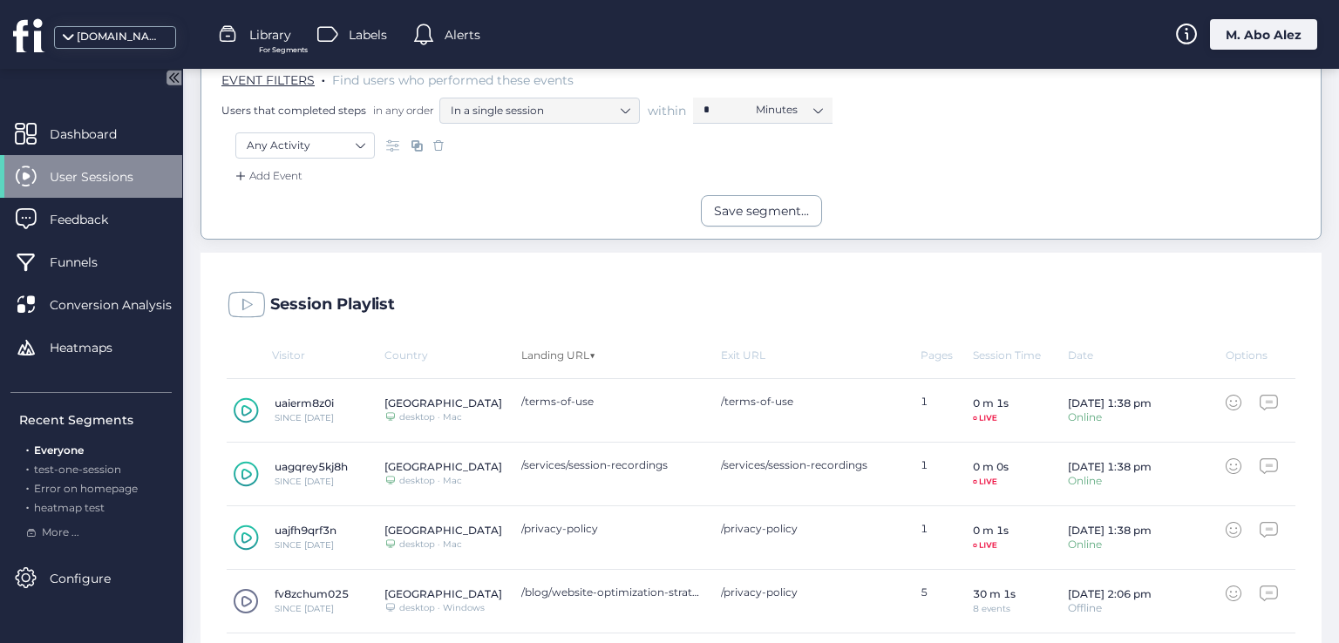
click at [550, 349] on div "Landing URL ▼" at bounding box center [621, 355] width 200 height 13
click at [550, 349] on div "Landing URL" at bounding box center [621, 355] width 200 height 13
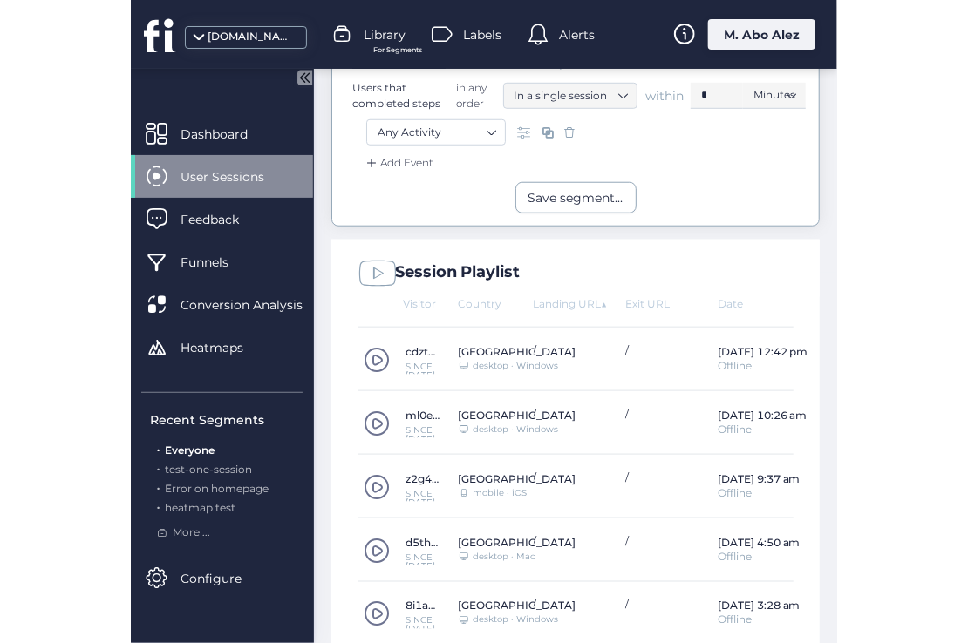
scroll to position [353, 0]
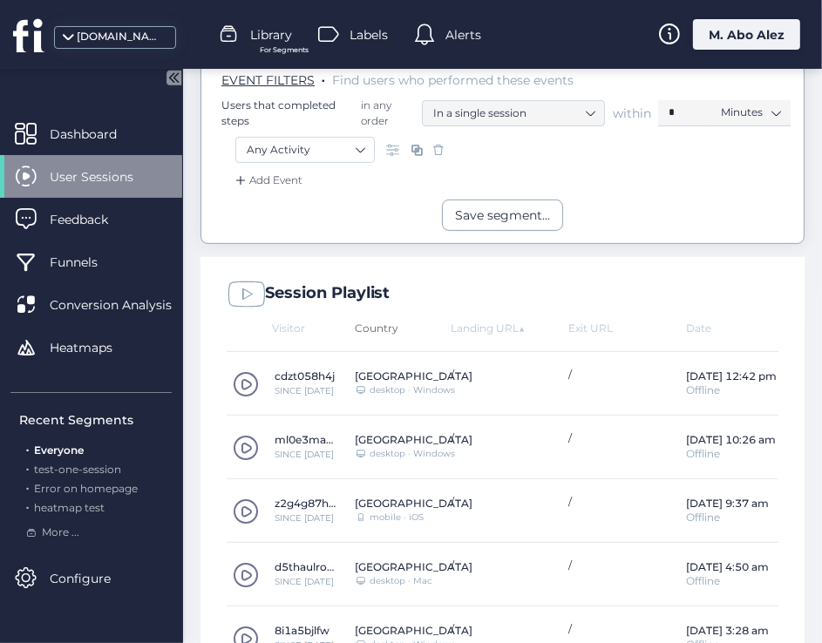
click at [390, 322] on div "Country" at bounding box center [403, 328] width 96 height 13
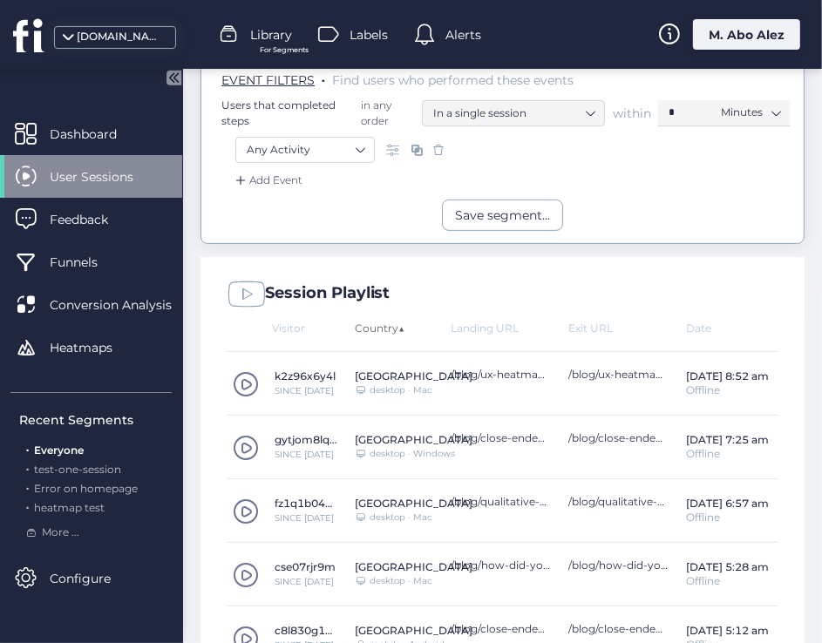
click at [390, 322] on div "Country ▲" at bounding box center [403, 328] width 96 height 13
click at [492, 322] on div "Landing URL" at bounding box center [510, 328] width 118 height 13
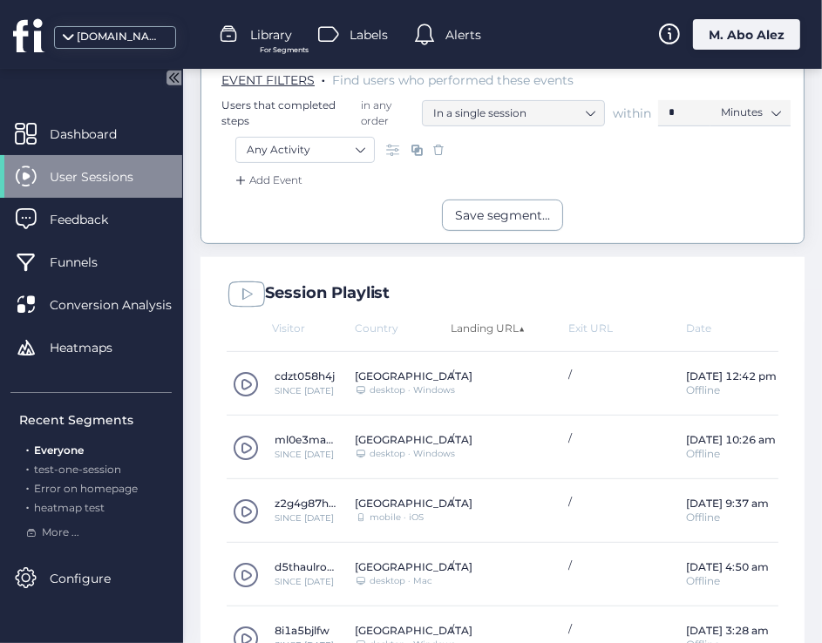
click at [492, 330] on div "Landing URL ▲" at bounding box center [510, 328] width 118 height 13
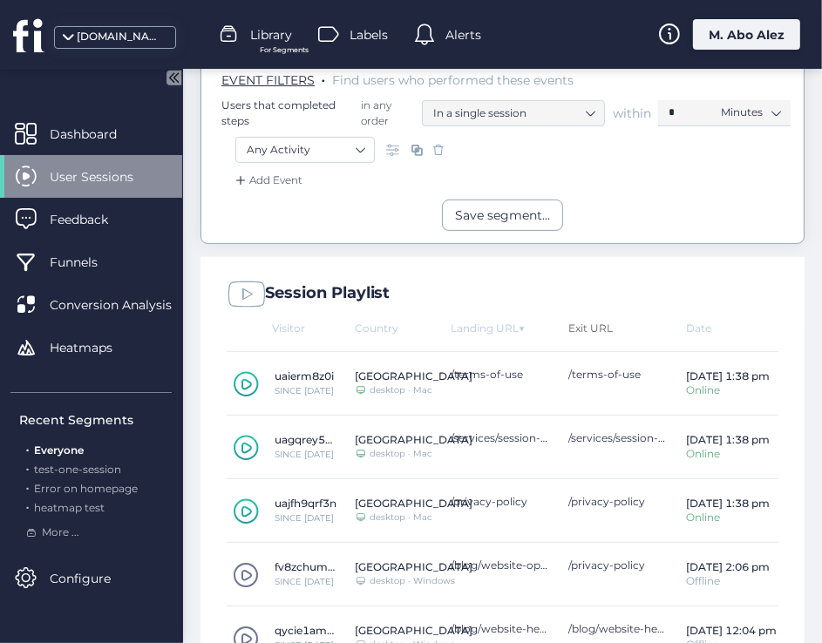
click at [581, 329] on div "Exit URL" at bounding box center [627, 328] width 118 height 13
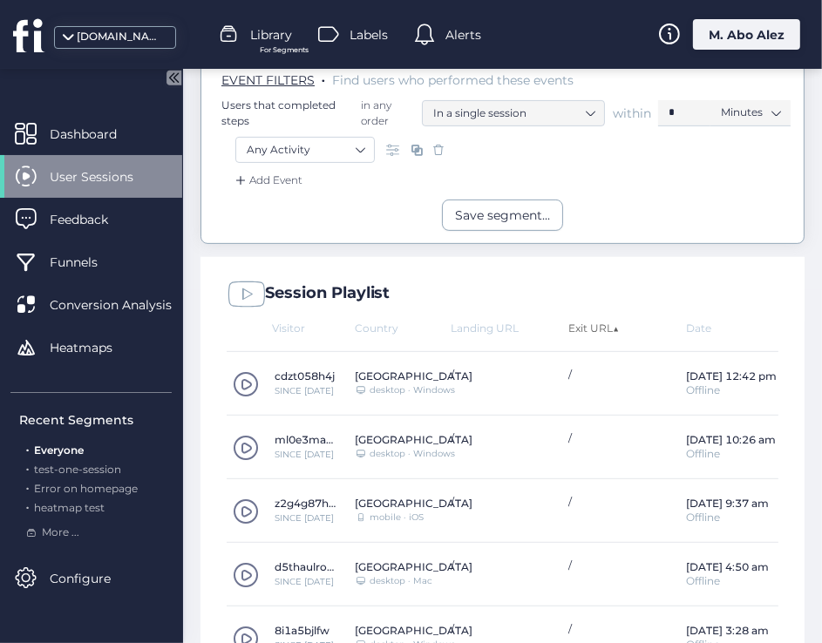
click at [581, 329] on div "Exit URL ▲" at bounding box center [627, 328] width 118 height 13
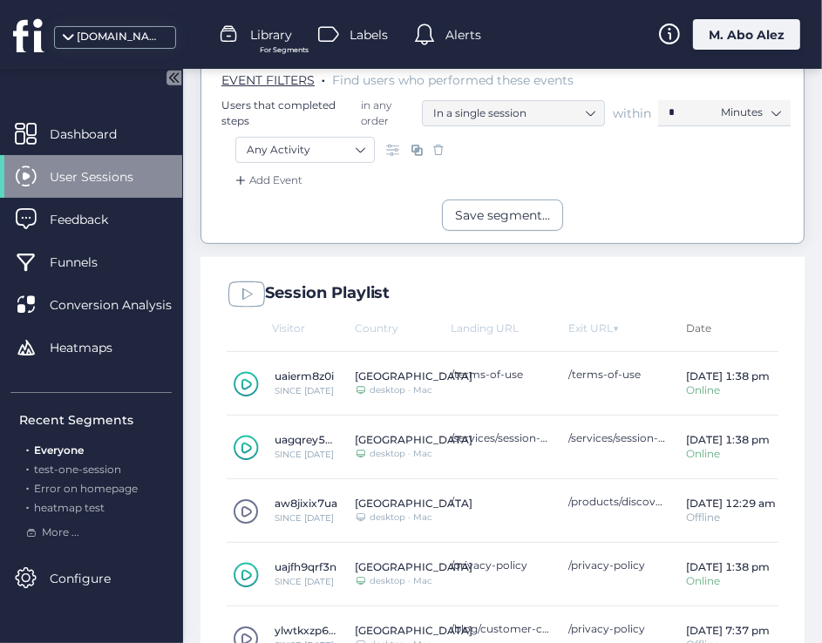
click at [694, 322] on div "Date" at bounding box center [723, 328] width 75 height 13
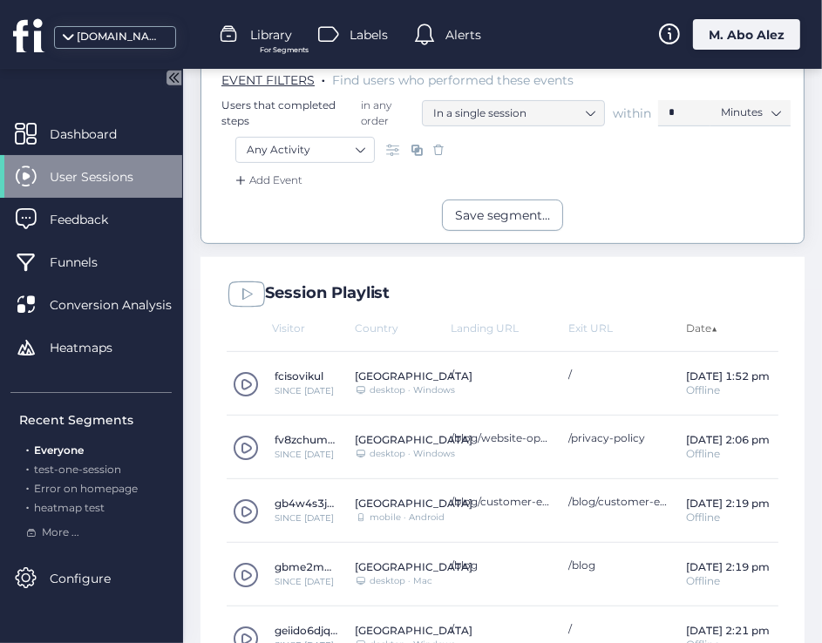
click at [694, 322] on div "Date ▲" at bounding box center [723, 328] width 75 height 13
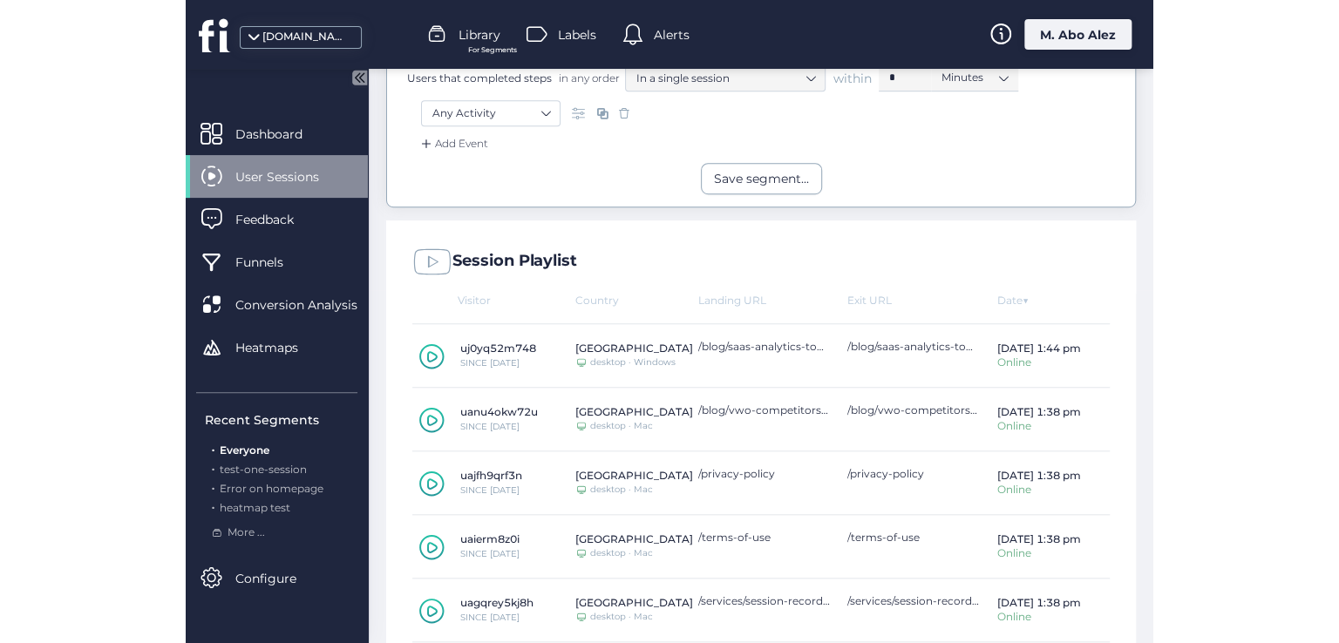
scroll to position [321, 0]
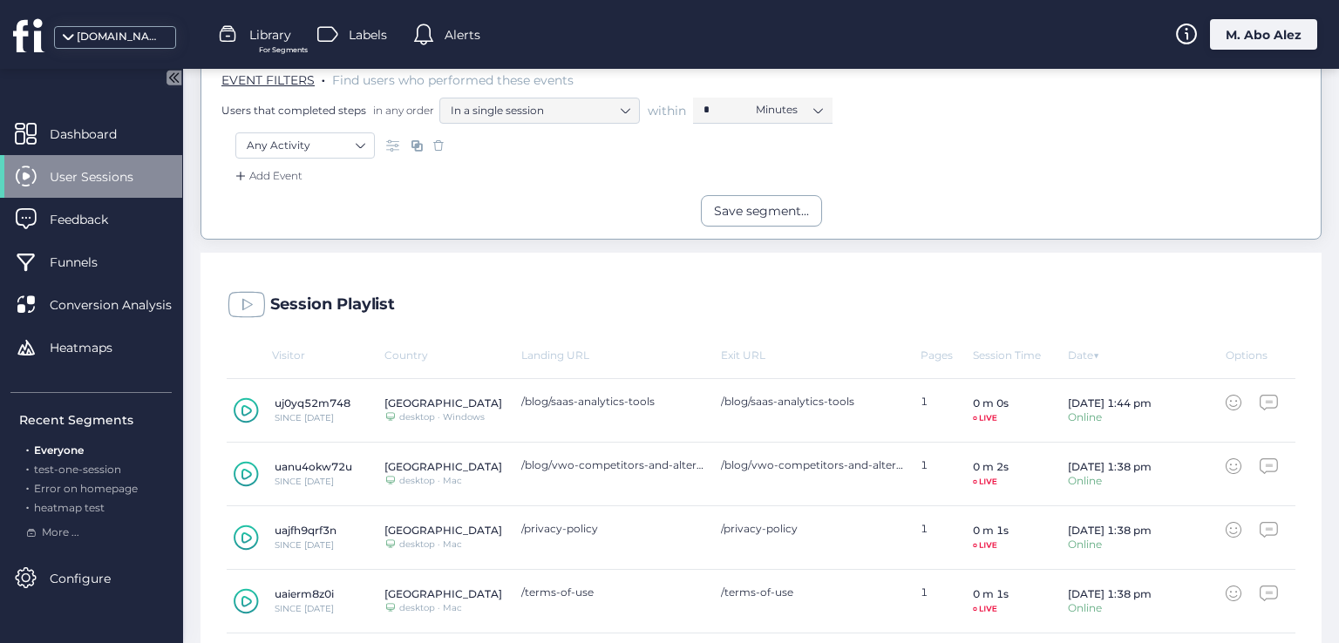
click at [1226, 352] on div "Options" at bounding box center [1252, 355] width 52 height 13
click at [409, 352] on div "Country" at bounding box center [452, 355] width 137 height 13
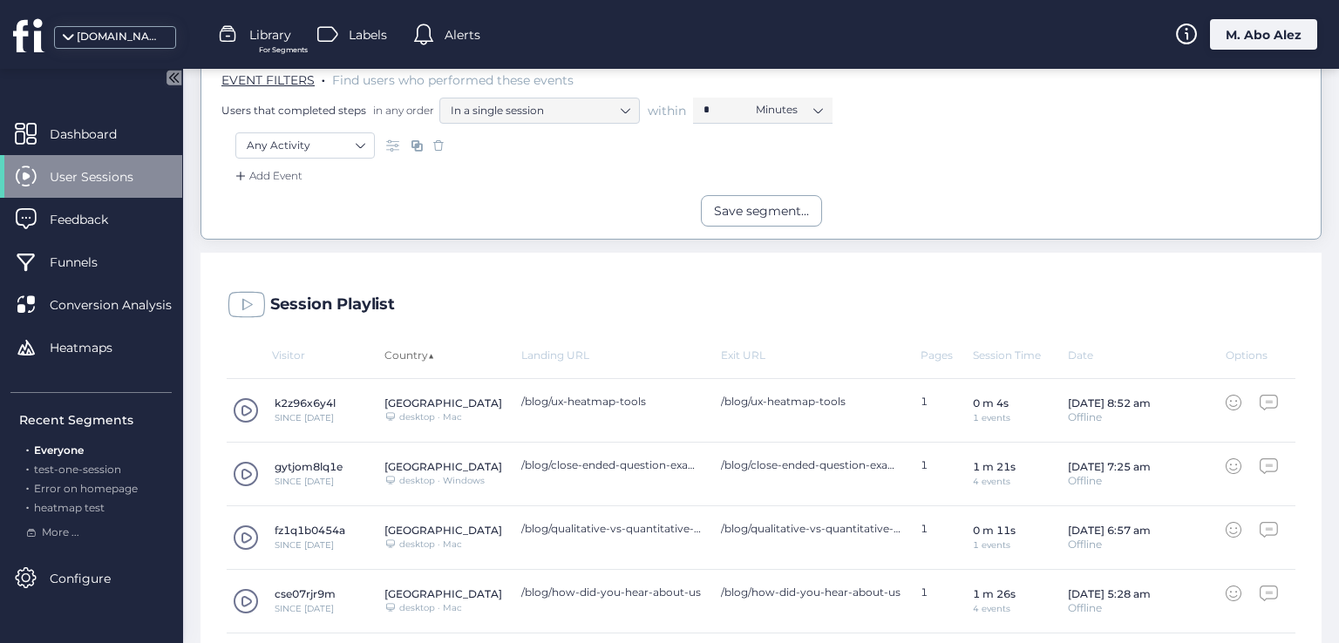
click at [409, 352] on div "Country ▲" at bounding box center [452, 355] width 137 height 13
click at [481, 352] on div "Country ▼" at bounding box center [452, 355] width 137 height 13
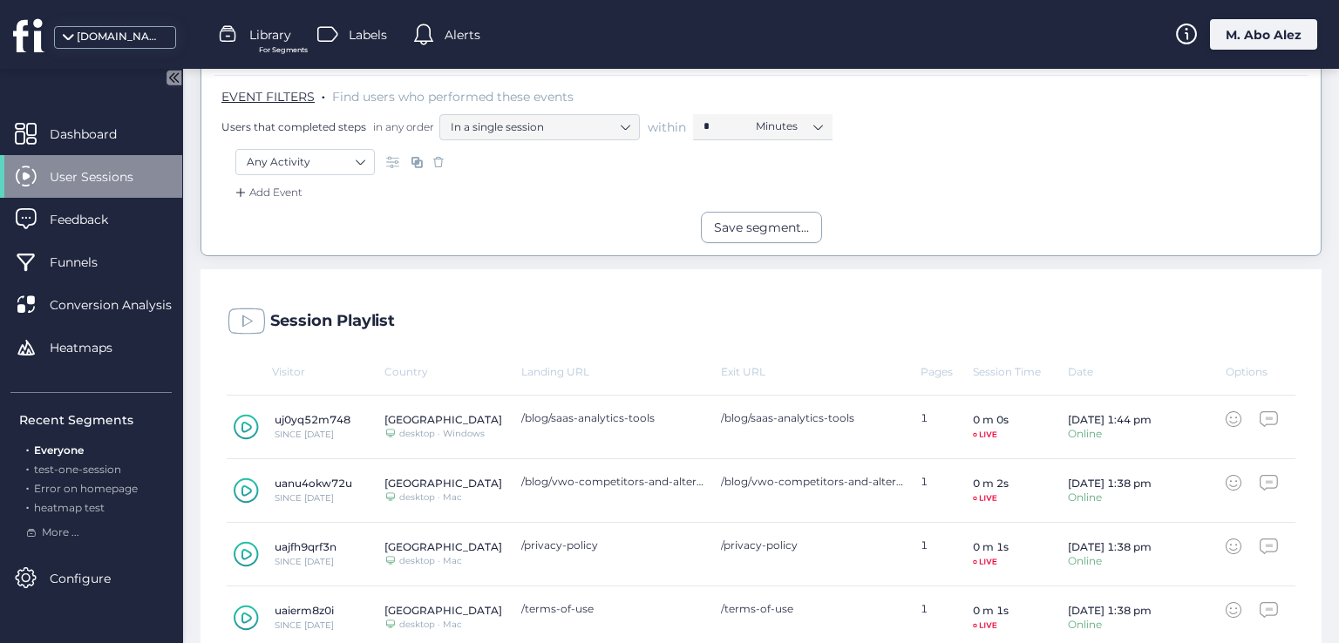
scroll to position [349, 0]
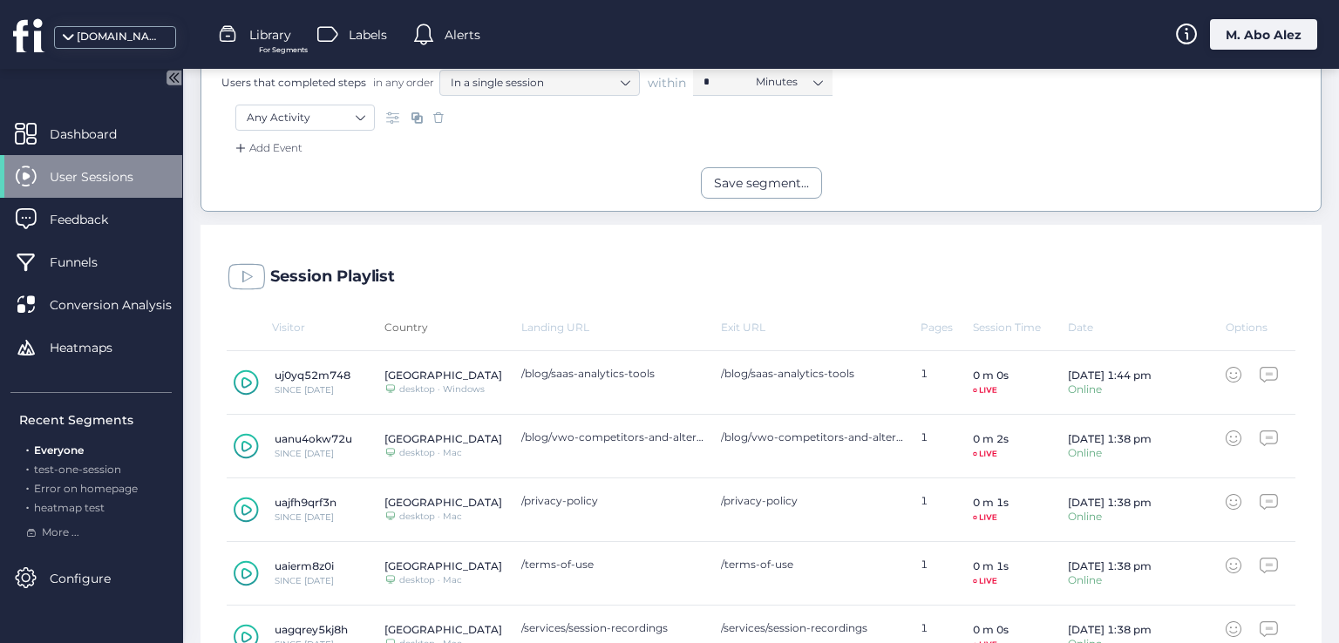
click at [404, 325] on div "Country" at bounding box center [452, 327] width 137 height 13
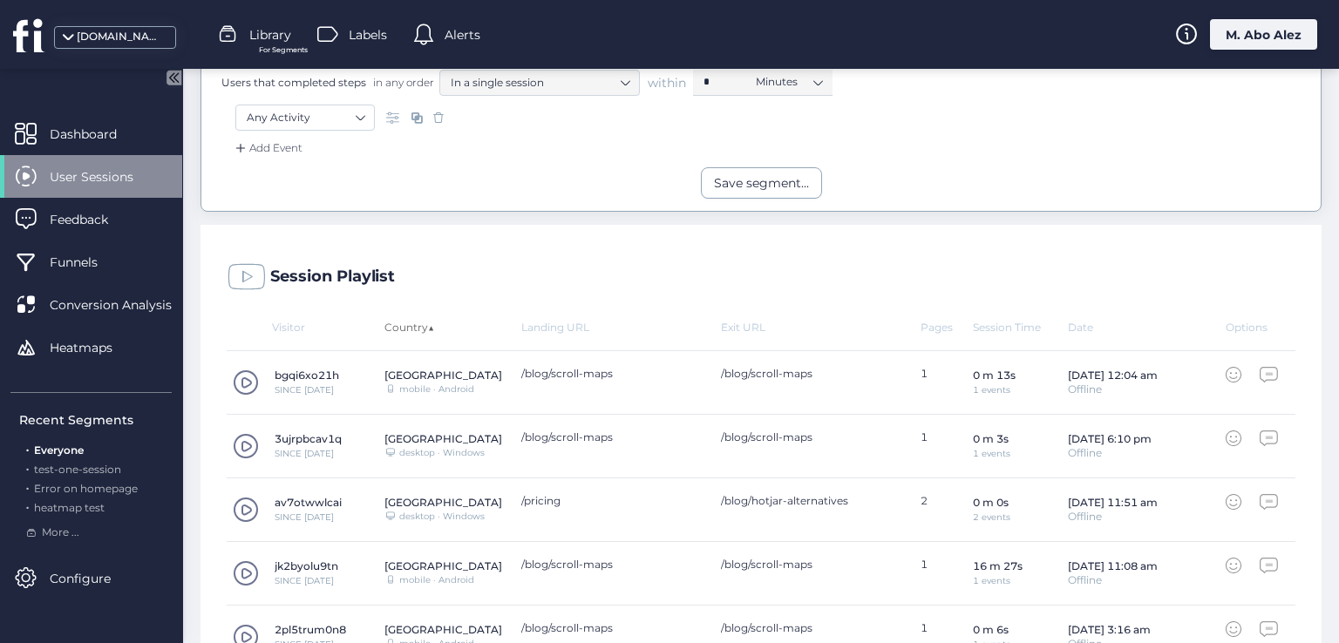
click at [407, 328] on div "Country ▲" at bounding box center [452, 327] width 137 height 13
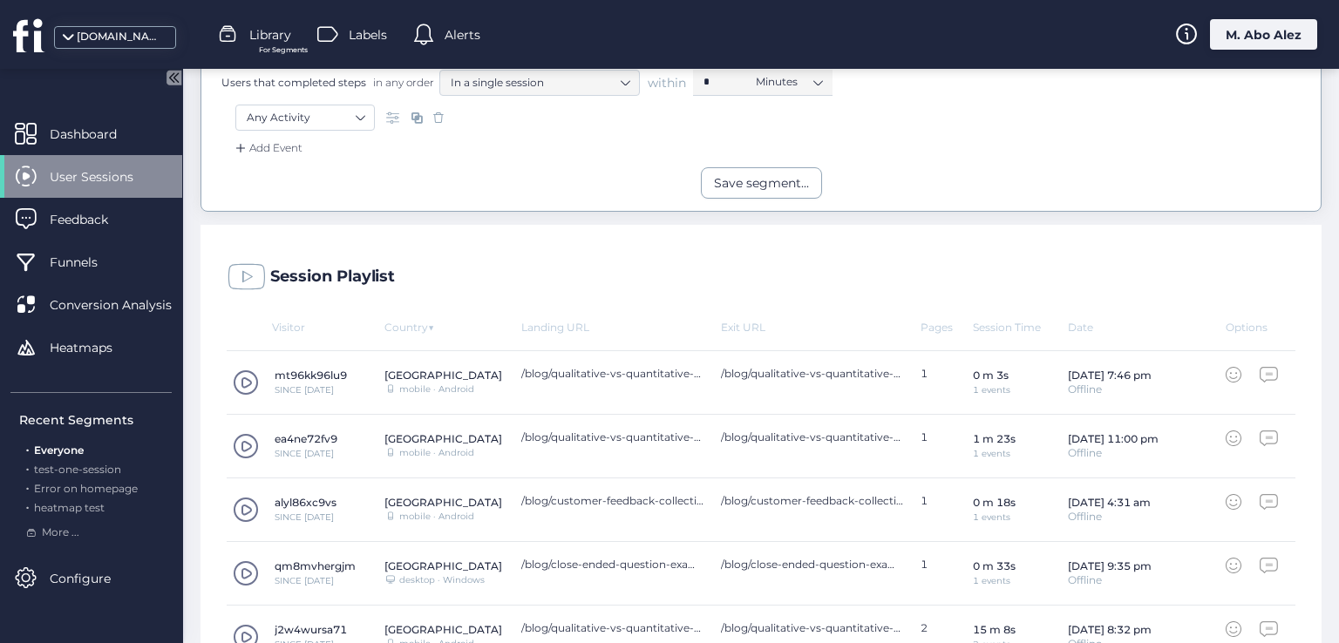
click at [436, 283] on div "Session Playlist" at bounding box center [760, 273] width 1121 height 96
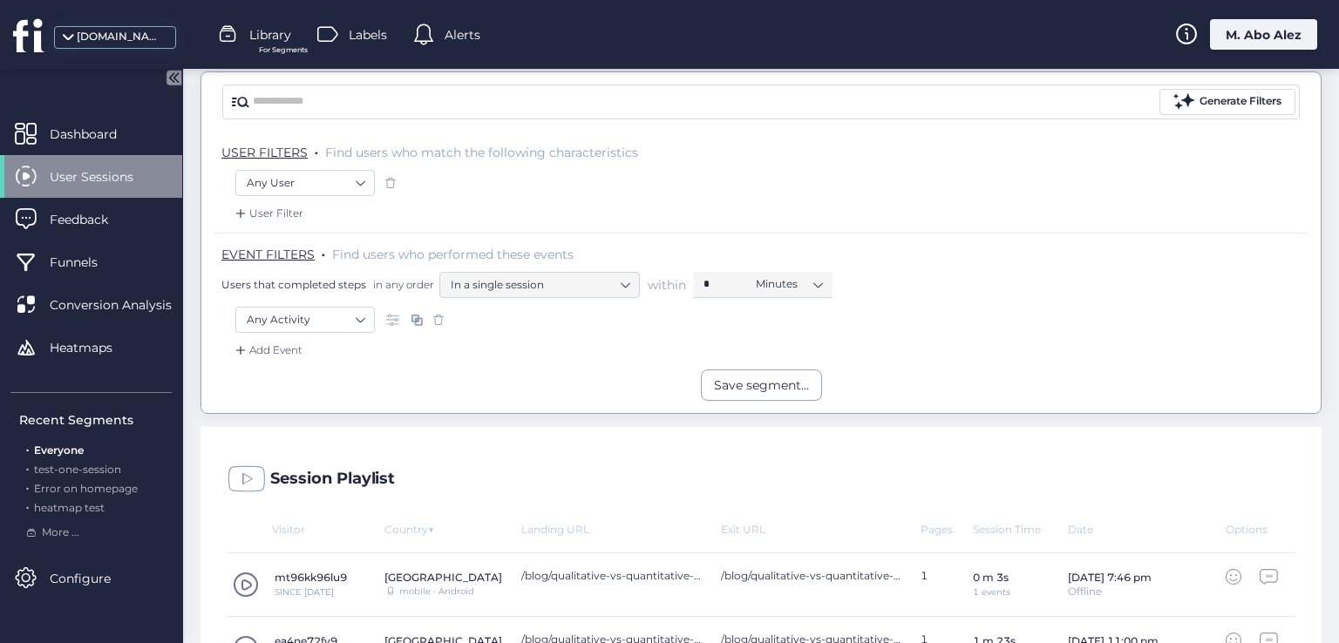
scroll to position [495, 0]
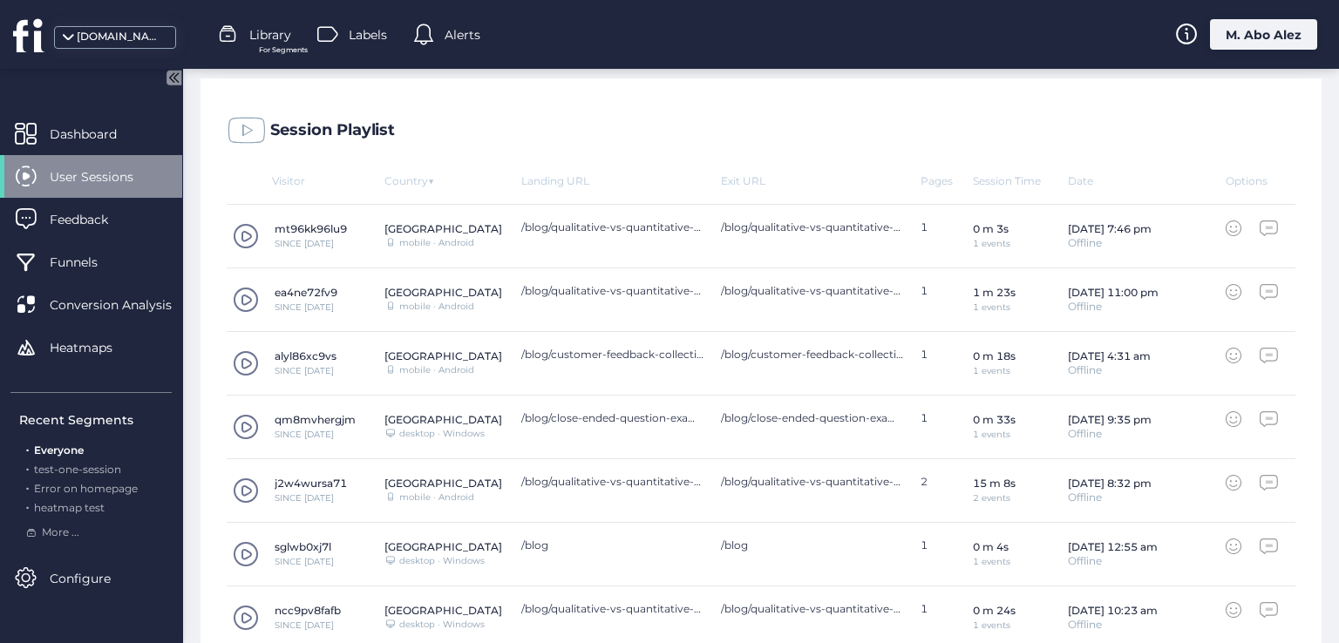
click at [406, 169] on div "Session Playlist" at bounding box center [760, 126] width 1121 height 96
click at [415, 174] on div "Country ▼" at bounding box center [452, 180] width 137 height 13
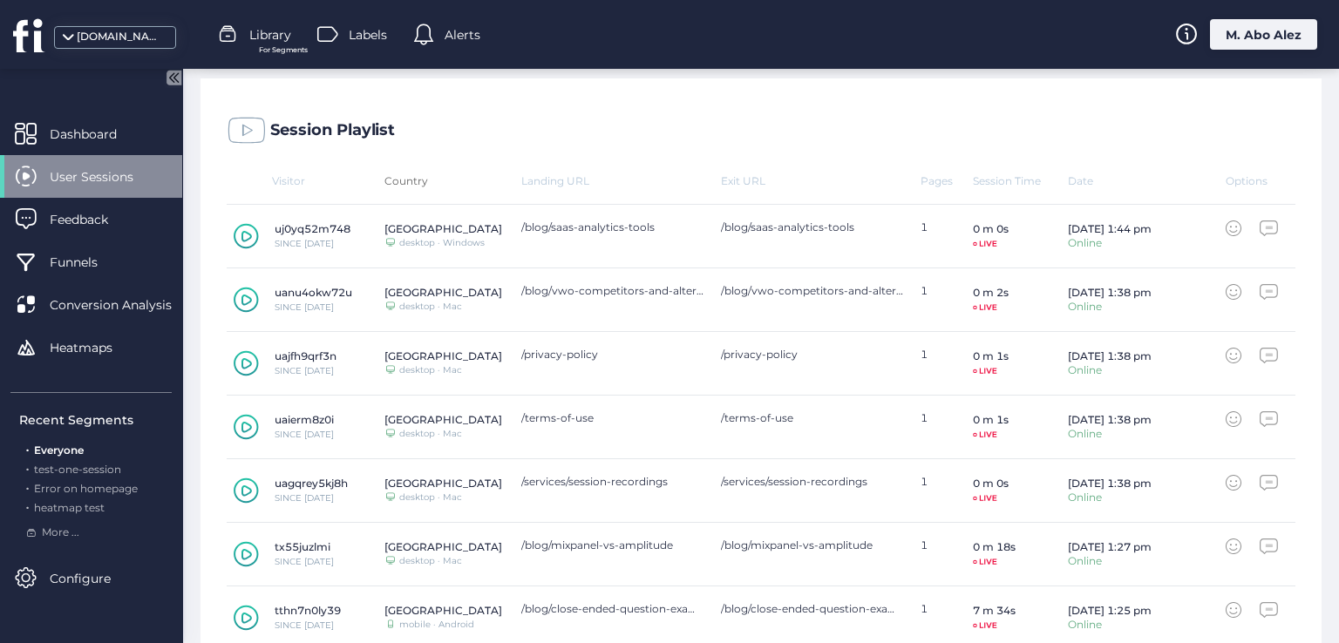
click at [411, 179] on div "Country" at bounding box center [452, 180] width 137 height 13
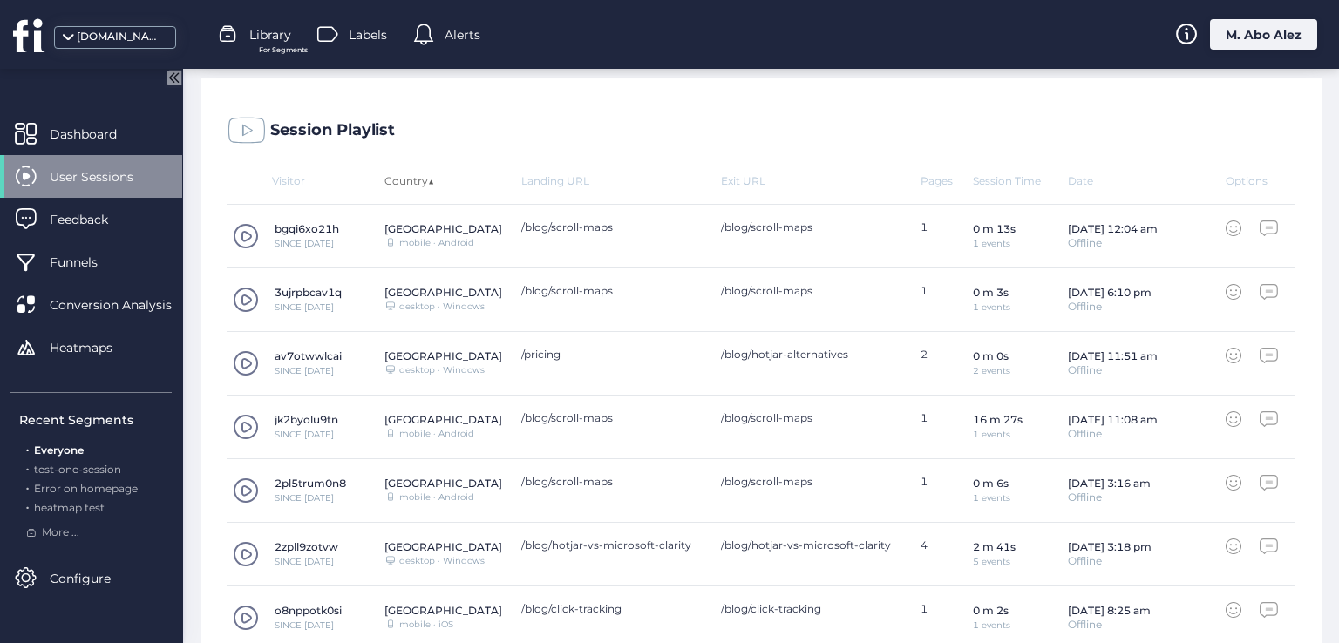
click at [416, 182] on div "Country ▲" at bounding box center [452, 180] width 137 height 13
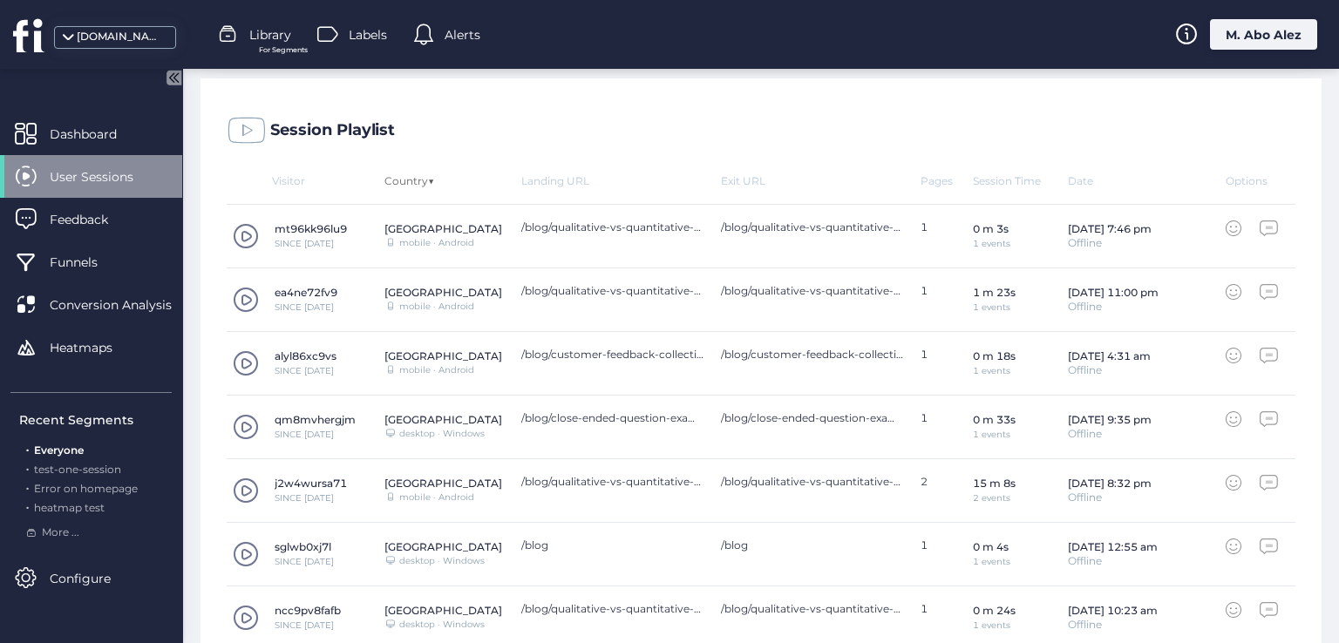
click at [413, 181] on div "Country ▼" at bounding box center [452, 180] width 137 height 13
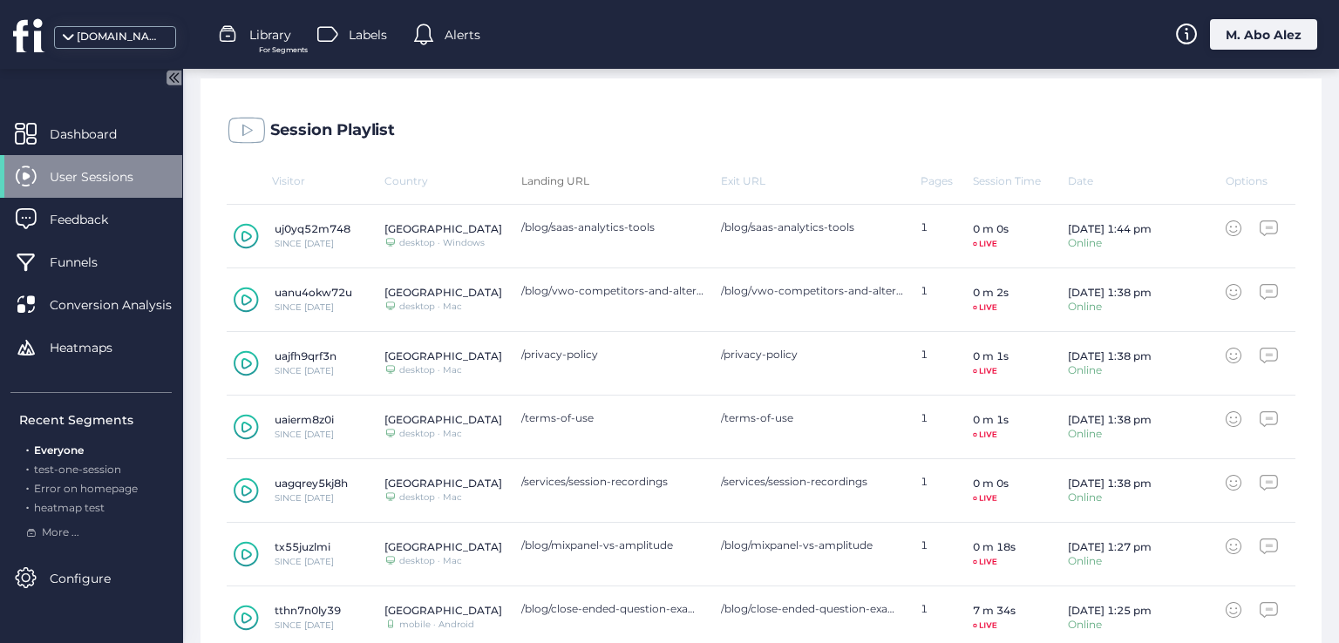
click at [551, 182] on div "Landing URL" at bounding box center [621, 180] width 200 height 13
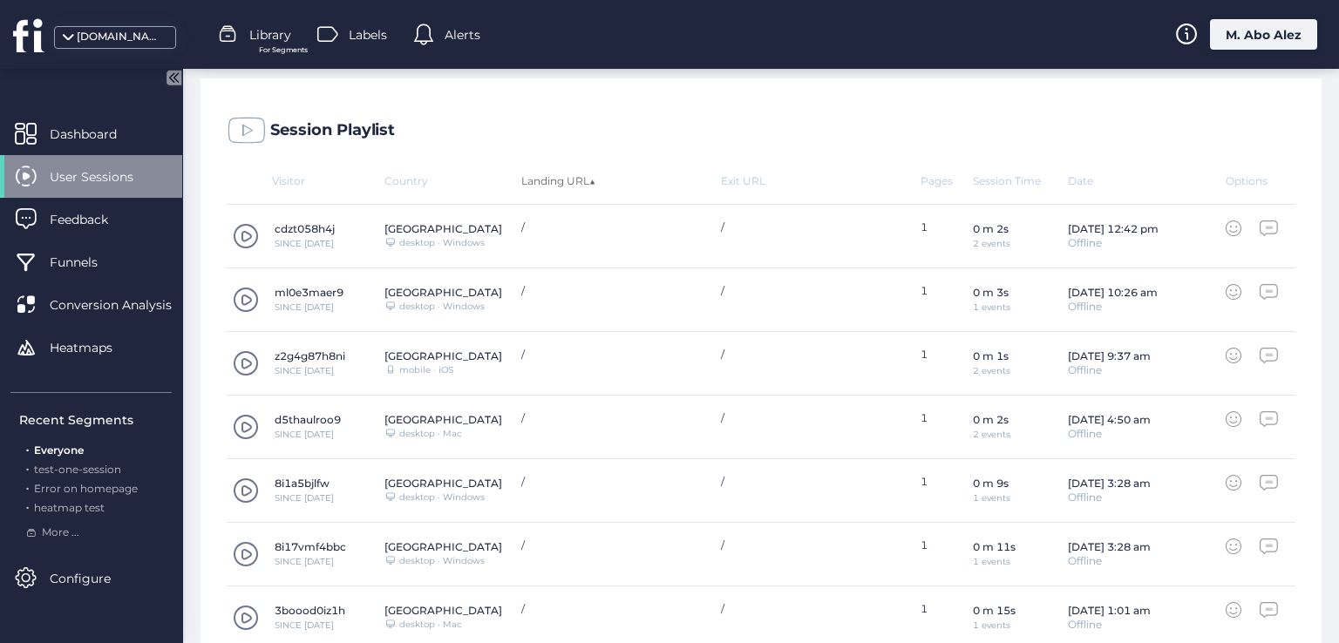
click at [551, 182] on div "Landing URL ▲" at bounding box center [621, 180] width 200 height 13
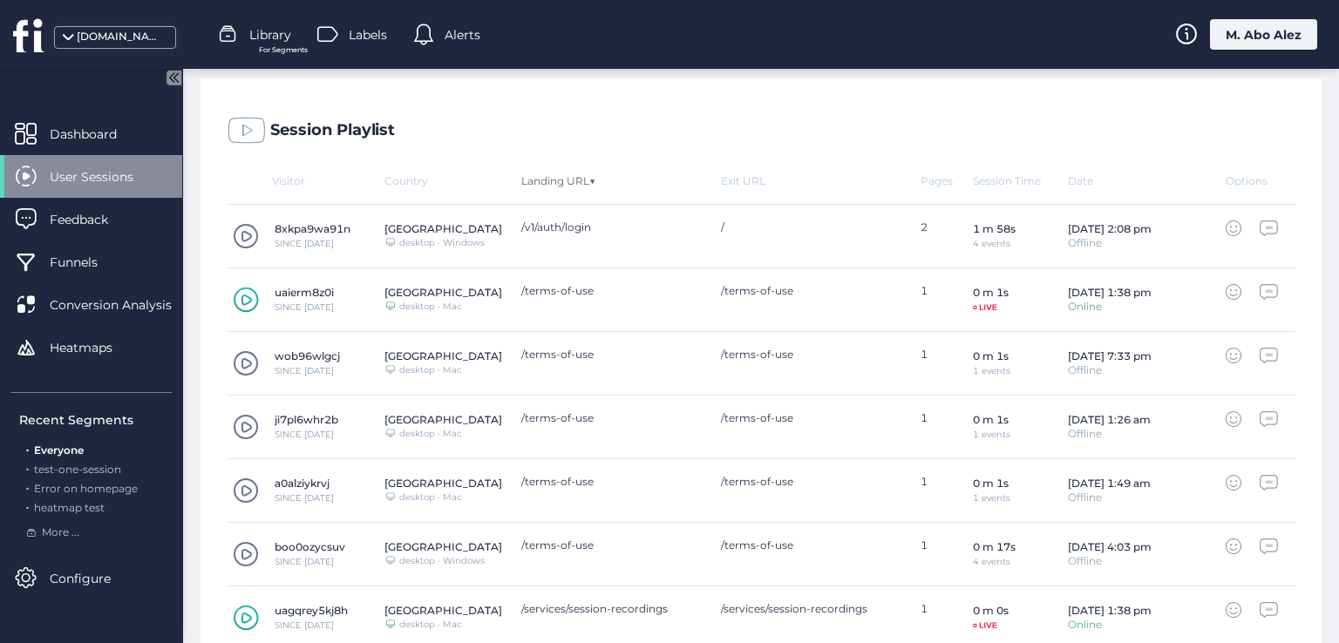
click at [551, 182] on div "Landing URL ▼" at bounding box center [621, 180] width 200 height 13
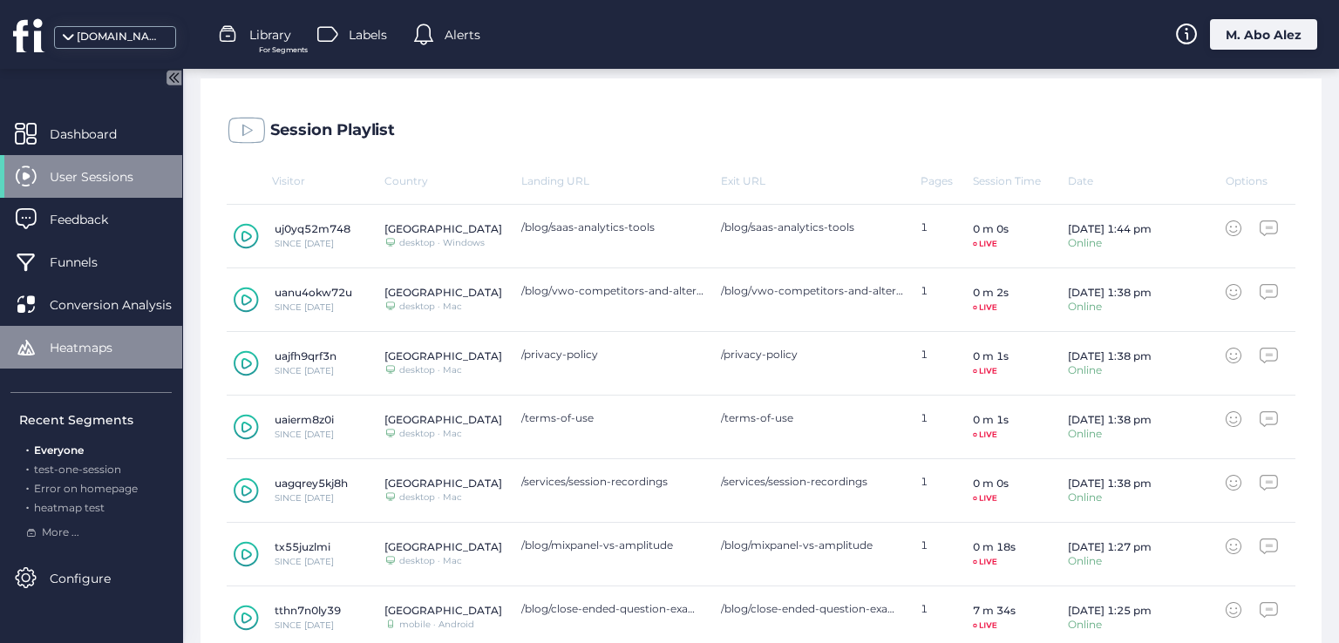
click at [84, 358] on div "Heatmaps" at bounding box center [91, 347] width 182 height 43
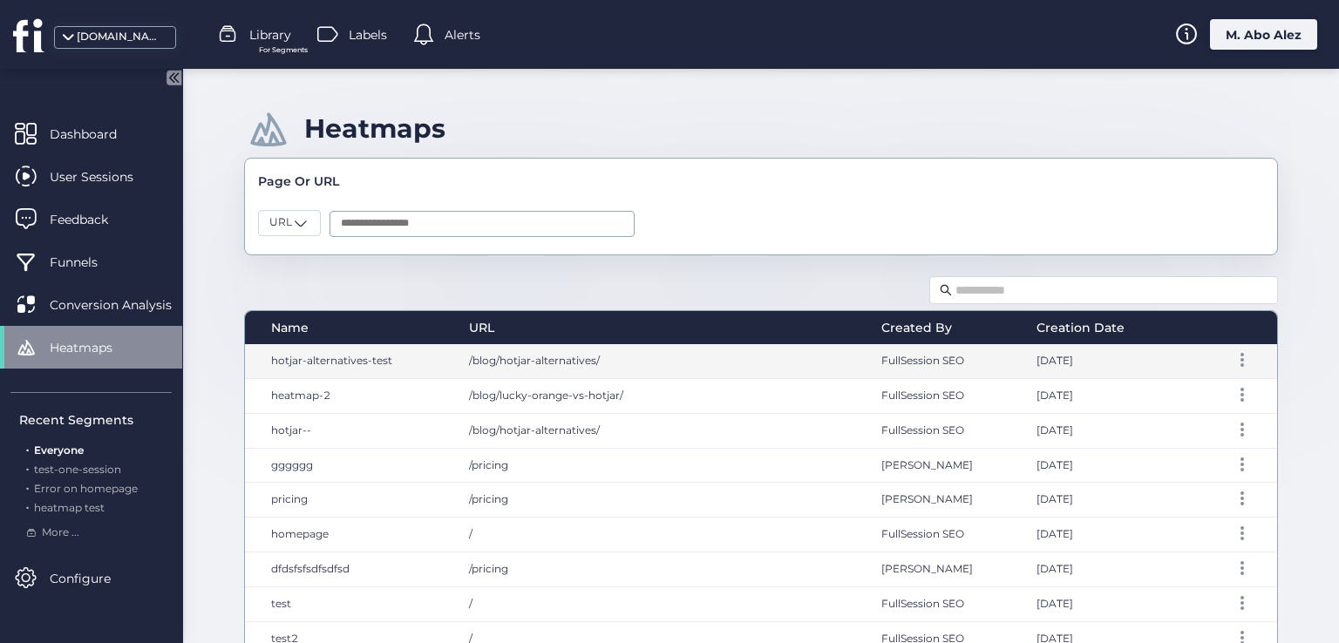
scroll to position [174, 0]
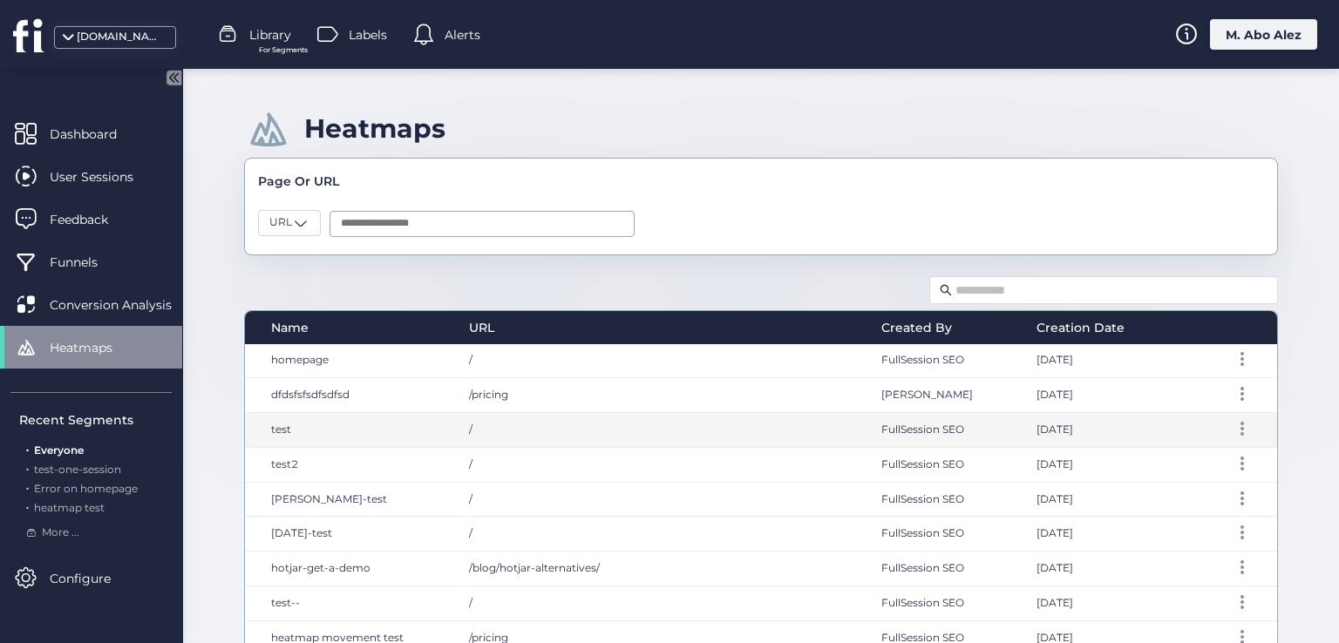
click at [324, 429] on div "test" at bounding box center [348, 430] width 207 height 34
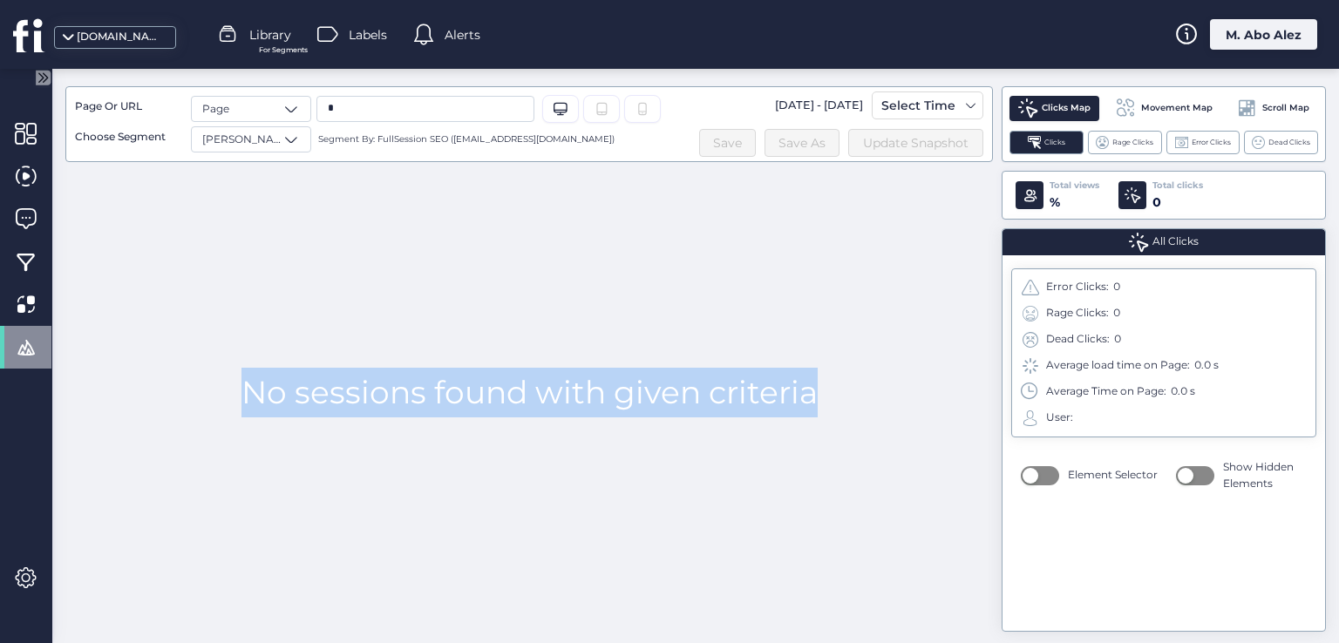
drag, startPoint x: 248, startPoint y: 401, endPoint x: 817, endPoint y: 398, distance: 569.2
click at [817, 398] on div "No sessions found with given criteria" at bounding box center [528, 392] width 927 height 460
drag, startPoint x: 207, startPoint y: 374, endPoint x: 907, endPoint y: 399, distance: 700.4
click at [907, 399] on div "No sessions found with given criteria" at bounding box center [528, 392] width 927 height 460
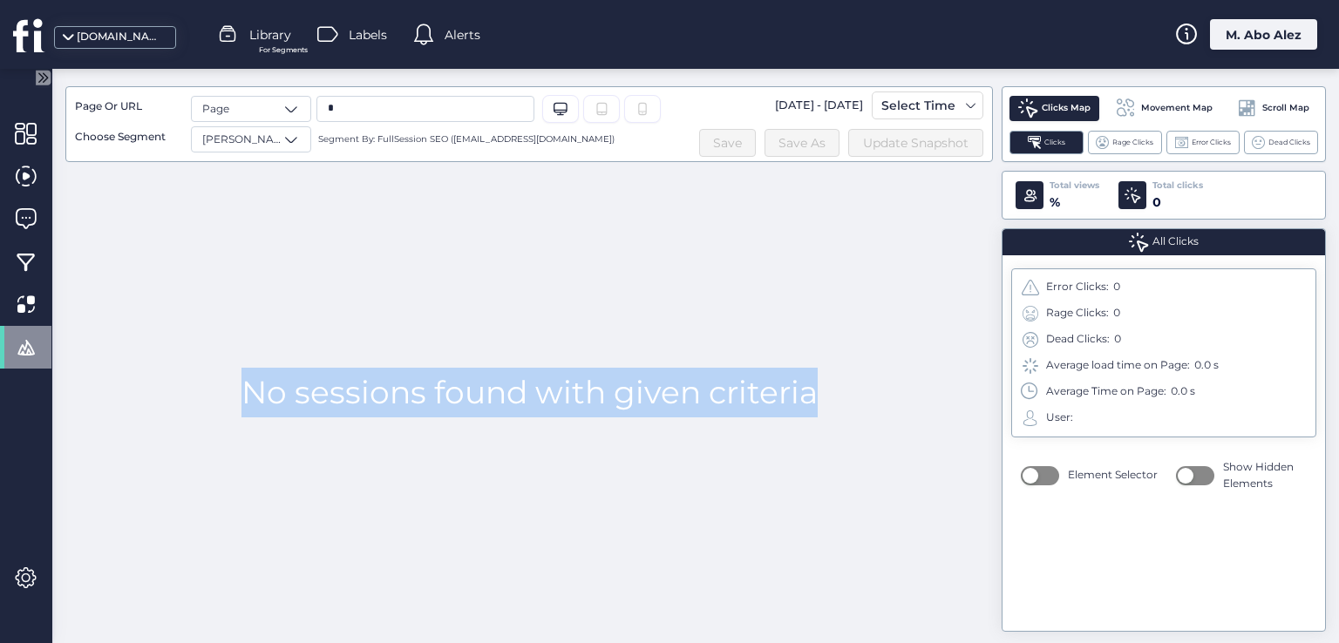
click at [880, 413] on div "No sessions found with given criteria" at bounding box center [528, 392] width 927 height 460
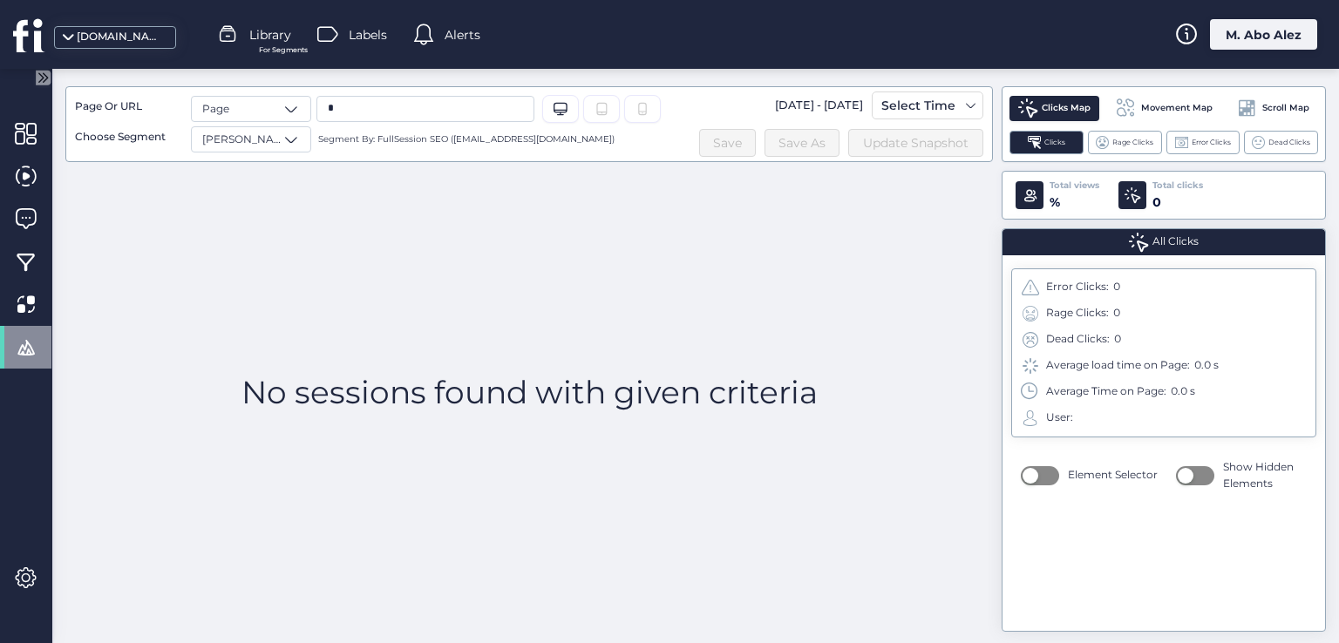
click at [1063, 473] on div "Element Selector" at bounding box center [1089, 475] width 137 height 20
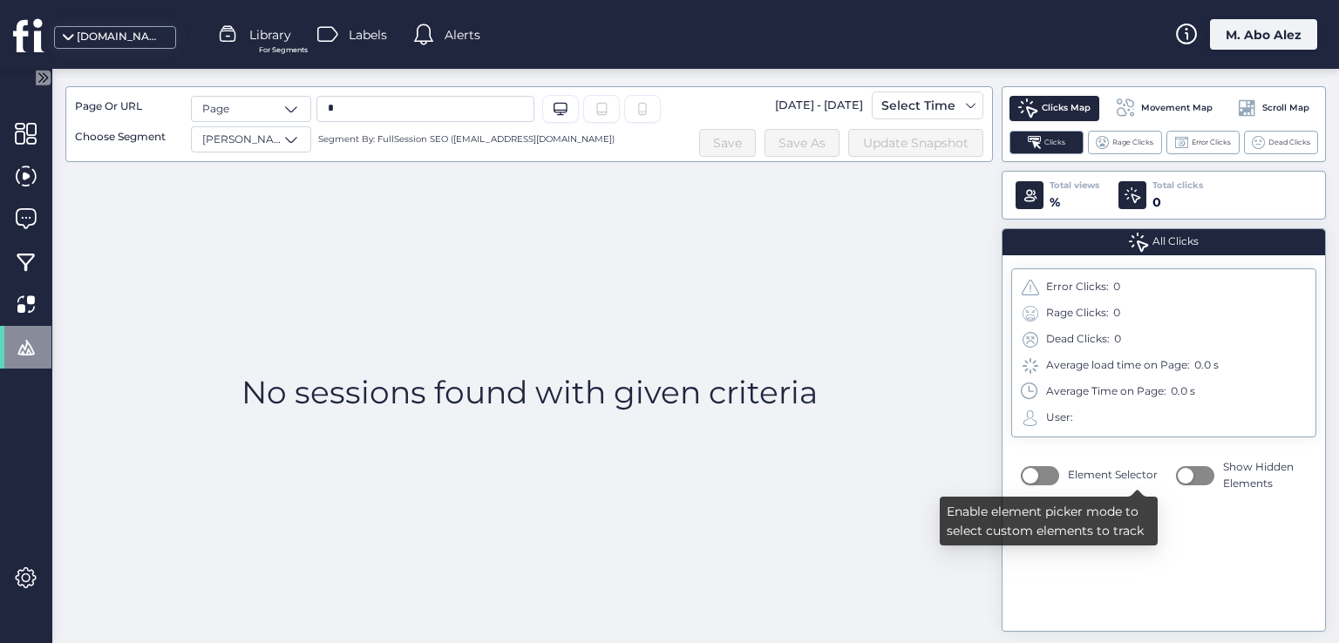
click at [1045, 482] on button "button" at bounding box center [1040, 475] width 38 height 19
click at [1045, 482] on span "button" at bounding box center [1050, 476] width 16 height 16
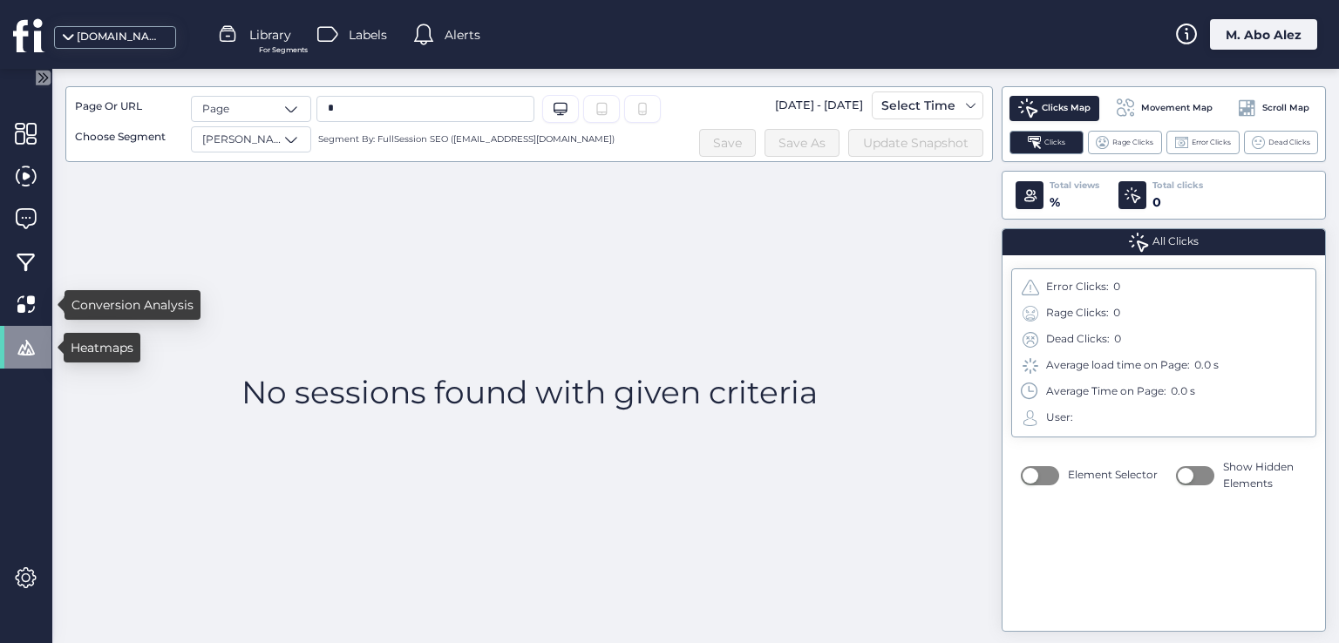
click at [31, 360] on div at bounding box center [25, 347] width 51 height 43
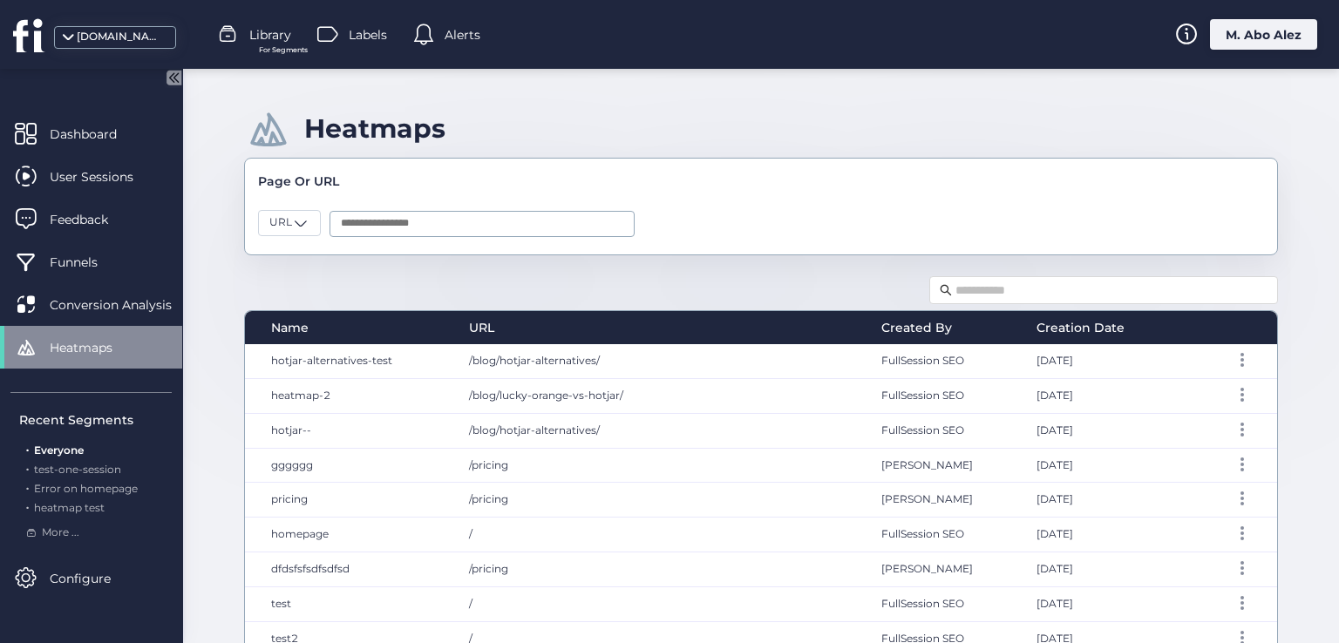
click at [37, 357] on div "Heatmaps" at bounding box center [91, 347] width 182 height 43
click at [125, 346] on span "Heatmaps" at bounding box center [94, 347] width 89 height 19
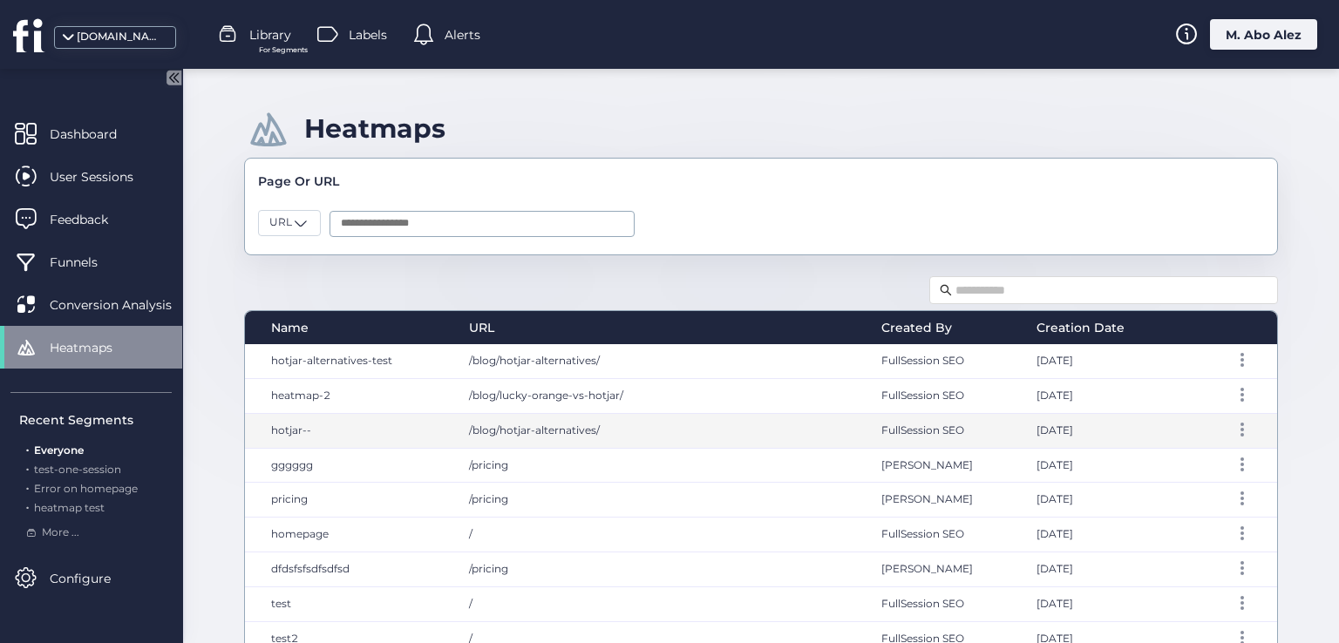
click at [493, 425] on span "/blog/hotjar-alternatives/" at bounding box center [534, 430] width 131 height 13
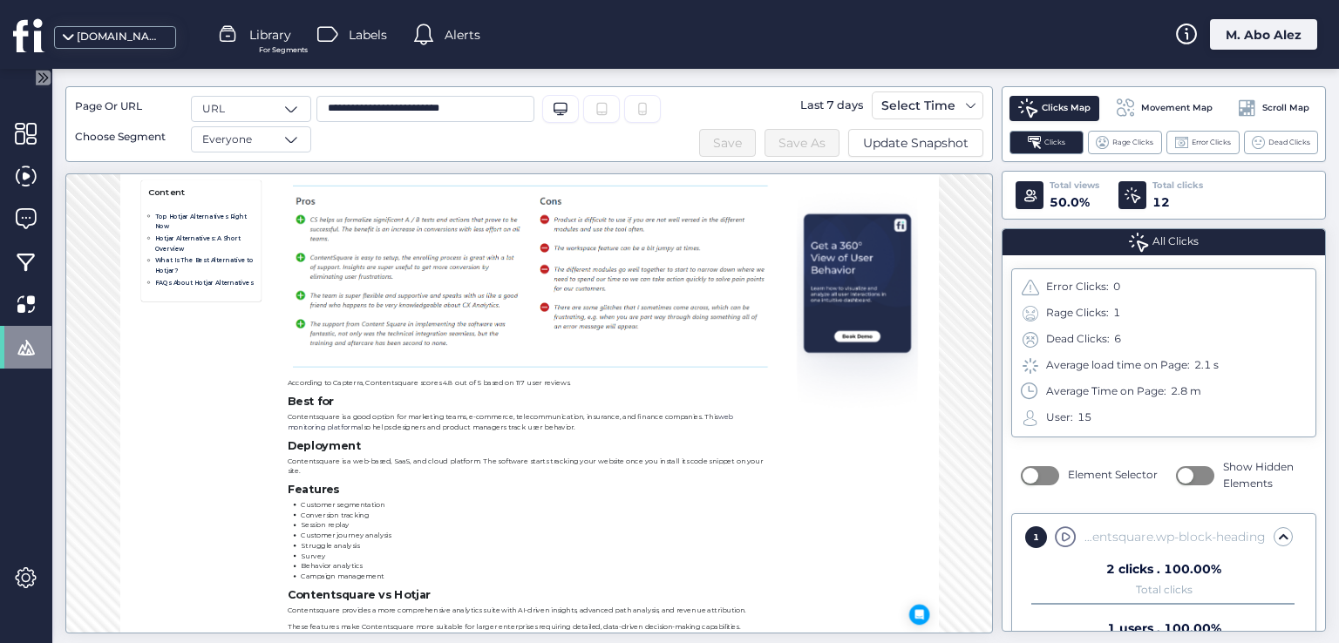
scroll to position [20927, 0]
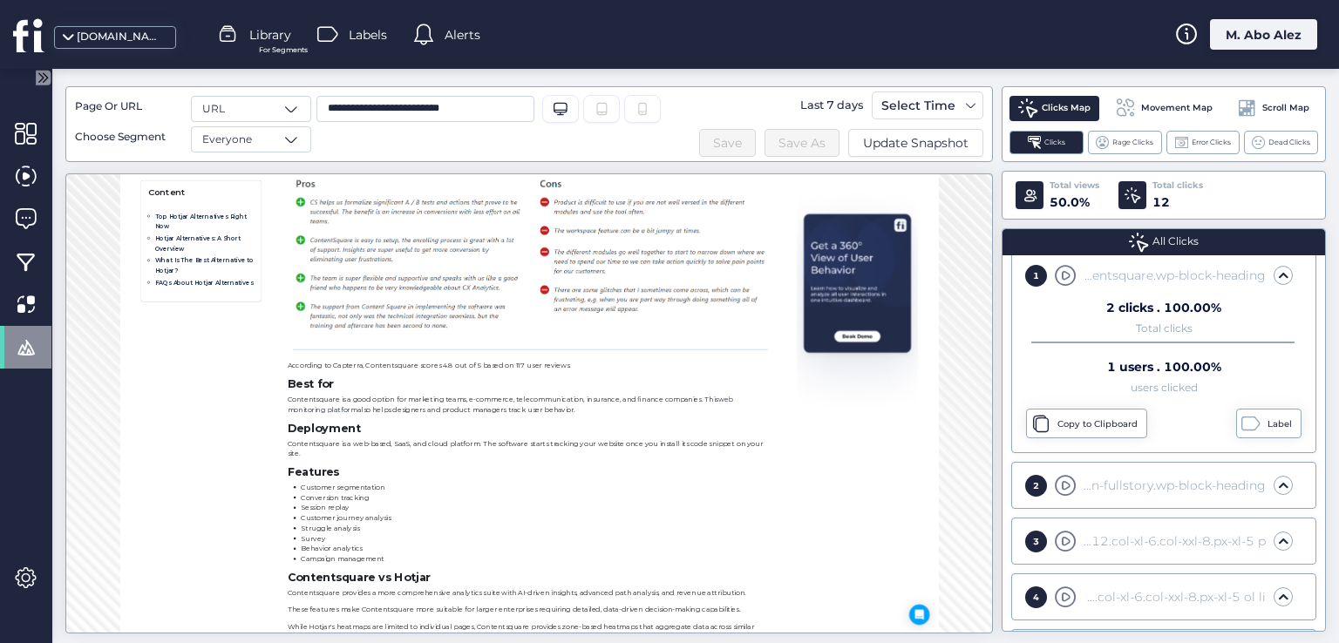
click at [1123, 494] on div "2 div#blog-post.container-fluid.px-lg-5 section#page-content.mt-5.container-flu…" at bounding box center [1163, 485] width 293 height 35
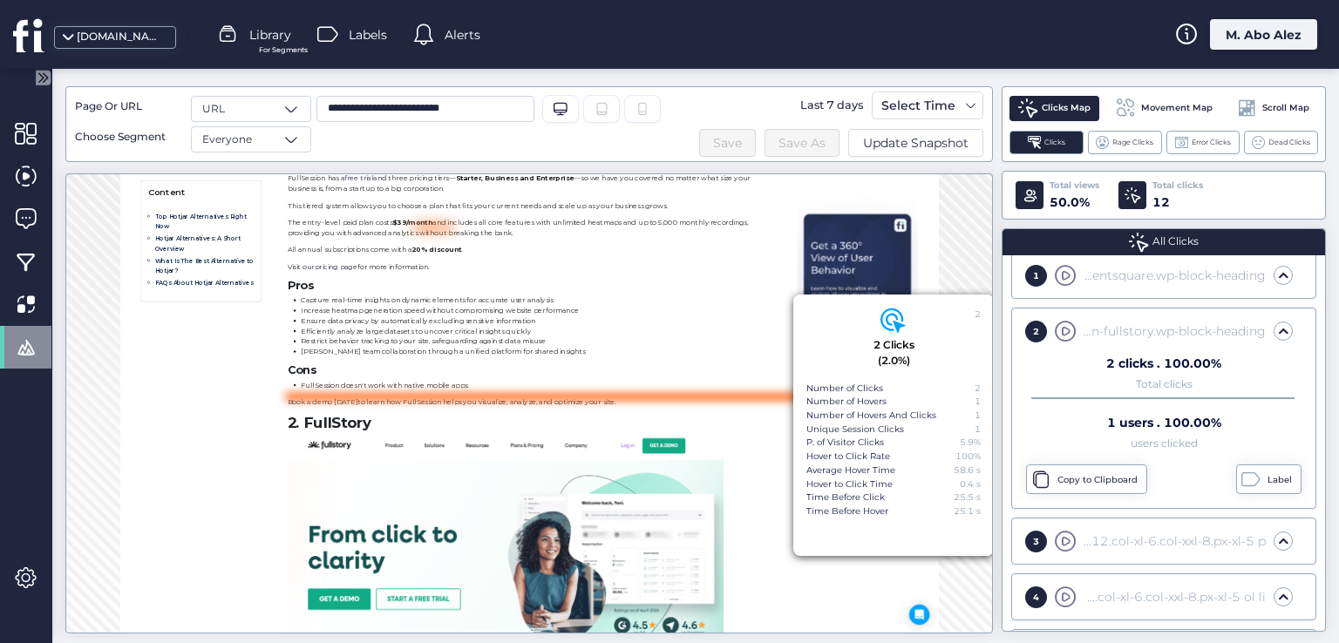
scroll to position [13685, 0]
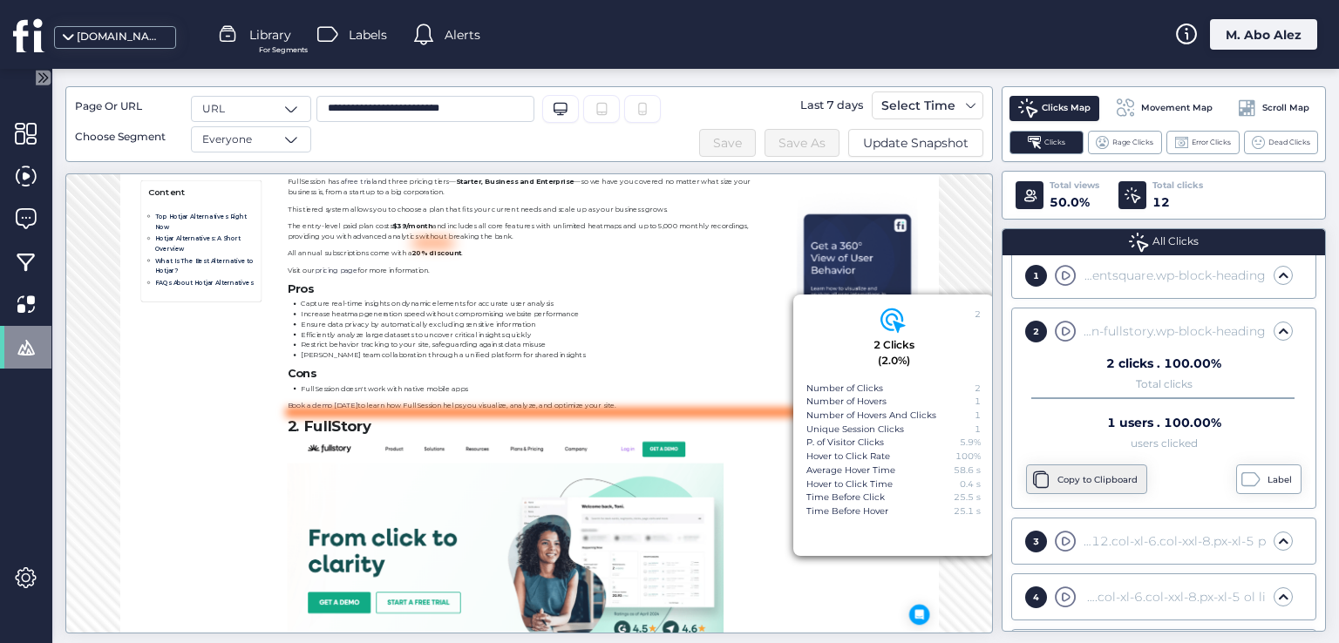
click at [1050, 485] on div "Copy to Clipboard" at bounding box center [1086, 480] width 121 height 30
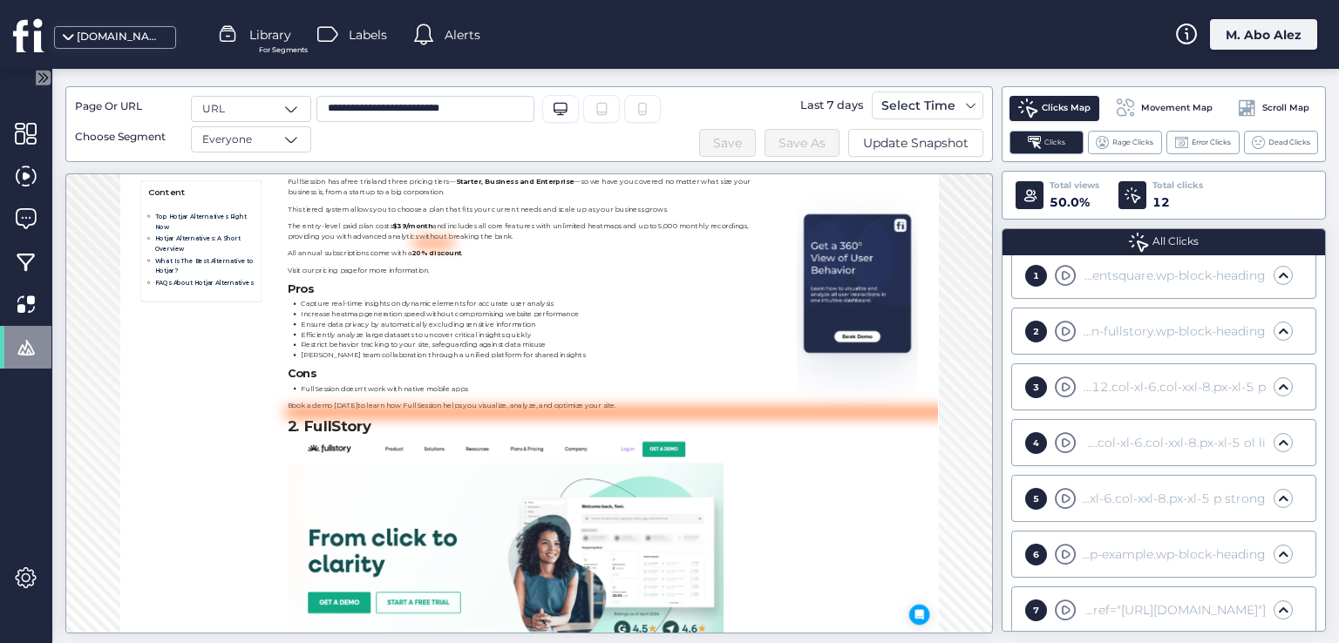
click at [1127, 291] on div "1 div#blog-post.container-fluid.px-lg-5 section#page-content.mt-5.container-flu…" at bounding box center [1163, 275] width 305 height 47
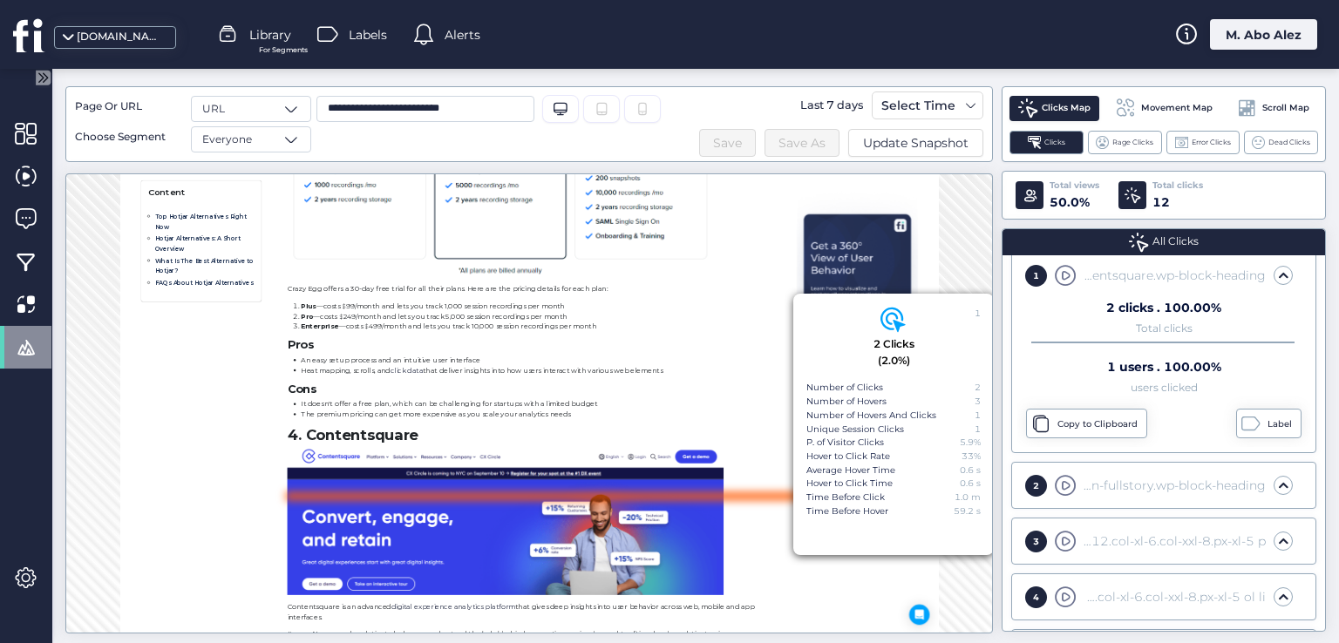
scroll to position [19704, 0]
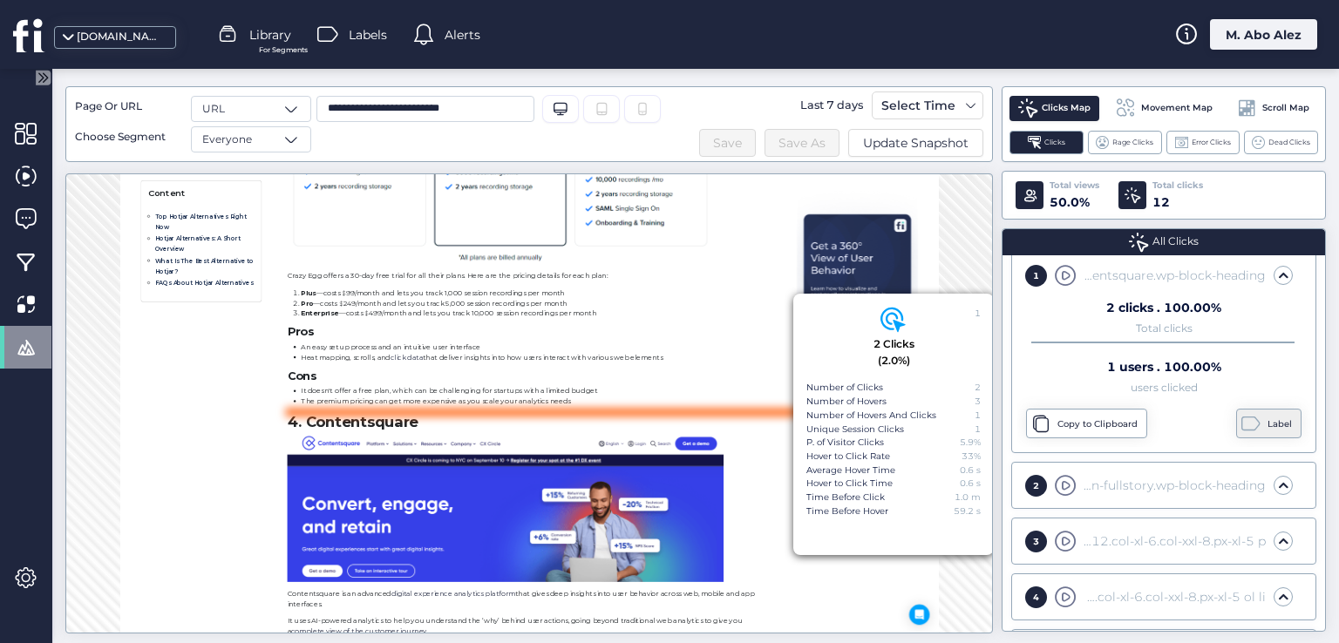
click at [1274, 419] on div "Label" at bounding box center [1281, 425] width 29 height 14
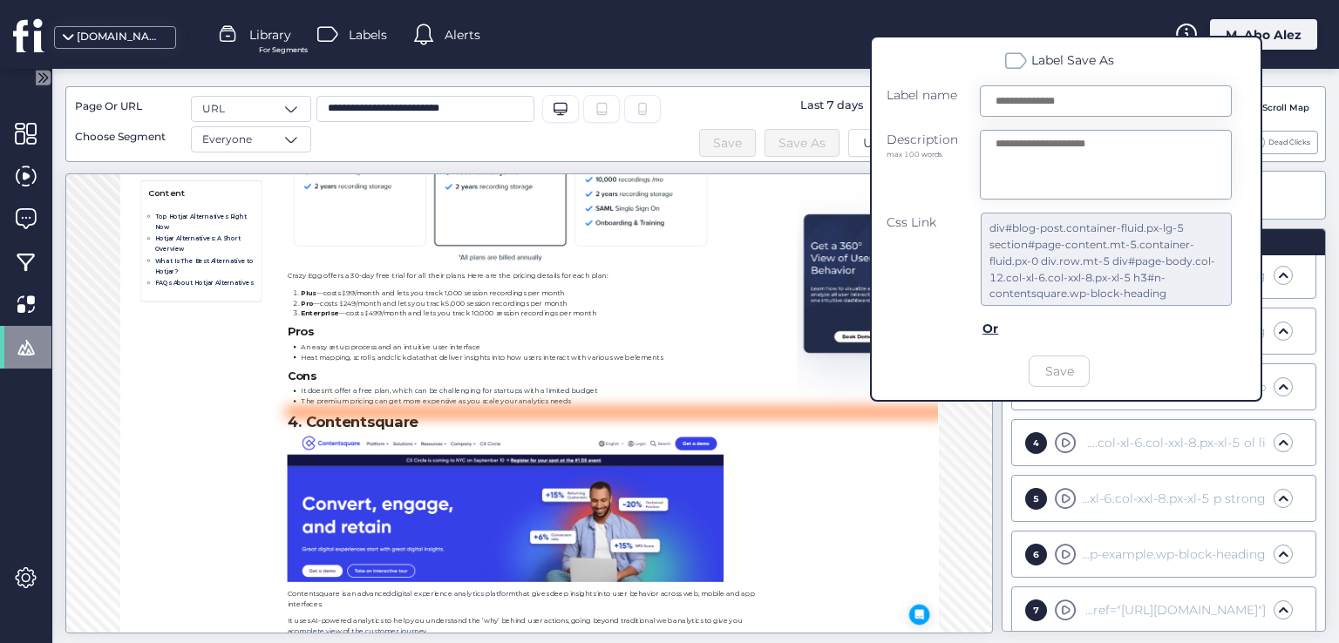
click at [1004, 103] on input "text" at bounding box center [1106, 100] width 252 height 31
type input "*****"
click at [1030, 156] on textarea at bounding box center [1106, 165] width 252 height 70
type textarea "*********"
click at [994, 334] on div "Or" at bounding box center [990, 328] width 17 height 19
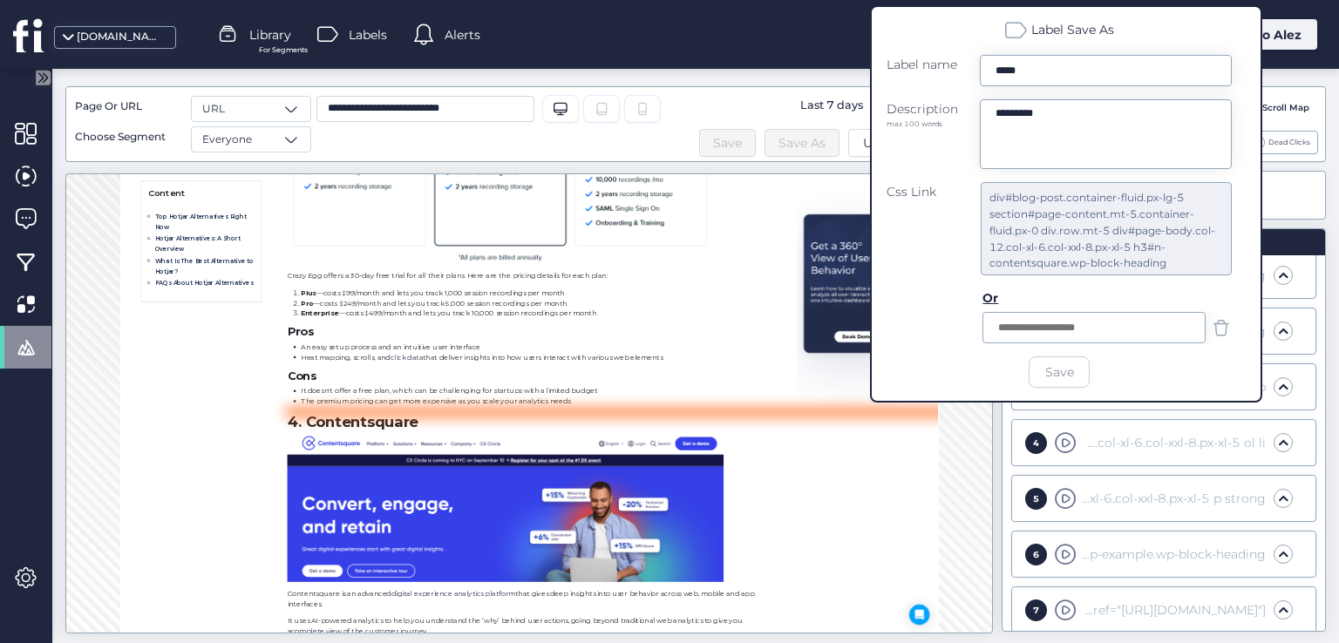
click at [1132, 329] on input "text" at bounding box center [1093, 327] width 223 height 31
type input "***"
click at [1218, 322] on span at bounding box center [1221, 328] width 22 height 22
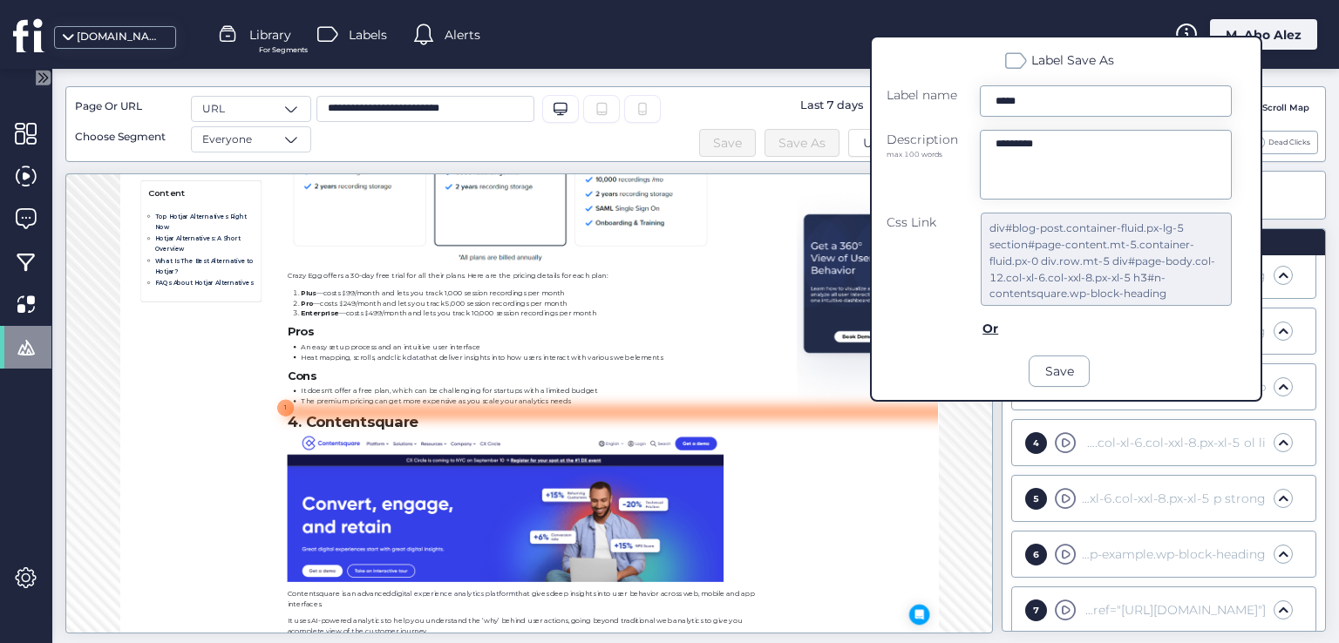
click at [945, 419] on div "1 2 Clicks (2.0%) Number of Clicks 2 Number of Hovers 3 Number of Hovers And Cl…" at bounding box center [528, 403] width 927 height 460
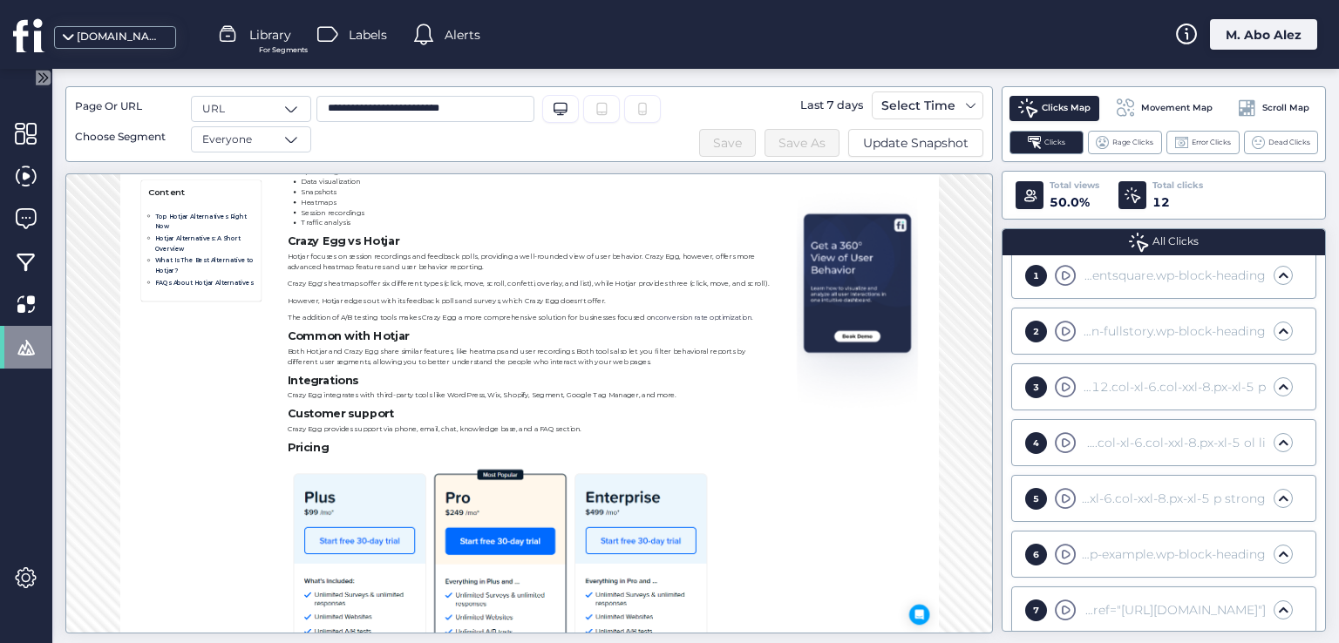
scroll to position [18571, 0]
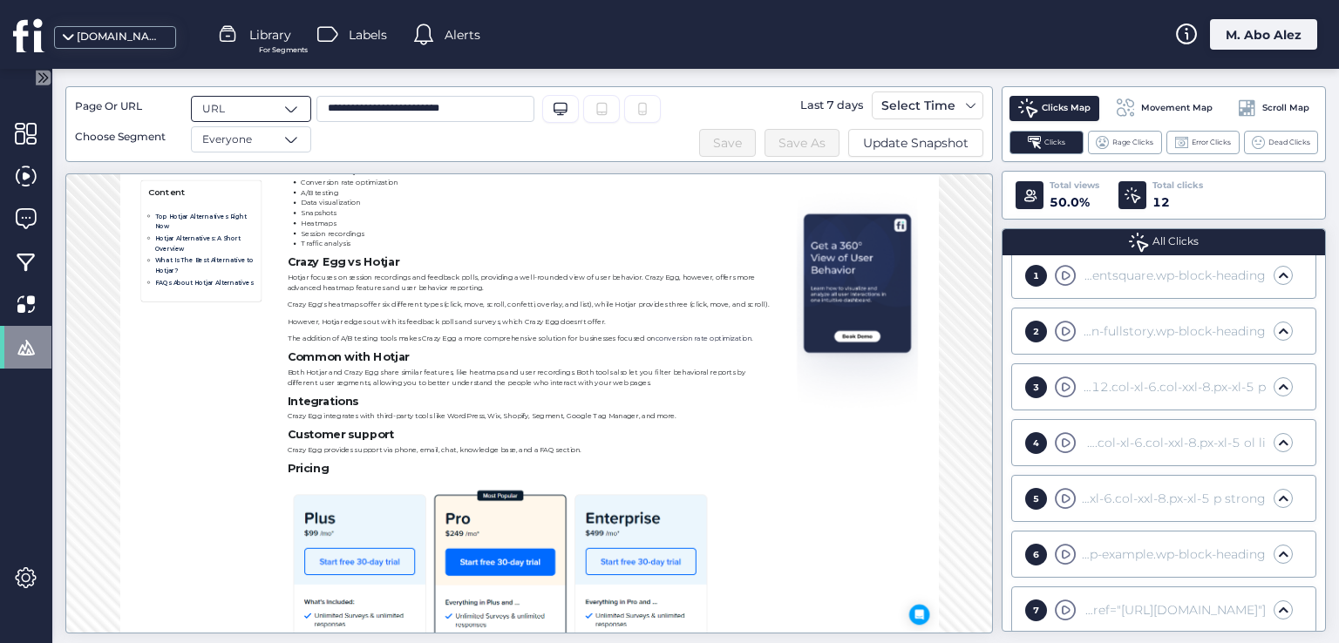
click at [262, 104] on div "URL" at bounding box center [251, 109] width 120 height 26
click at [438, 25] on div at bounding box center [426, 35] width 26 height 26
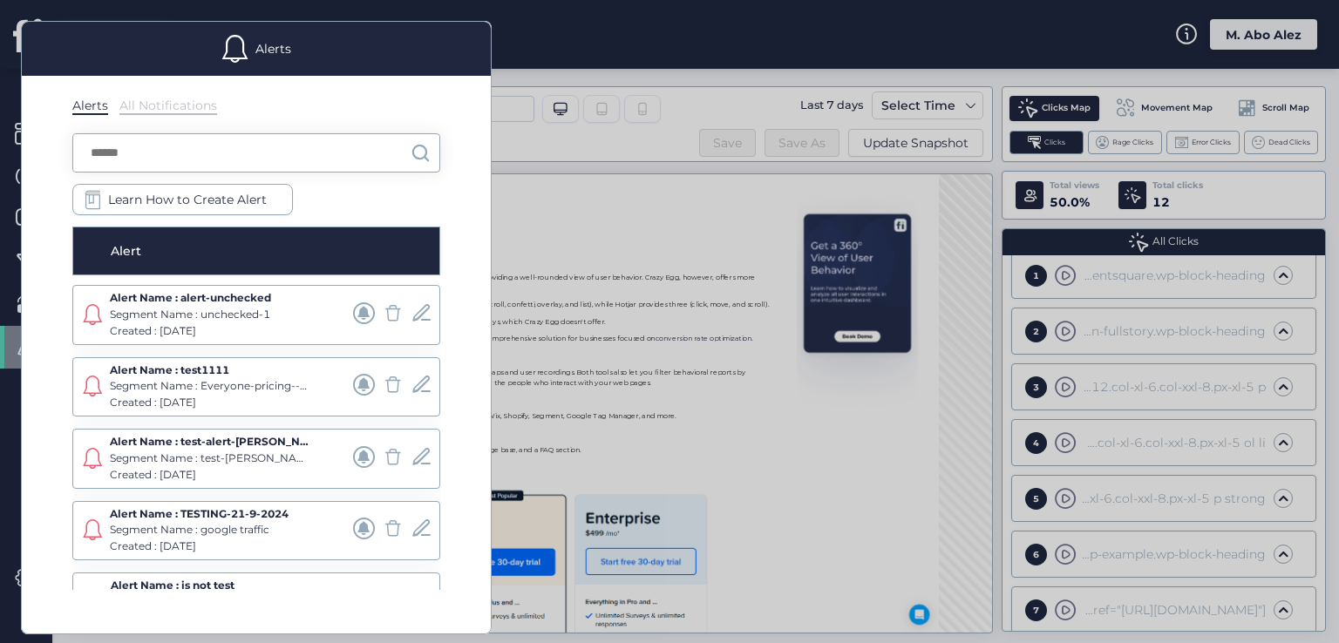
click at [245, 48] on span at bounding box center [235, 49] width 28 height 28
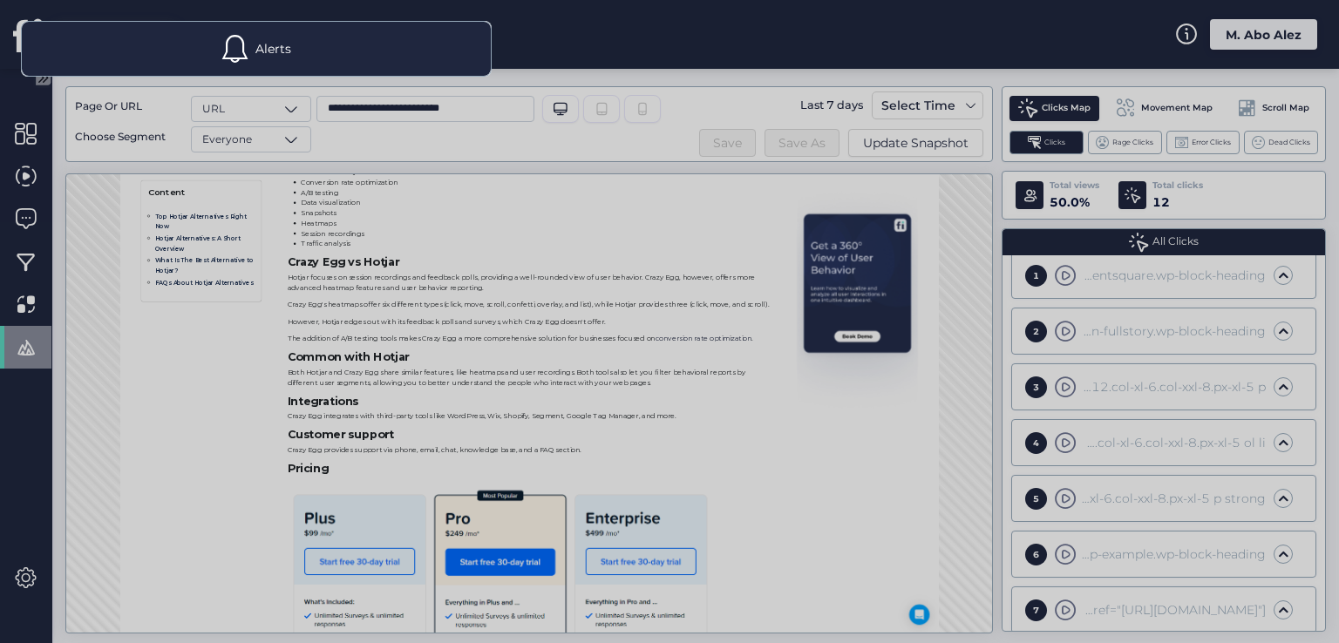
click at [245, 48] on span at bounding box center [235, 49] width 28 height 28
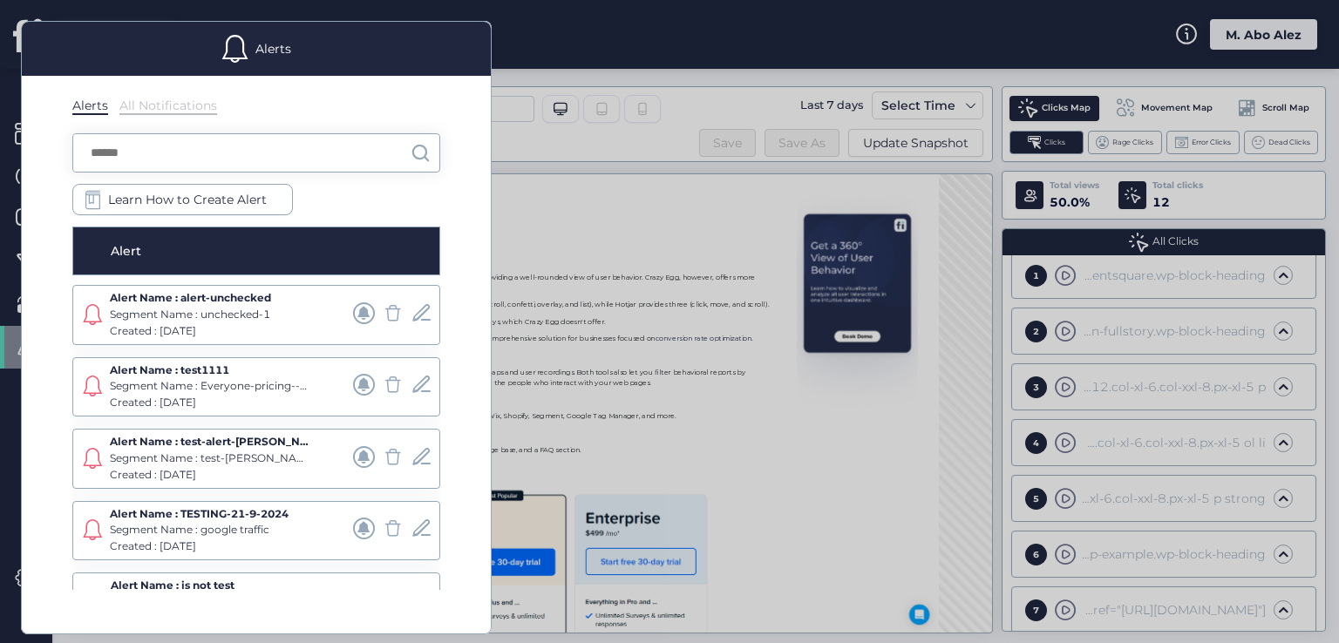
click at [206, 241] on div "Alert" at bounding box center [191, 250] width 161 height 19
click at [178, 196] on span "Learn How to Create Alert" at bounding box center [187, 199] width 159 height 19
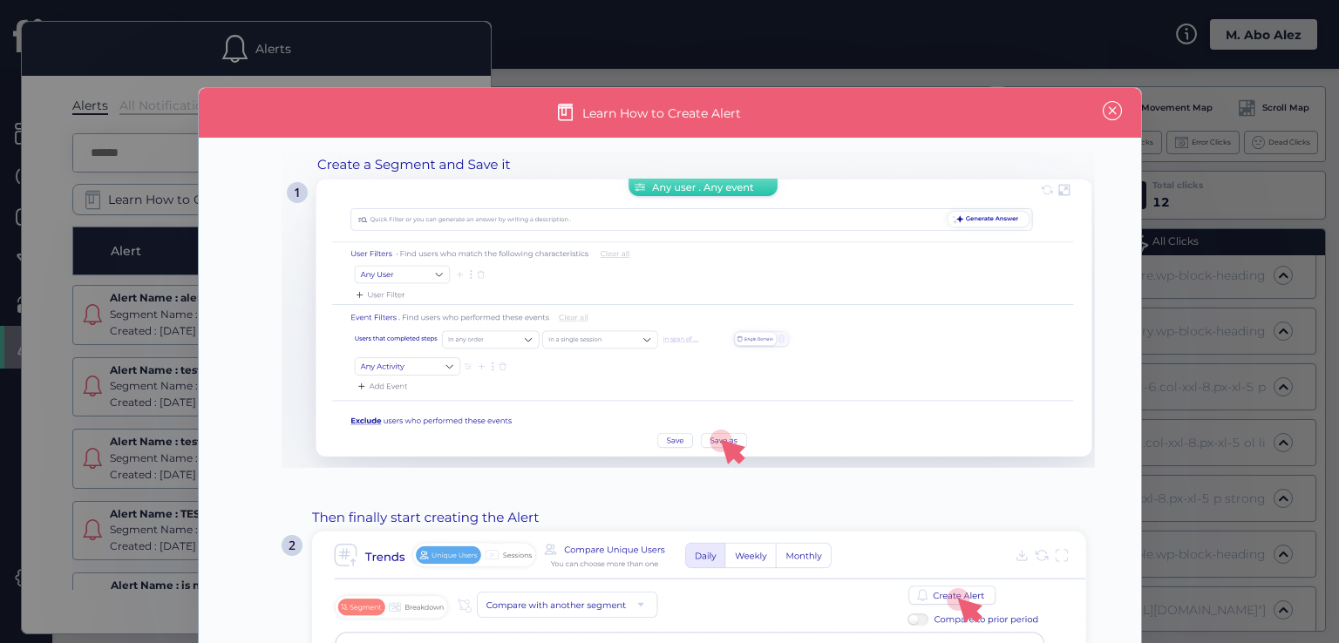
scroll to position [0, 0]
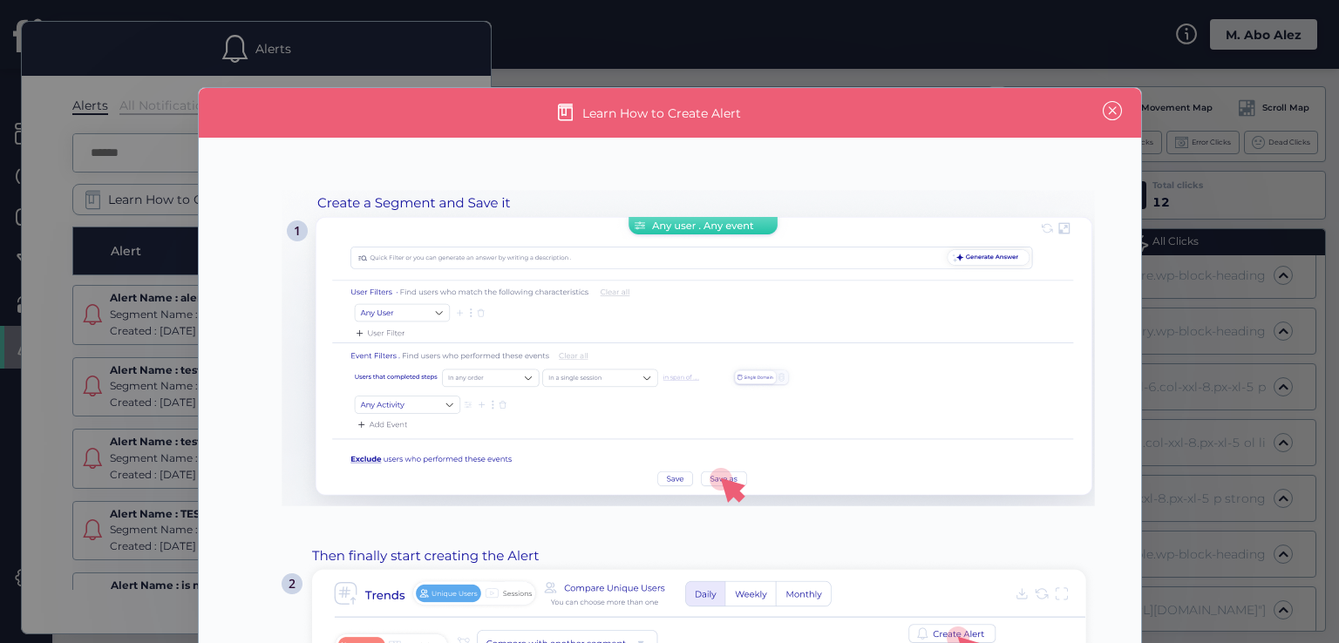
click at [1107, 104] on span at bounding box center [1112, 110] width 19 height 19
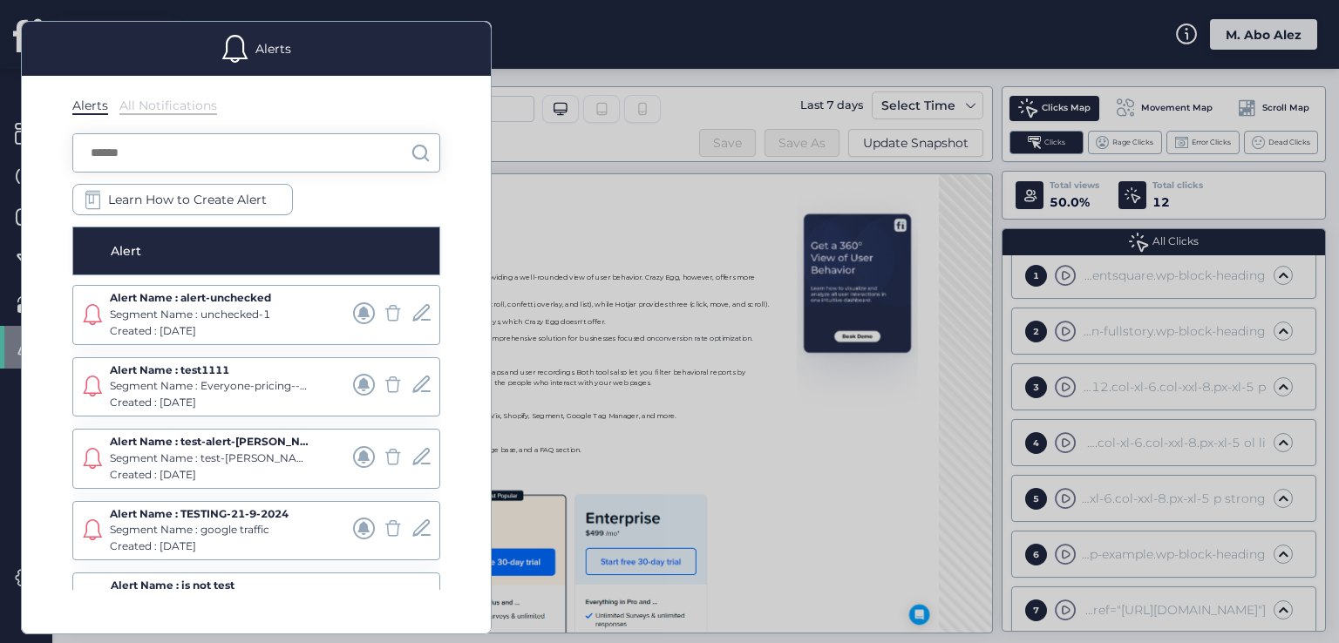
click at [555, 169] on div at bounding box center [669, 321] width 1339 height 643
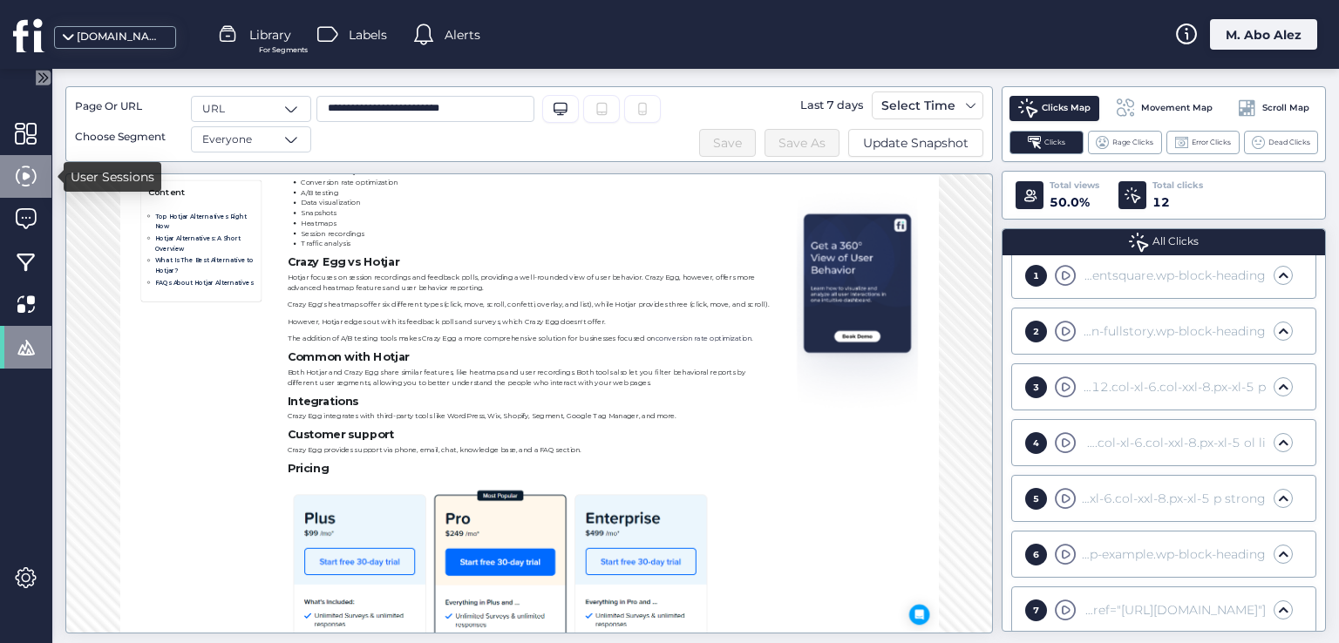
click at [25, 174] on span at bounding box center [26, 177] width 22 height 22
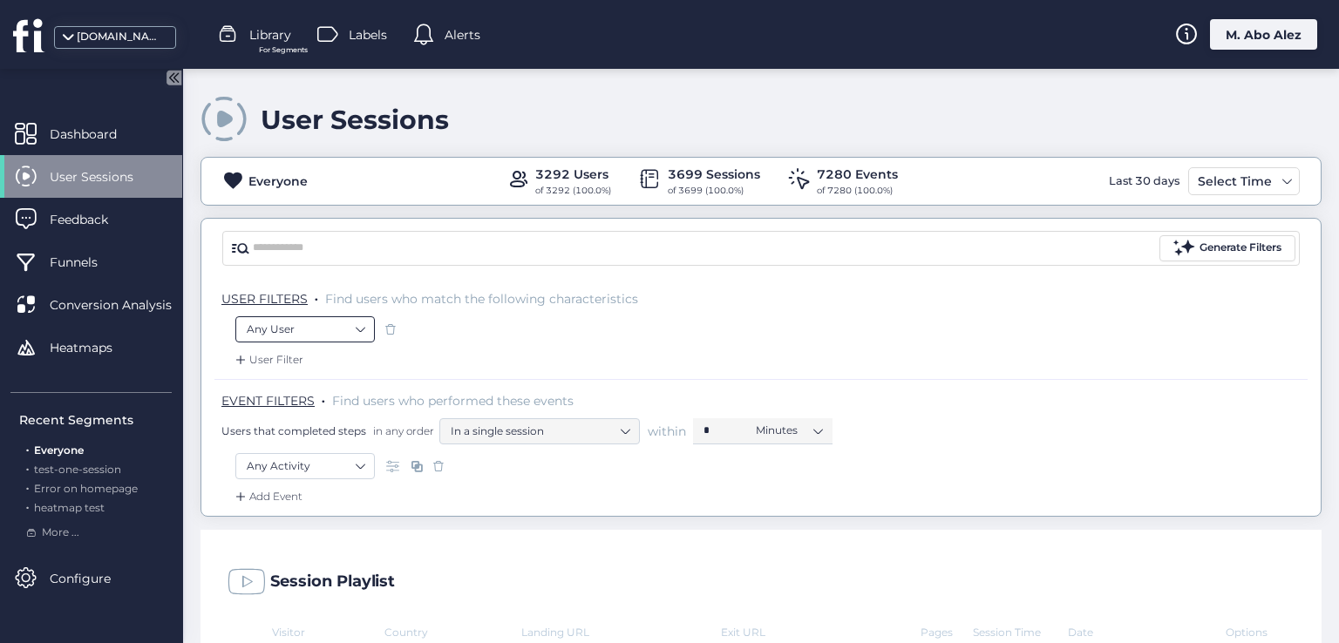
click at [344, 336] on nz-select-item "Any User" at bounding box center [305, 329] width 117 height 26
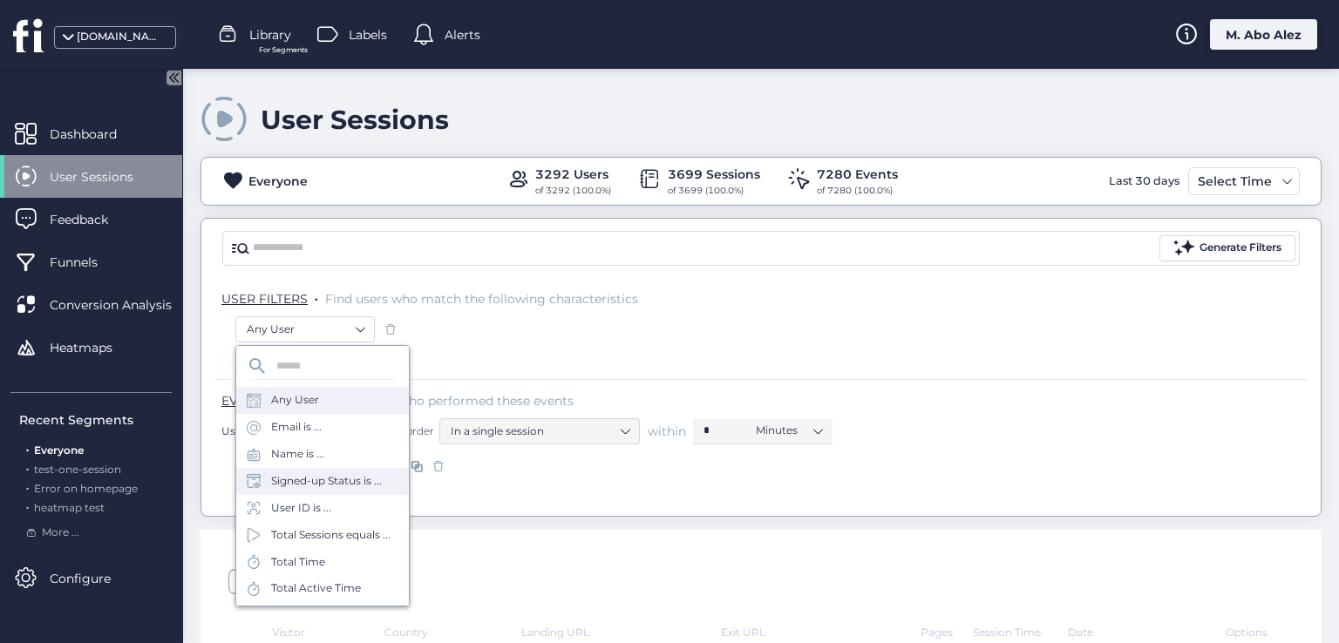
click at [350, 476] on div "Signed-up Status is ..." at bounding box center [326, 481] width 111 height 17
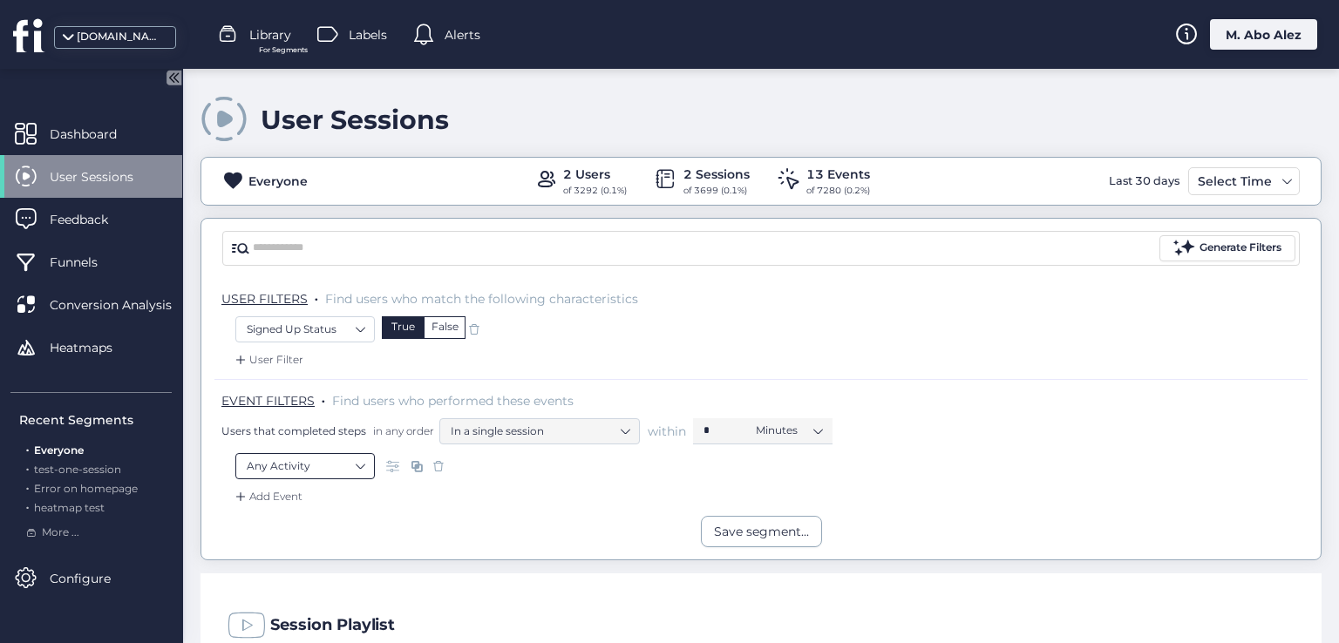
click at [332, 455] on nz-select-item "Any Activity" at bounding box center [305, 466] width 117 height 26
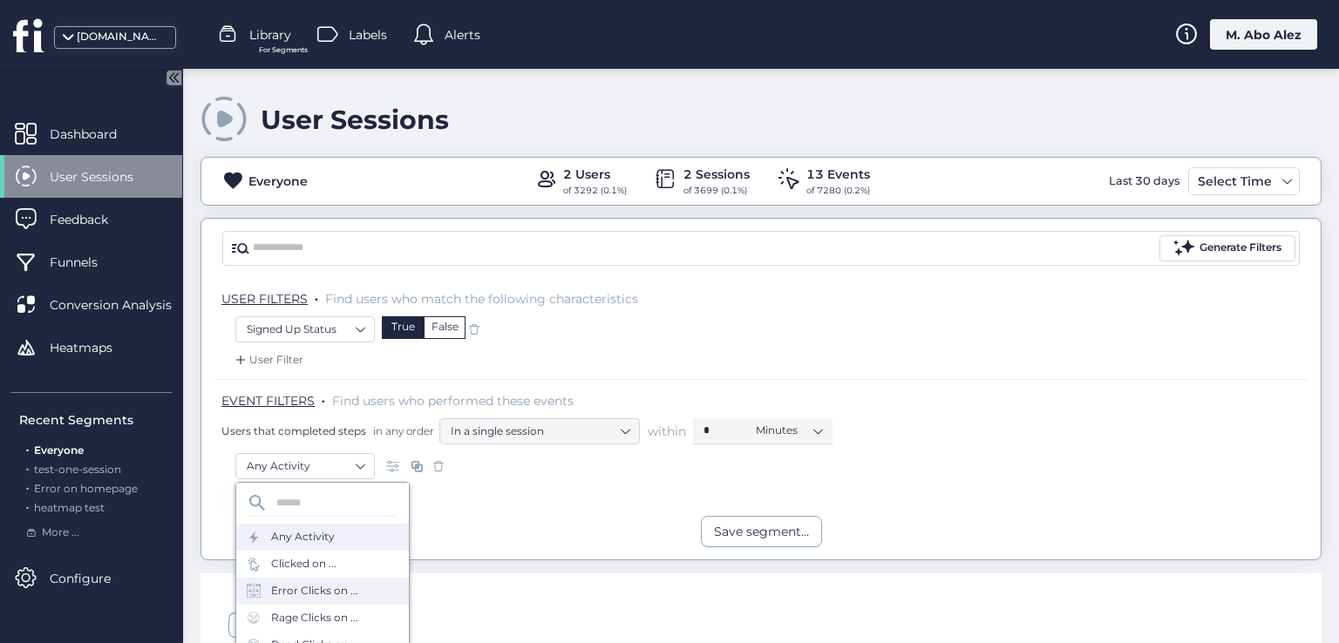
click at [316, 581] on div "Error Clicks on ..." at bounding box center [322, 591] width 173 height 27
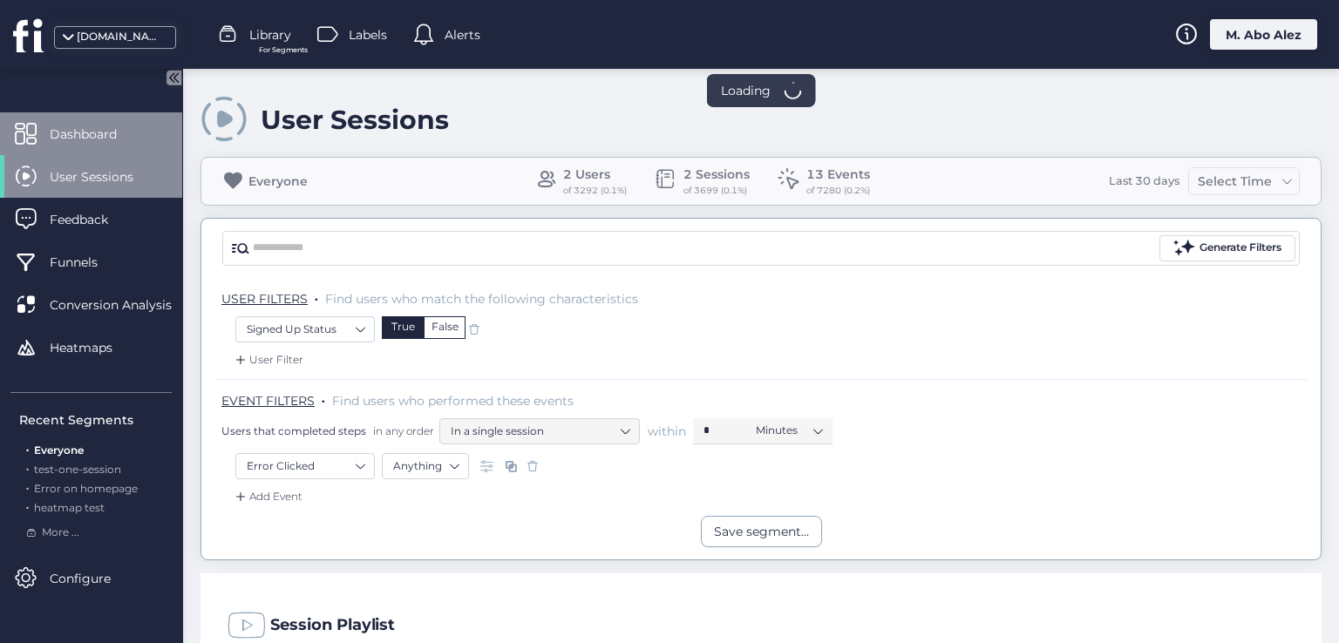
click at [104, 144] on div "Dashboard" at bounding box center [91, 133] width 182 height 43
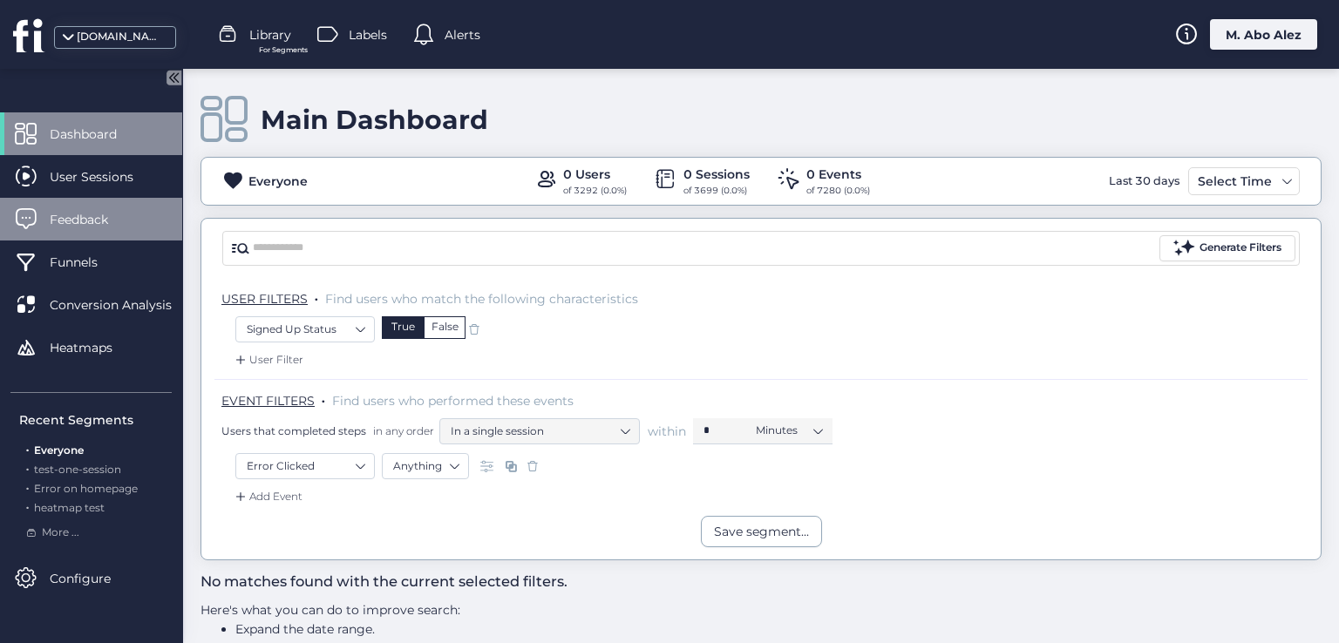
click at [126, 228] on div "Feedback" at bounding box center [91, 219] width 182 height 43
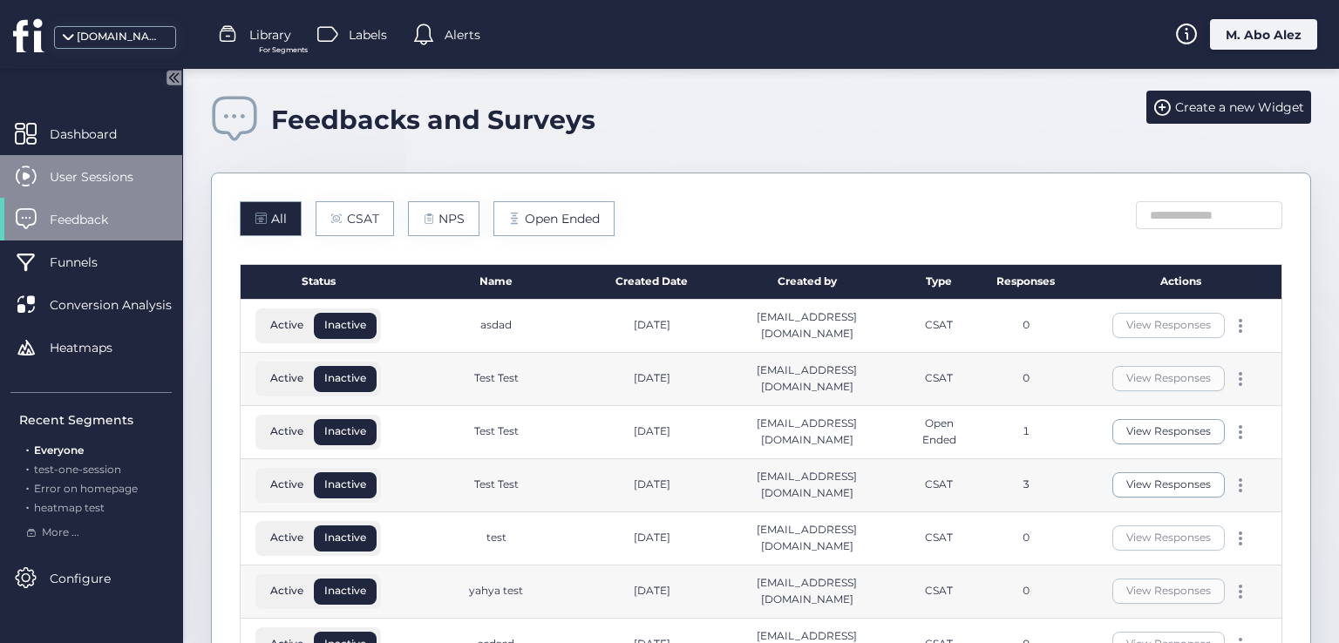
click at [124, 185] on span "User Sessions" at bounding box center [105, 176] width 110 height 19
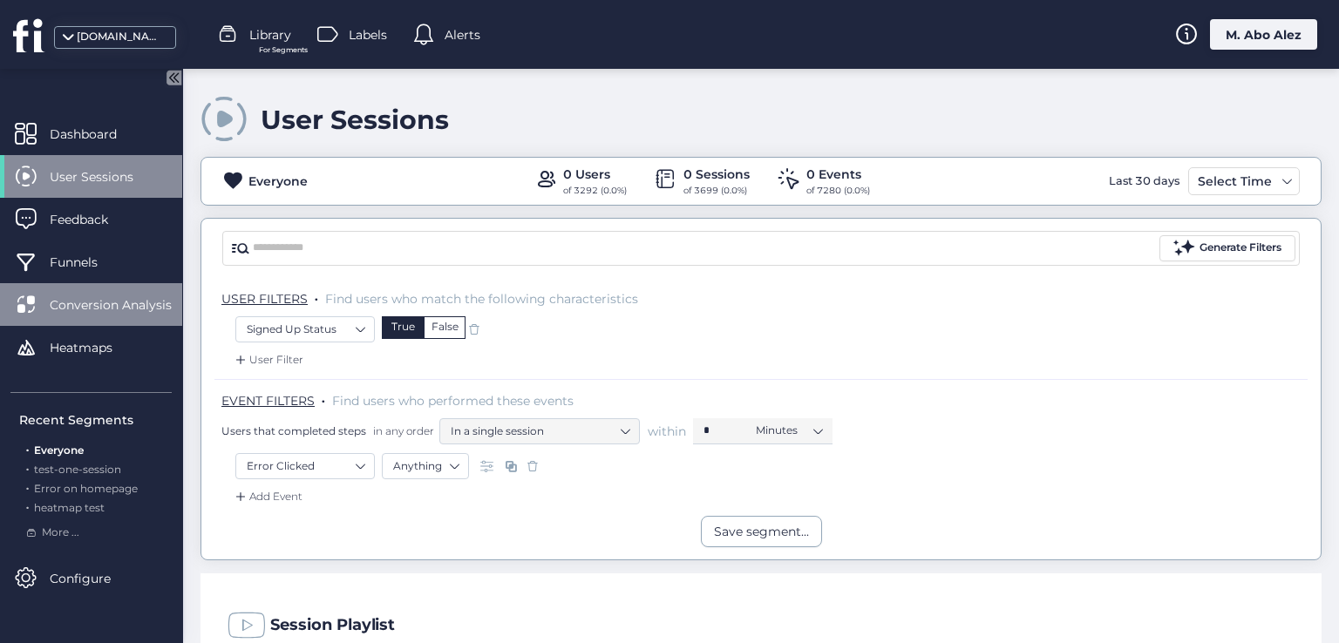
click at [136, 296] on span "Conversion Analysis" at bounding box center [124, 304] width 148 height 19
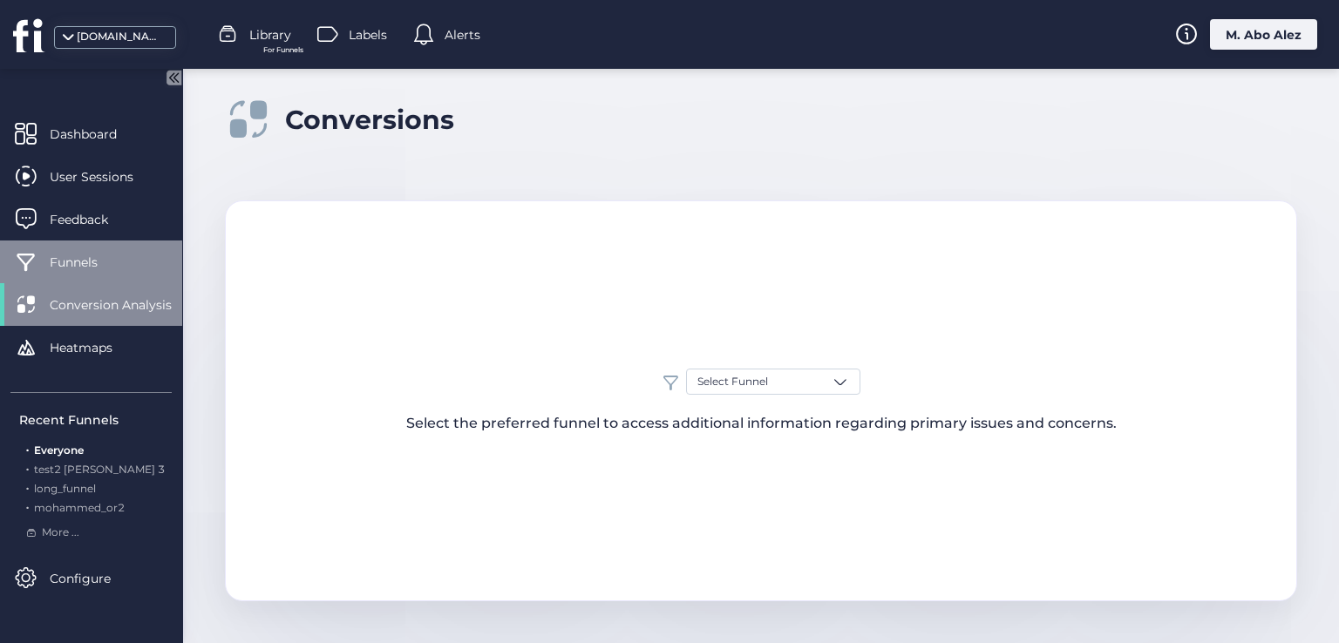
click at [121, 262] on span "Funnels" at bounding box center [87, 262] width 74 height 19
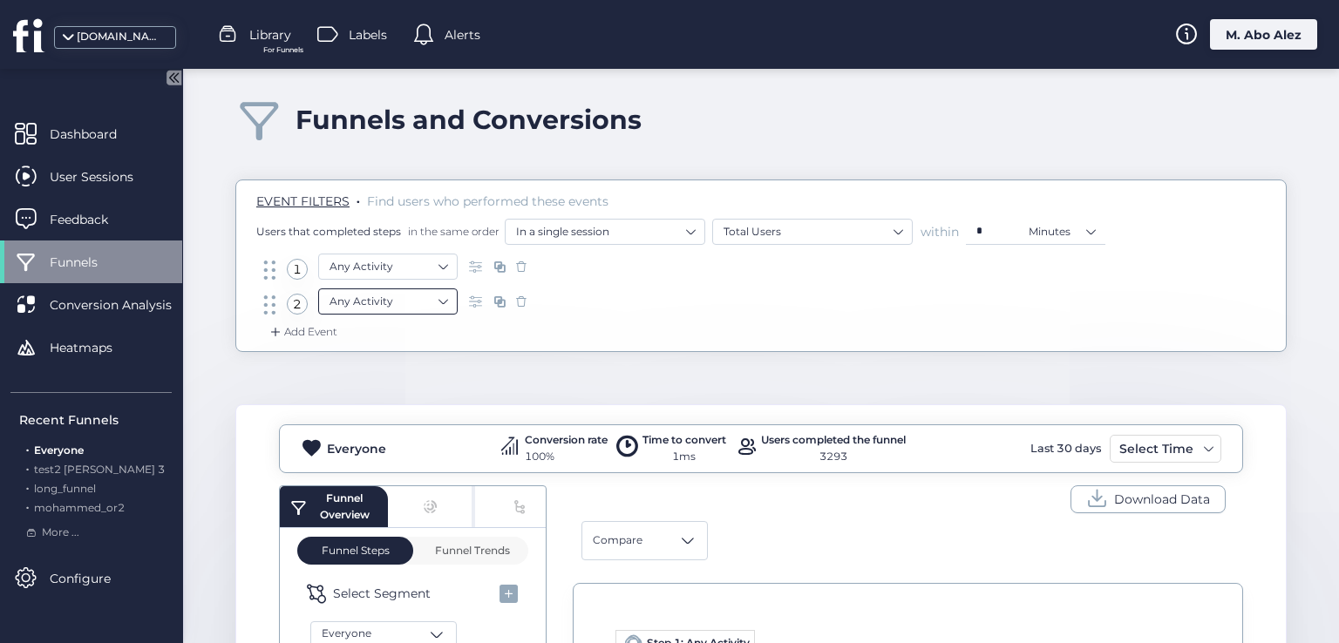
click at [436, 308] on nz-select-item "Any Activity" at bounding box center [387, 302] width 117 height 26
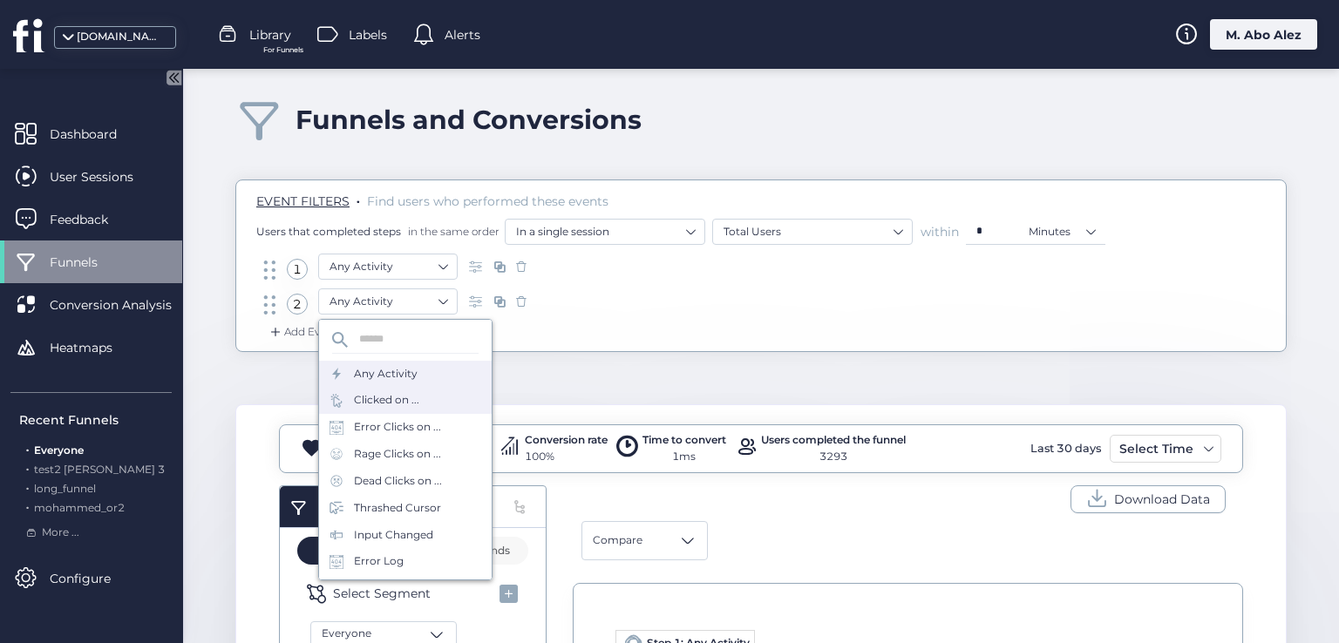
click at [416, 398] on div "Clicked on ..." at bounding box center [386, 400] width 65 height 17
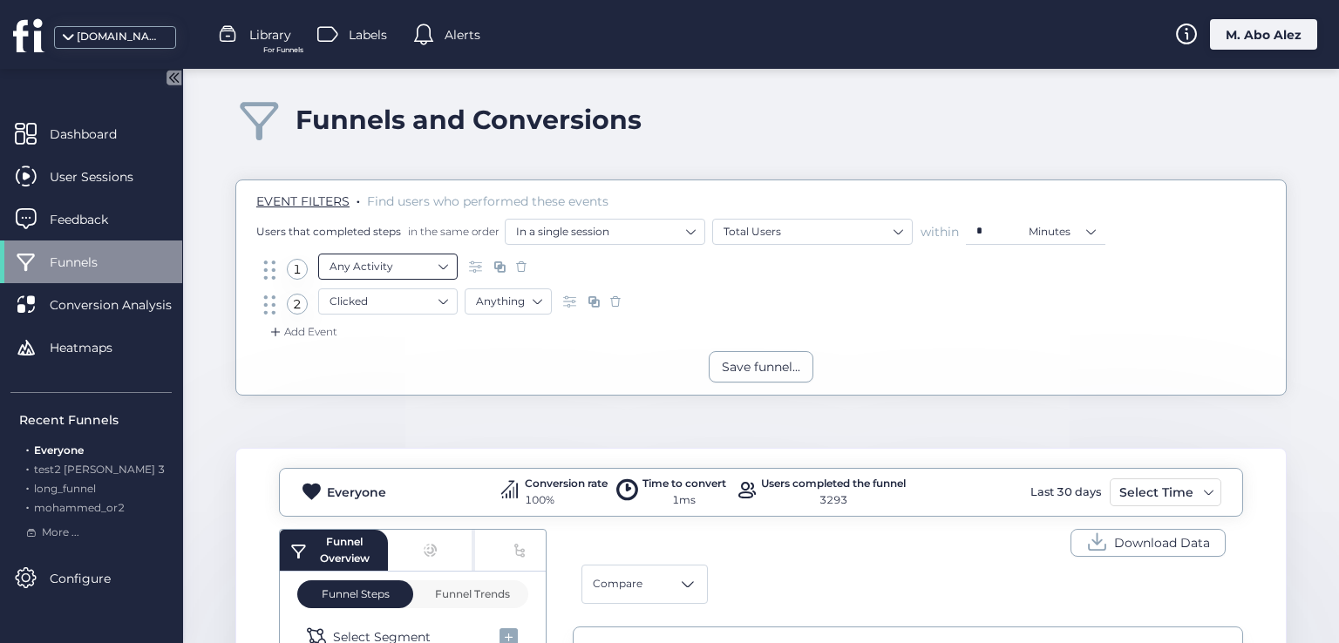
click at [431, 272] on nz-select-item "Any Activity" at bounding box center [387, 267] width 117 height 26
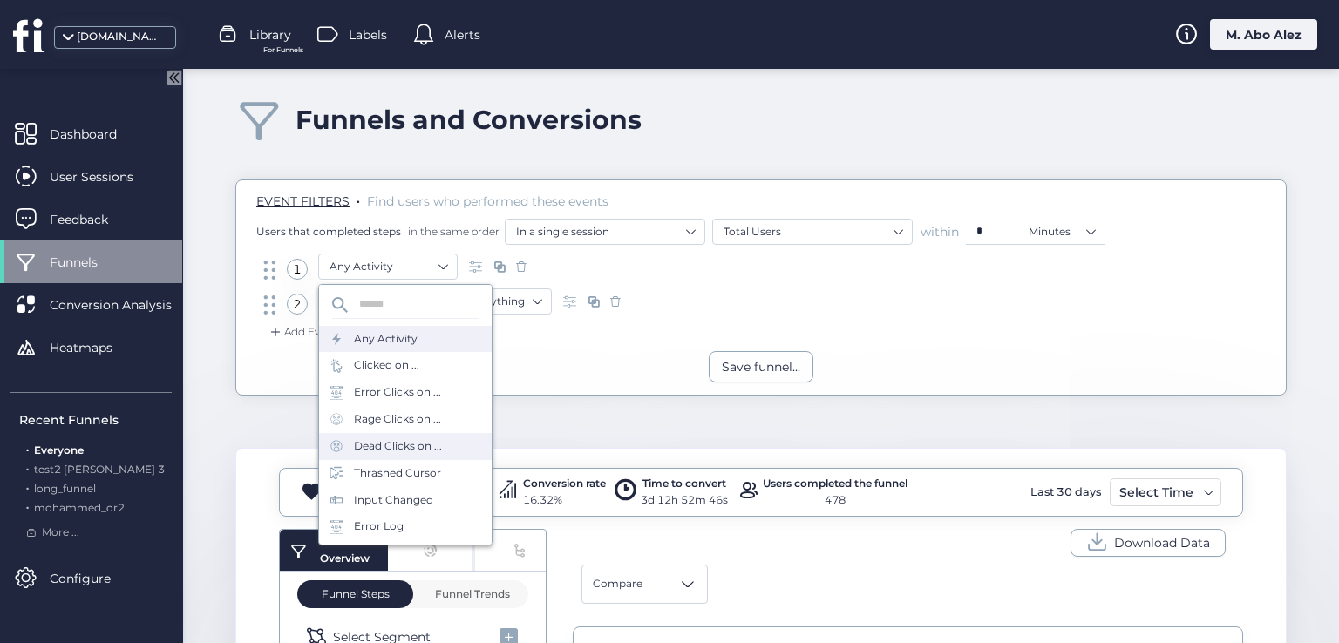
click at [390, 442] on div "Dead Clicks on ..." at bounding box center [398, 446] width 88 height 17
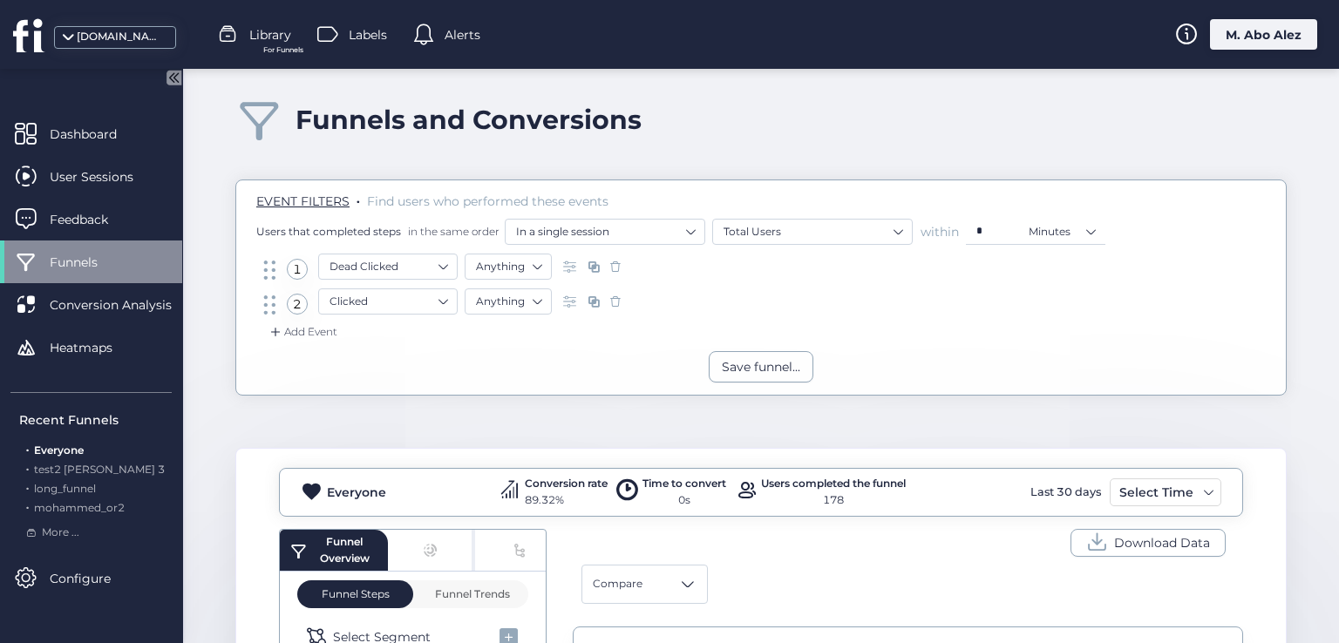
click at [457, 31] on span "Alerts" at bounding box center [463, 34] width 36 height 19
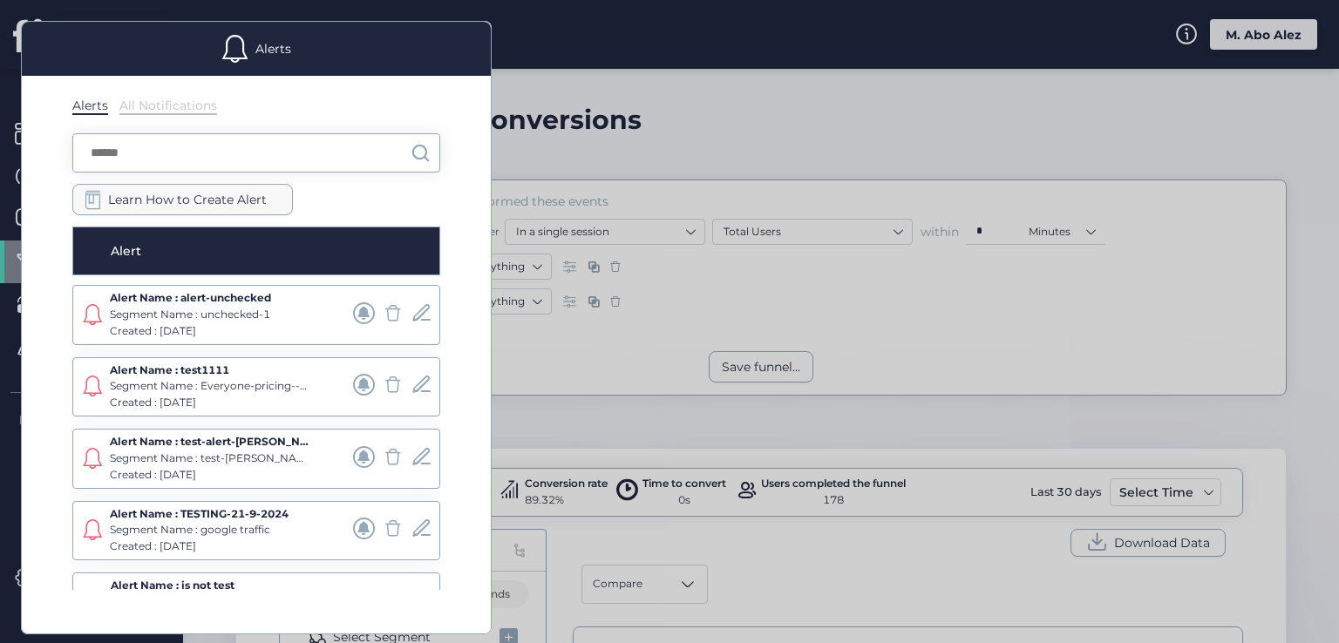
click at [199, 196] on span "Learn How to Create Alert" at bounding box center [187, 199] width 159 height 19
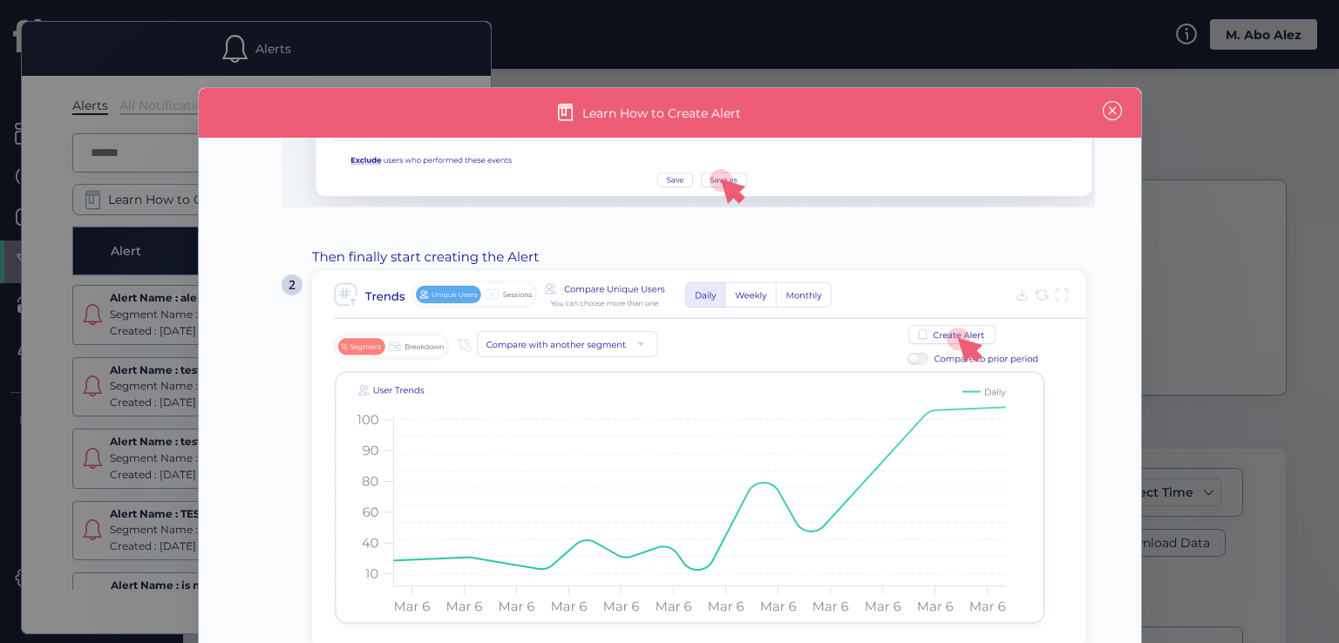
scroll to position [300, 0]
click at [1103, 106] on span at bounding box center [1112, 110] width 19 height 19
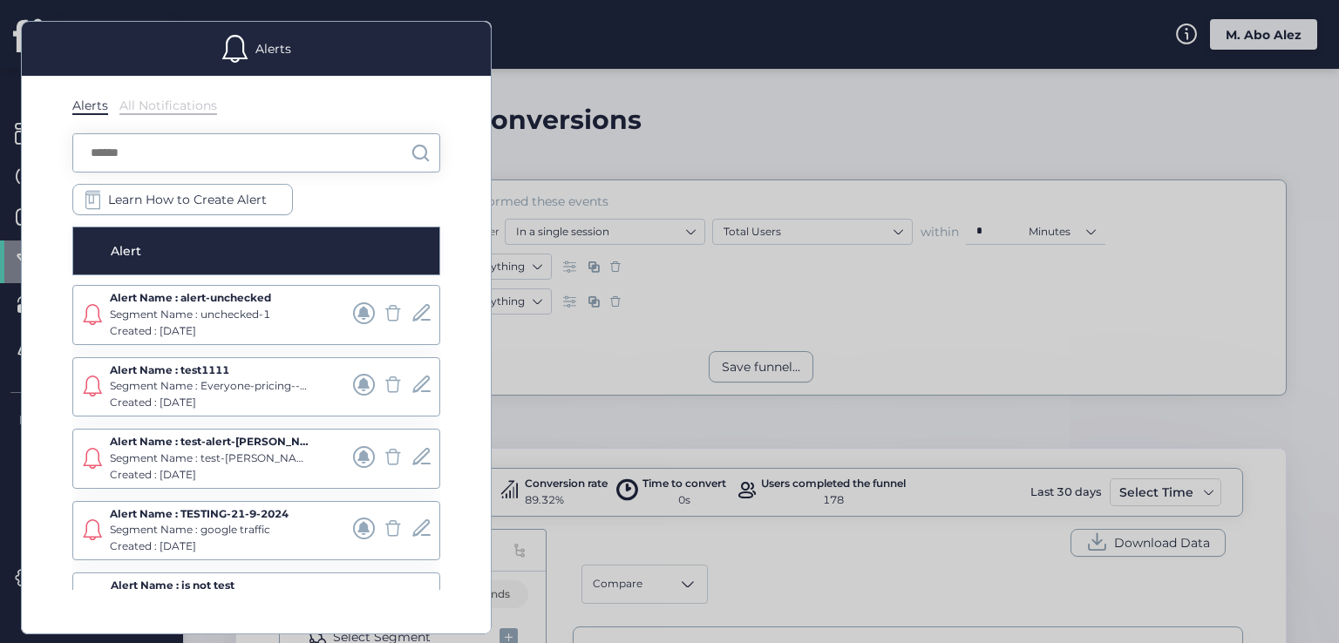
click at [551, 153] on div at bounding box center [669, 321] width 1339 height 643
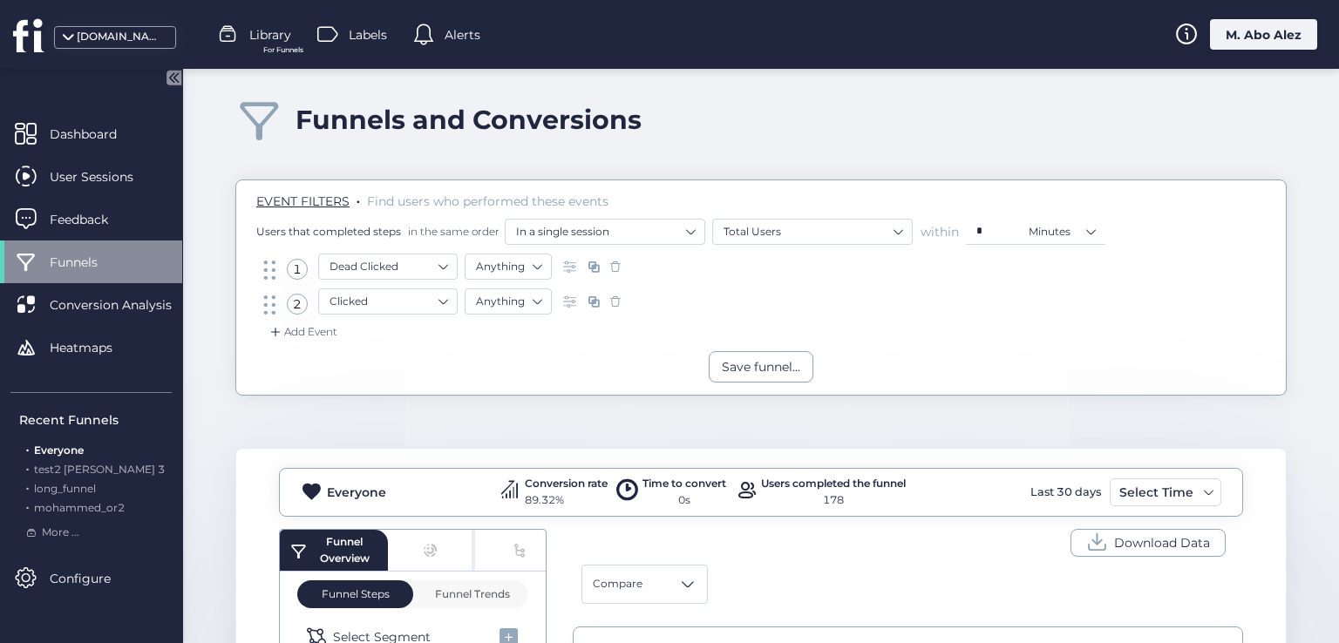
click at [446, 29] on span "Alerts" at bounding box center [463, 34] width 36 height 19
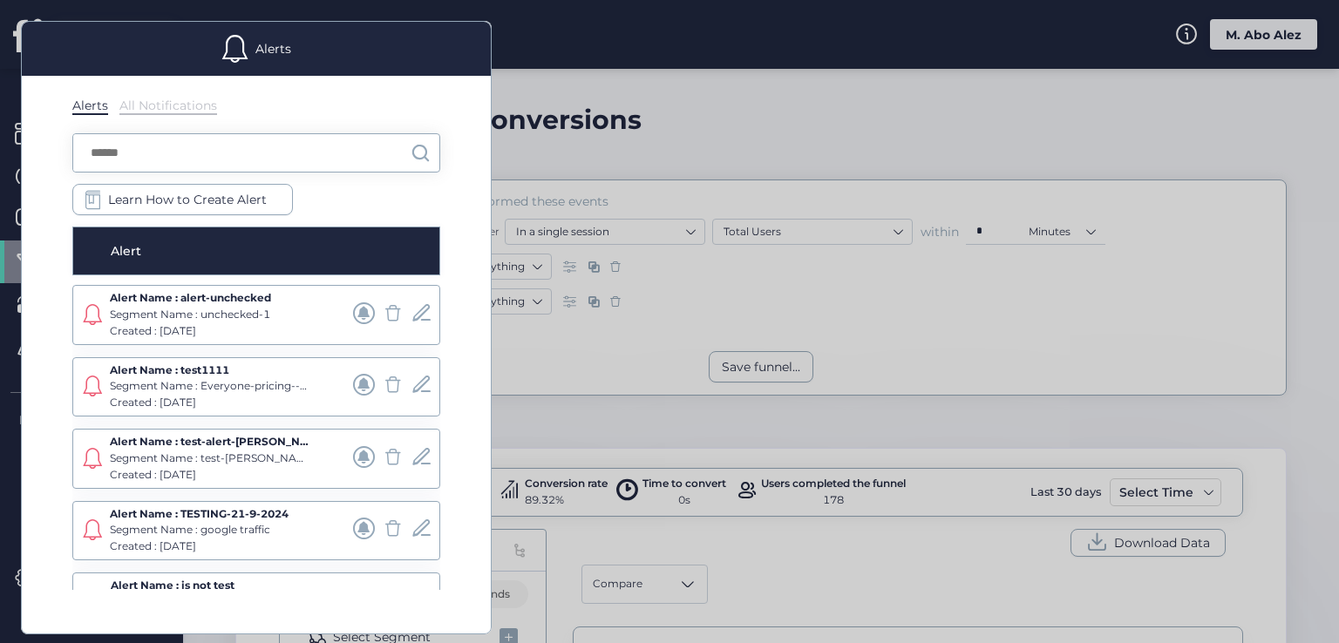
click at [146, 111] on div "All Notifications" at bounding box center [168, 106] width 98 height 17
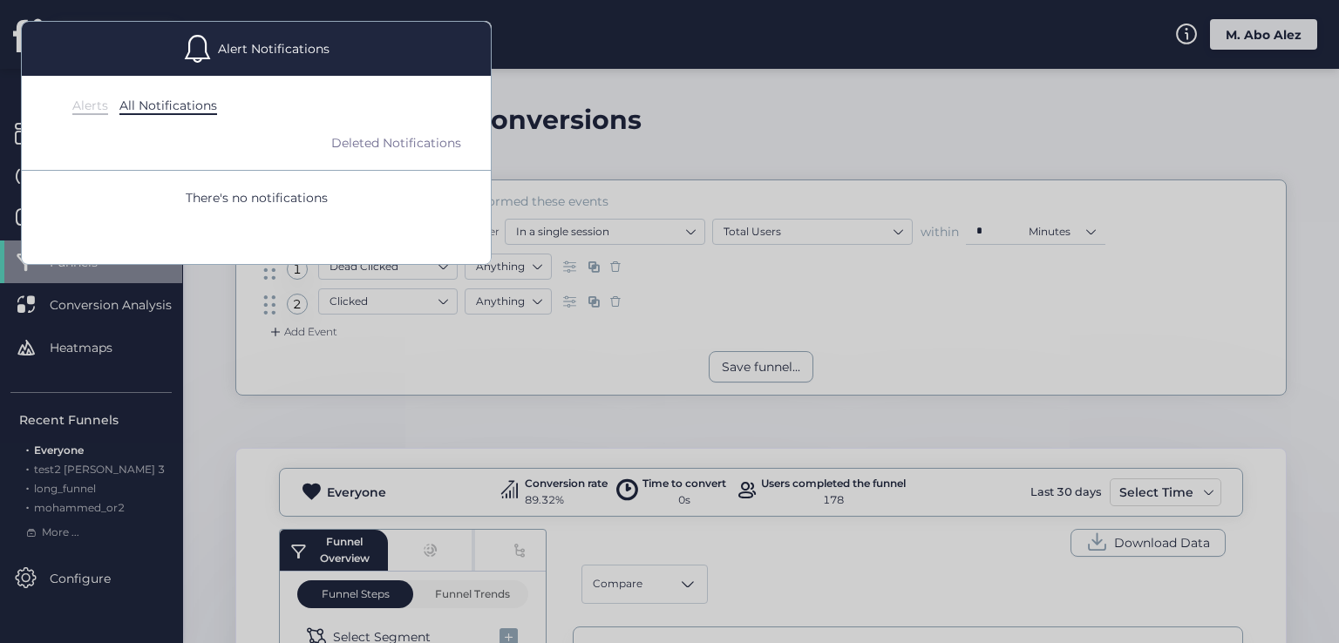
drag, startPoint x: 252, startPoint y: 194, endPoint x: 272, endPoint y: 193, distance: 20.1
click at [252, 195] on span "There's no notifications" at bounding box center [256, 197] width 434 height 19
click at [374, 137] on div "Deleted Notifications" at bounding box center [400, 142] width 139 height 19
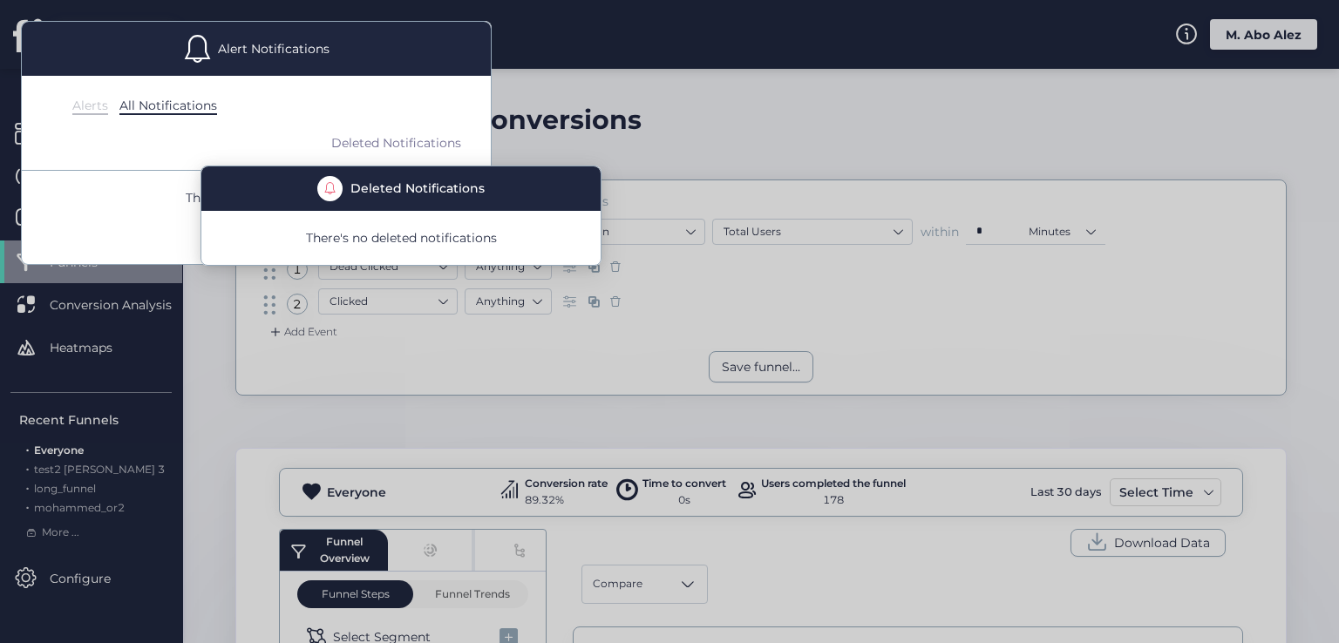
click at [187, 194] on span "There's no notifications" at bounding box center [256, 197] width 434 height 19
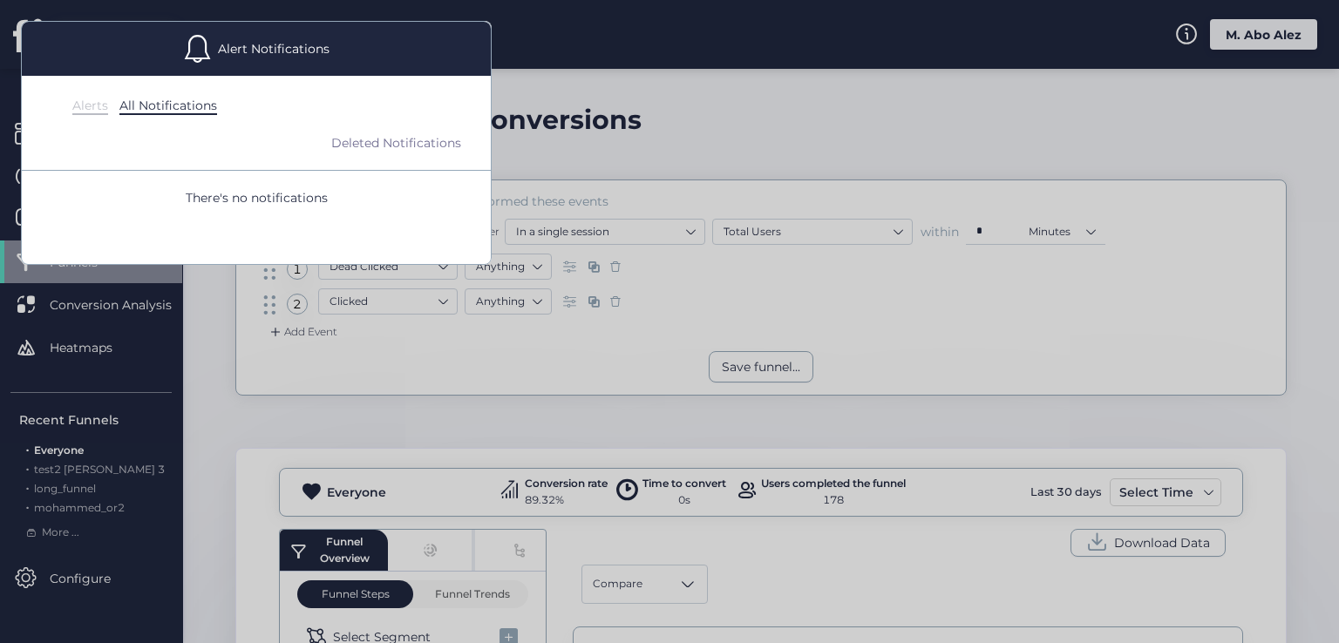
click at [109, 109] on div "Alerts All Notifications" at bounding box center [281, 106] width 418 height 17
click at [101, 105] on div "Alerts" at bounding box center [90, 106] width 36 height 17
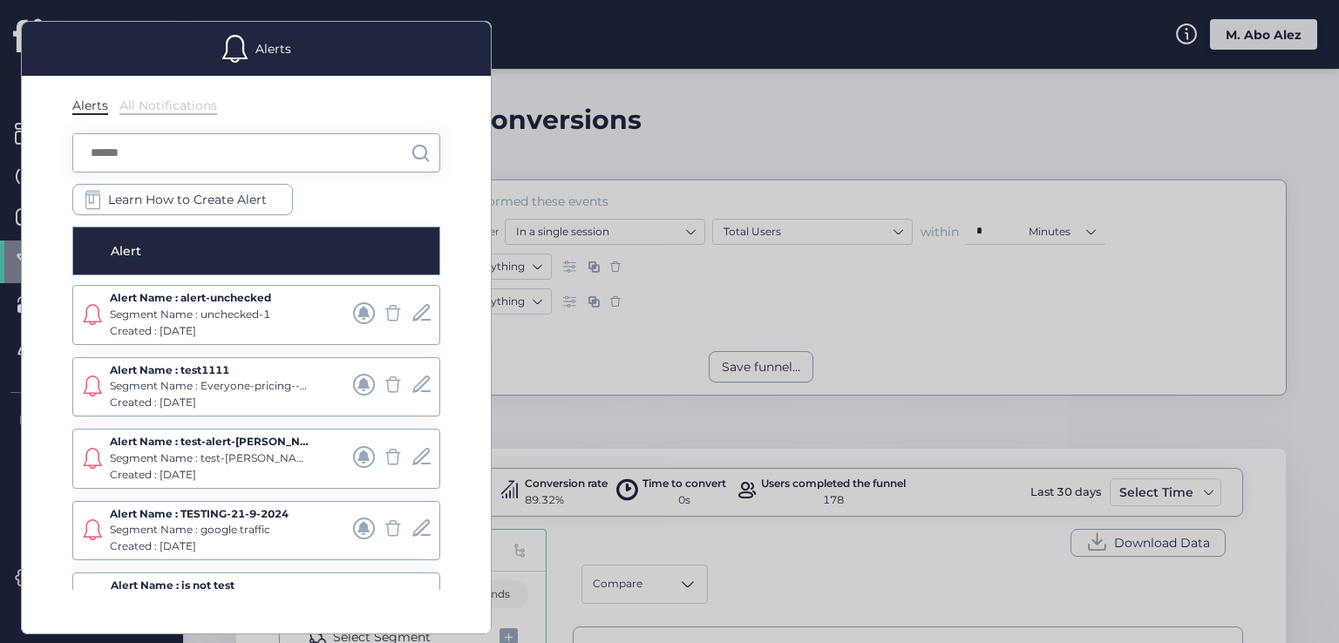
click at [464, 183] on div "Alerts All Notifications Learn How to Create Alert Alert Alert Name : alert-unc…" at bounding box center [256, 355] width 469 height 558
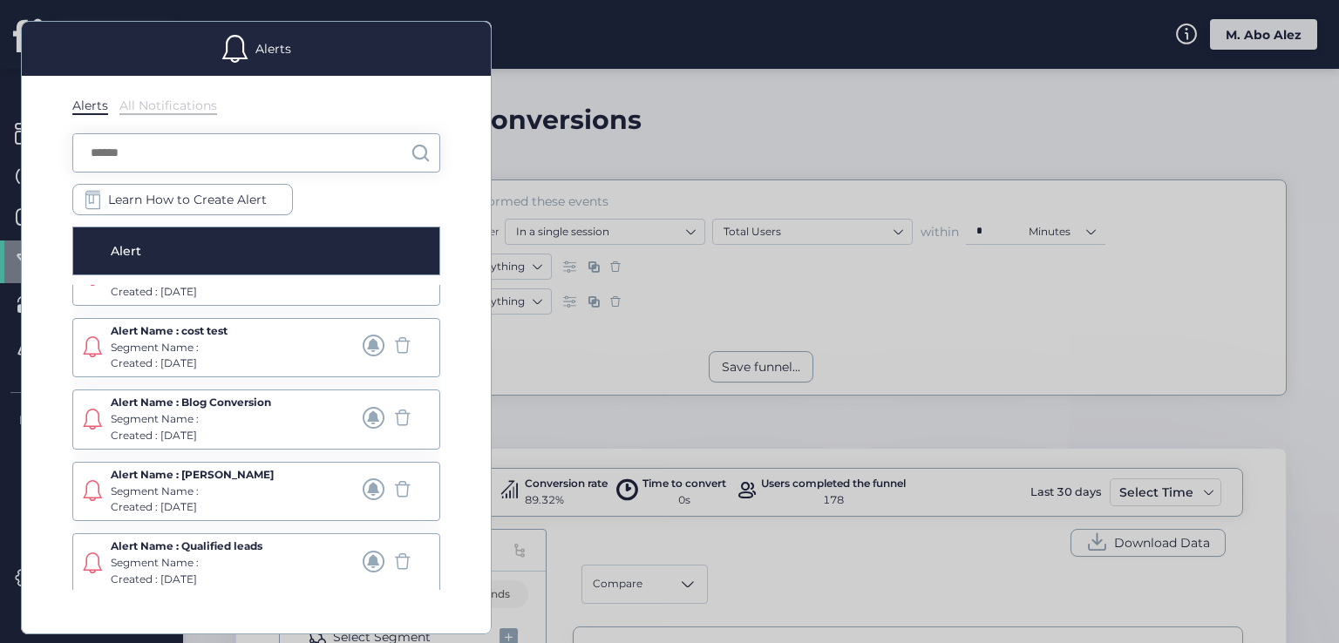
scroll to position [0, 0]
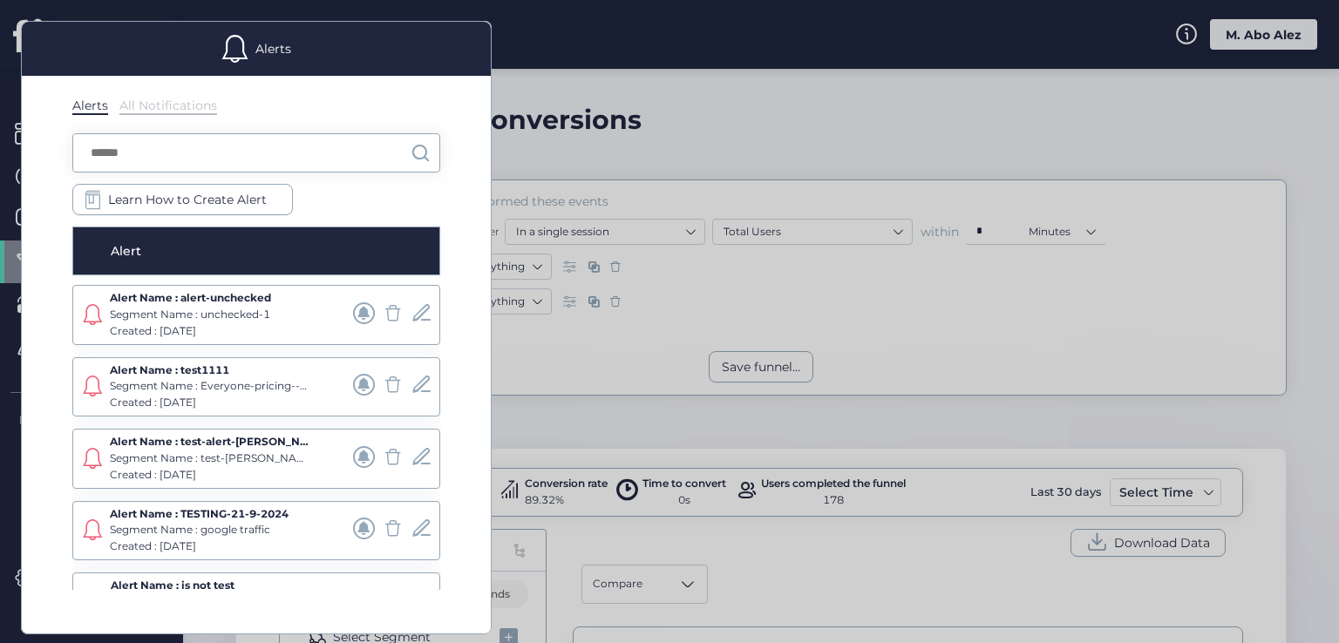
click at [460, 223] on div "Alerts All Notifications Learn How to Create Alert Alert Alert Name : alert-unc…" at bounding box center [256, 355] width 469 height 558
click at [516, 163] on div at bounding box center [669, 321] width 1339 height 643
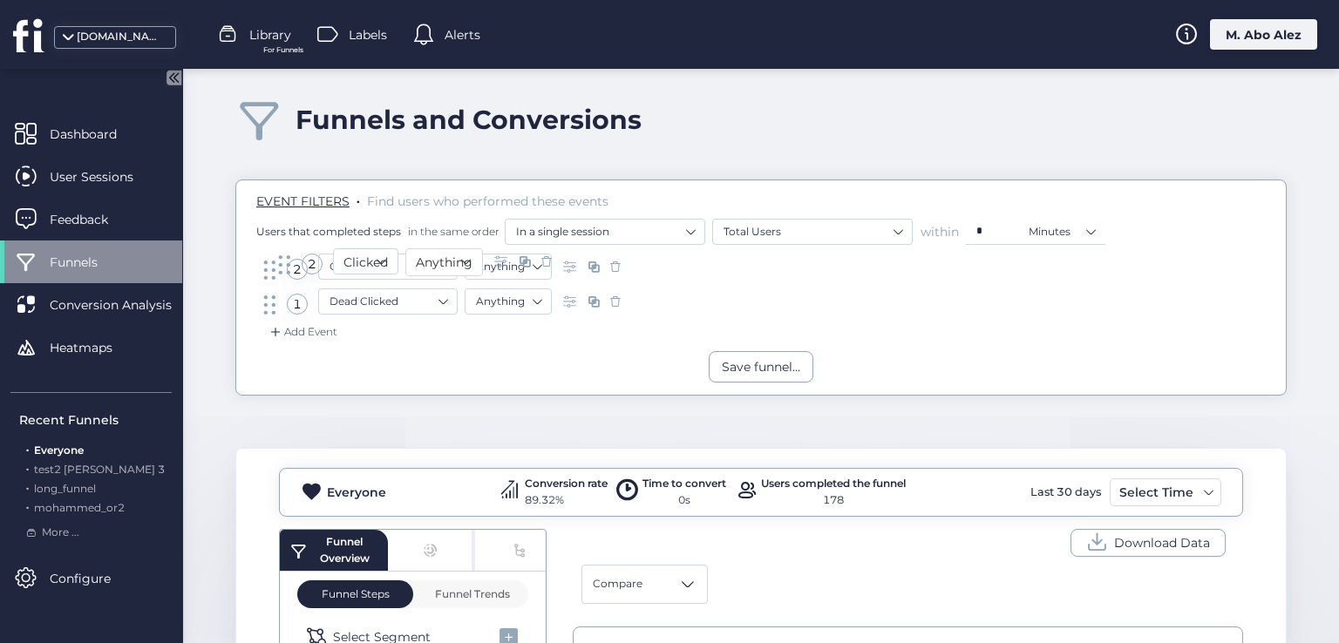
drag, startPoint x: 265, startPoint y: 311, endPoint x: 273, endPoint y: 261, distance: 51.2
click at [296, 337] on div "Add Event" at bounding box center [302, 331] width 71 height 17
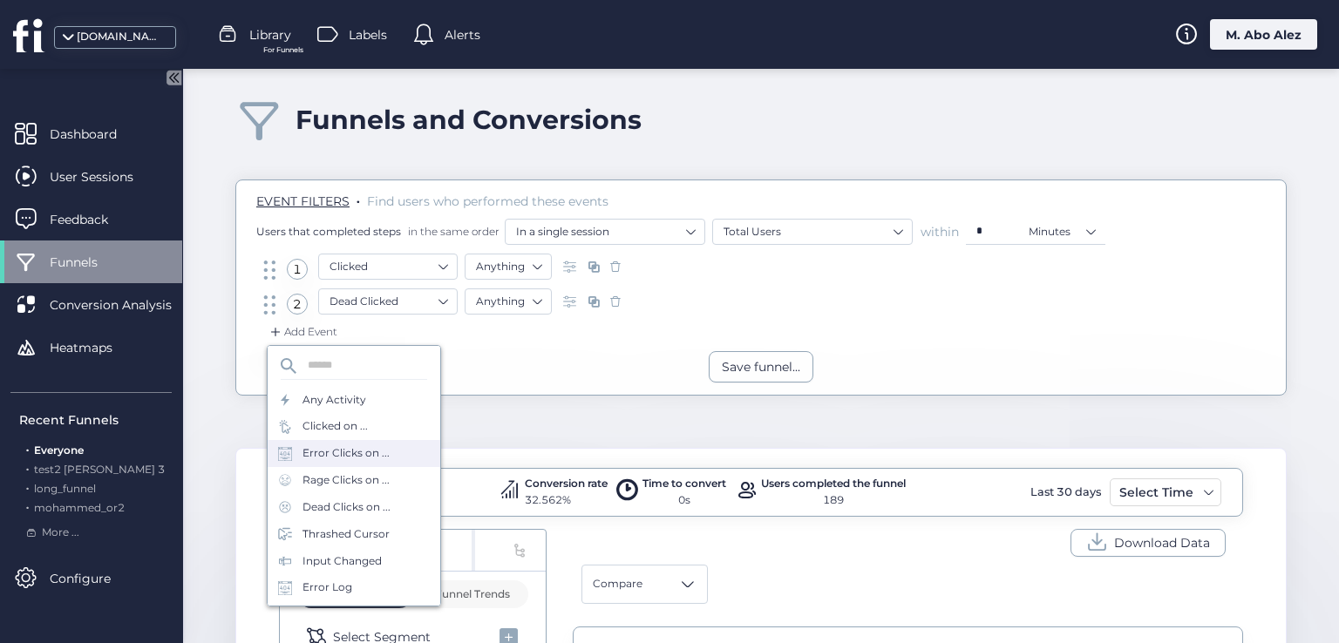
click at [322, 452] on div "Error Clicks on ..." at bounding box center [345, 453] width 87 height 17
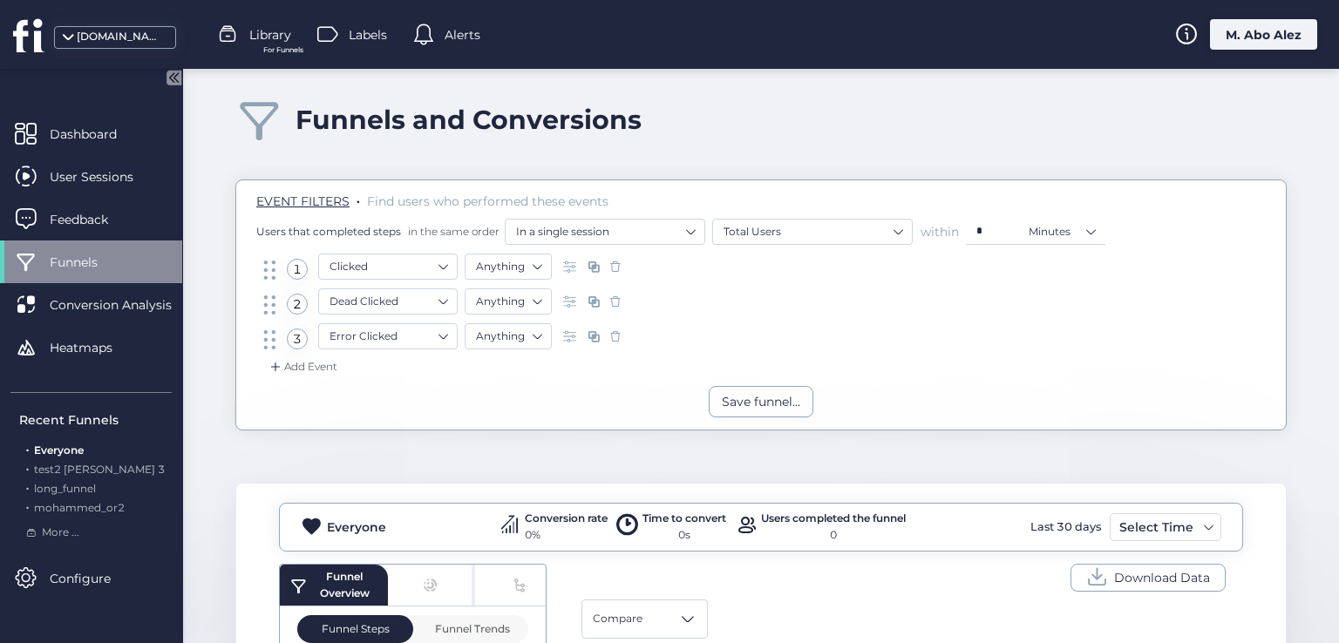
click at [289, 363] on div "Add Event" at bounding box center [302, 366] width 71 height 17
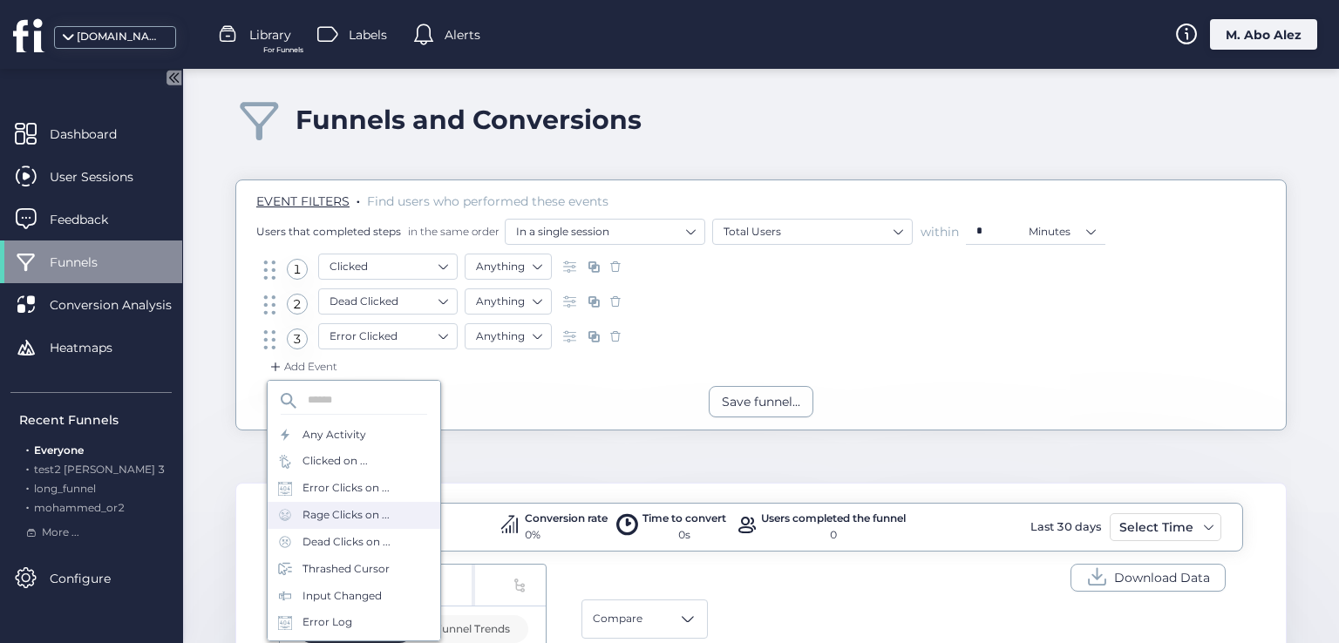
click at [317, 526] on div "Rage Clicks on ..." at bounding box center [354, 515] width 173 height 27
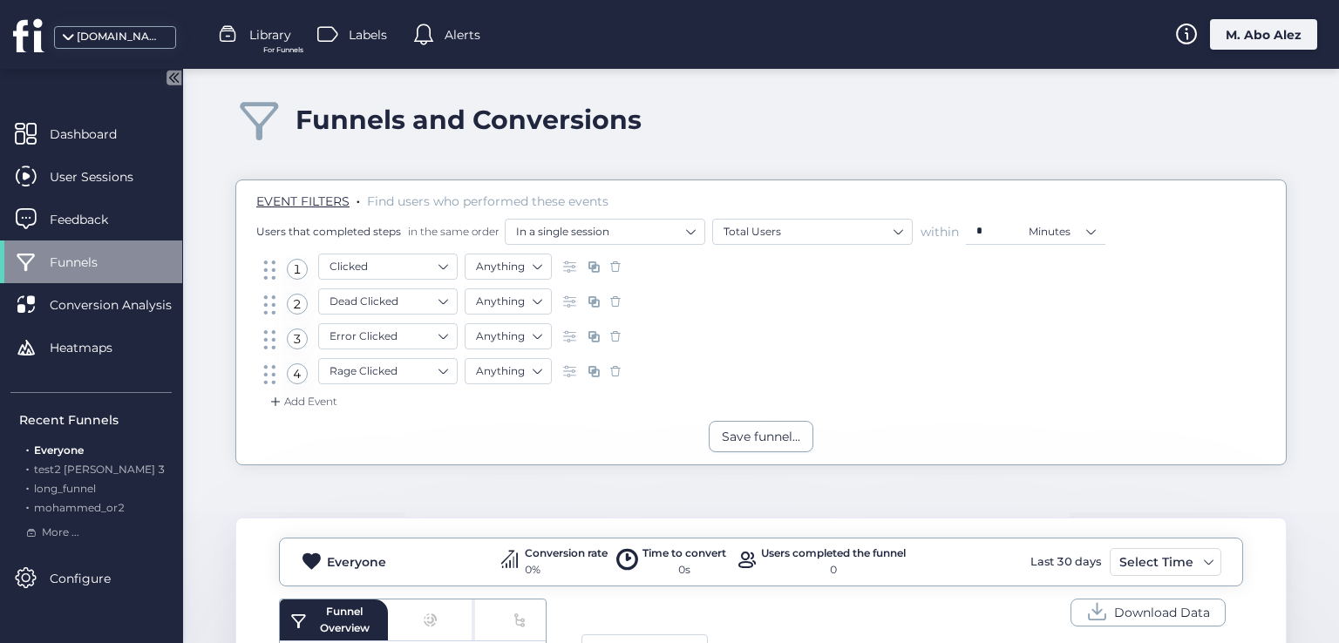
click at [592, 369] on span at bounding box center [593, 371] width 17 height 17
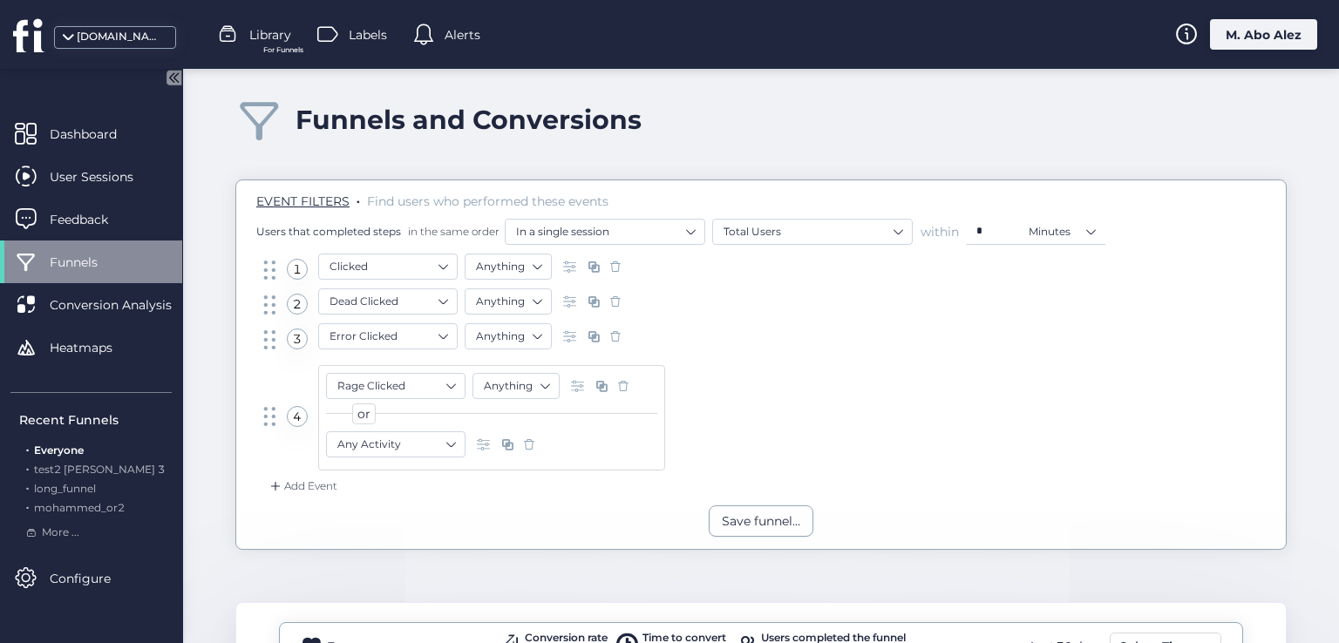
click at [624, 391] on span at bounding box center [623, 385] width 17 height 17
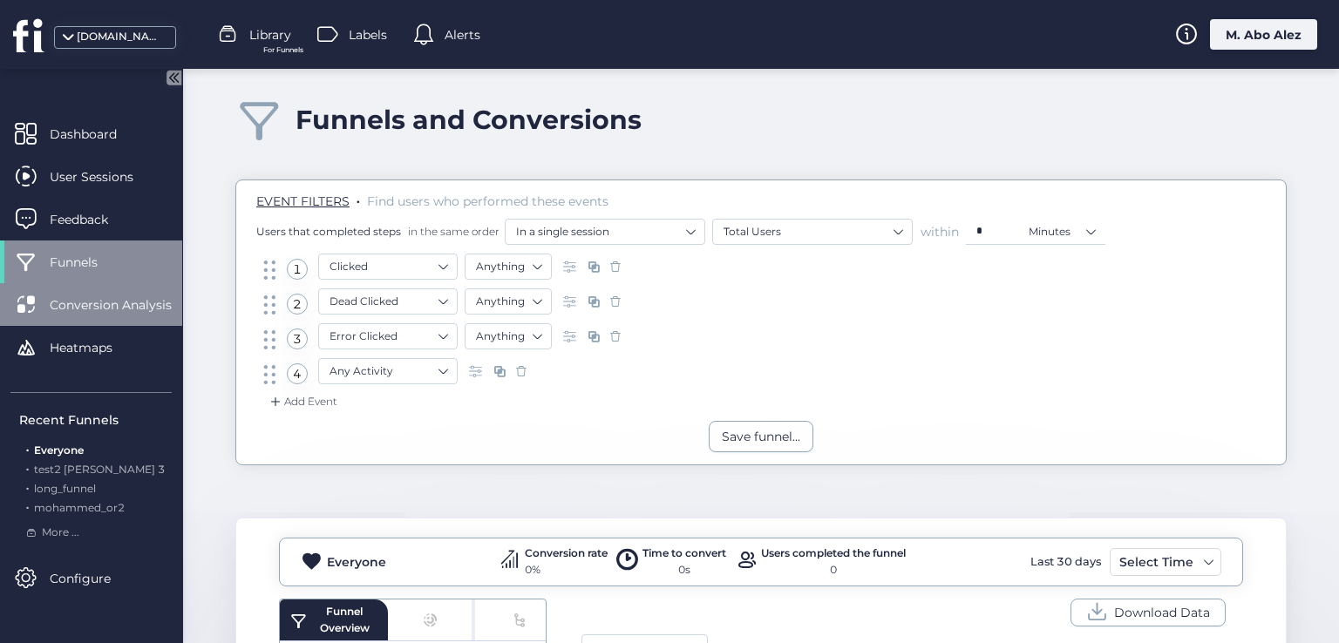
click at [122, 301] on span "Conversion Analysis" at bounding box center [124, 304] width 148 height 19
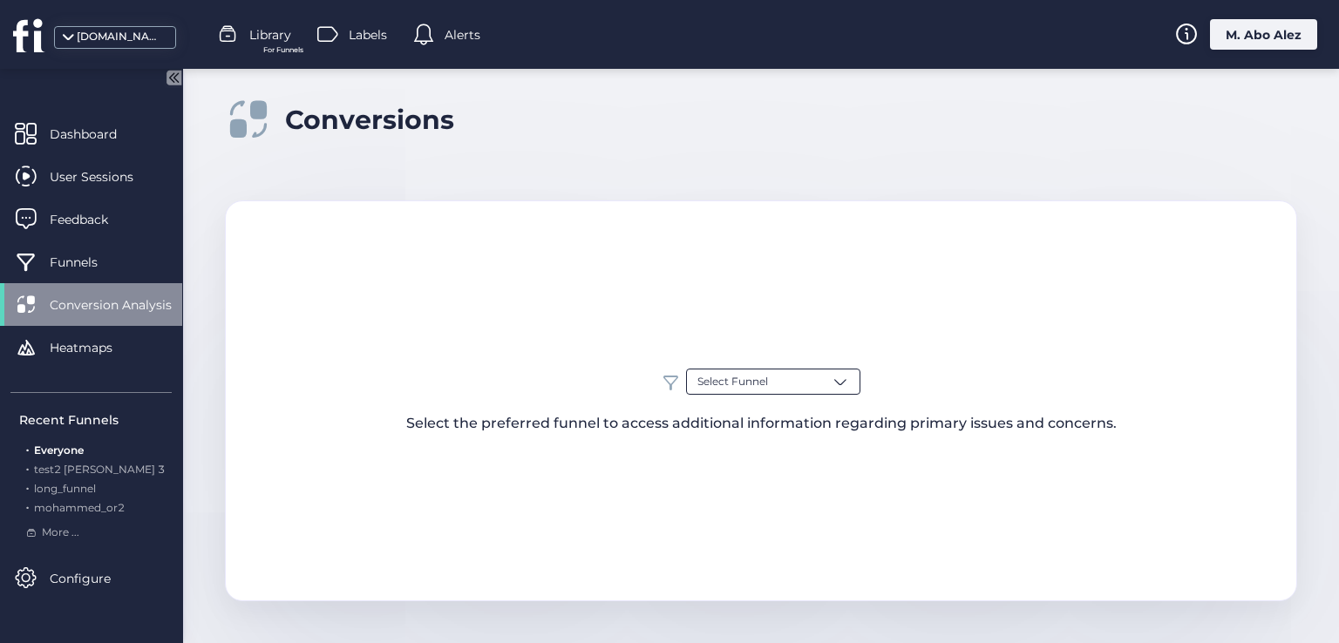
click at [772, 387] on div "Select Funnel" at bounding box center [773, 382] width 174 height 26
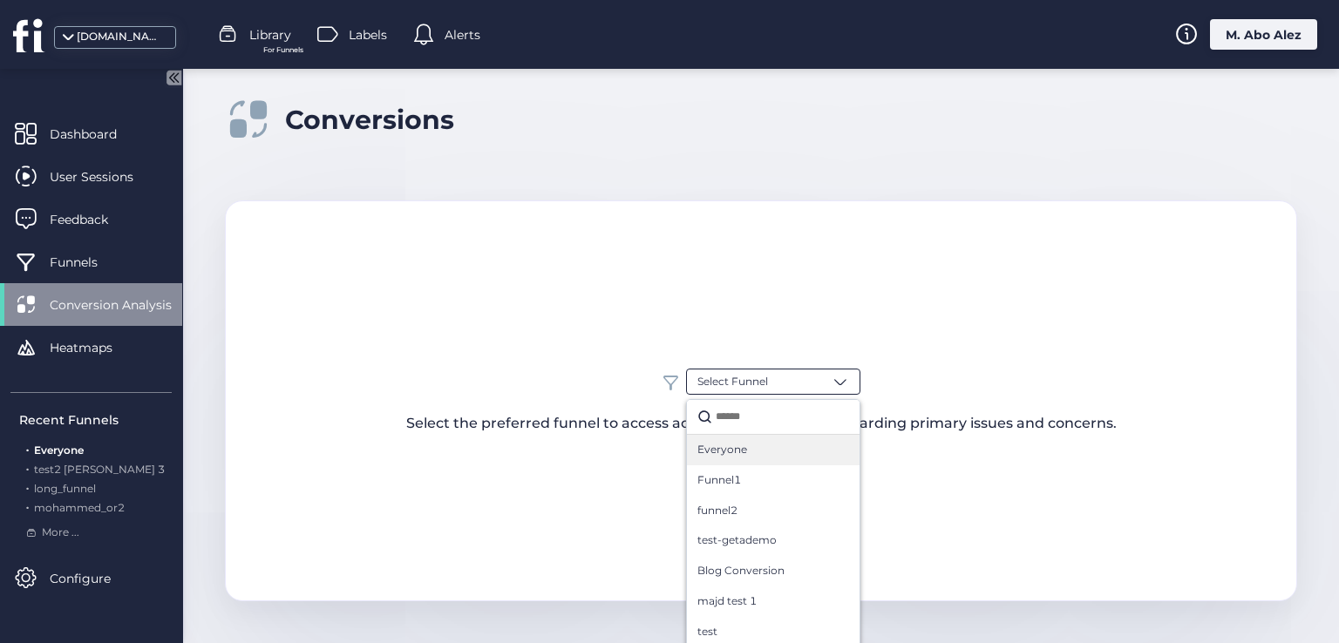
click at [751, 460] on div "Everyone" at bounding box center [773, 450] width 173 height 31
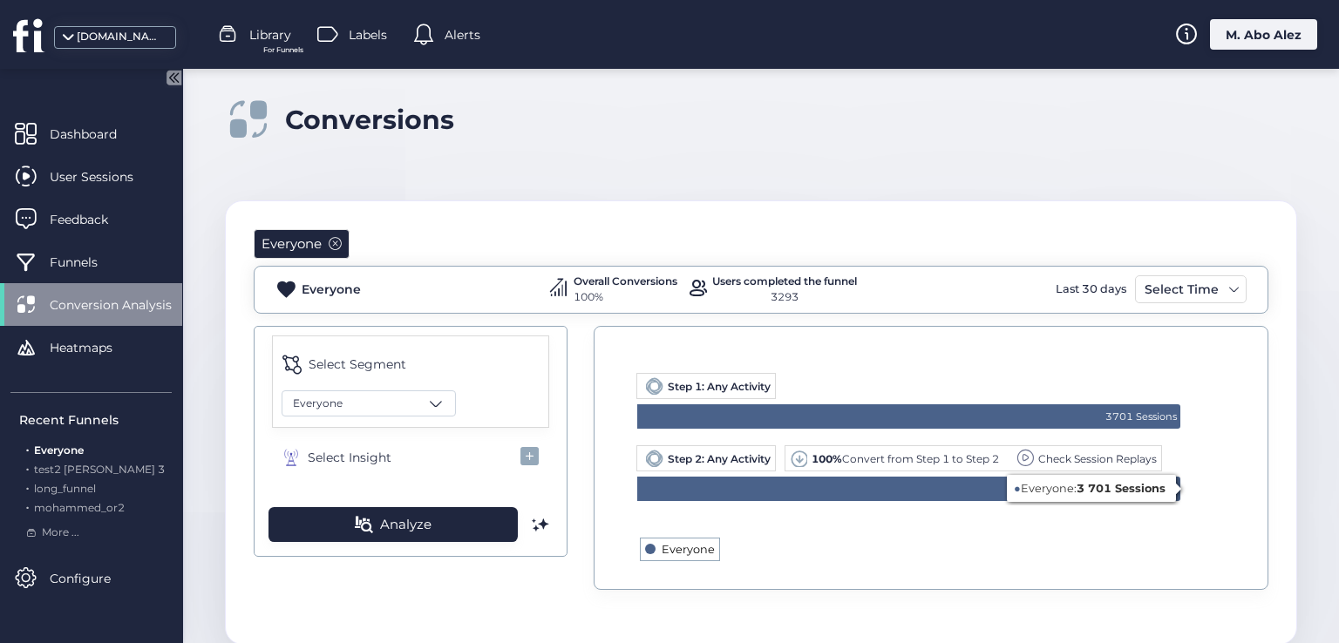
click at [662, 543] on text "Everyone" at bounding box center [688, 549] width 53 height 13
click at [662, 548] on text "Everyone" at bounding box center [688, 549] width 53 height 13
click at [645, 550] on rect at bounding box center [650, 549] width 10 height 10
click at [662, 551] on text "Everyone" at bounding box center [688, 549] width 53 height 13
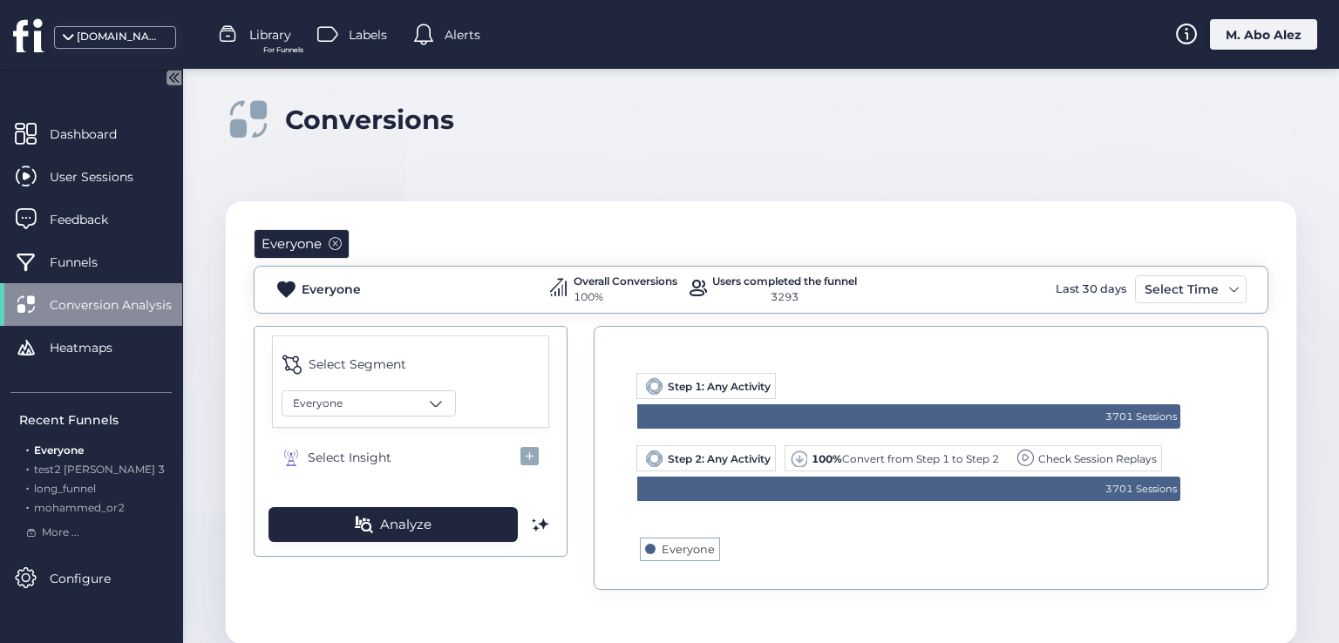
click at [667, 554] on text "Everyone" at bounding box center [688, 549] width 53 height 13
click at [674, 562] on rect at bounding box center [931, 460] width 607 height 230
click at [669, 543] on text "Everyone" at bounding box center [688, 549] width 53 height 13
click at [419, 397] on div "Everyone" at bounding box center [369, 403] width 174 height 26
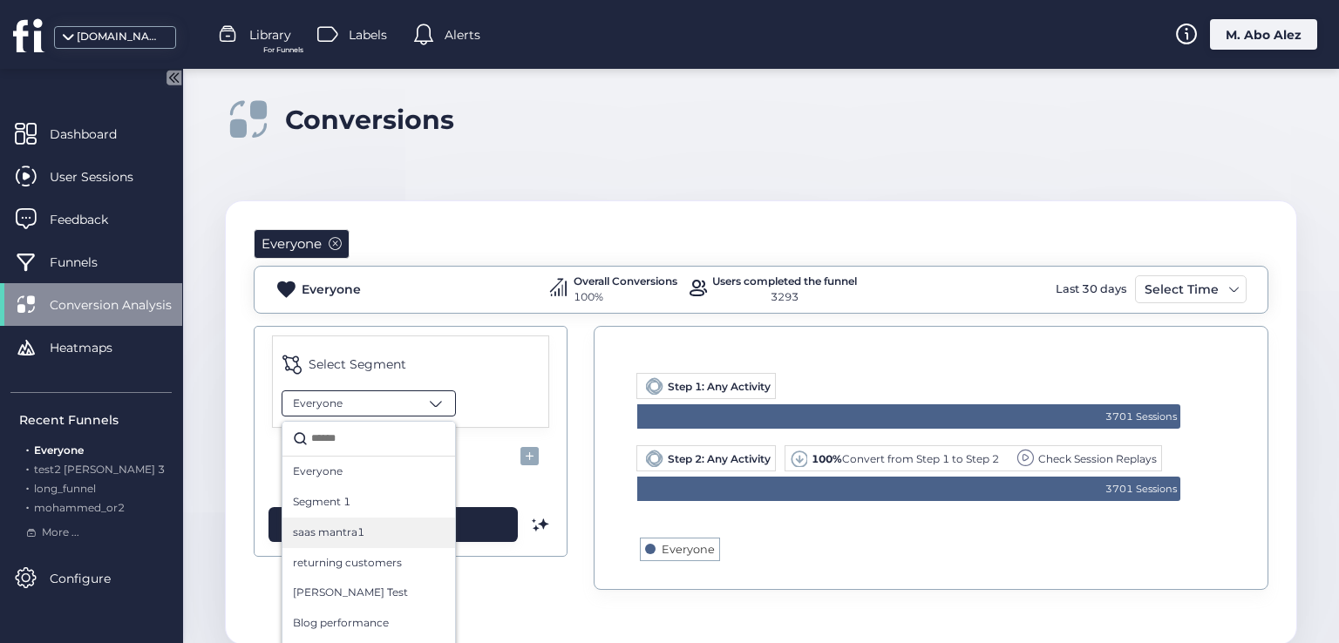
click at [366, 534] on div "saas mantra1" at bounding box center [369, 533] width 152 height 17
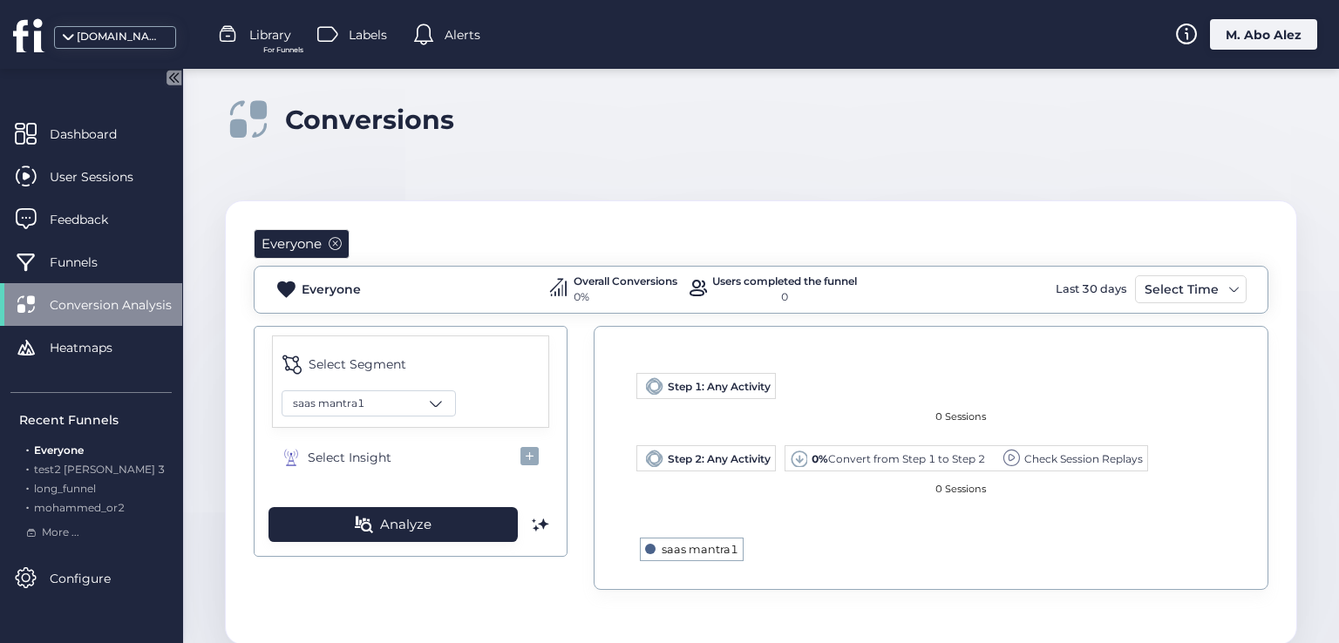
click at [662, 554] on text "saas mantra1" at bounding box center [700, 549] width 77 height 13
click at [526, 465] on button "Select Insight" at bounding box center [410, 457] width 277 height 41
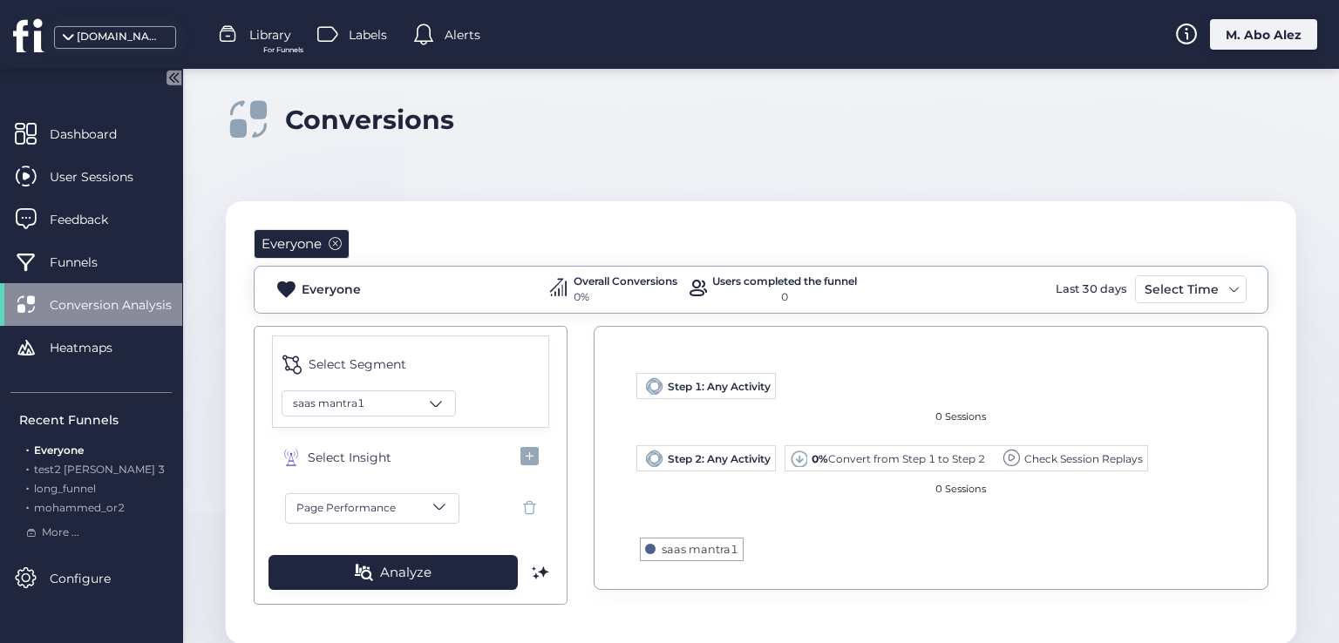
click at [431, 510] on span at bounding box center [439, 506] width 17 height 17
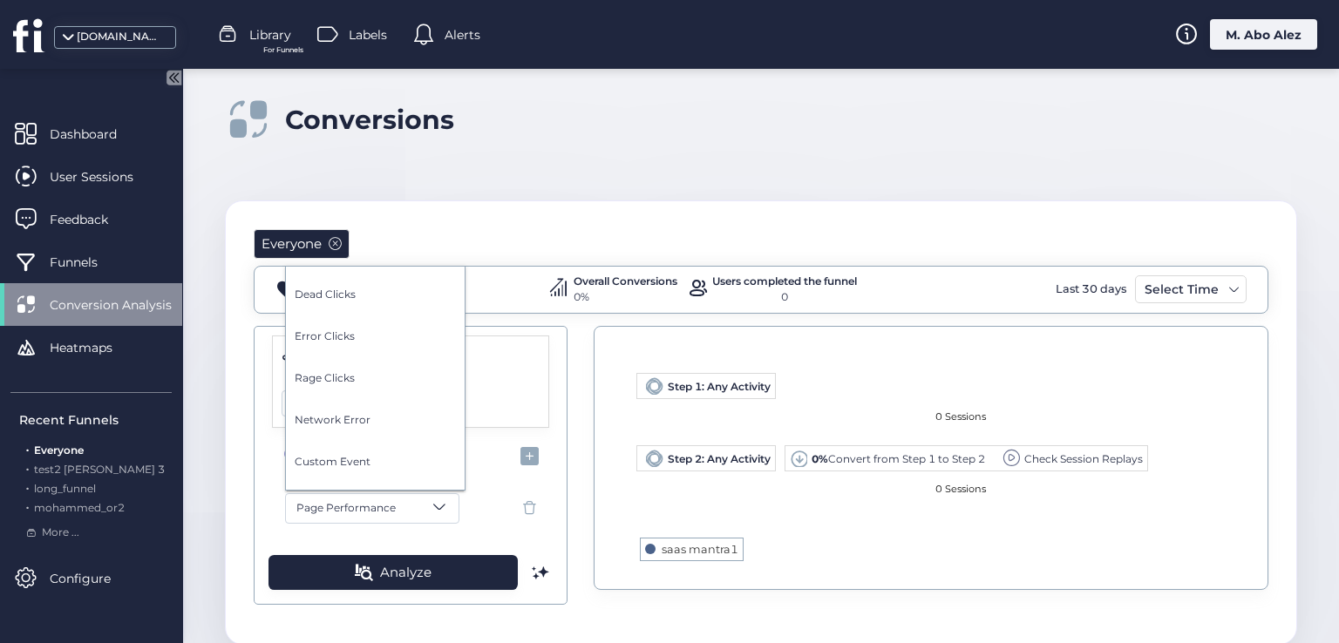
click at [432, 562] on div at bounding box center [669, 321] width 1339 height 643
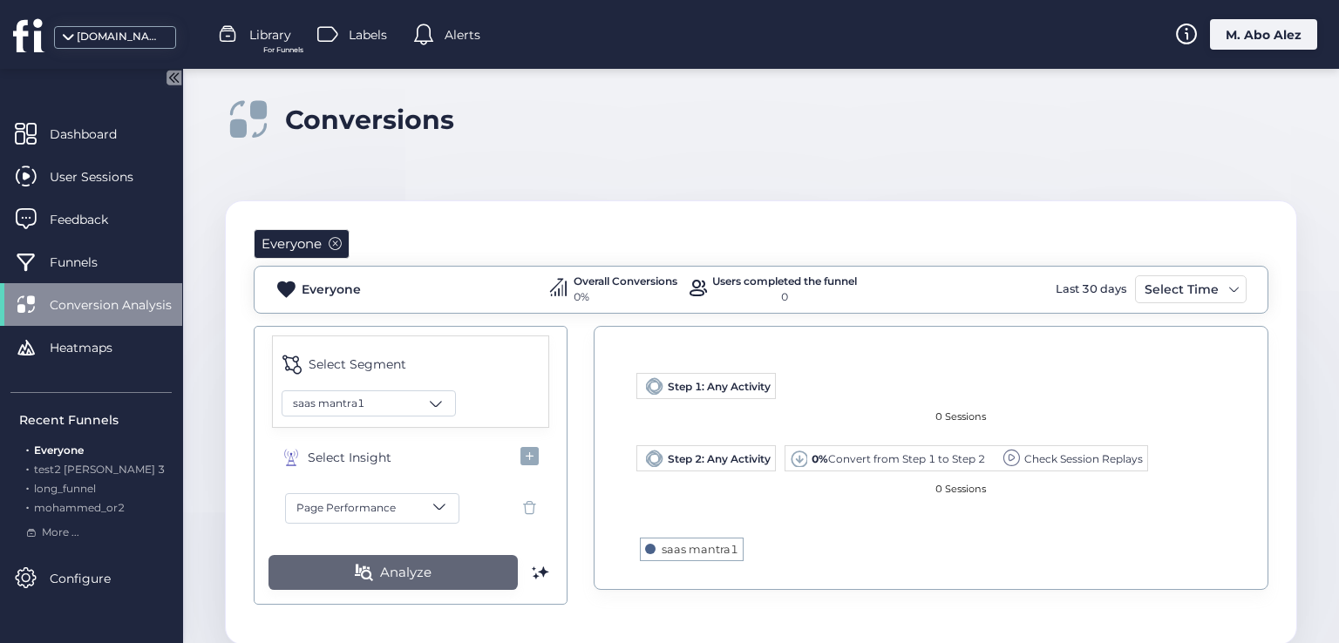
click at [411, 572] on span "Analyze" at bounding box center [405, 572] width 51 height 21
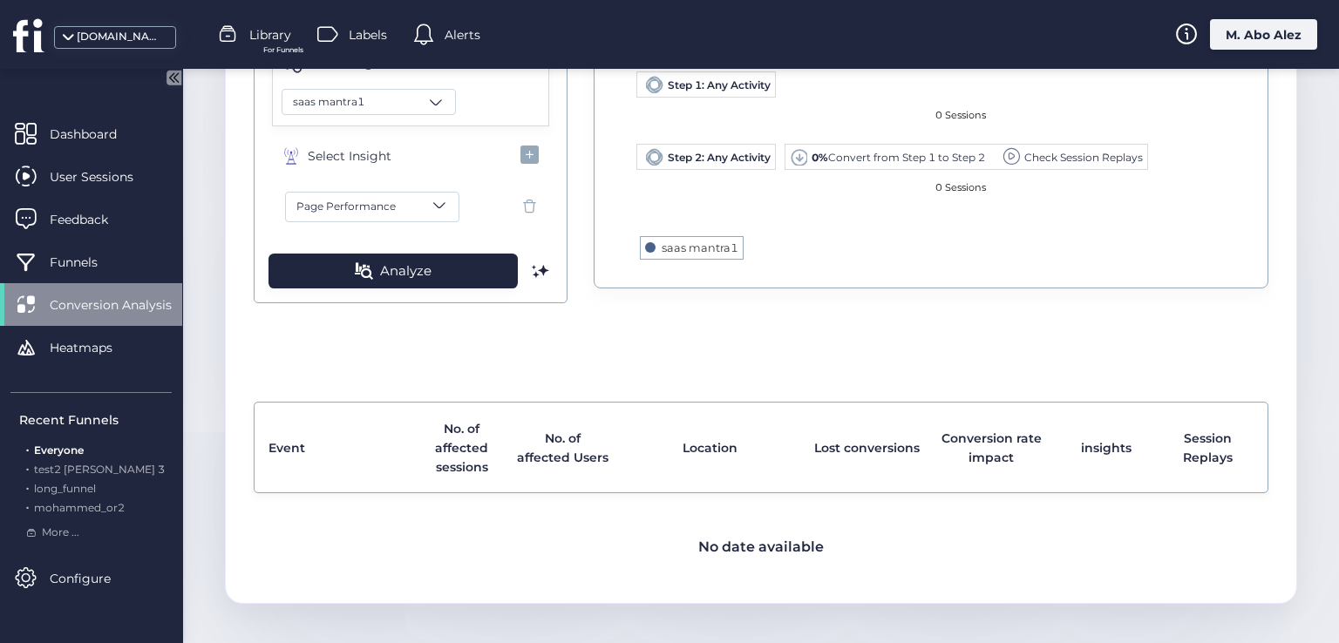
scroll to position [302, 0]
click at [413, 194] on button "Page Performance" at bounding box center [372, 206] width 174 height 31
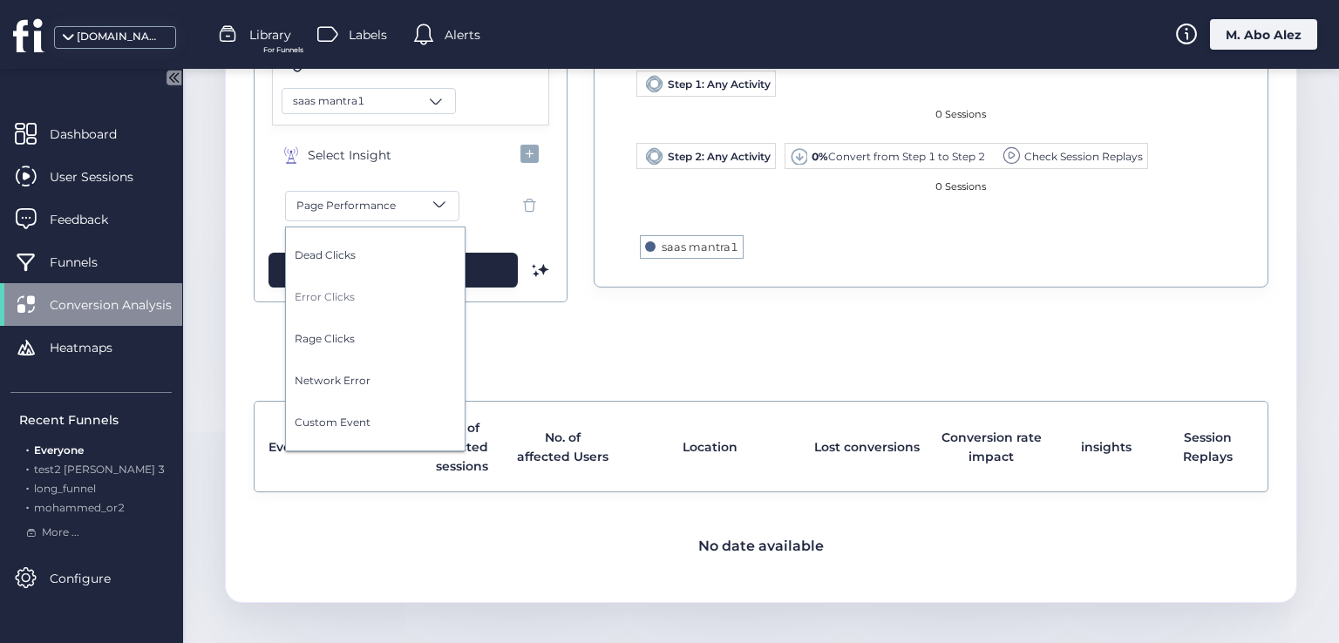
click at [372, 302] on span "Error Clicks" at bounding box center [380, 297] width 170 height 17
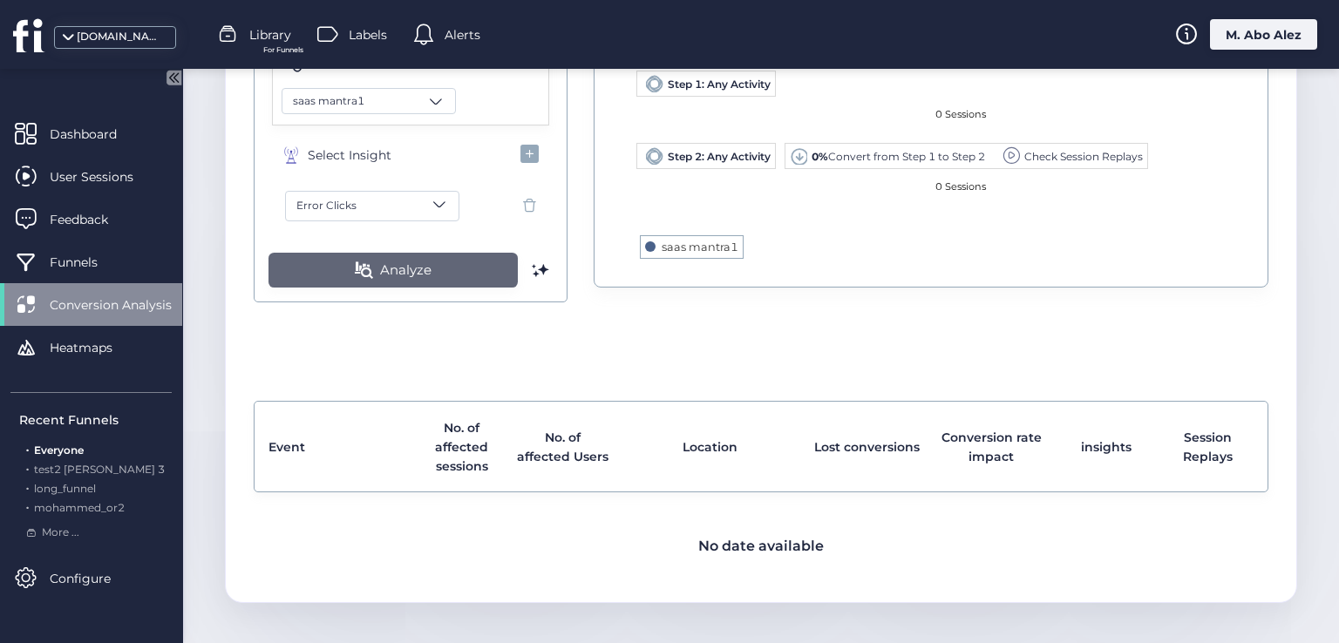
click at [370, 266] on button "Analyze" at bounding box center [392, 270] width 249 height 35
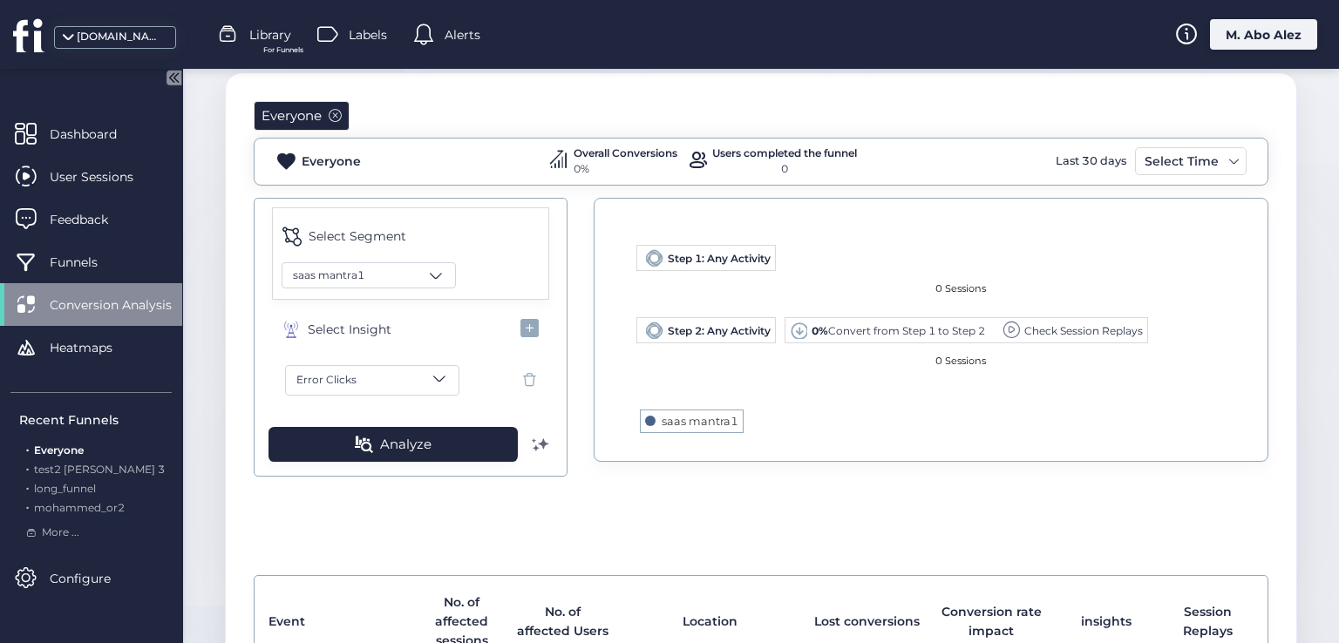
click at [532, 444] on span at bounding box center [540, 444] width 17 height 17
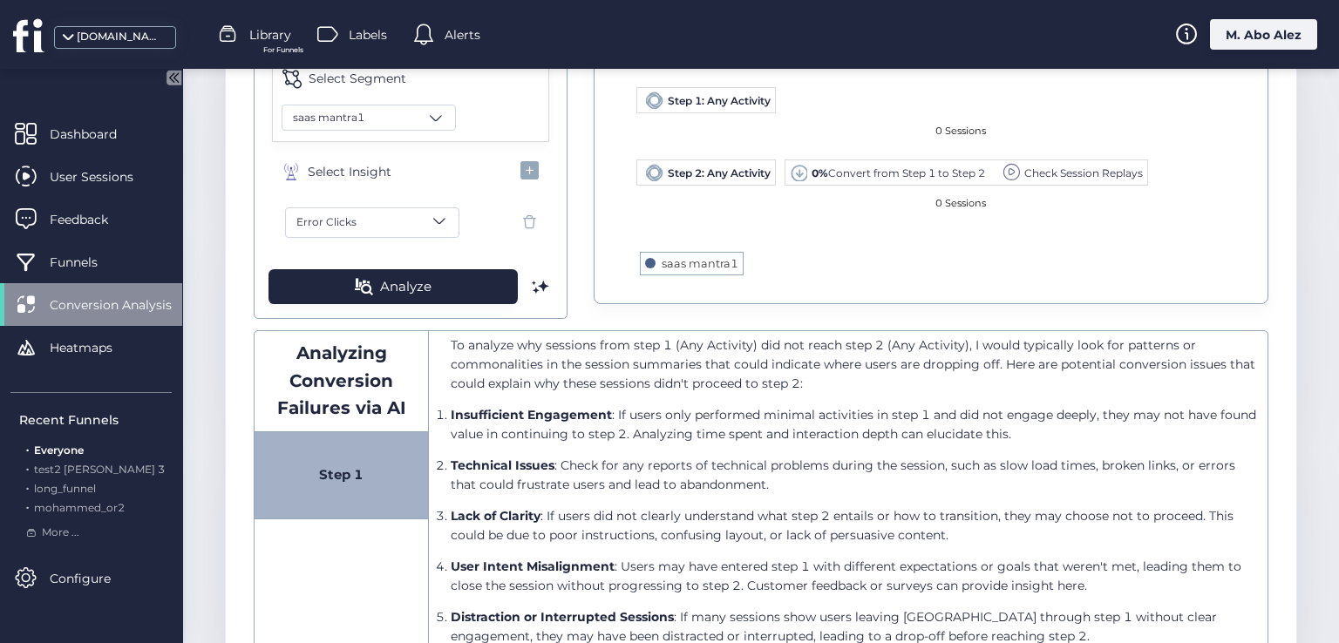
scroll to position [105, 0]
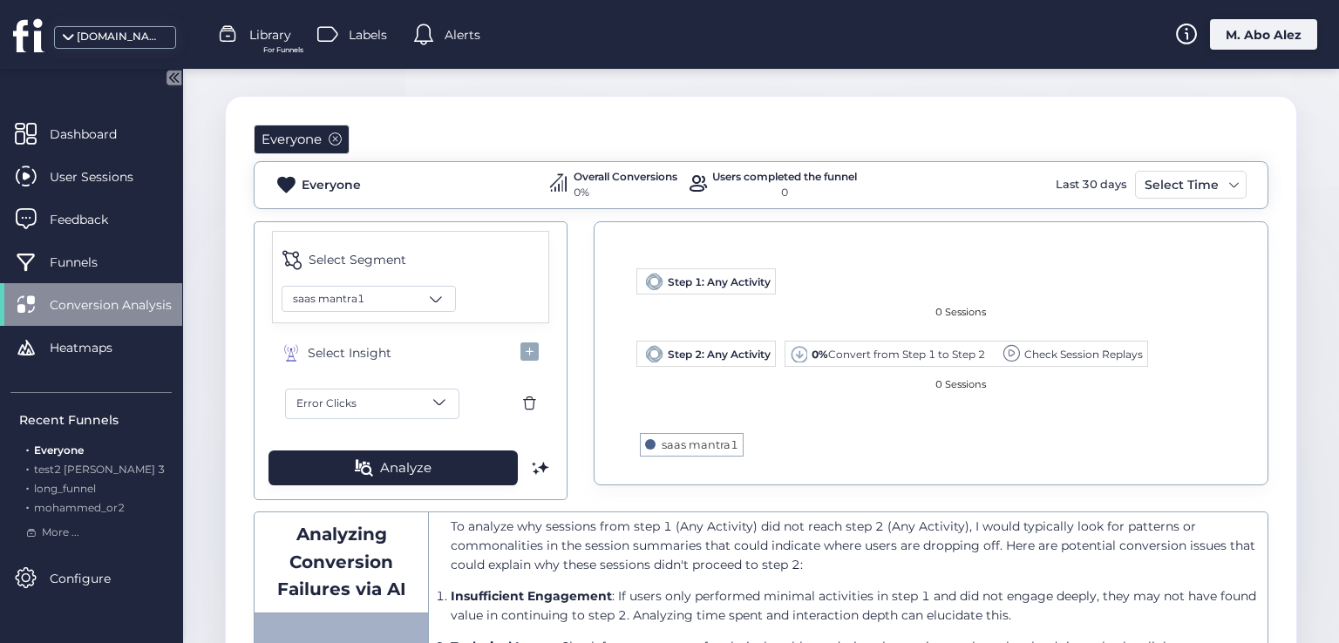
click at [519, 397] on span at bounding box center [530, 404] width 22 height 22
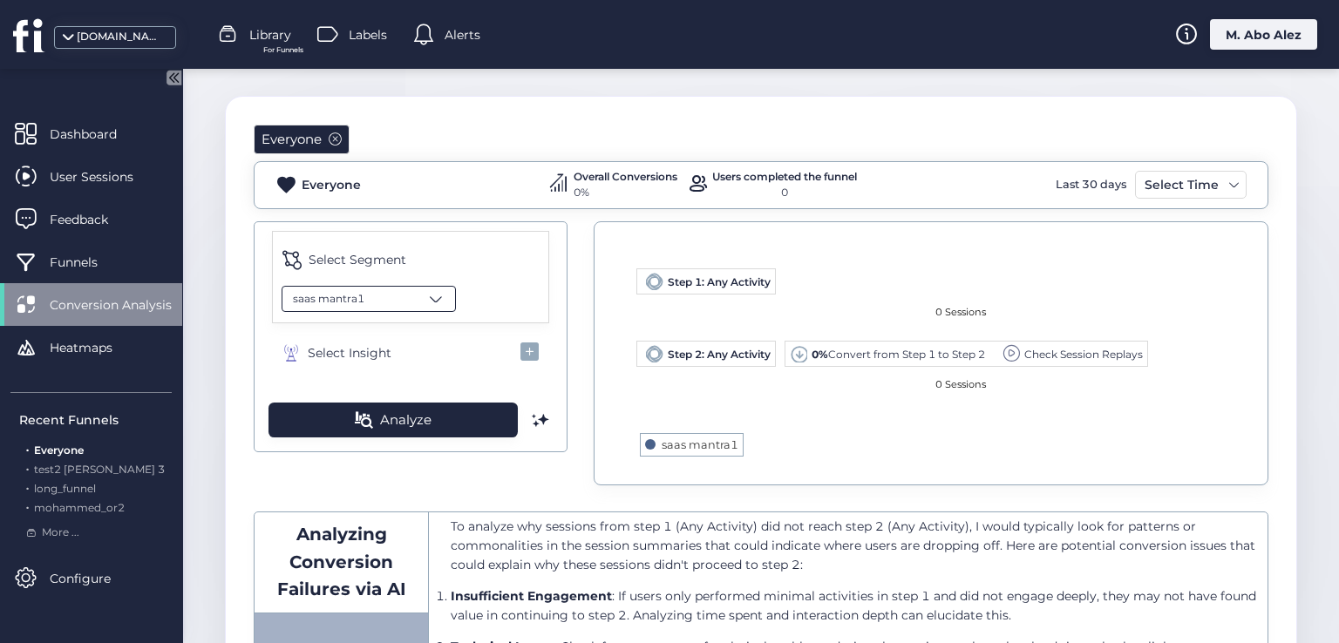
click at [411, 290] on div "saas mantra1" at bounding box center [369, 299] width 174 height 26
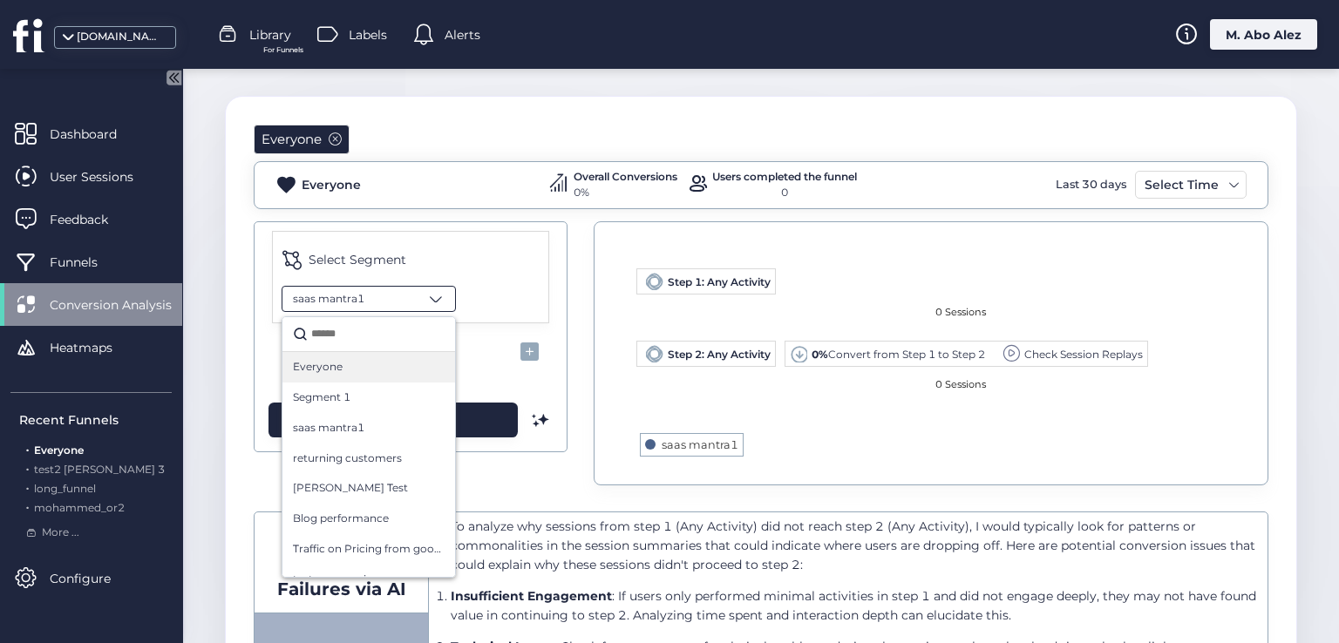
click at [376, 371] on div "Everyone" at bounding box center [369, 367] width 152 height 17
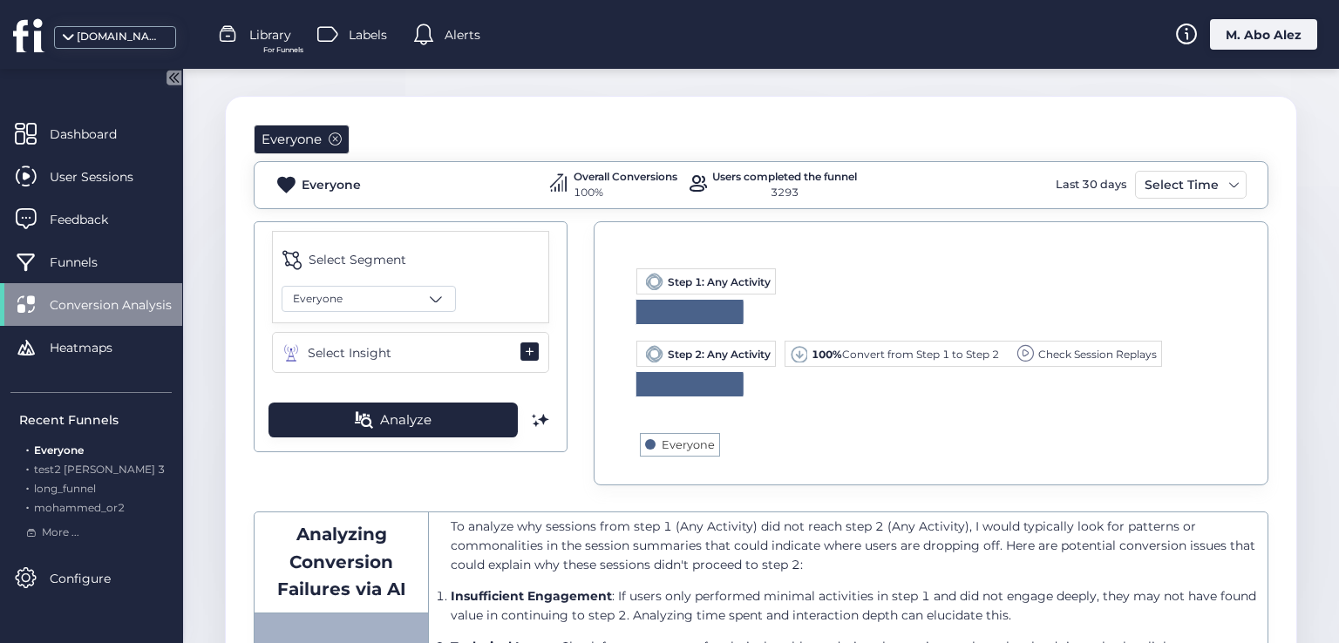
click at [429, 341] on button "Select Insight" at bounding box center [410, 352] width 277 height 41
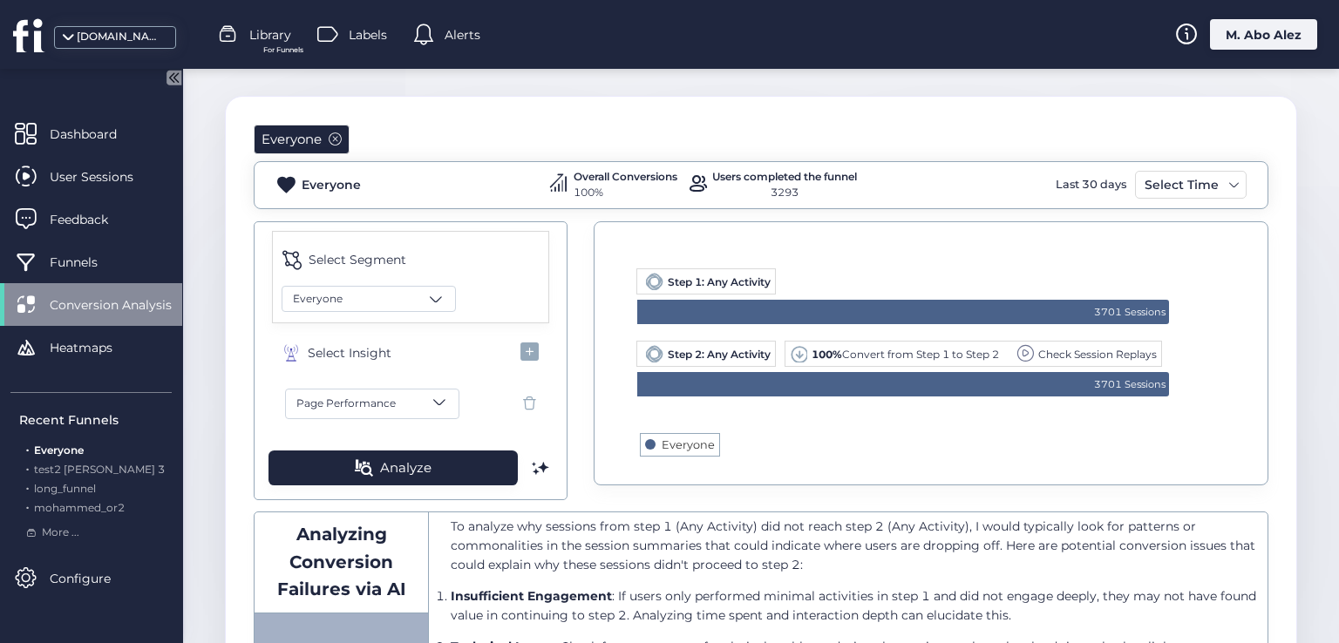
click at [409, 406] on button "Page Performance" at bounding box center [372, 404] width 174 height 31
click at [323, 176] on button "Dead Clicks" at bounding box center [380, 190] width 170 height 42
click at [398, 462] on span "Analyze" at bounding box center [405, 468] width 51 height 21
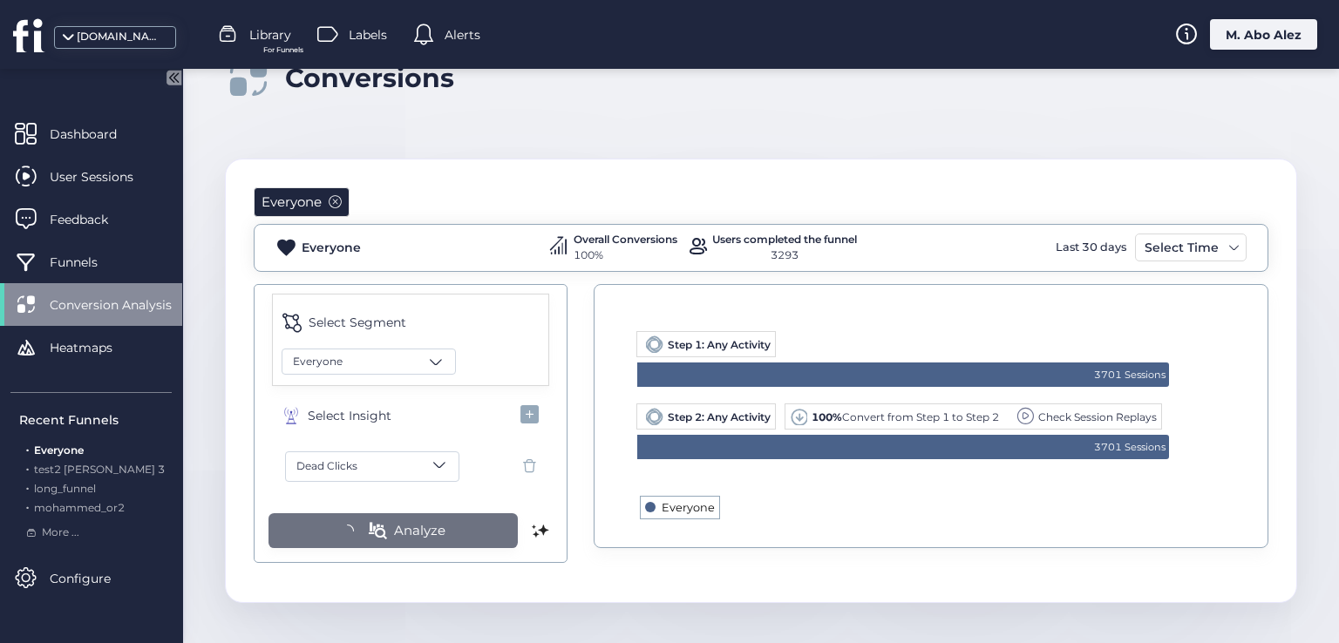
click at [671, 511] on text "Everyone" at bounding box center [688, 507] width 53 height 13
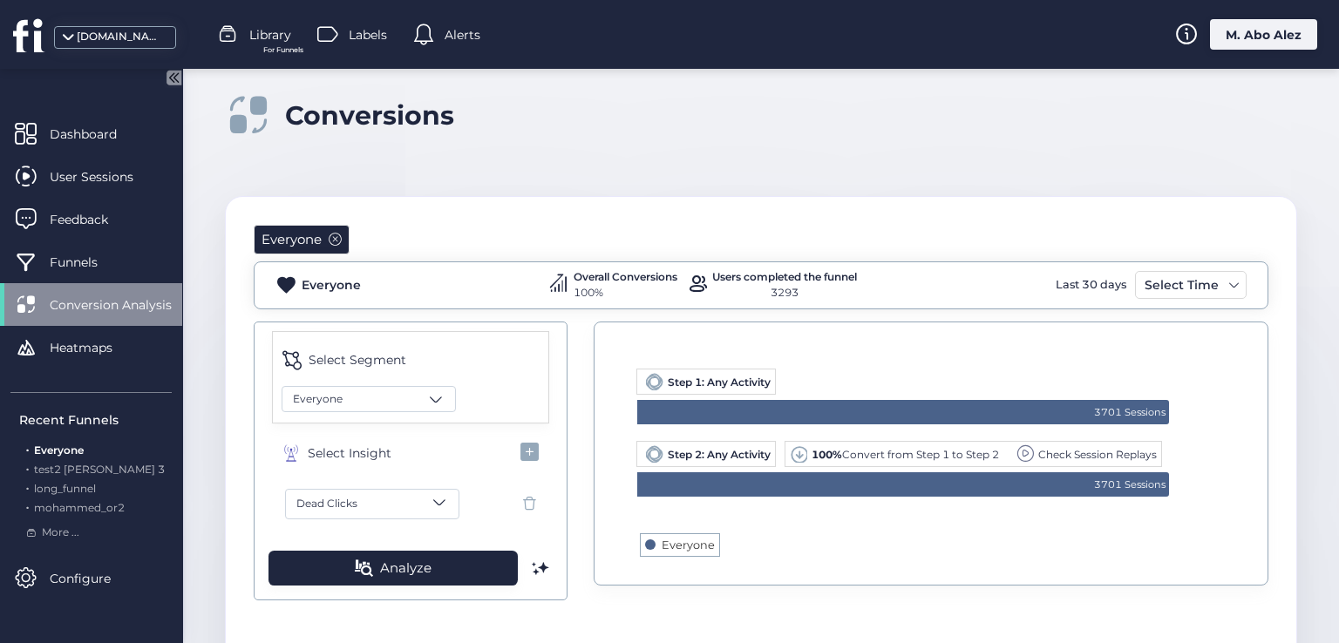
scroll to position [0, 0]
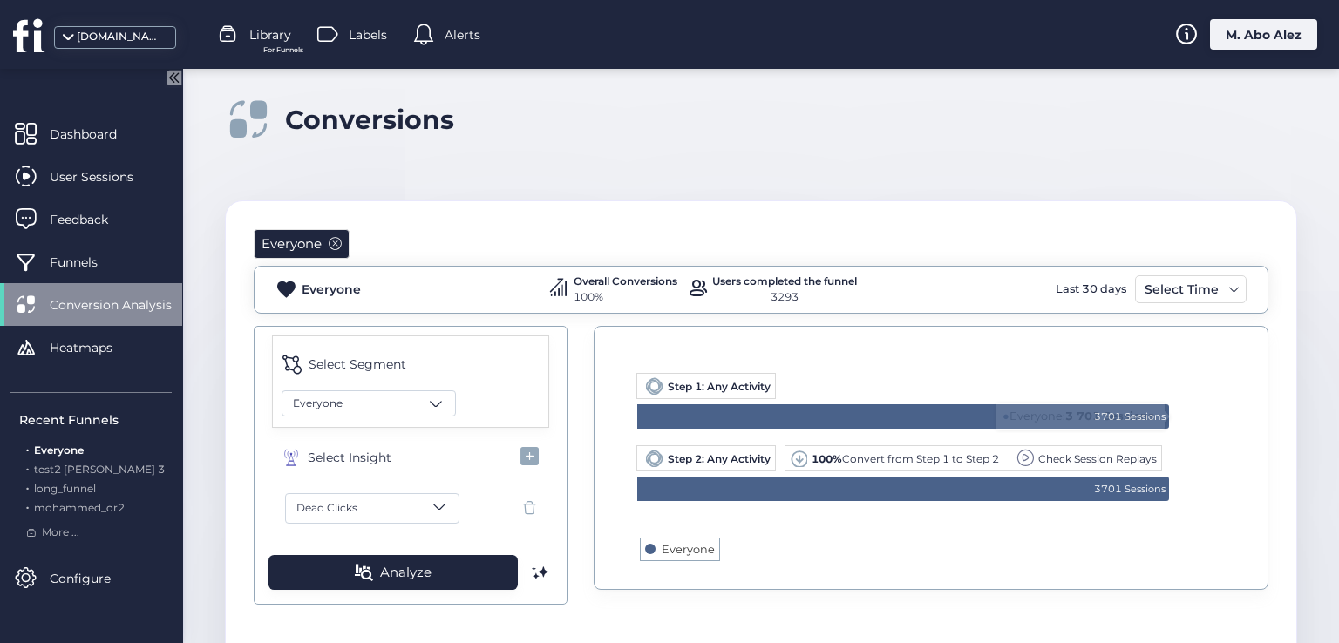
click at [737, 377] on div "Step 1: Any Activity" at bounding box center [705, 386] width 139 height 26
click at [336, 245] on span at bounding box center [335, 243] width 13 height 13
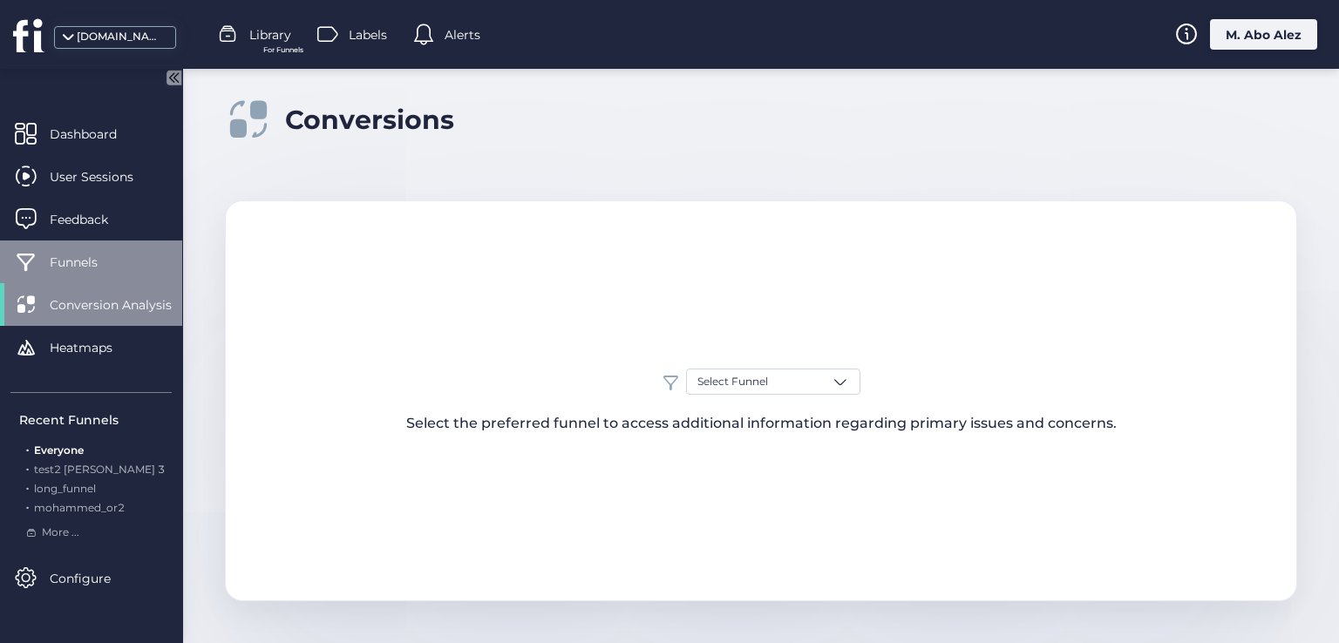
click at [82, 259] on span "Funnels" at bounding box center [87, 262] width 74 height 19
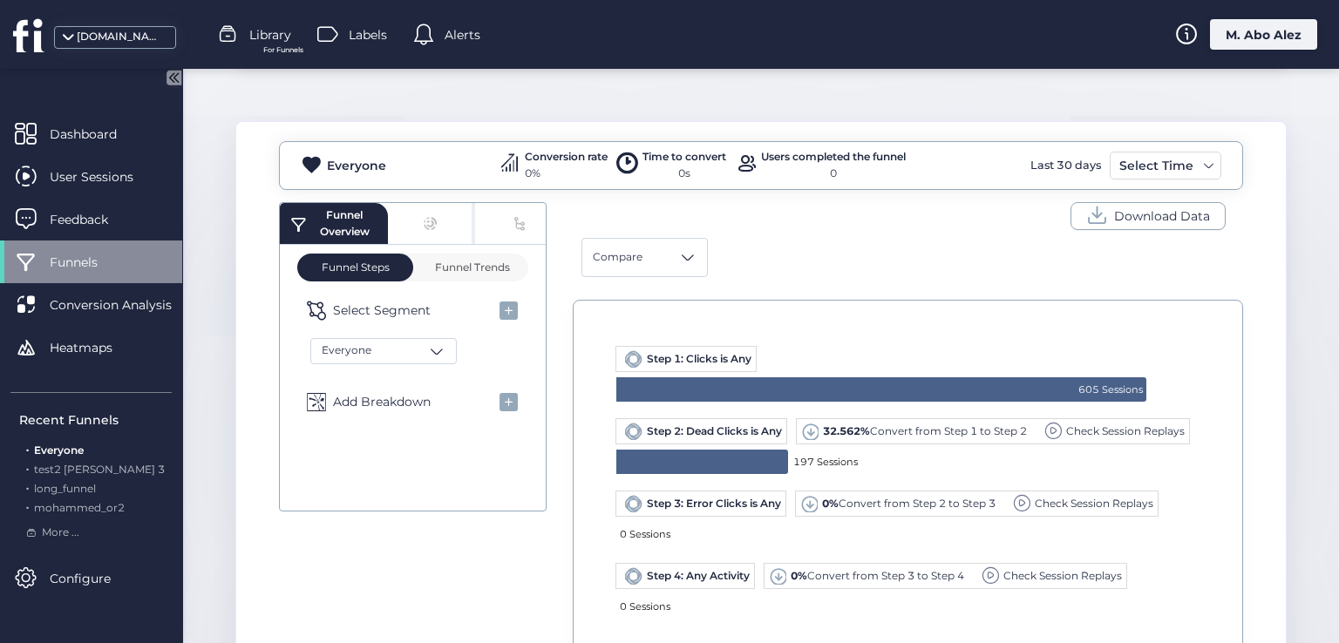
scroll to position [436, 0]
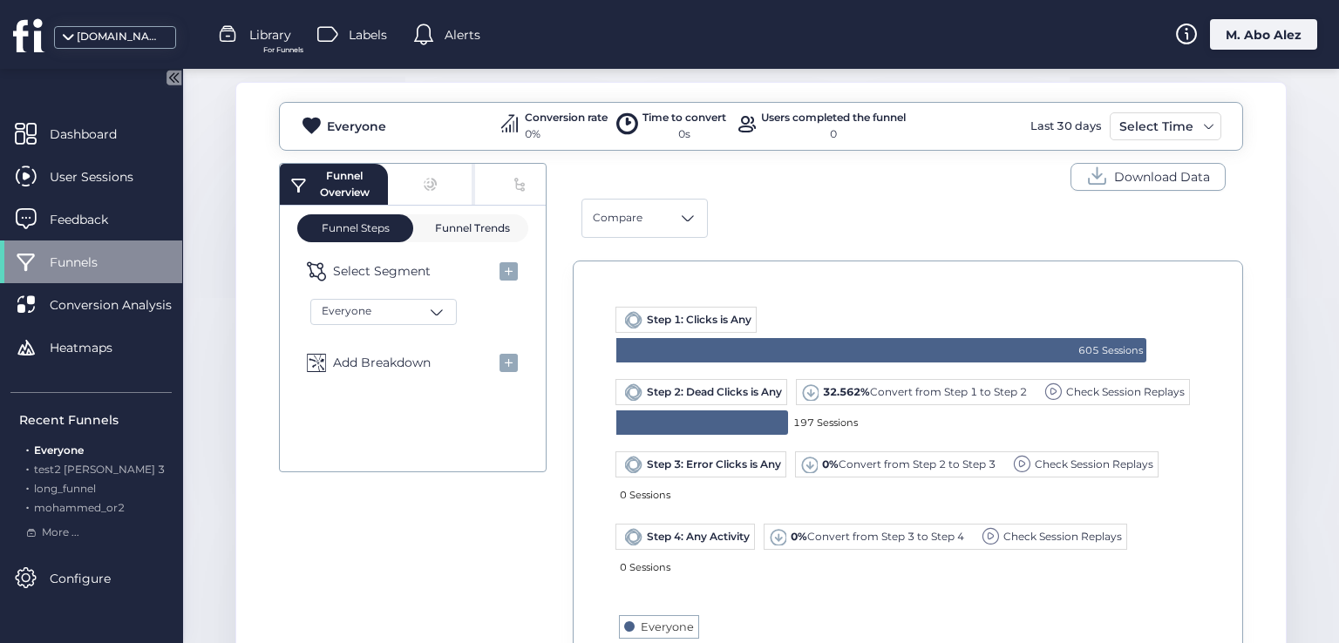
click at [481, 223] on span "Funnel Trends" at bounding box center [470, 228] width 79 height 10
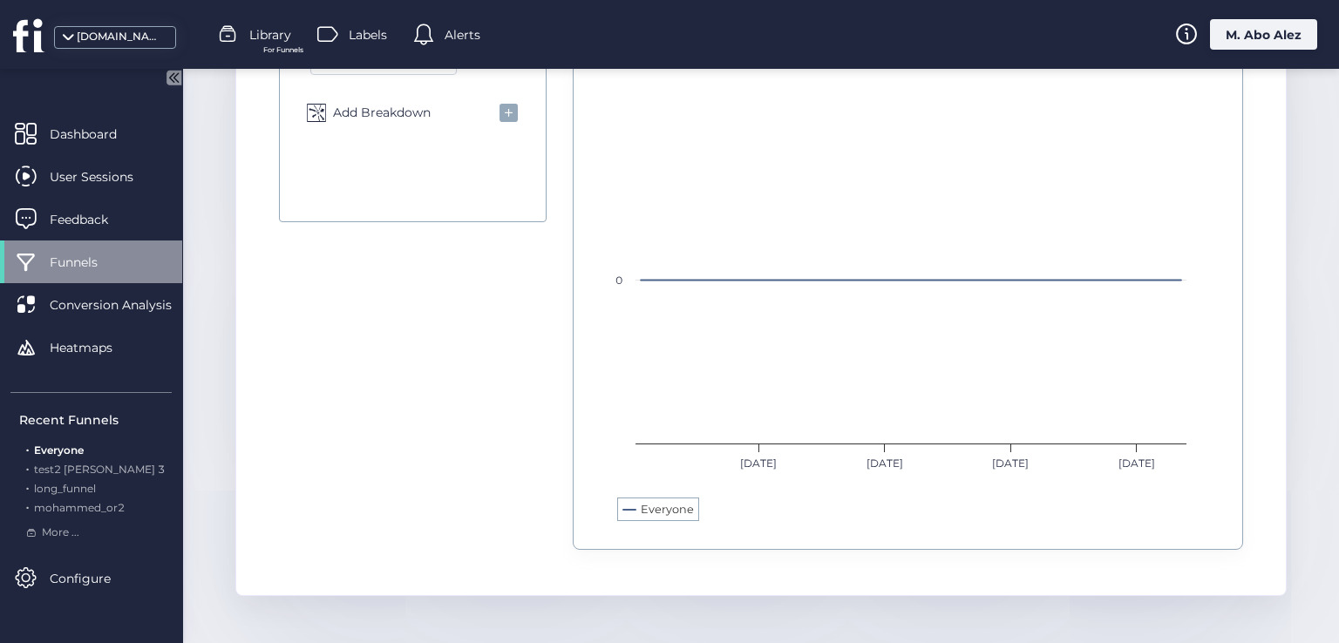
scroll to position [689, 0]
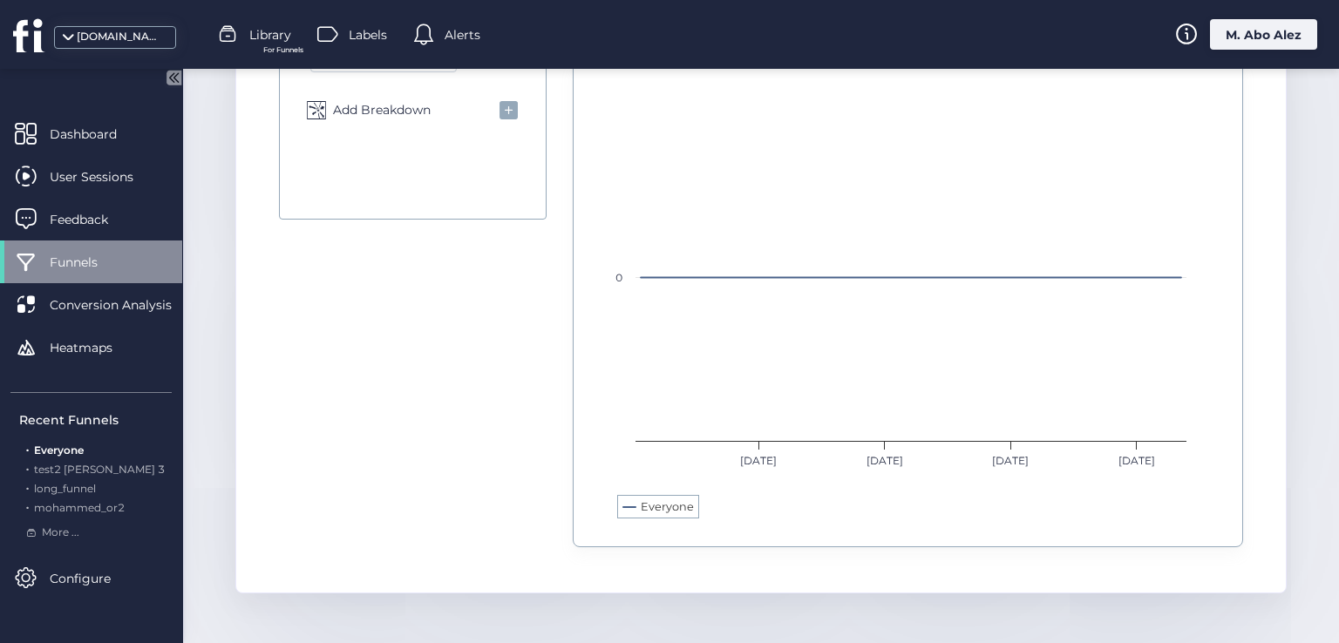
click at [666, 510] on text "Everyone" at bounding box center [667, 506] width 53 height 13
click at [655, 505] on text "Everyone" at bounding box center [667, 506] width 53 height 13
click at [628, 508] on rect at bounding box center [901, 305] width 588 height 453
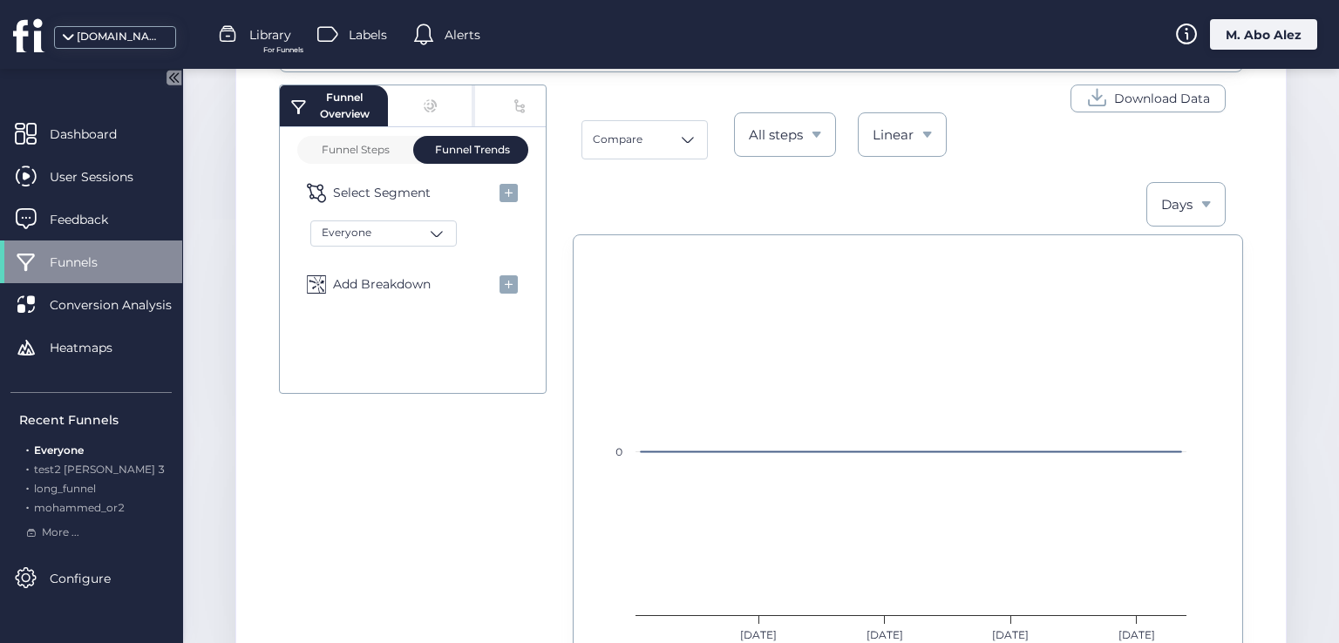
scroll to position [253, 0]
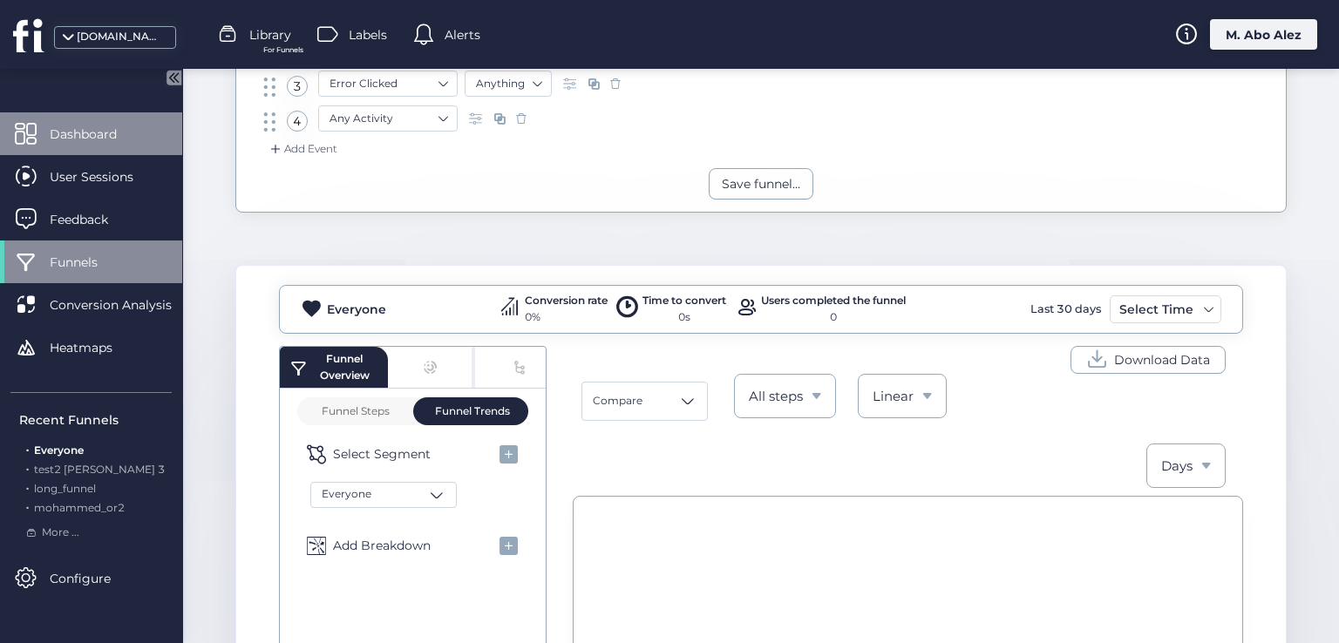
click at [101, 122] on div "Dashboard" at bounding box center [91, 133] width 182 height 43
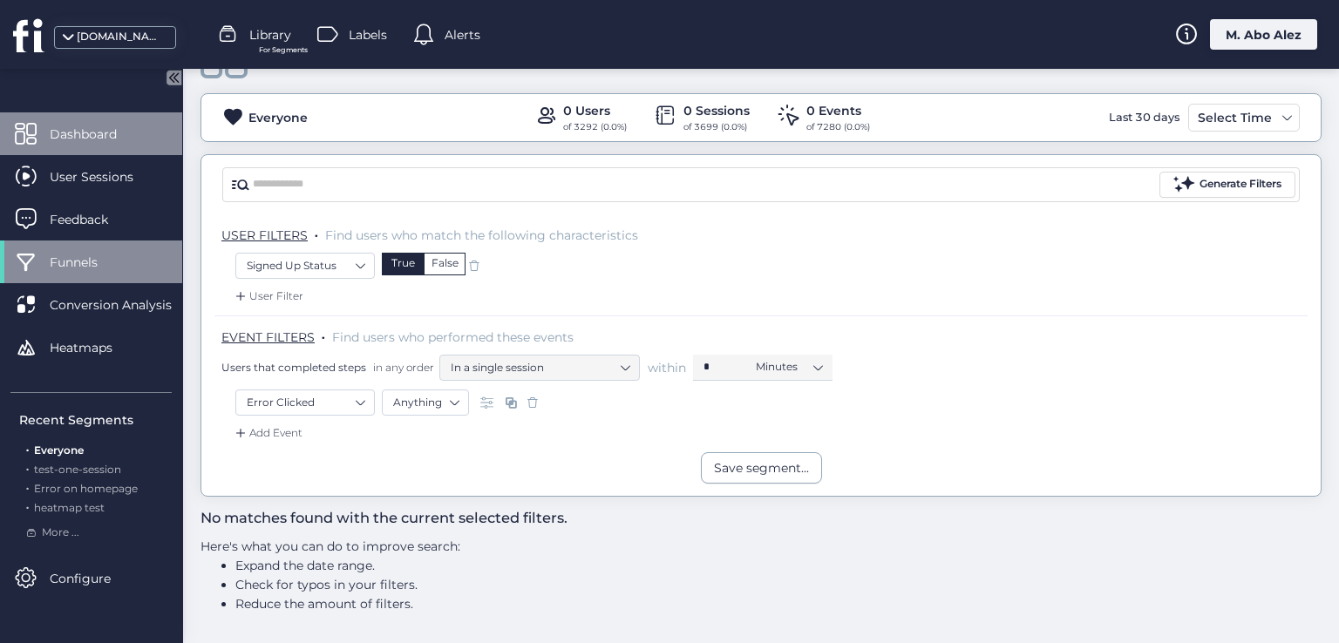
scroll to position [62, 0]
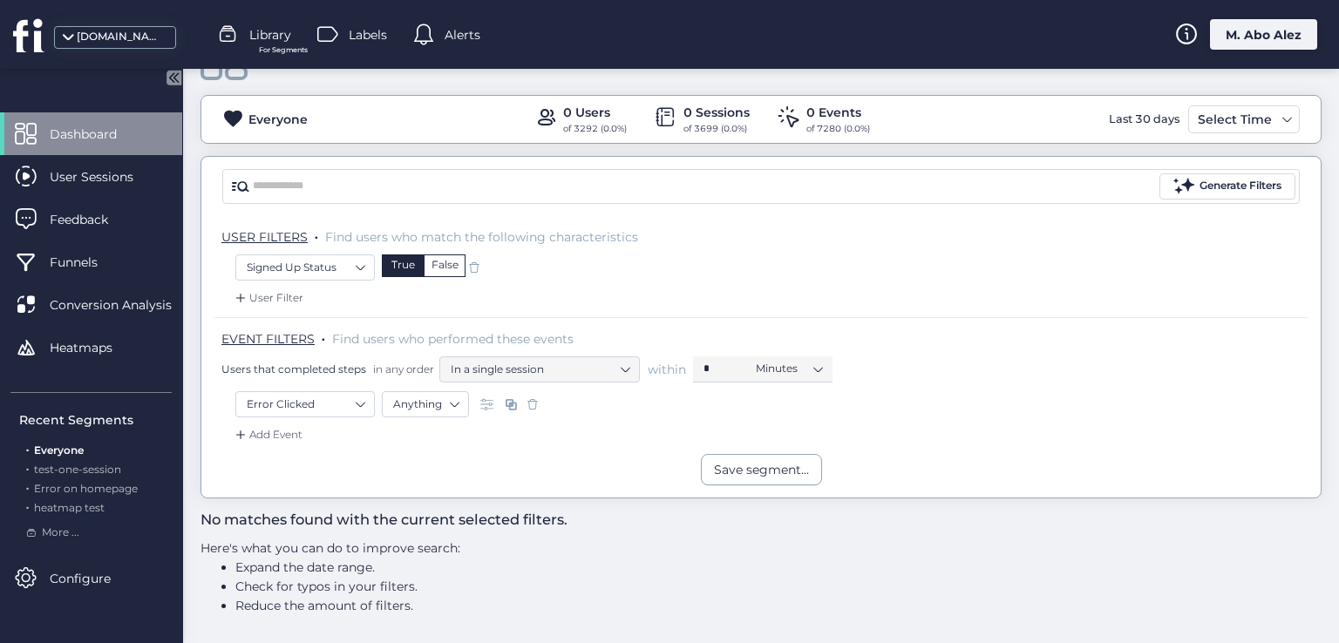
click at [528, 405] on span at bounding box center [532, 404] width 17 height 17
click at [472, 266] on div "Generate Filters USER FILTERS . Find users who match the following characterist…" at bounding box center [760, 327] width 1121 height 343
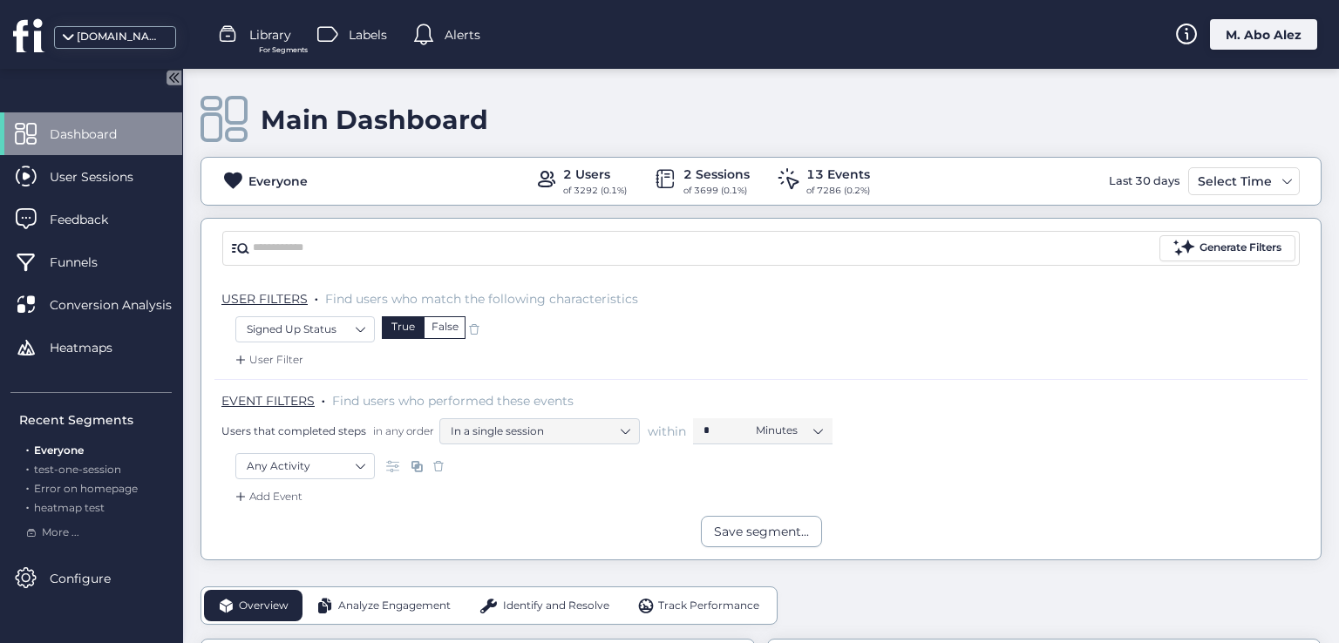
click at [481, 322] on span at bounding box center [473, 329] width 17 height 17
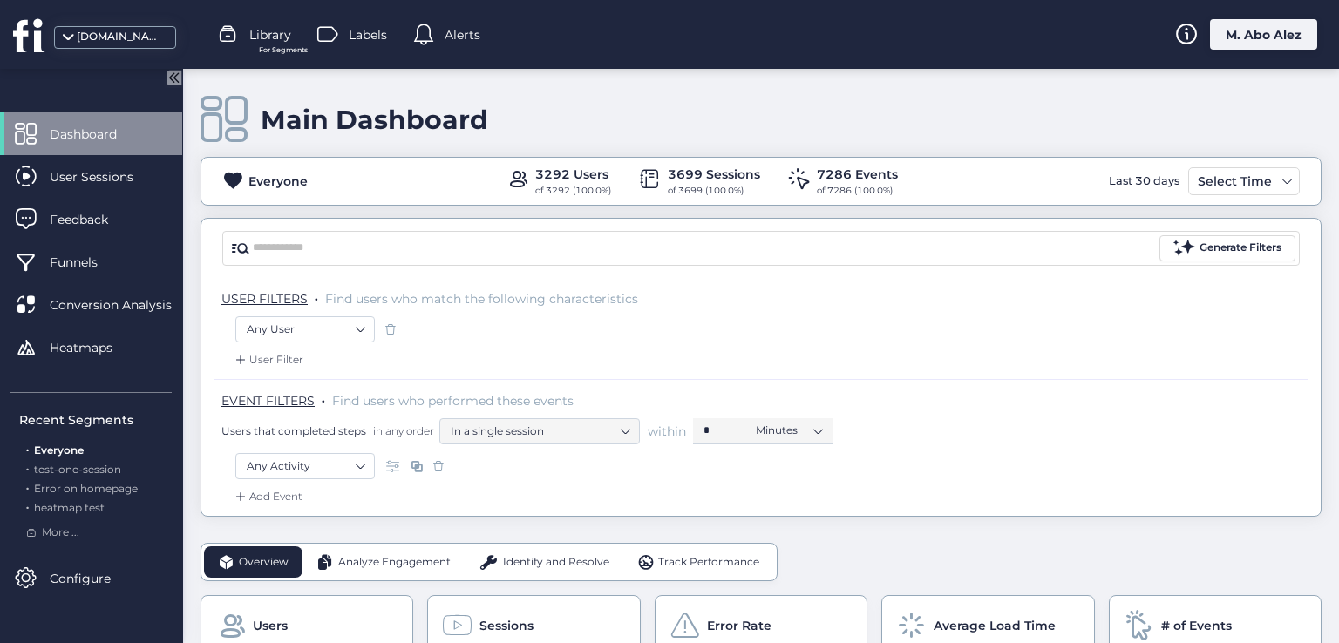
click at [435, 468] on span at bounding box center [438, 466] width 17 height 17
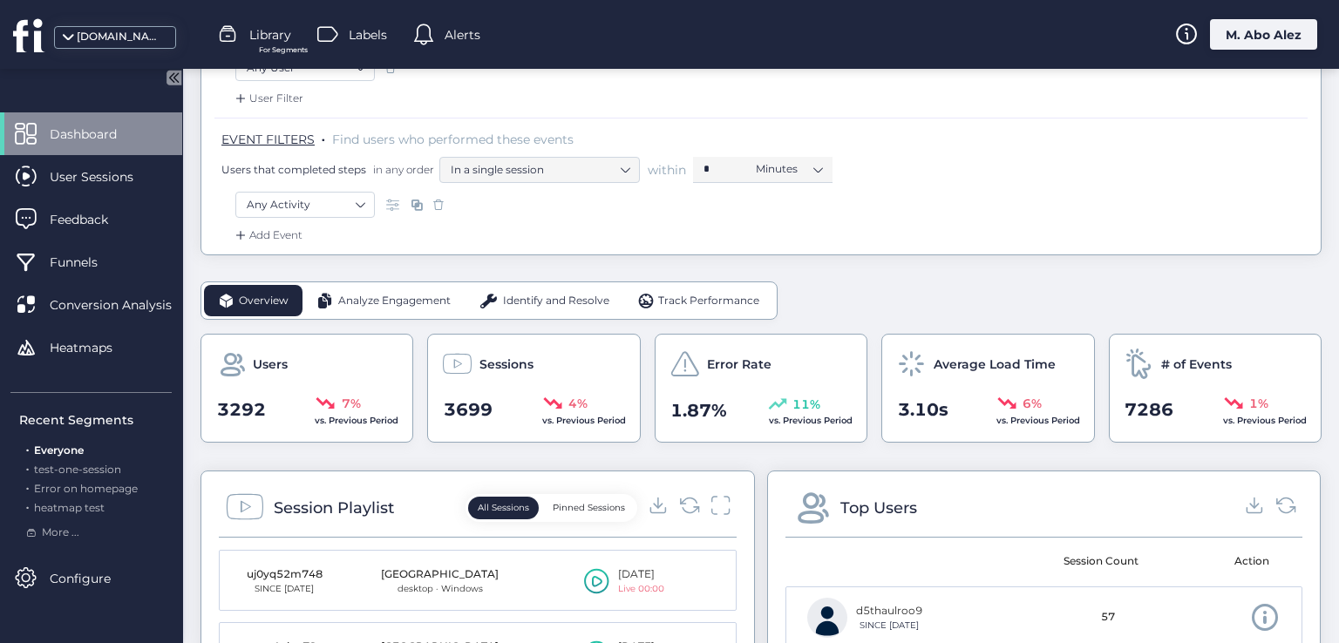
click at [492, 356] on span "Sessions" at bounding box center [506, 364] width 54 height 19
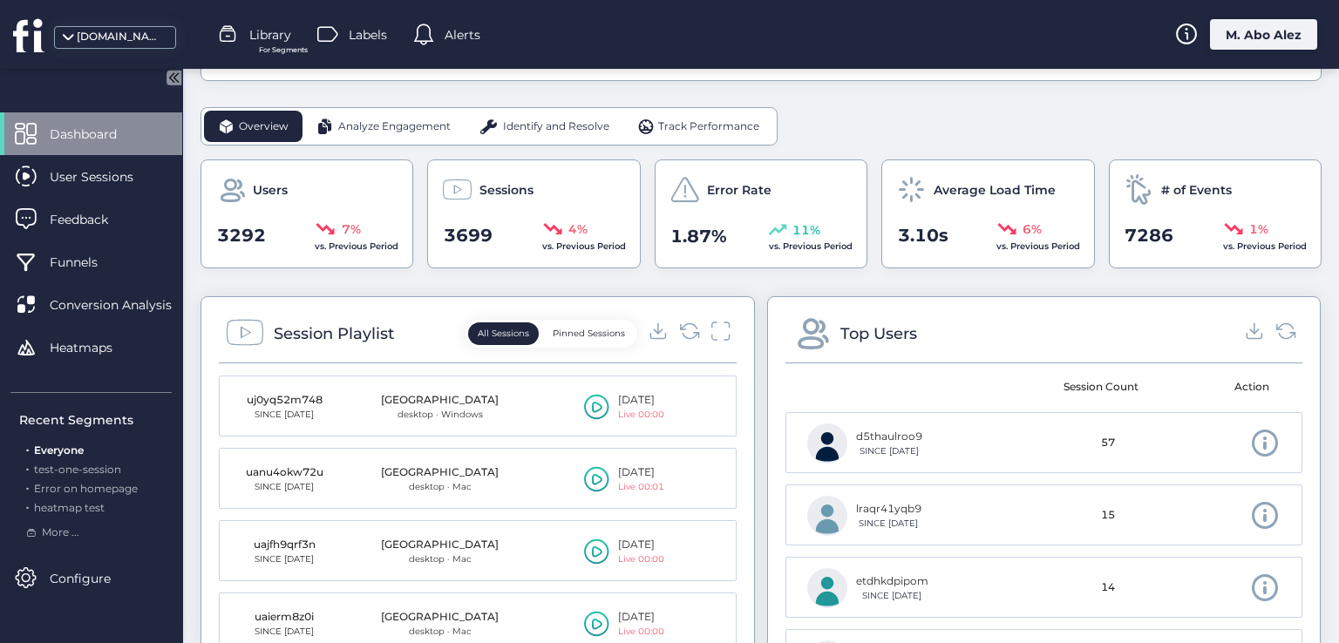
scroll to position [87, 0]
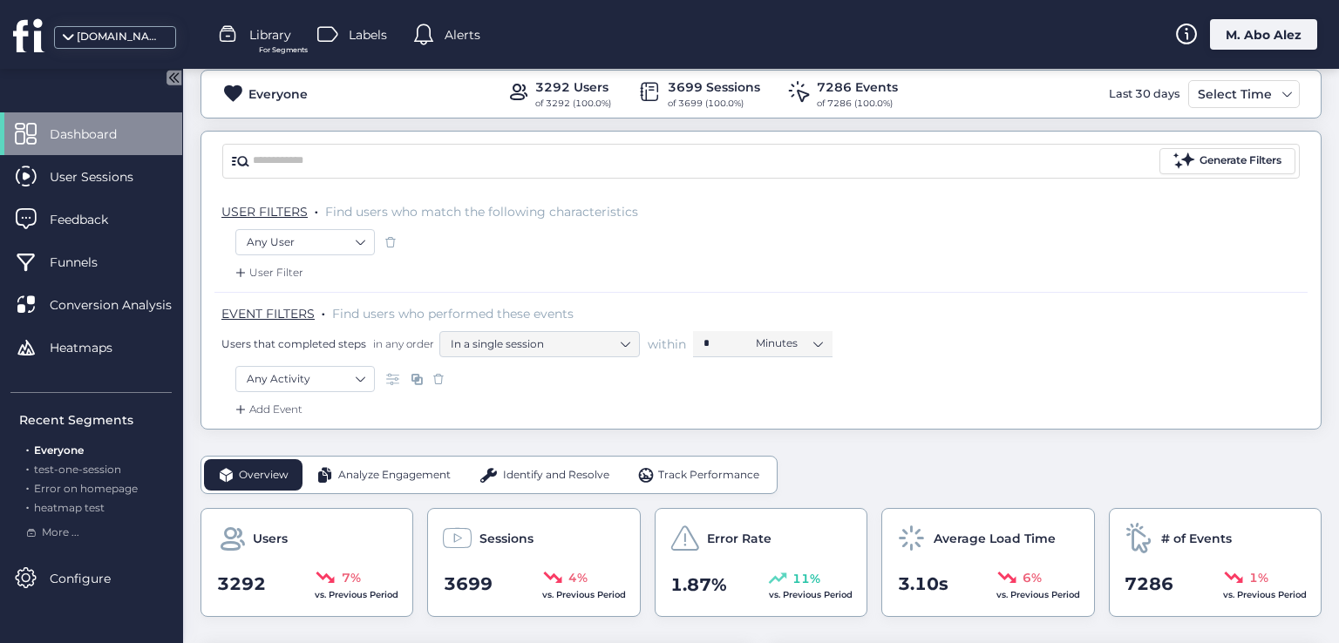
click at [166, 81] on icon at bounding box center [171, 77] width 22 height 22
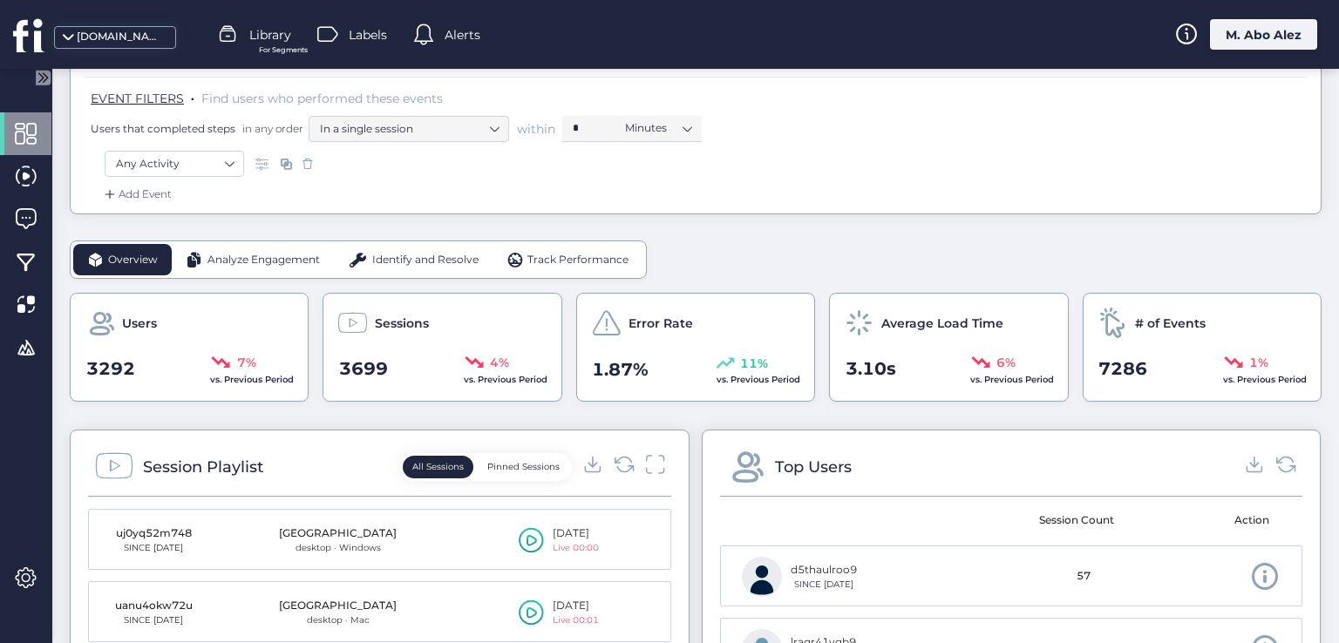
scroll to position [349, 0]
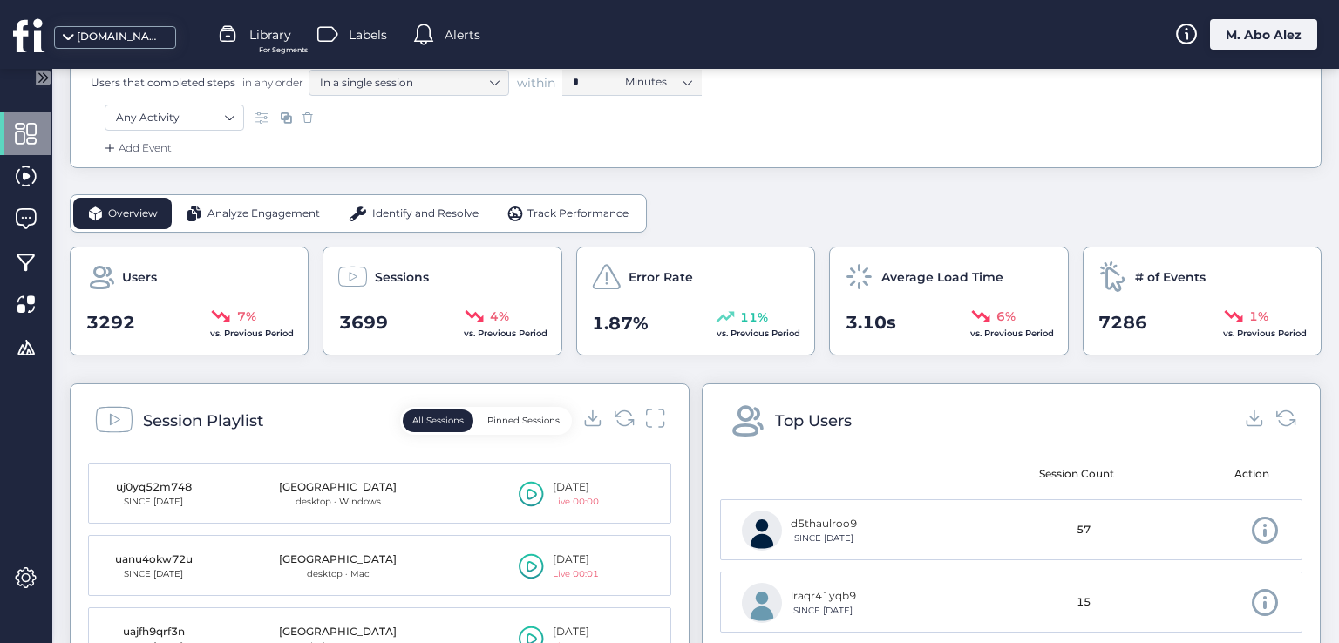
click at [524, 421] on button "Pinned Sessions" at bounding box center [524, 421] width 92 height 23
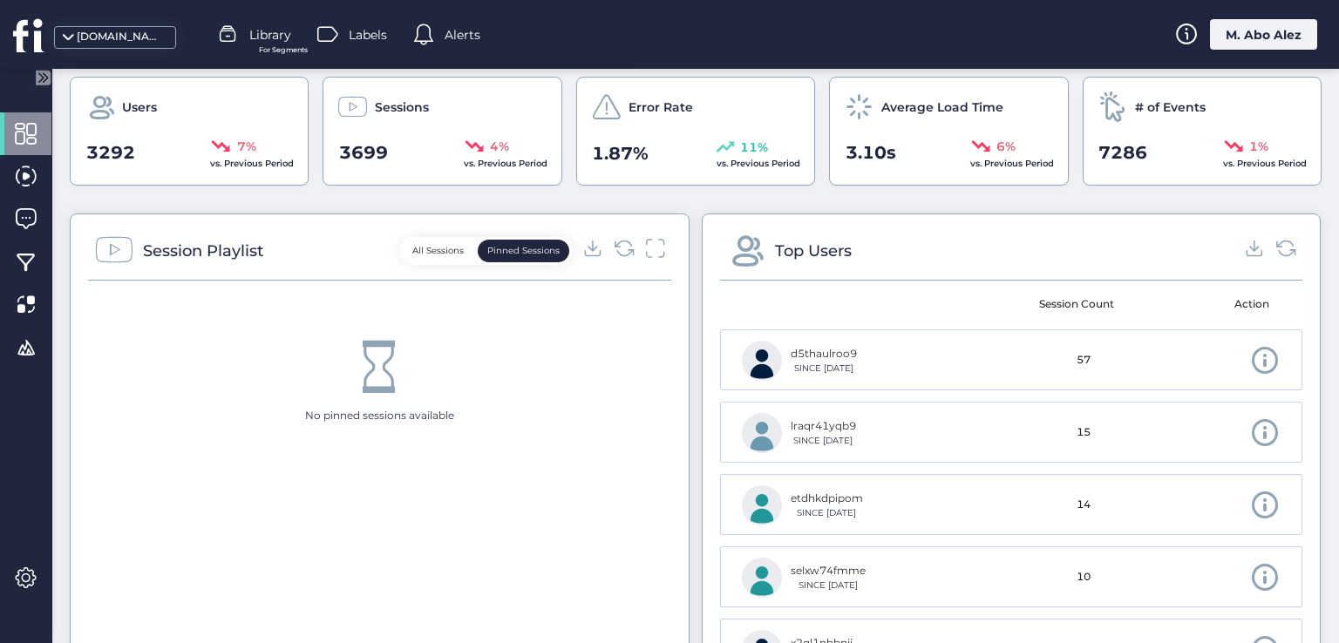
scroll to position [523, 0]
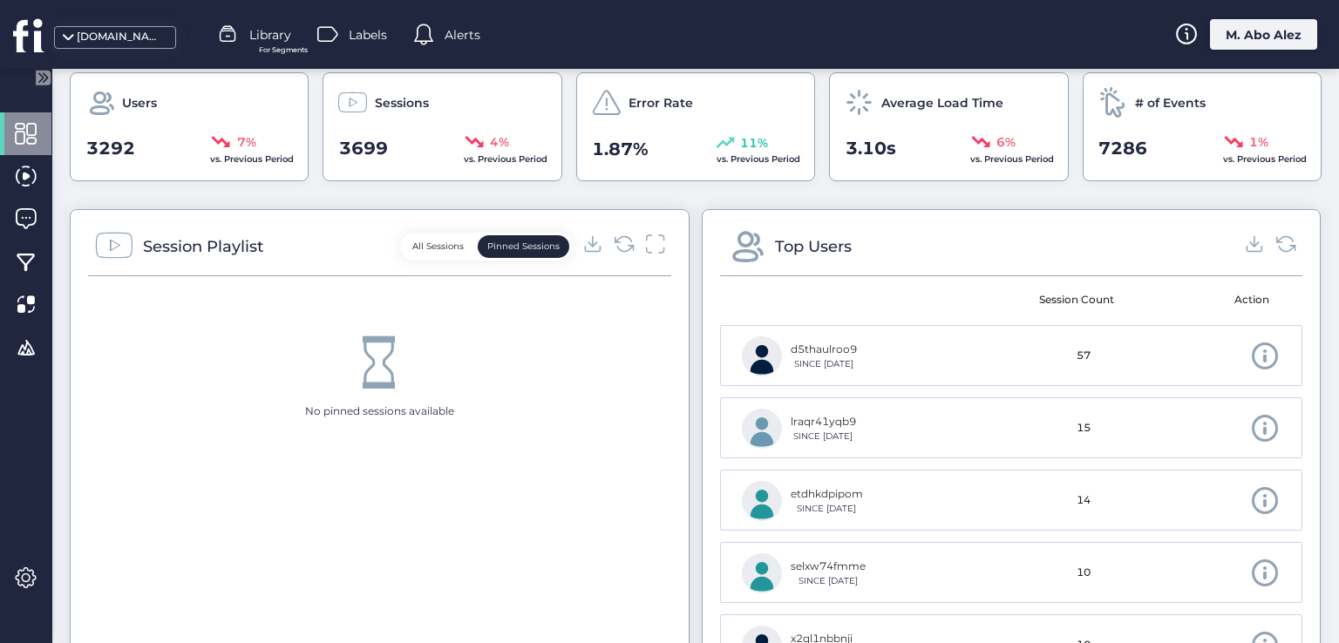
click at [429, 245] on button "All Sessions" at bounding box center [438, 246] width 71 height 23
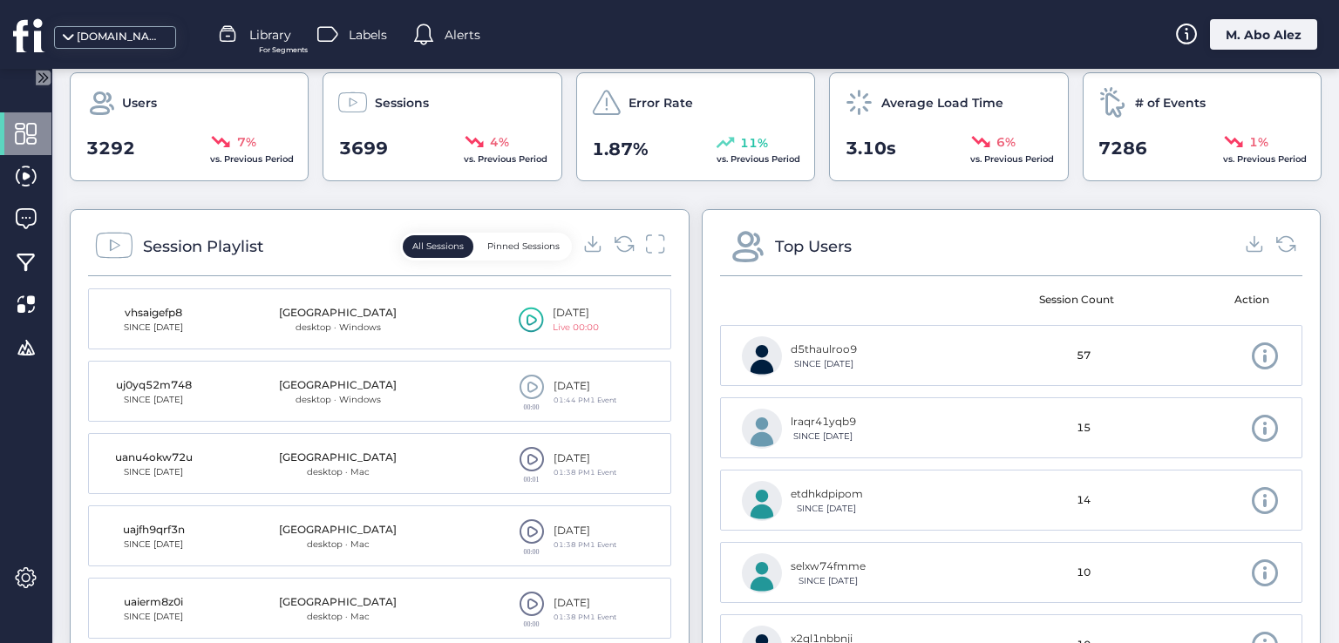
click at [530, 244] on button "Pinned Sessions" at bounding box center [524, 246] width 92 height 23
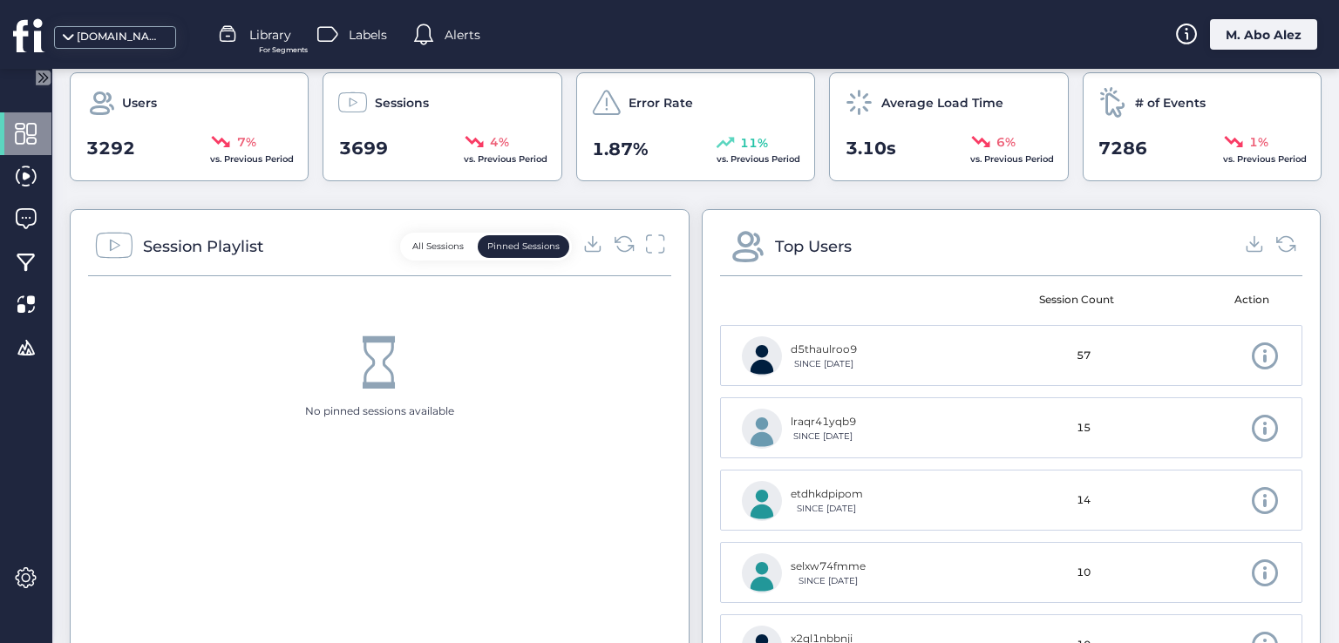
click at [417, 248] on button "All Sessions" at bounding box center [438, 246] width 71 height 23
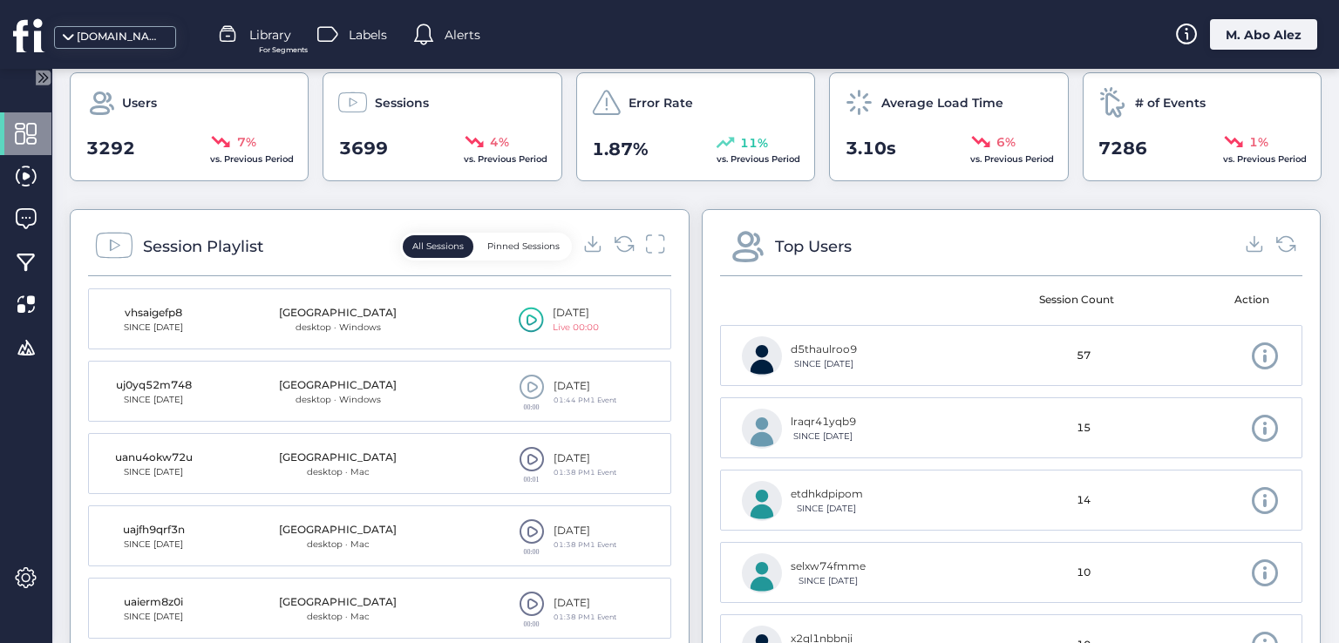
click at [492, 251] on button "Pinned Sessions" at bounding box center [524, 246] width 92 height 23
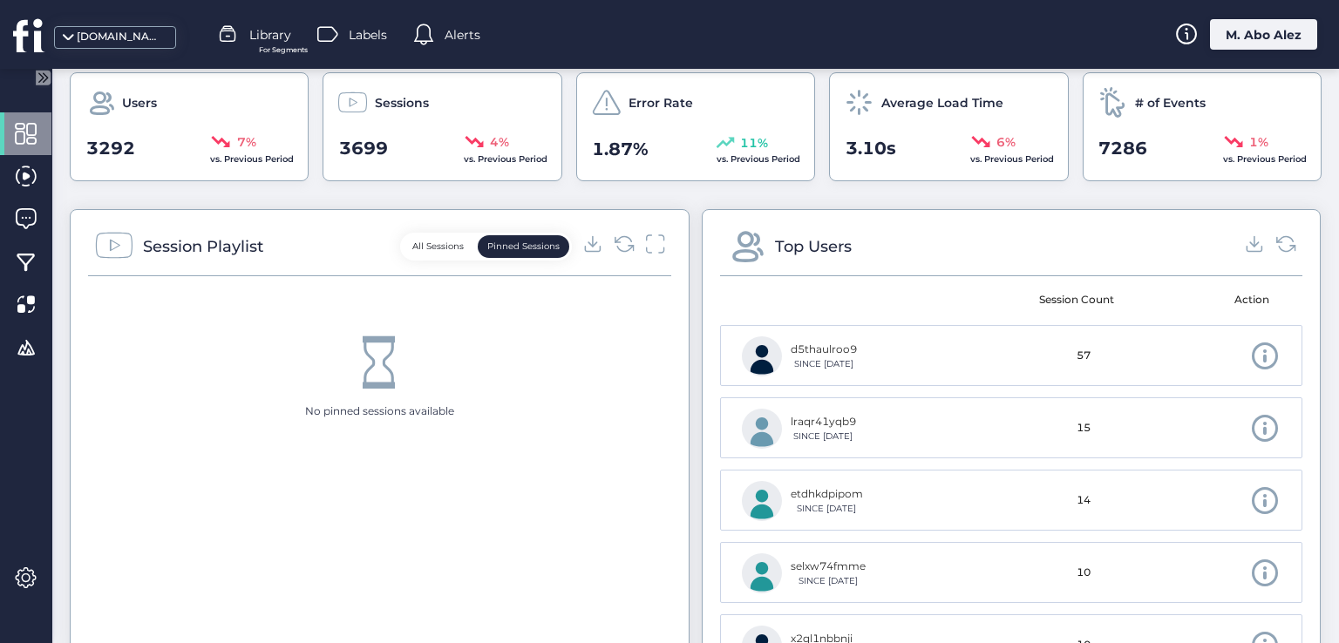
click at [450, 248] on button "All Sessions" at bounding box center [438, 246] width 71 height 23
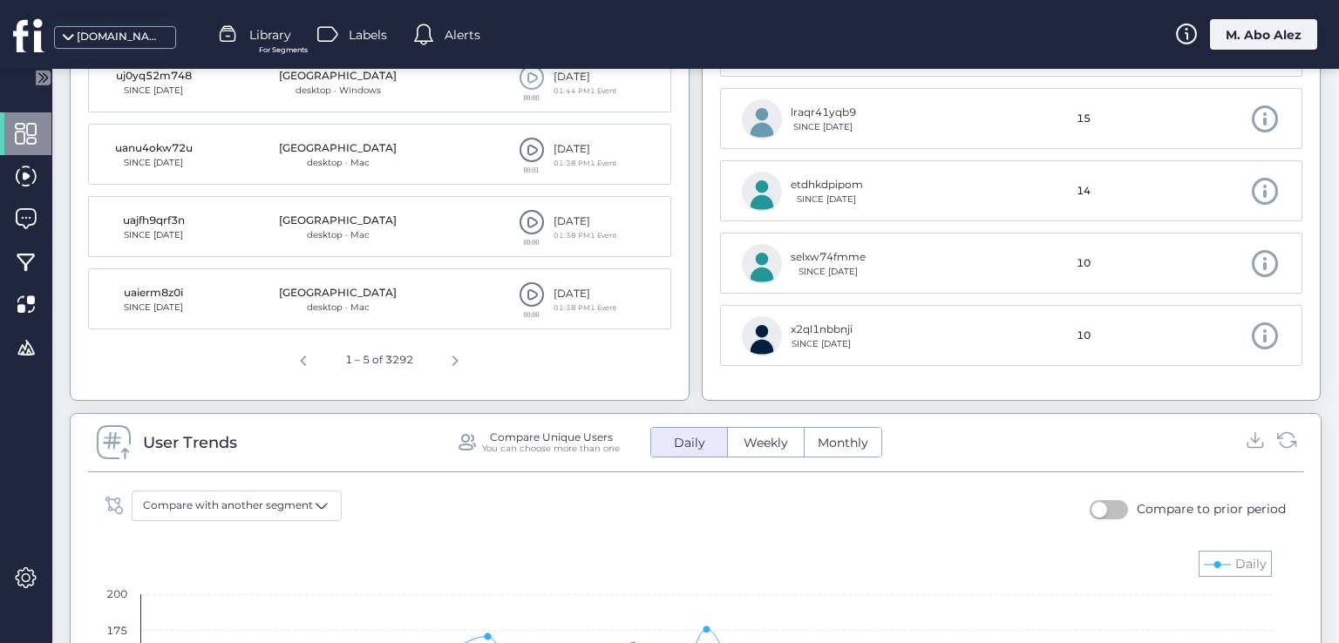
scroll to position [872, 0]
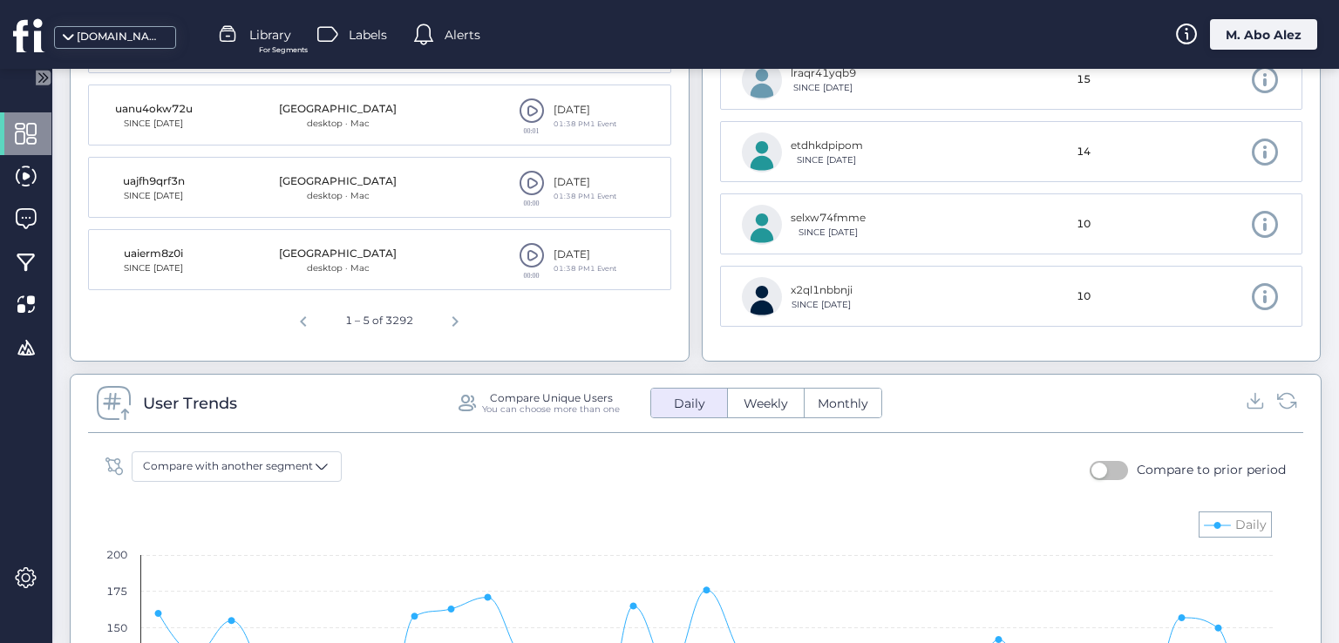
click at [733, 395] on span "Weekly" at bounding box center [765, 404] width 65 height 18
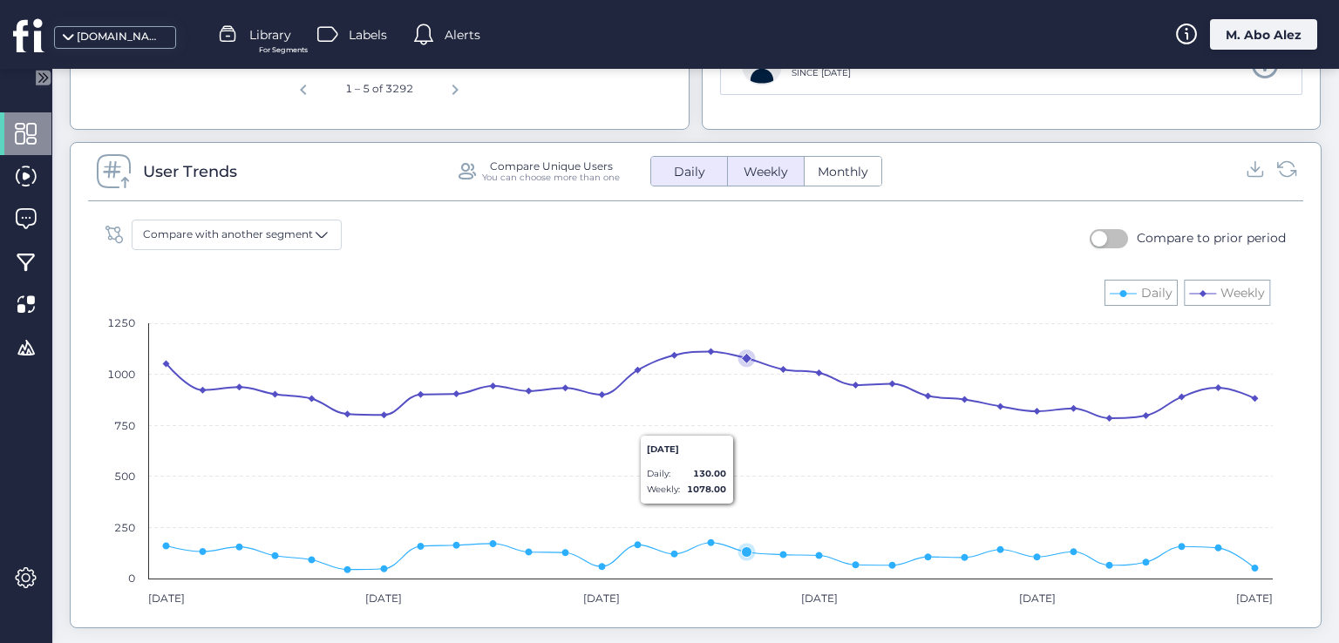
scroll to position [1133, 0]
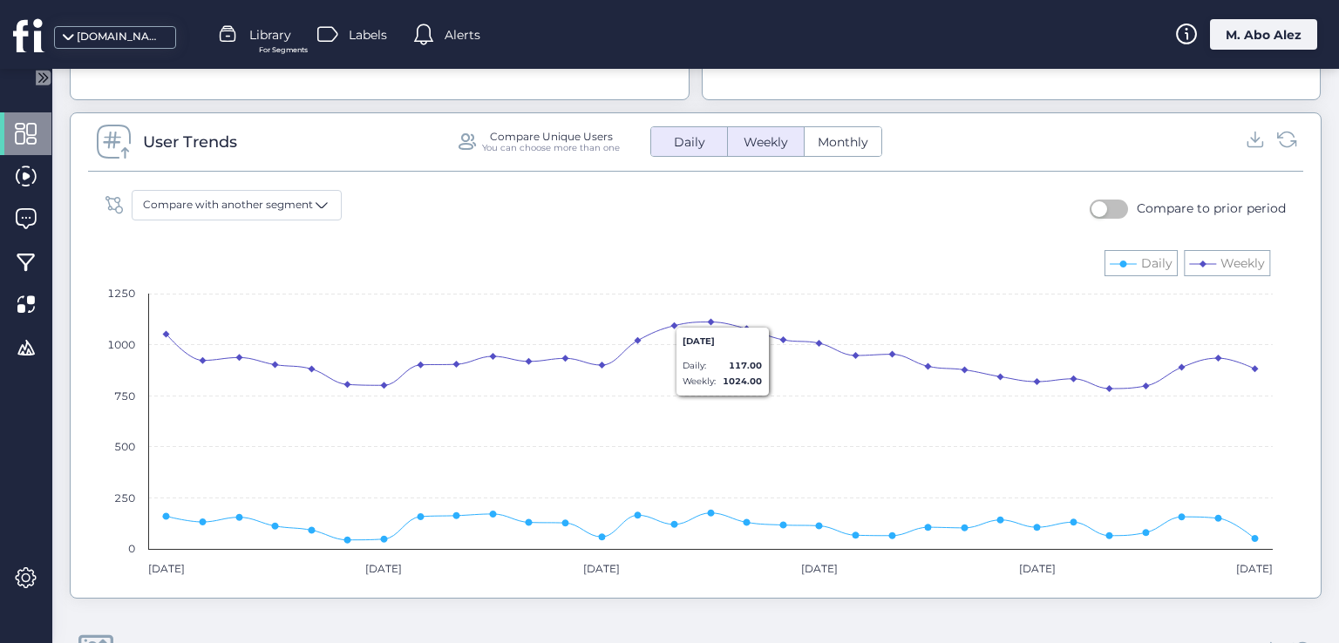
click at [704, 142] on span "Daily" at bounding box center [689, 142] width 52 height 18
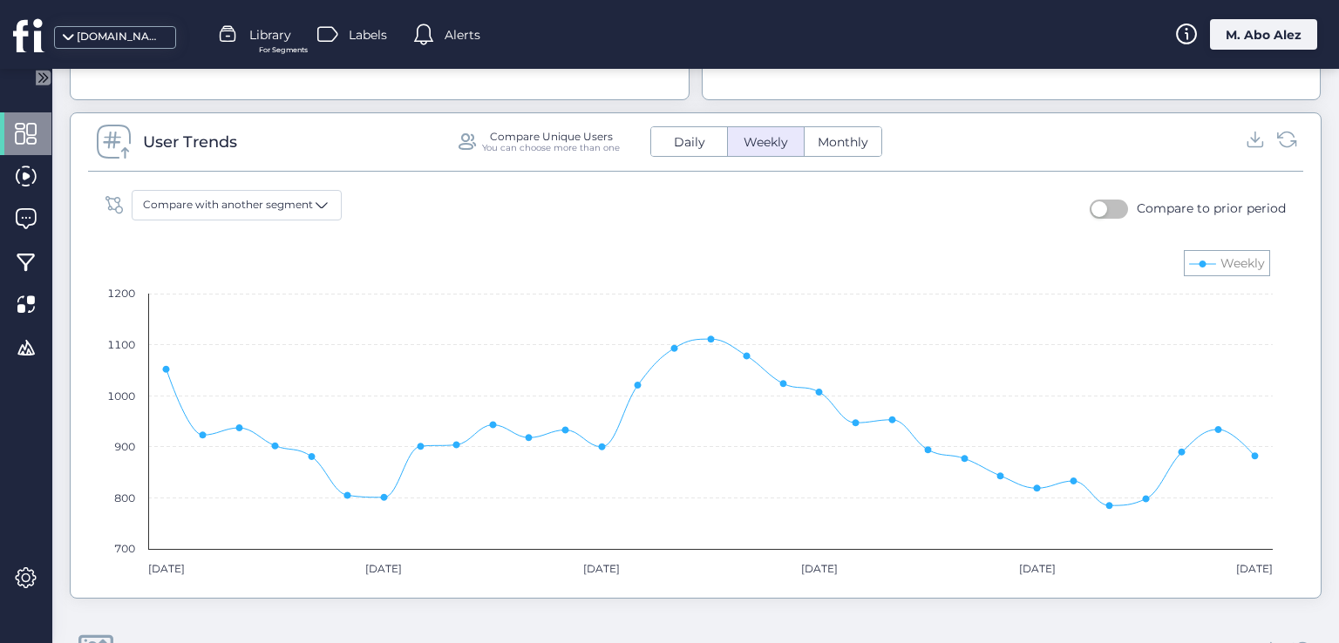
click at [831, 123] on div "User Trends Compare Unique Users You can choose more than one Daily Weekly Mont…" at bounding box center [695, 147] width 1215 height 49
click at [839, 137] on span "Monthly" at bounding box center [842, 142] width 71 height 18
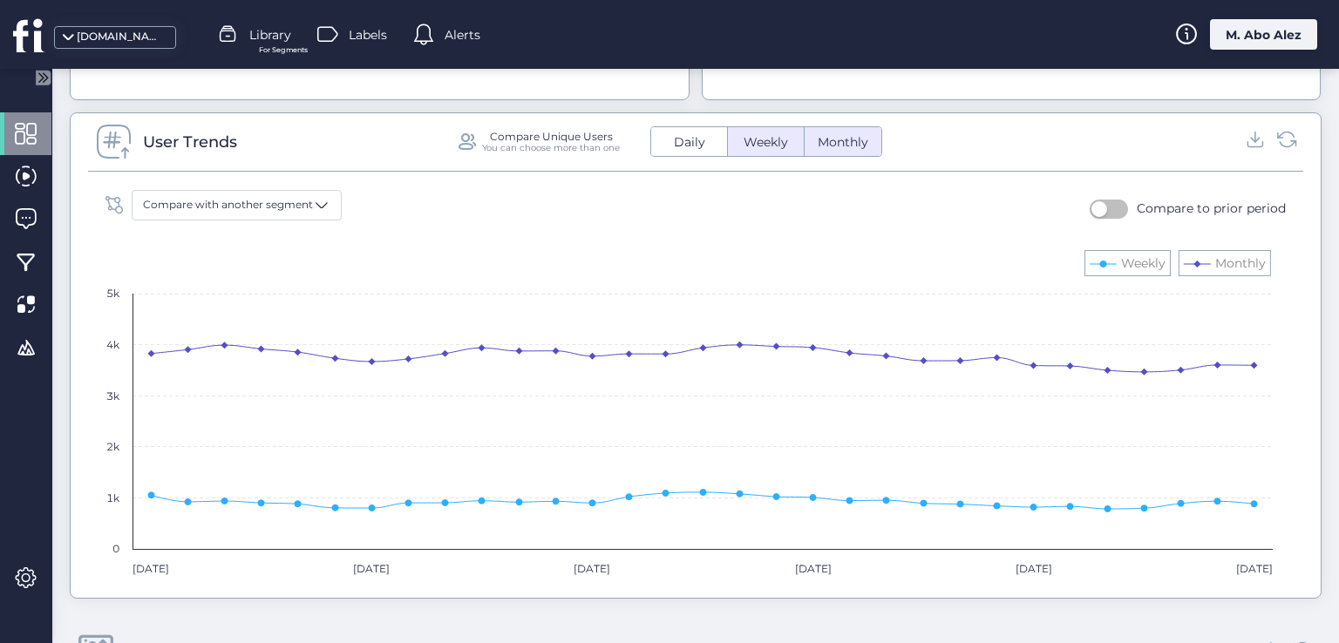
click at [680, 151] on button "Daily" at bounding box center [689, 141] width 76 height 29
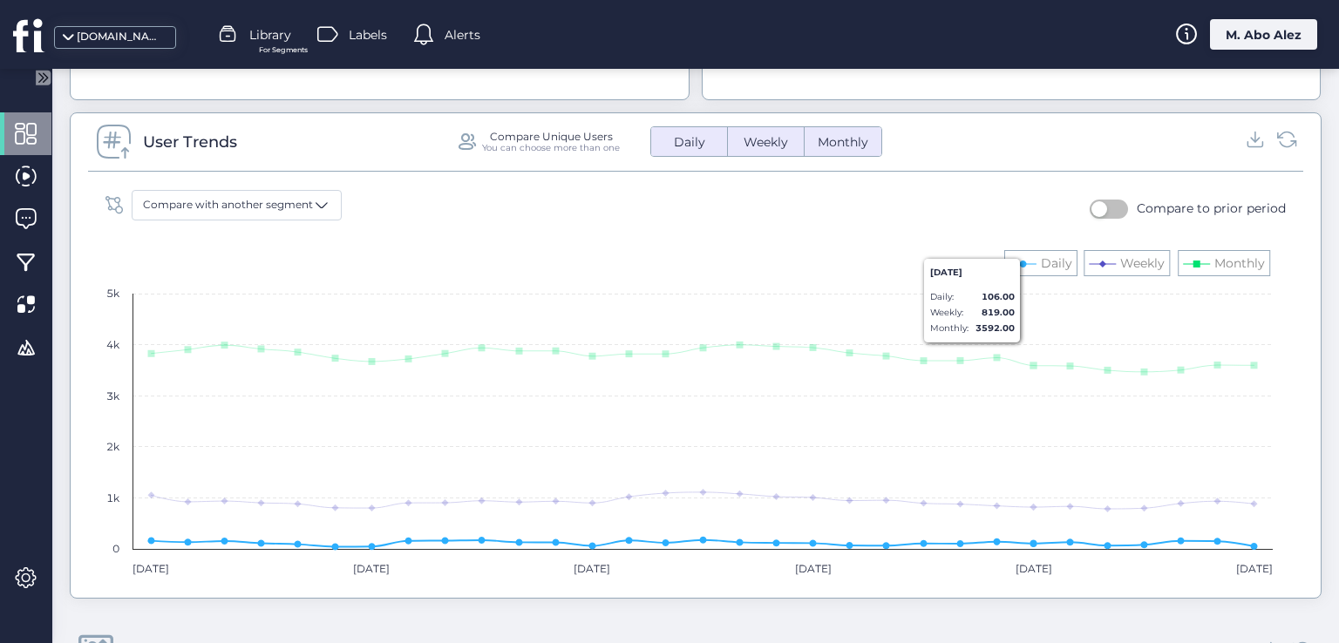
click at [1032, 255] on rect at bounding box center [689, 414] width 1185 height 349
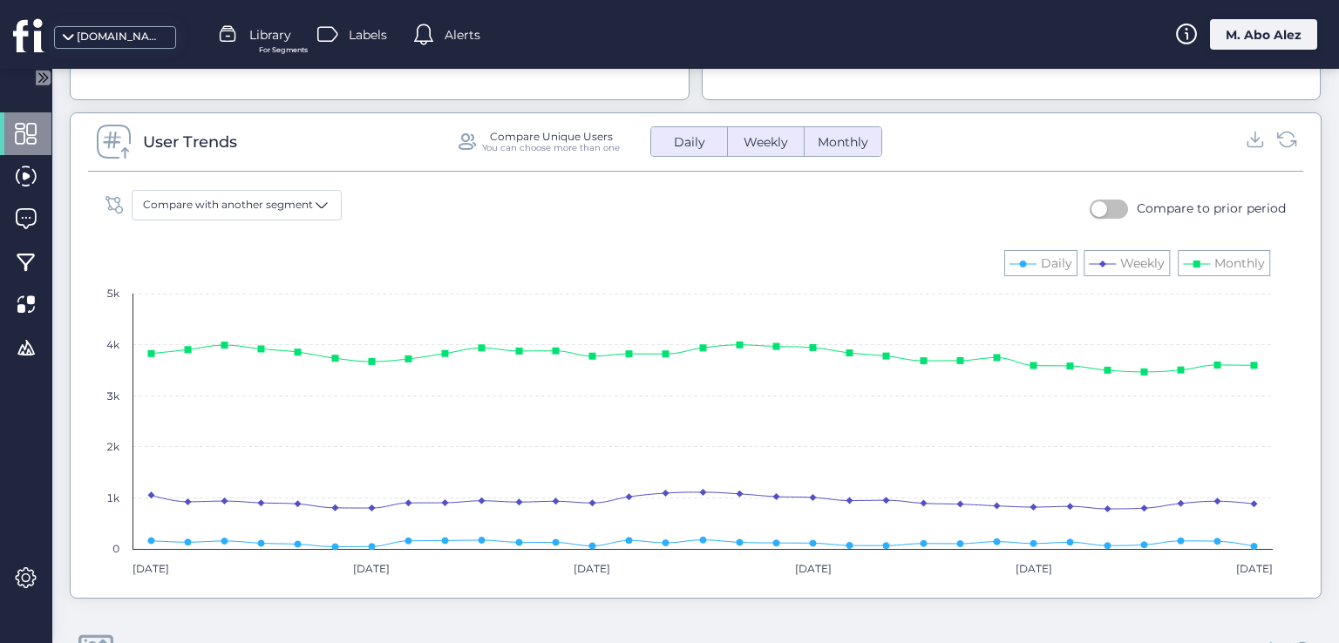
click at [1028, 259] on rect at bounding box center [689, 414] width 1185 height 349
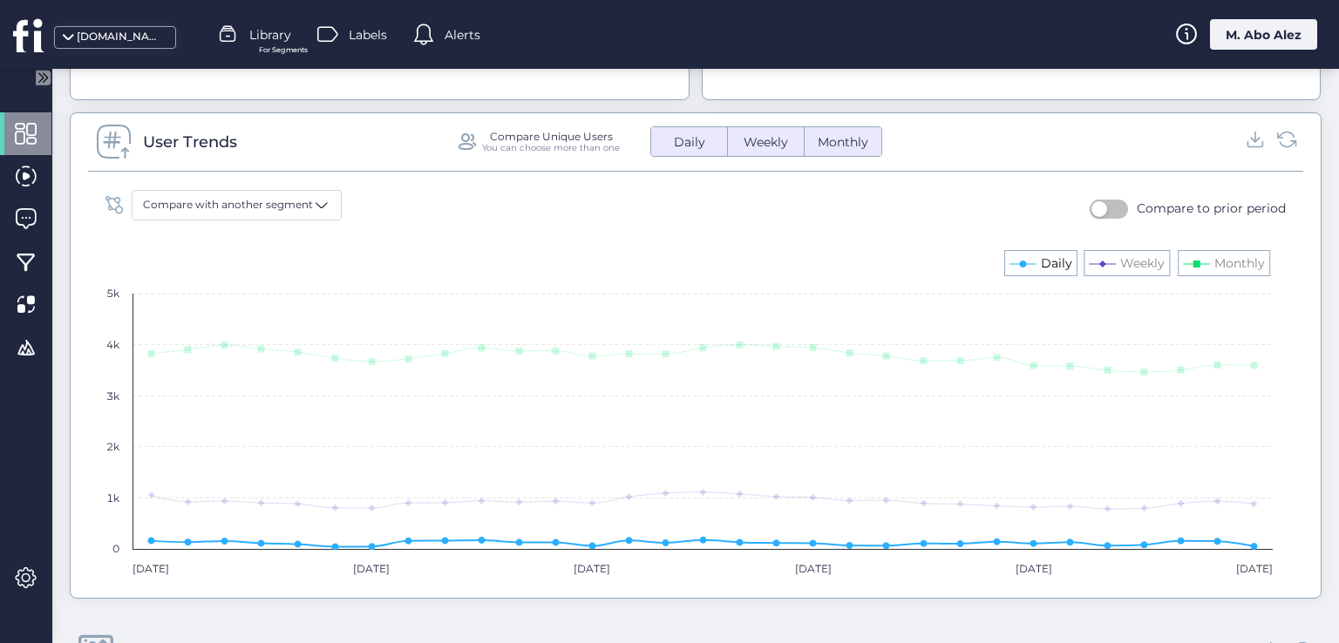
click at [1049, 261] on text "Daily" at bounding box center [1056, 263] width 31 height 16
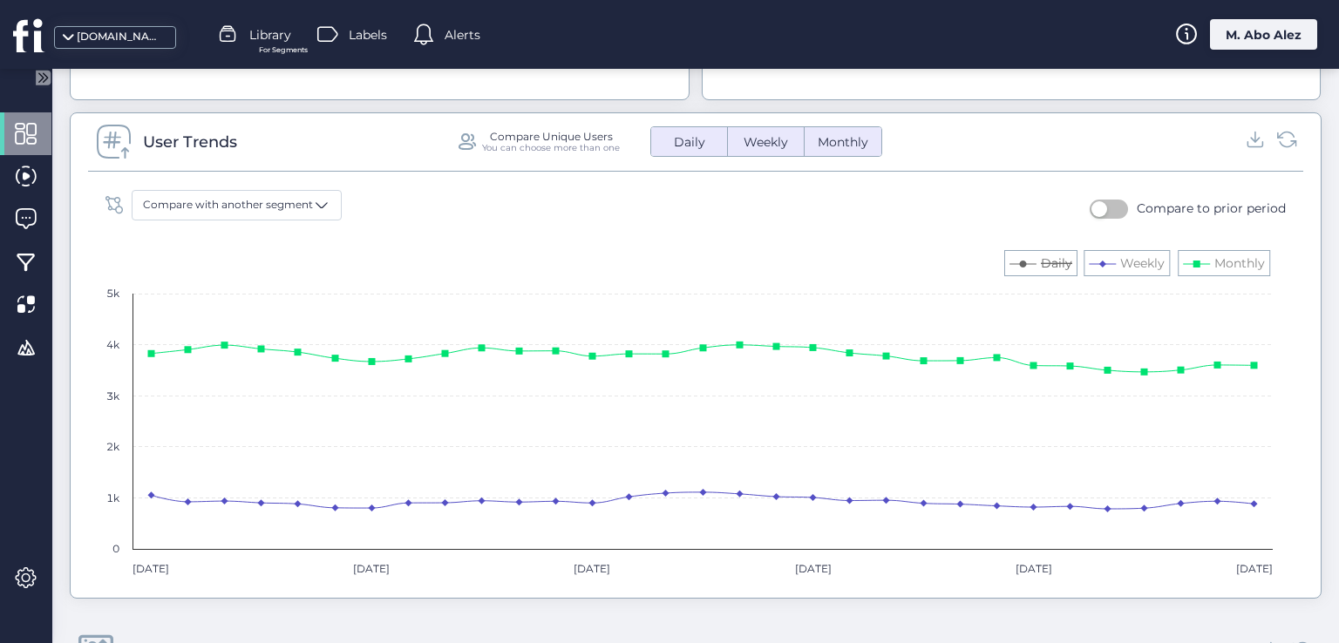
click at [1049, 261] on text "Daily" at bounding box center [1056, 263] width 31 height 16
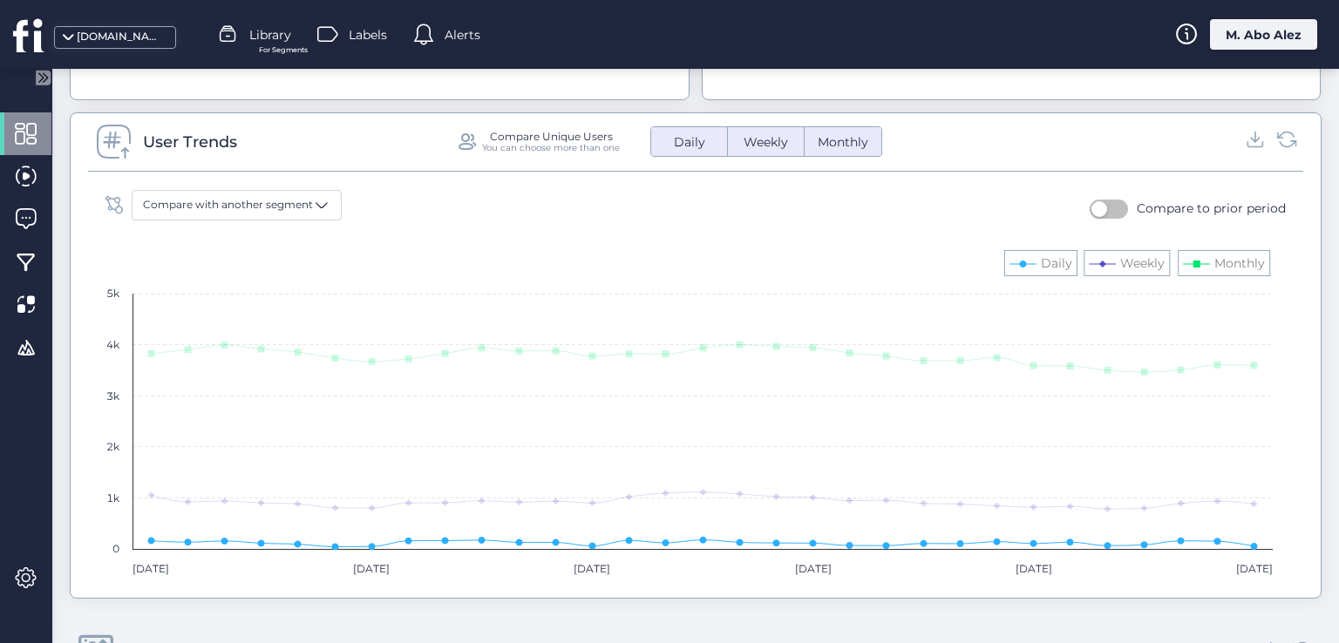
click at [1056, 263] on text "Daily" at bounding box center [1056, 263] width 31 height 16
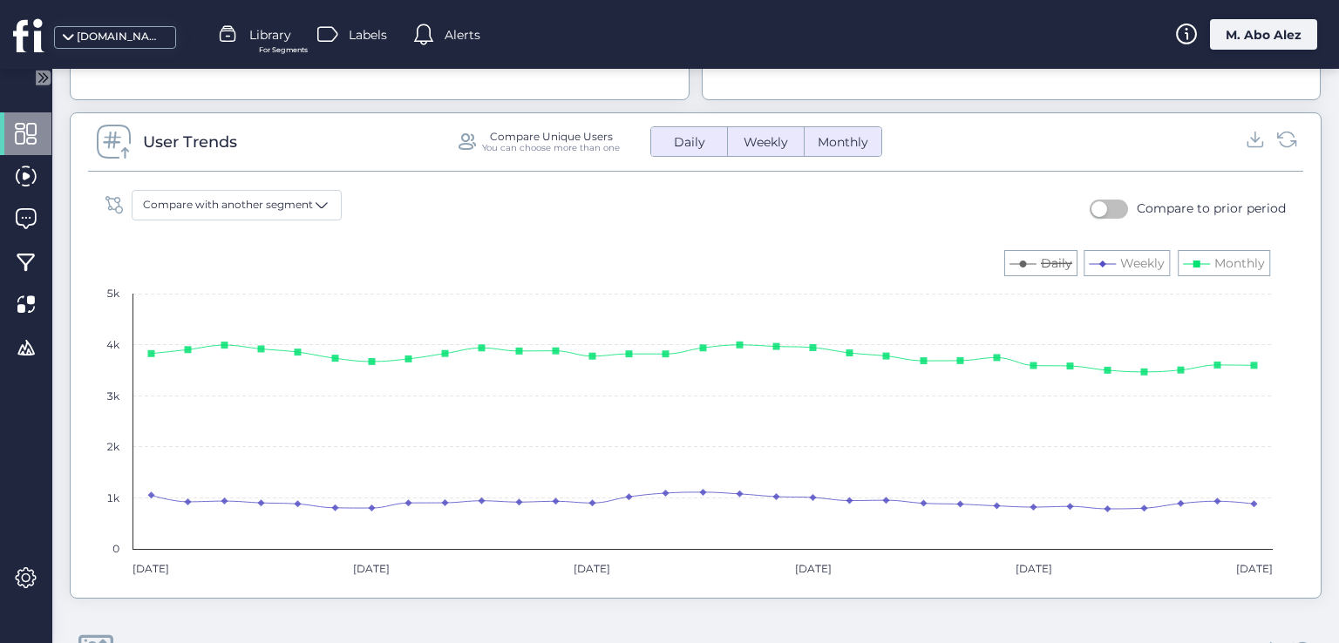
click at [1056, 263] on text "Daily" at bounding box center [1056, 263] width 31 height 16
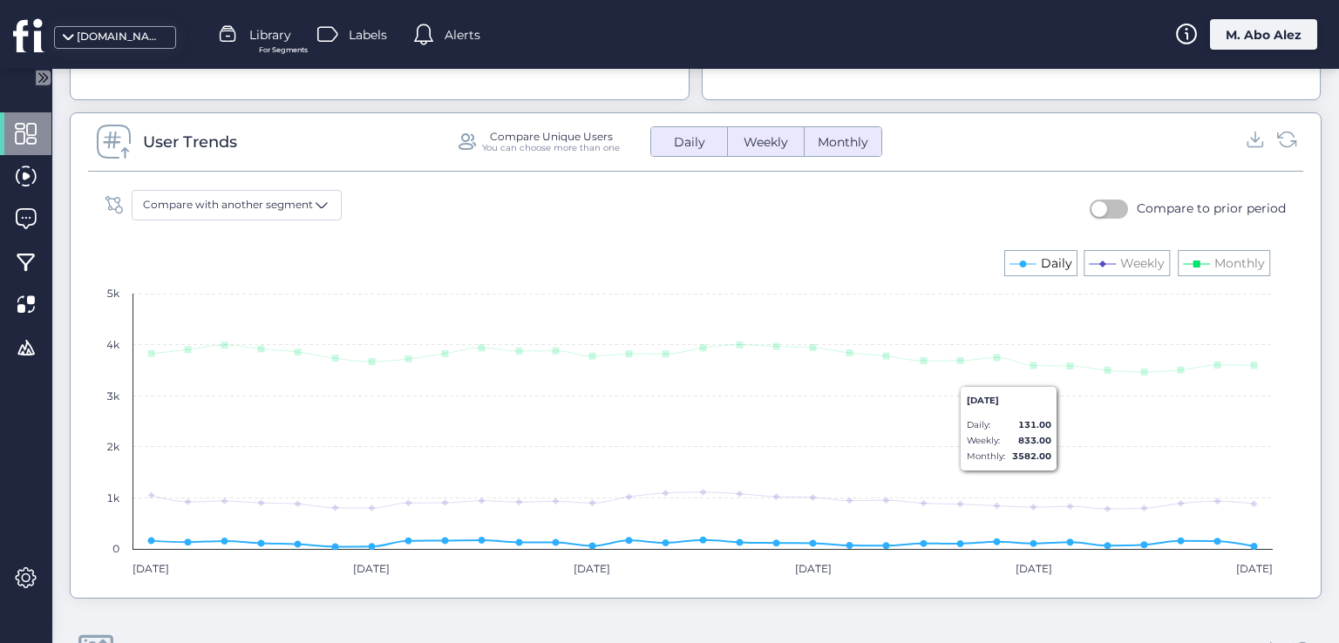
click at [1060, 264] on text "Daily" at bounding box center [1056, 263] width 31 height 16
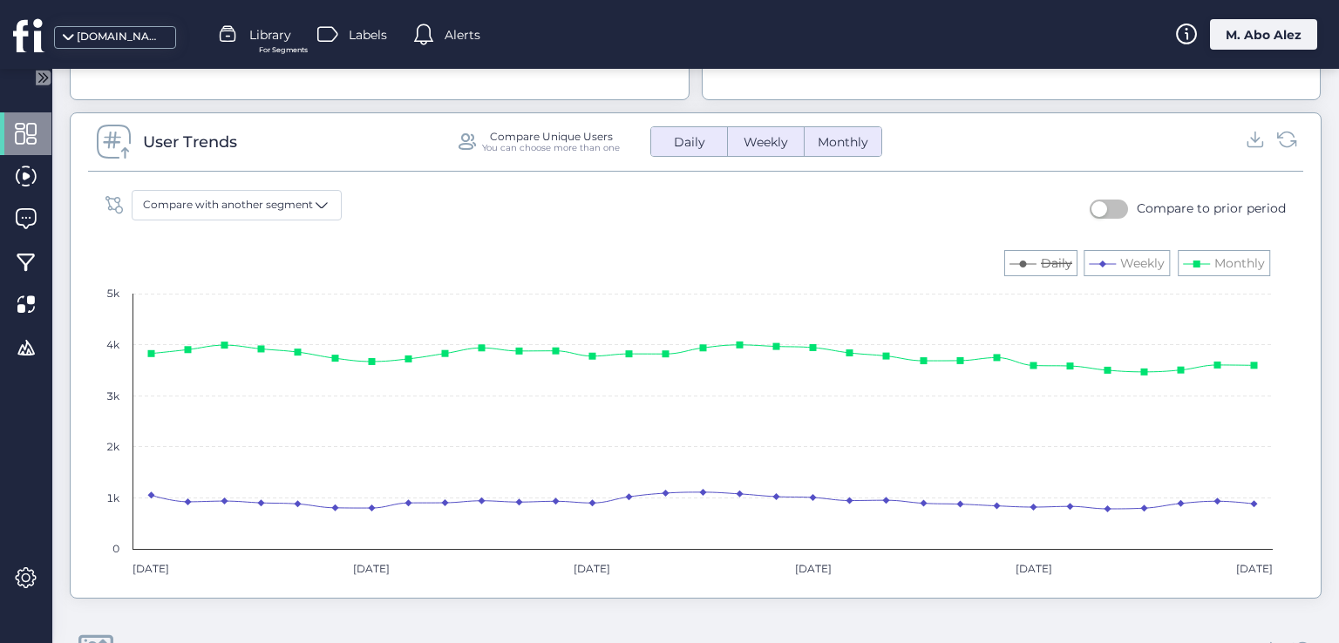
click at [1060, 264] on text "Daily" at bounding box center [1056, 263] width 31 height 16
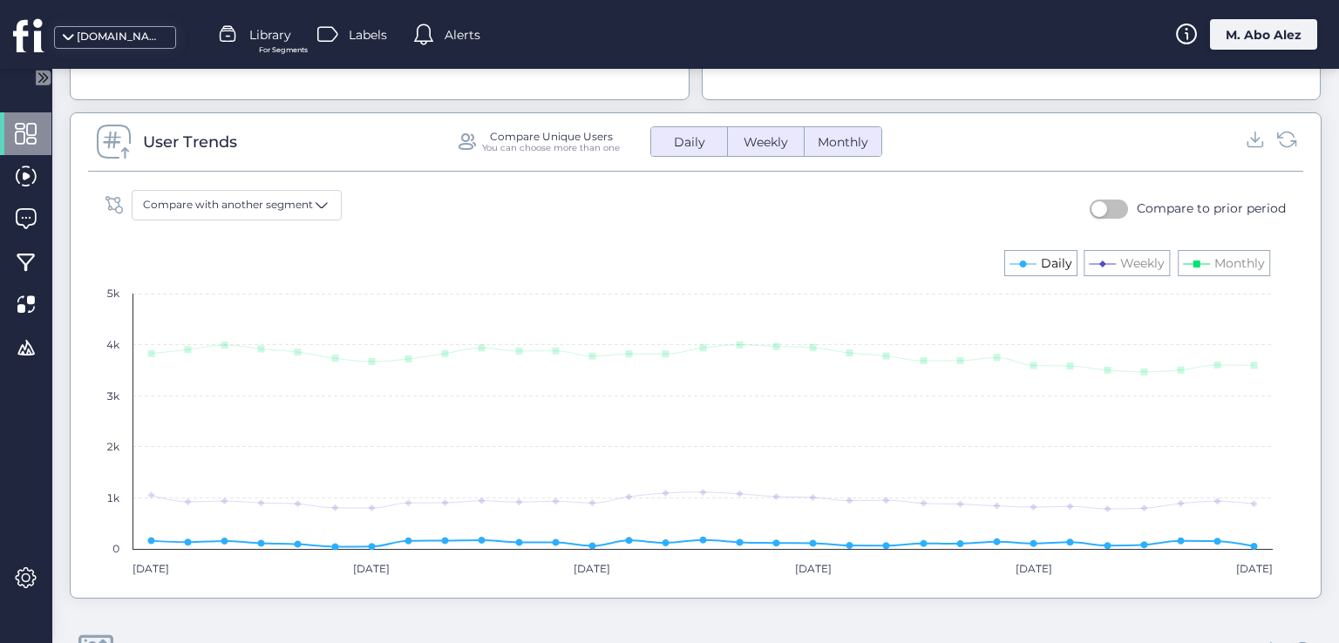
click at [1049, 266] on text "Daily" at bounding box center [1056, 263] width 31 height 16
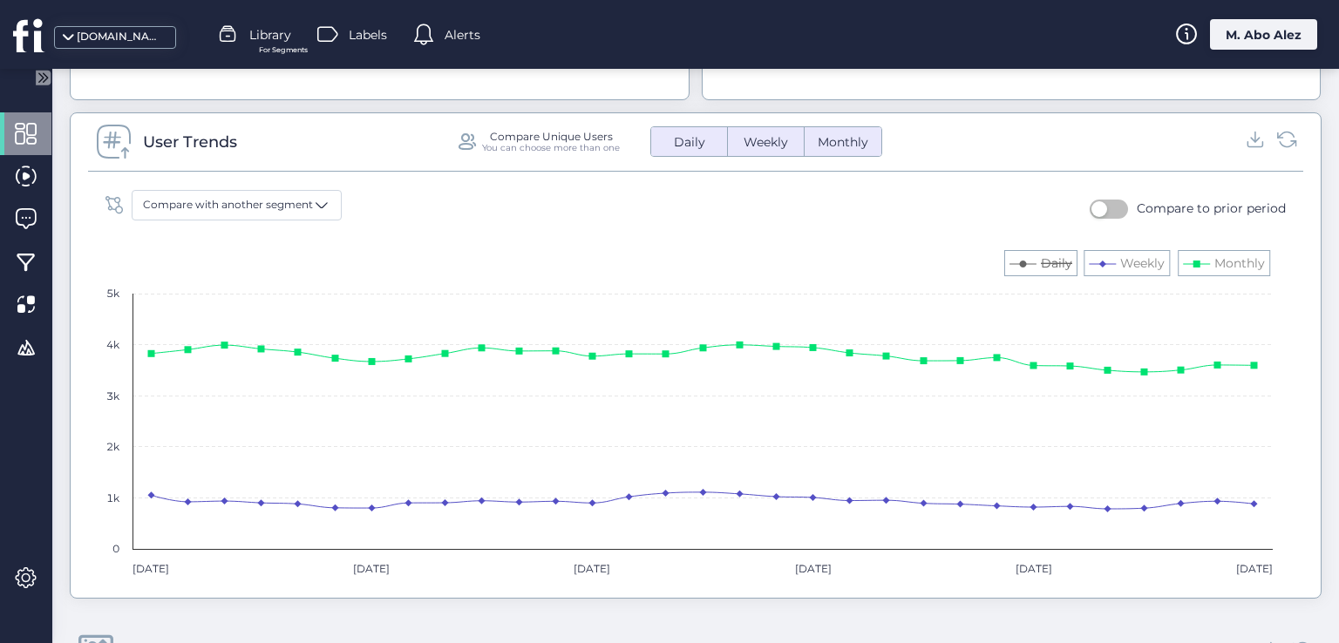
click at [1049, 266] on text "Daily" at bounding box center [1056, 263] width 31 height 16
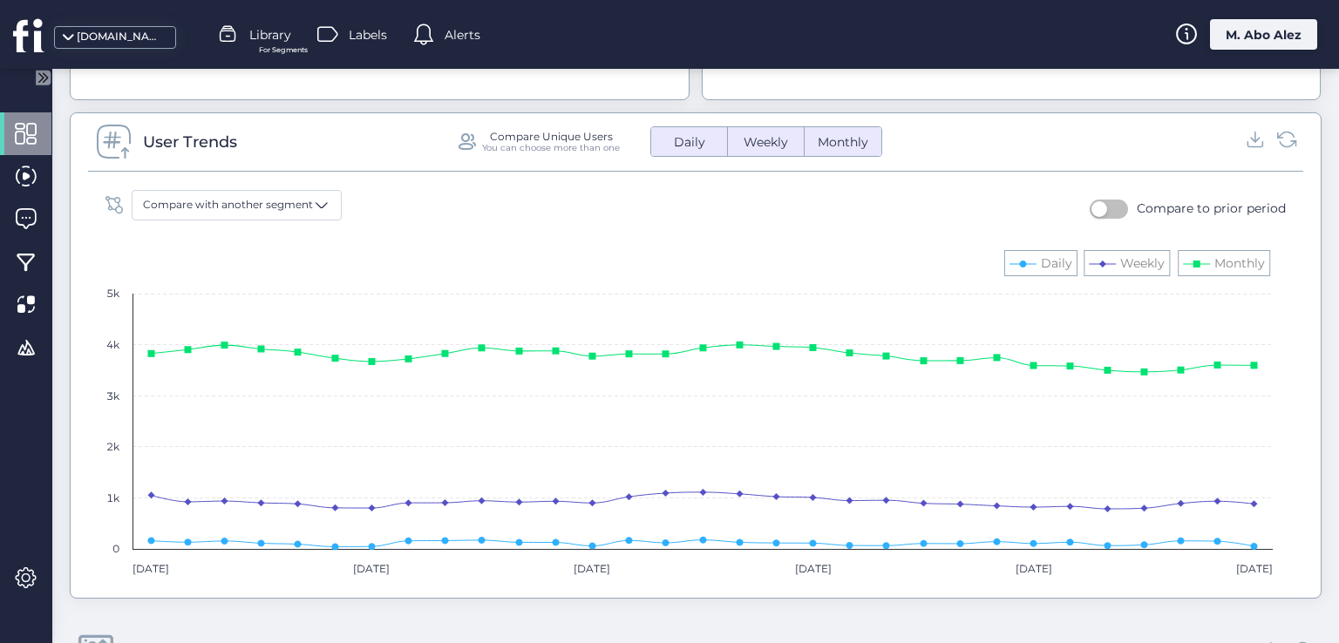
click at [1093, 201] on span "button" at bounding box center [1099, 209] width 16 height 16
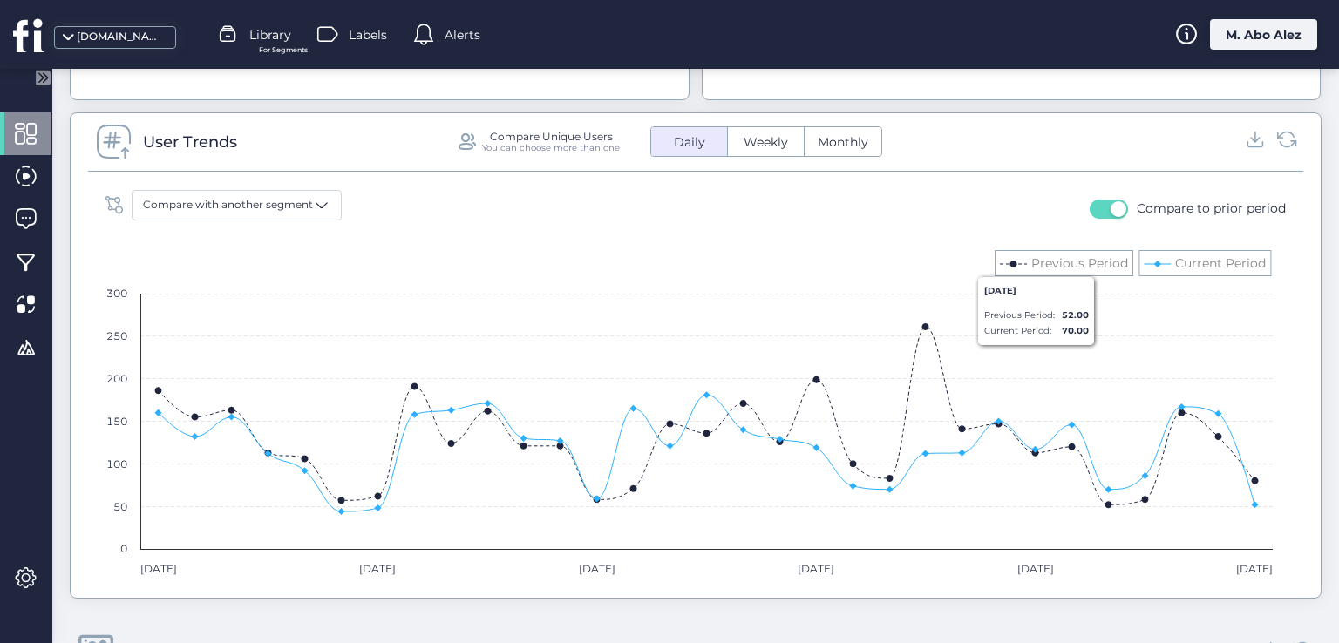
click at [1098, 207] on button "button" at bounding box center [1109, 209] width 38 height 19
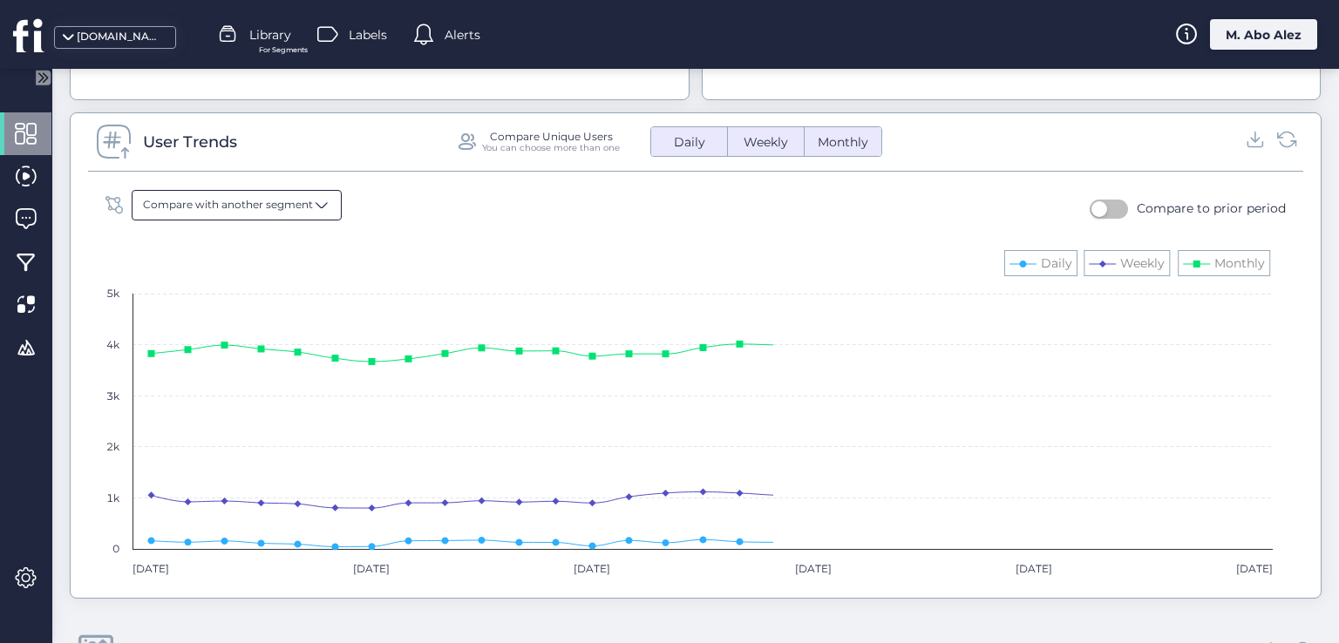
click at [305, 206] on span "Compare with another segment" at bounding box center [228, 205] width 170 height 17
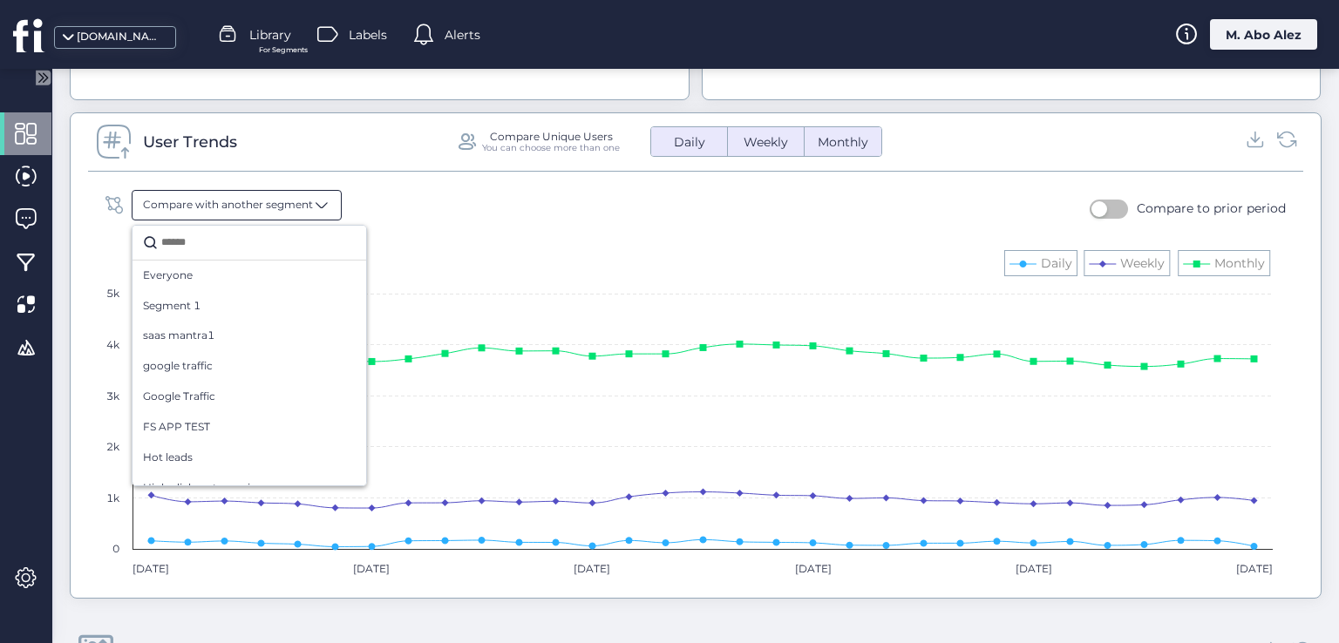
click at [305, 206] on span "Compare with another segment" at bounding box center [228, 205] width 170 height 17
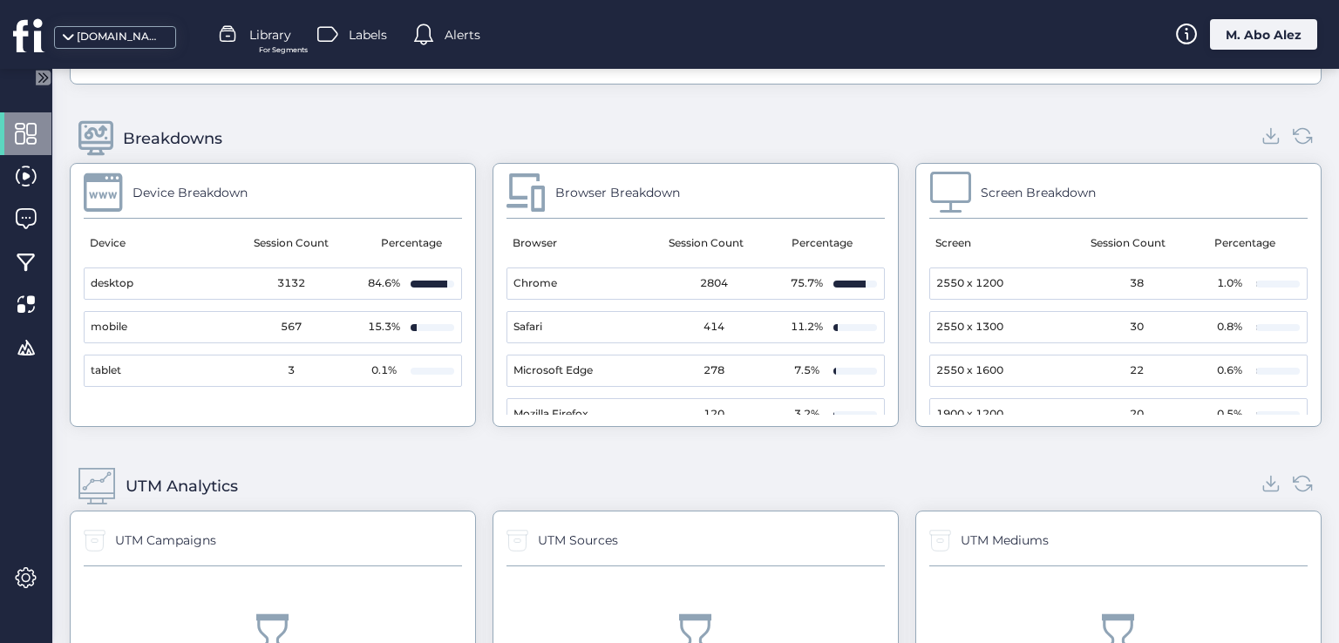
scroll to position [1656, 0]
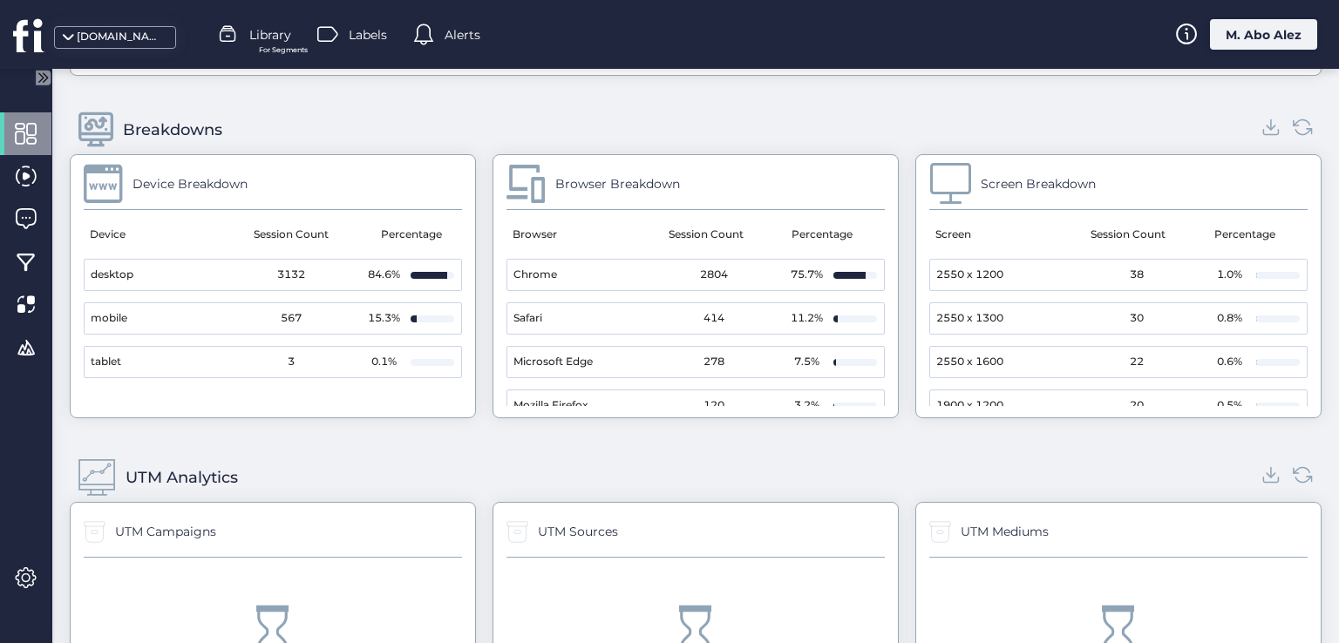
click at [1252, 234] on mat-header-cell "Percentage" at bounding box center [1247, 234] width 96 height 49
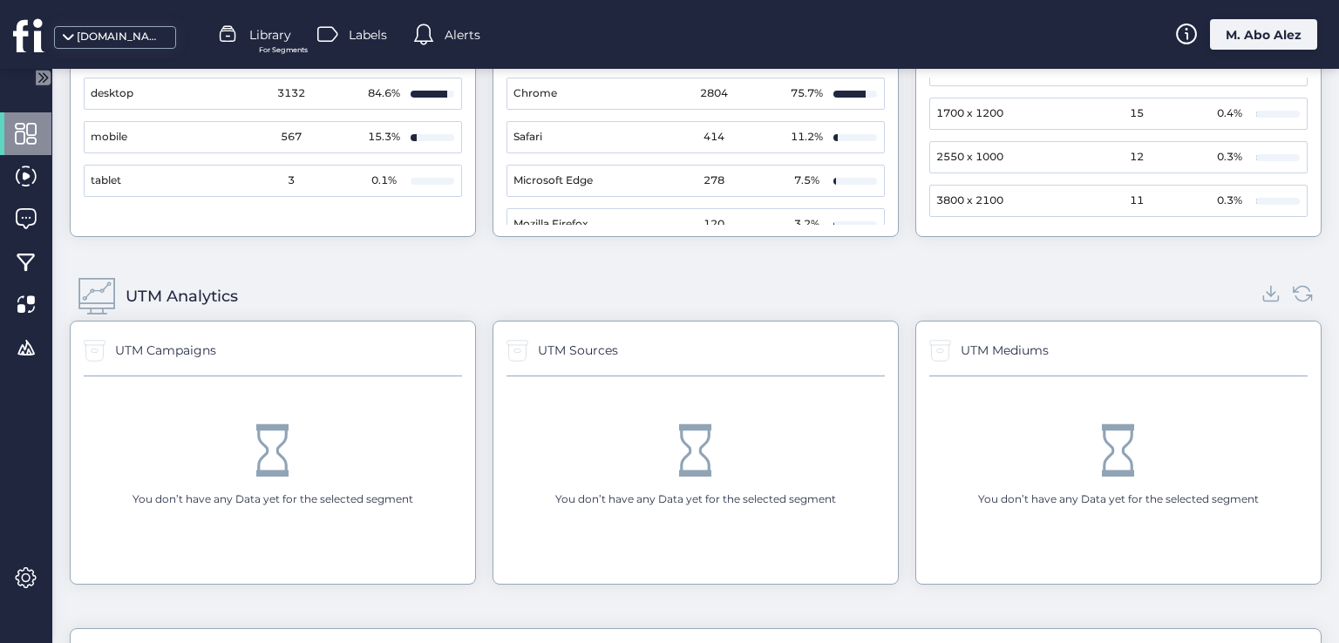
scroll to position [1918, 0]
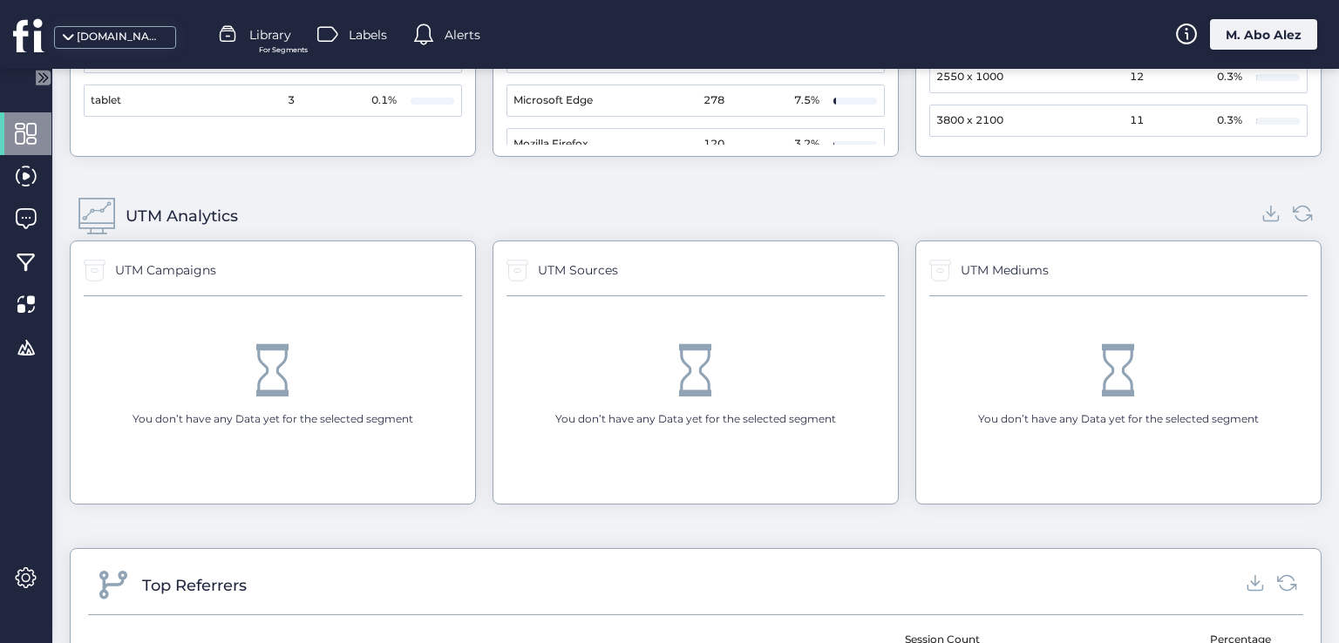
click at [180, 373] on div "You don’t have any Data yet for the selected segment" at bounding box center [273, 386] width 378 height 180
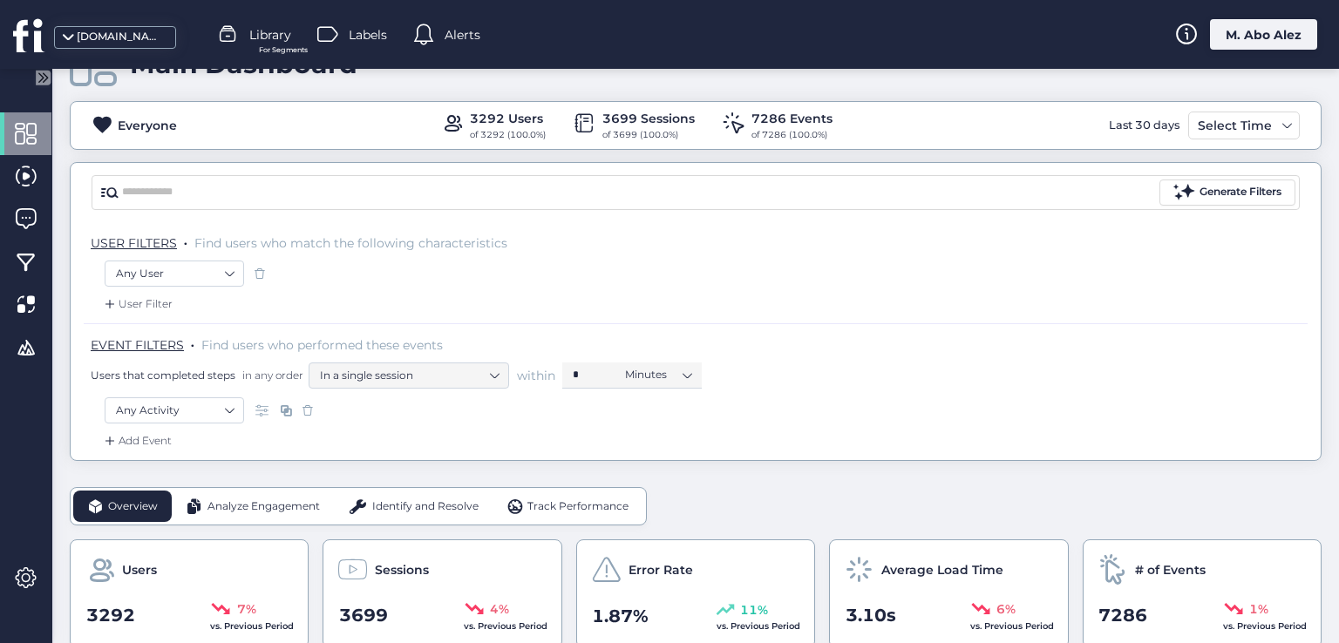
scroll to position [52, 0]
